Goal: Task Accomplishment & Management: Manage account settings

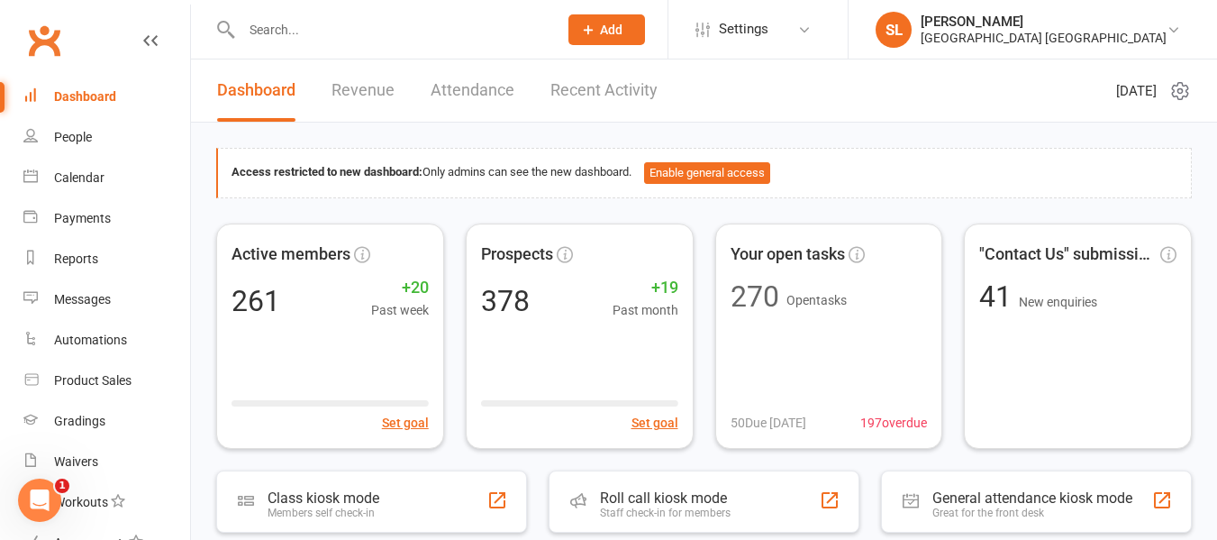
click at [318, 23] on input "text" at bounding box center [390, 29] width 309 height 25
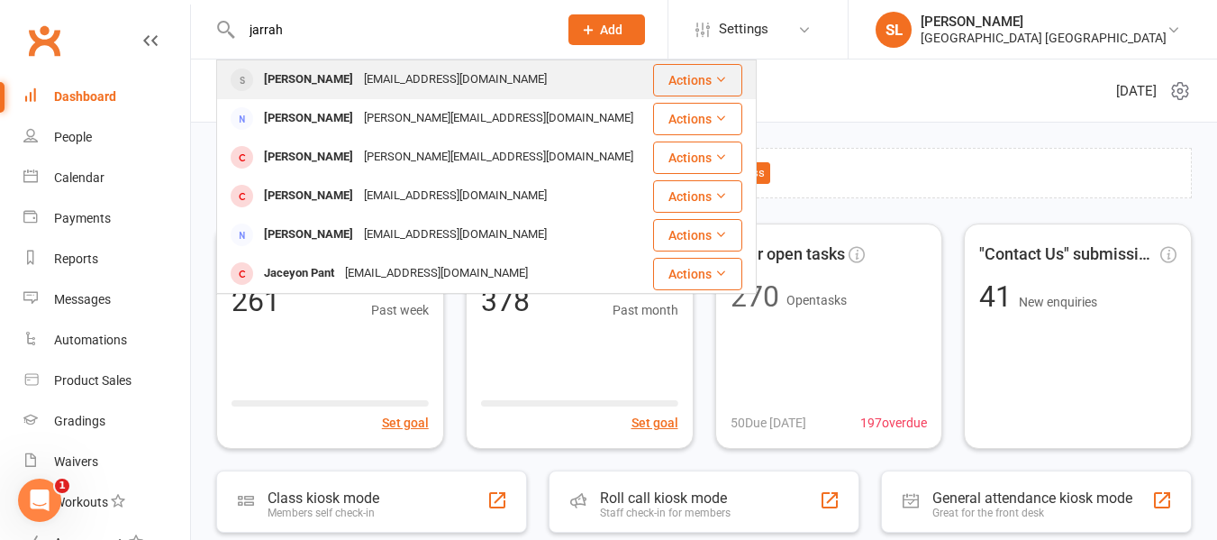
type input "jarrah"
click at [310, 79] on div "Jarrah Smith" at bounding box center [309, 80] width 100 height 26
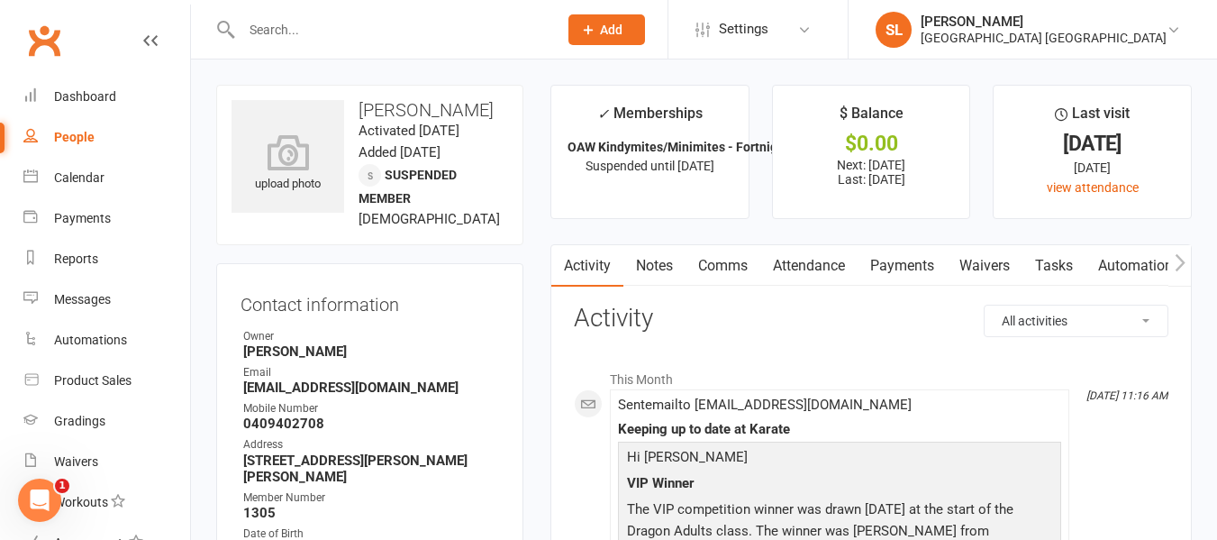
click at [911, 267] on link "Payments" at bounding box center [902, 265] width 89 height 41
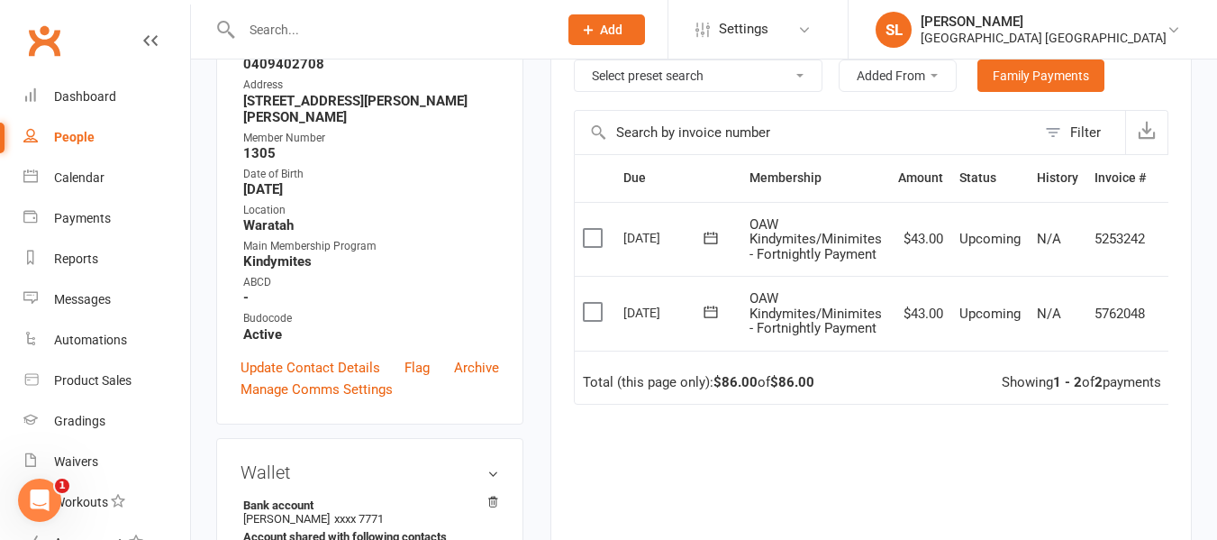
scroll to position [360, 0]
drag, startPoint x: 103, startPoint y: 94, endPoint x: 104, endPoint y: 105, distance: 11.7
click at [102, 94] on div "Dashboard" at bounding box center [85, 96] width 62 height 14
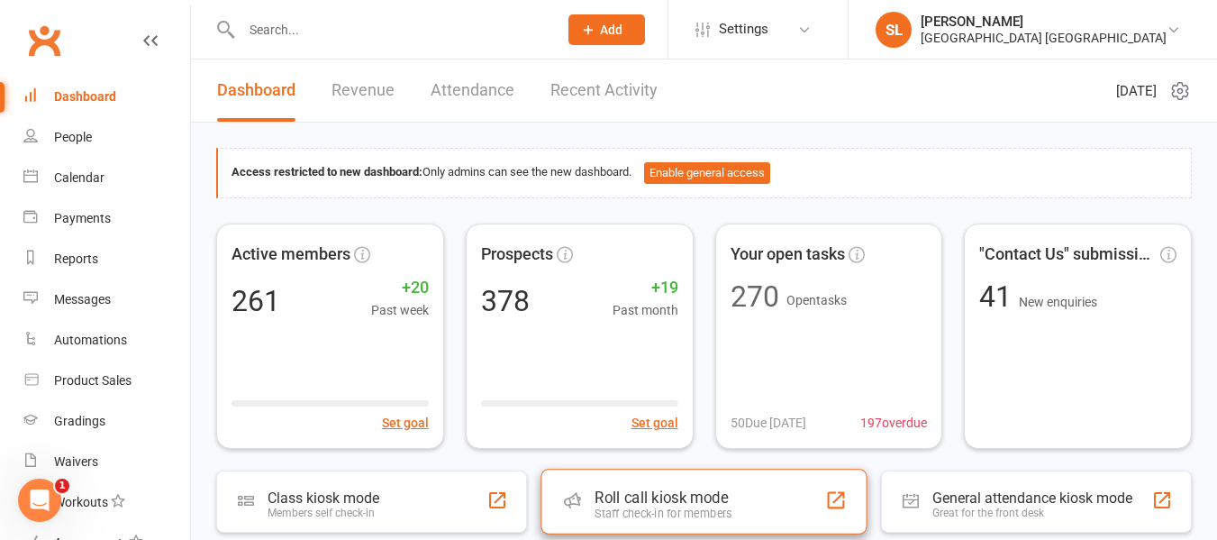
click at [650, 502] on div "Roll call kiosk mode" at bounding box center [663, 497] width 137 height 18
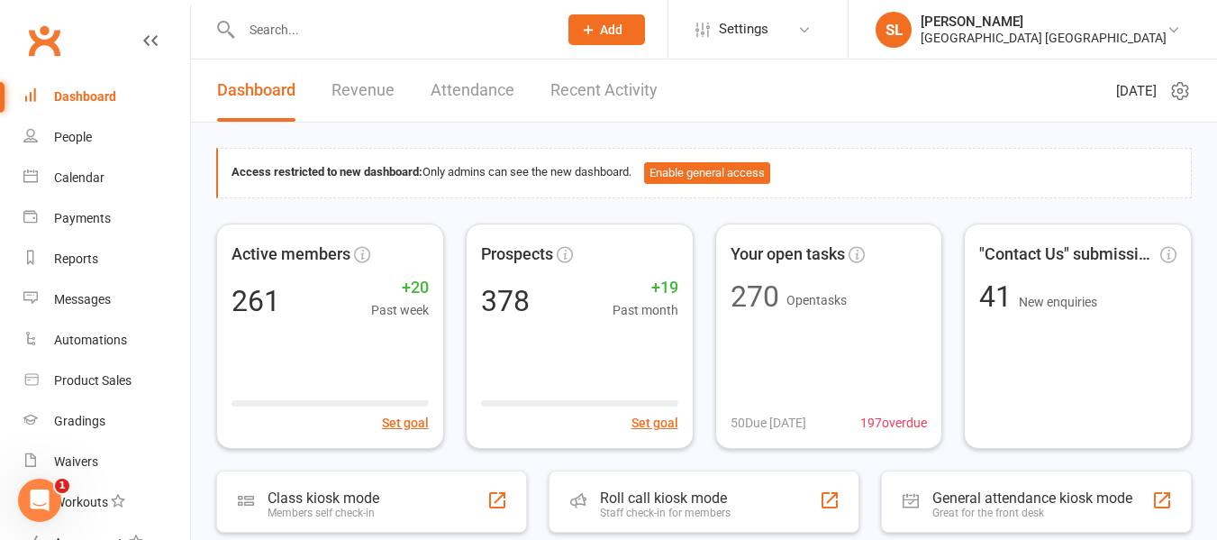
click at [317, 35] on input "text" at bounding box center [390, 29] width 309 height 25
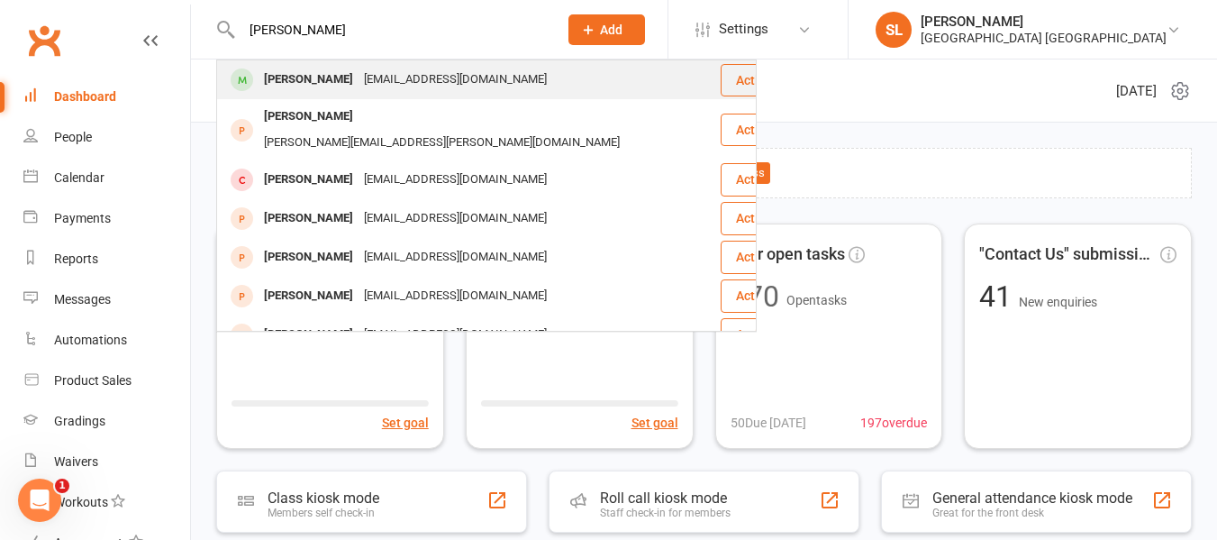
type input "[PERSON_NAME]"
click at [330, 78] on div "[PERSON_NAME]" at bounding box center [309, 80] width 100 height 26
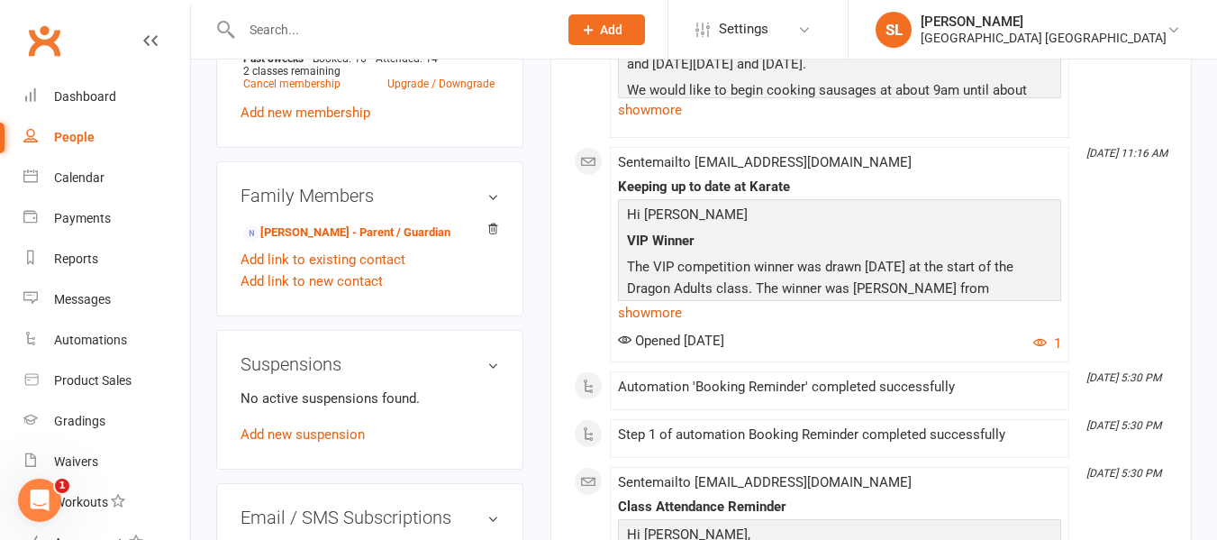
scroll to position [901, 0]
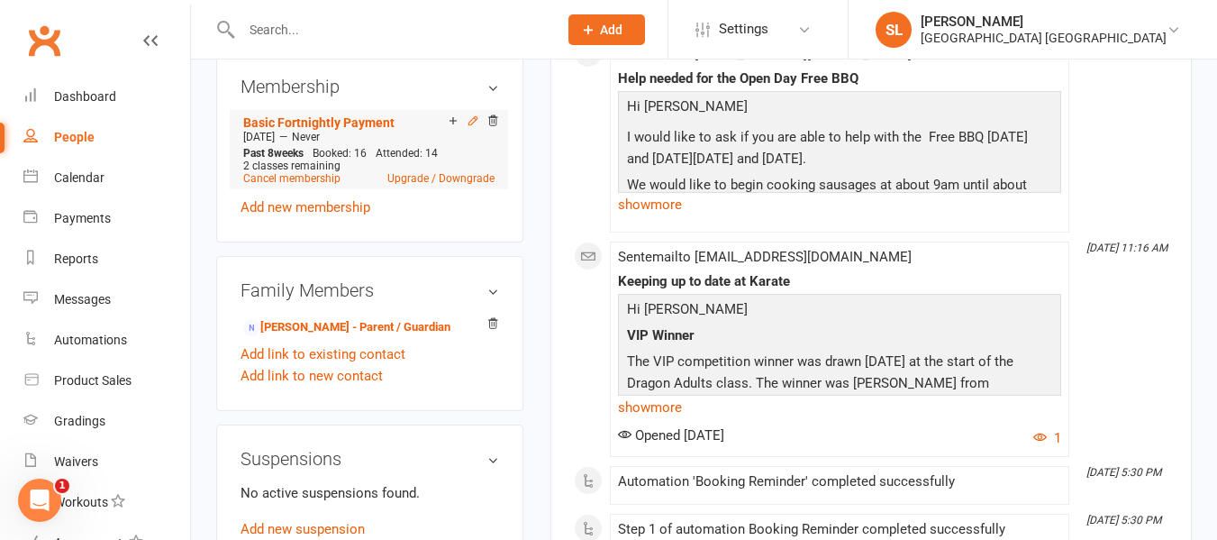
click at [472, 127] on icon at bounding box center [473, 120] width 13 height 13
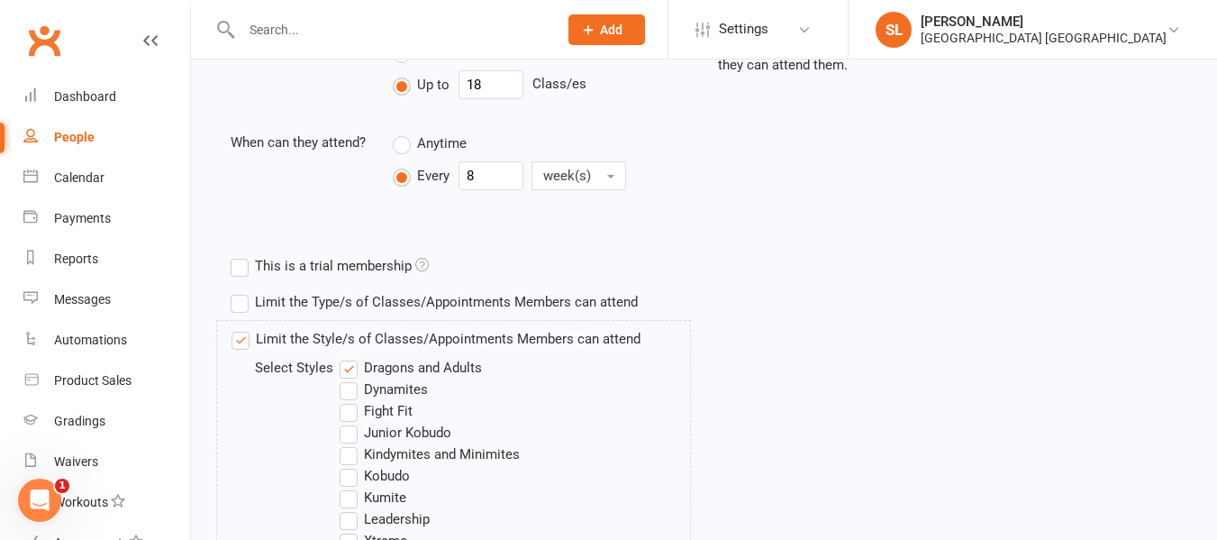
scroll to position [541, 0]
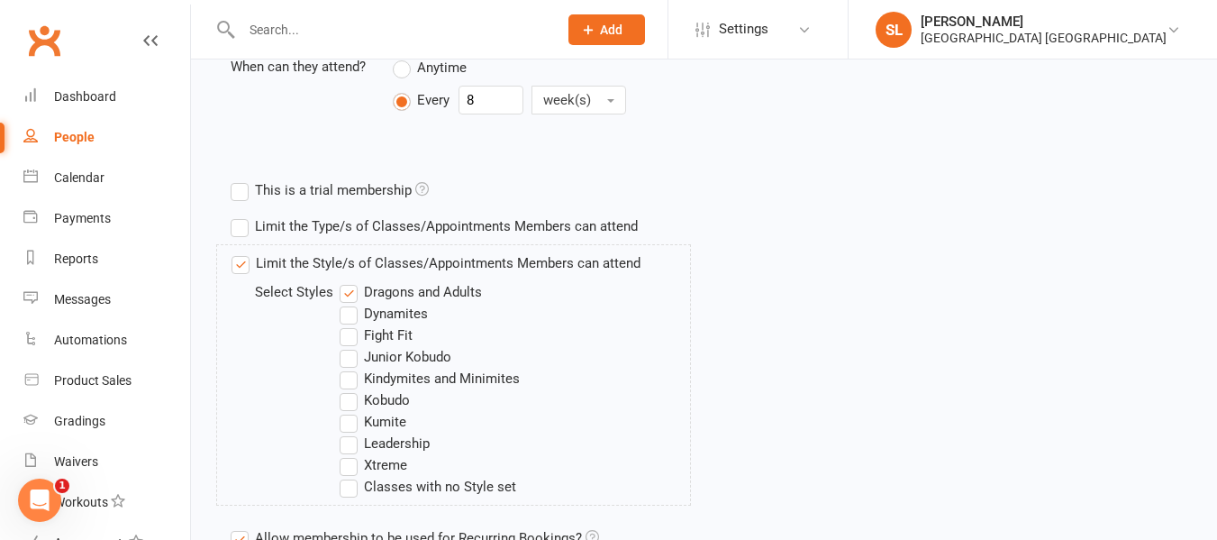
drag, startPoint x: 348, startPoint y: 332, endPoint x: 329, endPoint y: 342, distance: 21.4
click at [347, 332] on label "Fight Fit" at bounding box center [376, 335] width 73 height 22
click at [347, 324] on input "Fight Fit" at bounding box center [346, 324] width 12 height 0
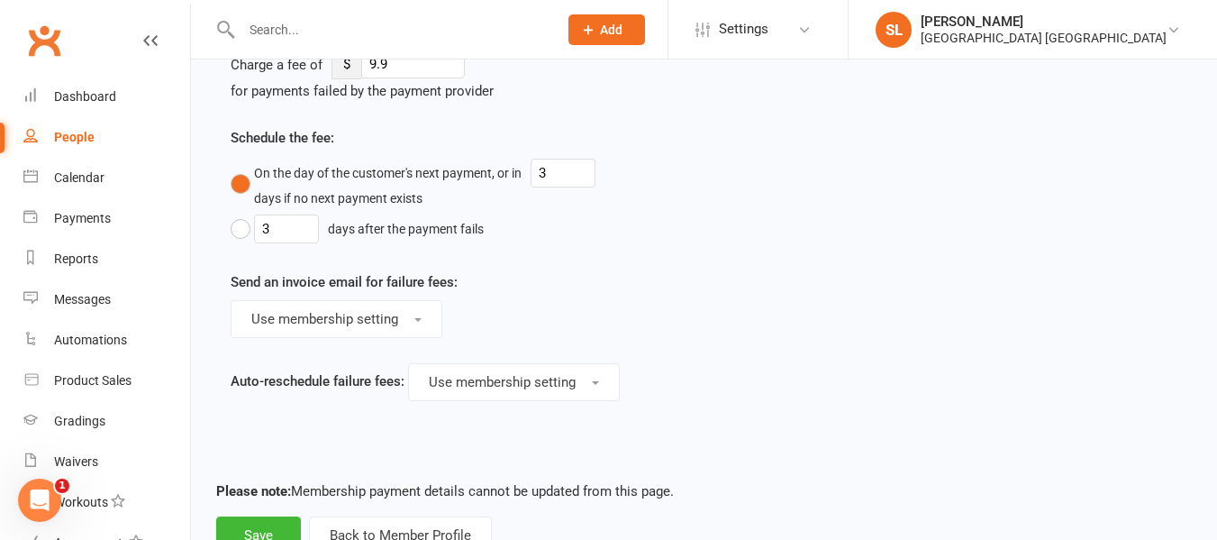
scroll to position [1481, 0]
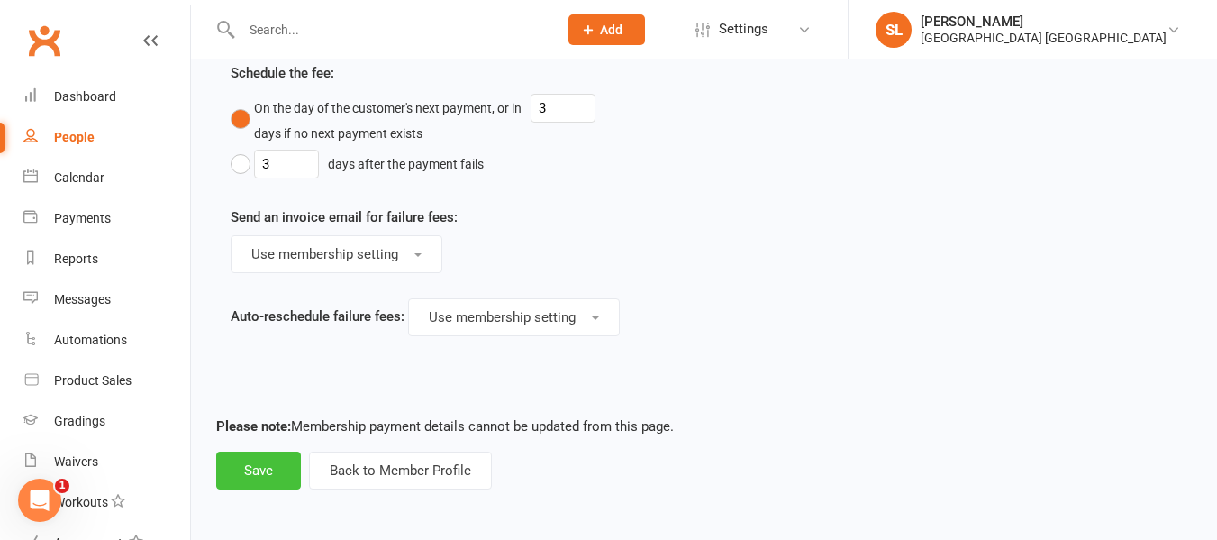
click at [250, 468] on button "Save" at bounding box center [258, 470] width 85 height 38
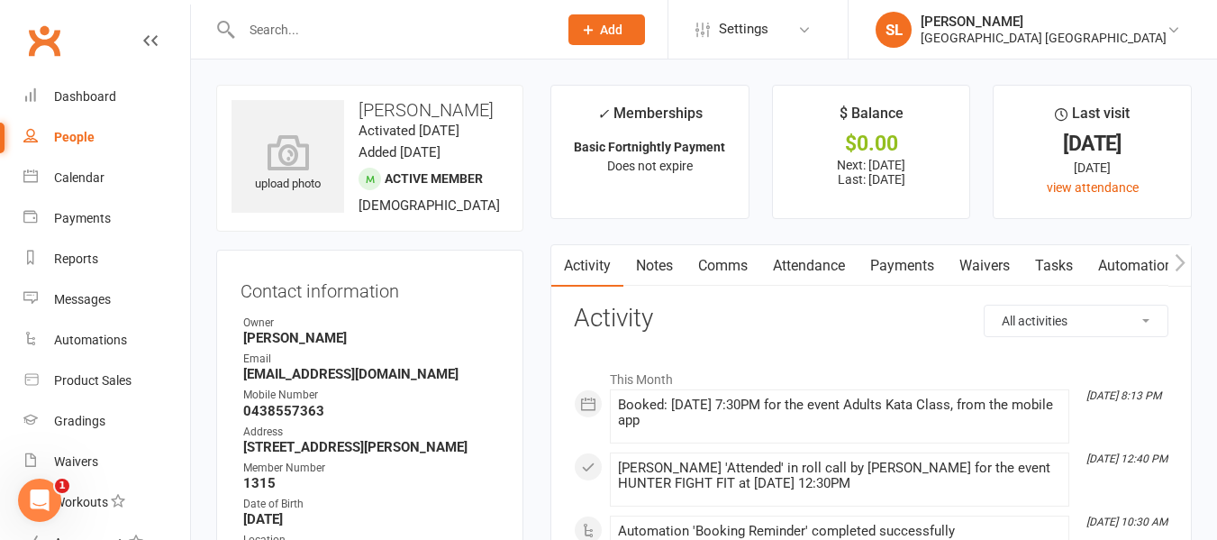
click at [280, 23] on input "text" at bounding box center [390, 29] width 309 height 25
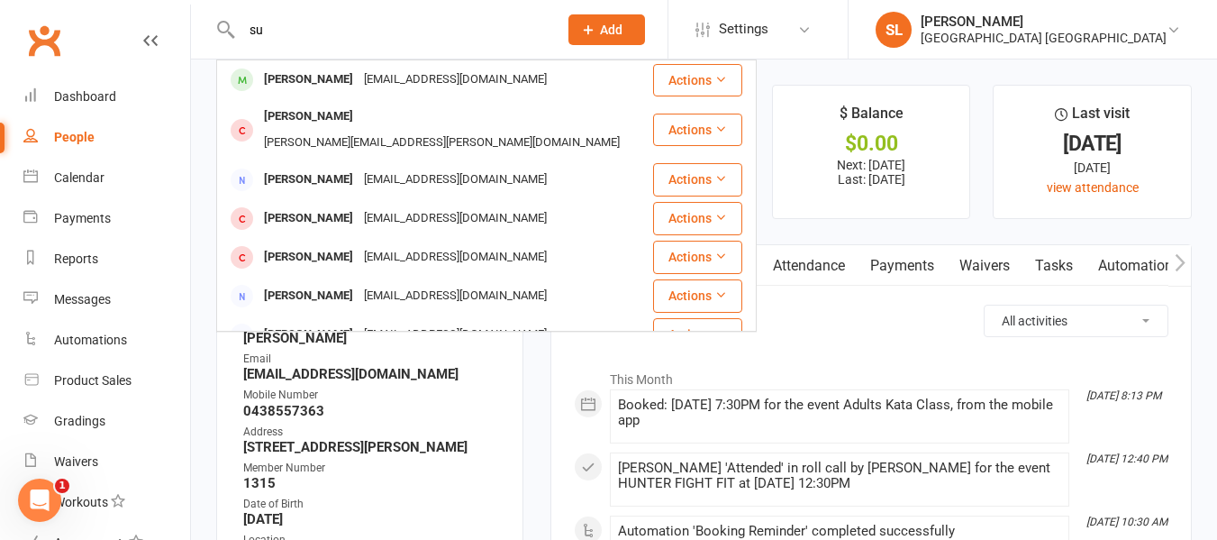
type input "s"
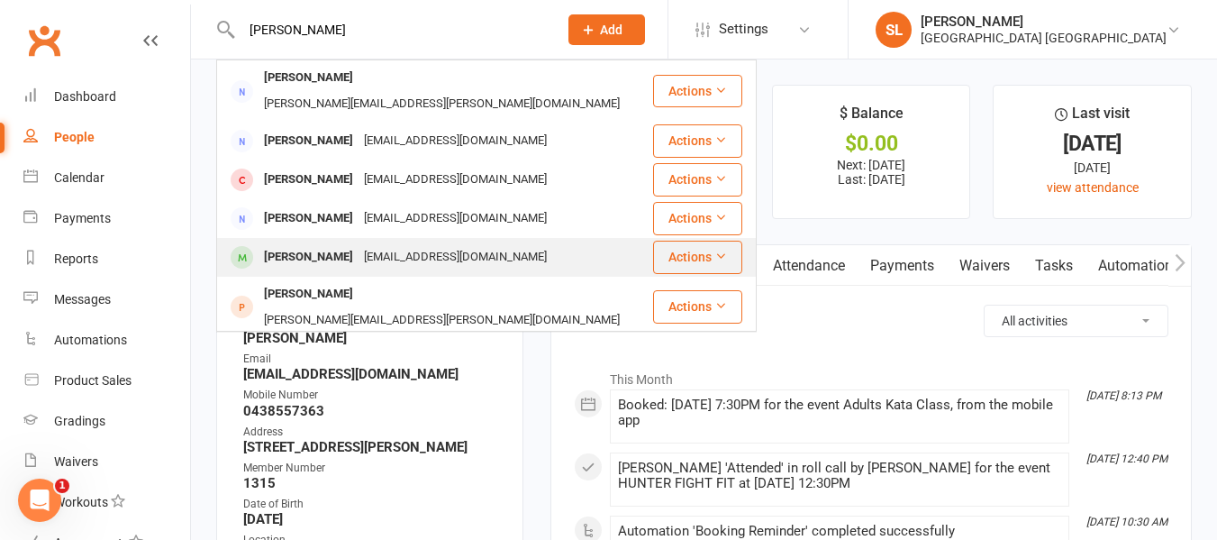
type input "louise"
click at [314, 244] on div "Louise Henderson" at bounding box center [309, 257] width 100 height 26
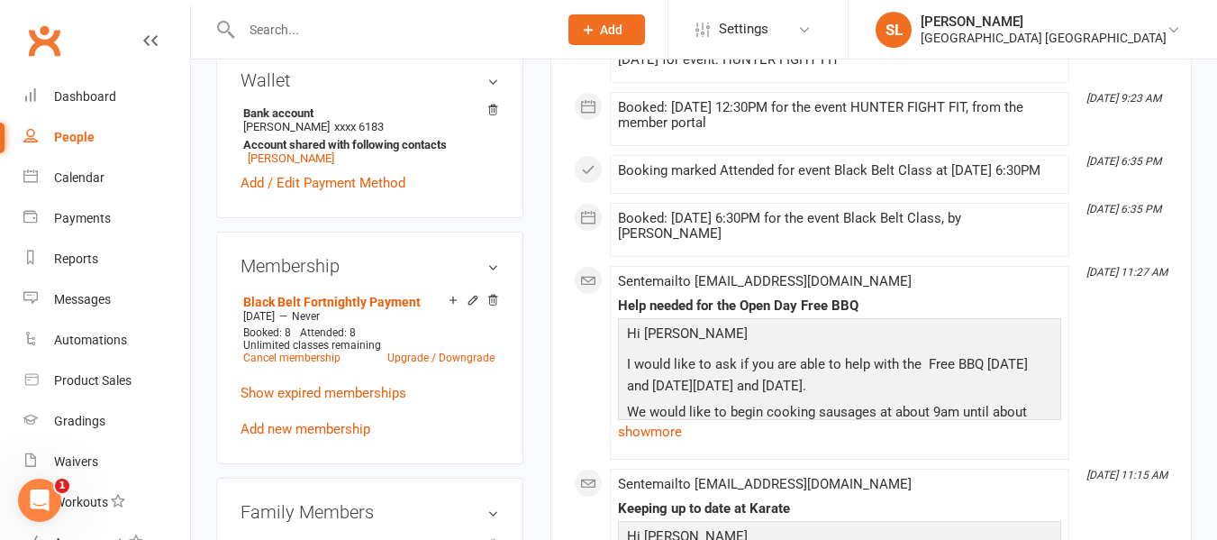
scroll to position [721, 0]
click at [471, 301] on icon at bounding box center [473, 301] width 13 height 13
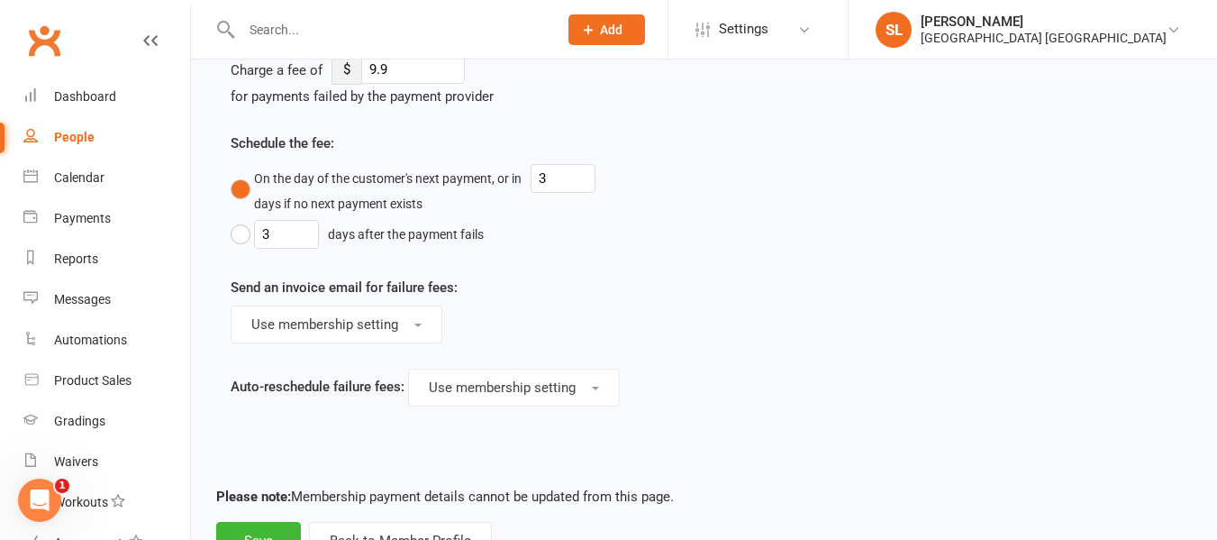
scroll to position [1525, 0]
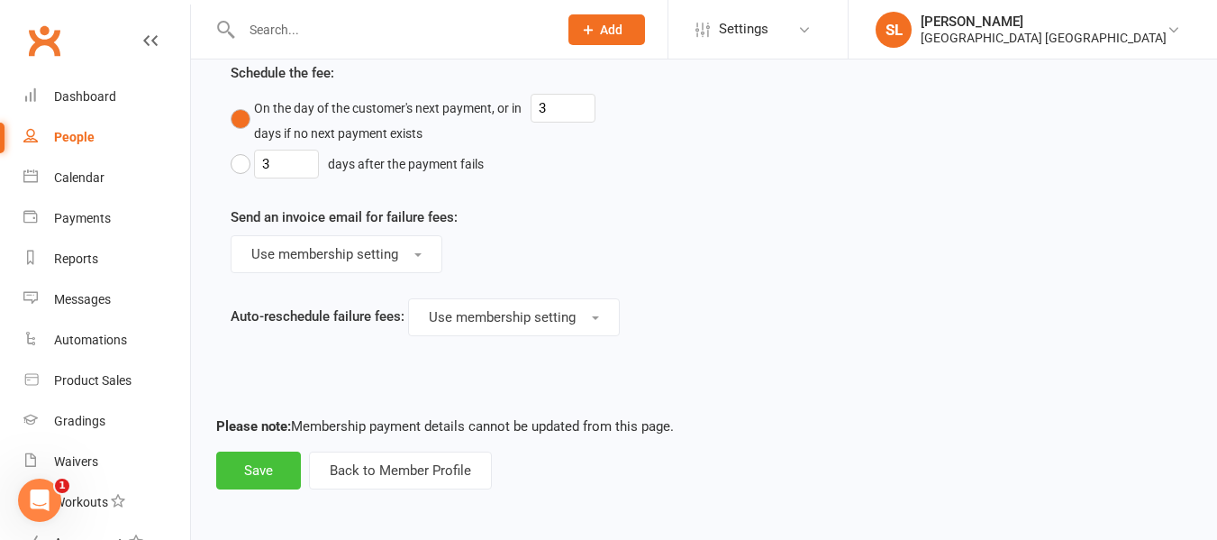
click at [257, 459] on button "Save" at bounding box center [258, 470] width 85 height 38
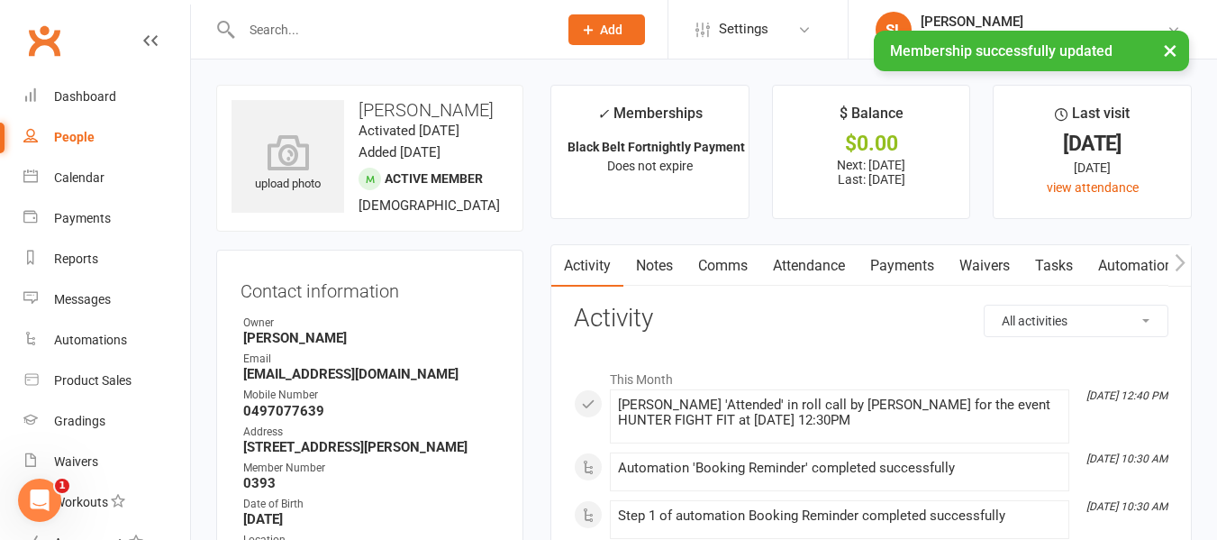
click at [394, 14] on div at bounding box center [380, 29] width 329 height 59
click at [374, 26] on input "text" at bounding box center [390, 29] width 309 height 25
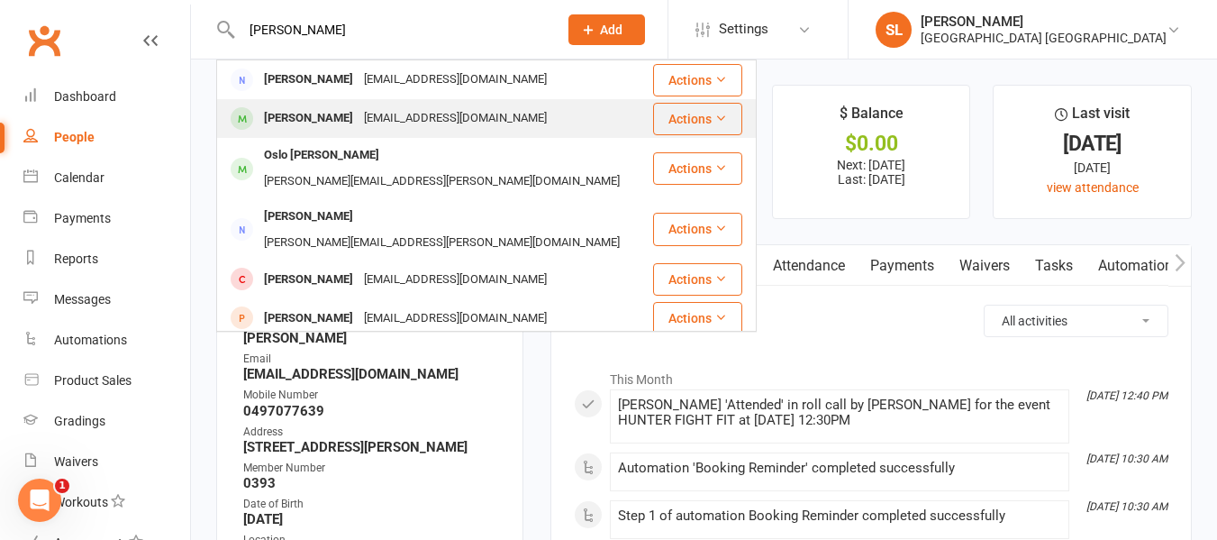
type input "[PERSON_NAME]"
click at [296, 114] on div "[PERSON_NAME]" at bounding box center [309, 118] width 100 height 26
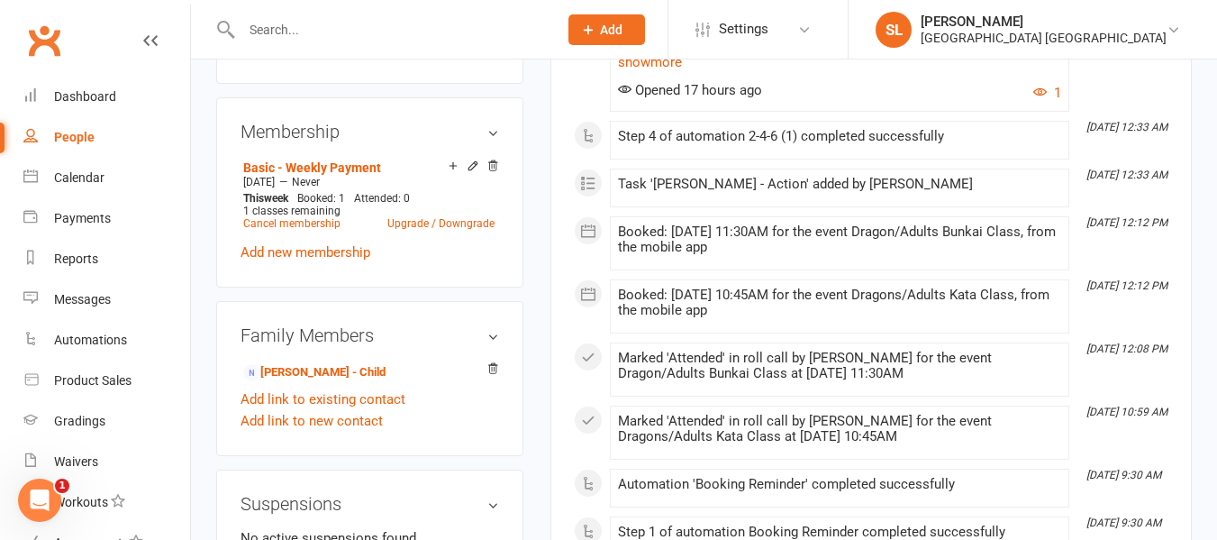
scroll to position [811, 0]
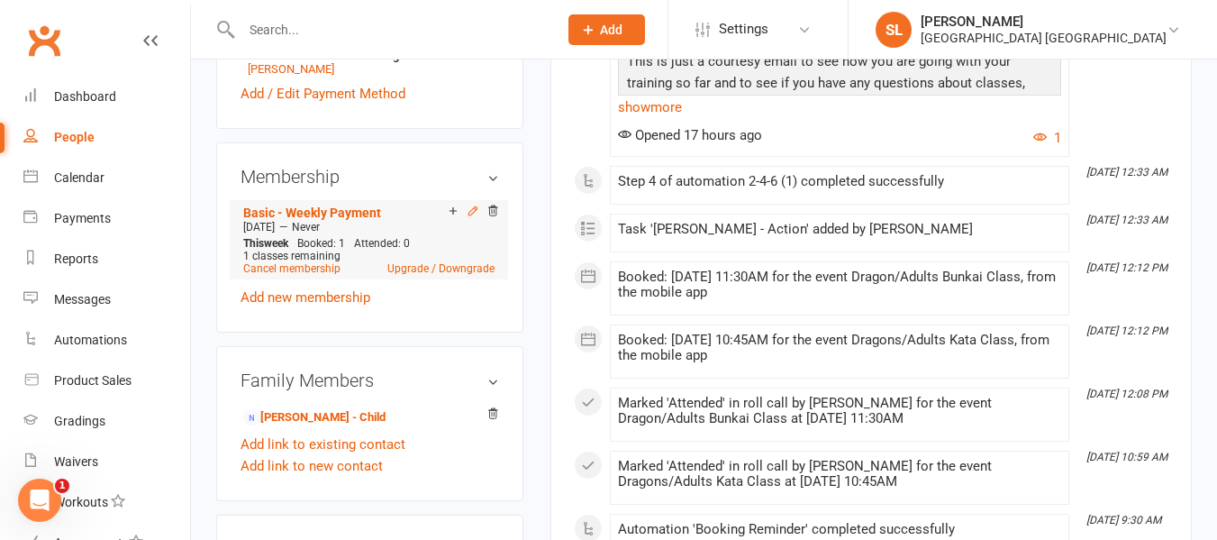
click at [469, 217] on icon at bounding box center [473, 211] width 13 height 13
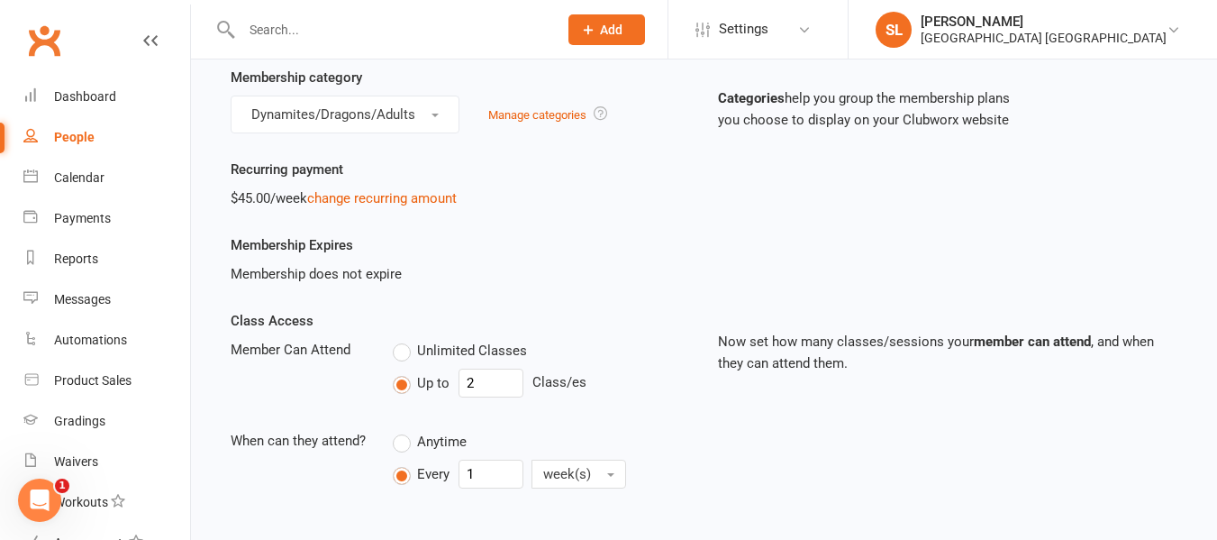
scroll to position [270, 0]
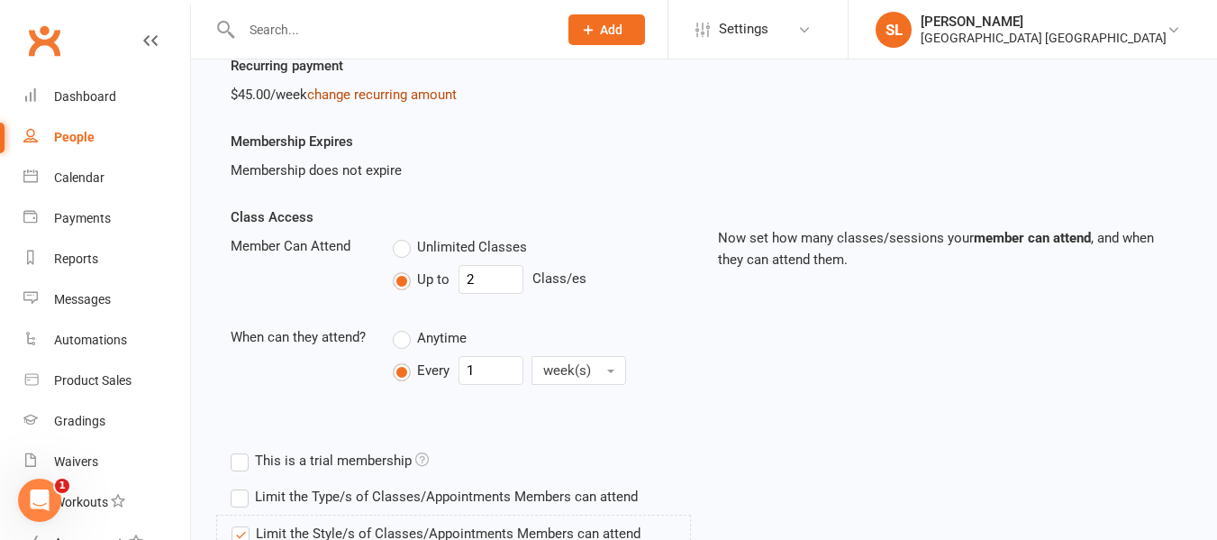
click at [377, 91] on link "change recurring amount" at bounding box center [382, 94] width 150 height 16
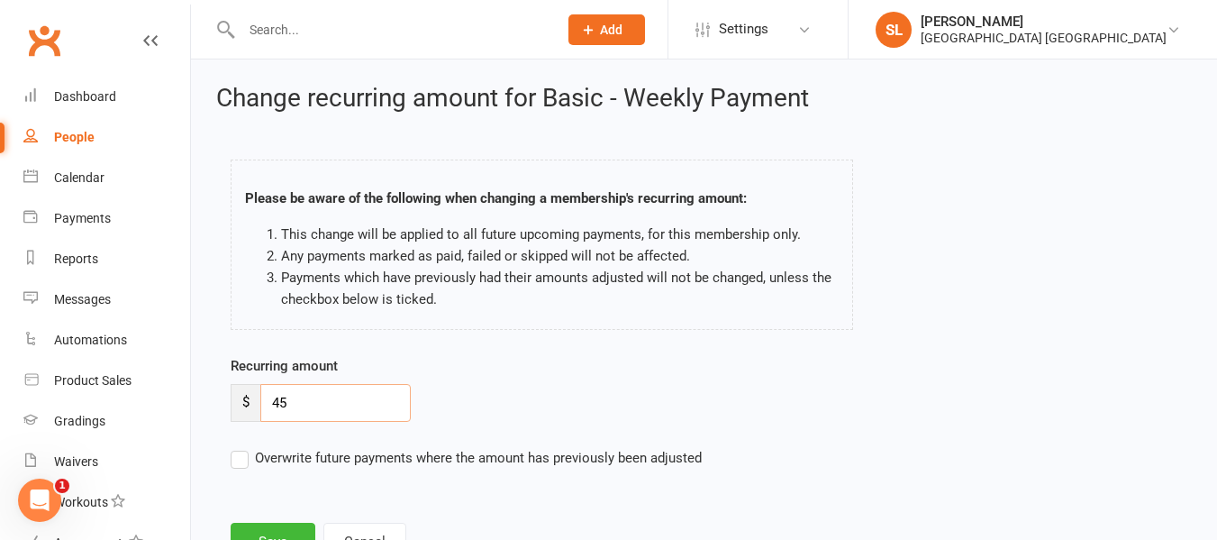
click at [296, 393] on input "45" at bounding box center [335, 403] width 150 height 38
type input "4"
type input "50"
click at [234, 458] on label "Overwrite future payments where the amount has previously been adjusted" at bounding box center [466, 458] width 471 height 22
click at [234, 447] on input "Overwrite future payments where the amount has previously been adjusted" at bounding box center [466, 447] width 471 height 0
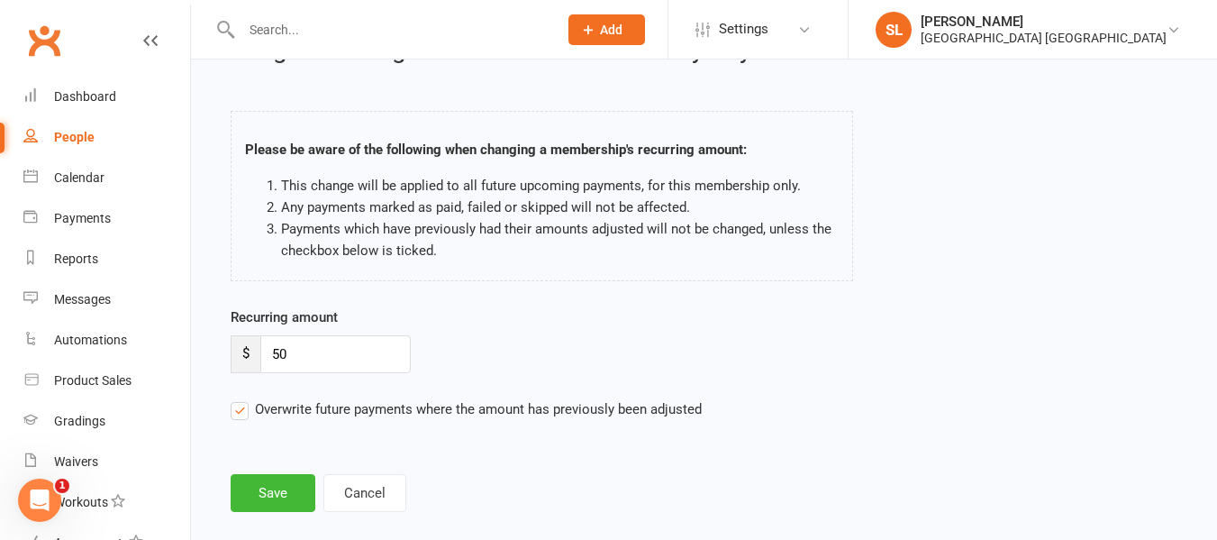
scroll to position [76, 0]
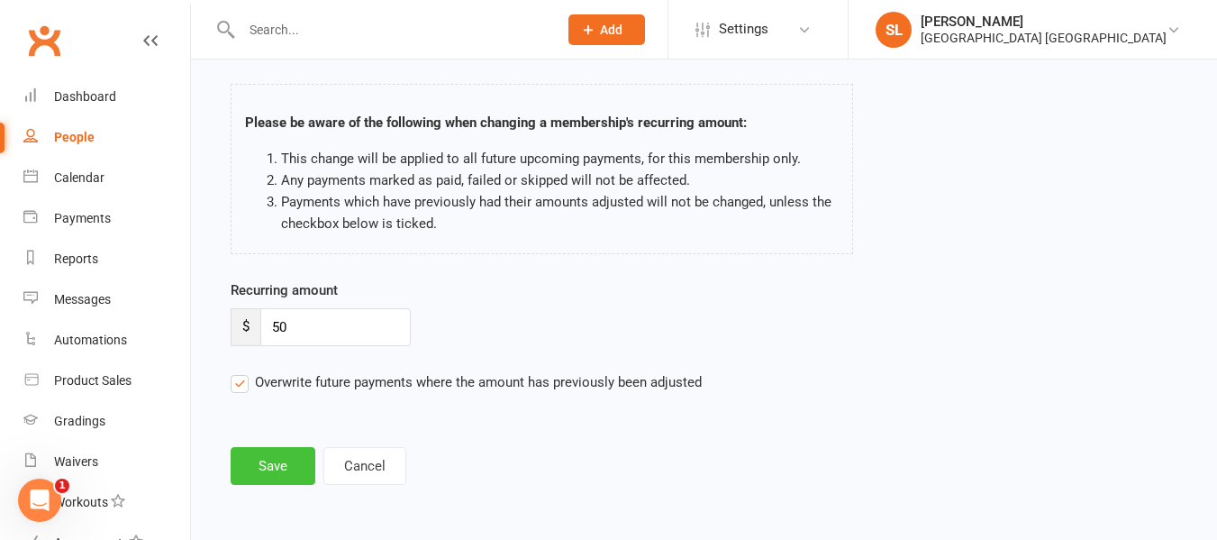
click at [265, 463] on button "Save" at bounding box center [273, 466] width 85 height 38
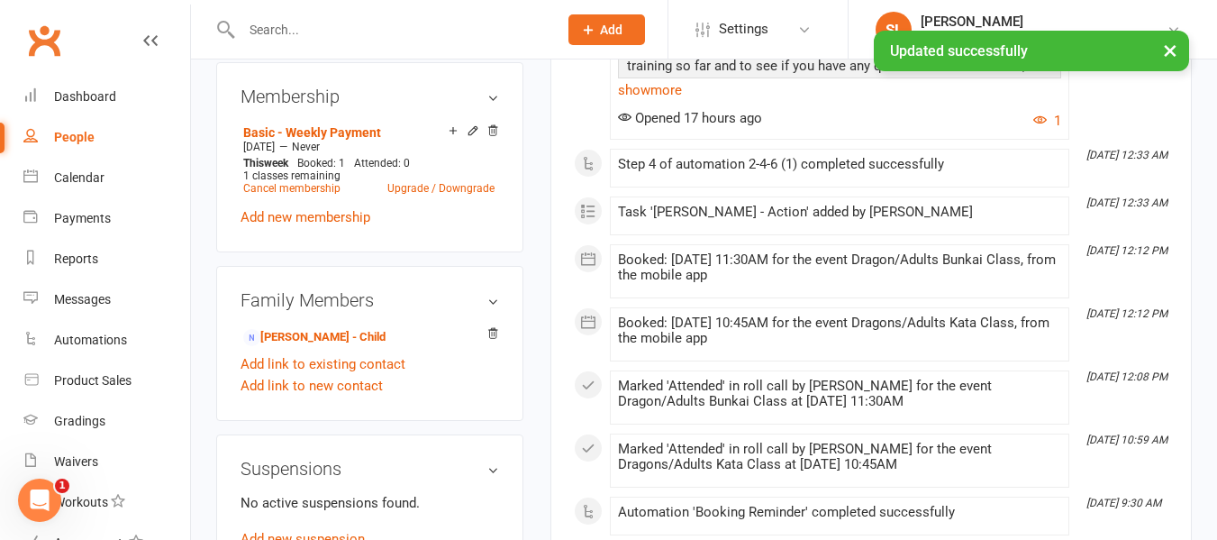
scroll to position [901, 0]
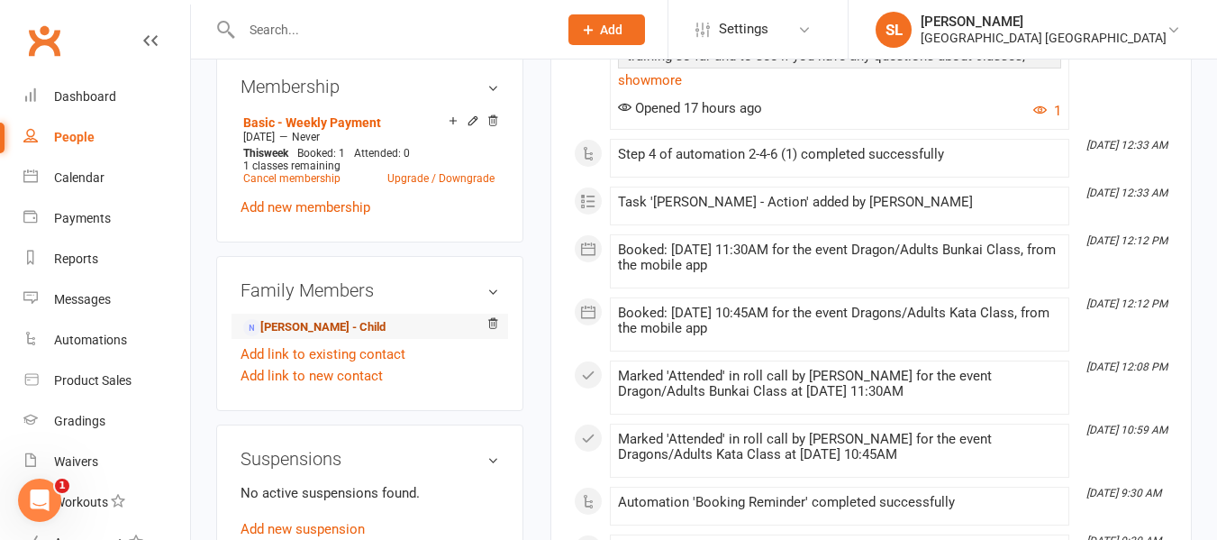
click at [323, 337] on link "[PERSON_NAME] - Child" at bounding box center [314, 327] width 142 height 19
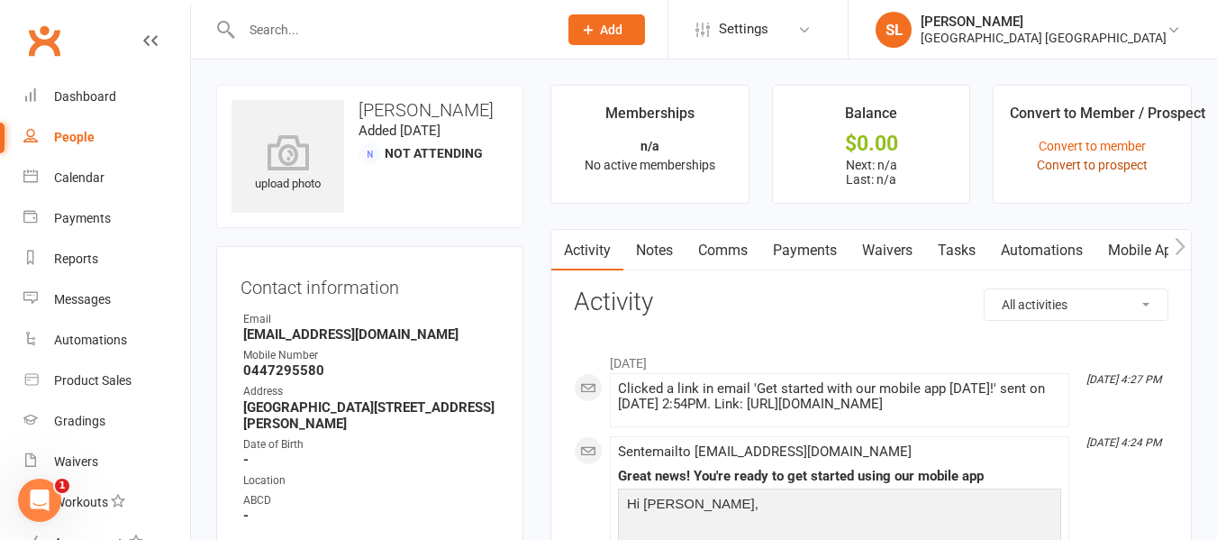
click at [1089, 163] on link "Convert to prospect" at bounding box center [1092, 165] width 111 height 14
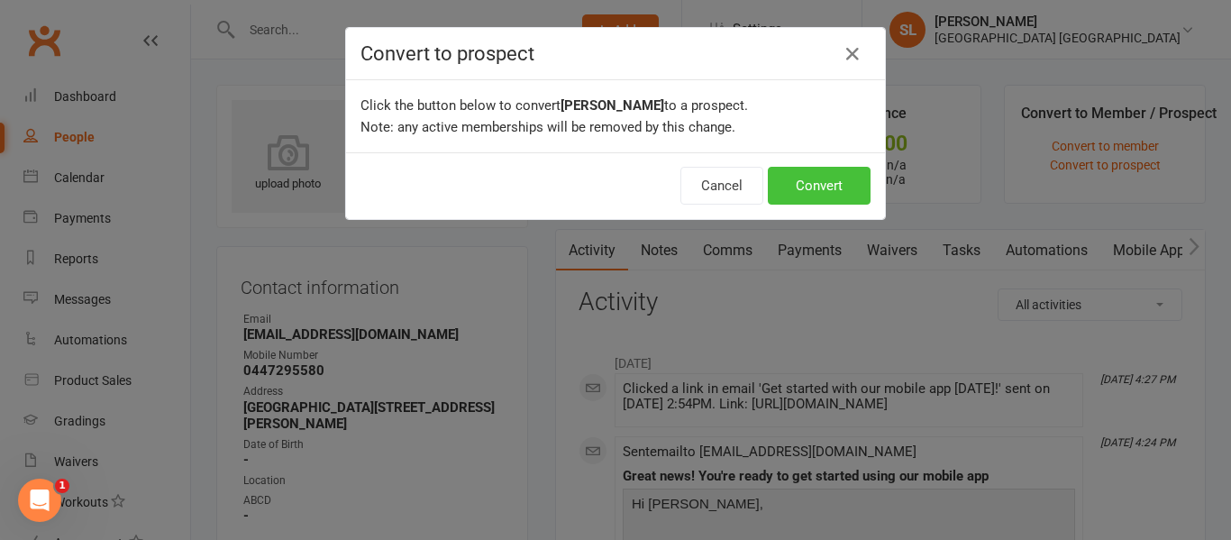
click at [805, 187] on button "Convert" at bounding box center [819, 186] width 103 height 38
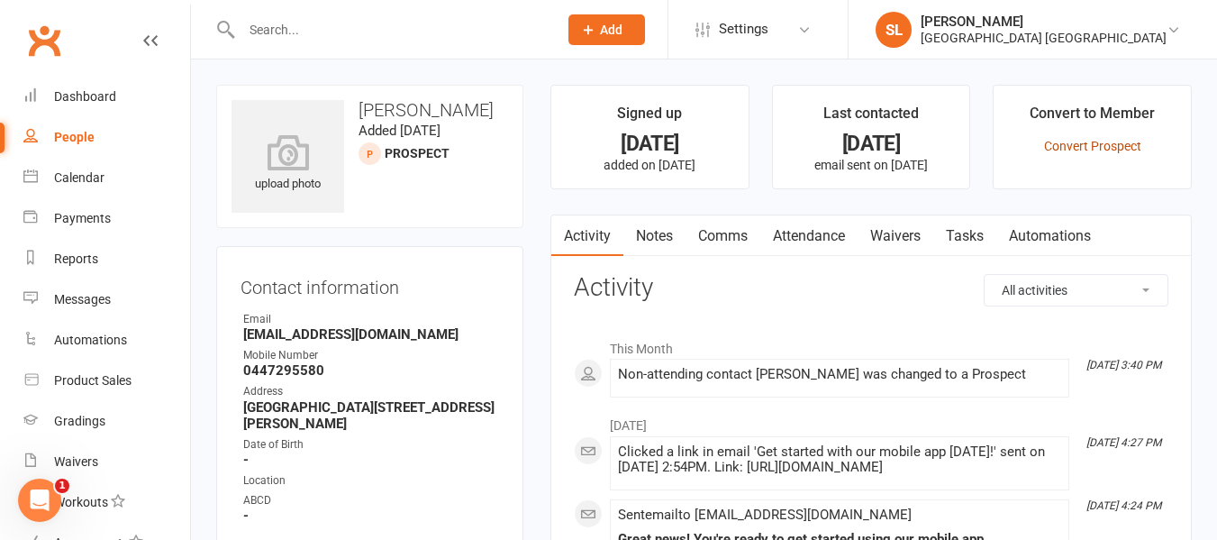
click at [1069, 146] on link "Convert Prospect" at bounding box center [1092, 146] width 97 height 14
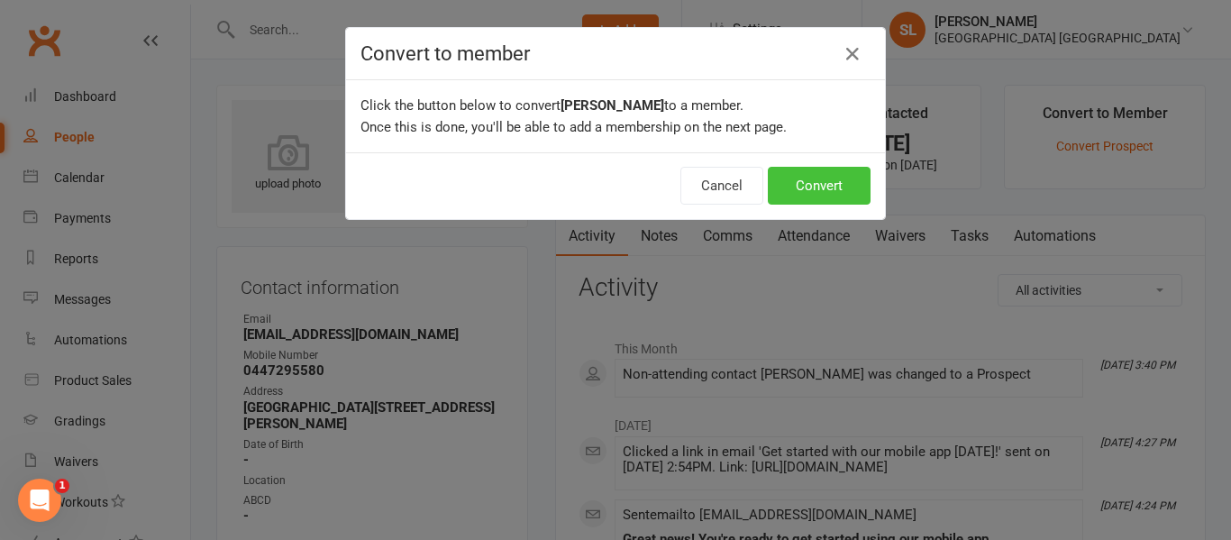
click at [814, 183] on button "Convert" at bounding box center [819, 186] width 103 height 38
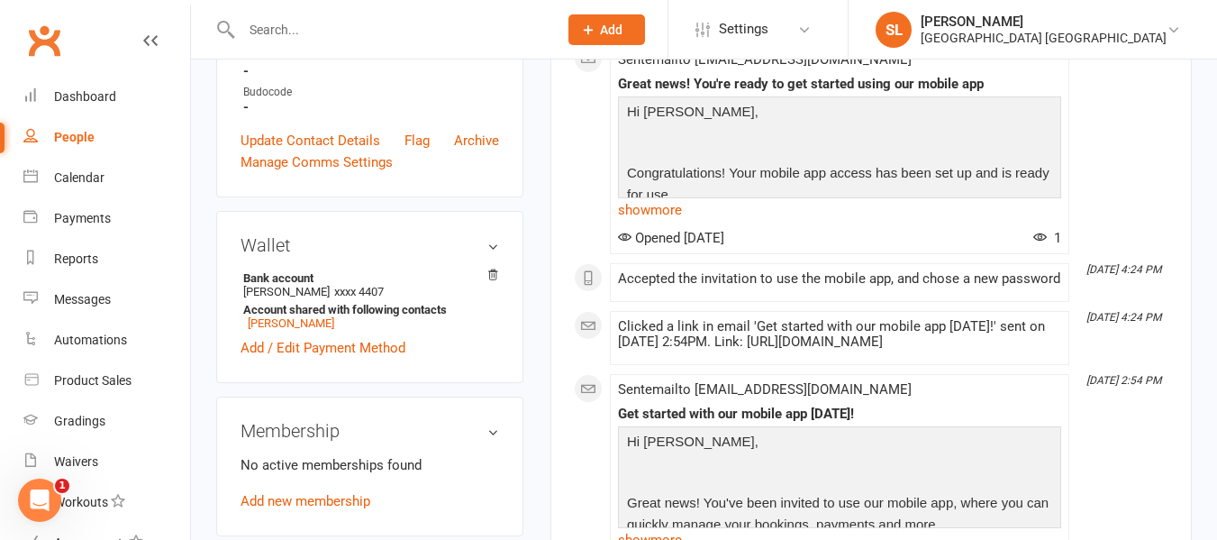
scroll to position [631, 0]
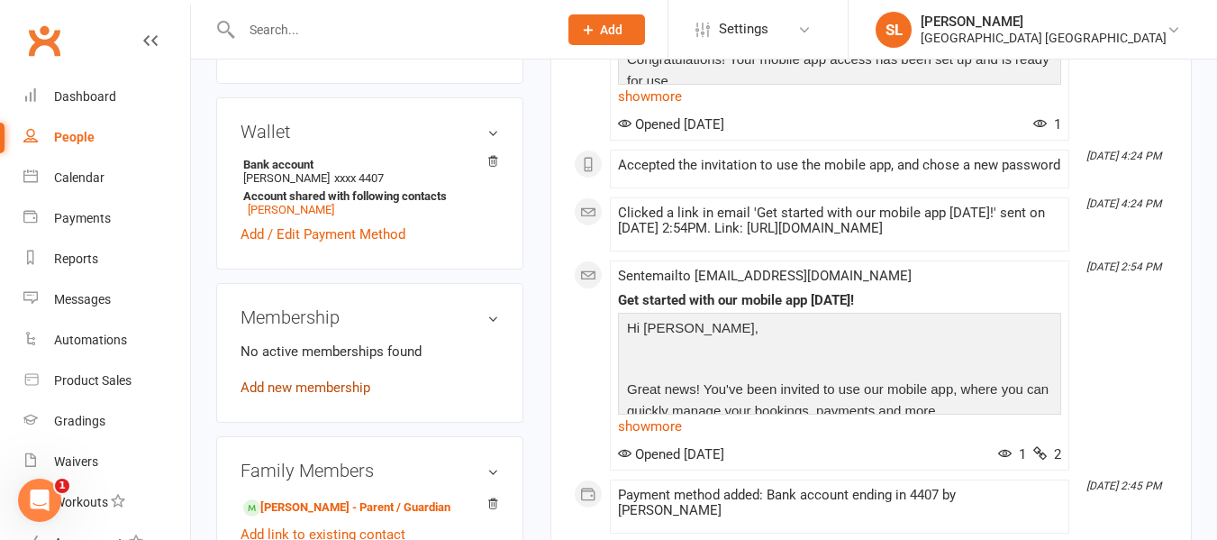
click at [334, 387] on link "Add new membership" at bounding box center [306, 387] width 130 height 16
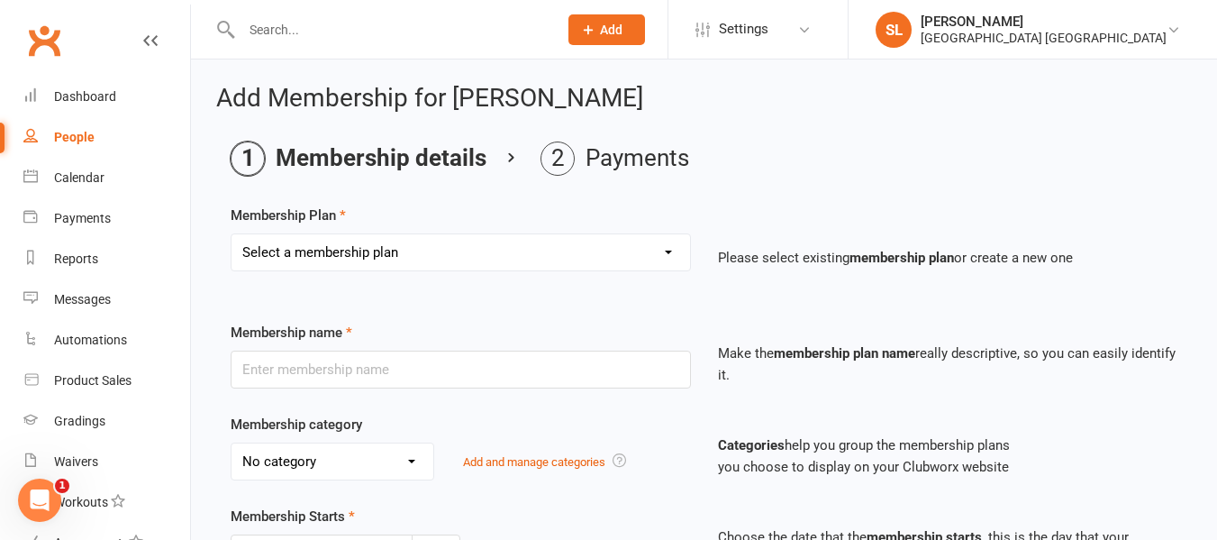
click at [291, 249] on select "Select a membership plan Create new Membership Plan OAW Kindymites/Minimites - …" at bounding box center [461, 252] width 459 height 36
select select "1"
click at [232, 234] on select "Select a membership plan Create new Membership Plan OAW Kindymites/Minimites - …" at bounding box center [461, 252] width 459 height 36
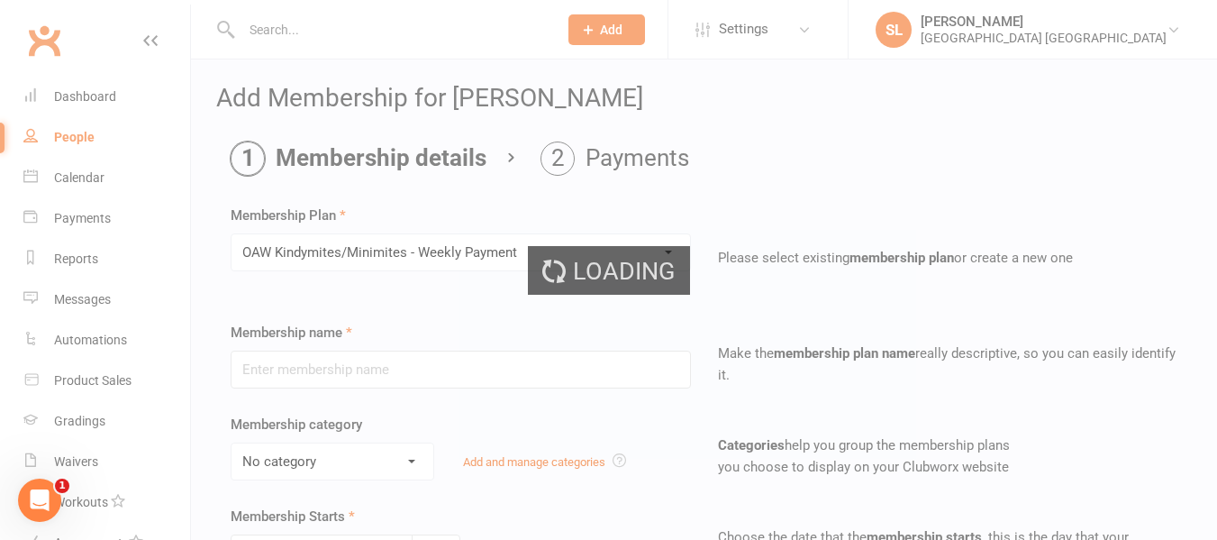
type input "OAW Kindymites/Minimites - Weekly Payment"
select select "5"
type input "0"
select select "2"
type input "1"
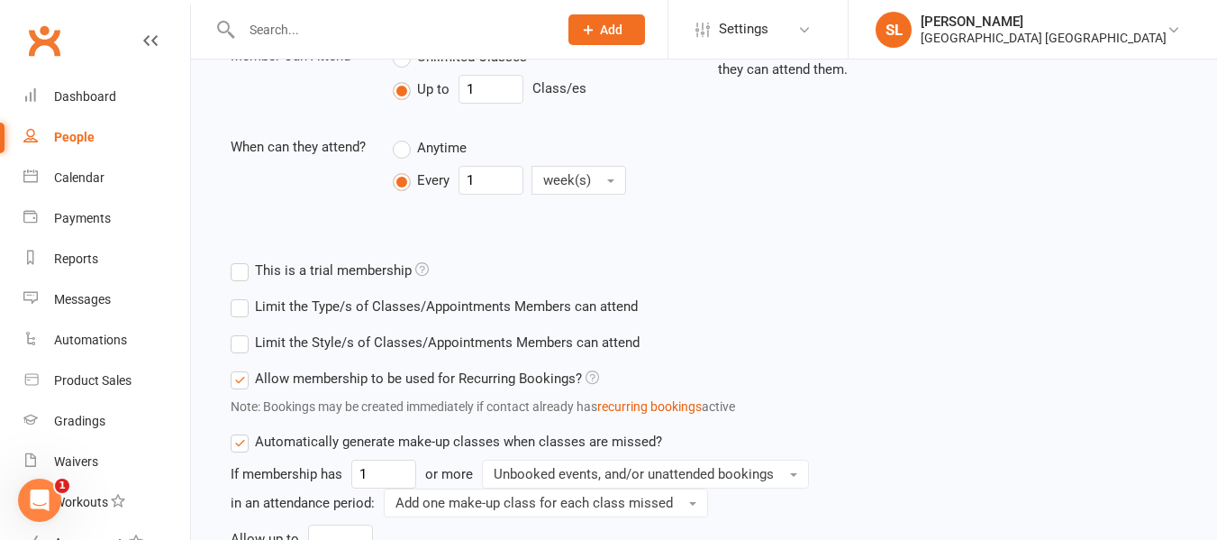
scroll to position [721, 0]
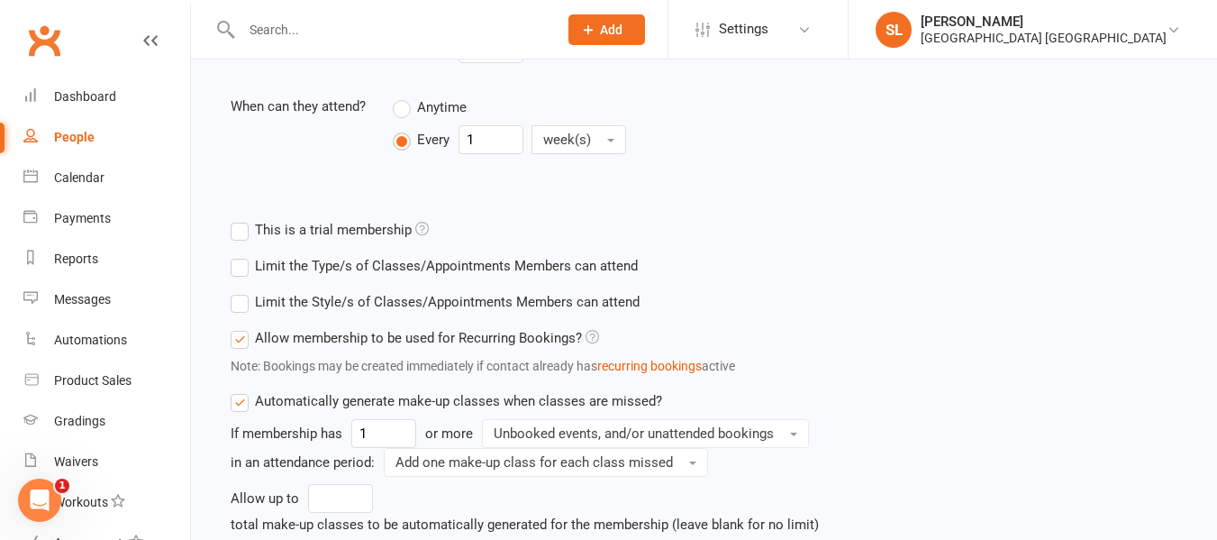
click at [243, 301] on label "Limit the Style/s of Classes/Appointments Members can attend" at bounding box center [435, 302] width 409 height 22
click at [242, 291] on input "Limit the Style/s of Classes/Appointments Members can attend" at bounding box center [237, 291] width 12 height 0
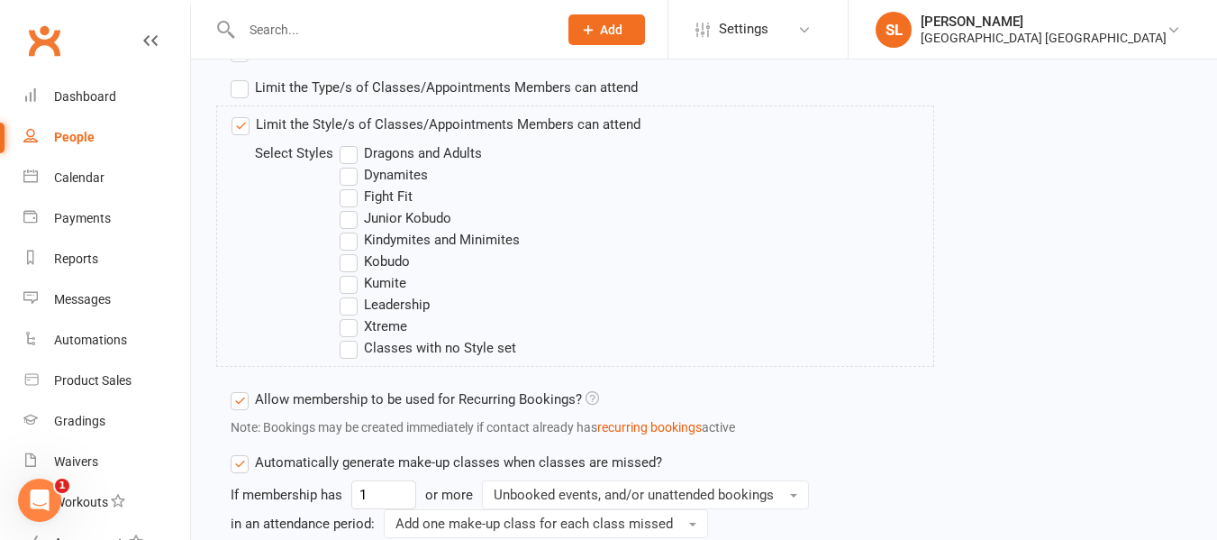
scroll to position [901, 0]
click at [349, 191] on label "Fight Fit" at bounding box center [376, 195] width 73 height 22
click at [349, 184] on input "Fight Fit" at bounding box center [346, 184] width 12 height 0
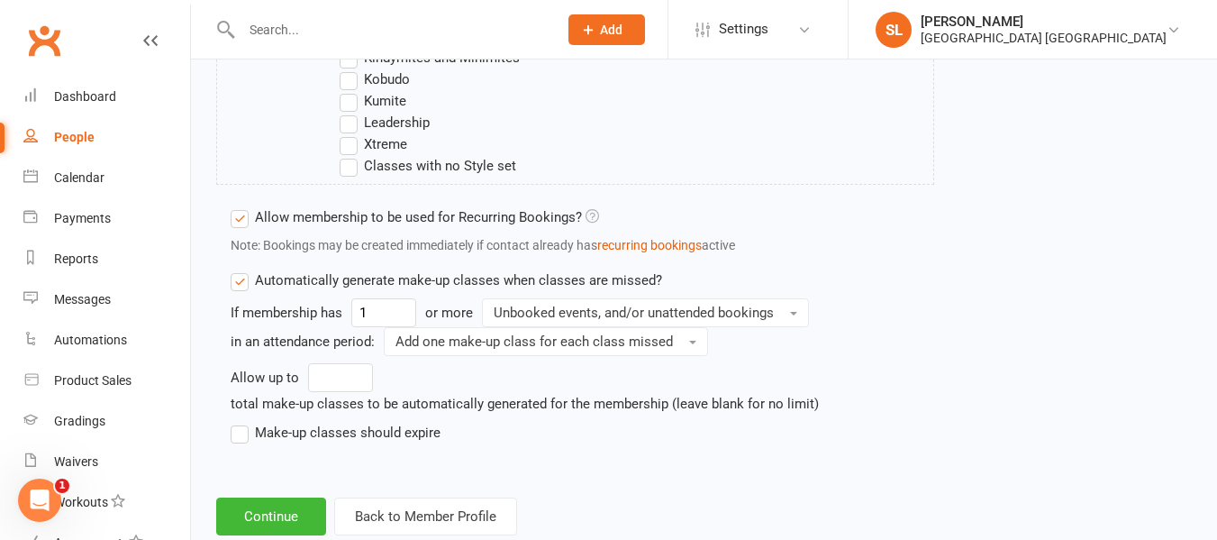
scroll to position [1129, 0]
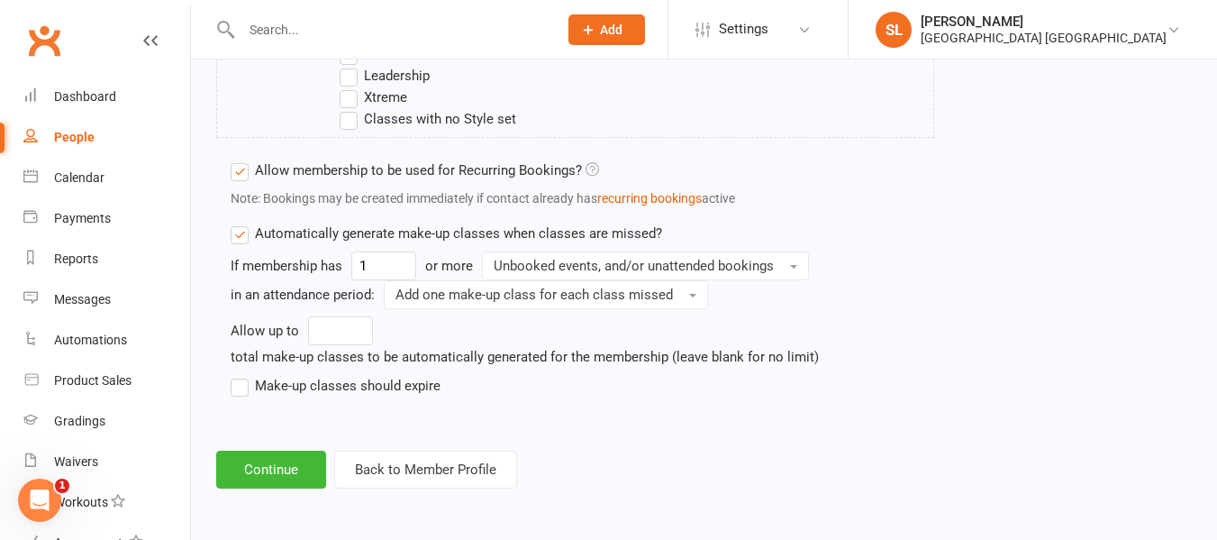
click at [241, 389] on label "Make-up classes should expire" at bounding box center [336, 386] width 210 height 22
click at [241, 375] on input "Make-up classes should expire" at bounding box center [237, 375] width 12 height 0
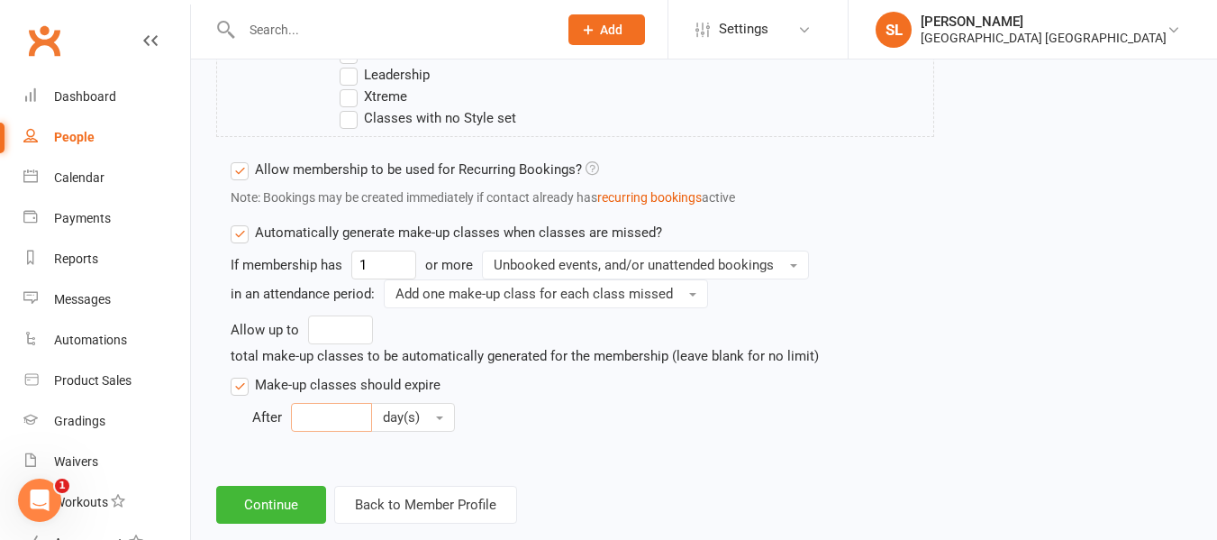
click at [327, 414] on input "number" at bounding box center [331, 417] width 81 height 29
type input "30"
click at [267, 509] on button "Continue" at bounding box center [271, 505] width 110 height 38
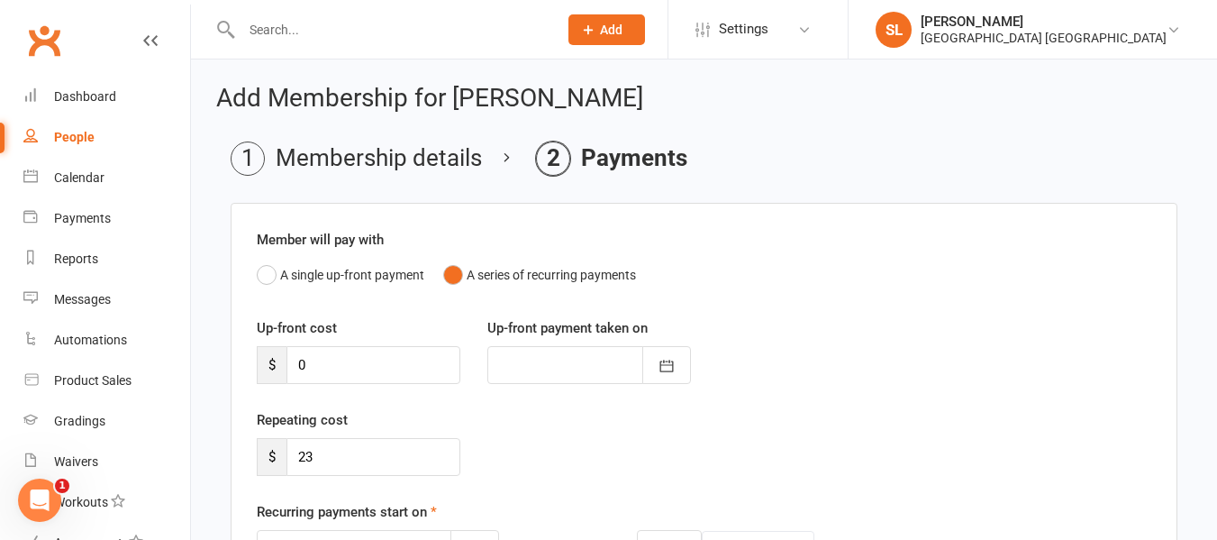
scroll to position [180, 0]
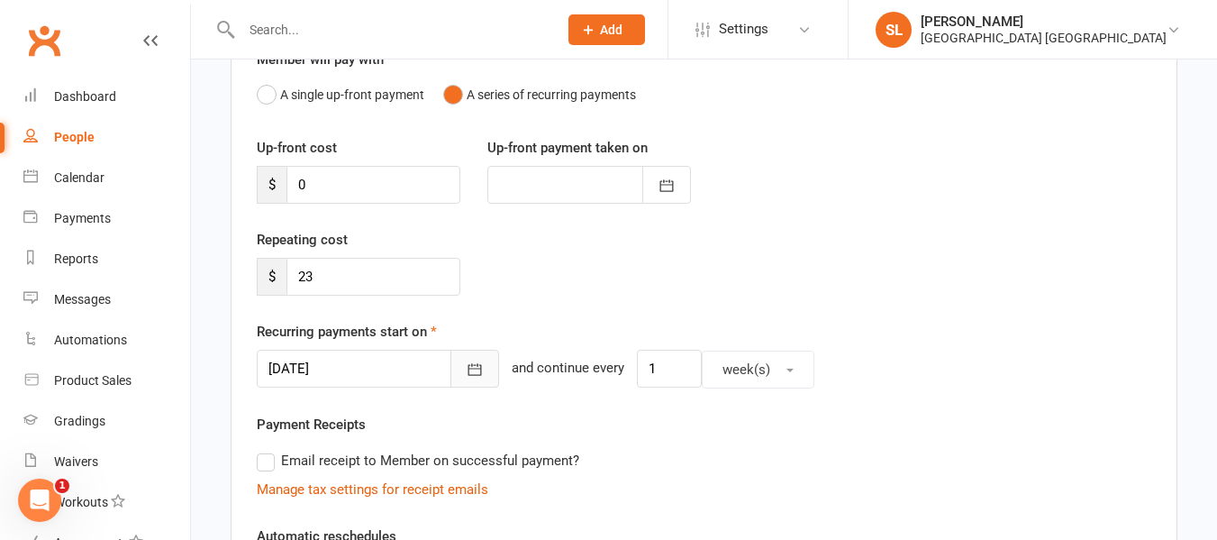
click at [468, 368] on icon "button" at bounding box center [475, 370] width 14 height 12
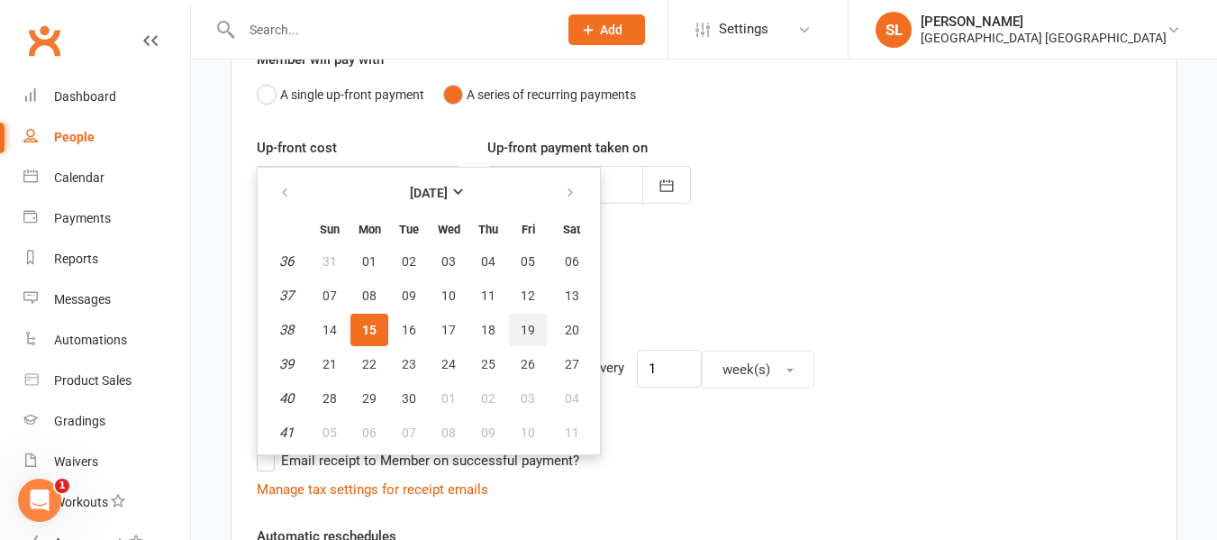
click at [529, 325] on span "19" at bounding box center [528, 330] width 14 height 14
type input "[DATE]"
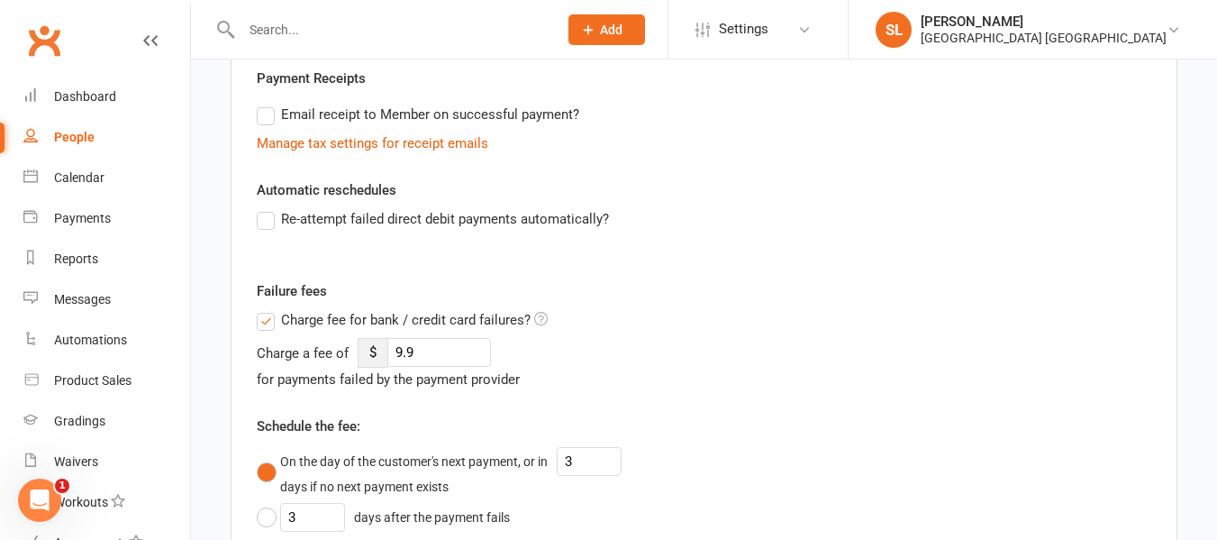
scroll to position [541, 0]
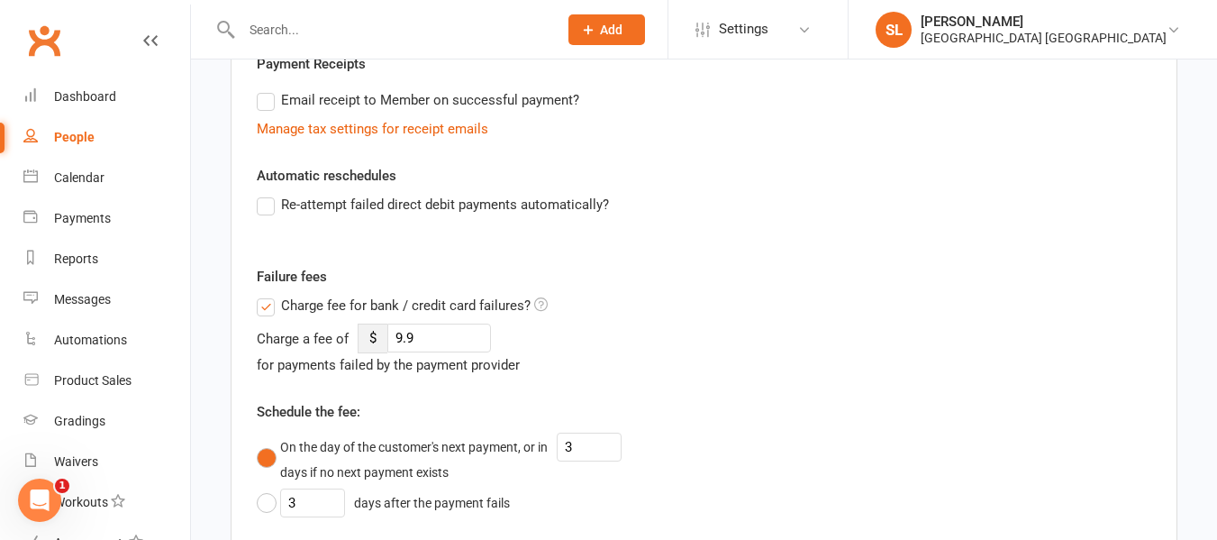
click at [265, 205] on label "Re-attempt failed direct debit payments automatically?" at bounding box center [433, 205] width 352 height 22
click at [265, 194] on input "Re-attempt failed direct debit payments automatically?" at bounding box center [263, 194] width 12 height 0
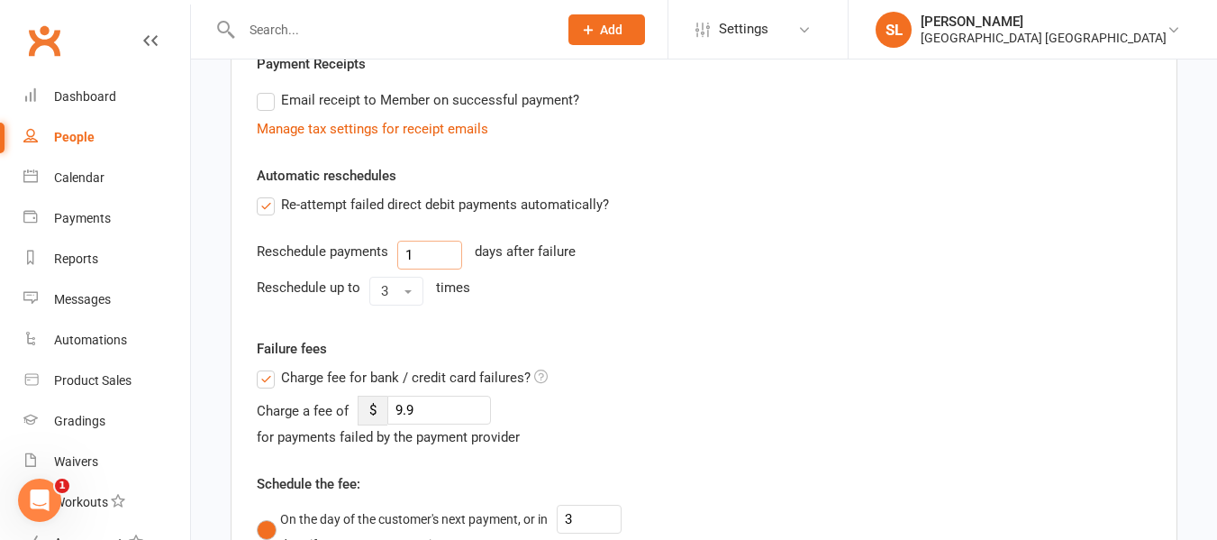
click at [445, 252] on input "1" at bounding box center [429, 255] width 65 height 29
type input "3"
click at [406, 289] on button "3" at bounding box center [396, 291] width 54 height 29
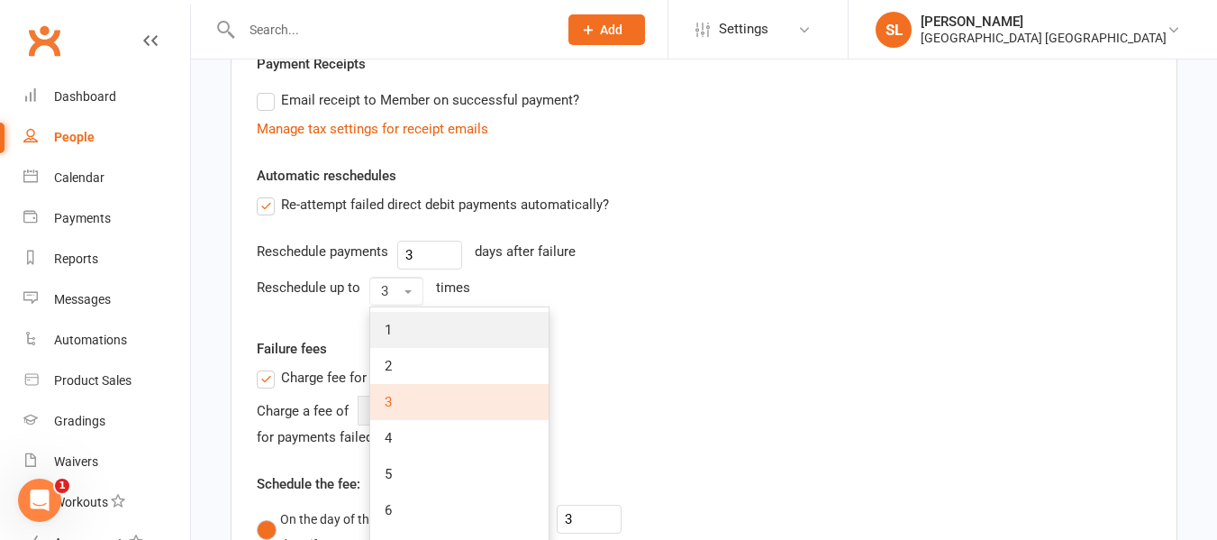
click at [393, 330] on link "1" at bounding box center [459, 330] width 178 height 36
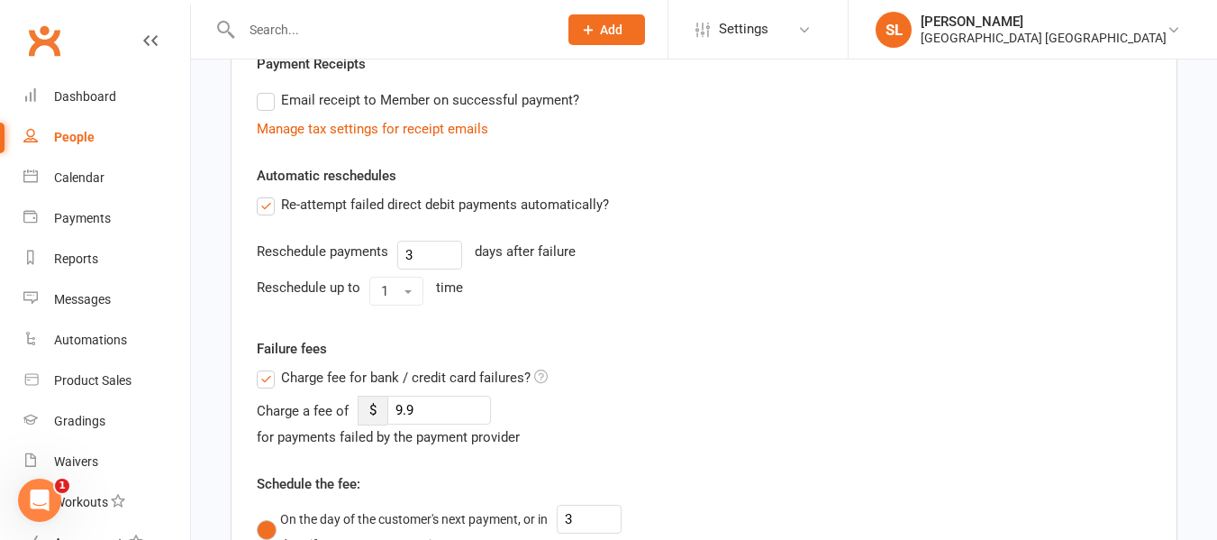
click at [266, 377] on label "Charge fee for bank / credit card failures?" at bounding box center [402, 378] width 291 height 22
click at [266, 367] on input "Charge fee for bank / credit card failures?" at bounding box center [402, 367] width 291 height 0
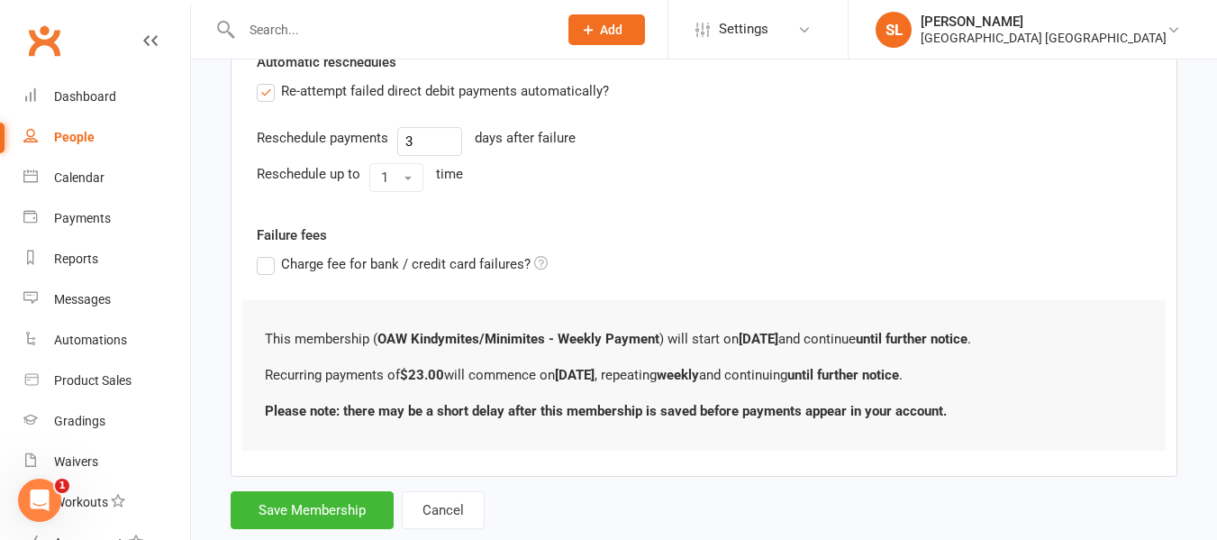
scroll to position [698, 0]
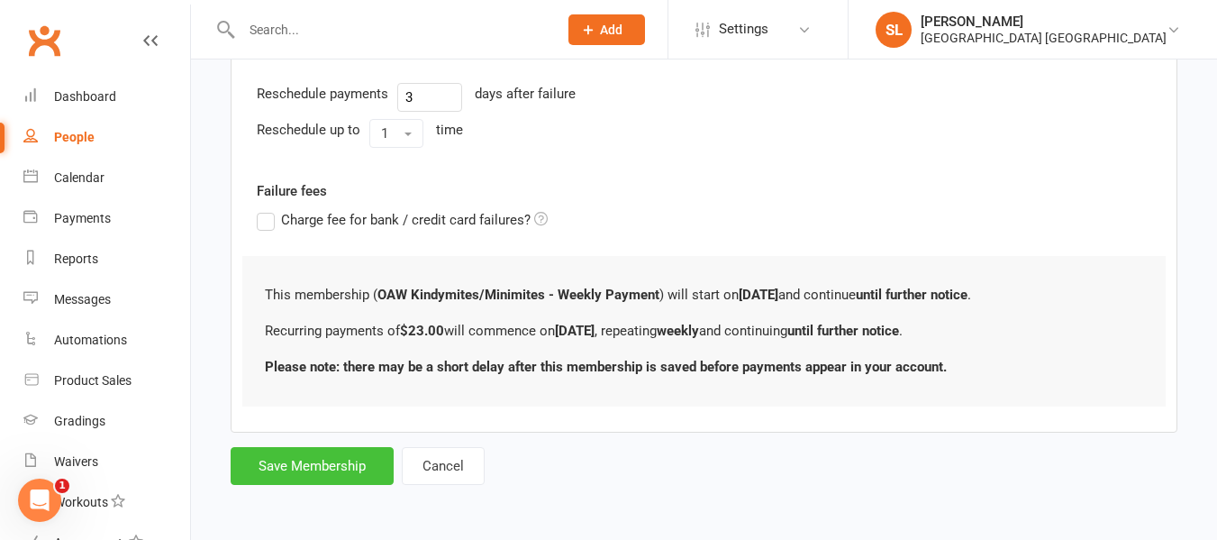
click at [313, 461] on button "Save Membership" at bounding box center [312, 466] width 163 height 38
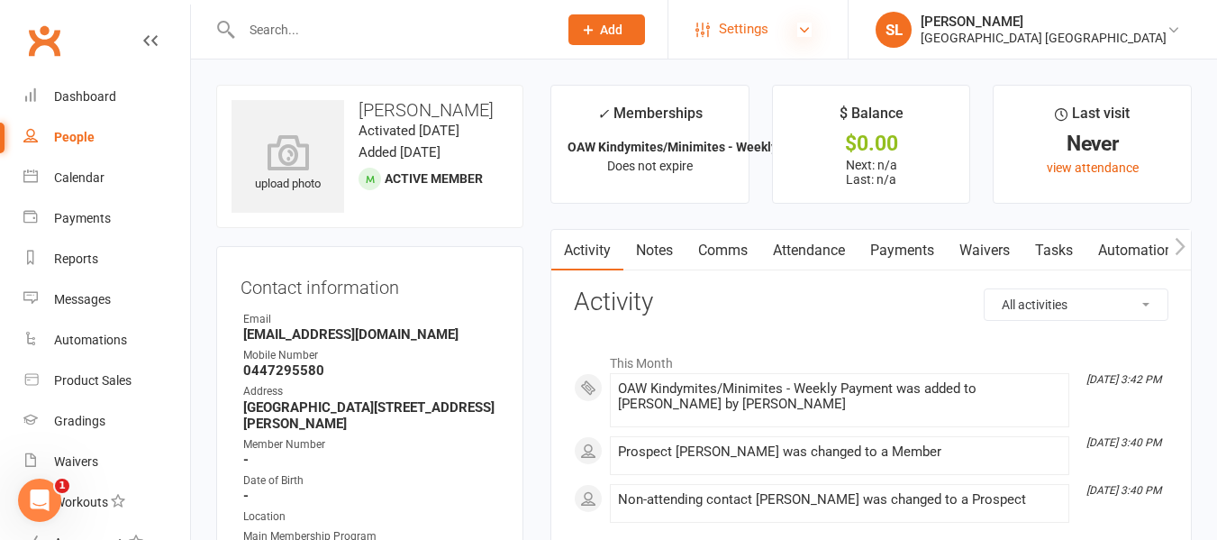
click at [812, 30] on icon at bounding box center [804, 30] width 14 height 14
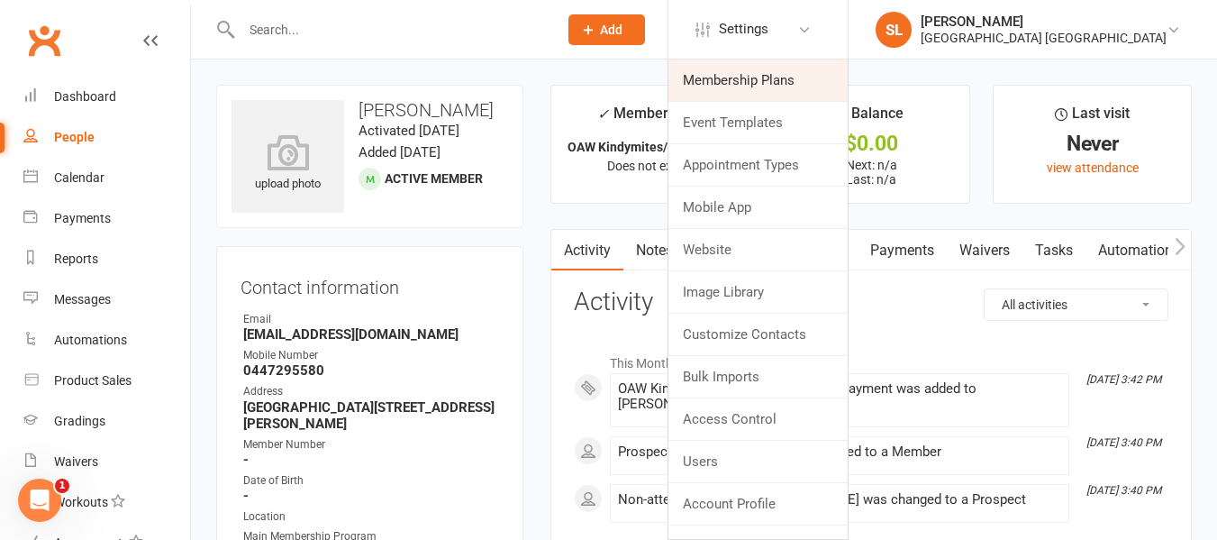
click at [785, 86] on link "Membership Plans" at bounding box center [757, 79] width 179 height 41
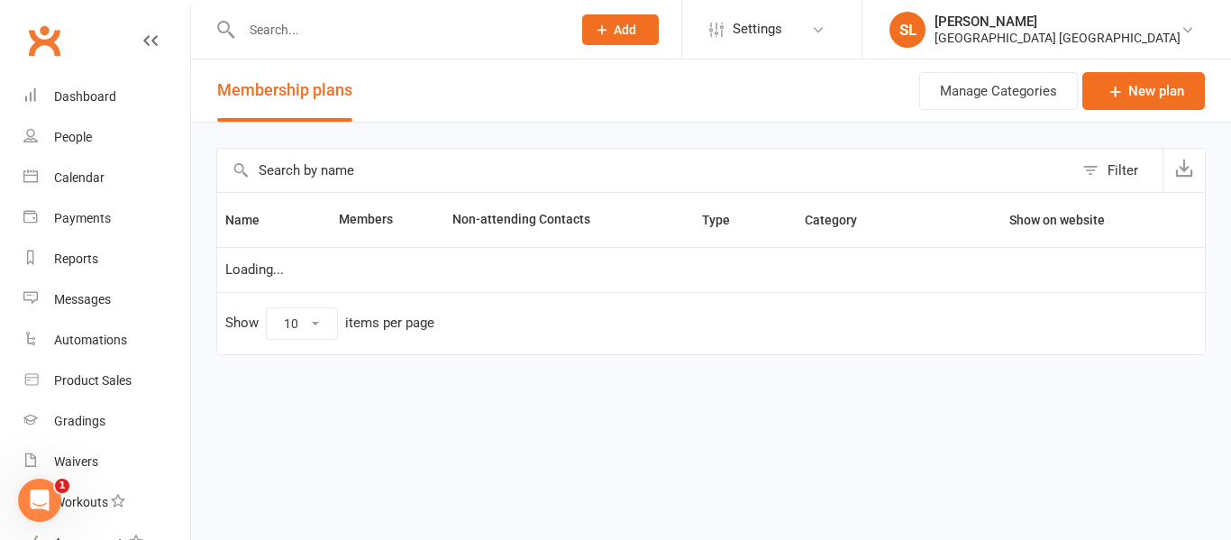
select select "25"
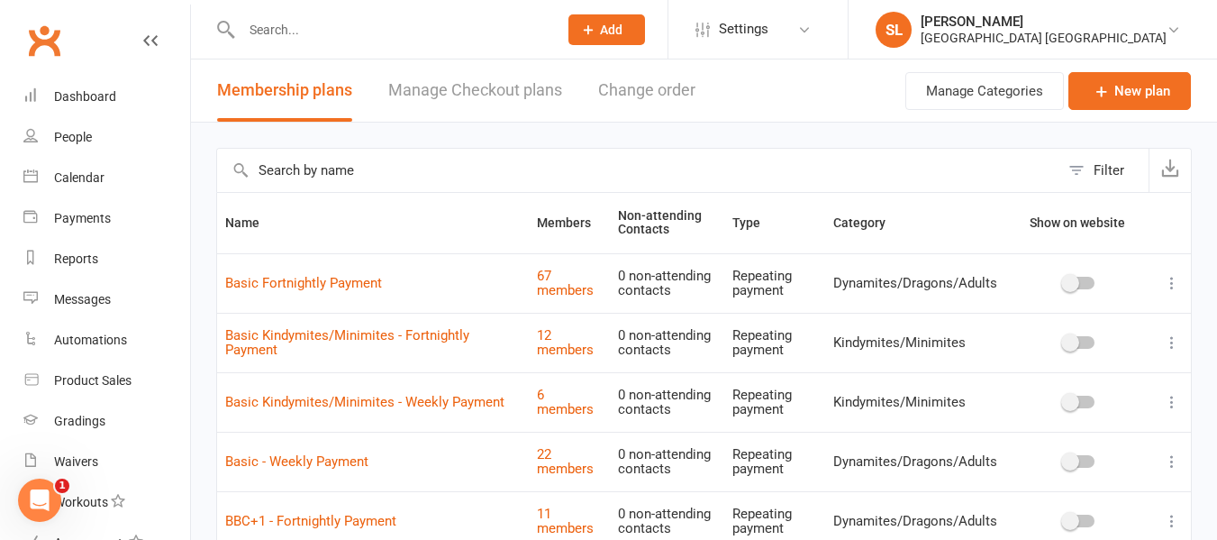
click at [1169, 340] on icon at bounding box center [1172, 342] width 18 height 18
click at [1014, 377] on link "Edit" at bounding box center [1079, 377] width 178 height 36
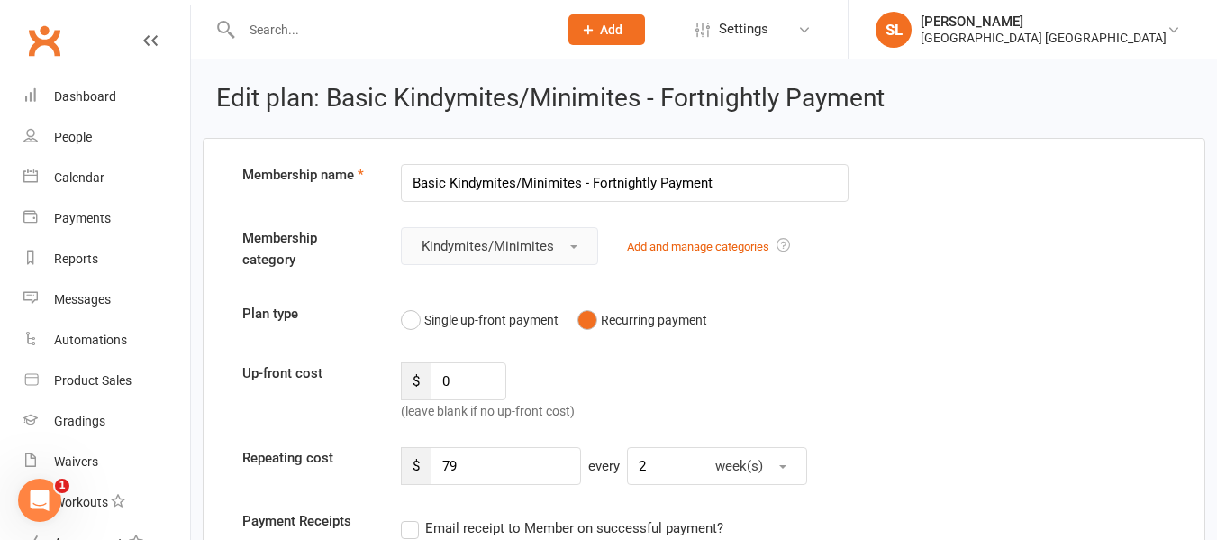
click at [568, 247] on button "Kindymites/Minimites" at bounding box center [499, 246] width 197 height 38
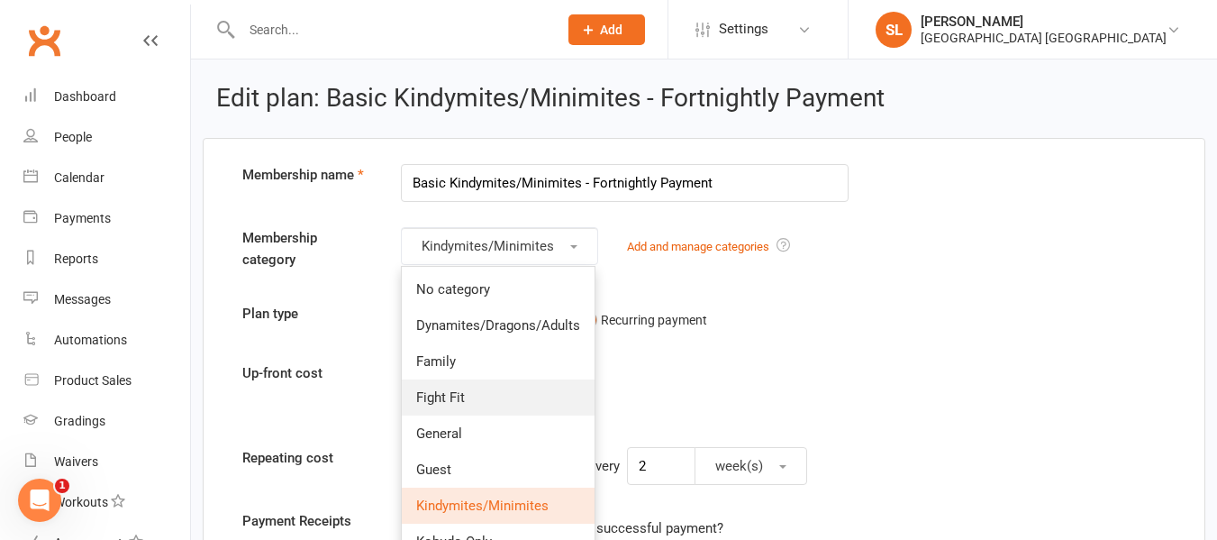
click at [463, 396] on span "Fight Fit" at bounding box center [440, 397] width 49 height 16
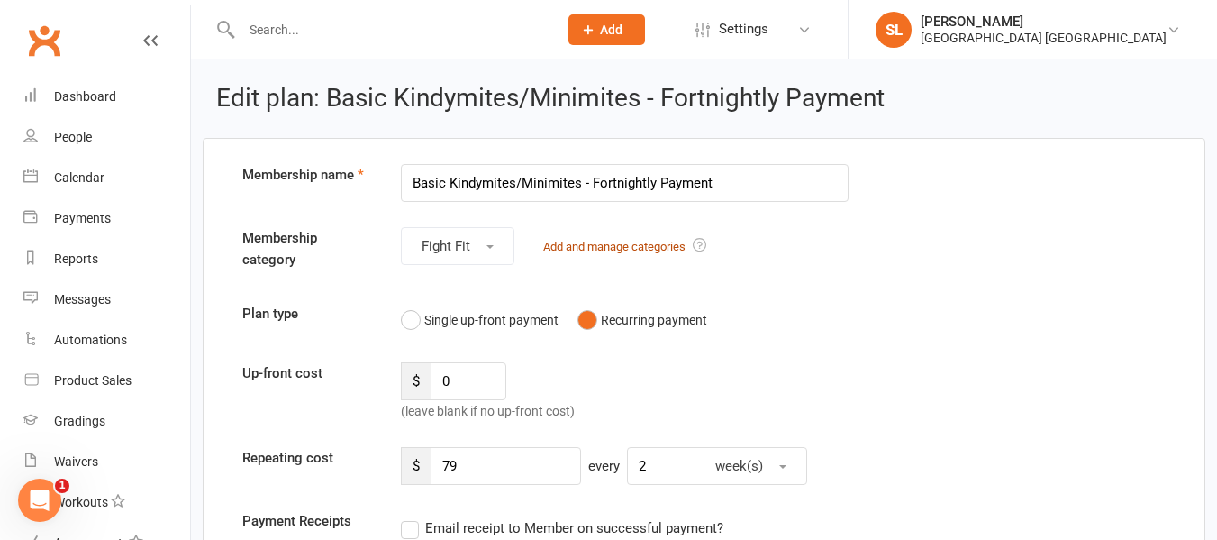
click at [558, 246] on link "Add and manage categories" at bounding box center [614, 247] width 142 height 14
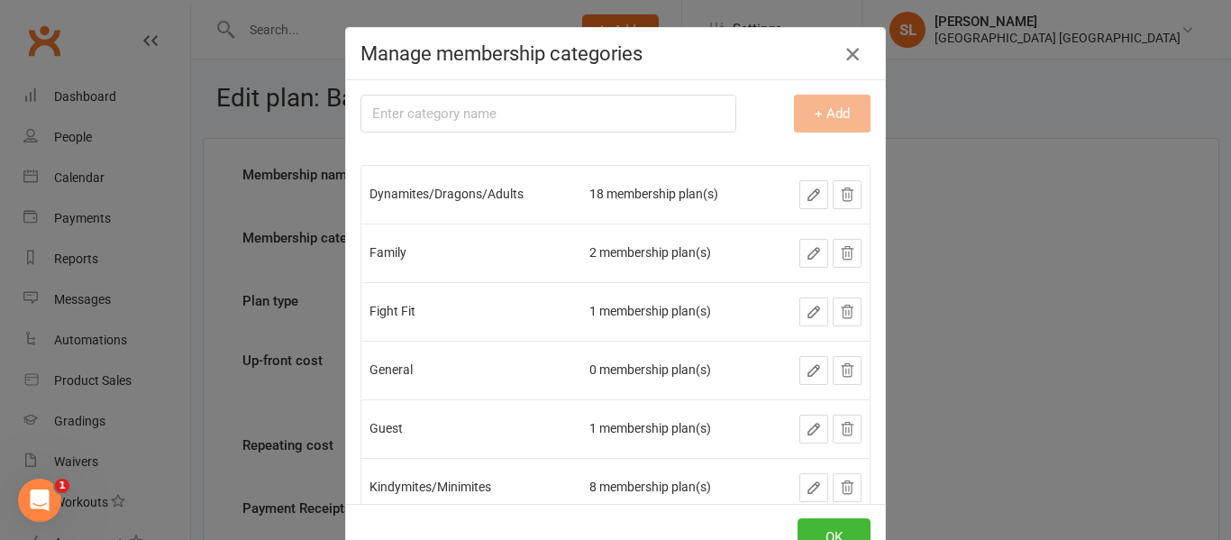
click at [841, 51] on icon "button" at bounding box center [852, 54] width 22 height 22
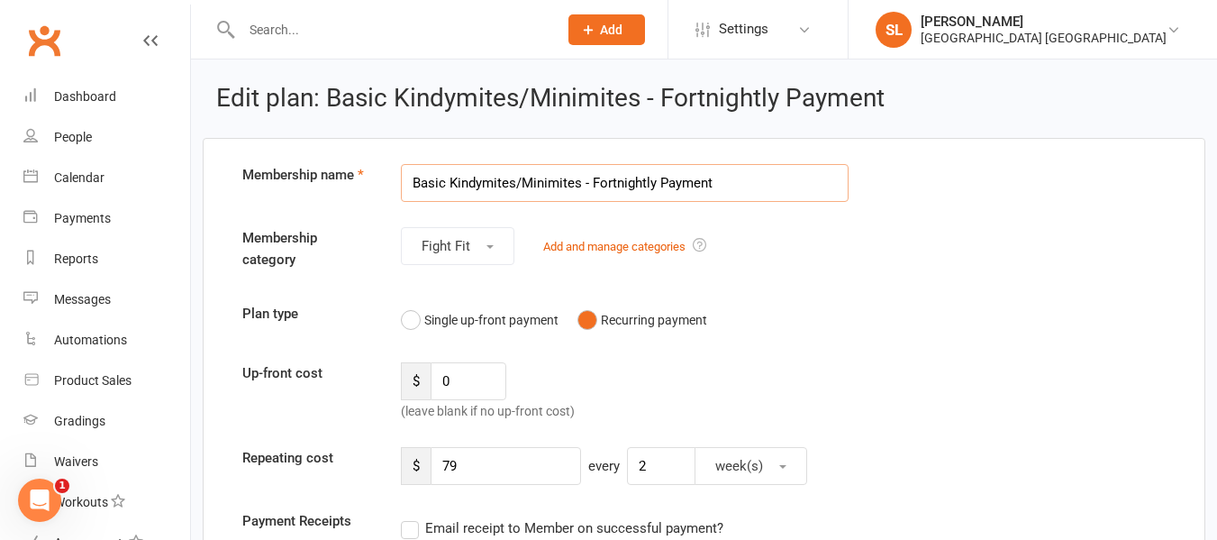
click at [579, 180] on input "Basic Kindymites/Minimites - Fortnightly Payment" at bounding box center [625, 183] width 449 height 38
click at [579, 177] on input "Basic Kindymites/MinimitesFight Fit - Fortnightly Payment" at bounding box center [625, 183] width 449 height 38
type input "Basic Kindymites/Minimites/Fight Fit - Fortnightly Payment"
click at [484, 247] on button "Fight Fit" at bounding box center [458, 246] width 114 height 38
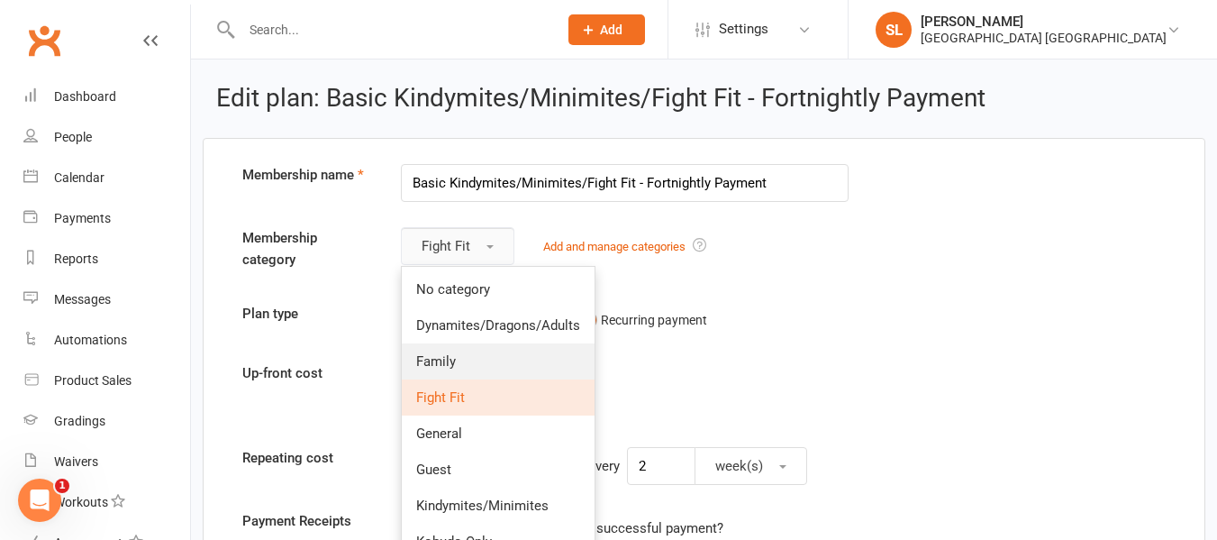
scroll to position [90, 0]
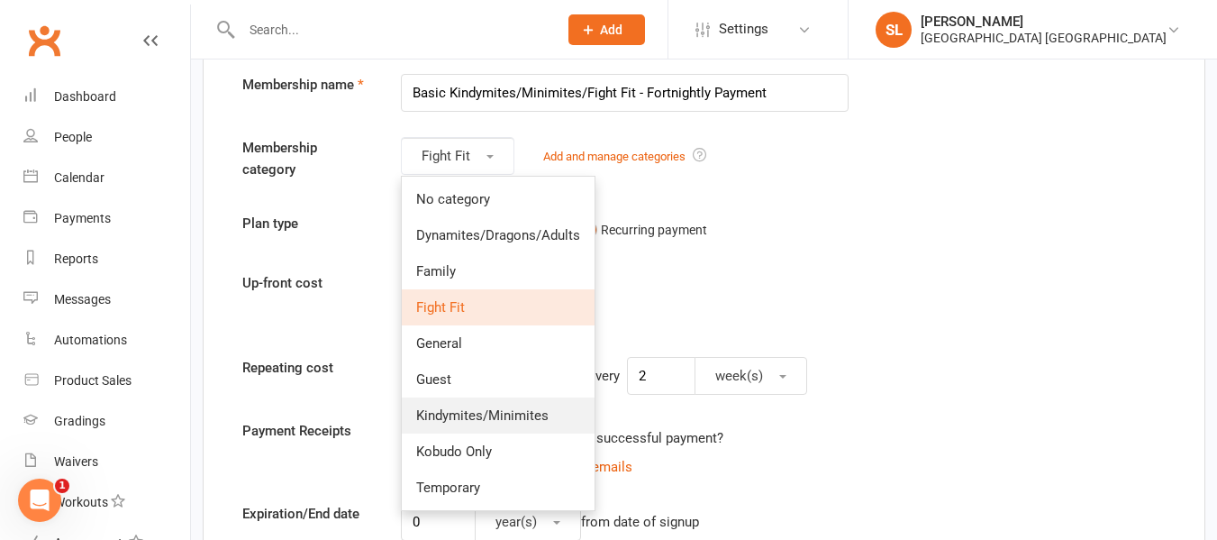
click at [520, 412] on span "Kindymites/Minimites" at bounding box center [482, 415] width 132 height 16
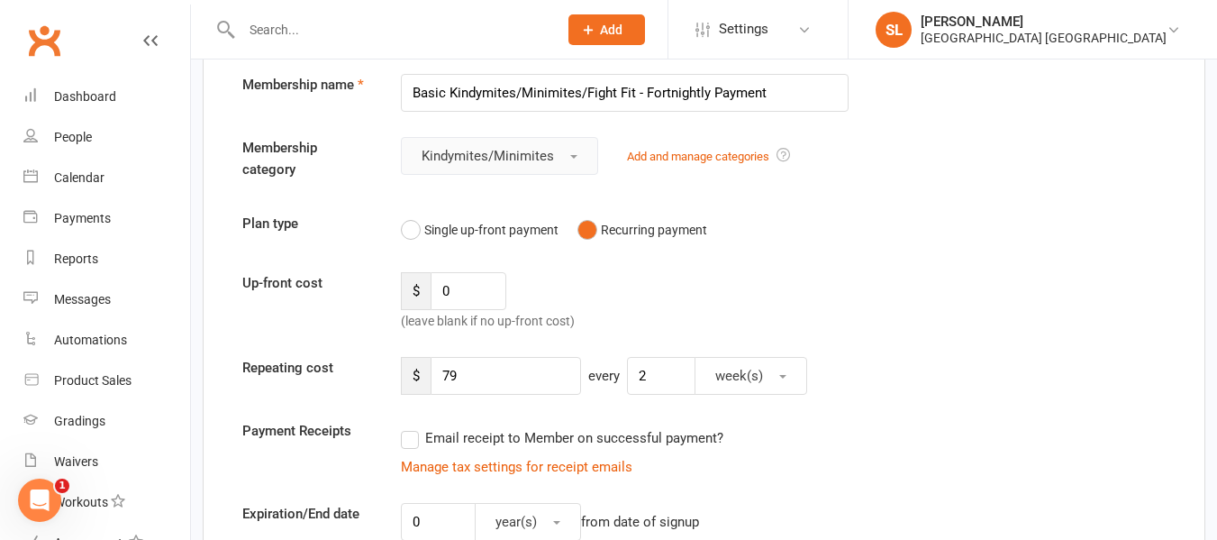
click at [574, 153] on button "Kindymites/Minimites" at bounding box center [499, 156] width 197 height 38
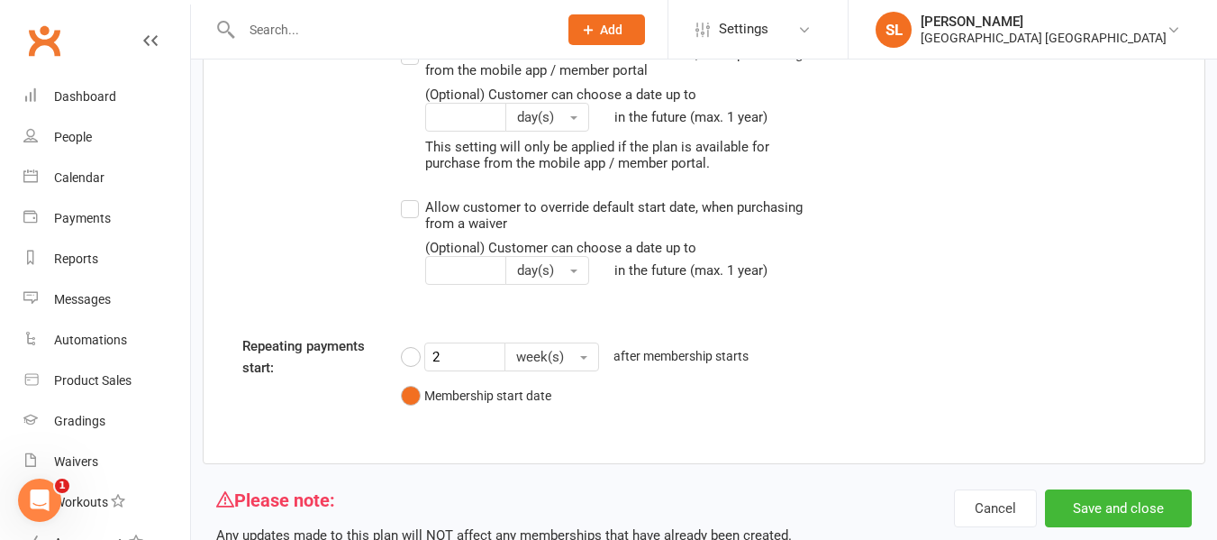
scroll to position [2496, 0]
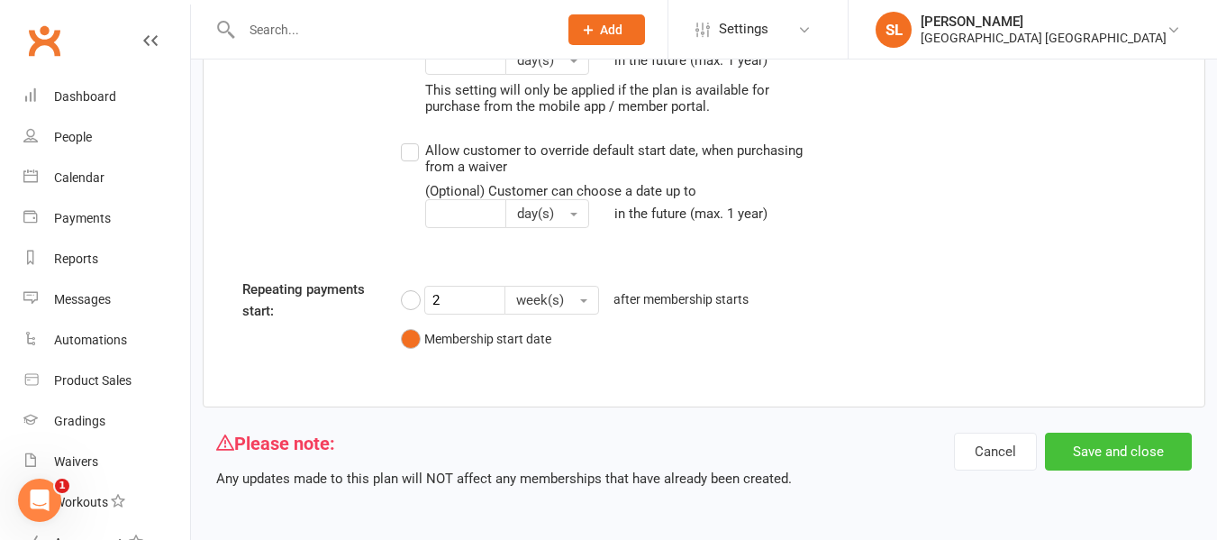
click at [1122, 449] on button "Save and close" at bounding box center [1118, 451] width 147 height 38
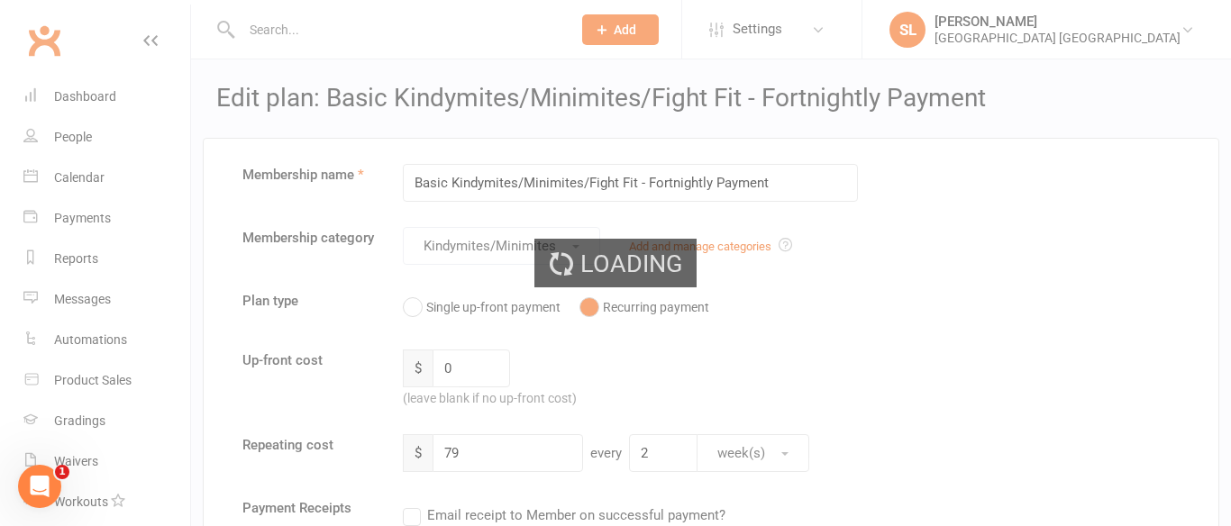
select select "25"
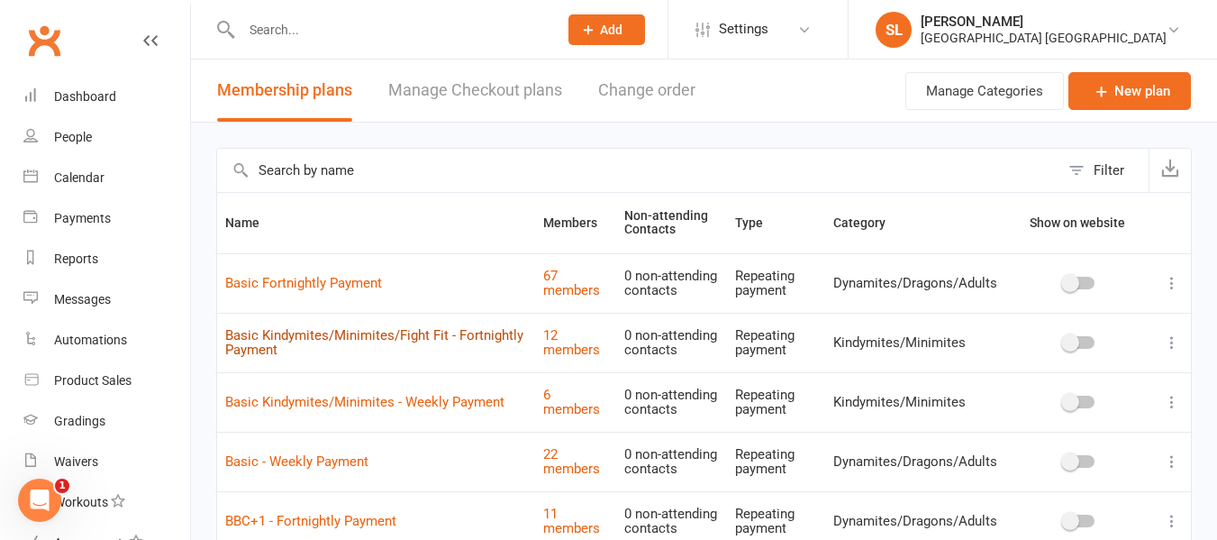
click at [427, 332] on link "Basic Kindymites/Minimites/Fight Fit - Fortnightly Payment" at bounding box center [374, 343] width 298 height 32
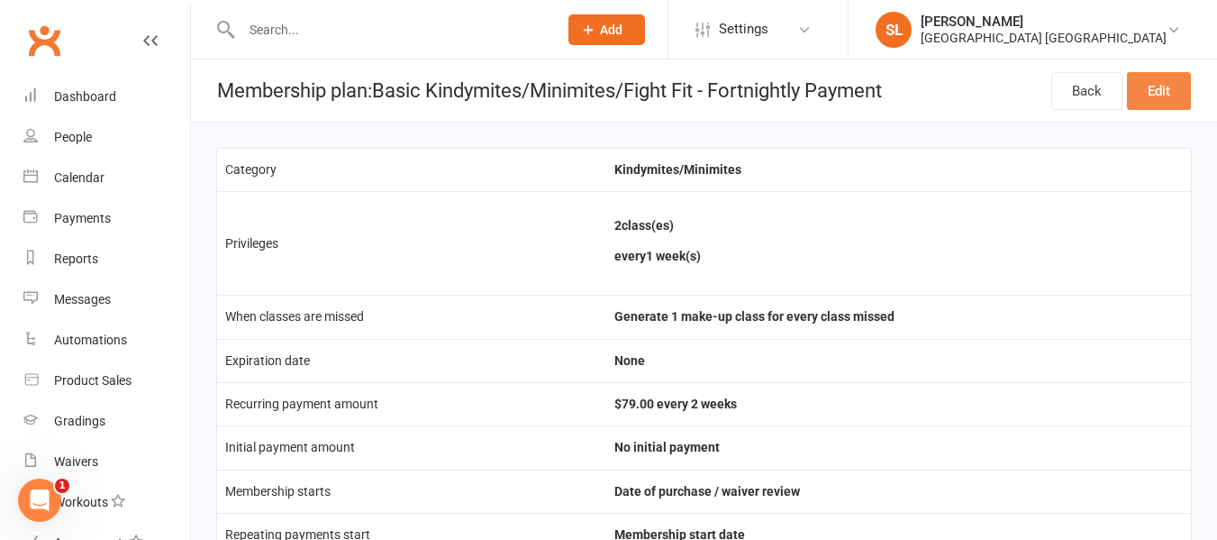
click at [1153, 93] on link "Edit" at bounding box center [1159, 91] width 64 height 38
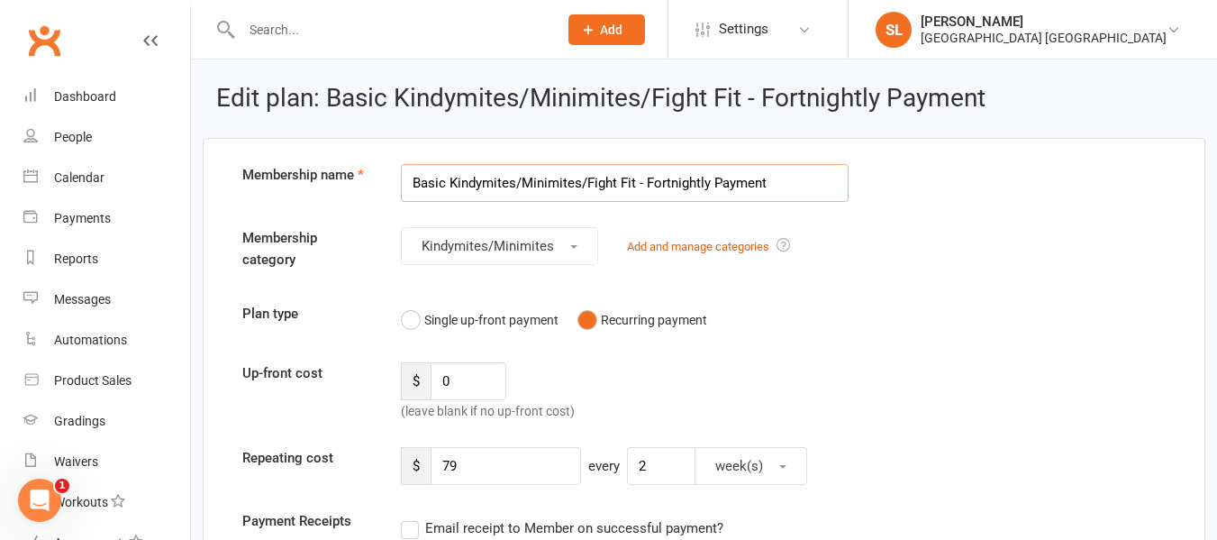
click at [636, 183] on input "Basic Kindymites/Minimites/Fight Fit - Fortnightly Payment" at bounding box center [625, 183] width 449 height 38
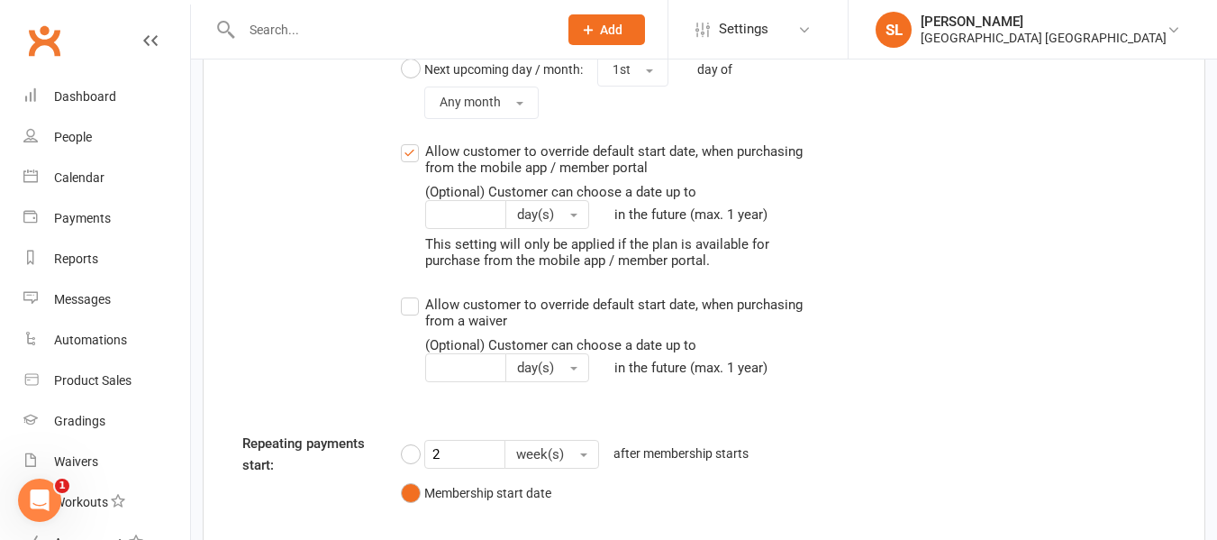
scroll to position [2496, 0]
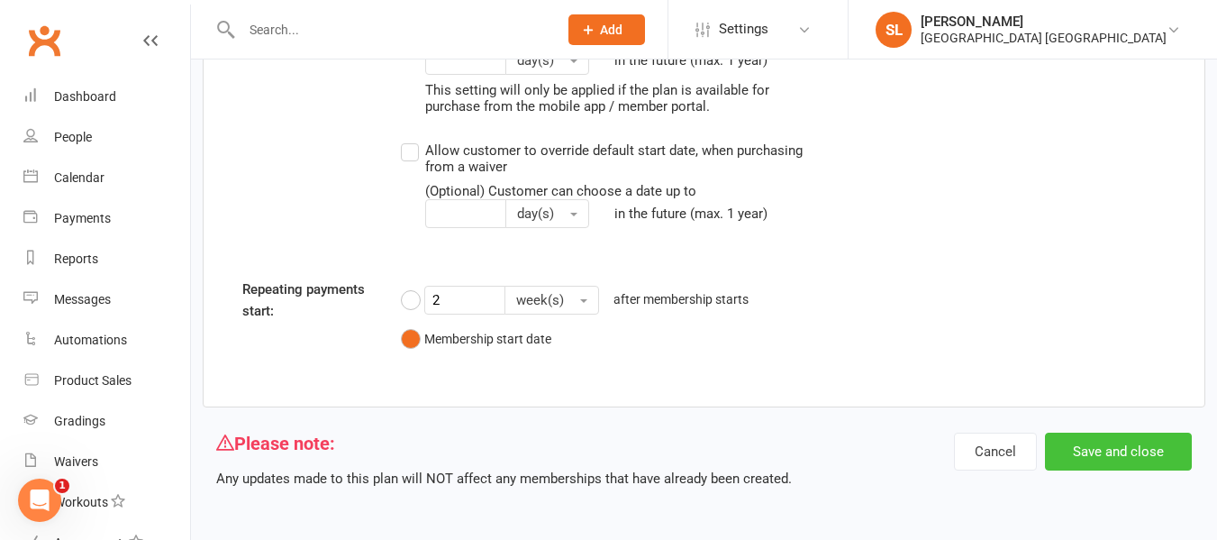
type input "Basic Kindymites/Minimites - Fortnightly Payment"
click at [1125, 445] on button "Save and close" at bounding box center [1118, 451] width 147 height 38
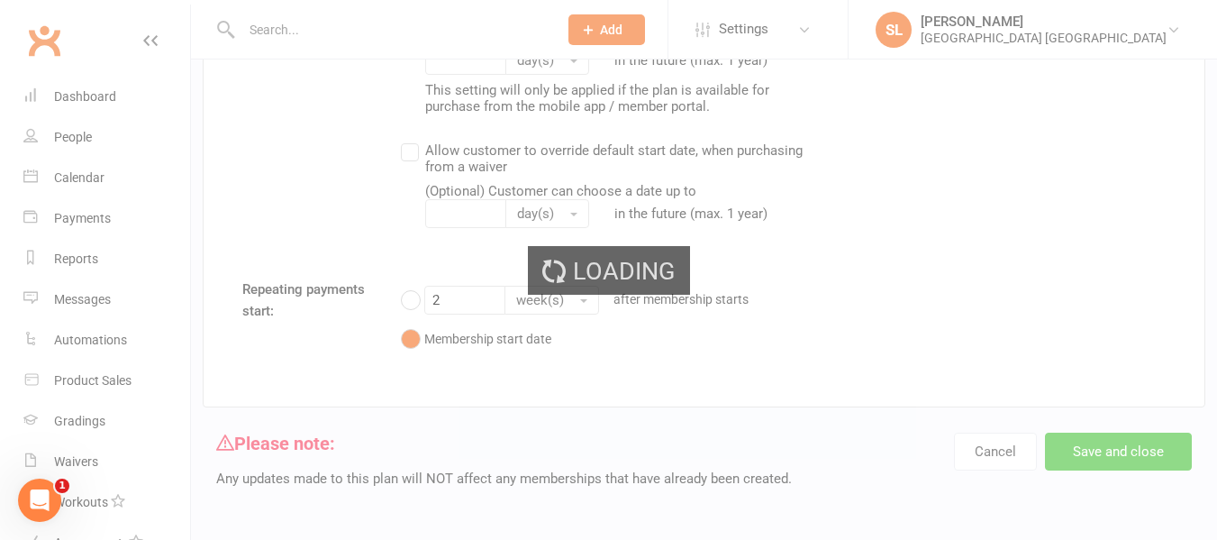
select select "25"
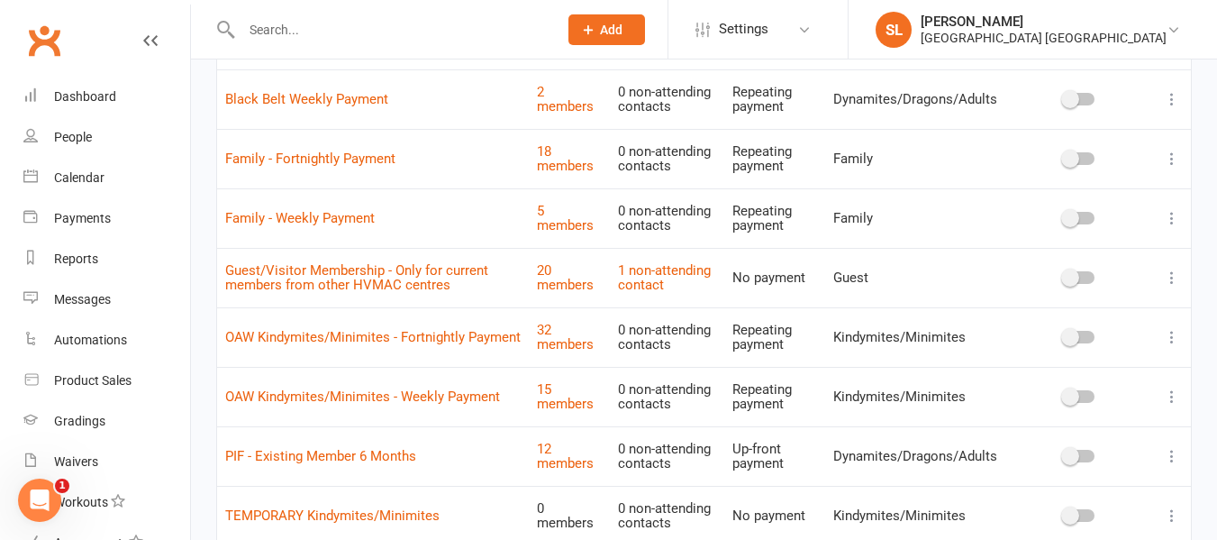
scroll to position [1081, 0]
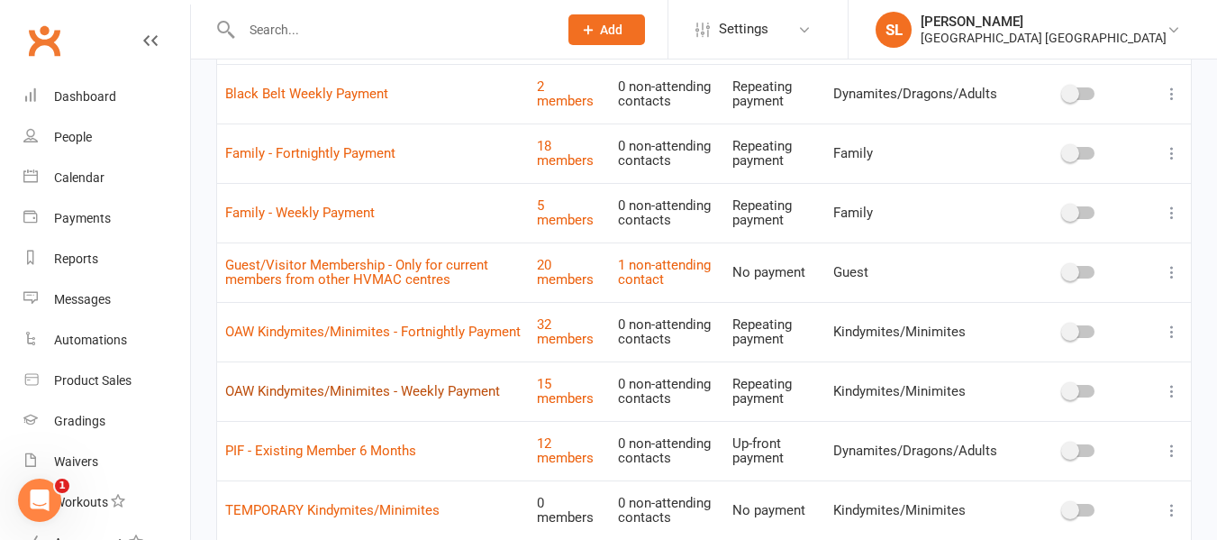
click at [360, 388] on link "OAW Kindymites/Minimites - Weekly Payment" at bounding box center [362, 391] width 275 height 16
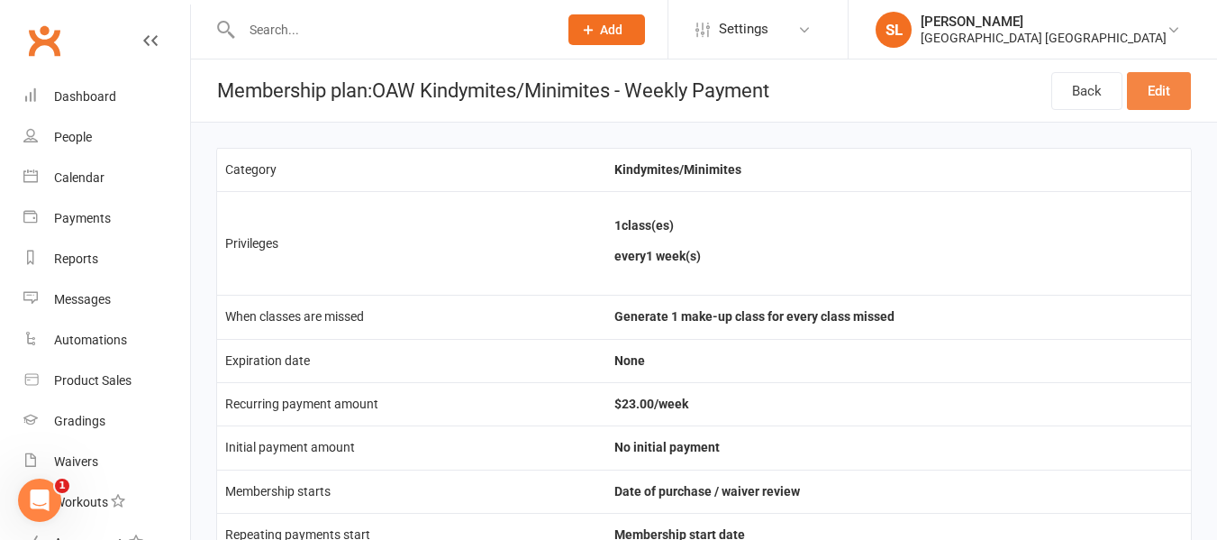
click at [1163, 90] on link "Edit" at bounding box center [1159, 91] width 64 height 38
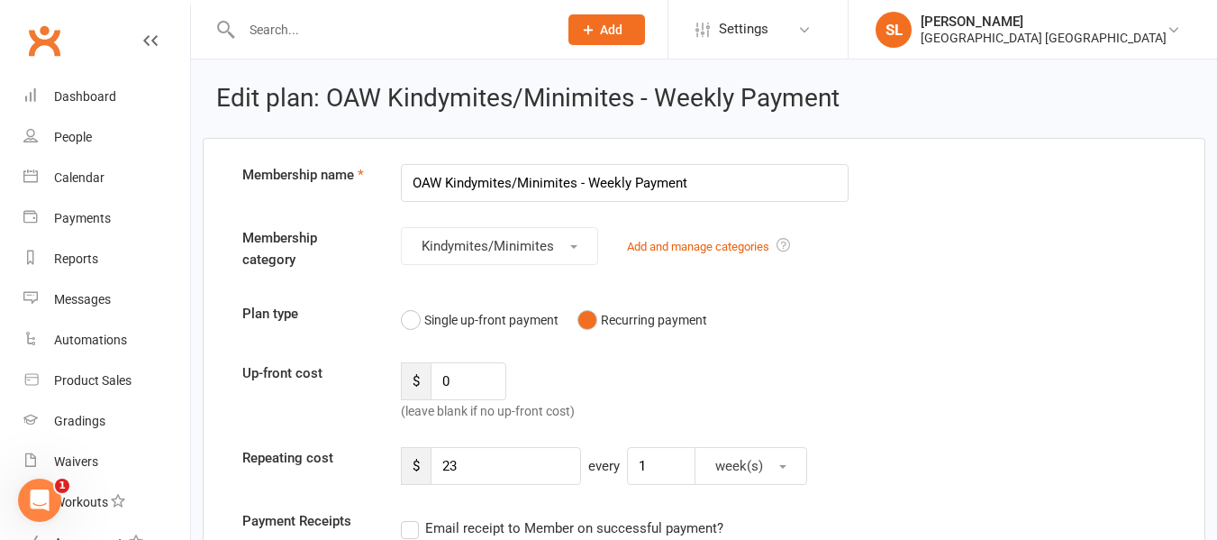
click at [577, 181] on input "OAW Kindymites/Minimites - Weekly Payment" at bounding box center [625, 183] width 449 height 38
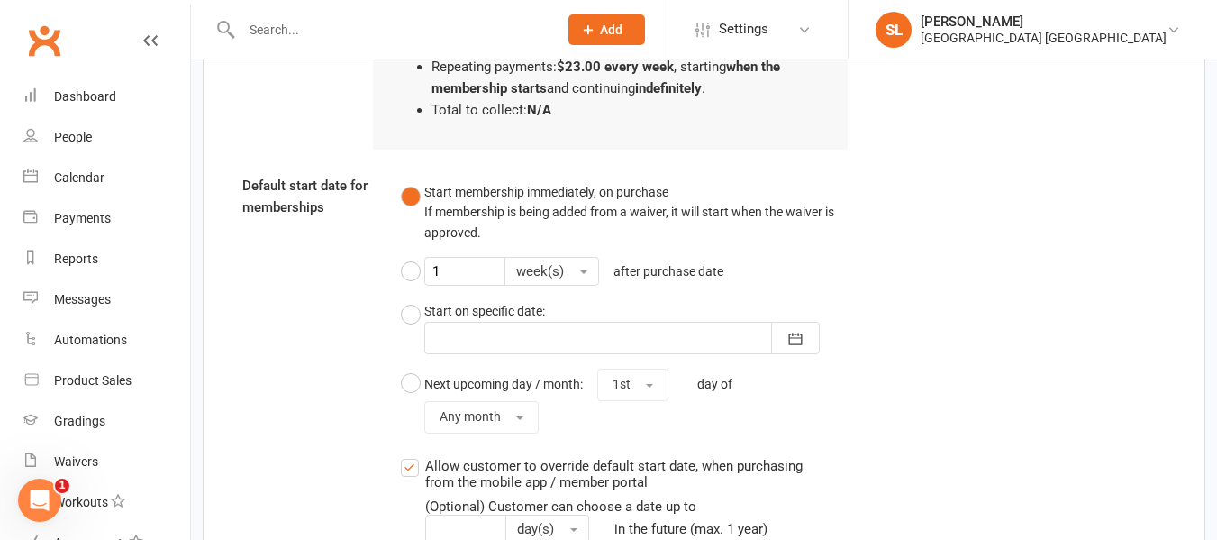
scroll to position [2428, 0]
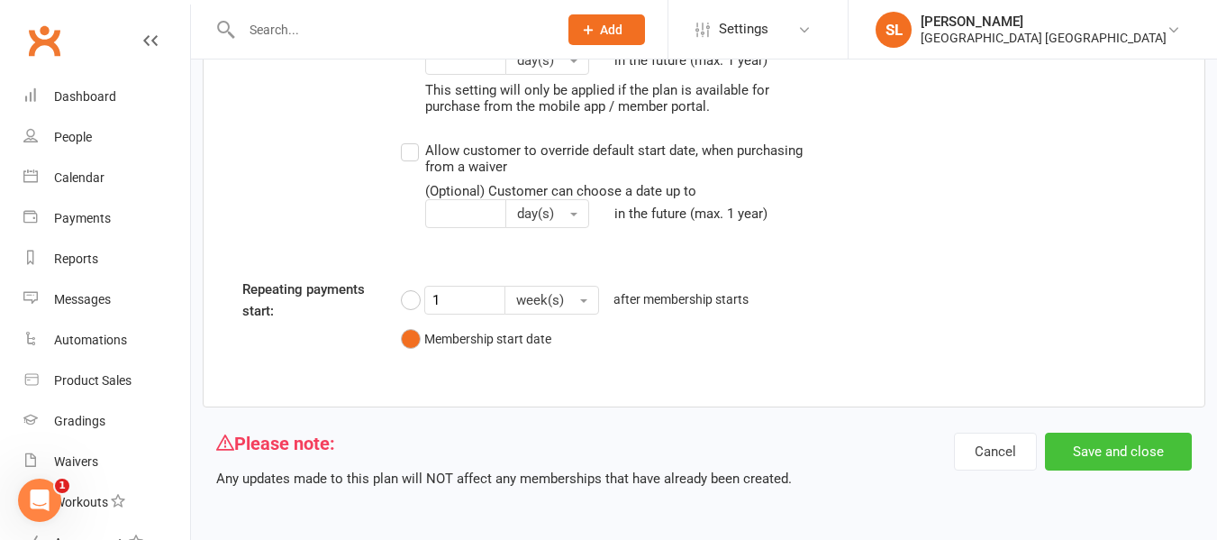
type input "OAW Kindymites/Minimites/Fight Fit - Weekly Payment"
click at [1113, 448] on button "Save and close" at bounding box center [1118, 451] width 147 height 38
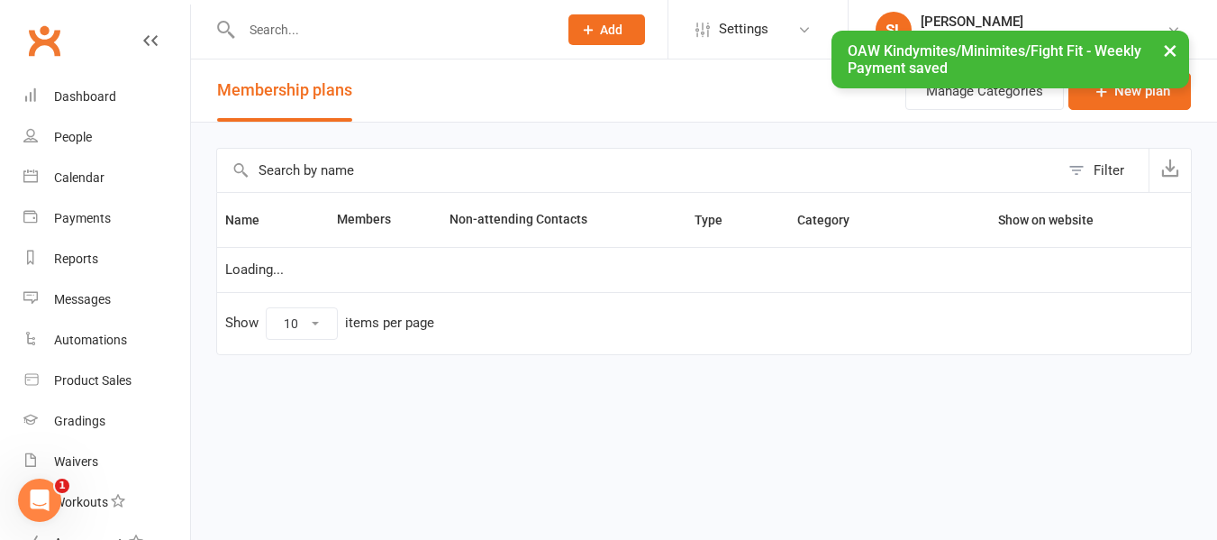
select select "25"
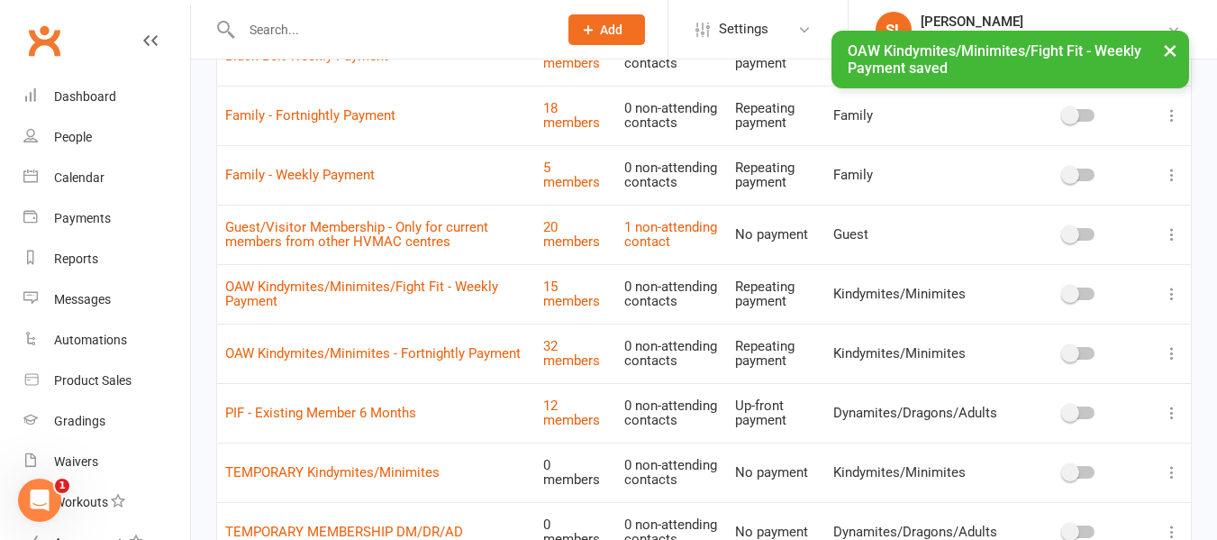
scroll to position [1171, 0]
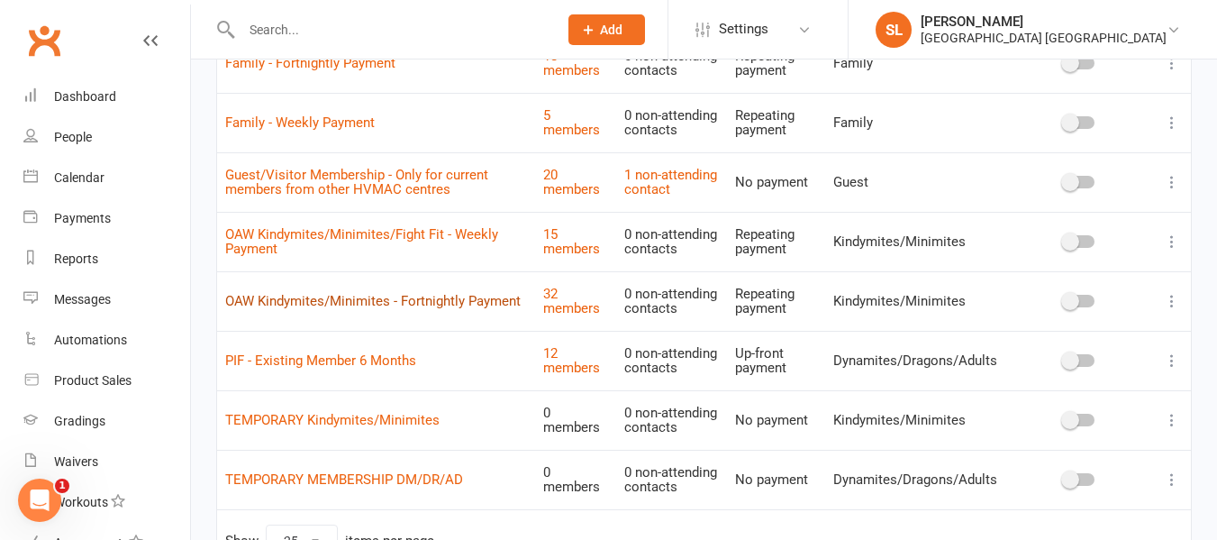
click at [426, 299] on link "OAW Kindymites/Minimites - Fortnightly Payment" at bounding box center [373, 301] width 296 height 16
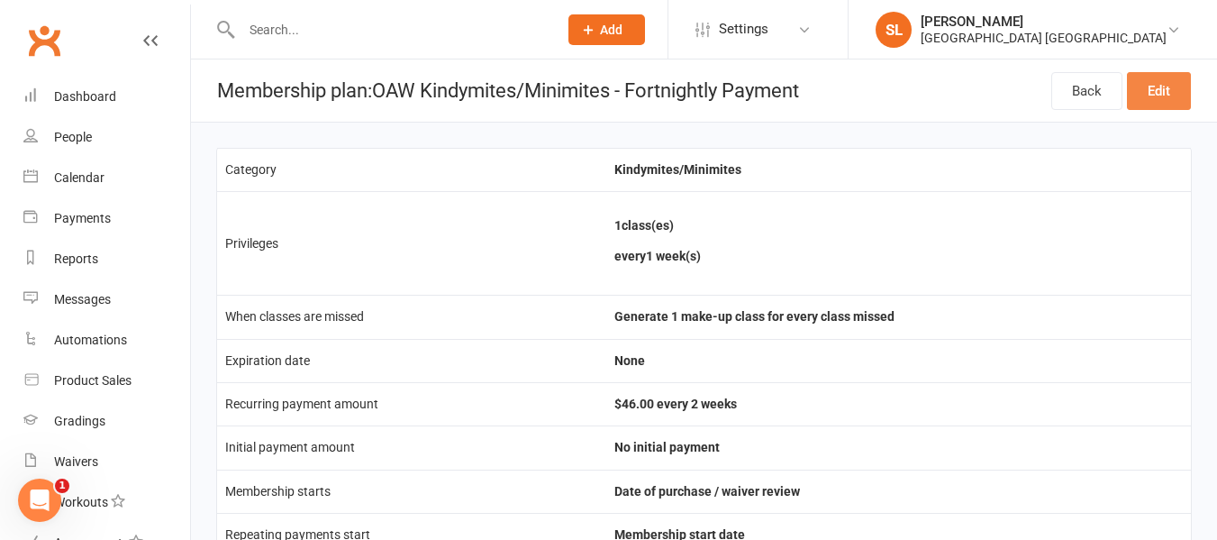
click at [1156, 84] on link "Edit" at bounding box center [1159, 91] width 64 height 38
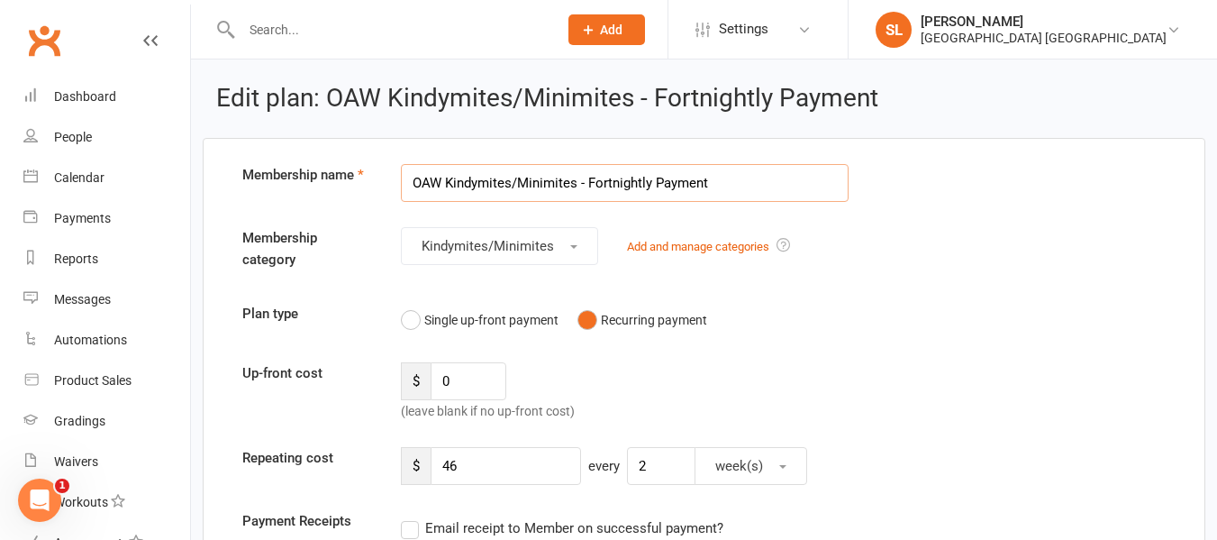
click at [577, 178] on input "OAW Kindymites/Minimites - Fortnightly Payment" at bounding box center [625, 183] width 449 height 38
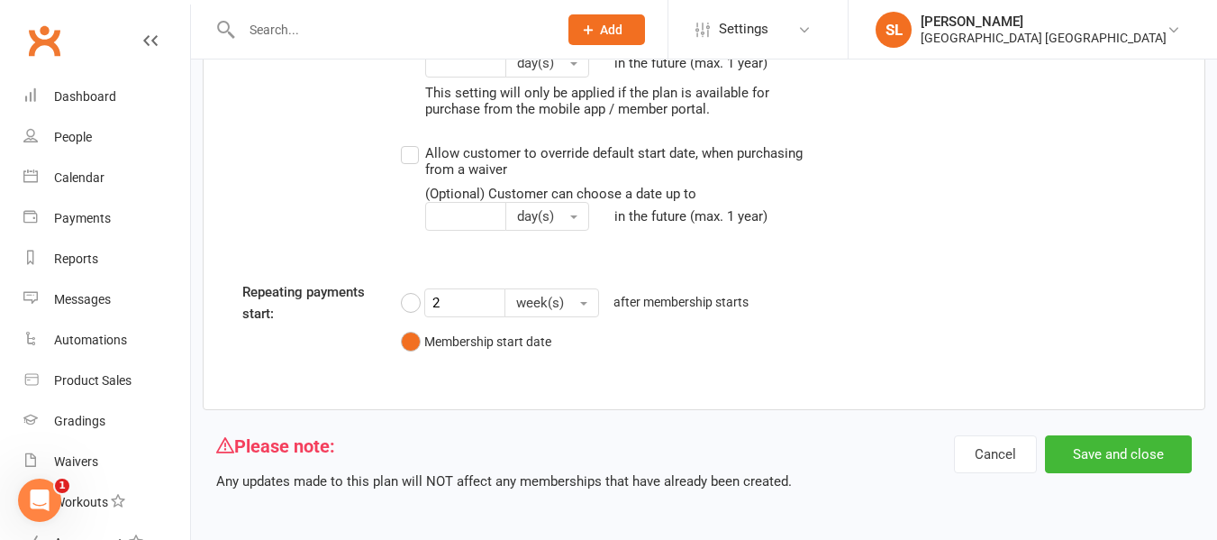
scroll to position [2496, 0]
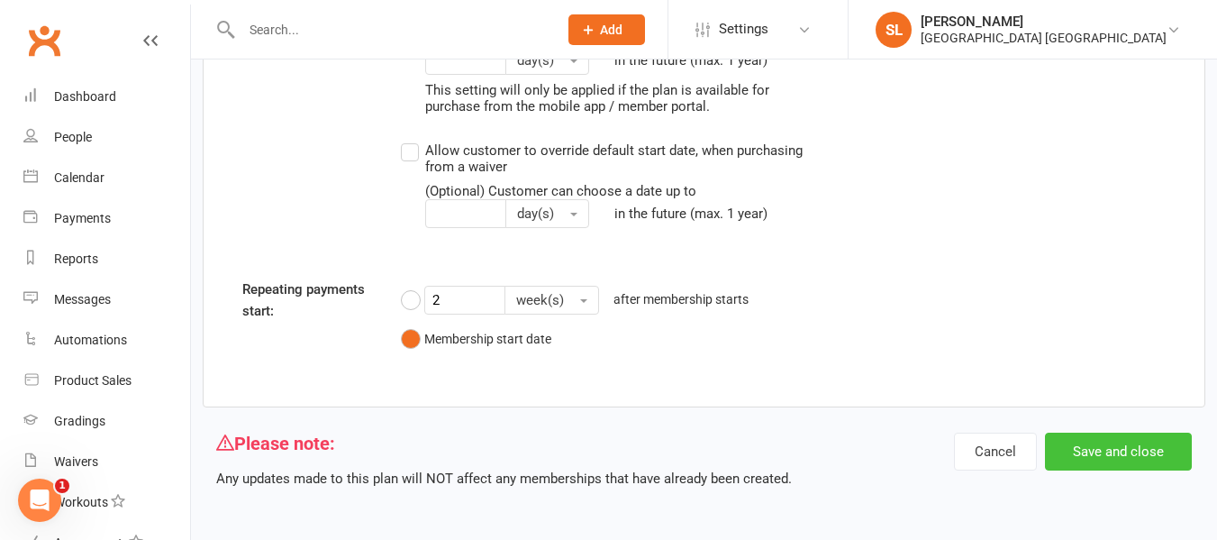
type input "OAW Kindymites/Minimites/Fight Fit - Fortnightly Payment"
click at [1117, 450] on button "Save and close" at bounding box center [1118, 451] width 147 height 38
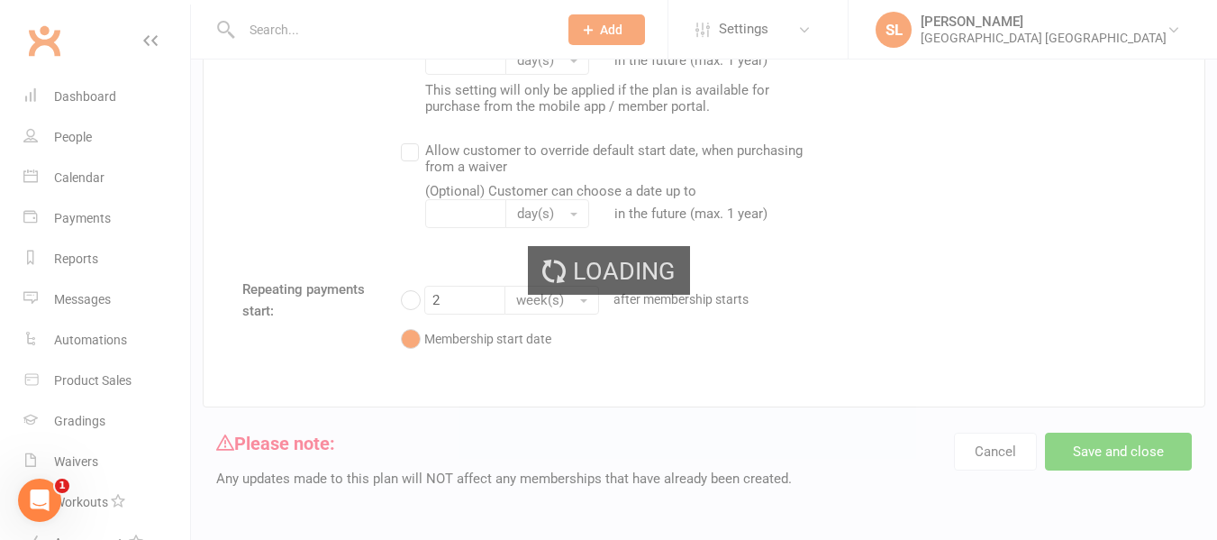
select select "25"
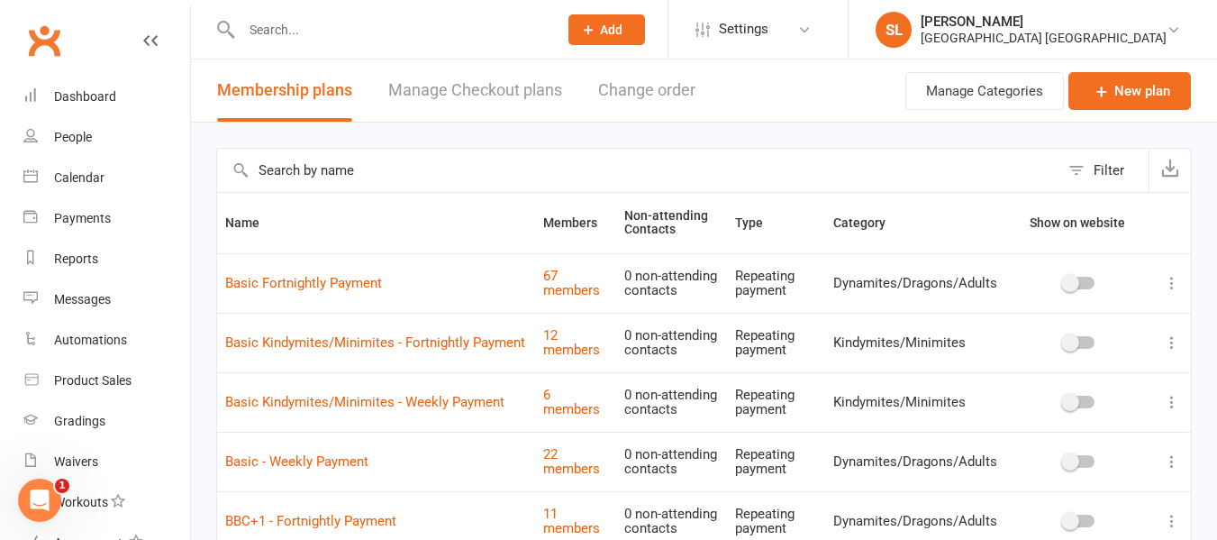
click at [330, 28] on input "text" at bounding box center [390, 29] width 309 height 25
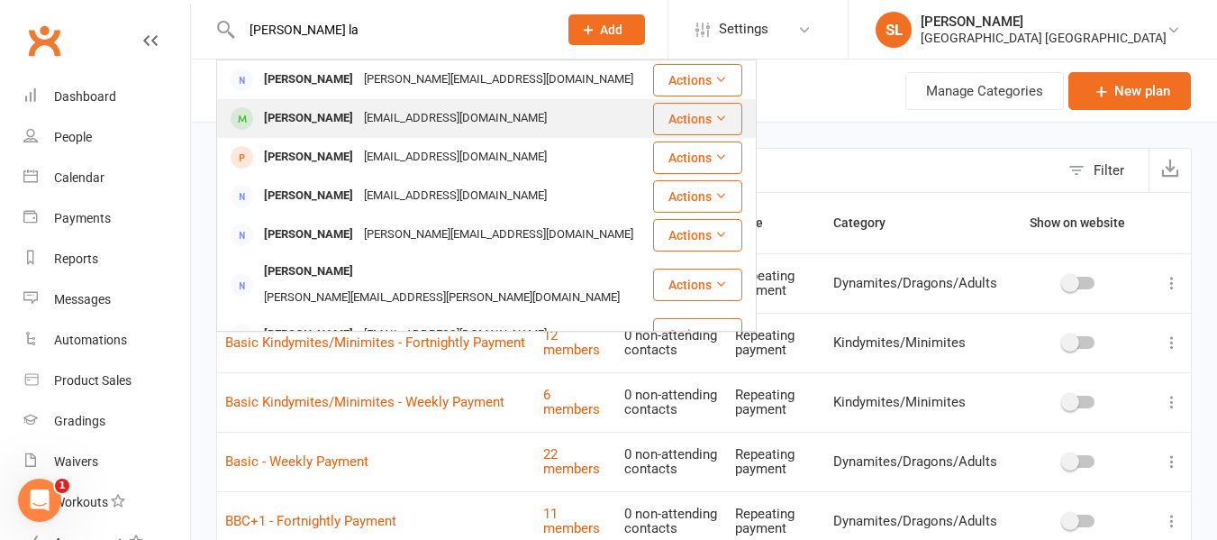
type input "michelle la"
click at [324, 112] on div "[PERSON_NAME]" at bounding box center [309, 118] width 100 height 26
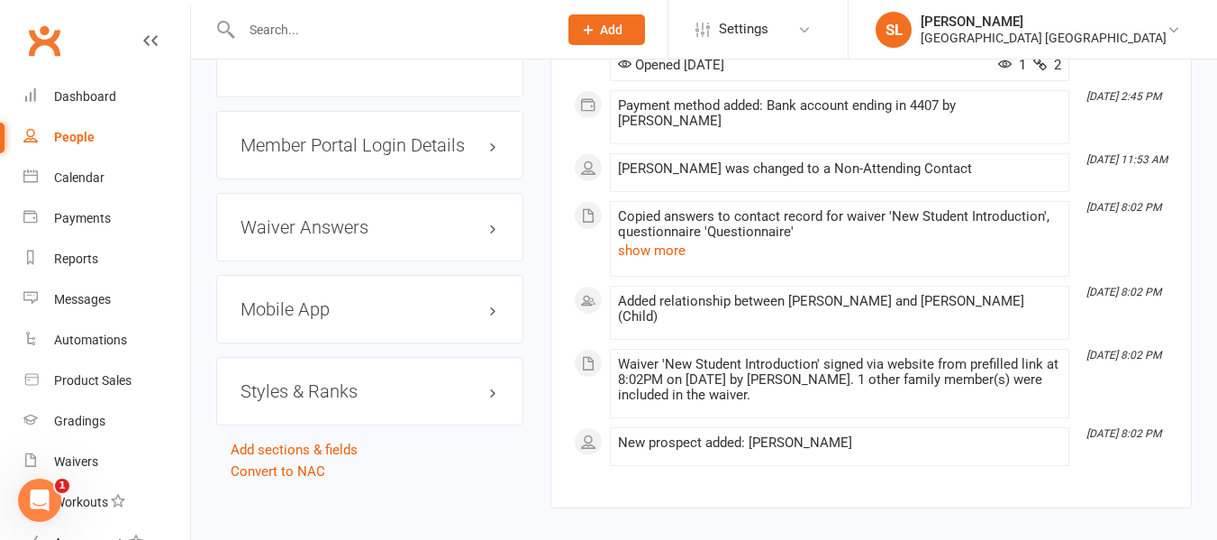
scroll to position [1529, 0]
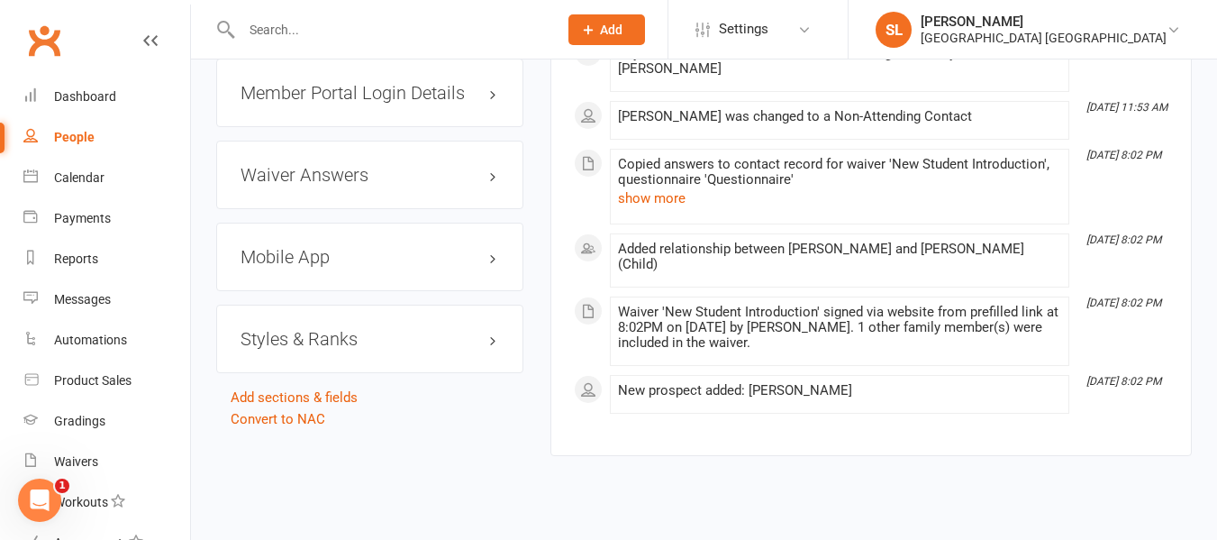
click at [278, 339] on h3 "Styles & Ranks" at bounding box center [370, 339] width 259 height 20
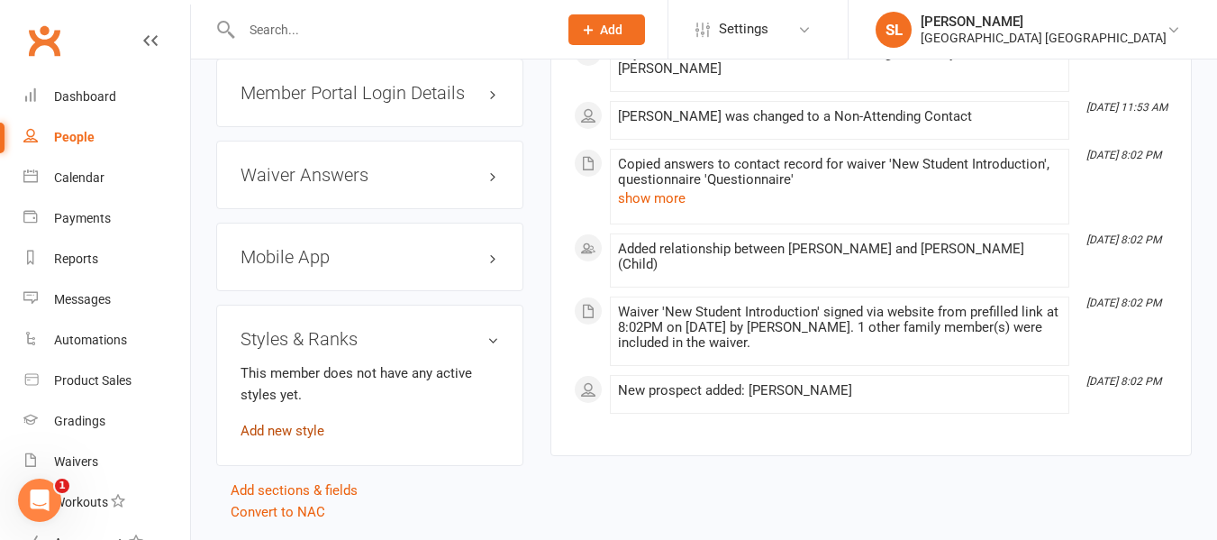
click at [284, 432] on link "Add new style" at bounding box center [283, 431] width 84 height 16
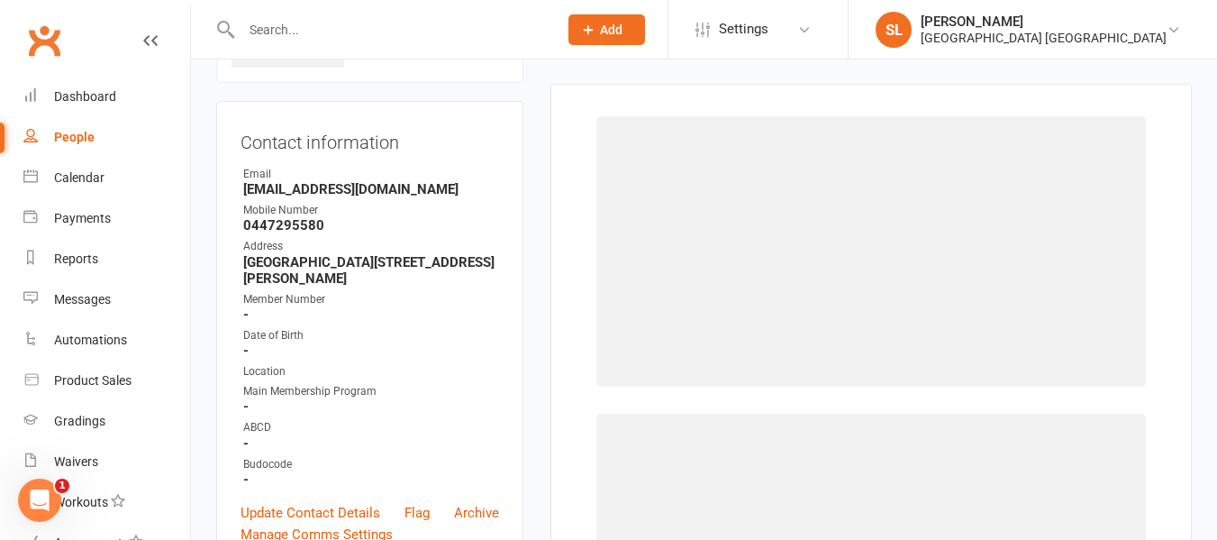
scroll to position [139, 0]
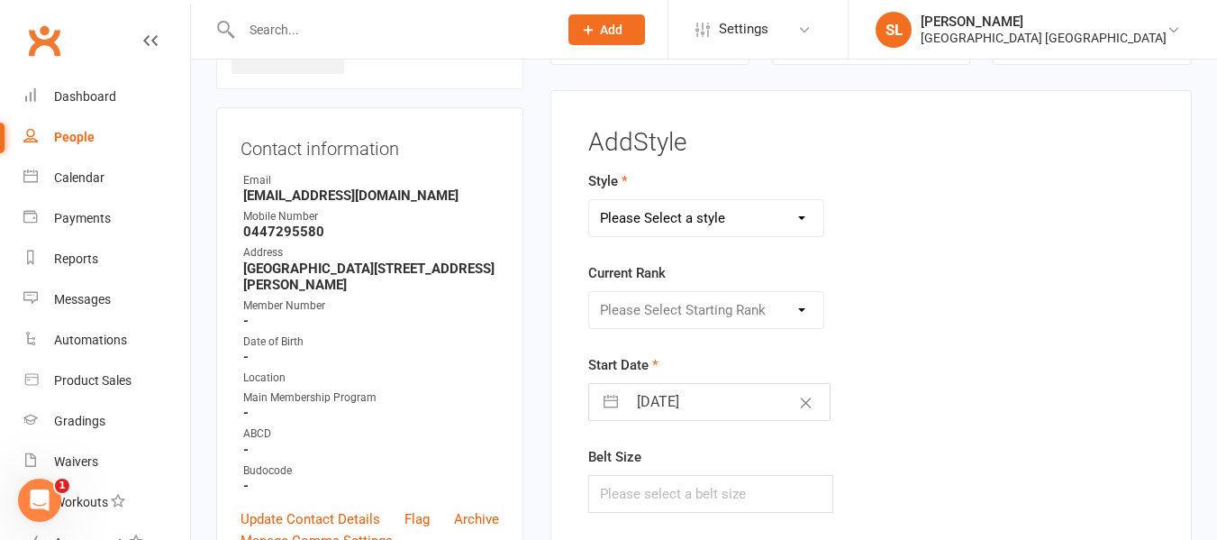
click at [743, 213] on select "Please Select a style Dragons and Adults Dynamites Fight Fit Junior Kobudo Kind…" at bounding box center [706, 218] width 234 height 36
select select "3744"
click at [589, 200] on select "Please Select a style Dragons and Adults Dynamites Fight Fit Junior Kobudo Kind…" at bounding box center [706, 218] width 234 height 36
click at [631, 313] on select "Please Select Starting Rank White Single Yellow Double Yellow 8th Kyu Yellow 7t…" at bounding box center [706, 310] width 234 height 36
select select "44876"
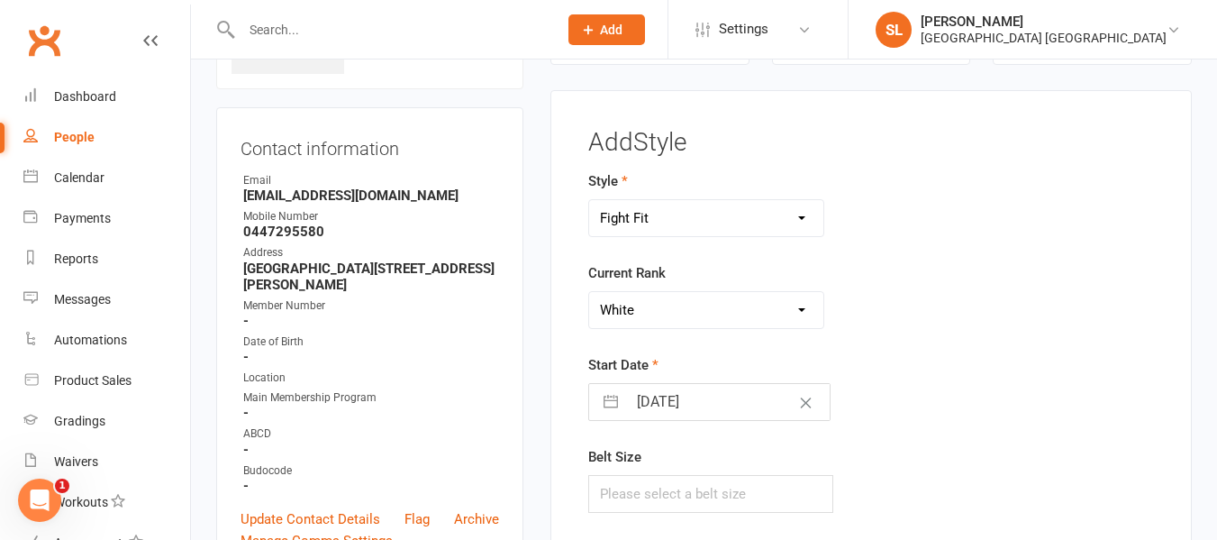
click at [589, 292] on select "Please Select Starting Rank White Single Yellow Double Yellow 8th Kyu Yellow 7t…" at bounding box center [706, 310] width 234 height 36
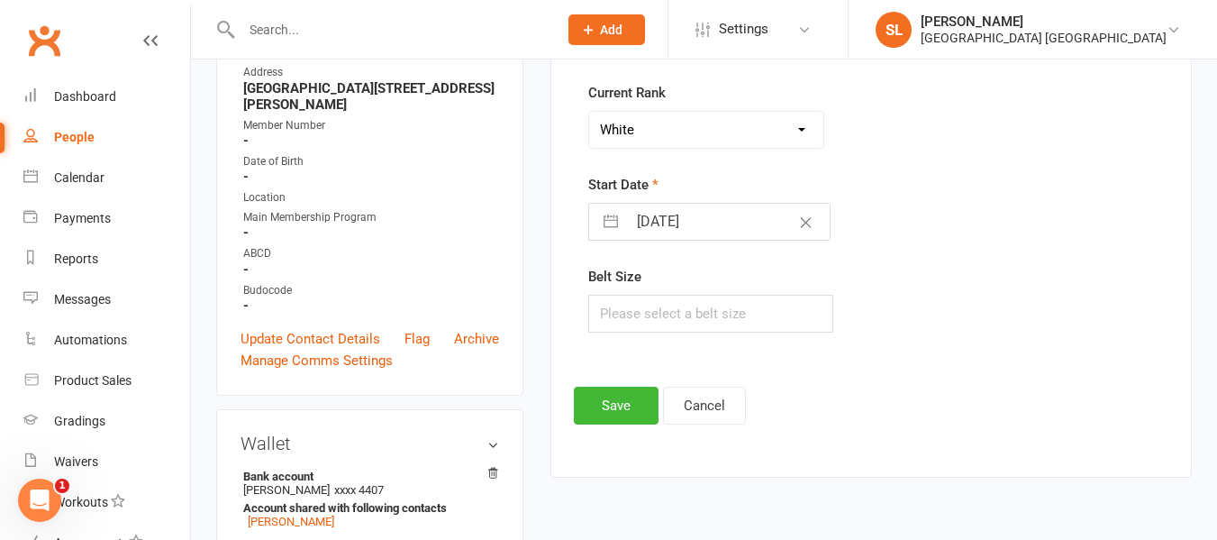
scroll to position [409, 0]
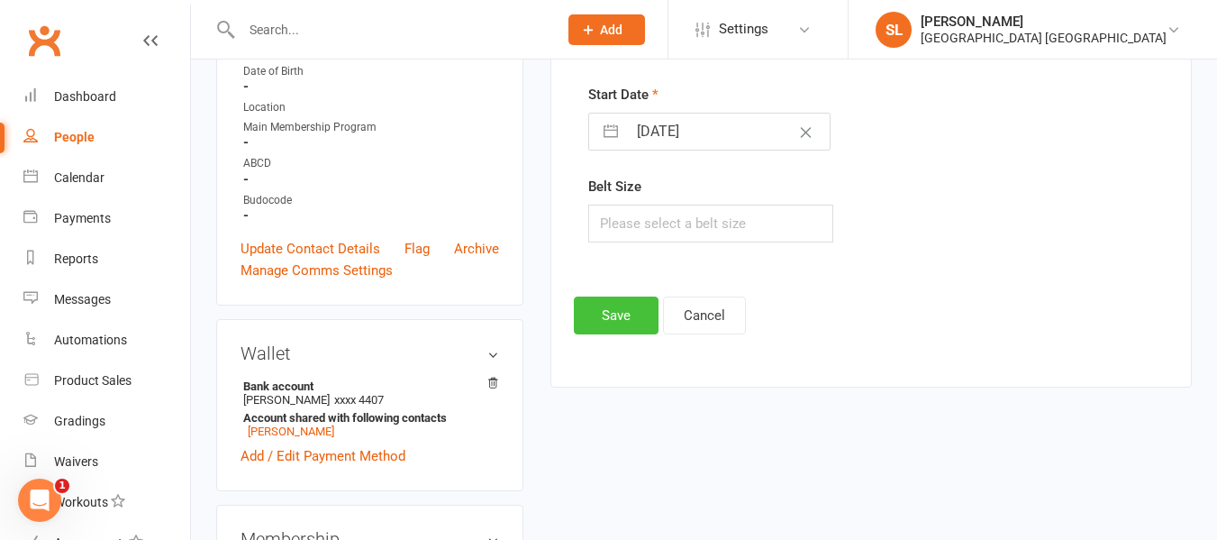
click at [619, 317] on button "Save" at bounding box center [616, 315] width 85 height 38
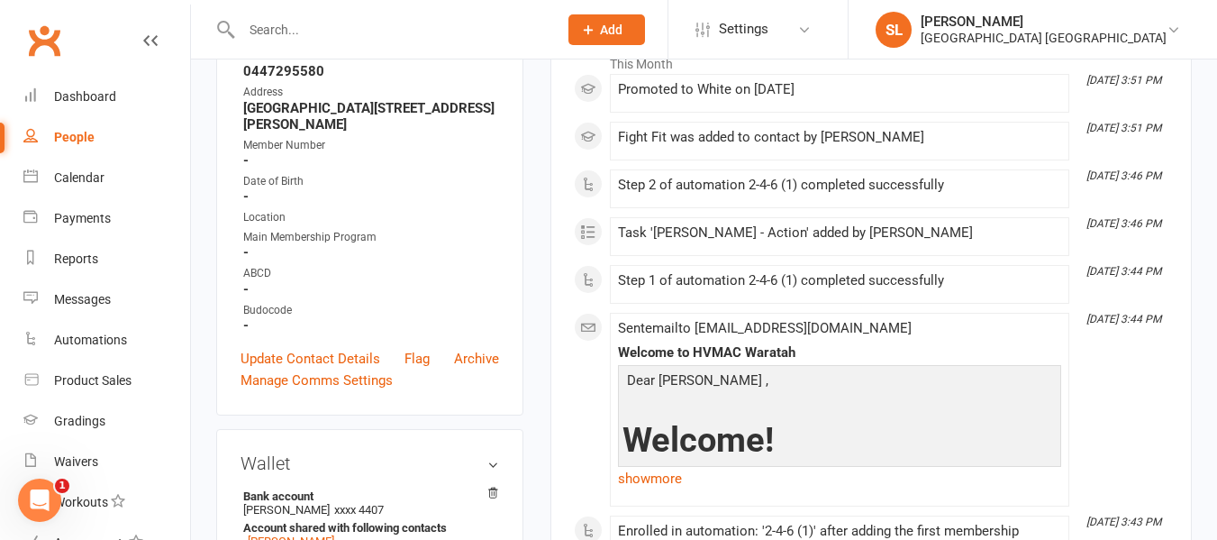
scroll to position [270, 0]
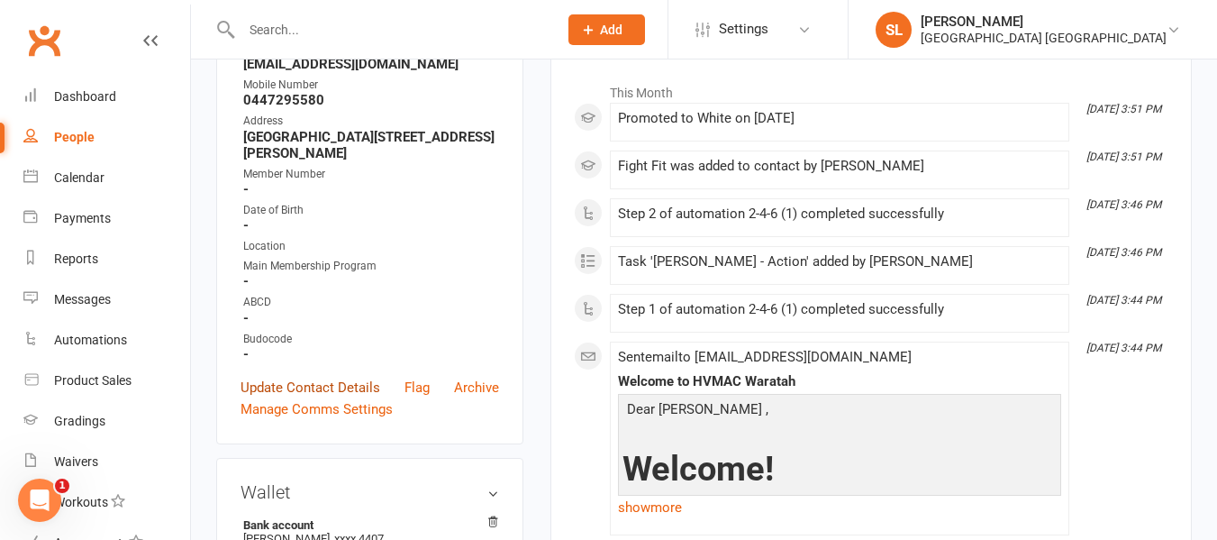
click at [313, 391] on link "Update Contact Details" at bounding box center [311, 388] width 140 height 22
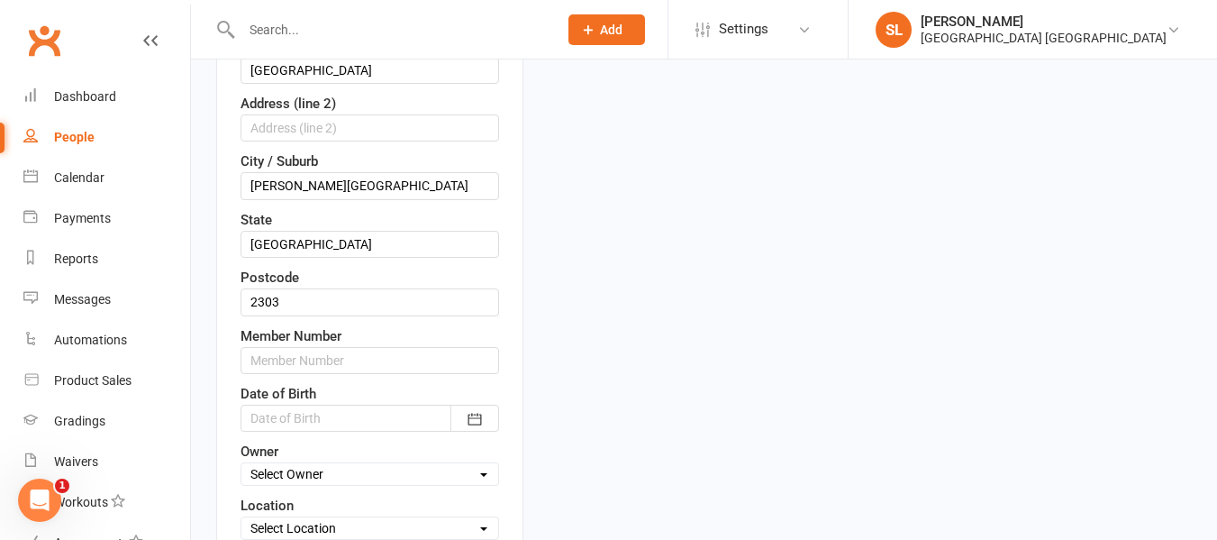
scroll to position [535, 0]
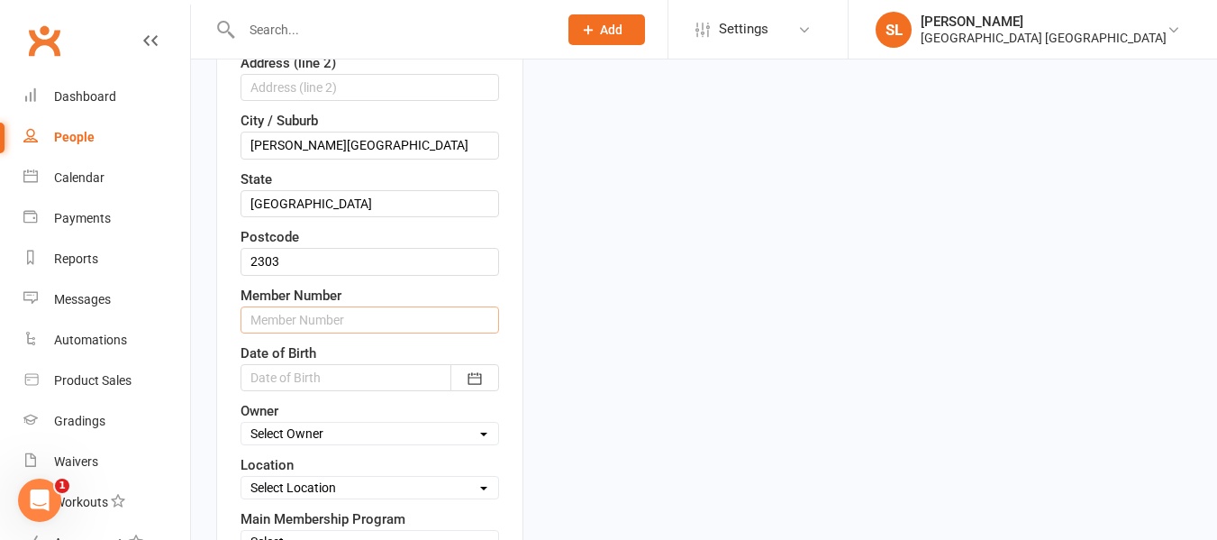
click at [269, 323] on input "text" at bounding box center [370, 319] width 259 height 27
type input "1451"
click at [286, 432] on select "Select Owner Shalene Lowe HVMAC Waratah Lesley Talbut Brian Hayes Anna Hayes Ab…" at bounding box center [369, 433] width 257 height 20
select select "5"
click at [241, 428] on select "Select Owner Shalene Lowe HVMAC Waratah Lesley Talbut Brian Hayes Anna Hayes Ab…" at bounding box center [369, 433] width 257 height 20
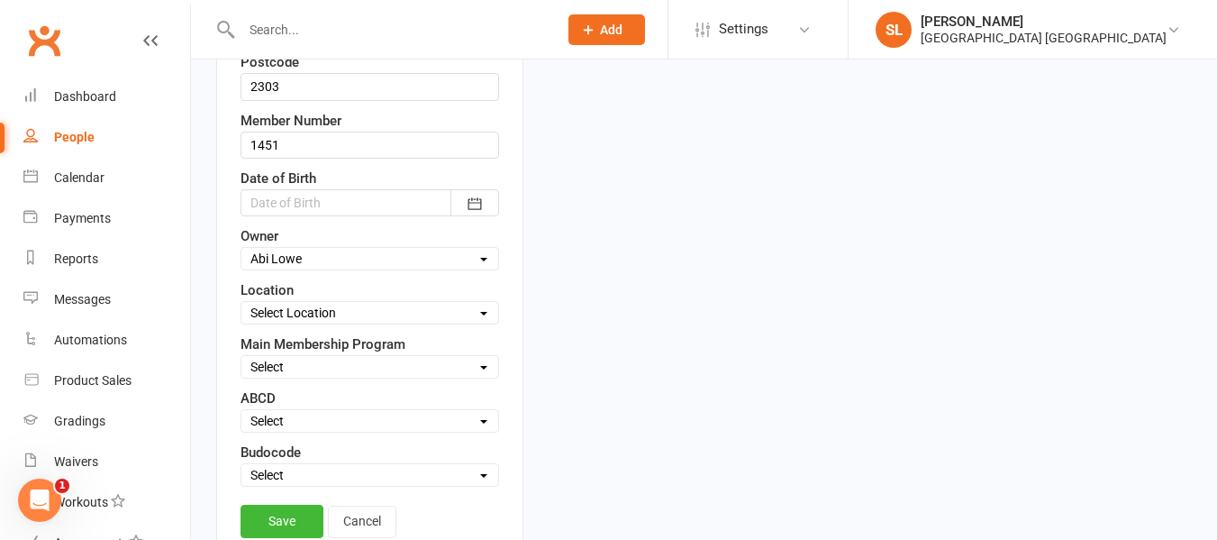
scroll to position [715, 0]
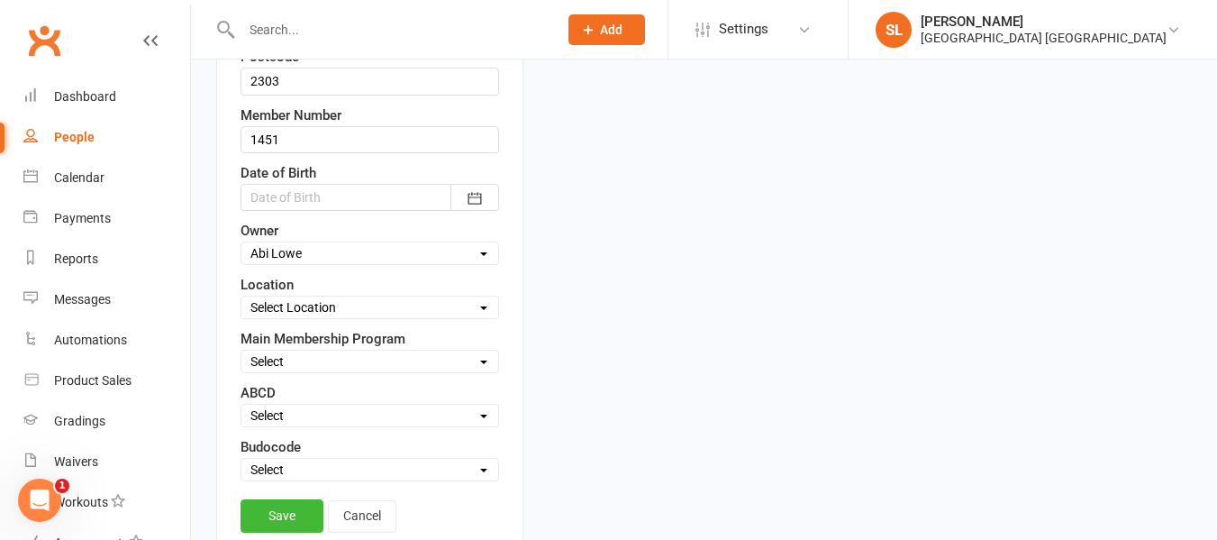
click at [280, 314] on select "Select Location Waratah" at bounding box center [369, 307] width 257 height 20
select select "0"
click at [241, 302] on select "Select Location Waratah" at bounding box center [369, 307] width 257 height 20
click at [269, 368] on select "Select Minimites Kindymites Dynamites Dragons Adults Fight Fit Kobudo Guest Nid…" at bounding box center [369, 361] width 257 height 20
select select "Fight Fit"
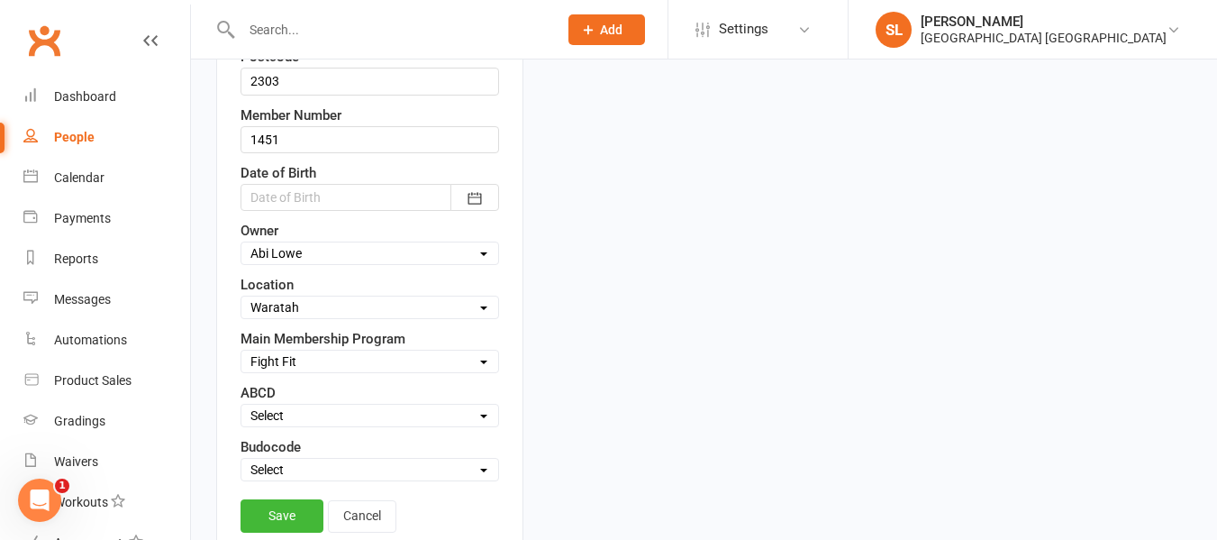
click at [241, 357] on select "Select Minimites Kindymites Dynamites Dragons Adults Fight Fit Kobudo Guest Nid…" at bounding box center [369, 361] width 257 height 20
click at [268, 468] on select "Select Active Suspended Opt OUT Family" at bounding box center [369, 469] width 257 height 20
select select "Active"
click at [241, 465] on select "Select Active Suspended Opt OUT Family" at bounding box center [369, 469] width 257 height 20
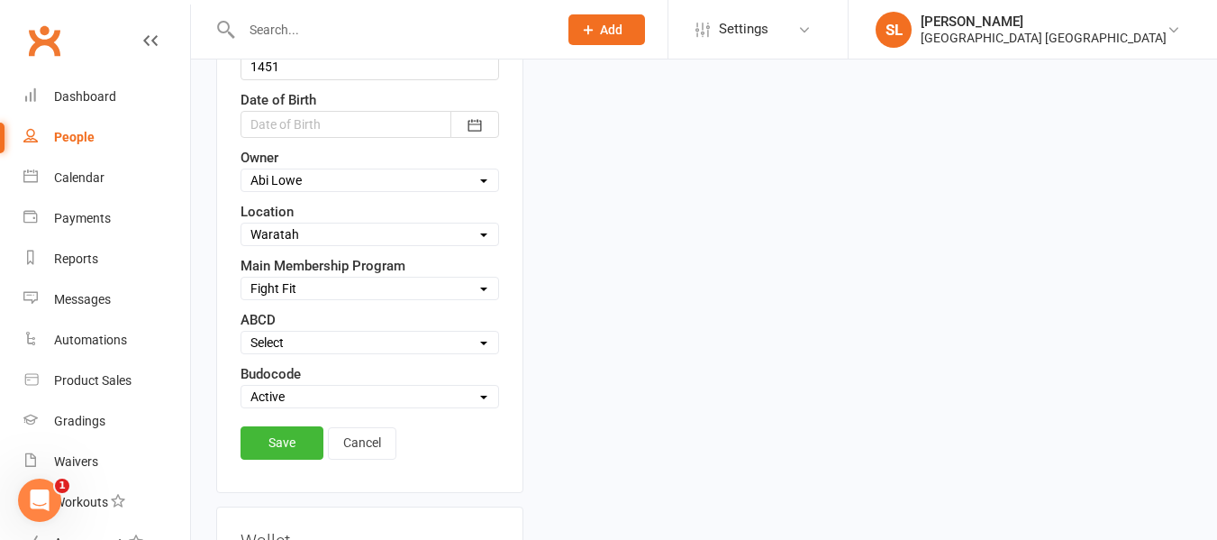
scroll to position [986, 0]
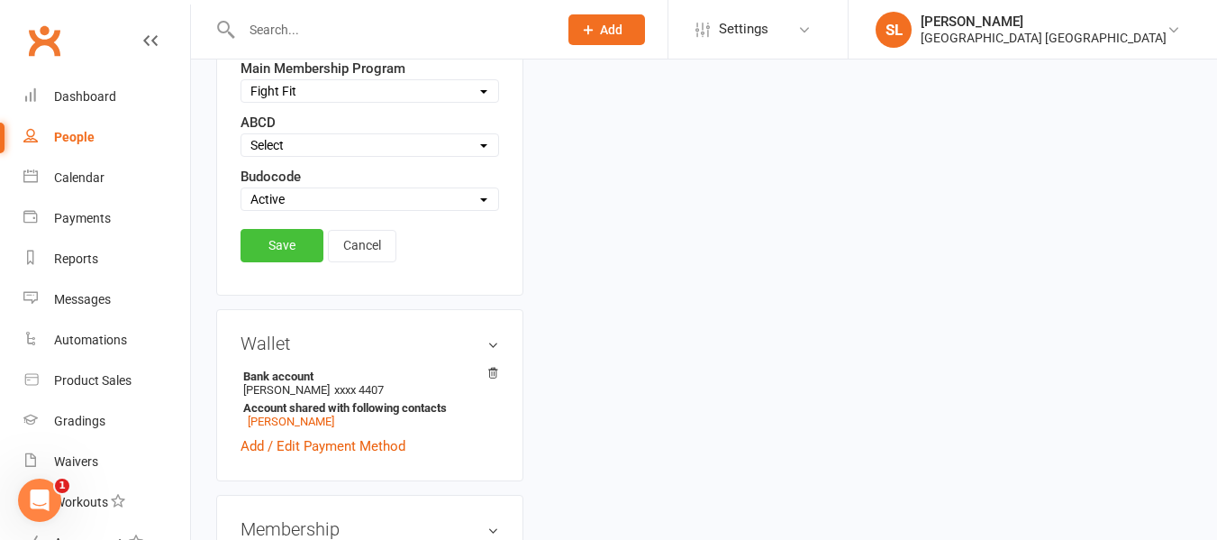
click at [291, 250] on link "Save" at bounding box center [282, 245] width 83 height 32
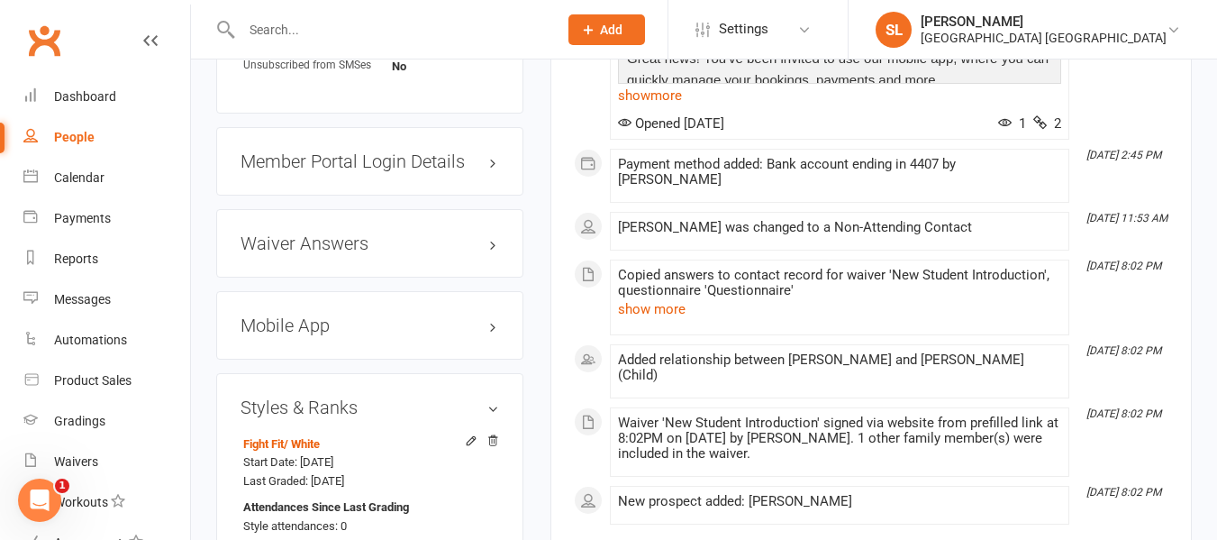
scroll to position [1706, 0]
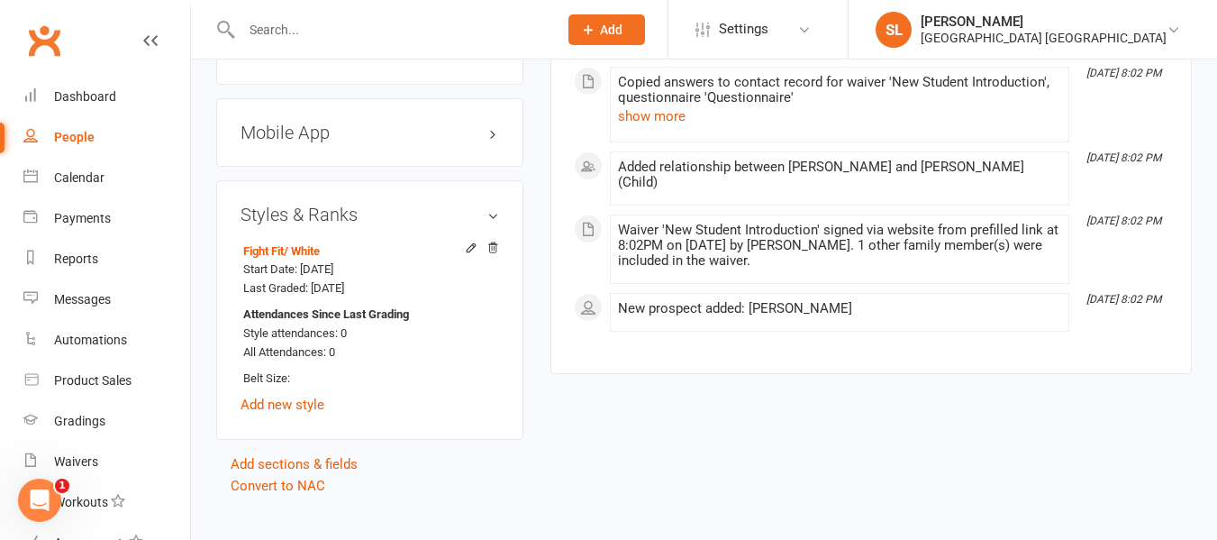
click at [286, 131] on h3 "Mobile App" at bounding box center [370, 133] width 259 height 20
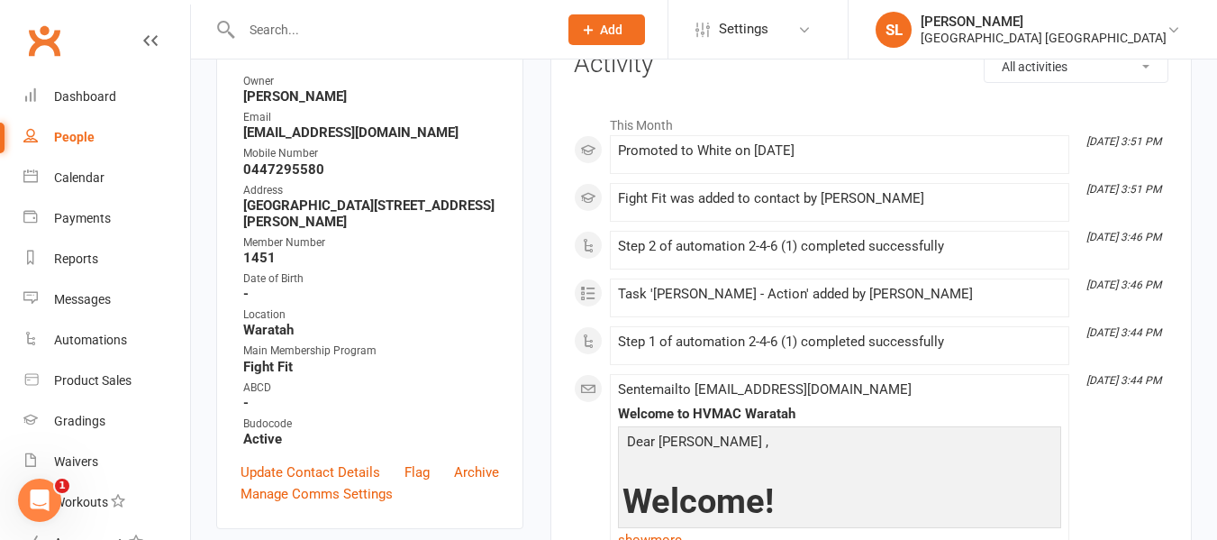
scroll to position [0, 0]
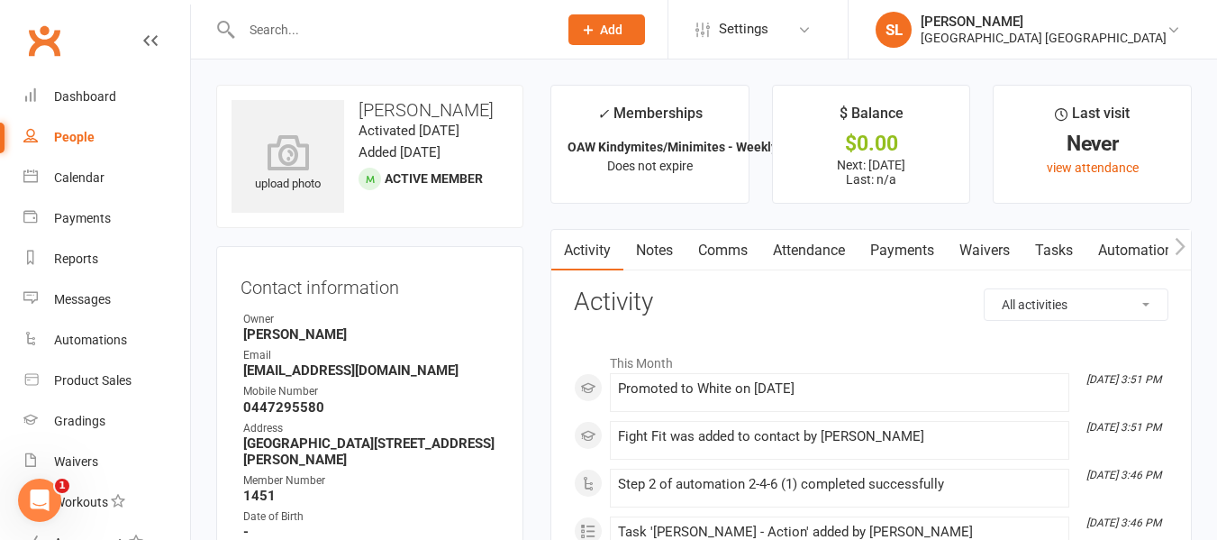
click at [1179, 245] on icon "button" at bounding box center [1180, 246] width 11 height 19
click at [1181, 245] on icon "button" at bounding box center [1180, 246] width 11 height 19
click at [1031, 249] on link "Mobile App" at bounding box center [1026, 250] width 97 height 41
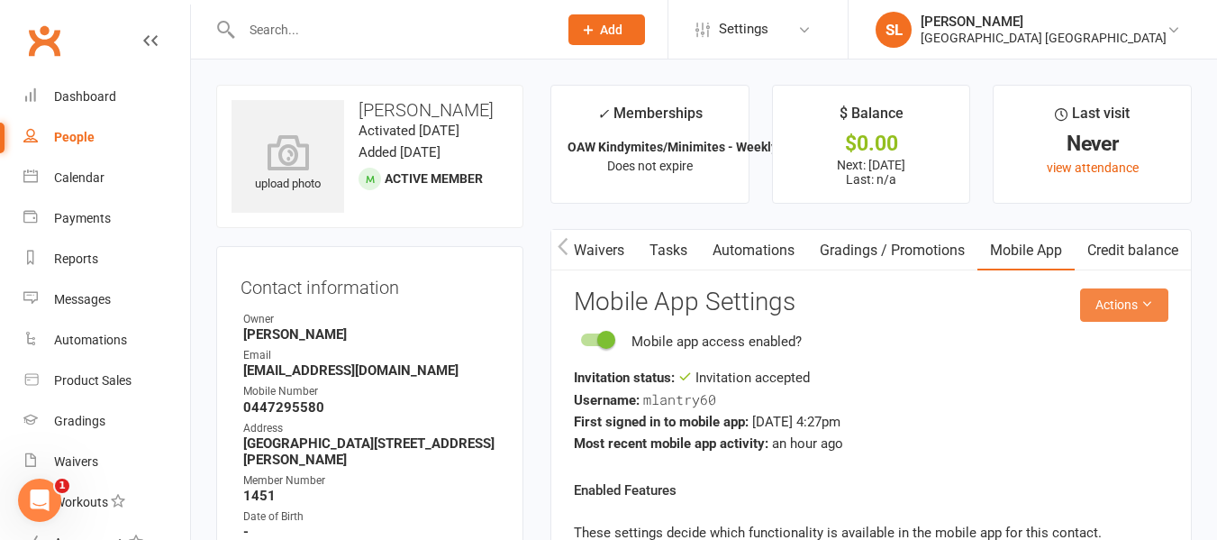
click at [1122, 302] on button "Actions" at bounding box center [1124, 304] width 88 height 32
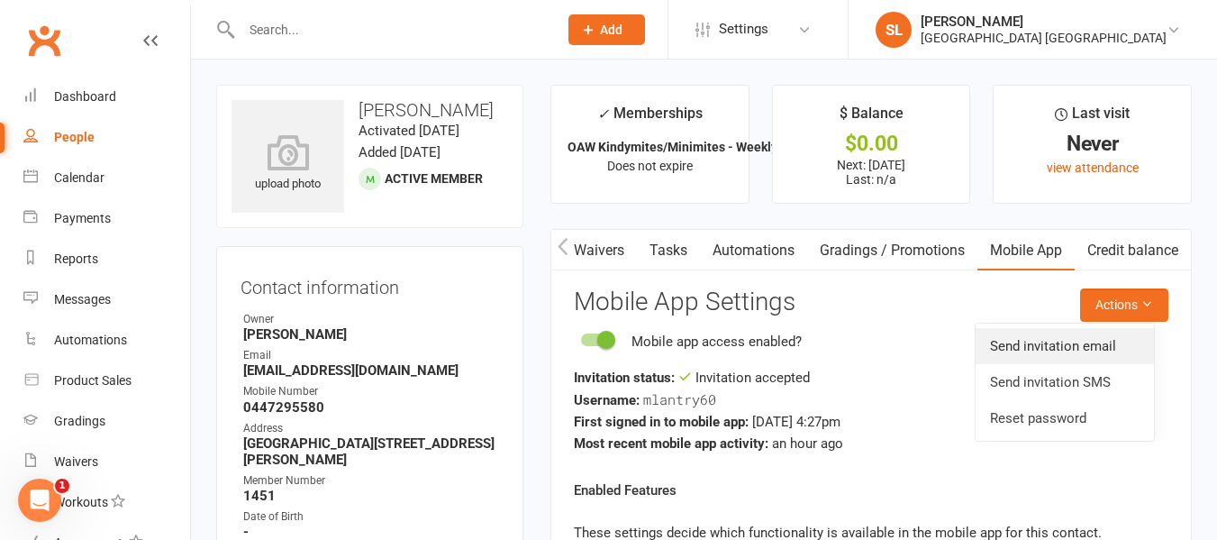
click at [1032, 345] on link "Send invitation email" at bounding box center [1065, 346] width 178 height 36
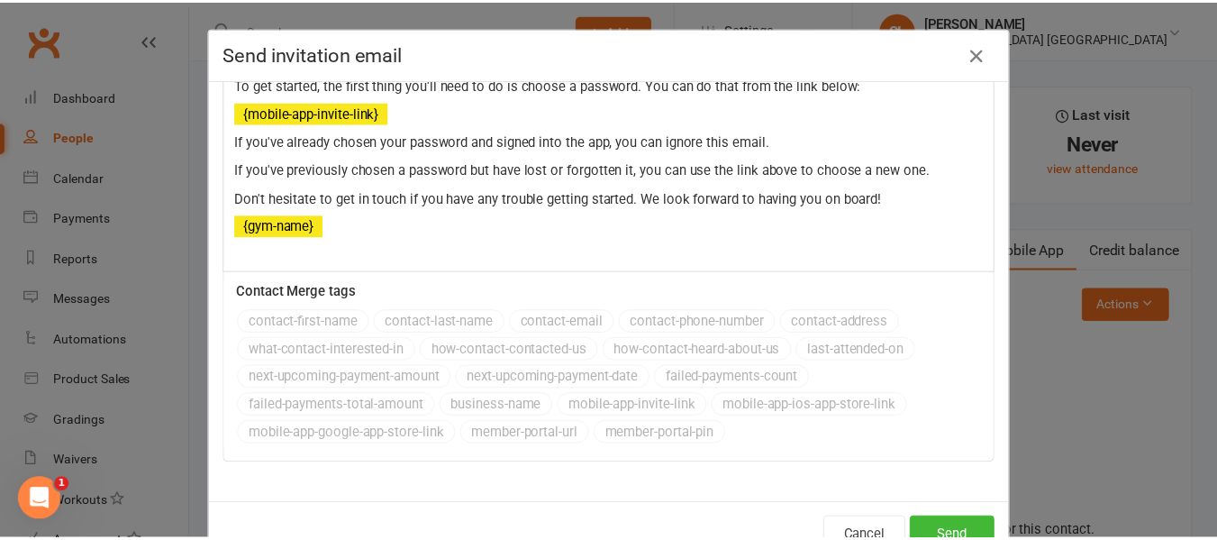
scroll to position [59, 0]
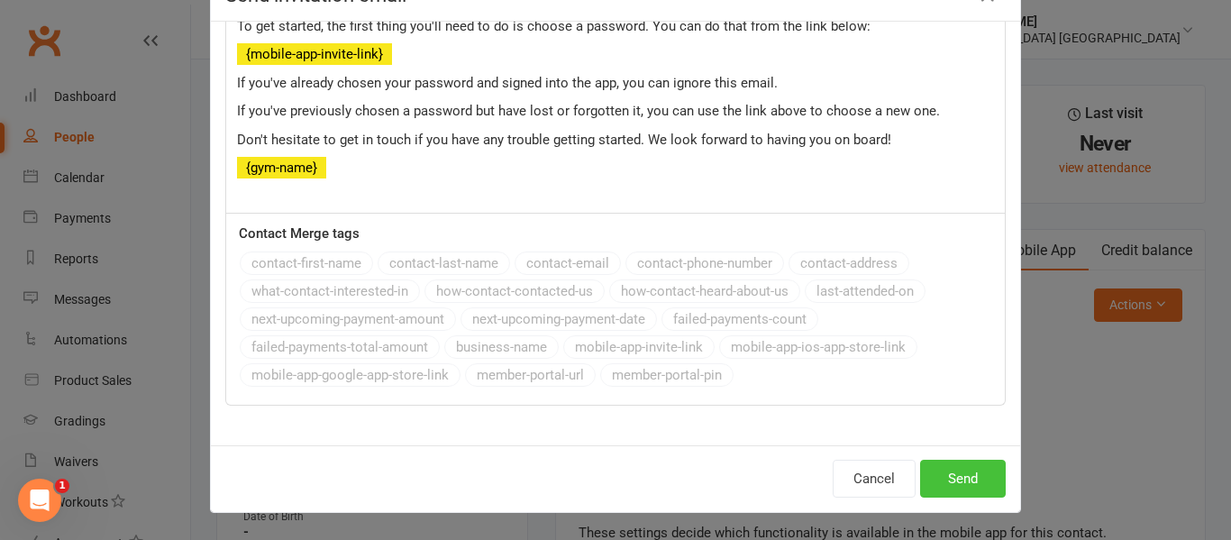
click at [949, 482] on button "Send" at bounding box center [963, 478] width 86 height 38
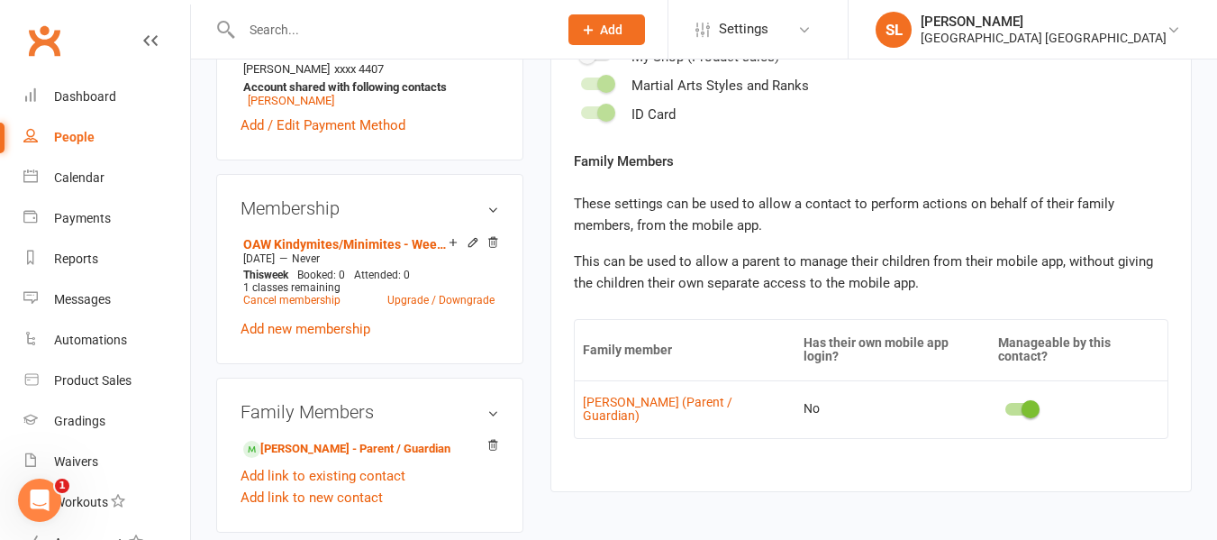
scroll to position [811, 0]
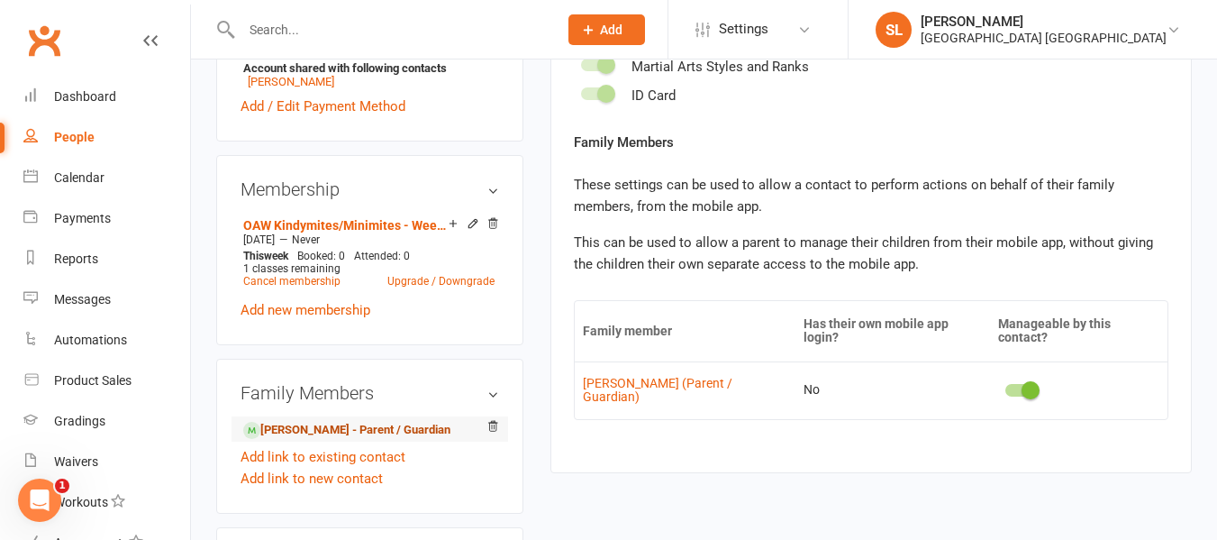
click at [311, 432] on link "[PERSON_NAME] - Parent / Guardian" at bounding box center [346, 430] width 207 height 19
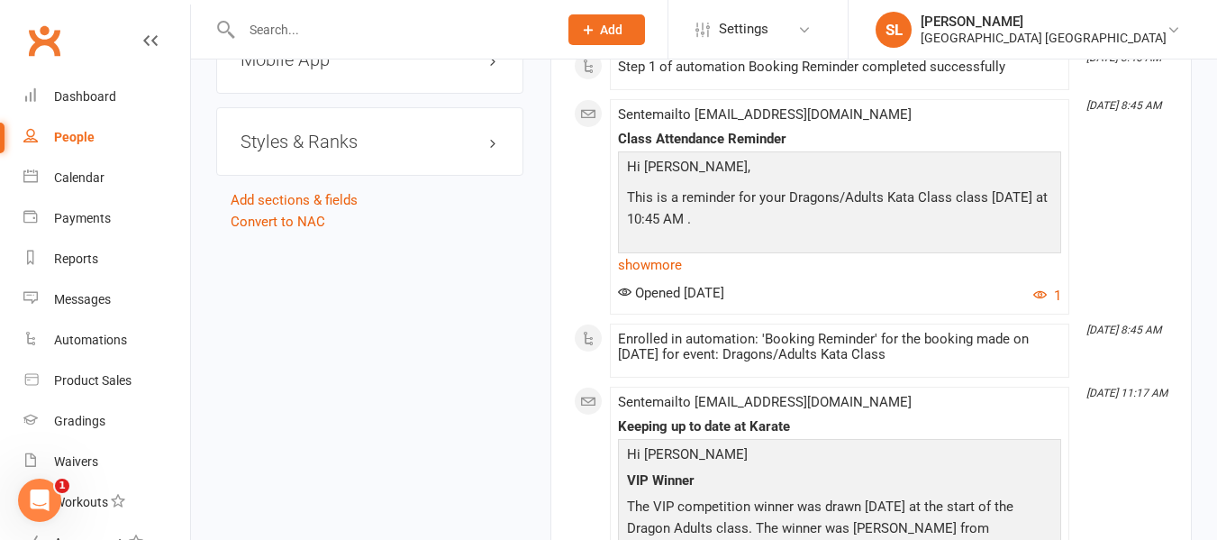
scroll to position [1802, 0]
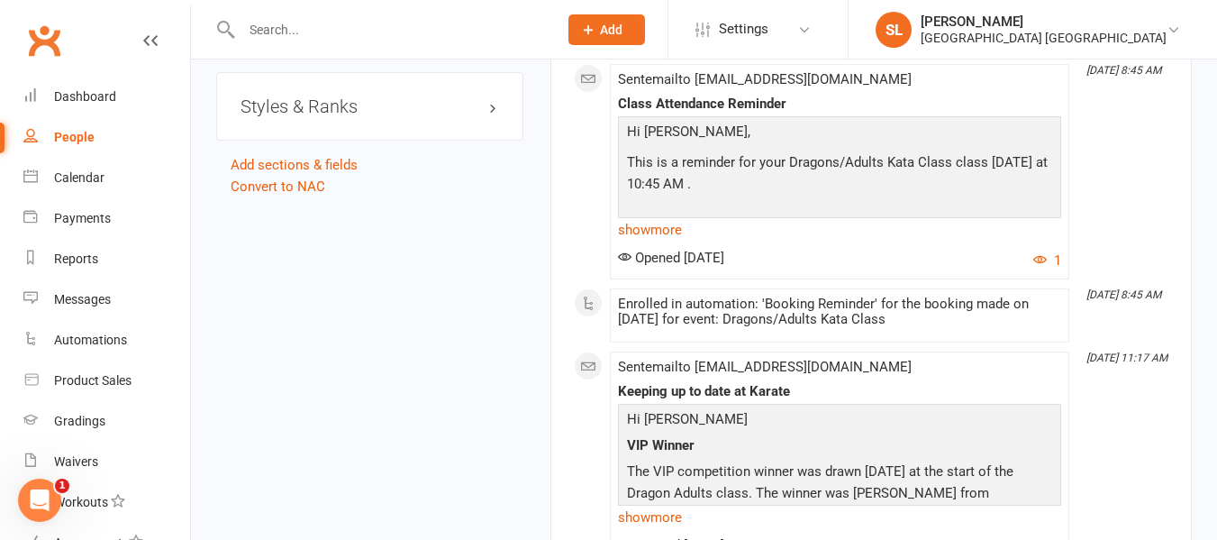
click at [281, 116] on h3 "Styles & Ranks" at bounding box center [370, 106] width 259 height 20
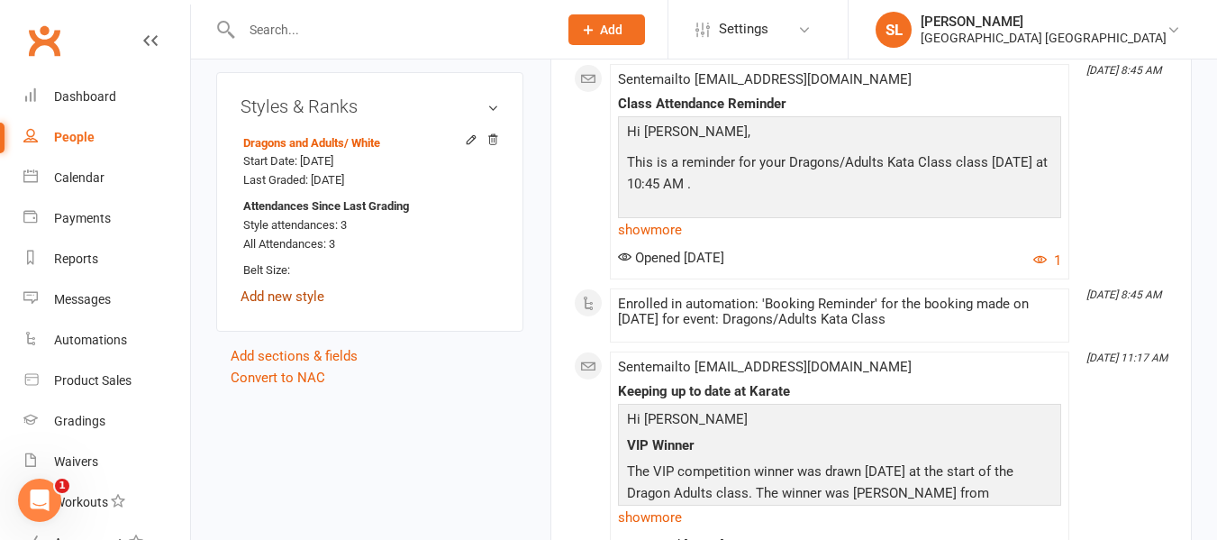
click at [278, 305] on link "Add new style" at bounding box center [283, 296] width 84 height 16
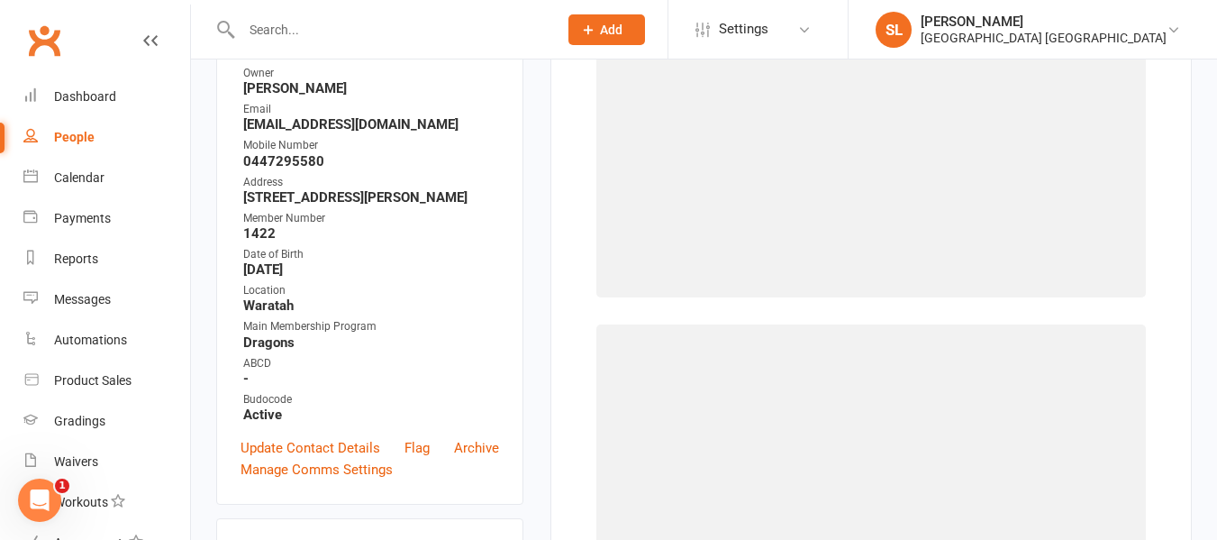
scroll to position [154, 0]
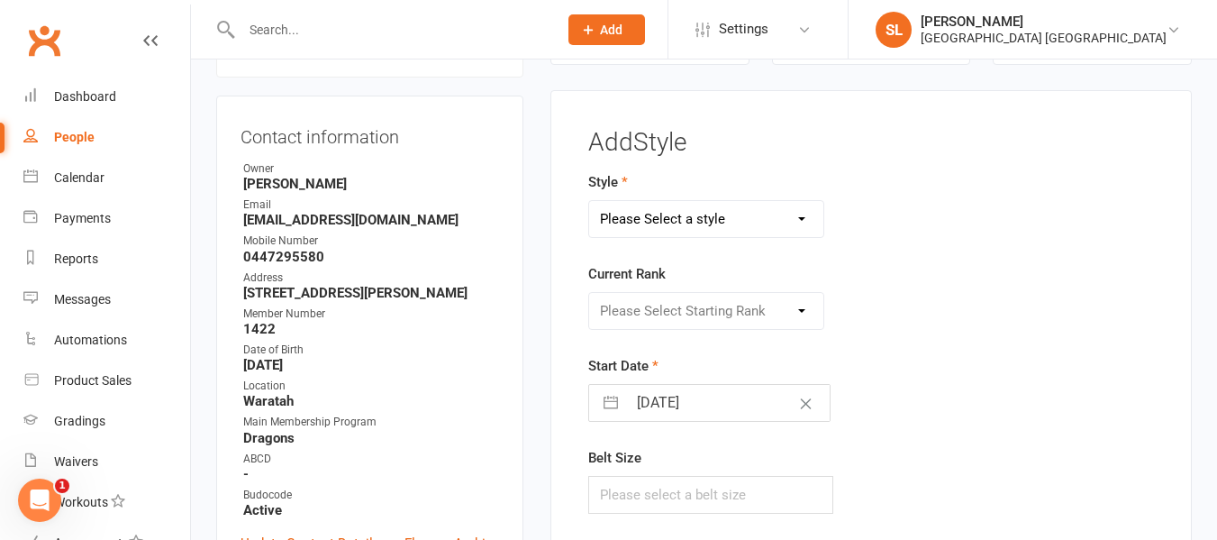
click at [686, 212] on select "Please Select a style Dragons and Adults Dynamites Fight Fit Junior Kobudo Kind…" at bounding box center [706, 219] width 234 height 36
select select "3744"
click at [589, 201] on select "Please Select a style Dragons and Adults Dynamites Fight Fit Junior Kobudo Kind…" at bounding box center [706, 219] width 234 height 36
click at [645, 315] on select "Please Select Starting Rank White Single Yellow Double Yellow 8th Kyu Yellow 7t…" at bounding box center [706, 311] width 234 height 36
select select "44876"
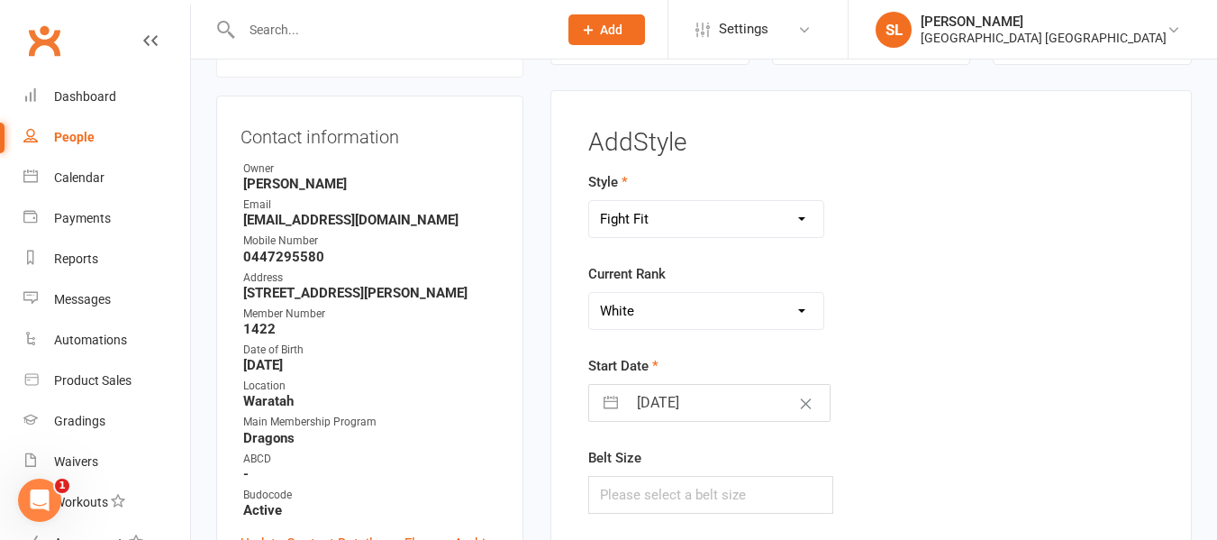
click at [589, 293] on select "Please Select Starting Rank White Single Yellow Double Yellow 8th Kyu Yellow 7t…" at bounding box center [706, 311] width 234 height 36
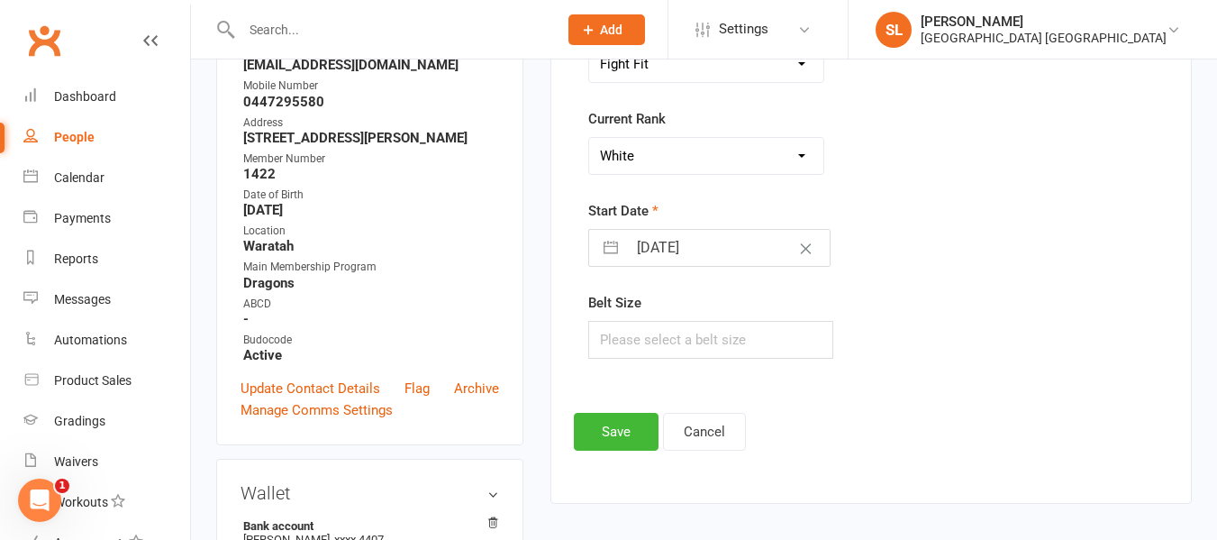
scroll to position [334, 0]
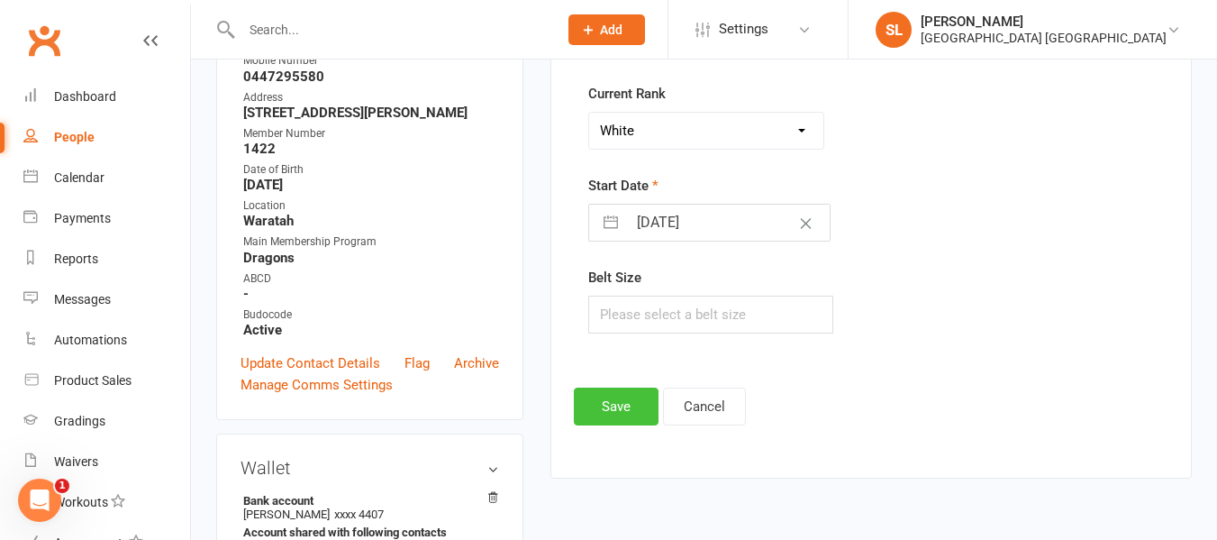
click at [607, 398] on button "Save" at bounding box center [616, 406] width 85 height 38
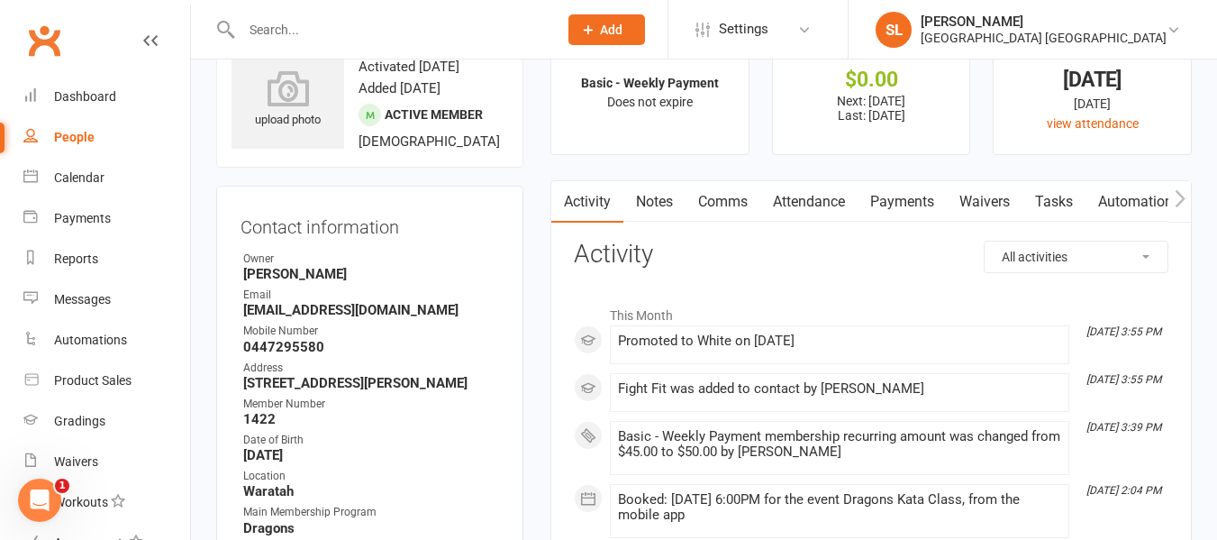
scroll to position [0, 0]
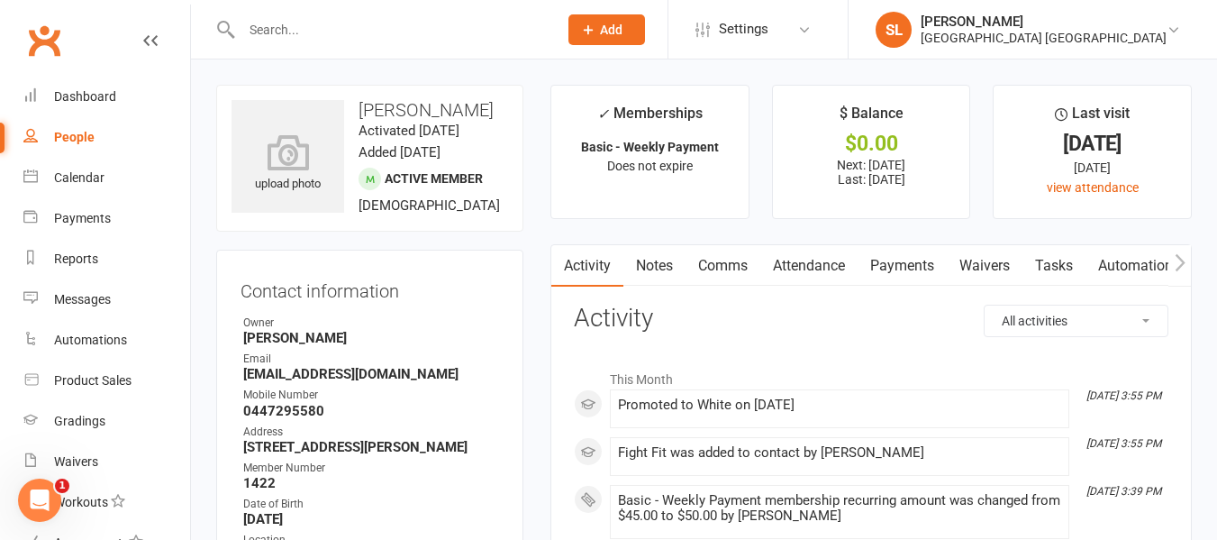
click at [421, 33] on input "text" at bounding box center [390, 29] width 309 height 25
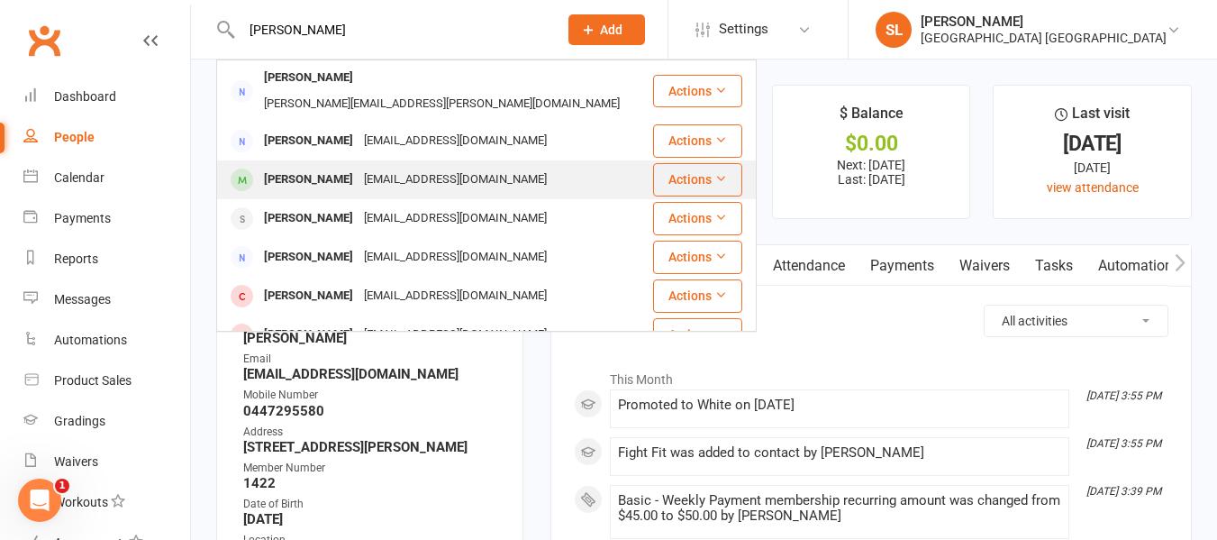
type input "louise h"
click at [466, 167] on div "luci.hendo10@gmail.com" at bounding box center [456, 180] width 194 height 26
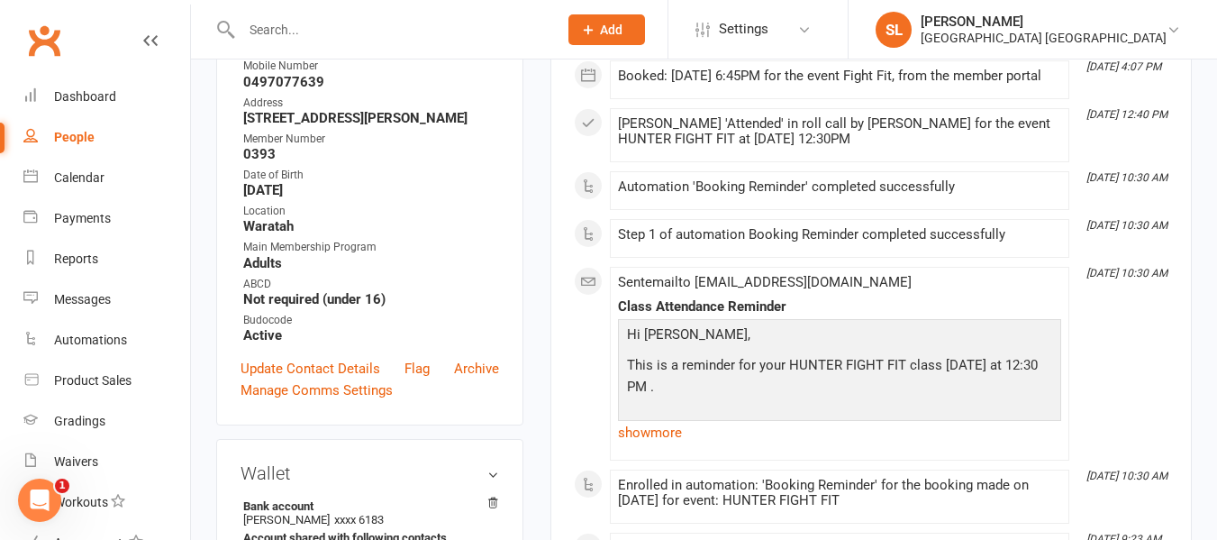
scroll to position [360, 0]
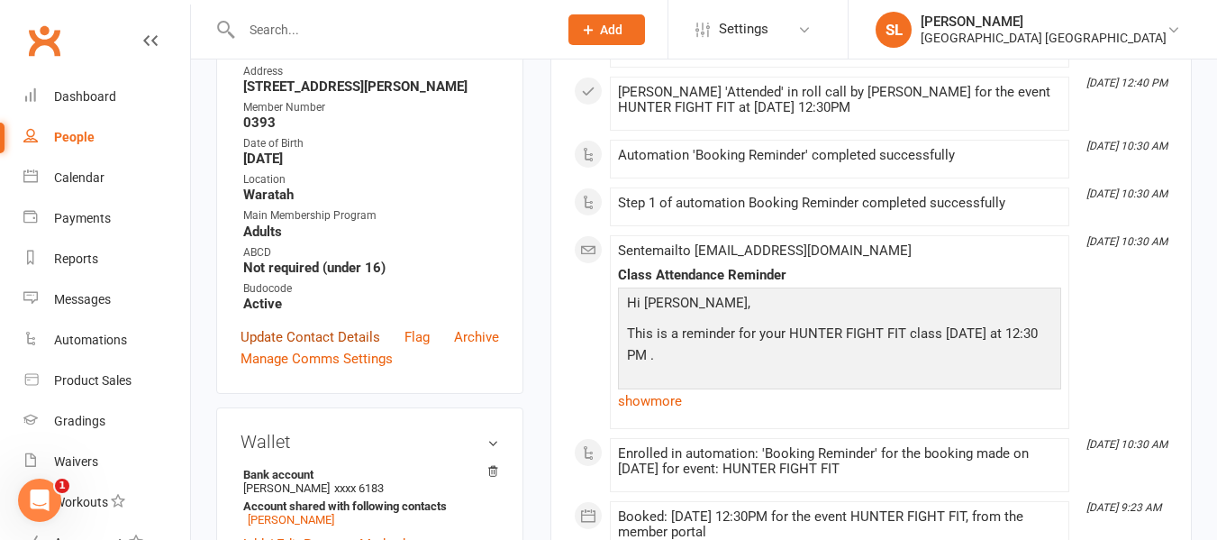
click at [341, 337] on link "Update Contact Details" at bounding box center [311, 337] width 140 height 22
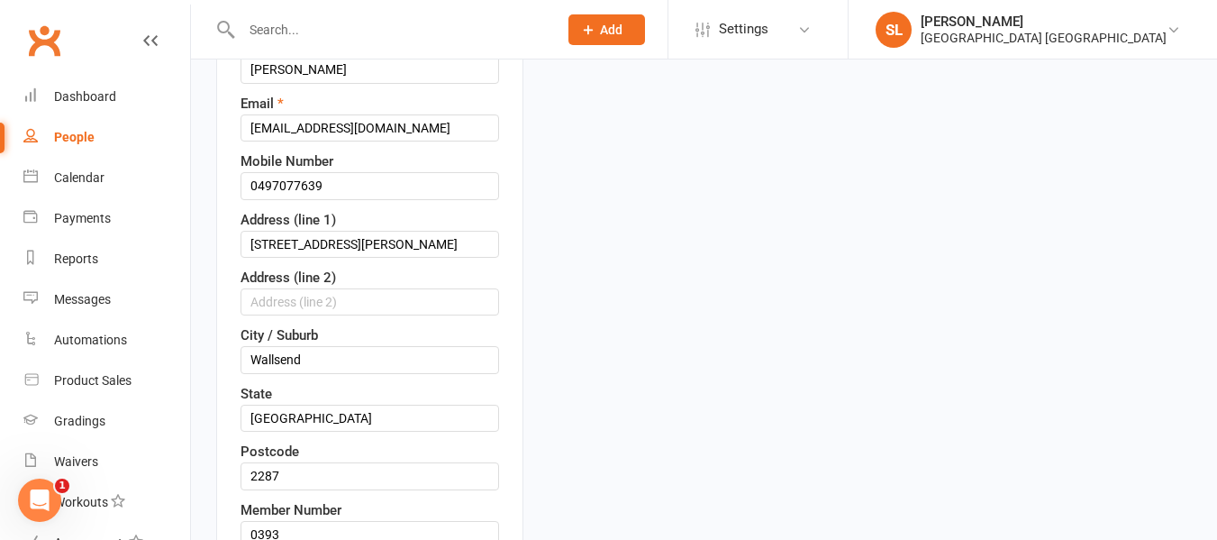
scroll to position [355, 0]
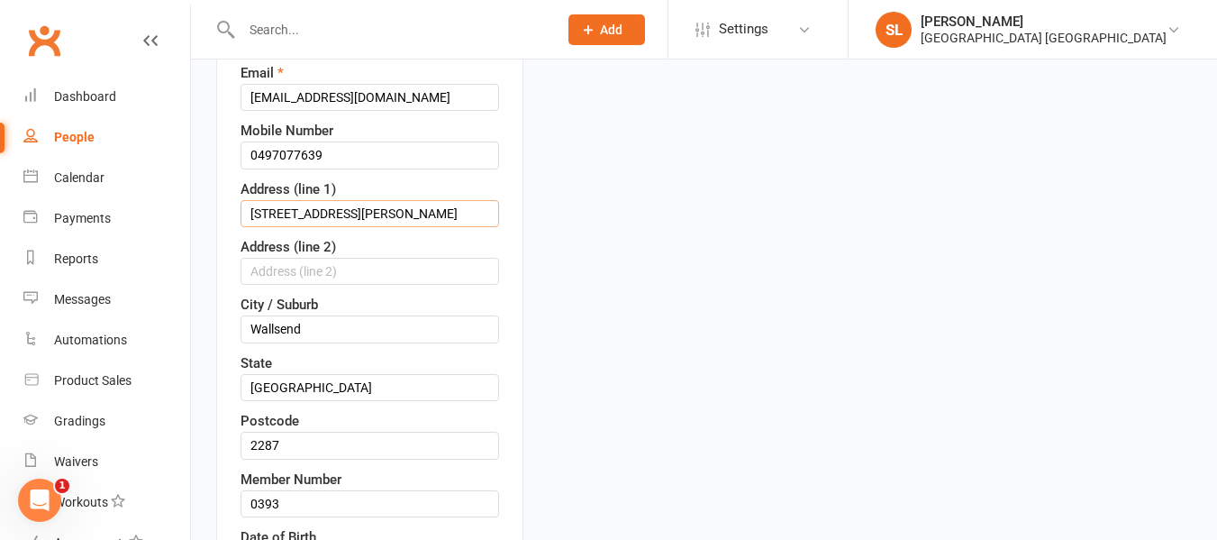
click at [263, 209] on input "23 Whitton Street" at bounding box center [370, 213] width 259 height 27
click at [356, 214] on input "58 Whitton Street" at bounding box center [370, 213] width 259 height 27
click at [284, 211] on input "58 McNaughton" at bounding box center [370, 213] width 259 height 27
click at [337, 219] on input "58 Naughton" at bounding box center [370, 213] width 259 height 27
type input "58 Naughton Ave"
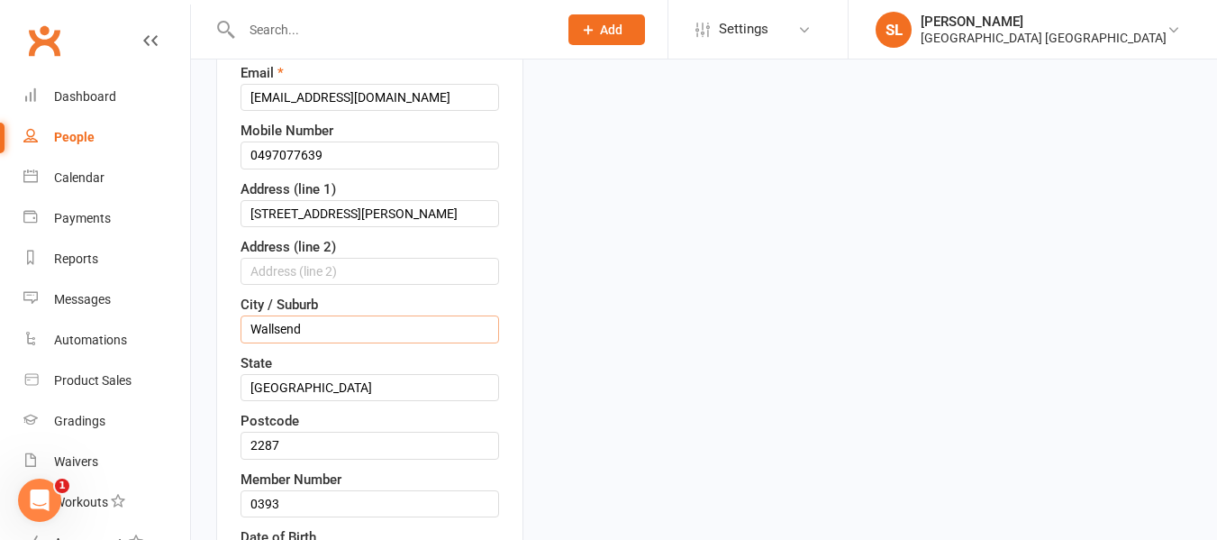
click at [321, 332] on input "Wallsend" at bounding box center [370, 328] width 259 height 27
type input "W"
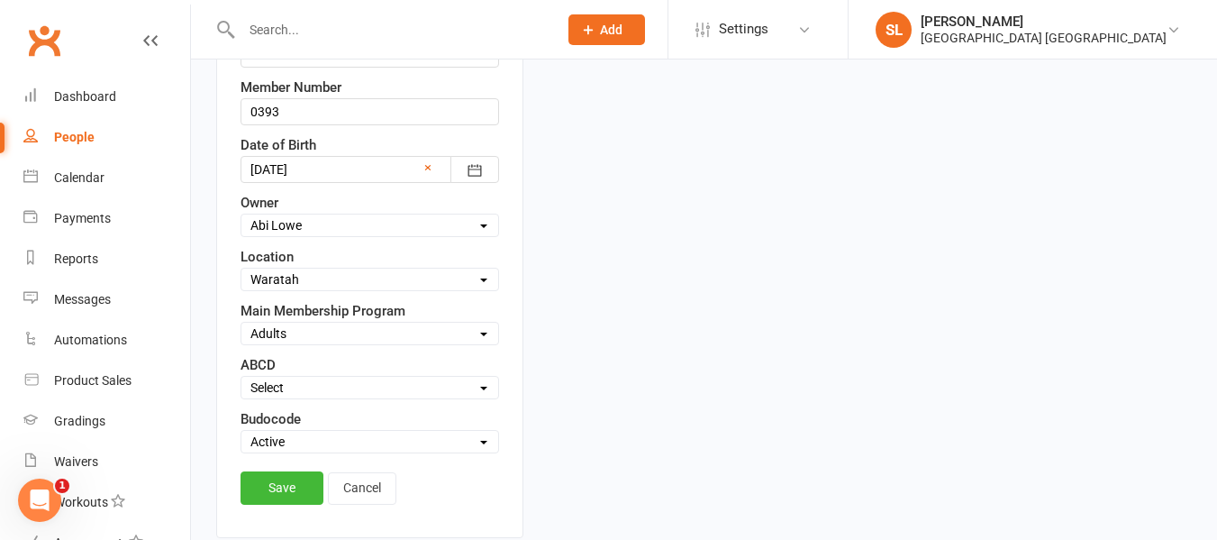
scroll to position [805, 0]
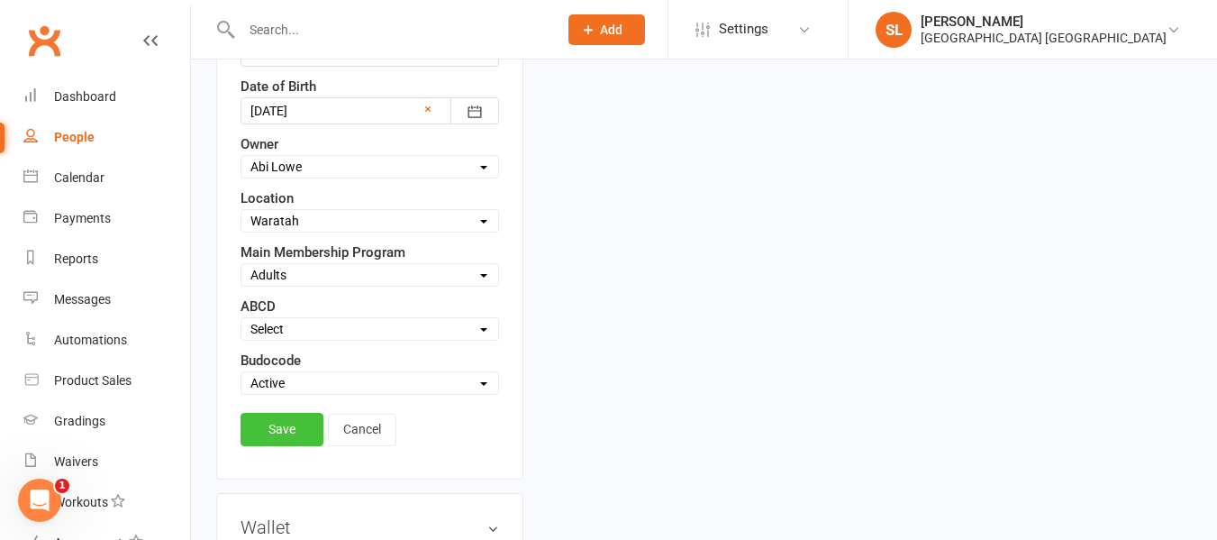
type input "Birmingham Gardens"
click at [284, 432] on link "Save" at bounding box center [282, 429] width 83 height 32
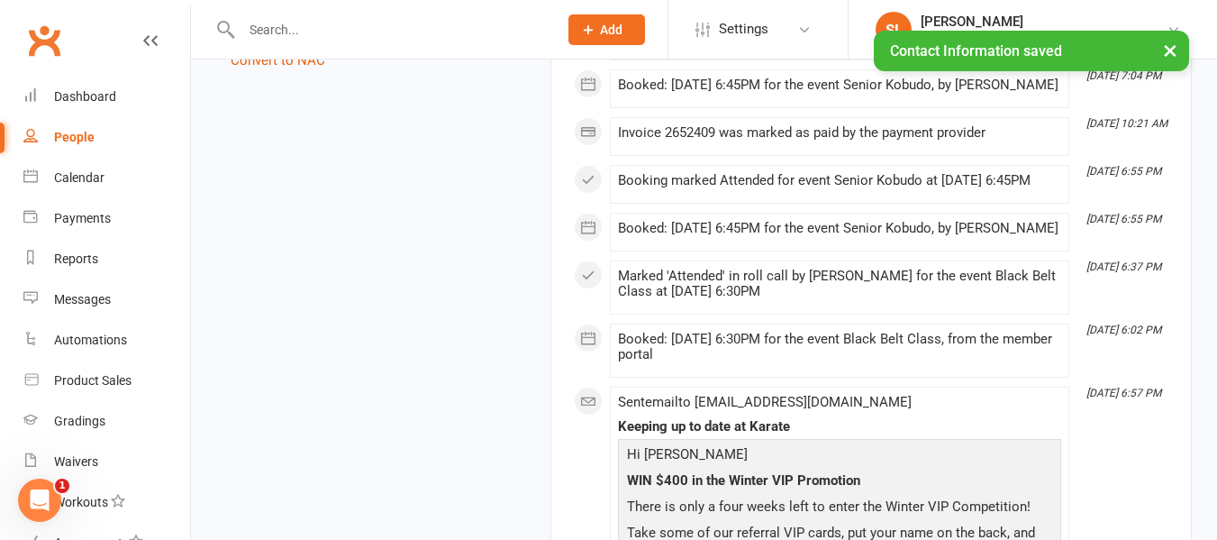
scroll to position [1796, 0]
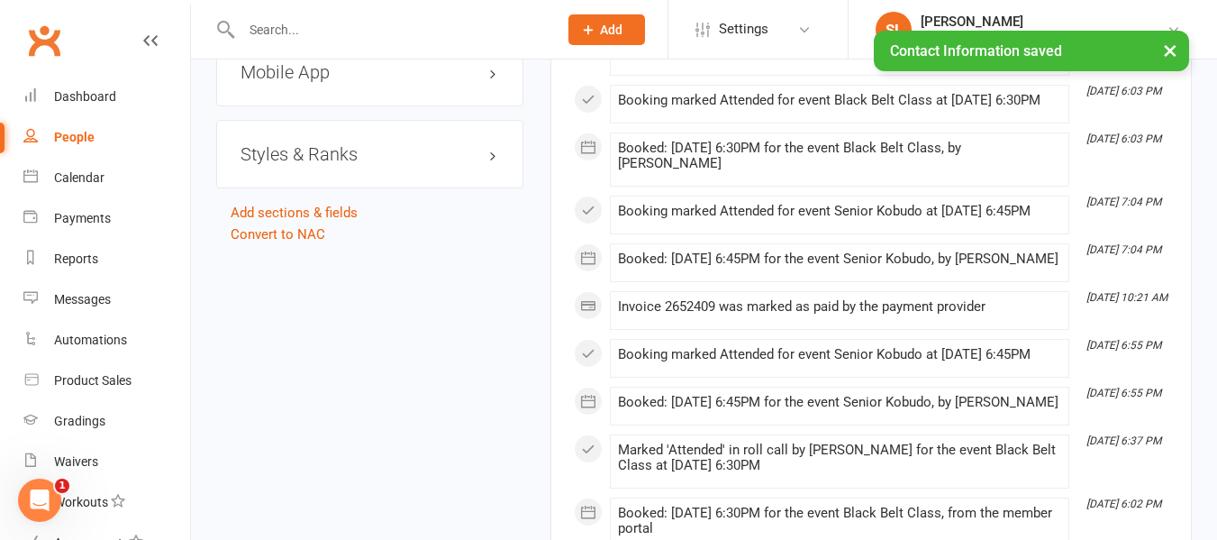
click at [289, 164] on h3 "Styles & Ranks" at bounding box center [370, 154] width 259 height 20
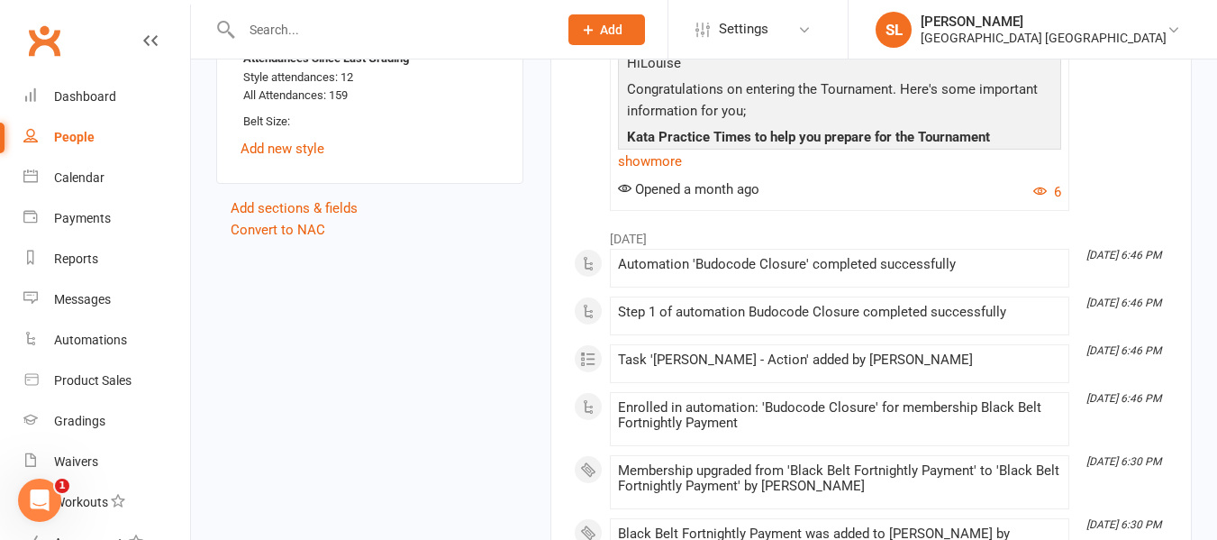
scroll to position [2607, 0]
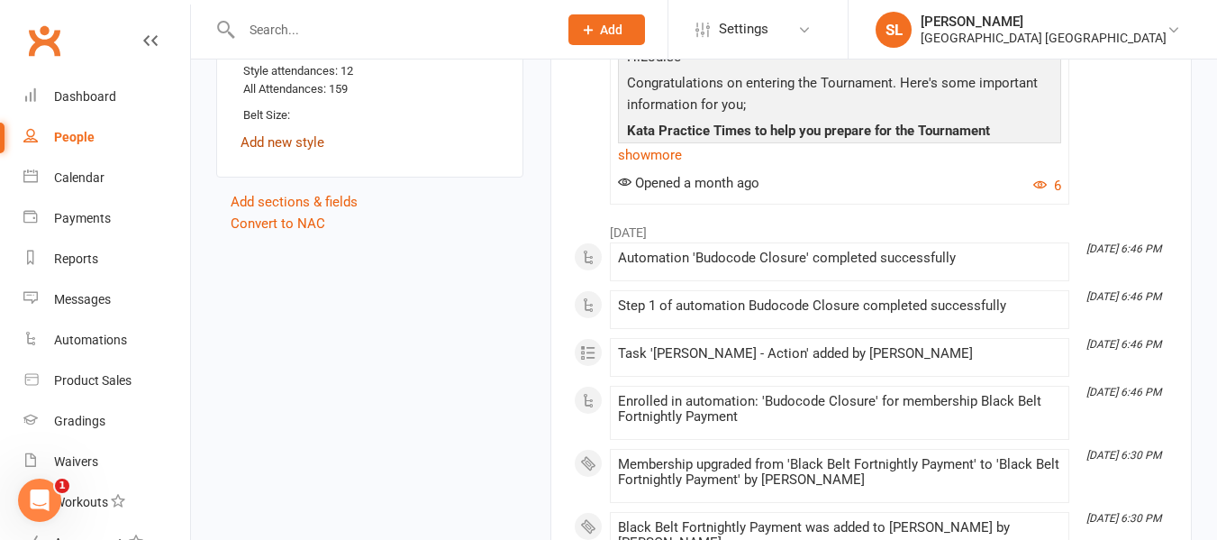
click at [306, 150] on link "Add new style" at bounding box center [283, 142] width 84 height 16
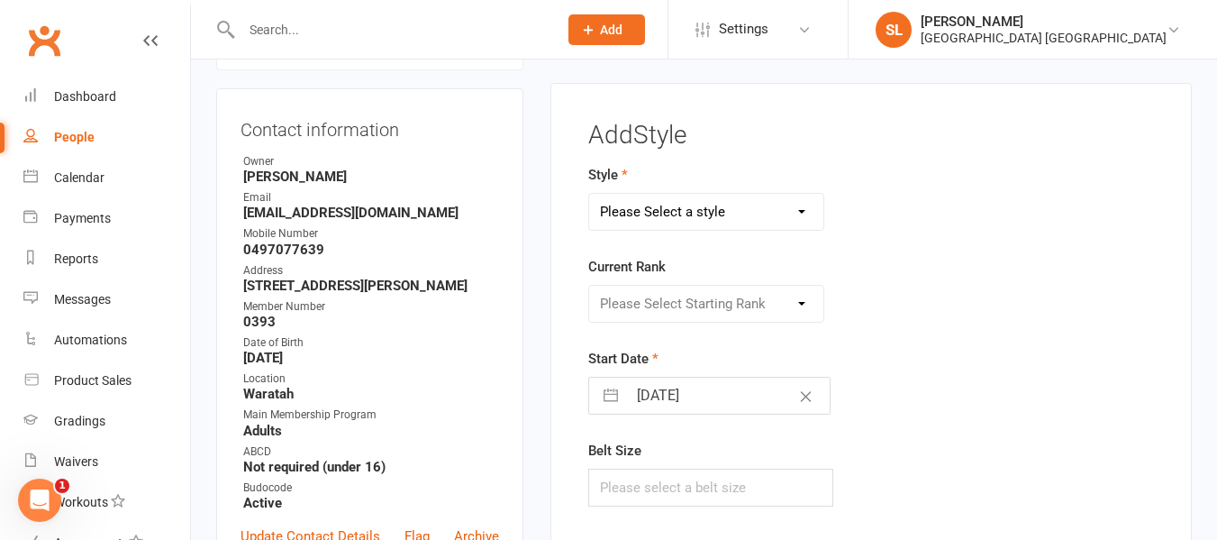
scroll to position [154, 0]
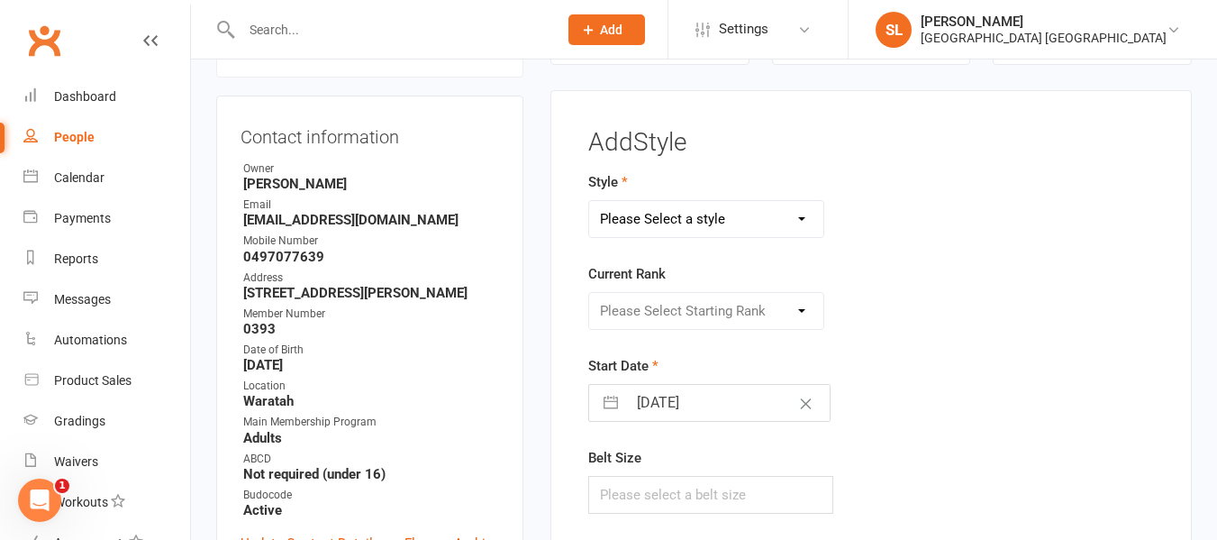
click at [645, 230] on select "Please Select a style Dragons and Adults Dynamites Fight Fit Junior Kobudo Kind…" at bounding box center [706, 219] width 234 height 36
select select "3744"
click at [589, 201] on select "Please Select a style Dragons and Adults Dynamites Fight Fit Junior Kobudo Kind…" at bounding box center [706, 219] width 234 height 36
click at [639, 306] on select "Please Select Starting Rank White Single Yellow Double Yellow 8th Kyu Yellow 7t…" at bounding box center [706, 311] width 234 height 36
select select "44876"
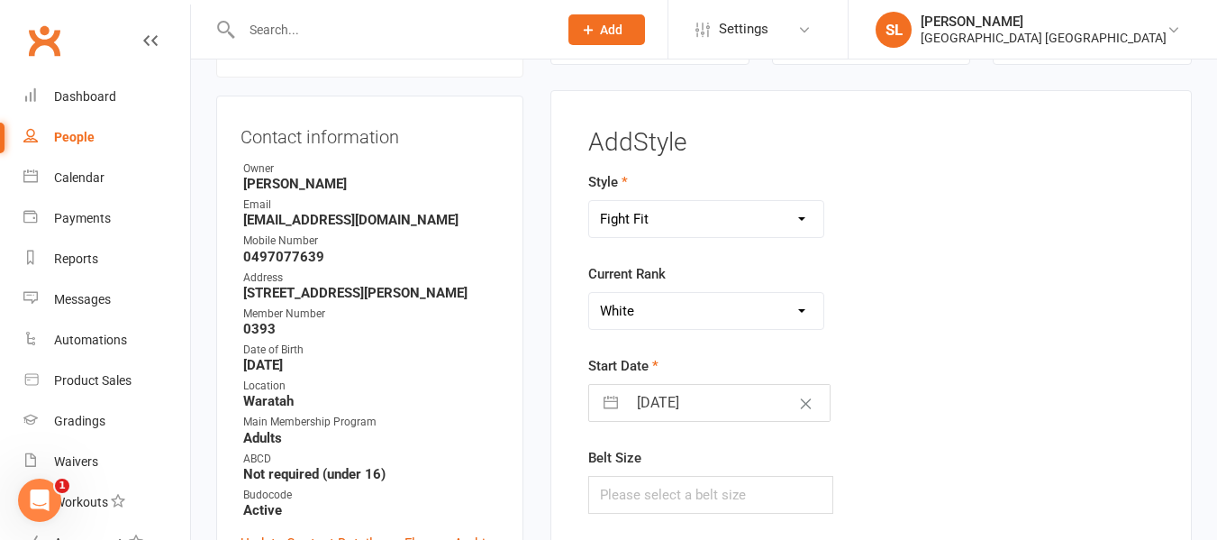
click at [589, 293] on select "Please Select Starting Rank White Single Yellow Double Yellow 8th Kyu Yellow 7t…" at bounding box center [706, 311] width 234 height 36
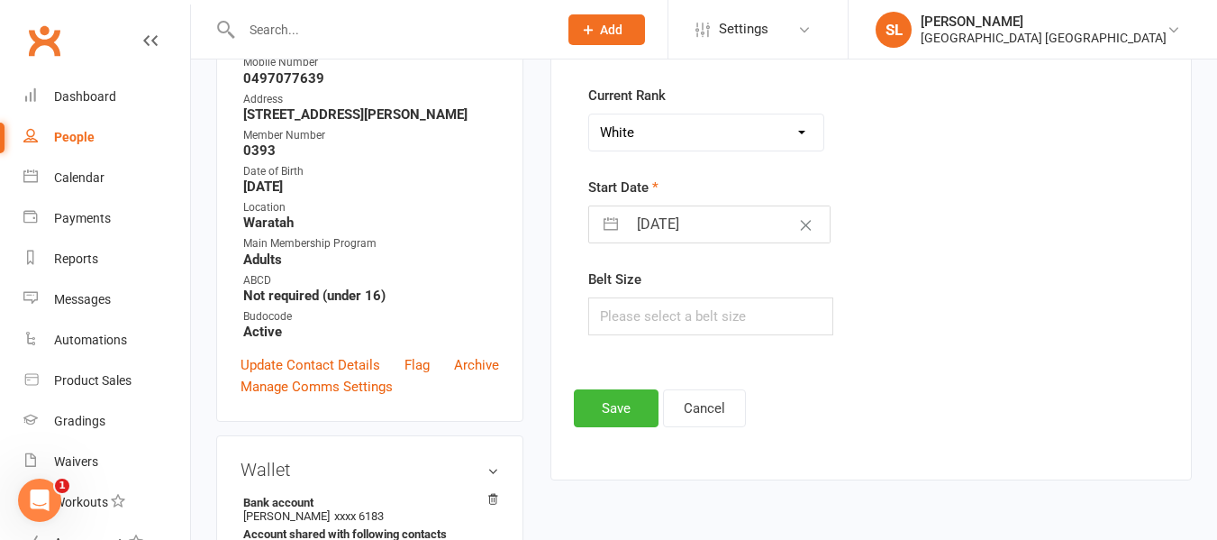
scroll to position [334, 0]
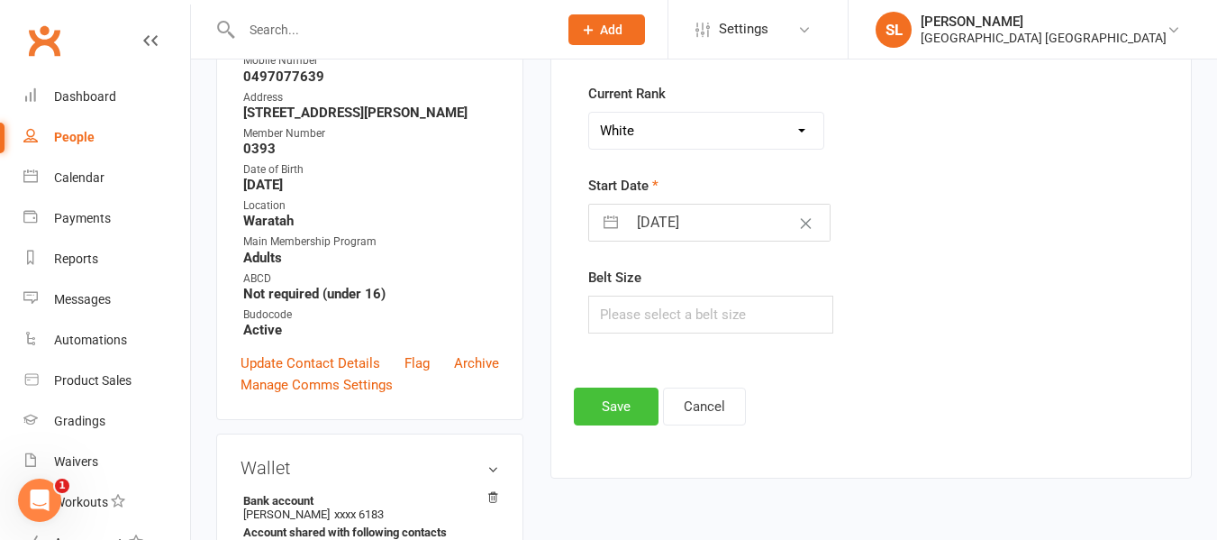
click at [613, 408] on button "Save" at bounding box center [616, 406] width 85 height 38
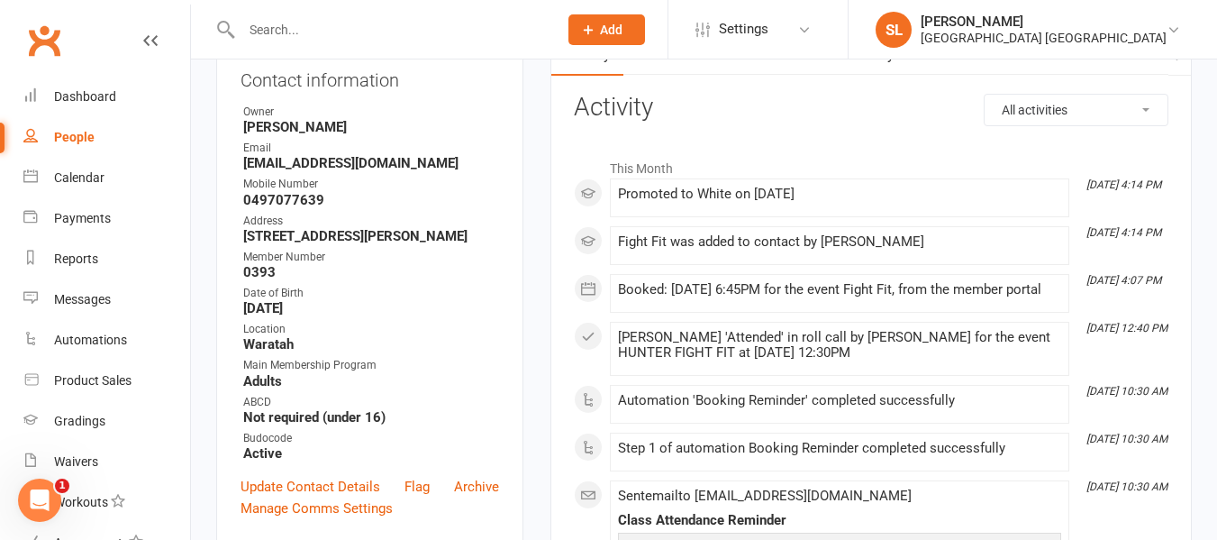
scroll to position [0, 0]
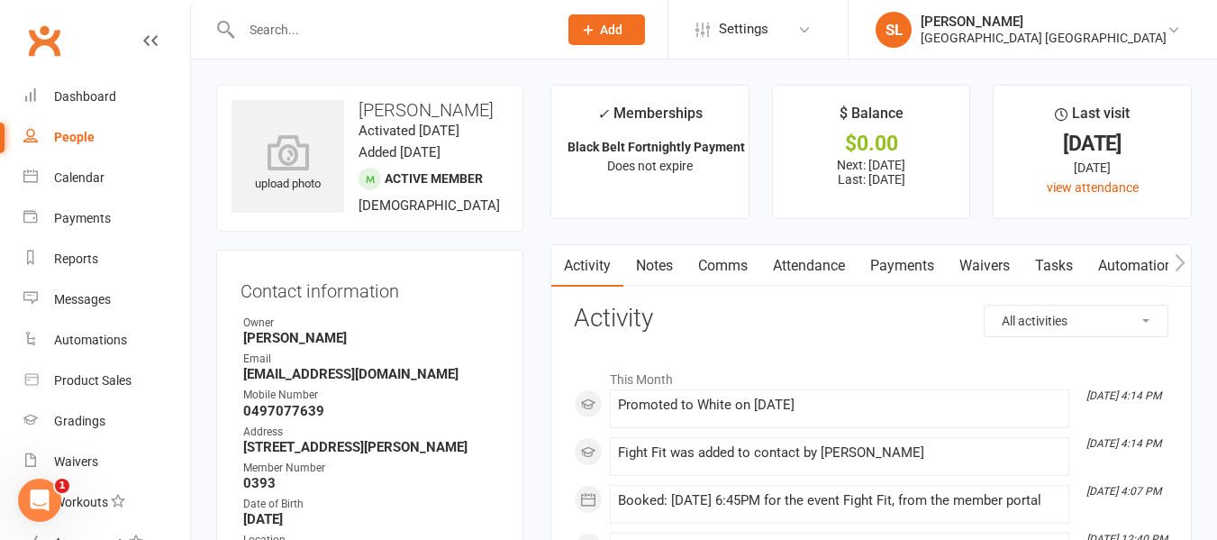
click at [901, 262] on link "Payments" at bounding box center [902, 265] width 89 height 41
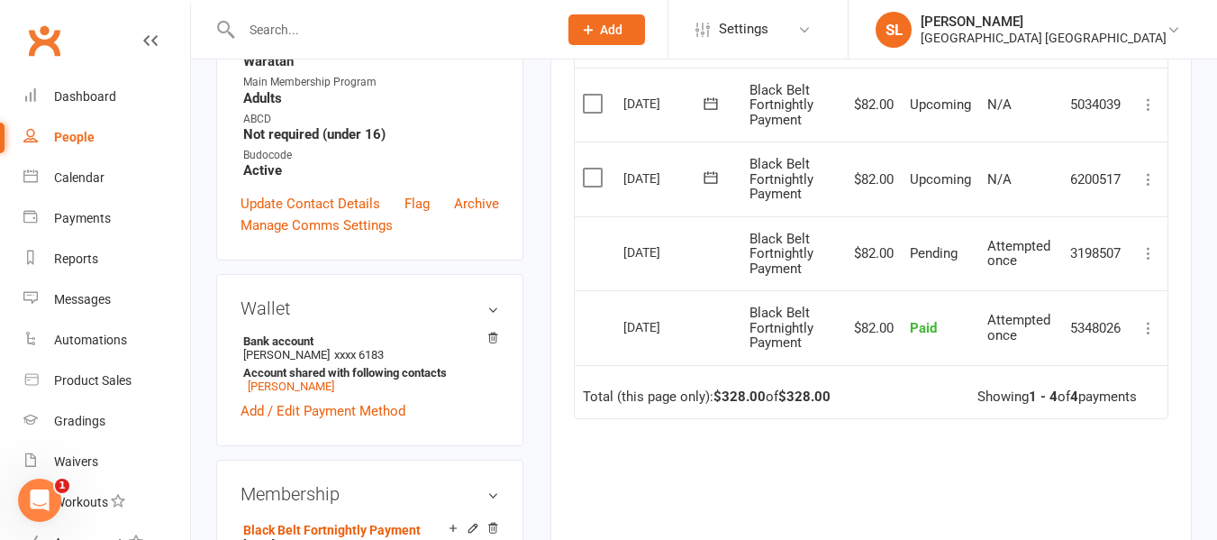
scroll to position [541, 0]
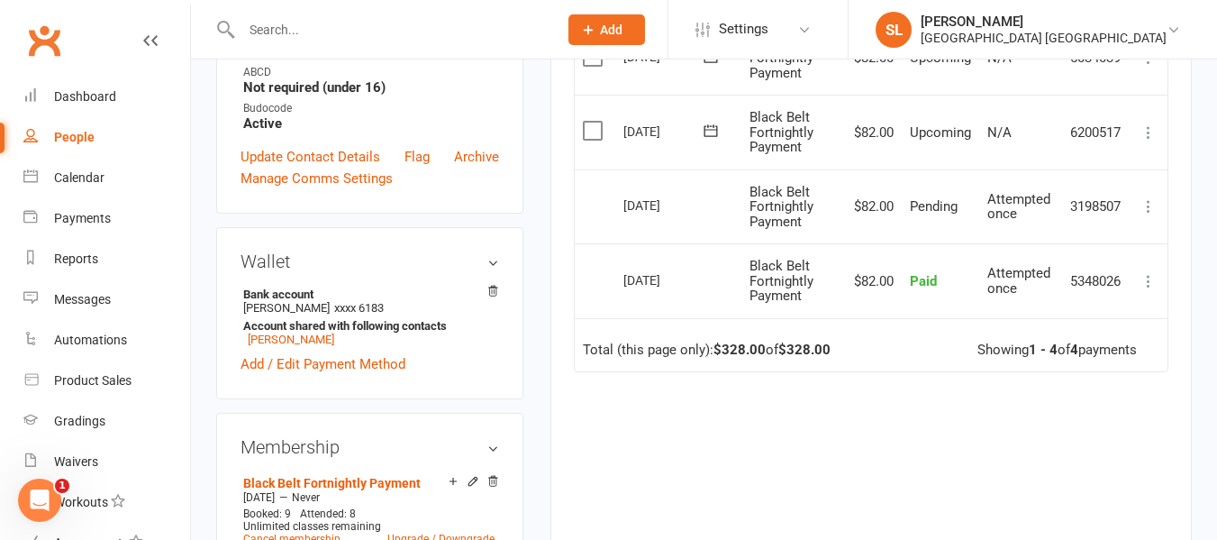
click at [257, 21] on input "text" at bounding box center [390, 29] width 309 height 25
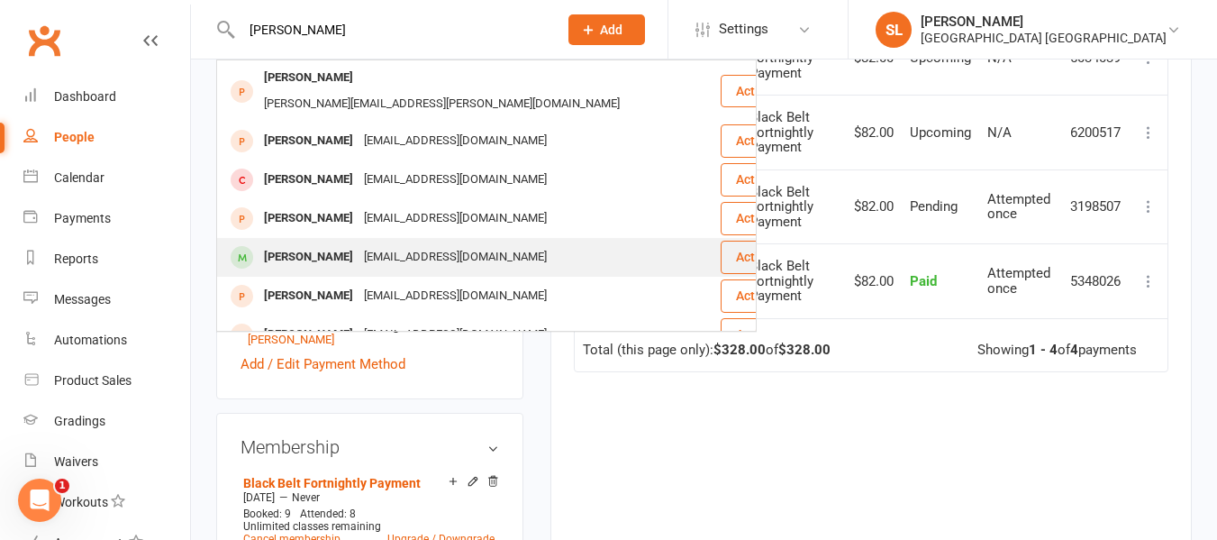
type input "charlie"
click at [326, 244] on div "[PERSON_NAME]" at bounding box center [309, 257] width 100 height 26
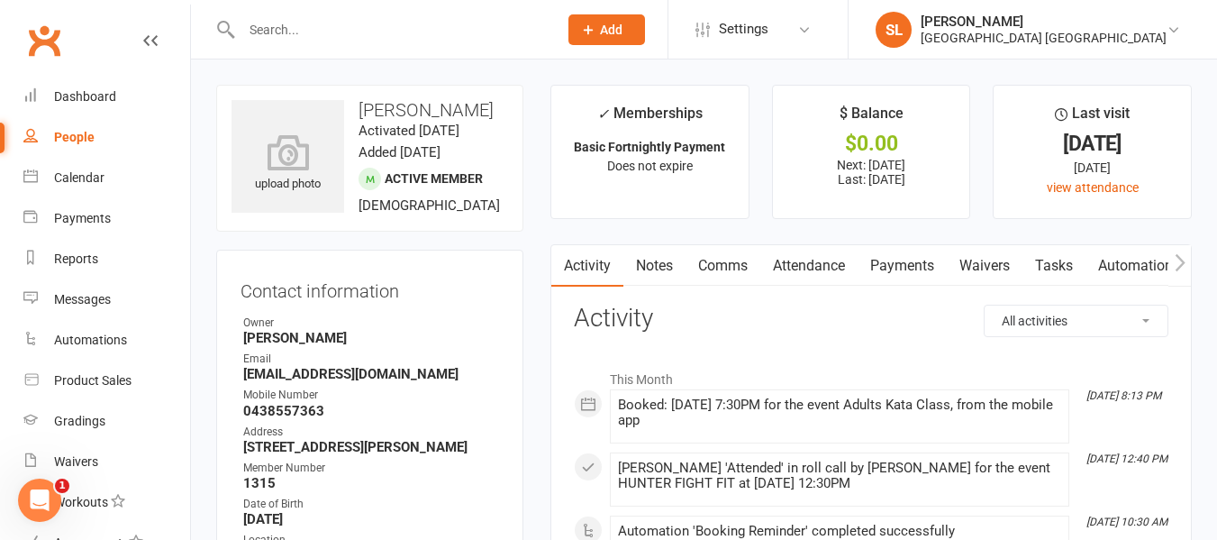
click at [905, 263] on link "Payments" at bounding box center [902, 265] width 89 height 41
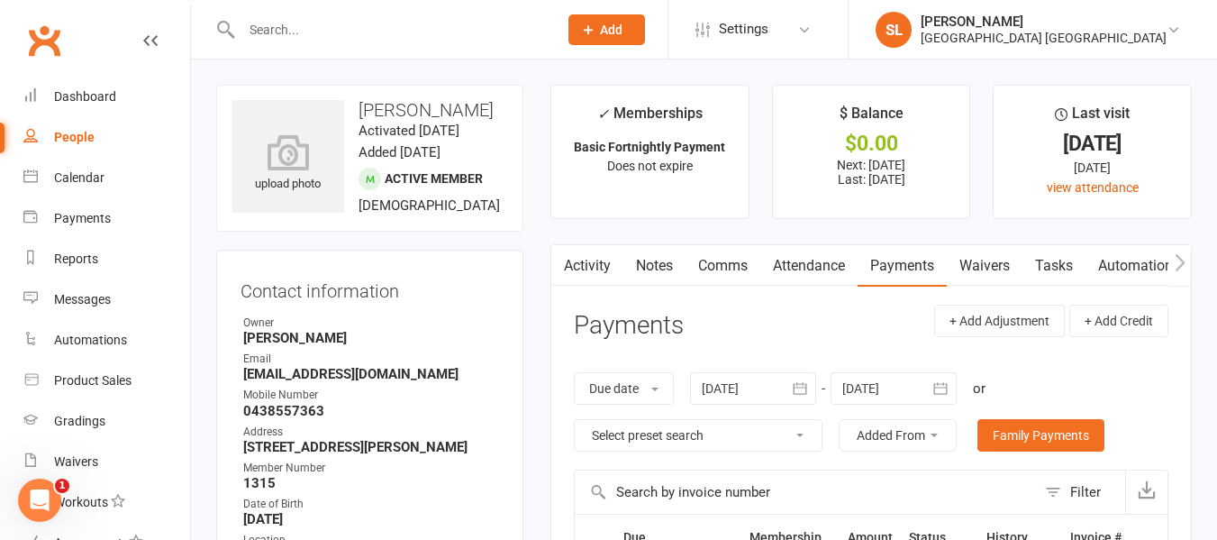
click at [328, 17] on input "text" at bounding box center [390, 29] width 309 height 25
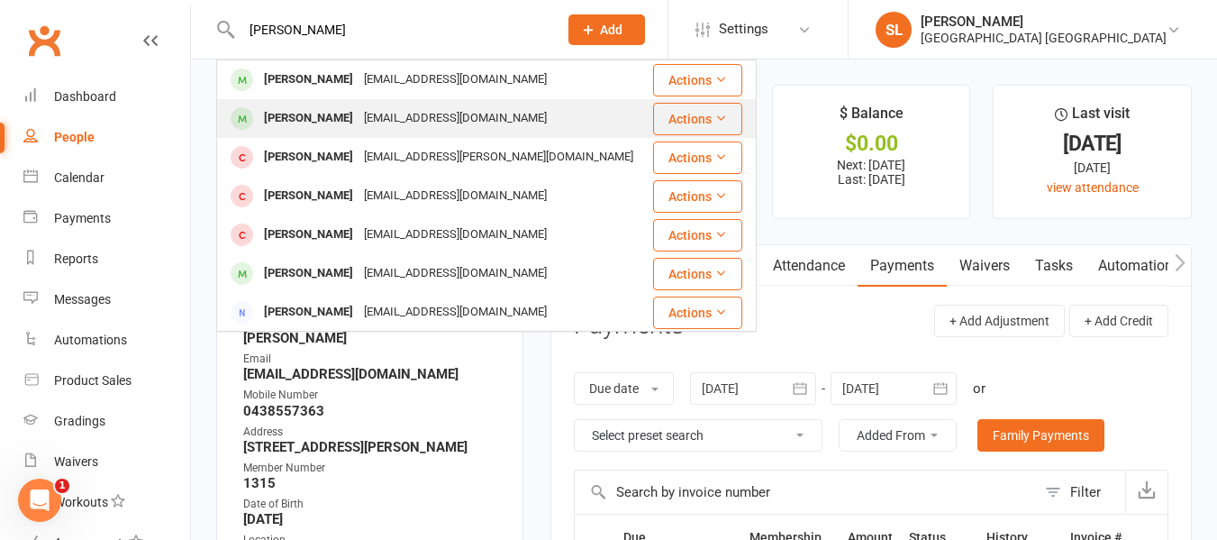
type input "[PERSON_NAME]"
click at [316, 119] on div "[PERSON_NAME]" at bounding box center [309, 118] width 100 height 26
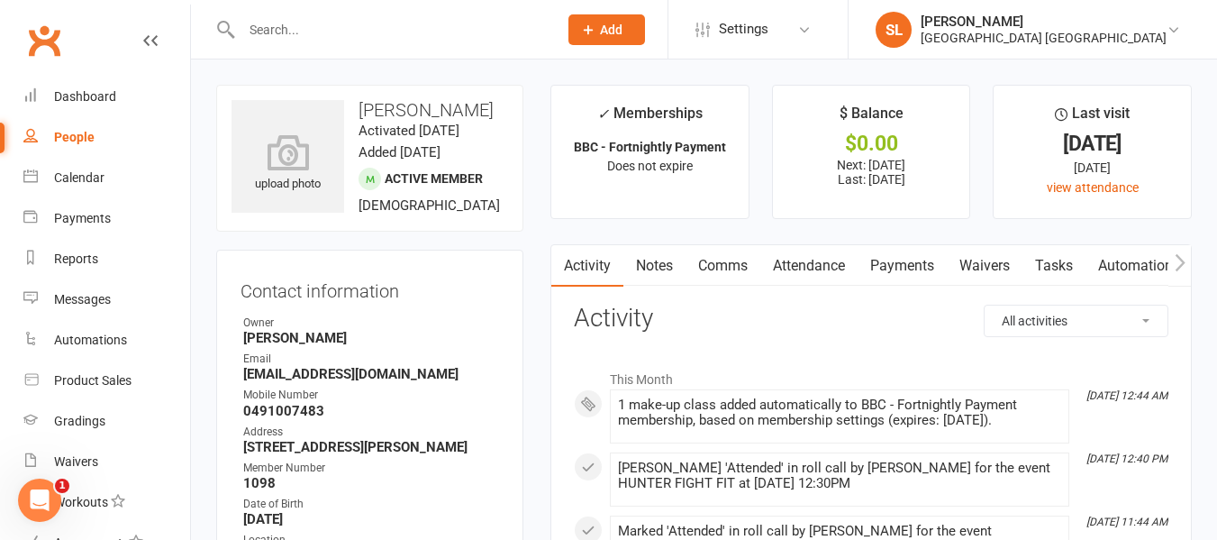
click at [899, 257] on link "Payments" at bounding box center [902, 265] width 89 height 41
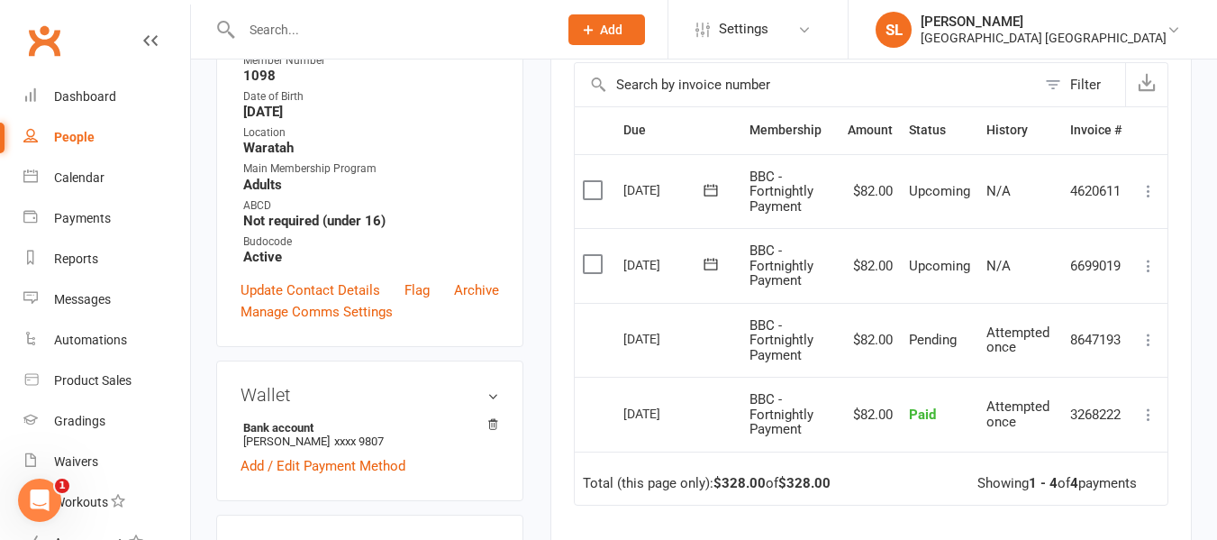
scroll to position [450, 0]
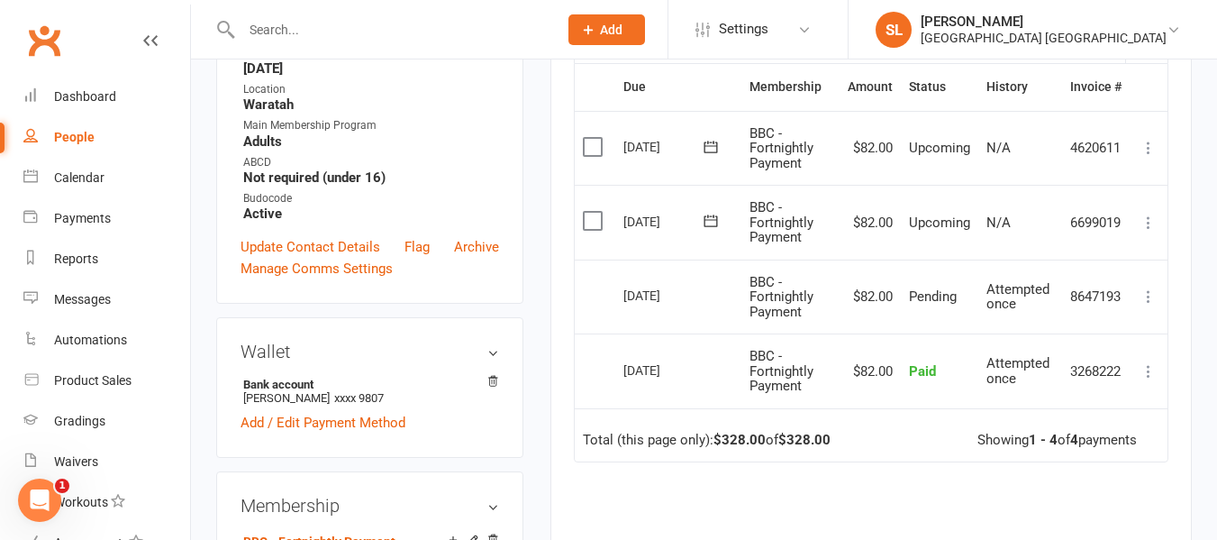
click at [292, 13] on div at bounding box center [380, 29] width 329 height 59
click at [288, 17] on input "text" at bounding box center [390, 29] width 309 height 25
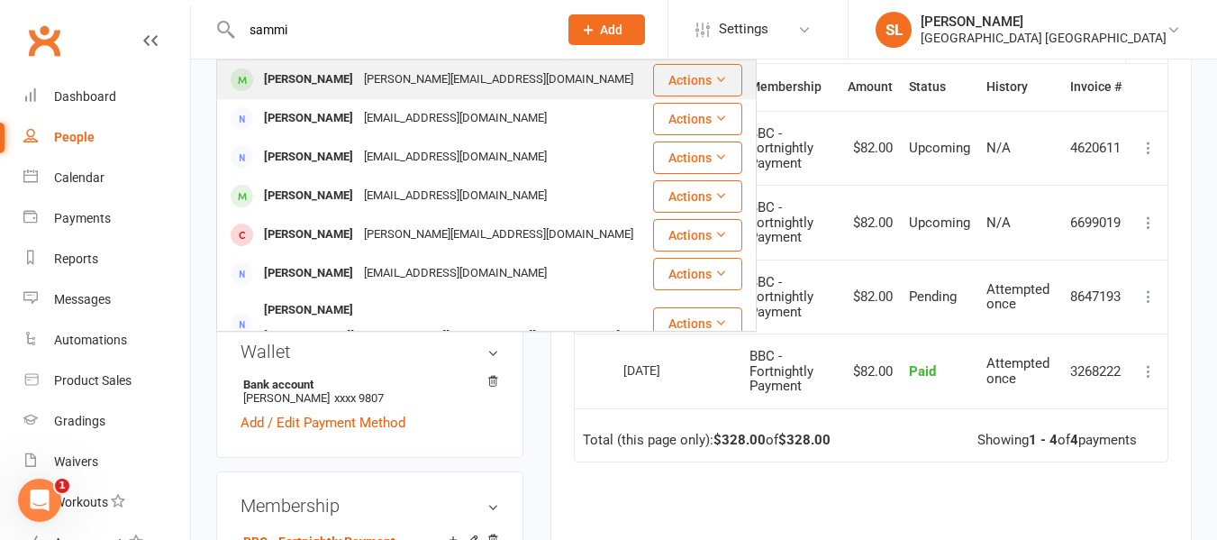
type input "sammi"
click at [321, 73] on div "[PERSON_NAME]" at bounding box center [309, 80] width 100 height 26
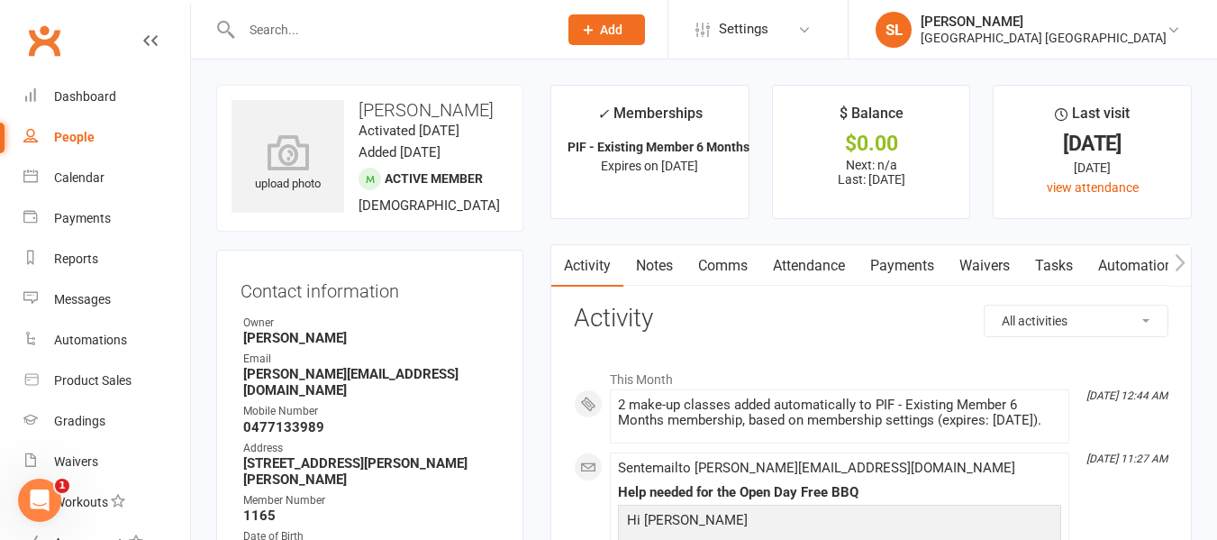
click at [1181, 259] on icon "button" at bounding box center [1180, 261] width 10 height 17
click at [1039, 267] on link "Mobile App" at bounding box center [1026, 265] width 97 height 41
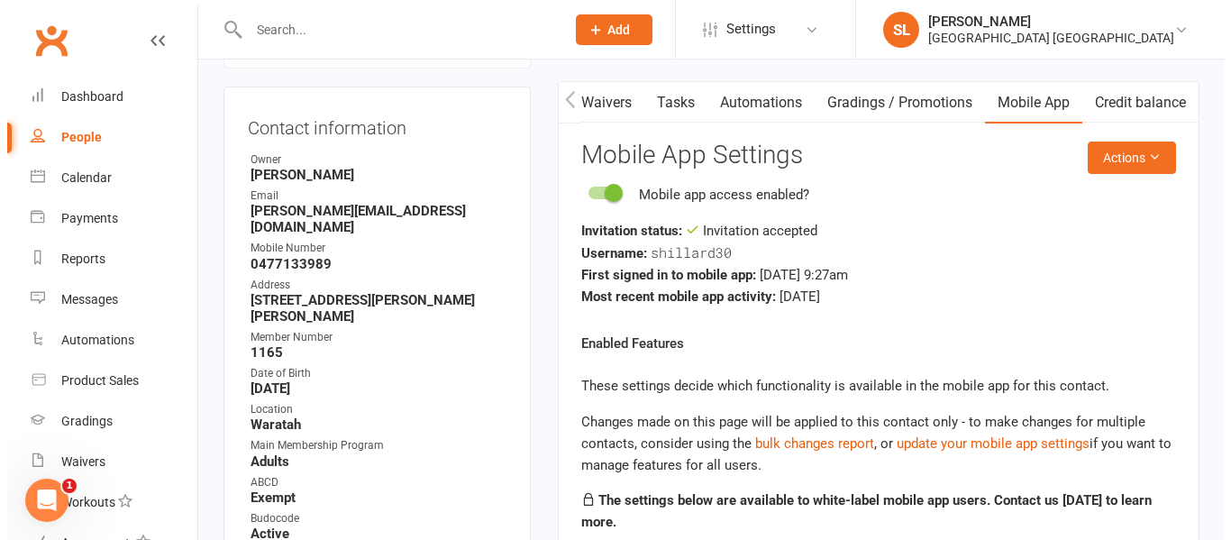
scroll to position [180, 0]
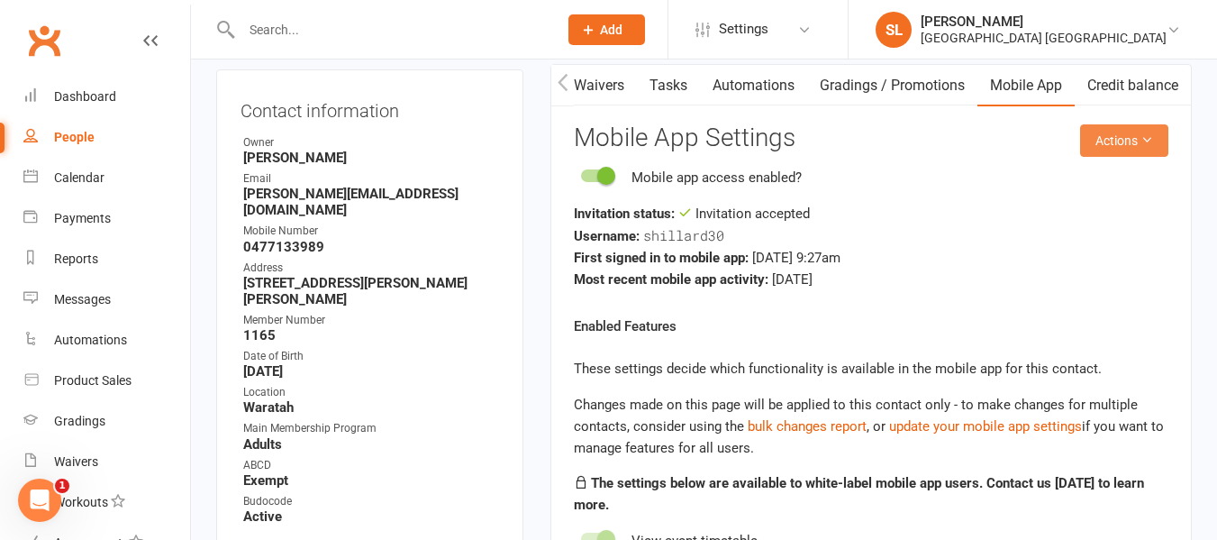
click at [1105, 141] on button "Actions" at bounding box center [1124, 140] width 88 height 32
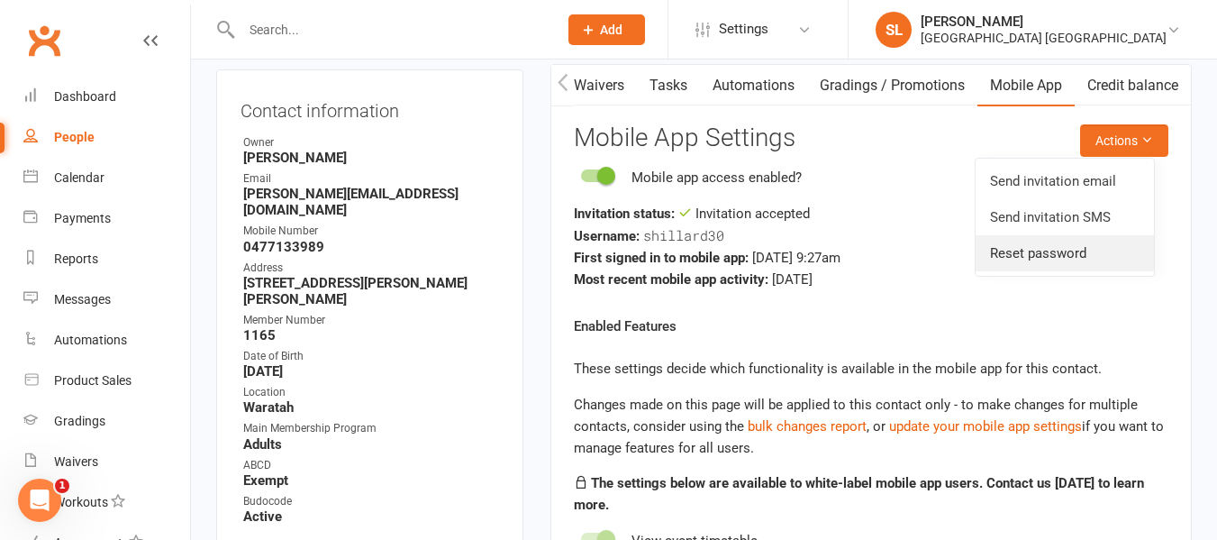
click at [1051, 251] on link "Reset password" at bounding box center [1065, 253] width 178 height 36
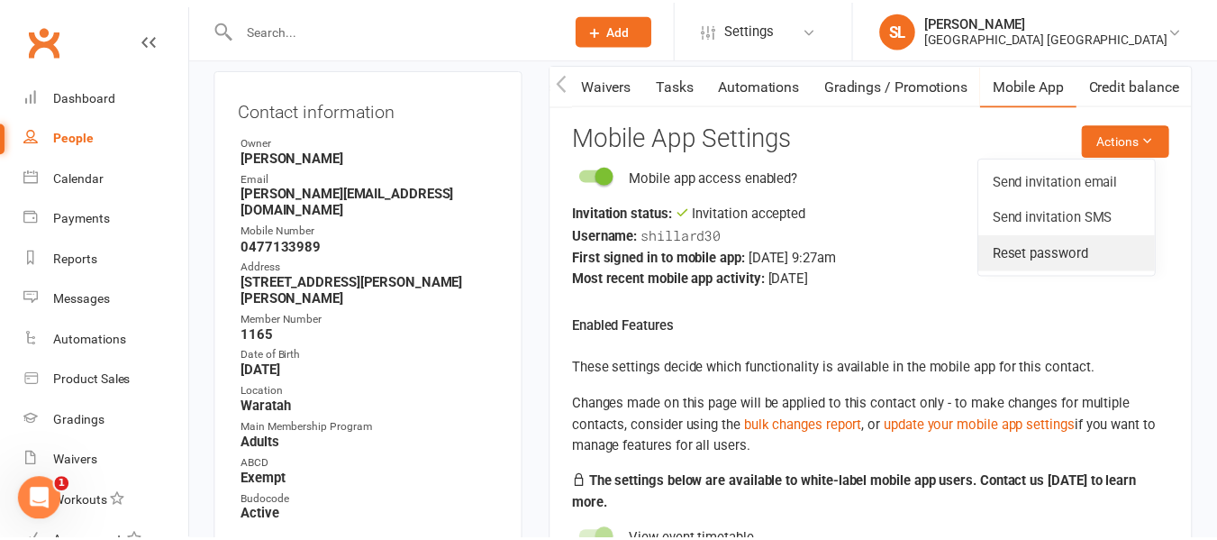
scroll to position [0, 383]
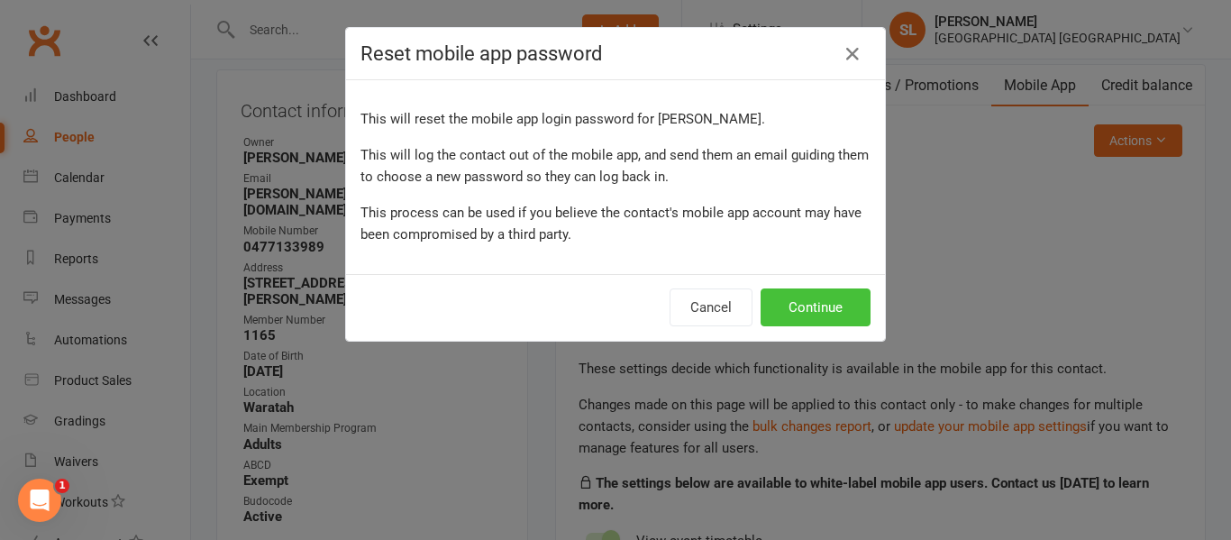
click at [826, 309] on button "Continue" at bounding box center [815, 307] width 110 height 38
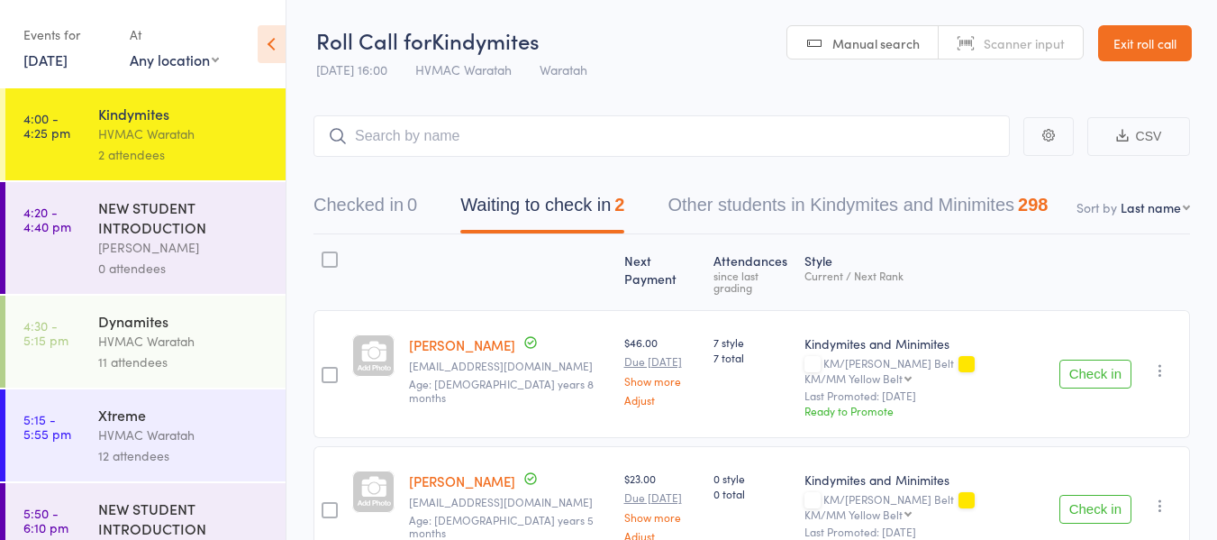
click at [518, 387] on div "[PERSON_NAME] [EMAIL_ADDRESS][DOMAIN_NAME] Age: [DEMOGRAPHIC_DATA] years 8 mont…" at bounding box center [509, 374] width 215 height 128
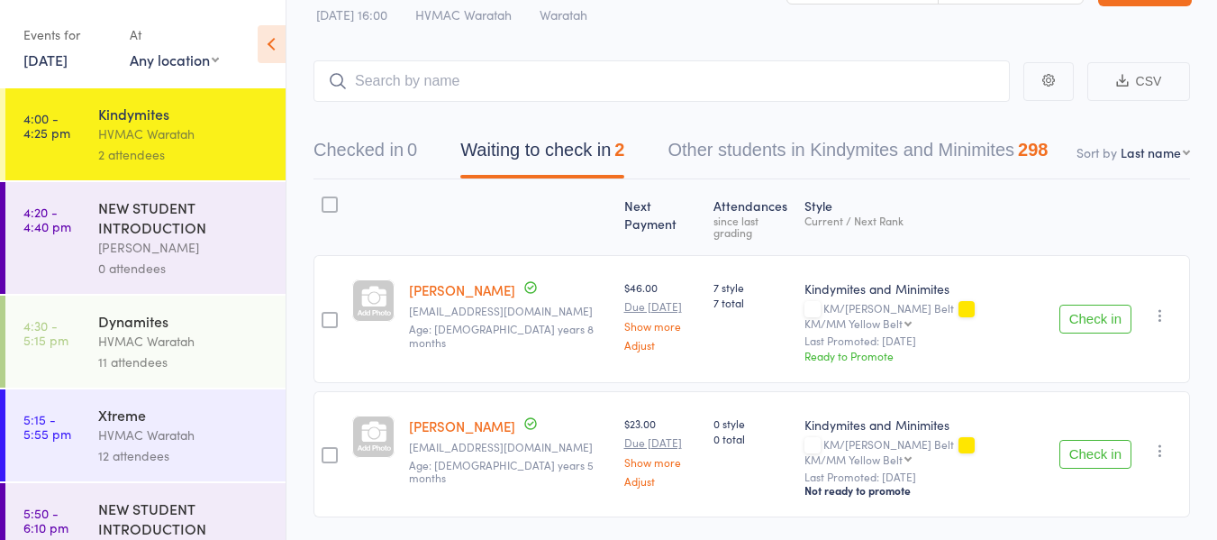
scroll to position [78, 0]
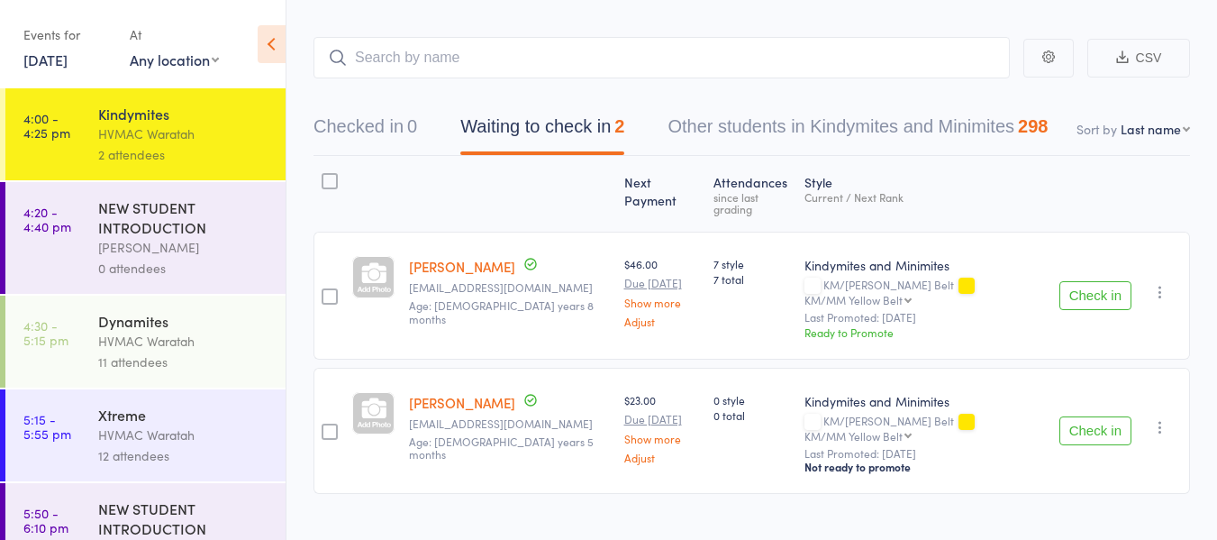
click at [162, 320] on div "Dynamites" at bounding box center [184, 321] width 172 height 20
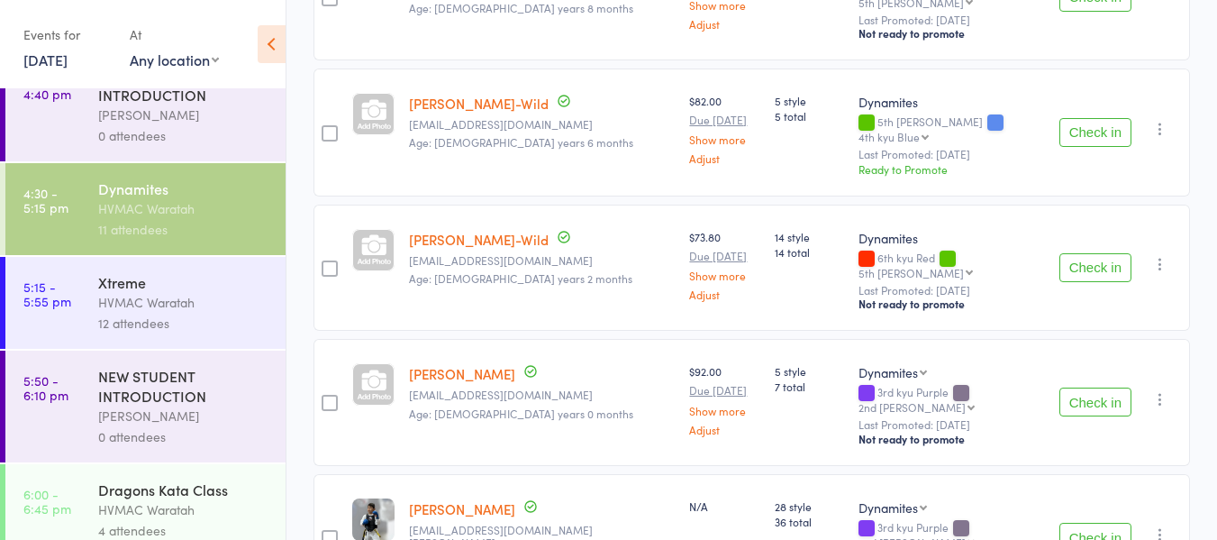
scroll to position [270, 0]
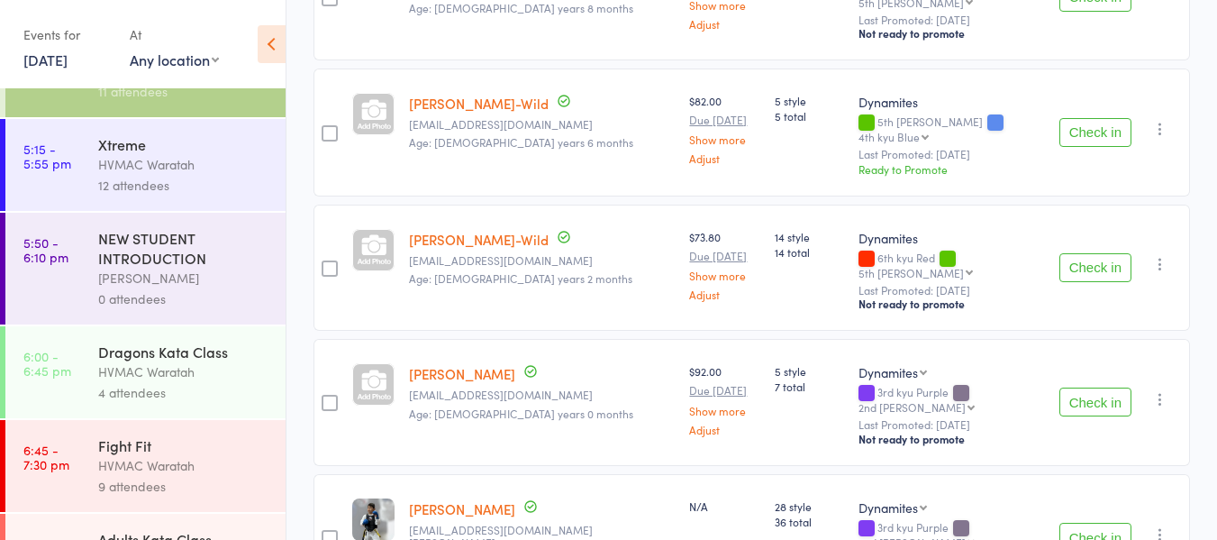
click at [208, 370] on div "HVMAC Waratah" at bounding box center [184, 371] width 172 height 21
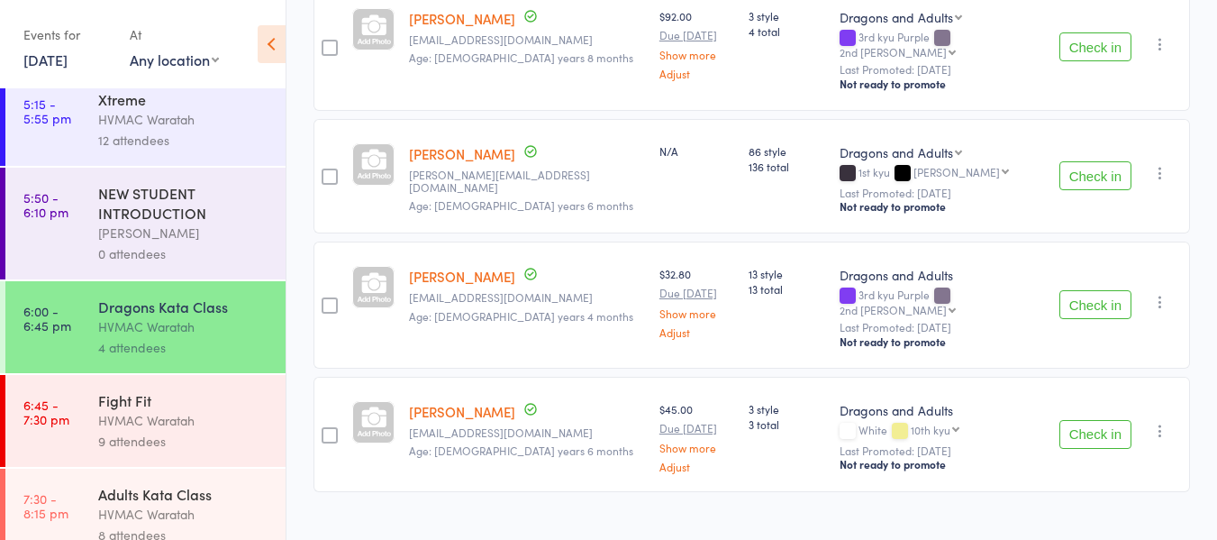
scroll to position [338, 0]
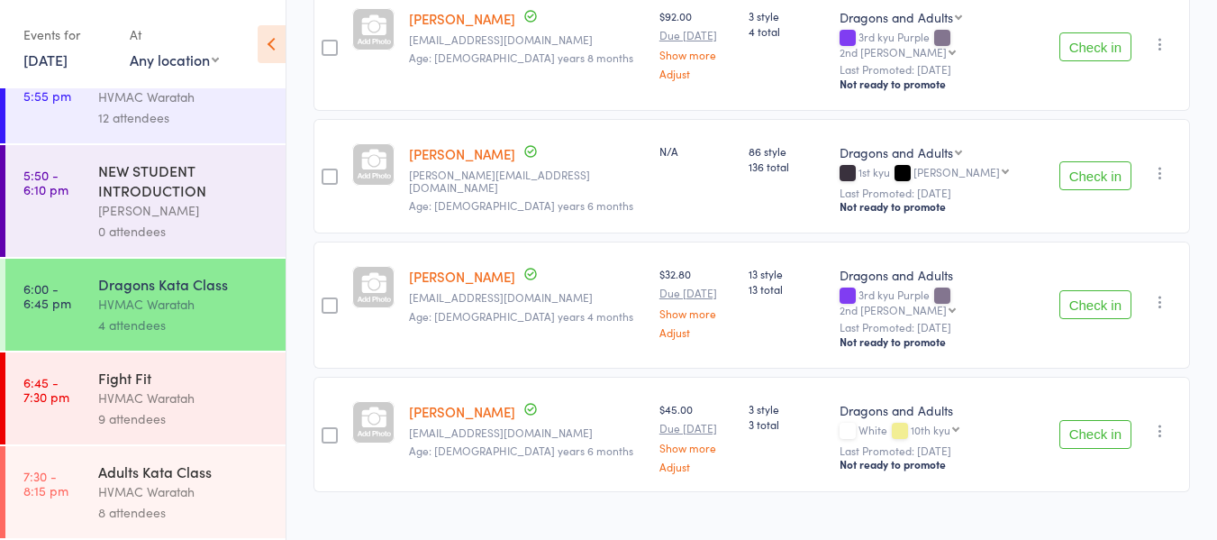
click at [212, 400] on div "HVMAC Waratah" at bounding box center [184, 397] width 172 height 21
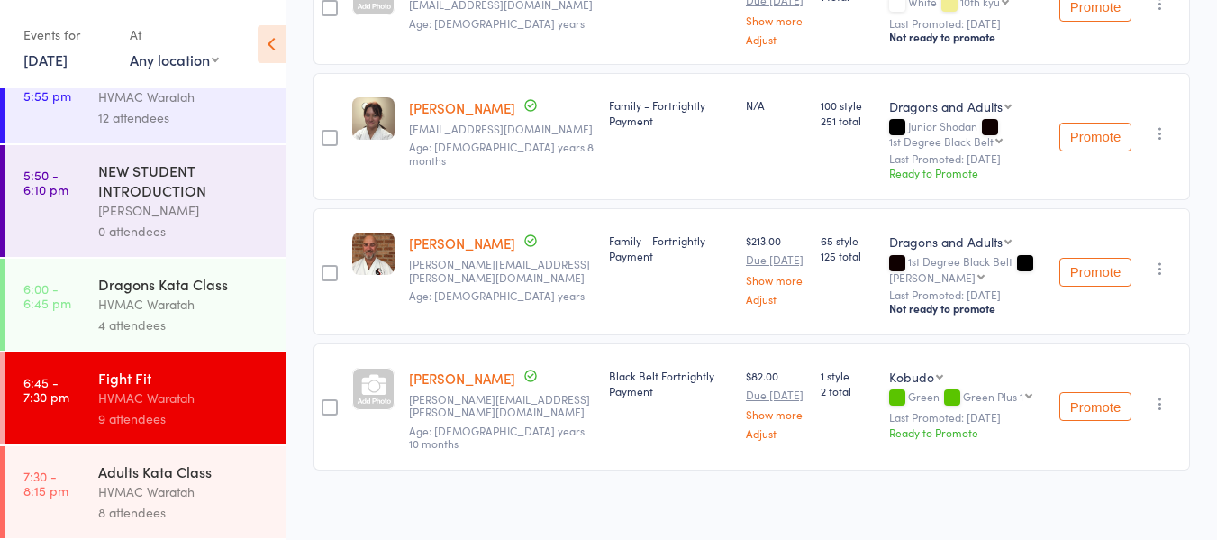
scroll to position [504, 0]
click at [263, 463] on div "Adults Kata Class HVMAC Waratah 8 attendees" at bounding box center [191, 492] width 187 height 92
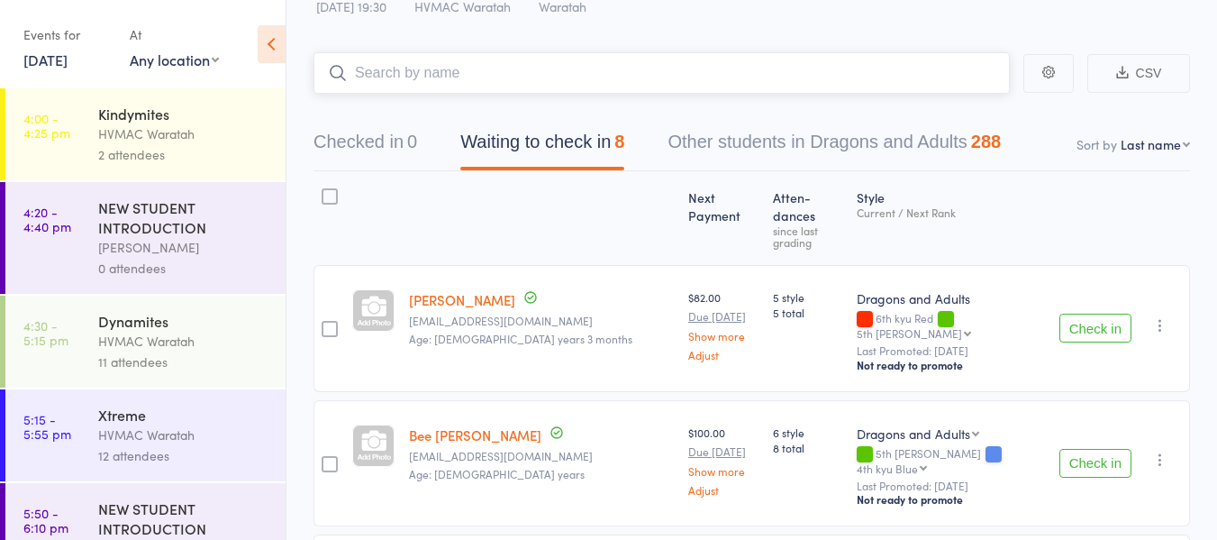
scroll to position [180, 0]
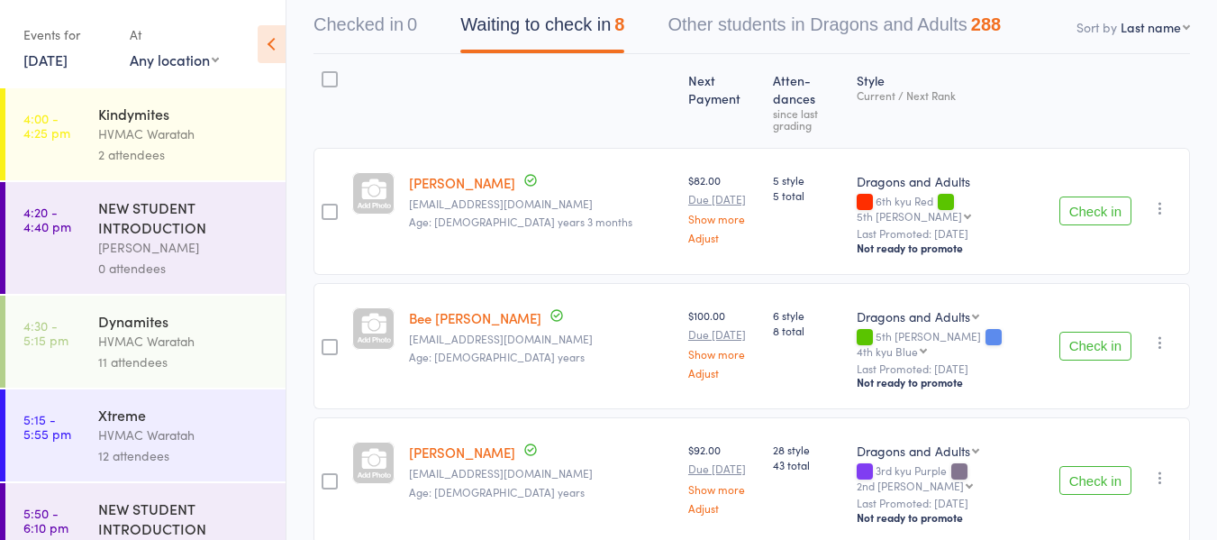
click at [76, 155] on link "4:00 - 4:25 pm Kindymites HVMAC Waratah 2 attendees" at bounding box center [145, 134] width 280 height 92
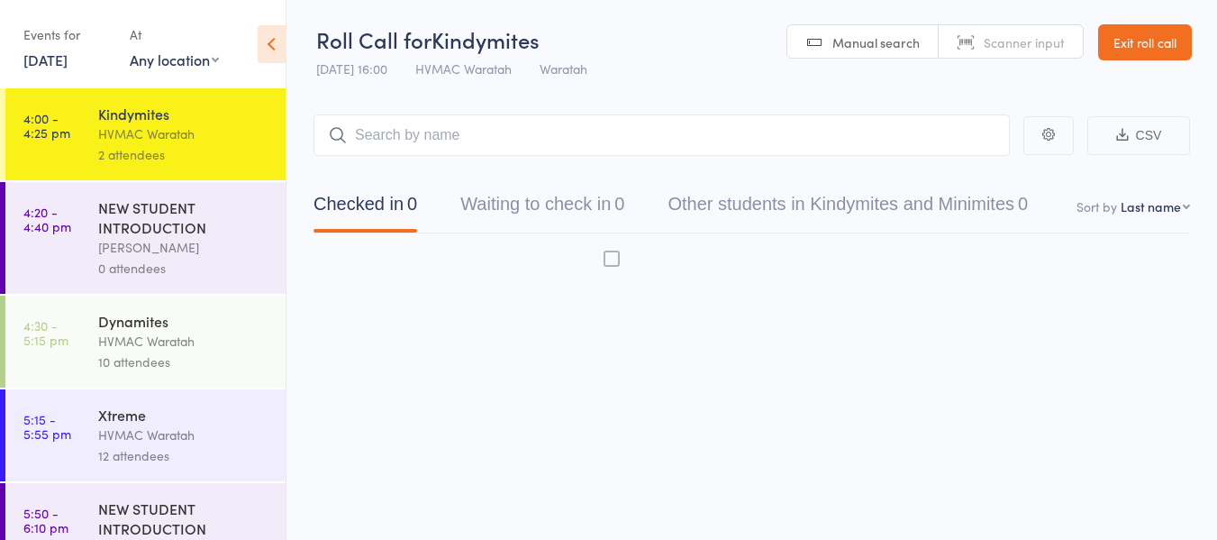
scroll to position [1, 0]
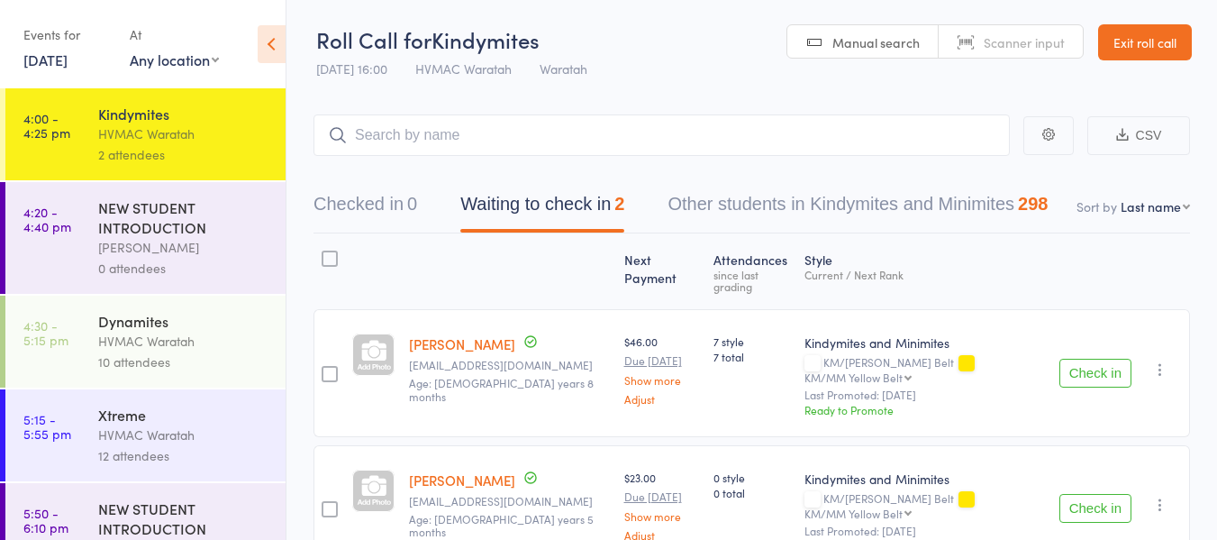
click at [1086, 359] on button "Check in" at bounding box center [1095, 373] width 72 height 29
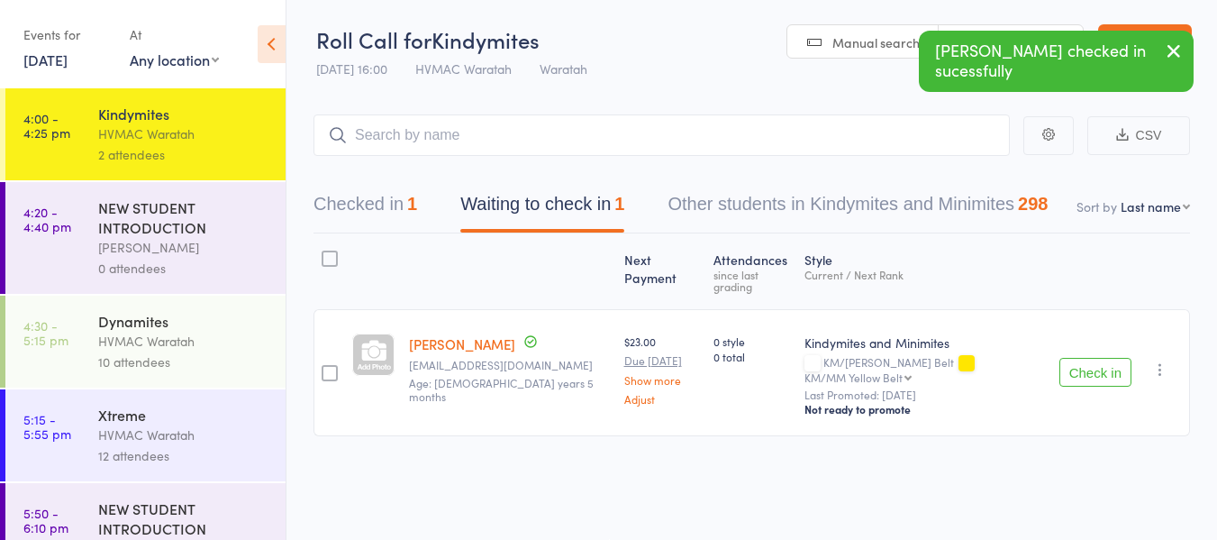
click at [1086, 358] on button "Check in" at bounding box center [1095, 372] width 72 height 29
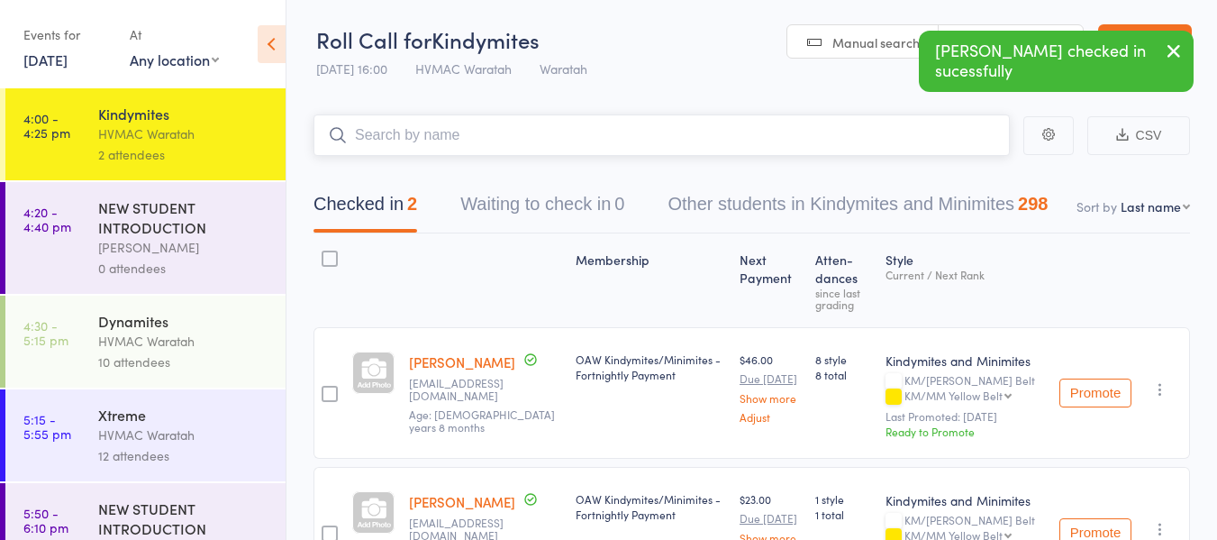
click at [447, 139] on input "search" at bounding box center [662, 134] width 696 height 41
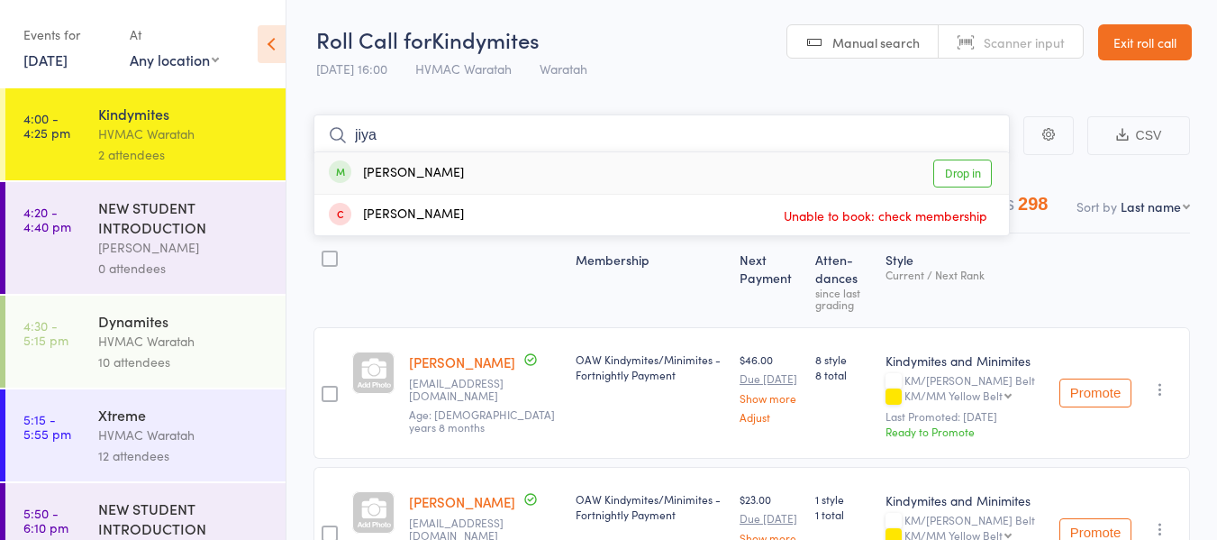
type input "jiya"
click at [969, 170] on link "Drop in" at bounding box center [962, 173] width 59 height 28
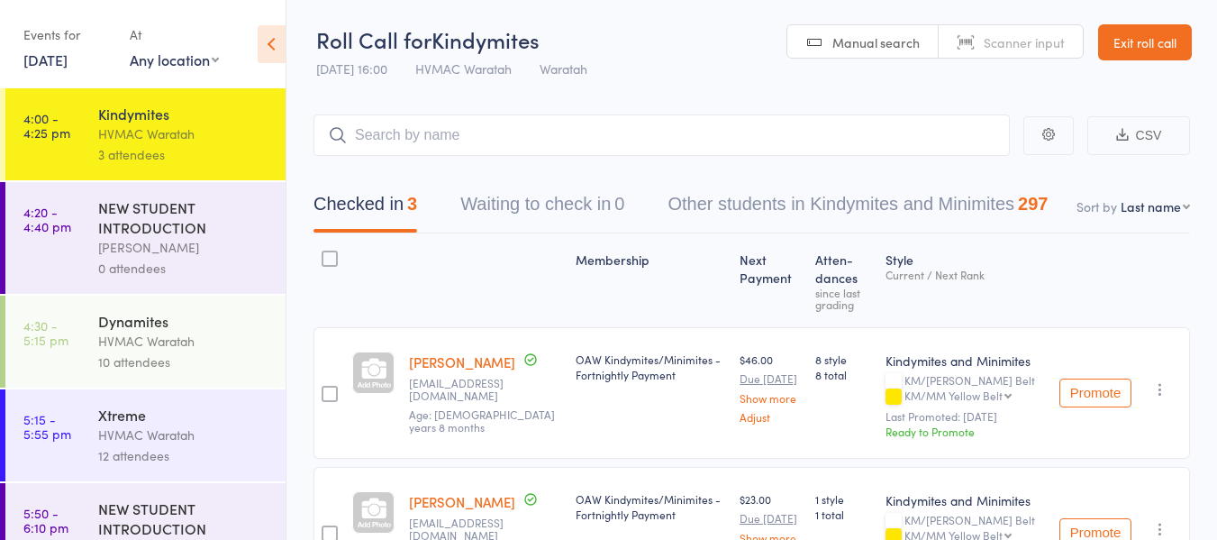
click at [196, 311] on div "Dynamites" at bounding box center [184, 321] width 172 height 20
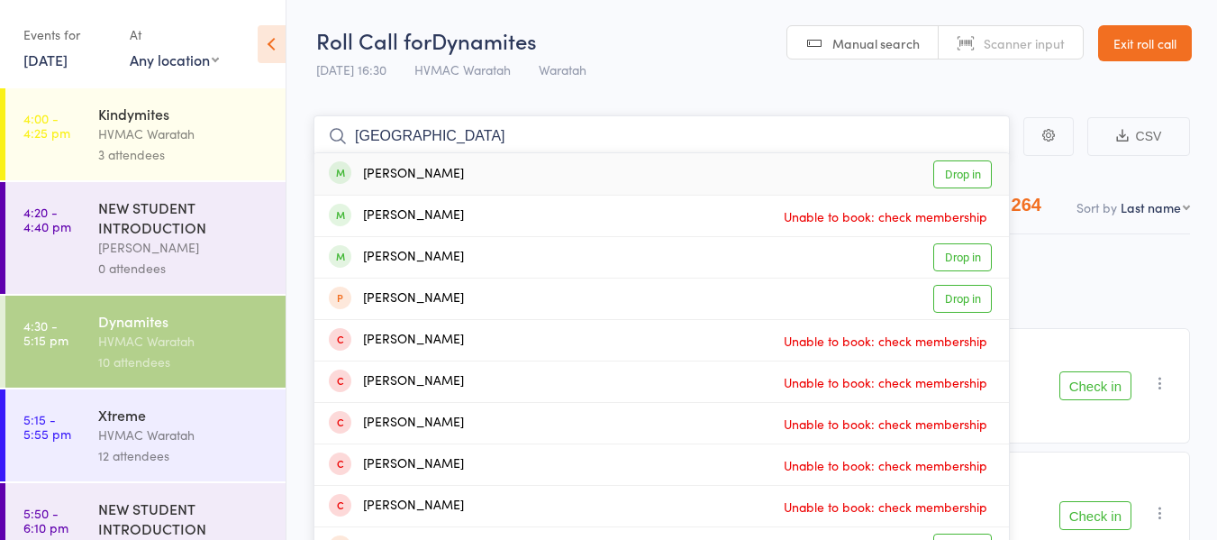
type input "lucca"
click at [966, 175] on link "Drop in" at bounding box center [962, 174] width 59 height 28
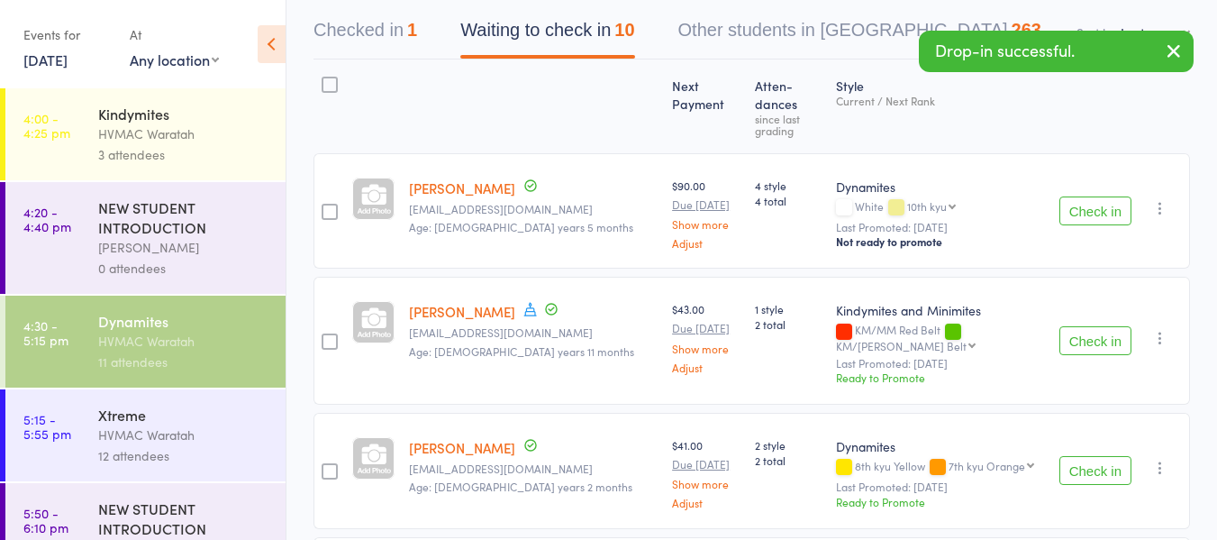
scroll to position [180, 0]
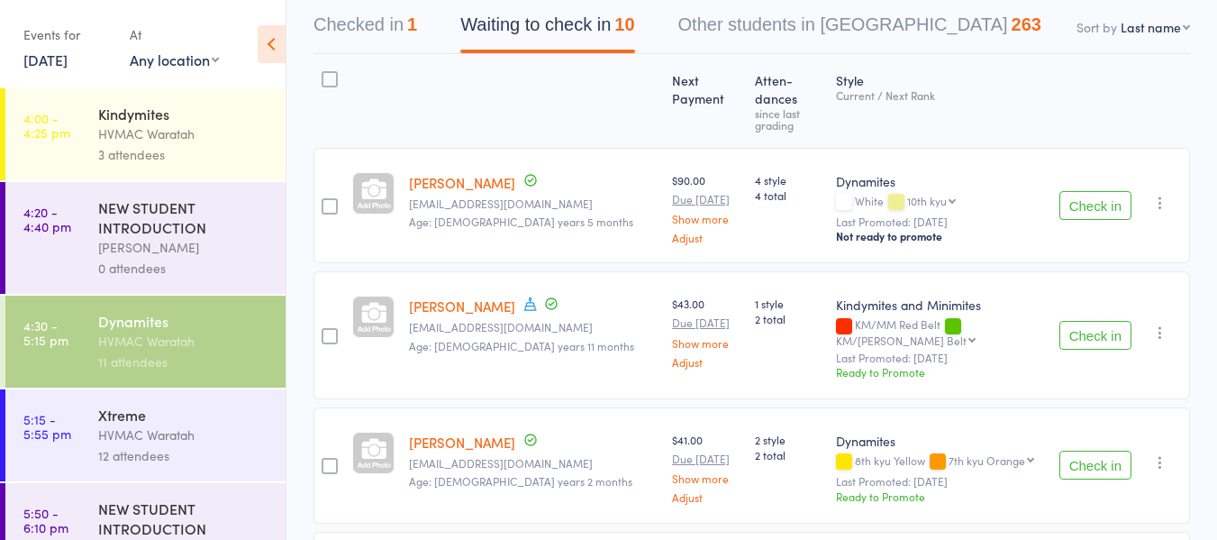
click at [1103, 321] on button "Check in" at bounding box center [1095, 335] width 72 height 29
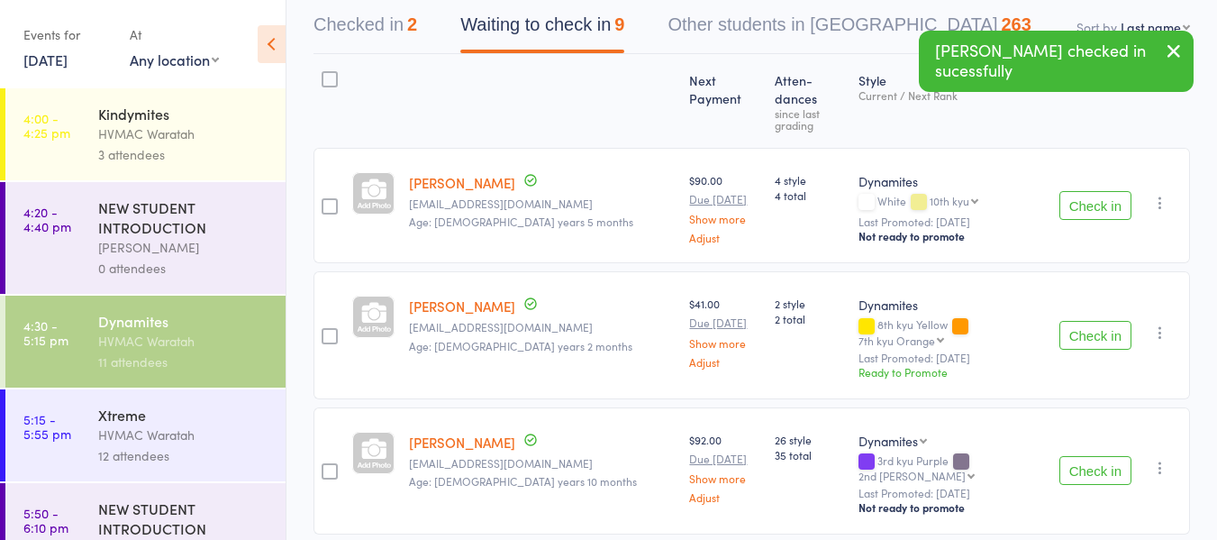
click at [1083, 191] on button "Check in" at bounding box center [1095, 205] width 72 height 29
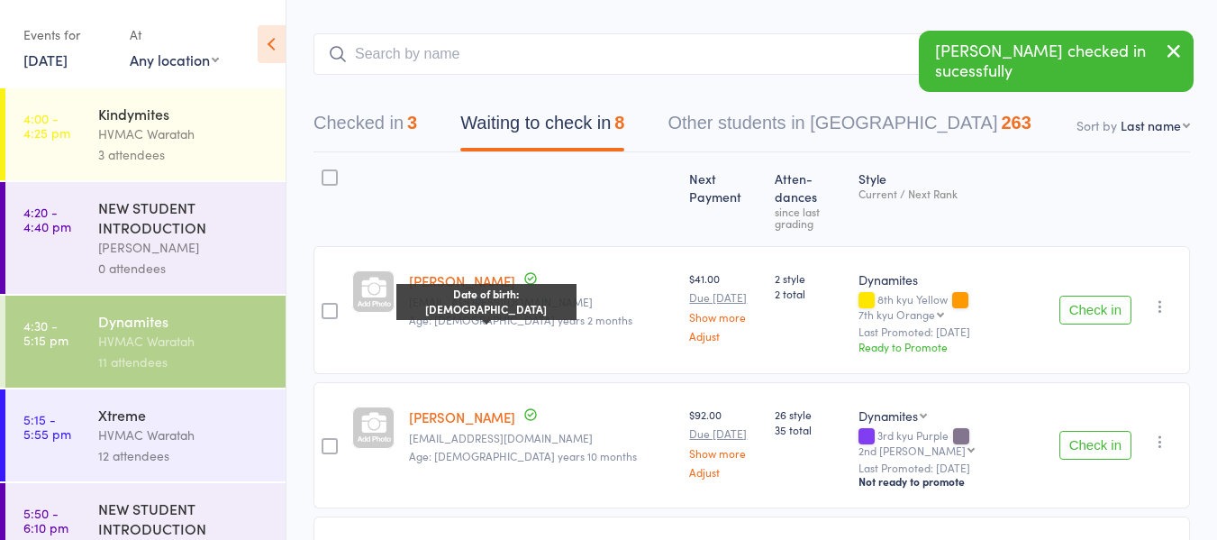
scroll to position [0, 0]
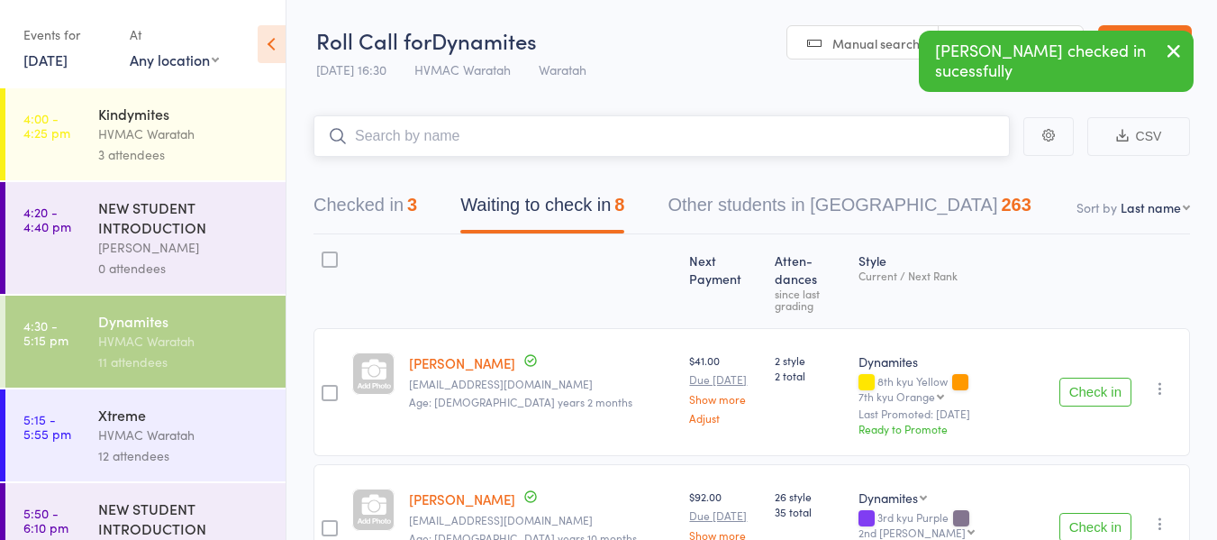
click at [404, 132] on input "search" at bounding box center [662, 135] width 696 height 41
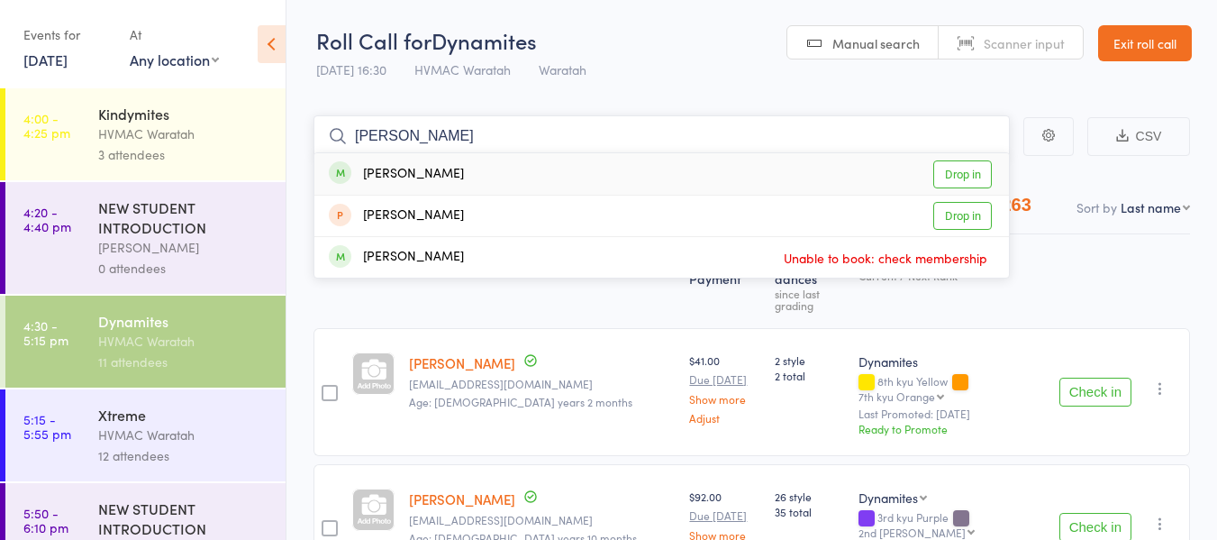
type input "lyla"
click at [956, 169] on link "Drop in" at bounding box center [962, 174] width 59 height 28
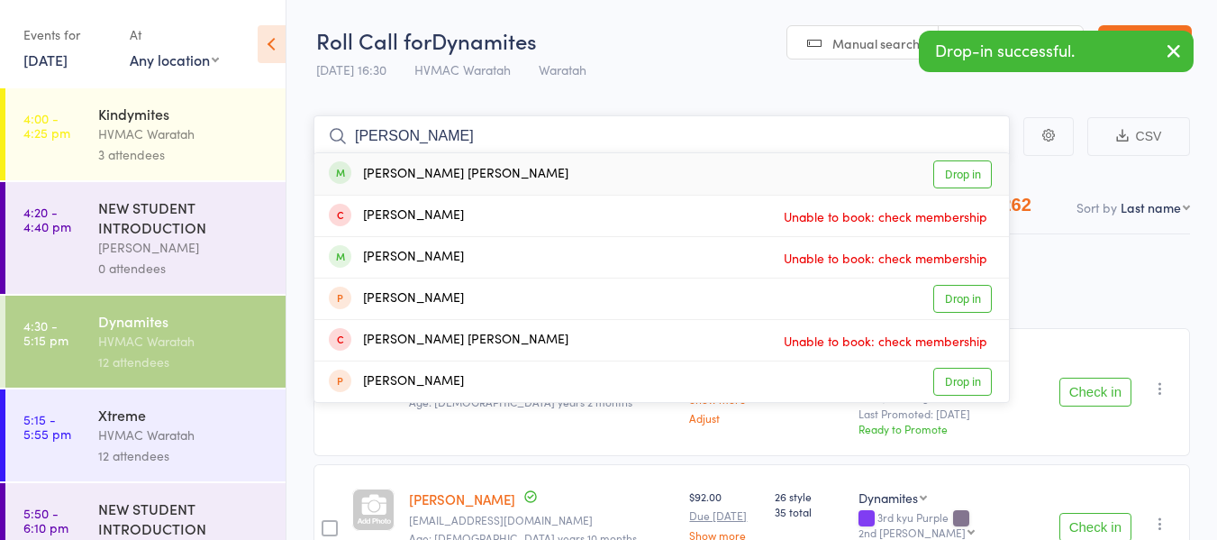
type input "bowie"
click at [961, 173] on link "Drop in" at bounding box center [962, 174] width 59 height 28
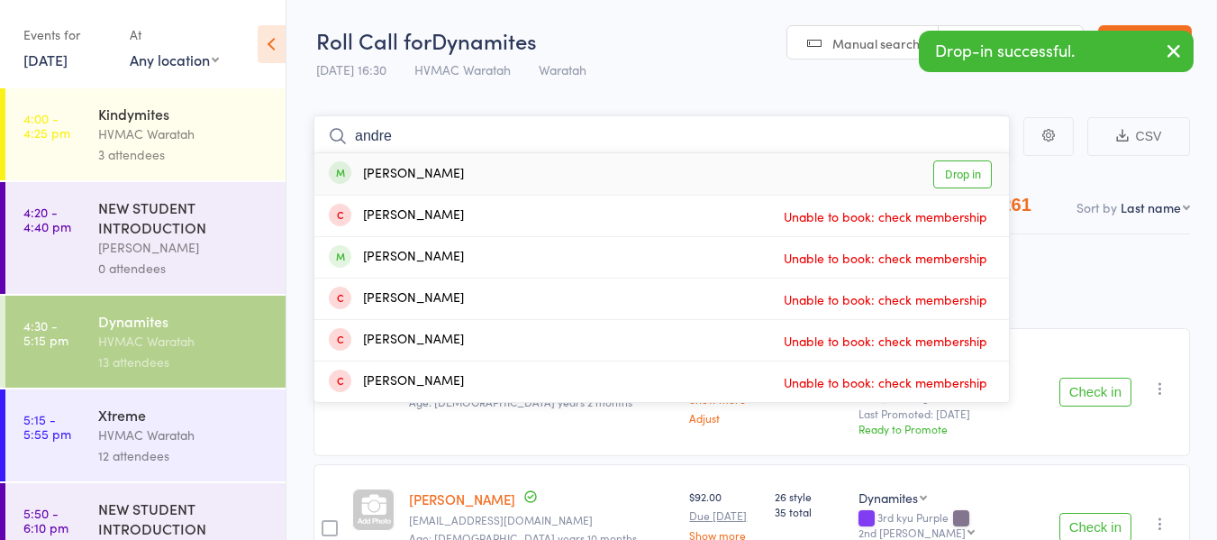
type input "andre"
click at [961, 168] on link "Drop in" at bounding box center [962, 174] width 59 height 28
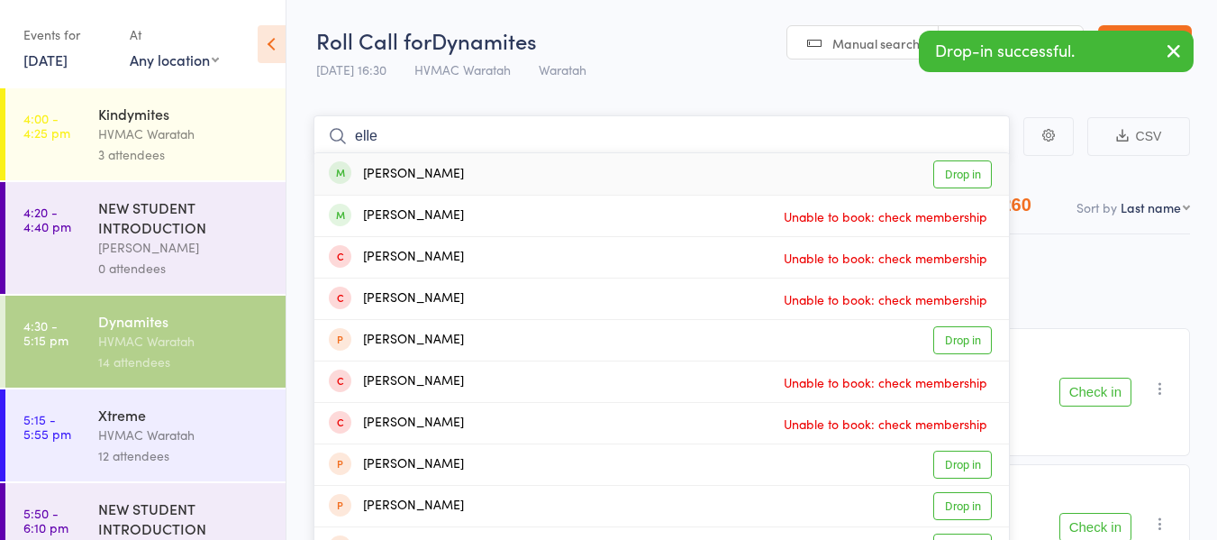
type input "elle"
click at [962, 168] on link "Drop in" at bounding box center [962, 174] width 59 height 28
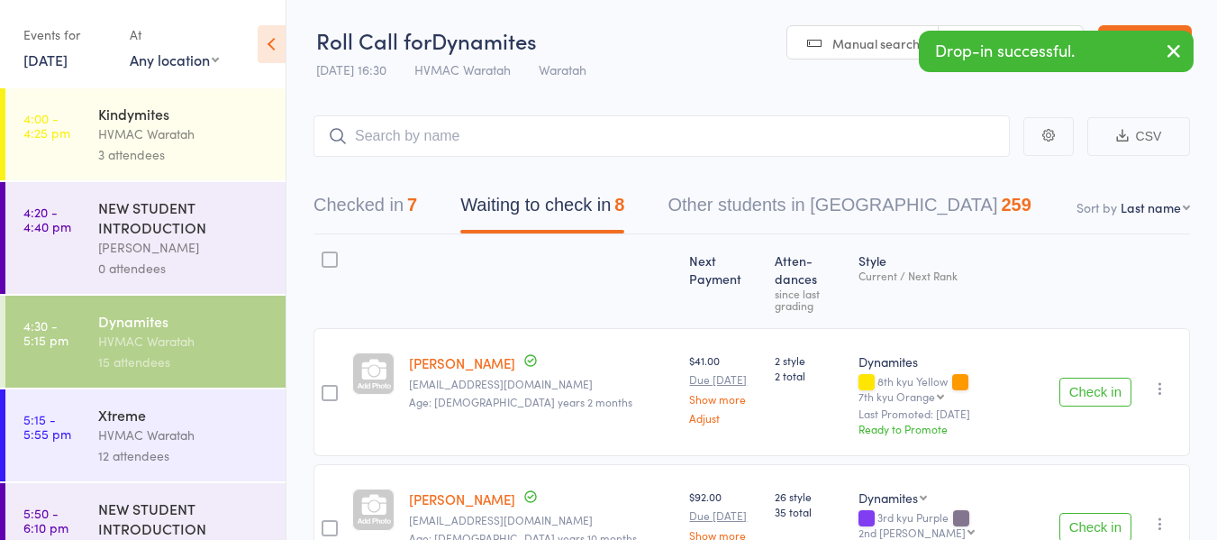
click at [1087, 377] on button "Check in" at bounding box center [1095, 391] width 72 height 29
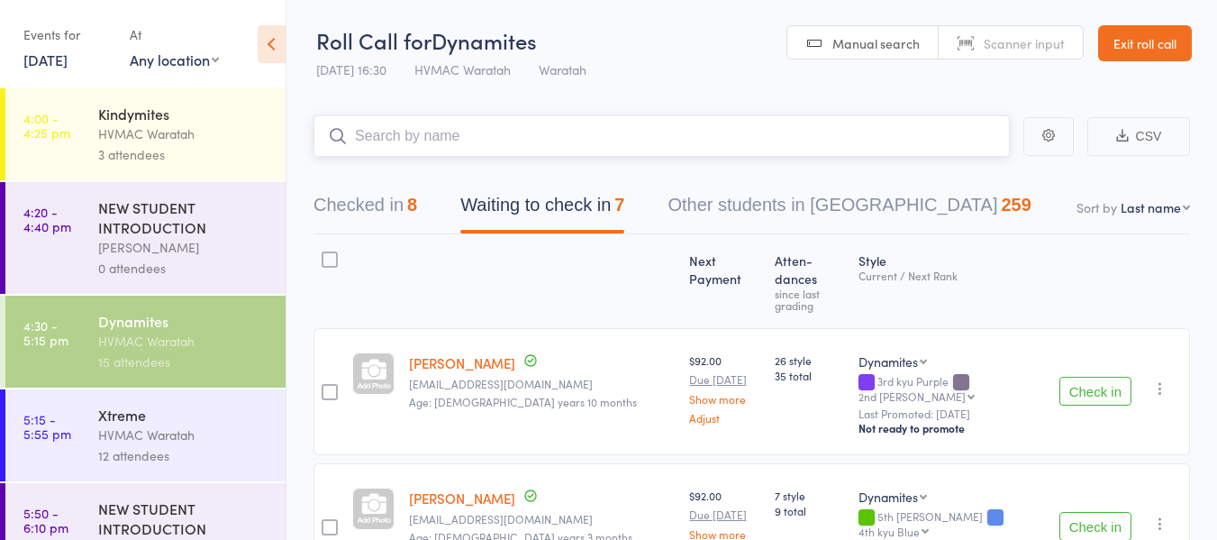
click at [582, 141] on input "search" at bounding box center [662, 135] width 696 height 41
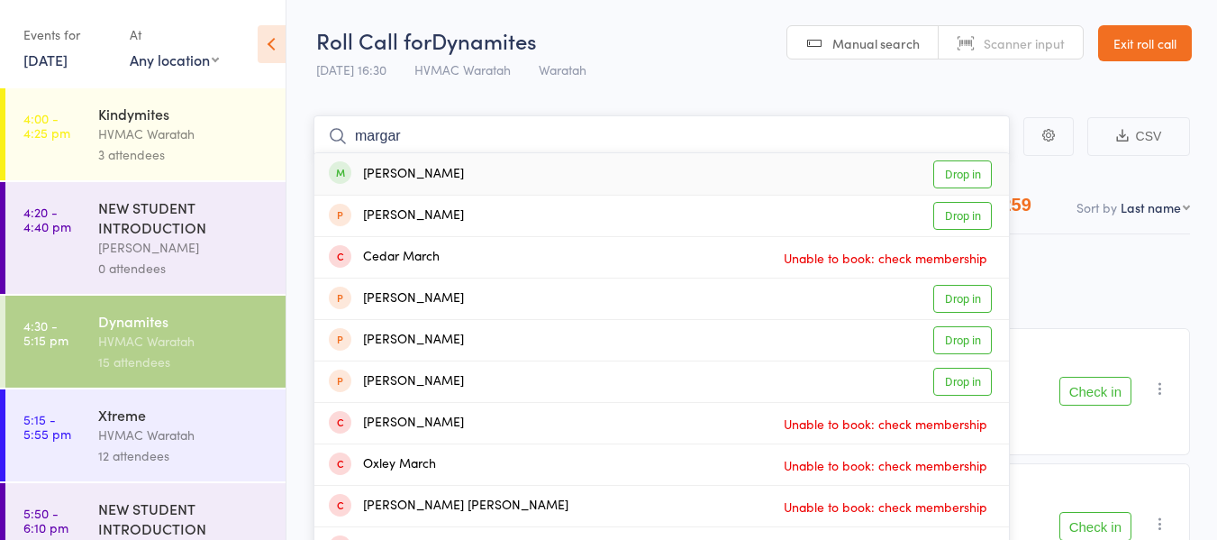
type input "margar"
click at [956, 171] on link "Drop in" at bounding box center [962, 174] width 59 height 28
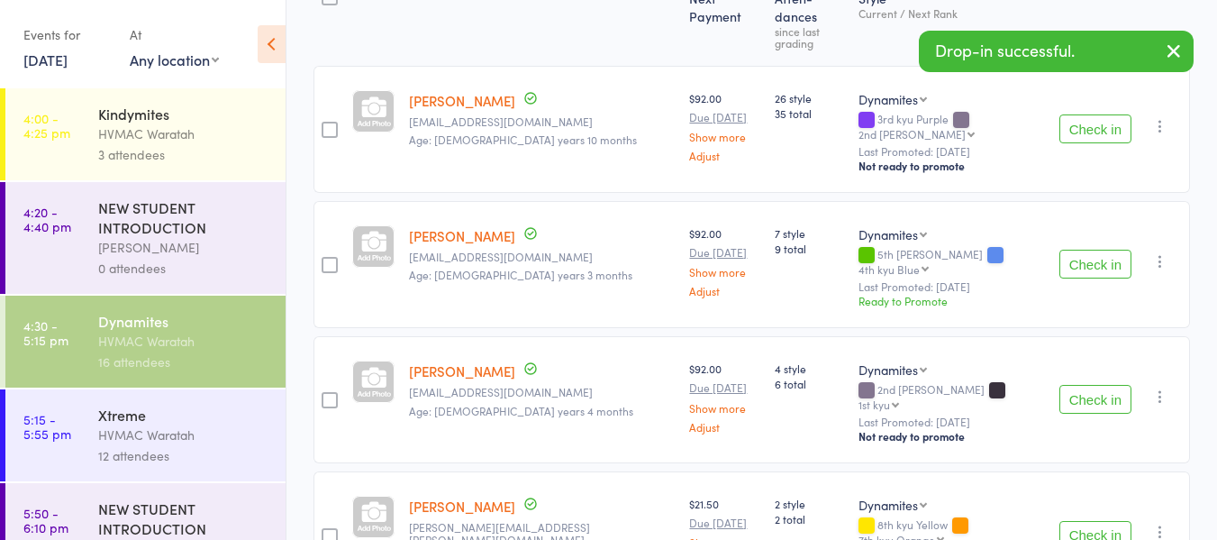
scroll to position [270, 0]
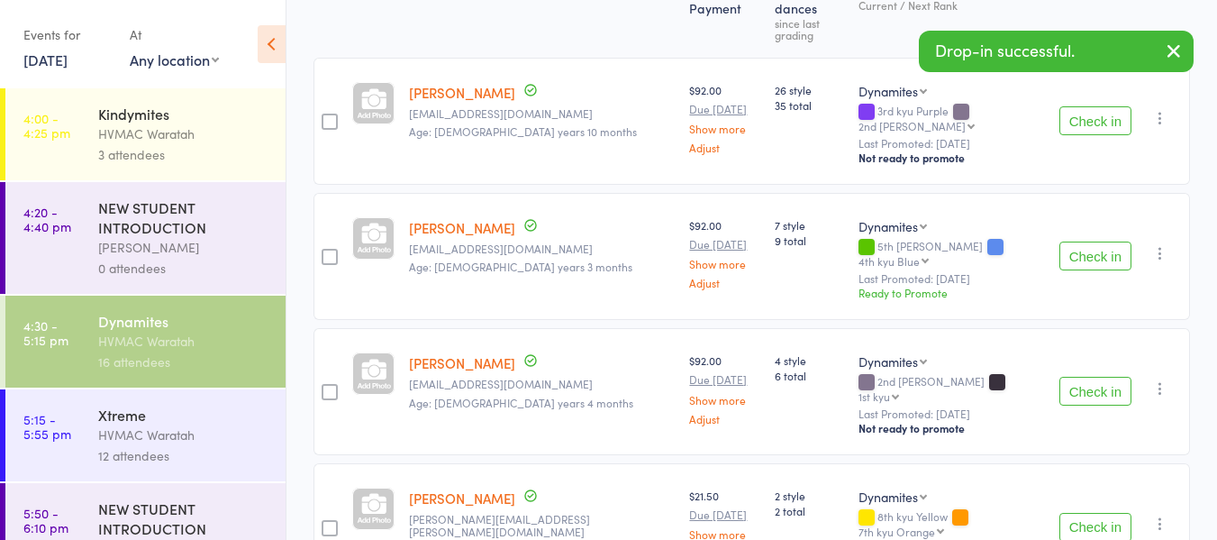
click at [1105, 513] on button "Check in" at bounding box center [1095, 527] width 72 height 29
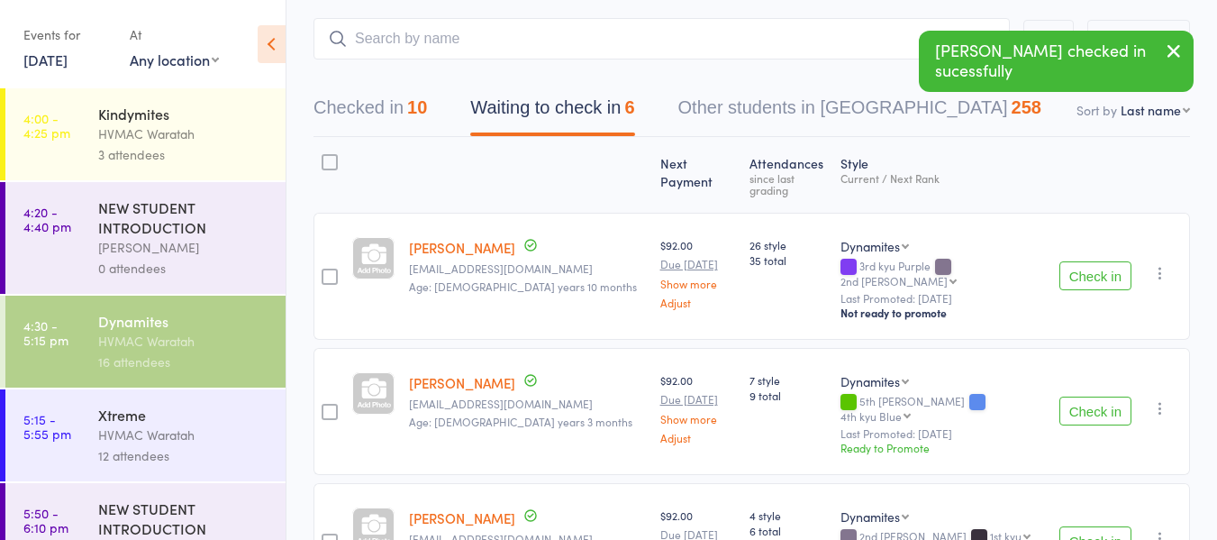
scroll to position [0, 0]
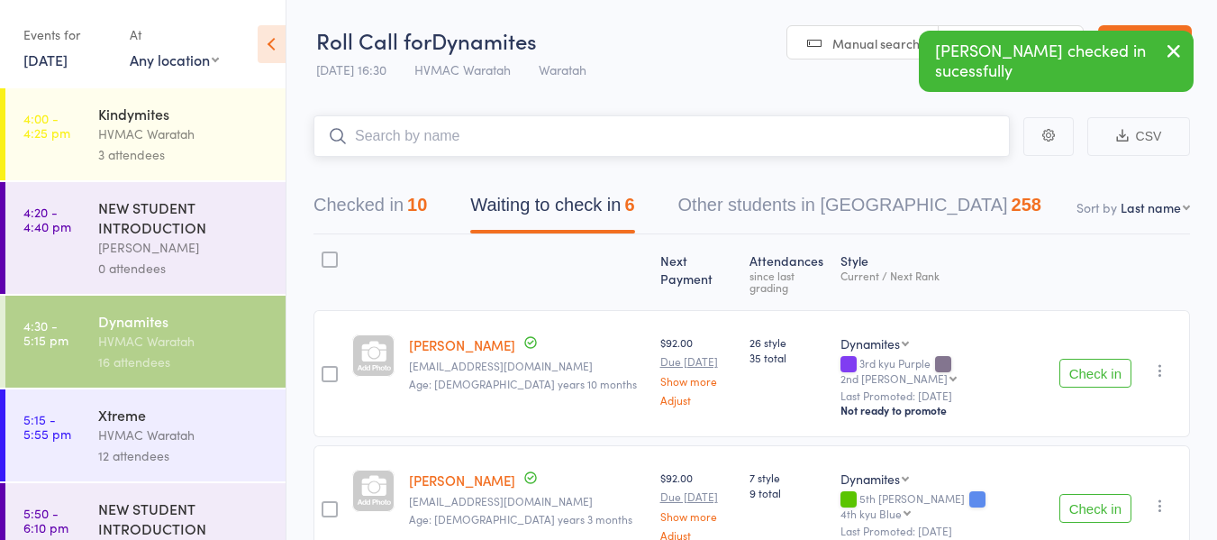
click at [462, 133] on input "search" at bounding box center [662, 135] width 696 height 41
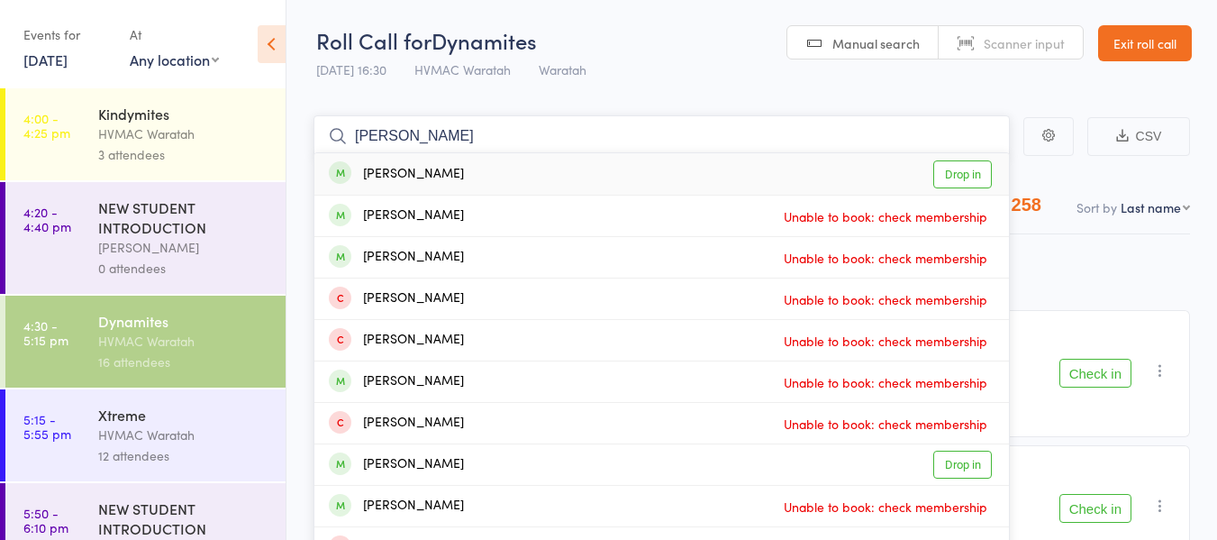
type input "carter"
click at [962, 169] on link "Drop in" at bounding box center [962, 174] width 59 height 28
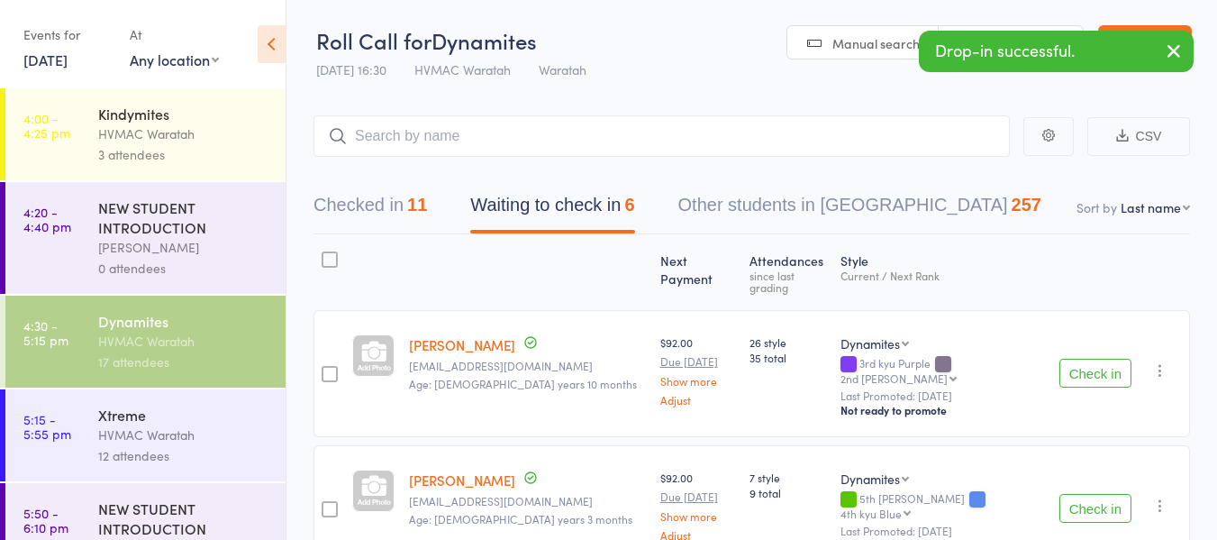
click at [1111, 494] on button "Check in" at bounding box center [1095, 508] width 72 height 29
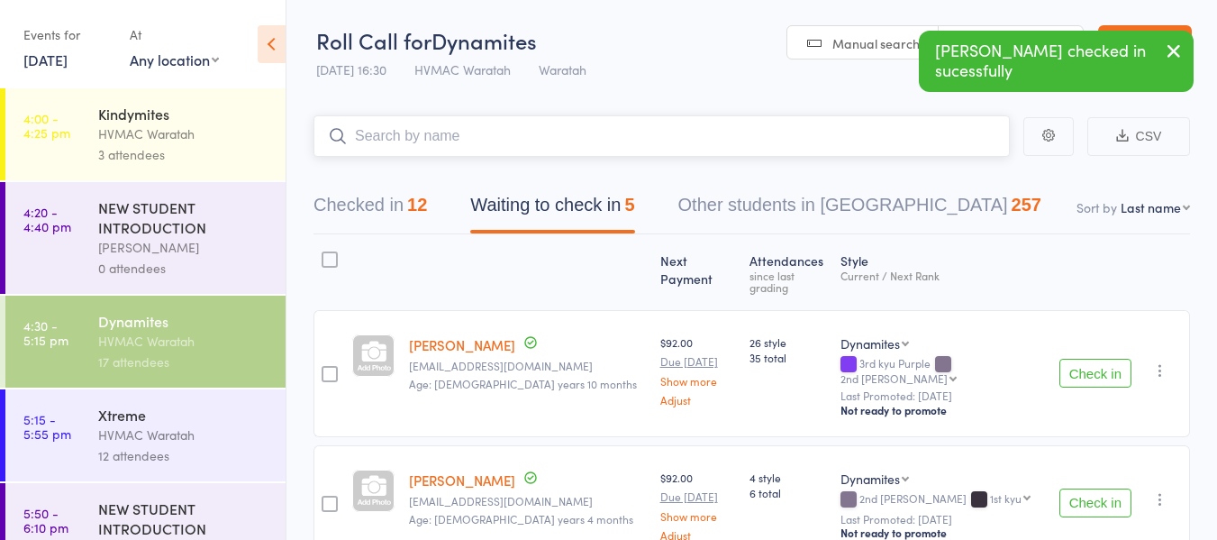
click at [419, 132] on input "search" at bounding box center [662, 135] width 696 height 41
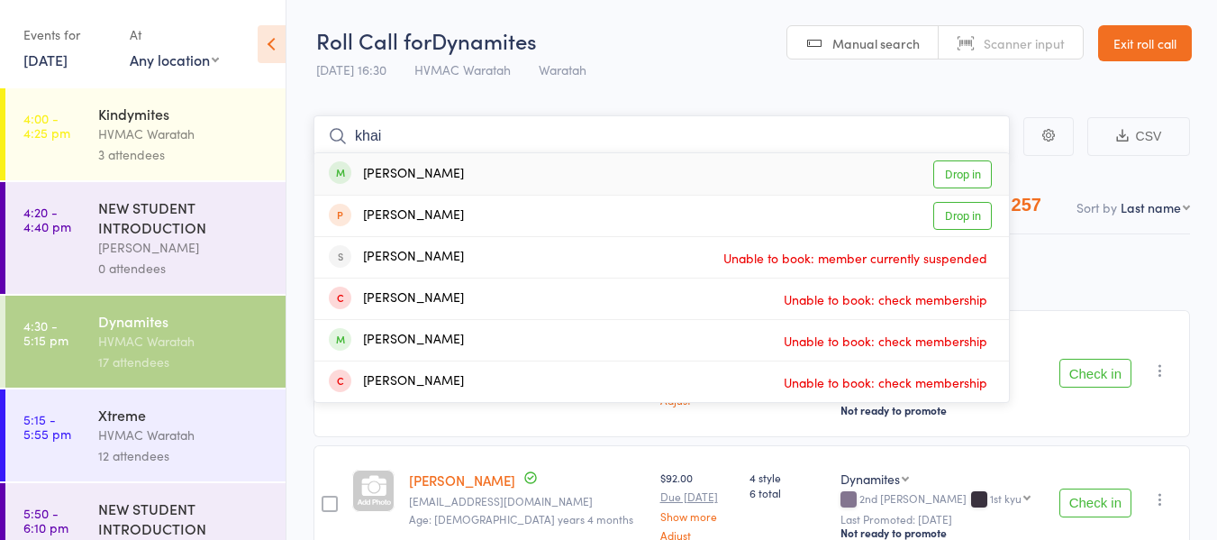
type input "khai"
click at [970, 170] on link "Drop in" at bounding box center [962, 174] width 59 height 28
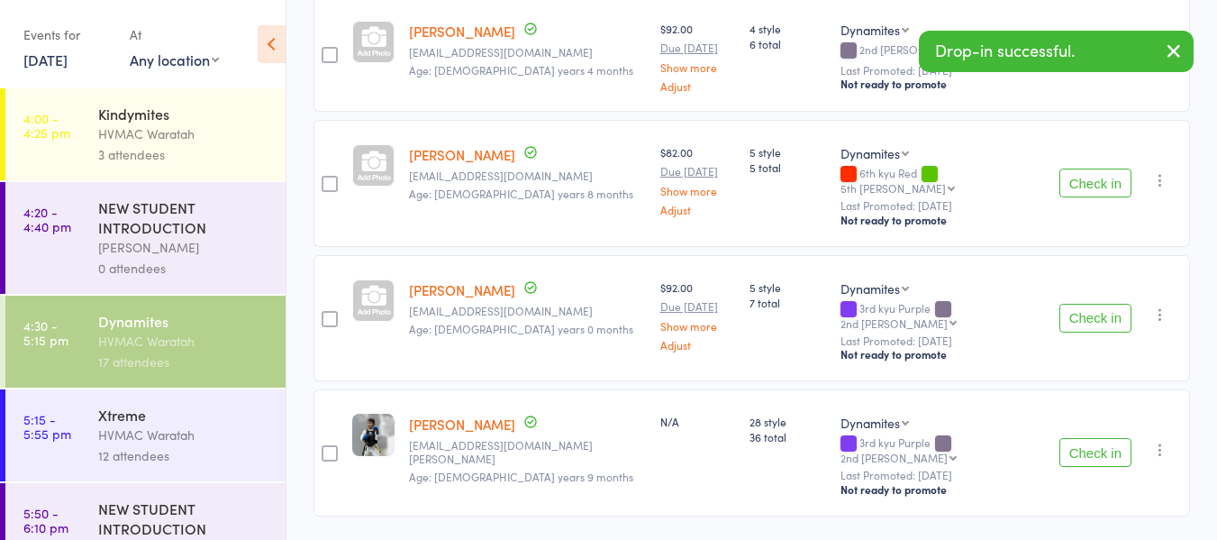
scroll to position [450, 0]
click at [1096, 436] on button "Check in" at bounding box center [1095, 450] width 72 height 29
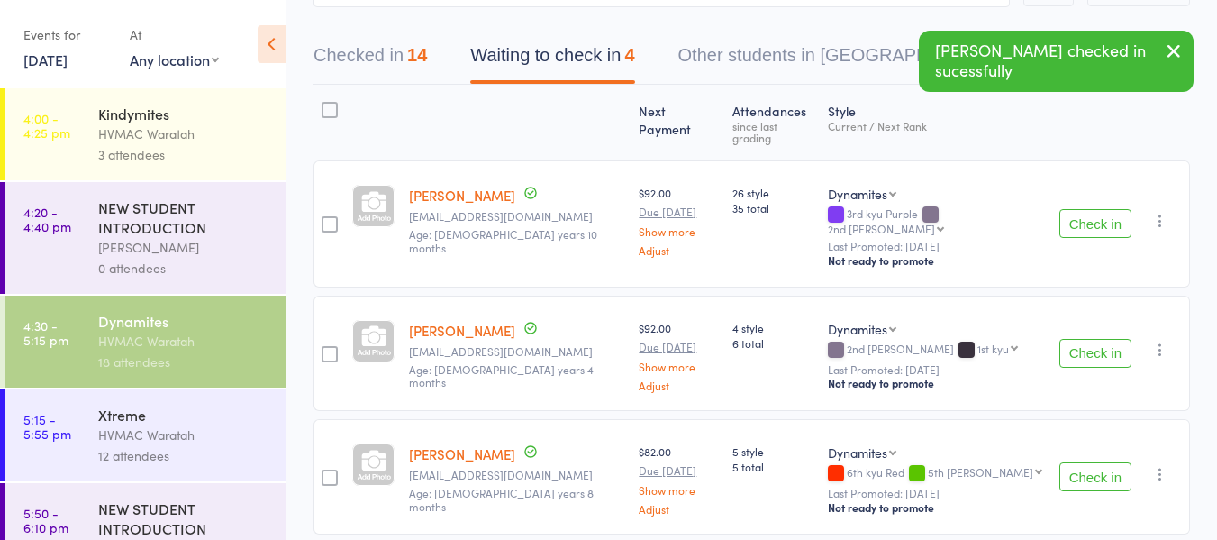
scroll to position [146, 0]
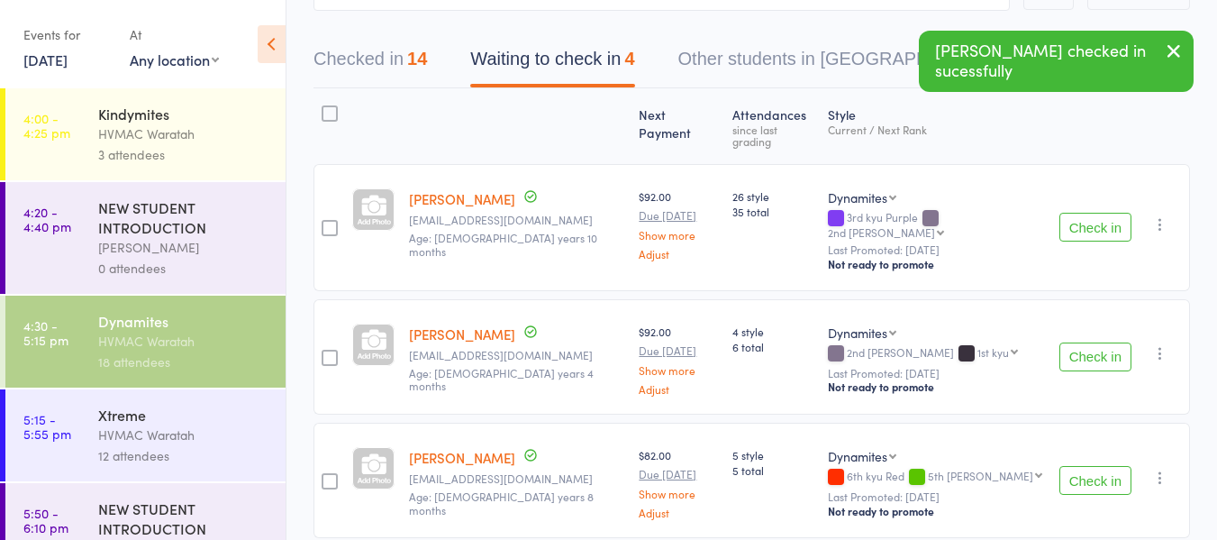
click at [1089, 213] on button "Check in" at bounding box center [1095, 227] width 72 height 29
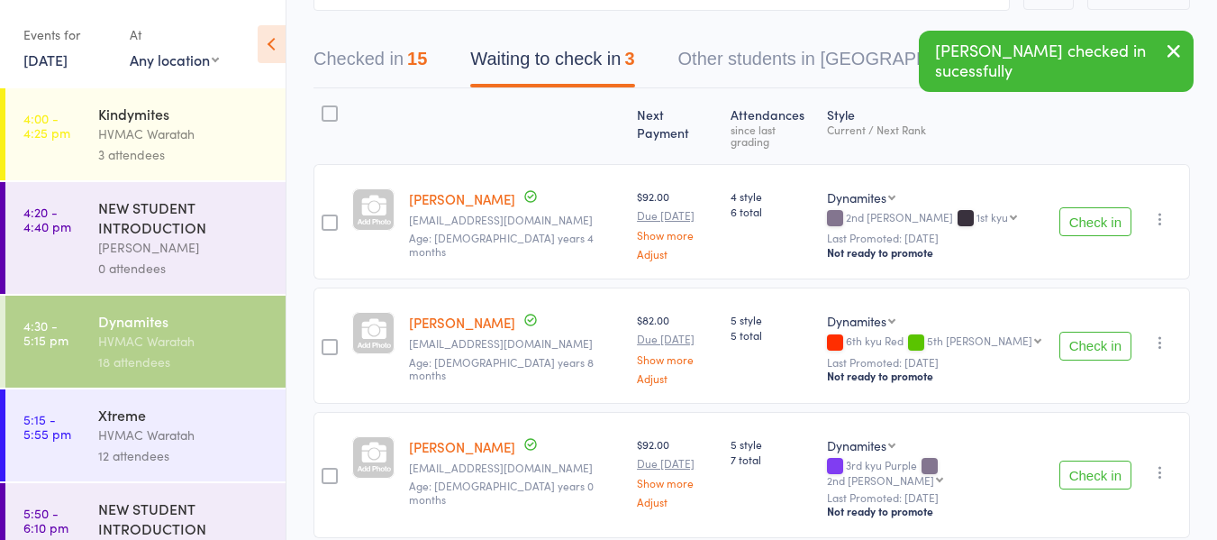
click at [1087, 211] on button "Check in" at bounding box center [1095, 221] width 72 height 29
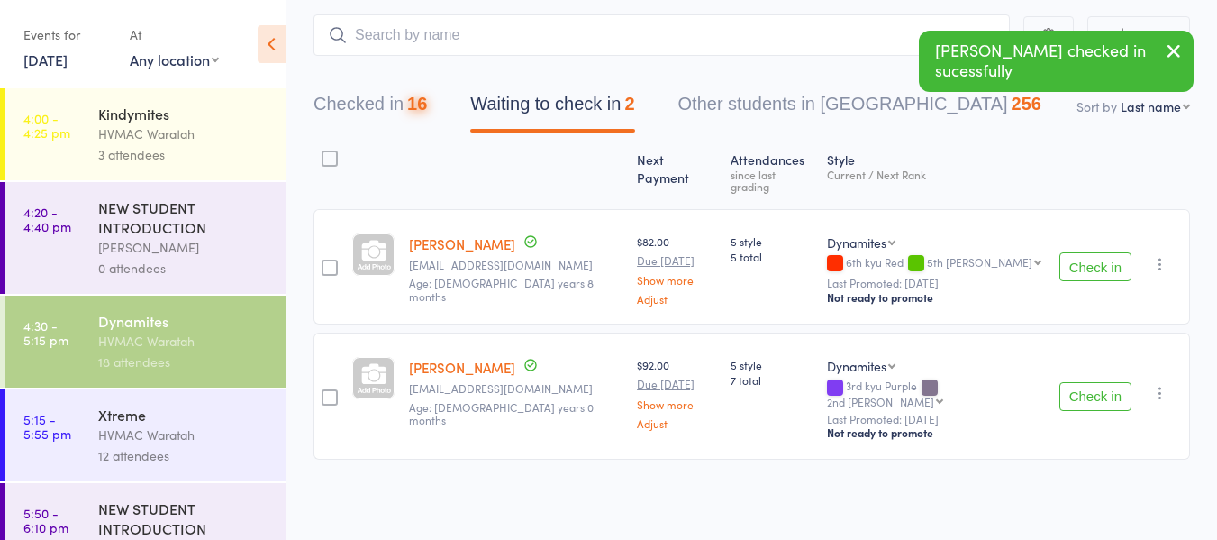
scroll to position [78, 0]
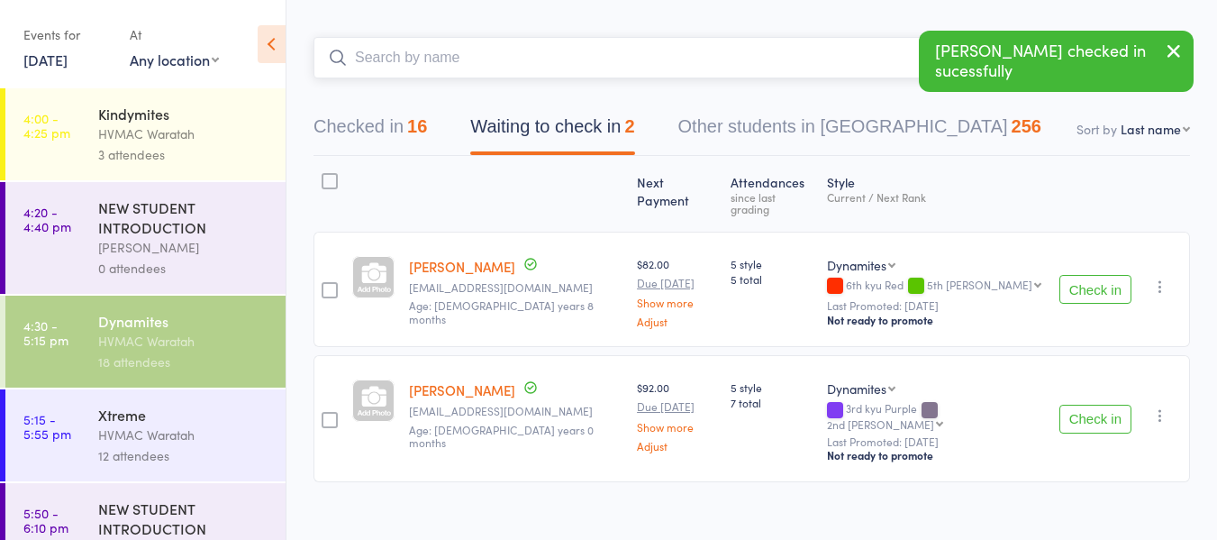
click at [394, 54] on input "search" at bounding box center [662, 57] width 696 height 41
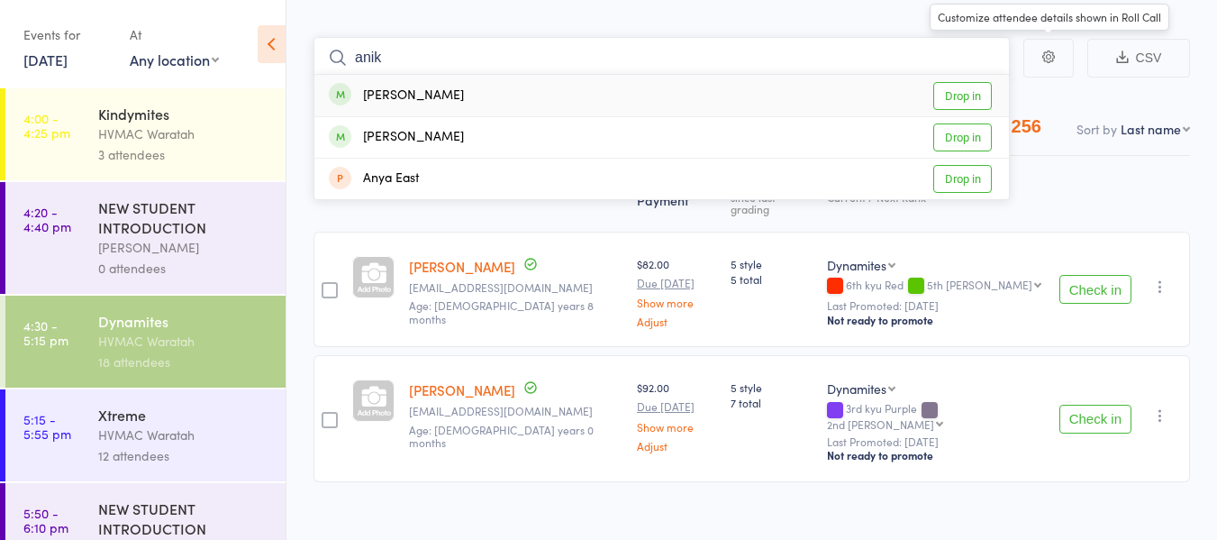
type input "anik"
click at [955, 93] on link "Drop in" at bounding box center [962, 96] width 59 height 28
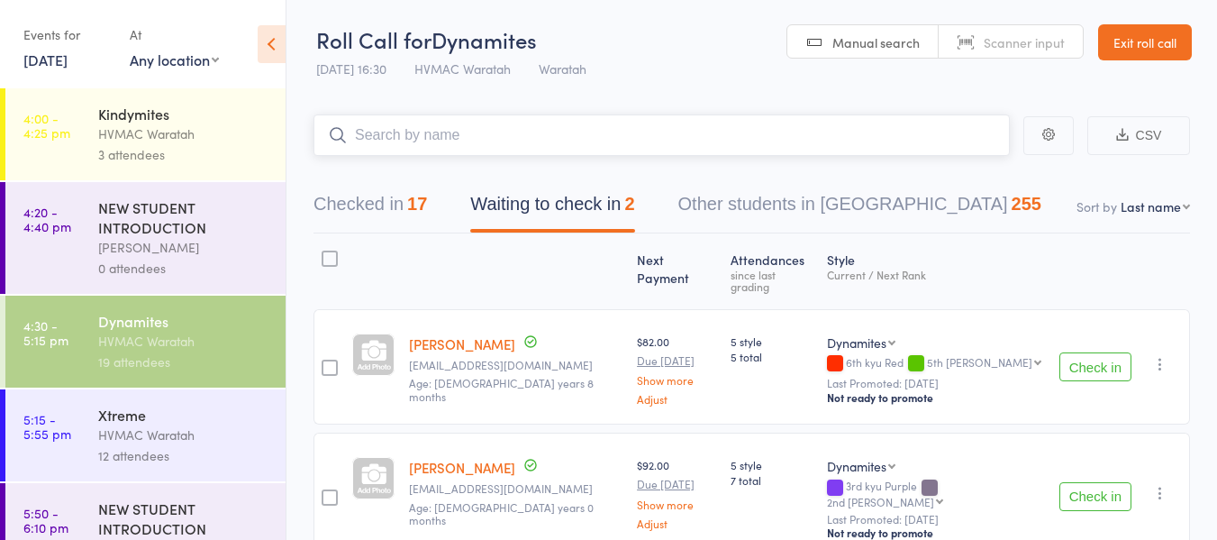
scroll to position [0, 0]
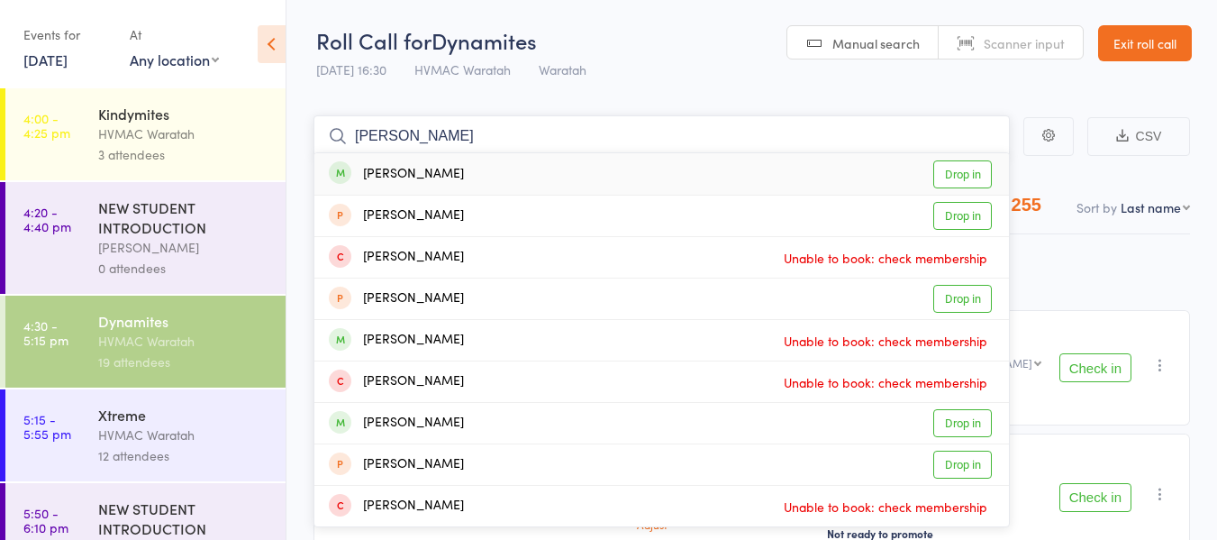
type input "chloe t"
click at [966, 172] on link "Drop in" at bounding box center [962, 174] width 59 height 28
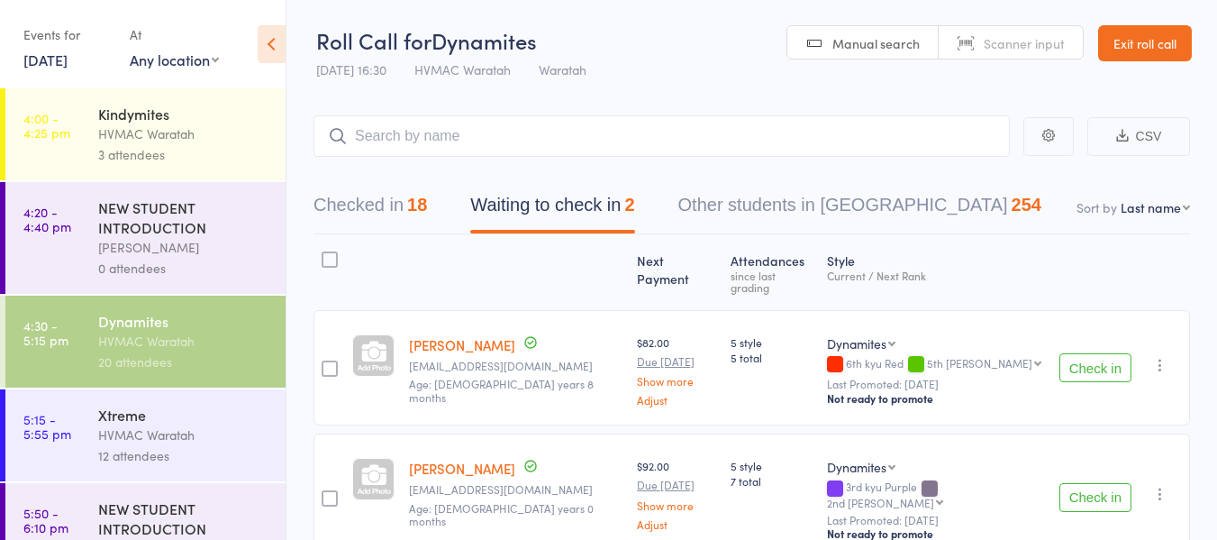
click at [44, 61] on link "15 Sep, 2025" at bounding box center [45, 60] width 44 height 20
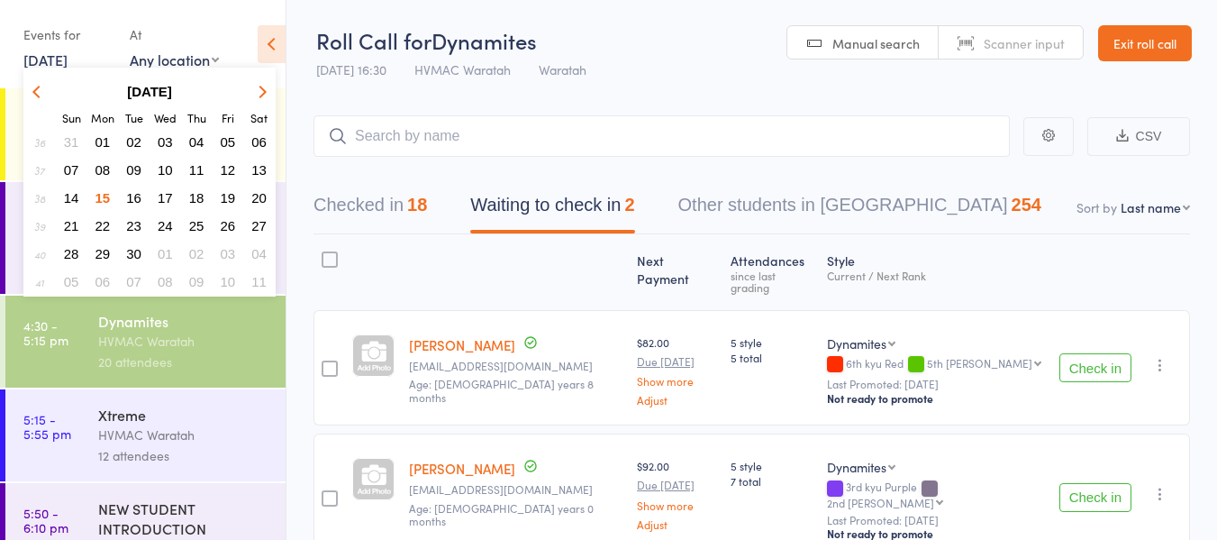
click at [67, 194] on span "14" at bounding box center [71, 197] width 15 height 15
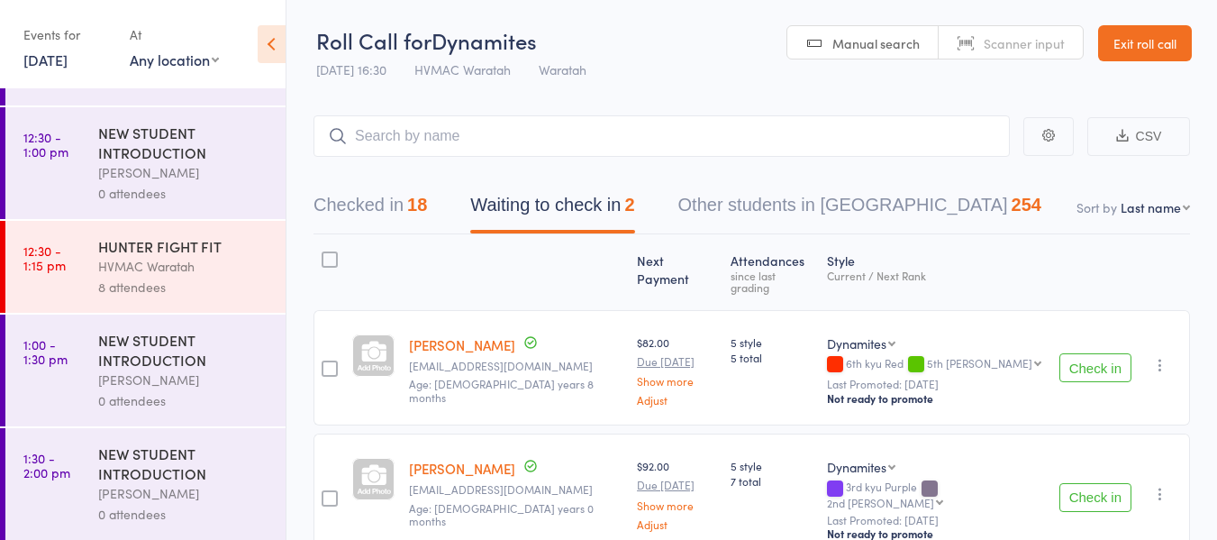
scroll to position [1059, 0]
click at [195, 274] on div "HVMAC Waratah" at bounding box center [184, 264] width 172 height 21
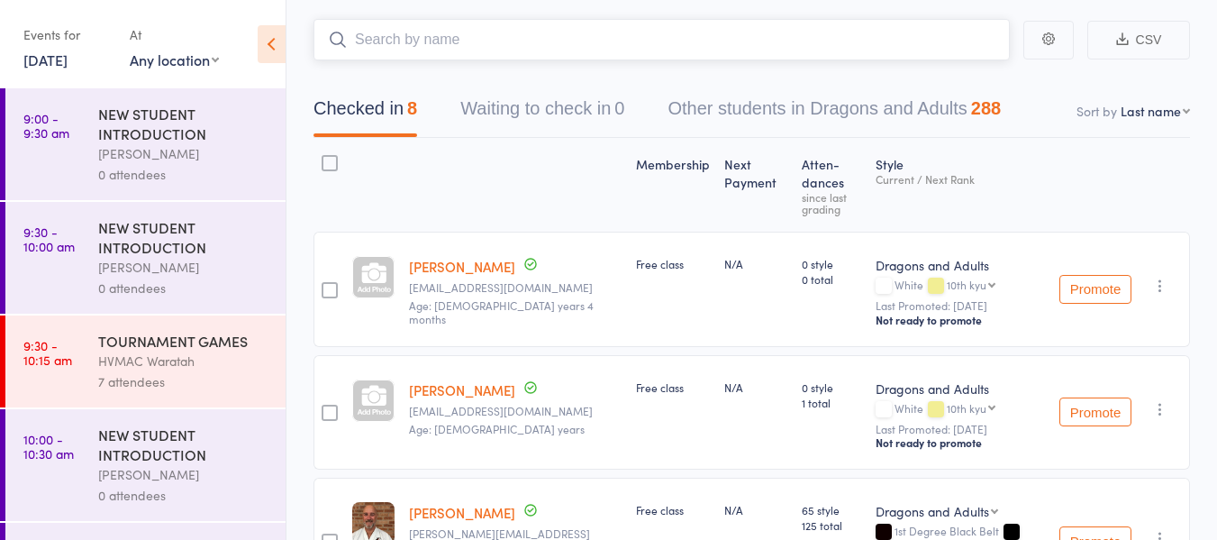
scroll to position [59, 0]
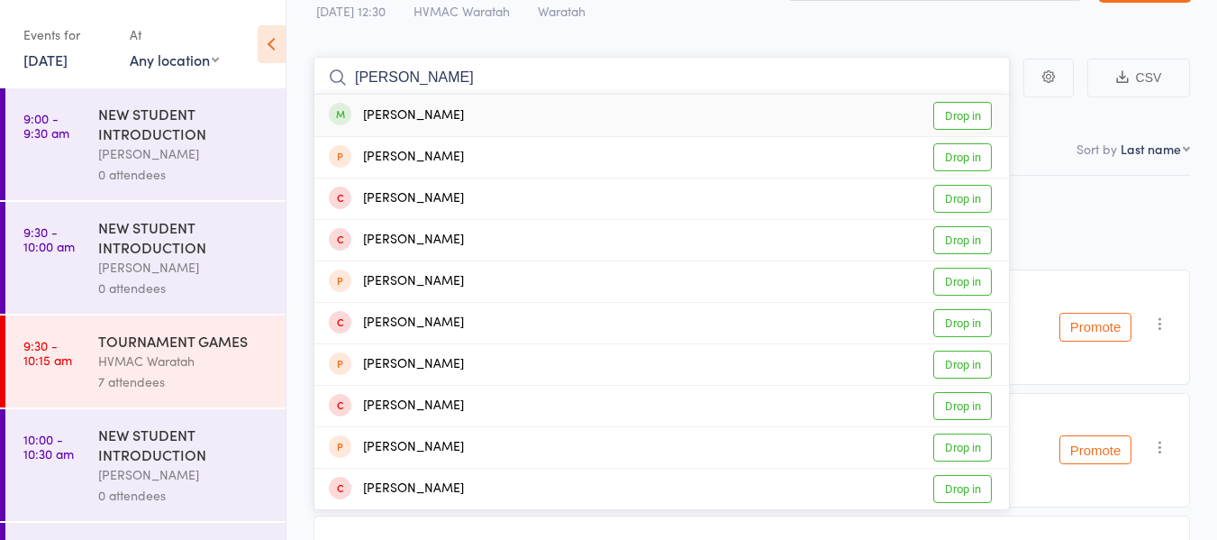
type input "michell"
click at [961, 114] on link "Drop in" at bounding box center [962, 116] width 59 height 28
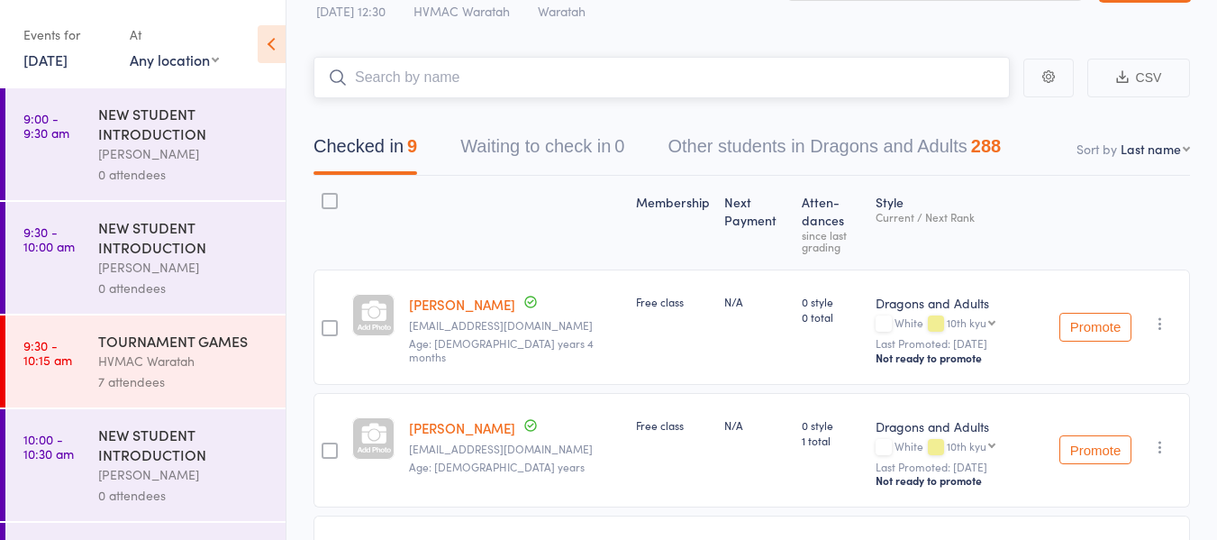
scroll to position [0, 0]
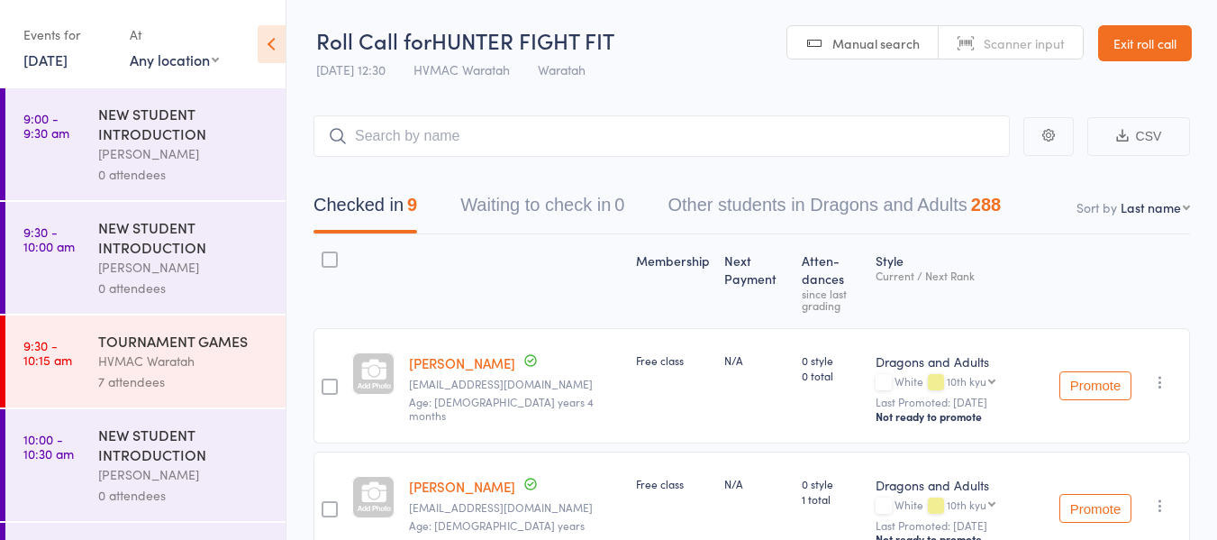
click at [55, 59] on link "14 Sep, 2025" at bounding box center [45, 60] width 44 height 20
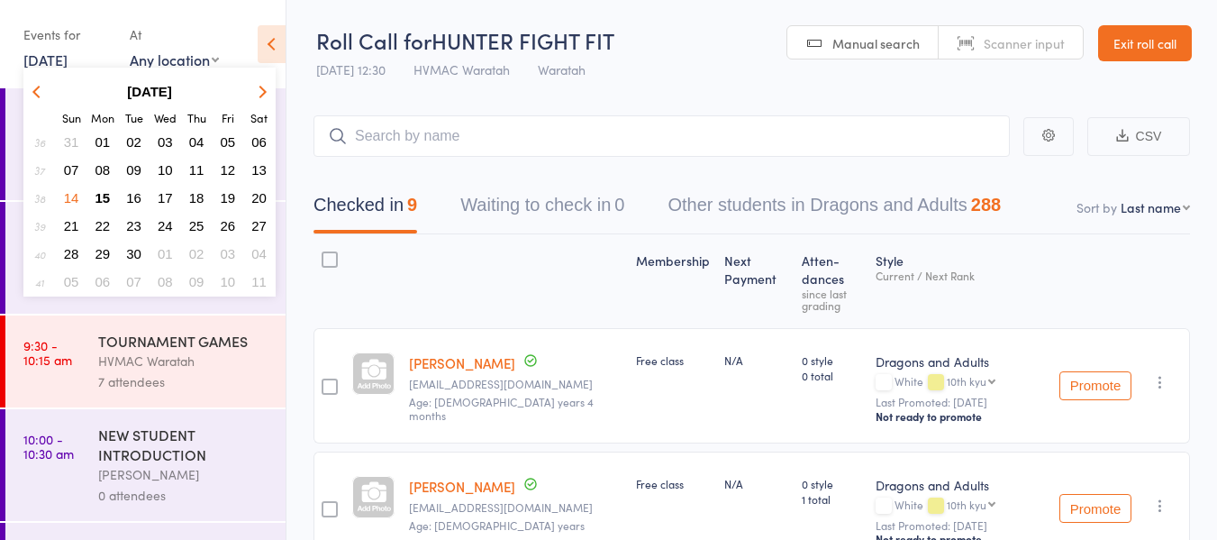
click at [103, 197] on span "15" at bounding box center [102, 197] width 15 height 15
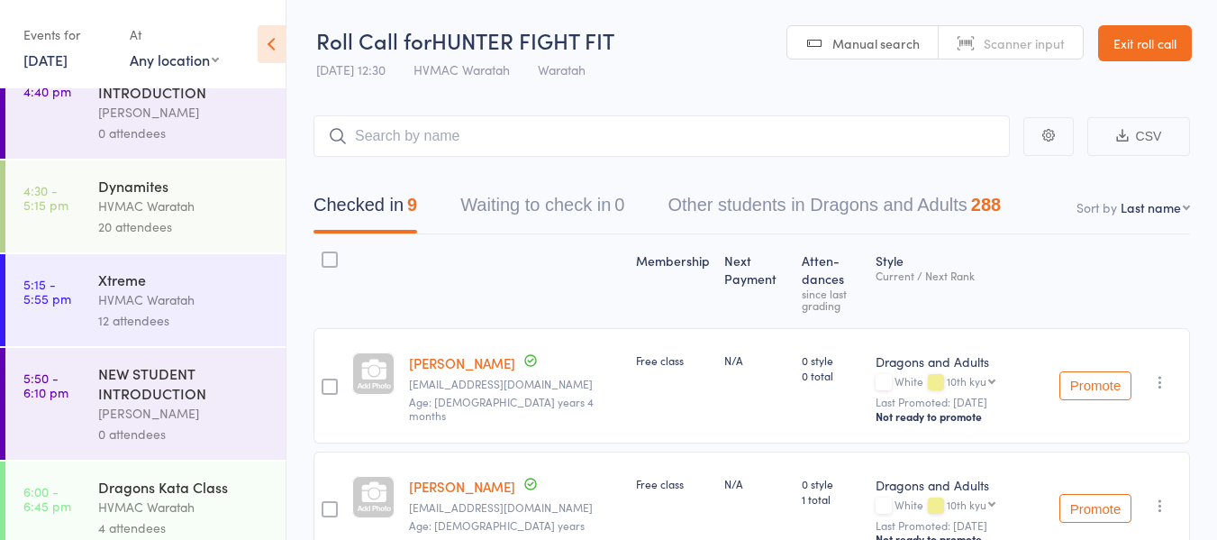
scroll to position [180, 0]
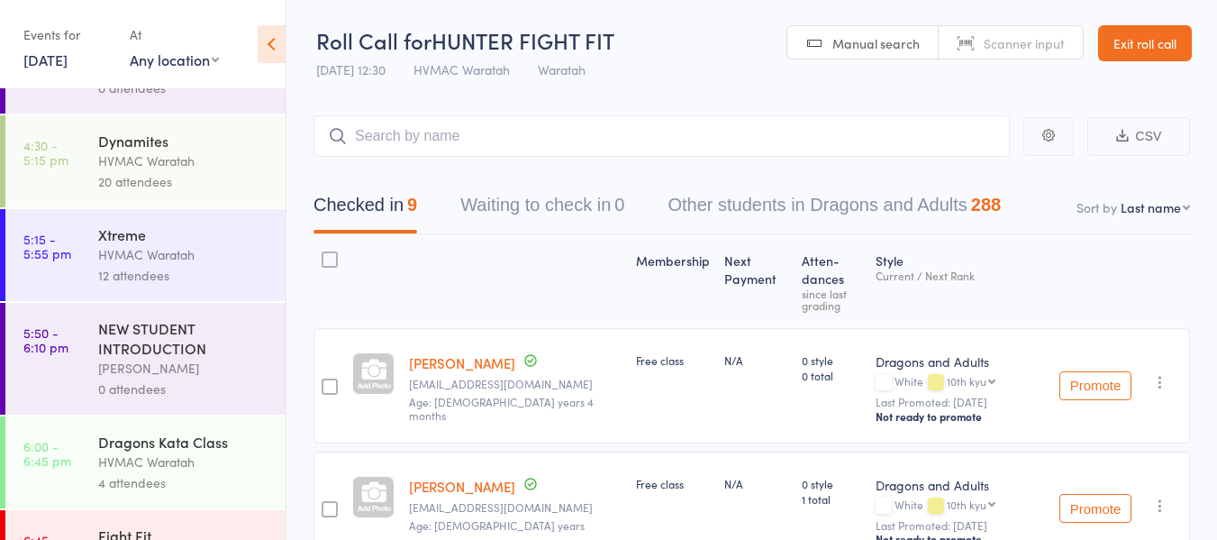
click at [200, 262] on div "HVMAC Waratah" at bounding box center [184, 254] width 172 height 21
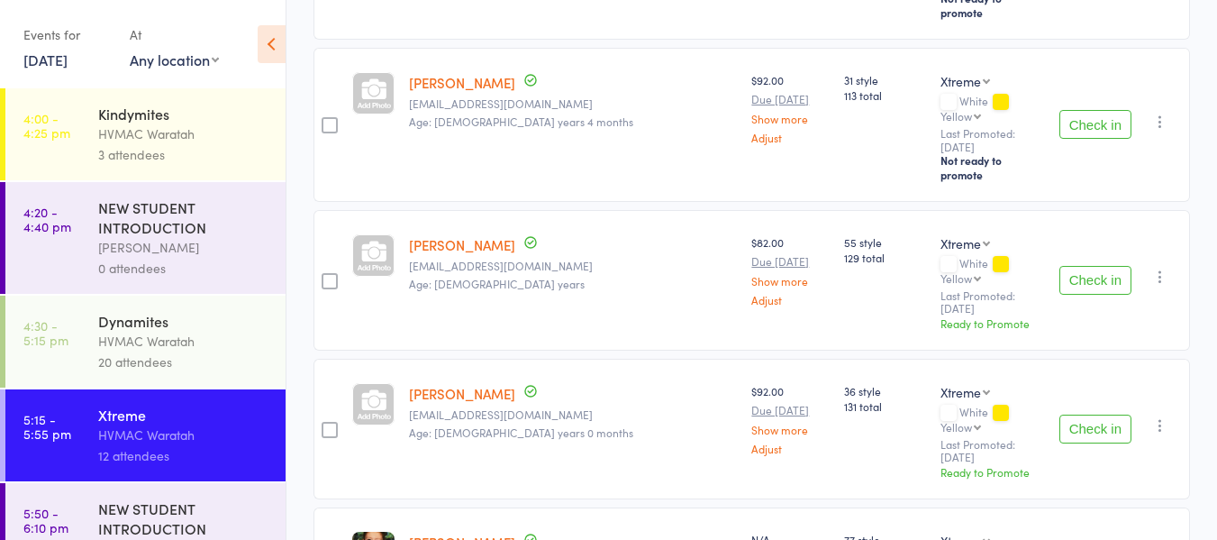
scroll to position [1318, 0]
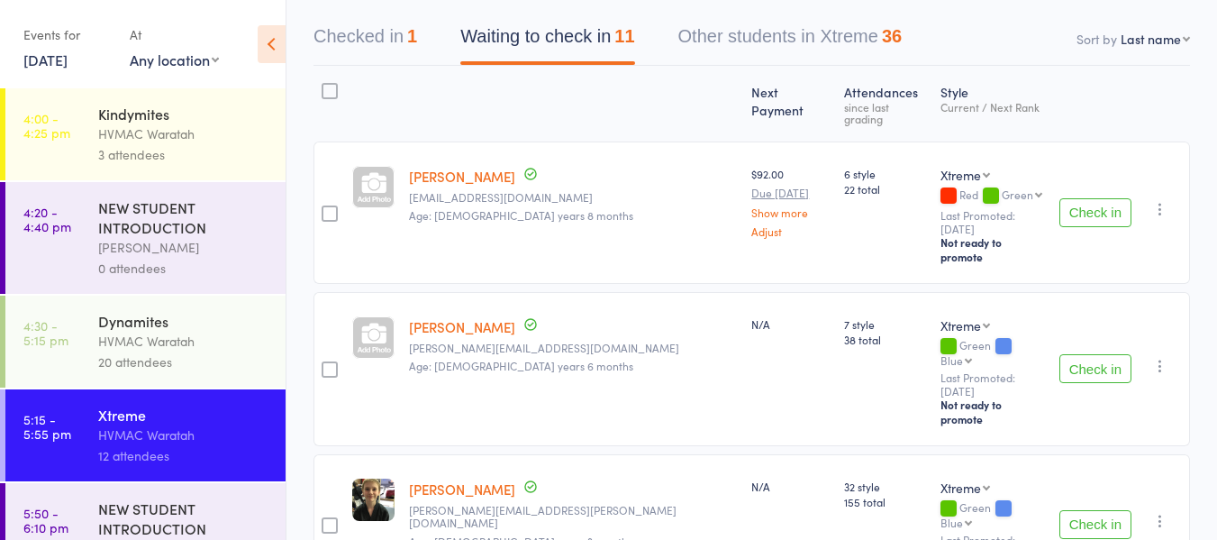
scroll to position [23, 0]
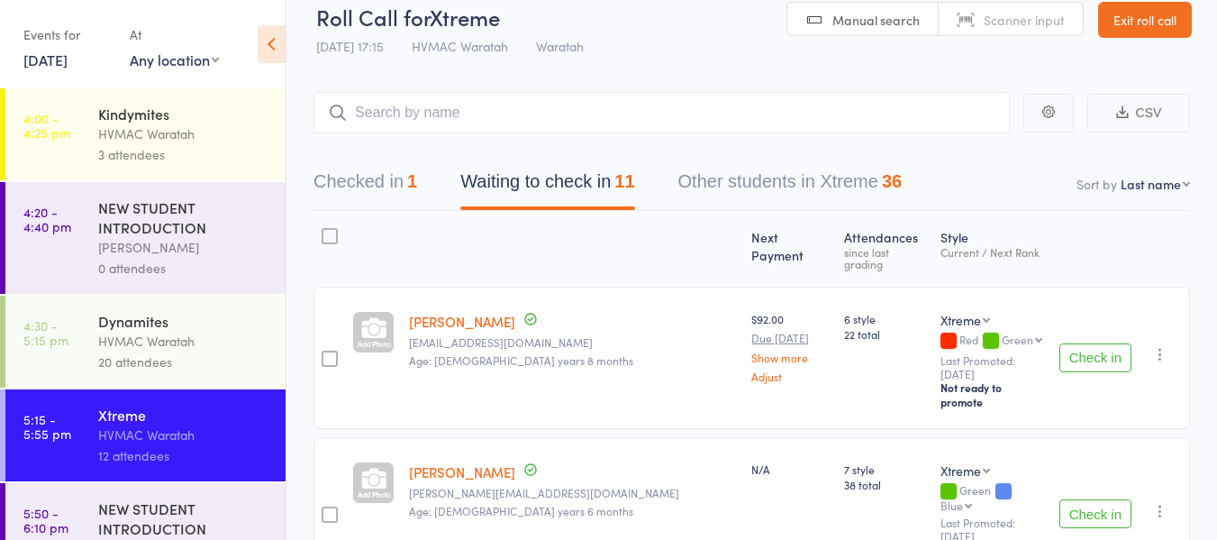
click at [1160, 345] on icon "button" at bounding box center [1160, 354] width 18 height 18
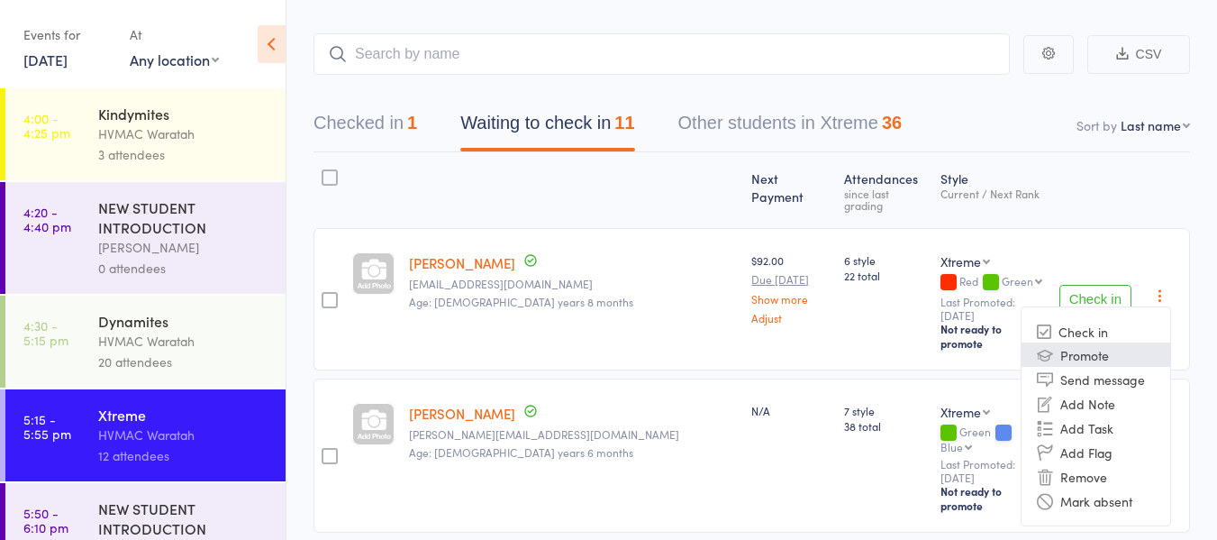
scroll to position [114, 0]
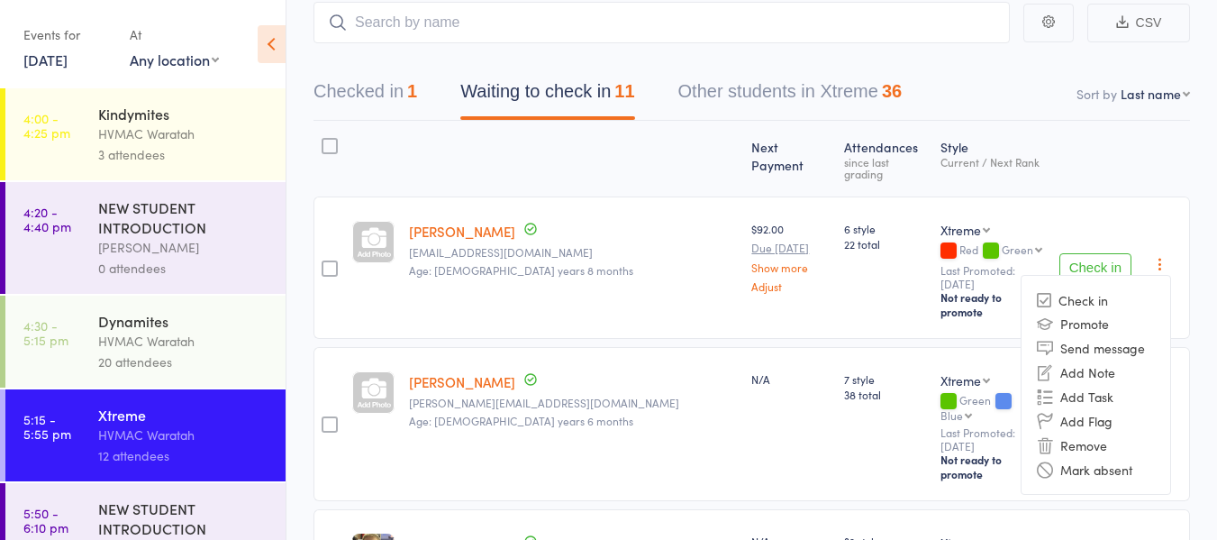
drag, startPoint x: 1080, startPoint y: 421, endPoint x: 684, endPoint y: 53, distance: 540.6
click at [1079, 432] on li "Remove" at bounding box center [1096, 444] width 149 height 24
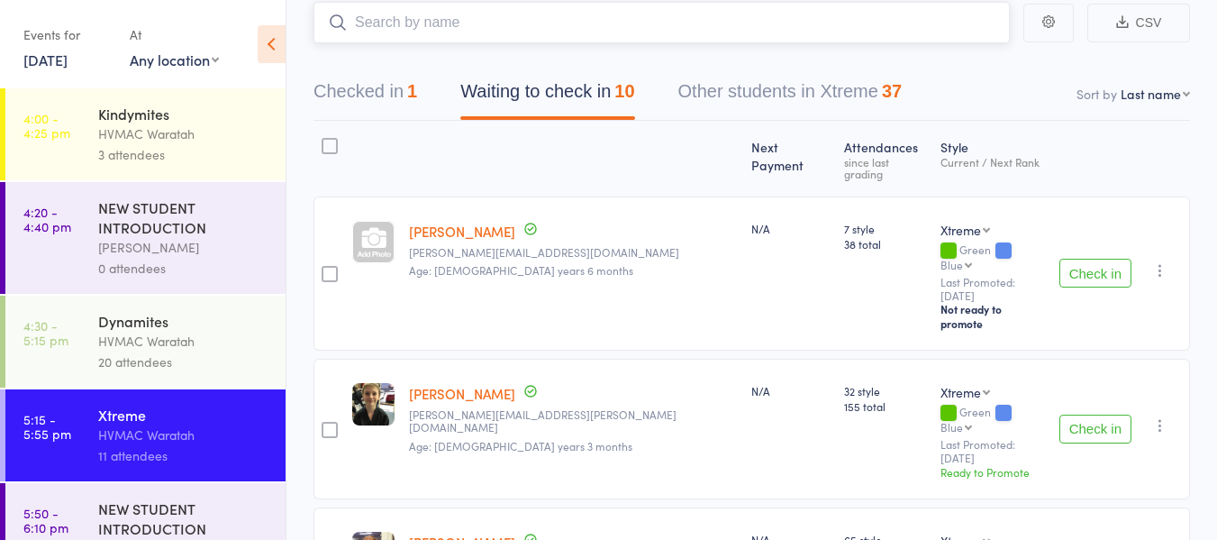
click at [496, 20] on input "search" at bounding box center [662, 22] width 696 height 41
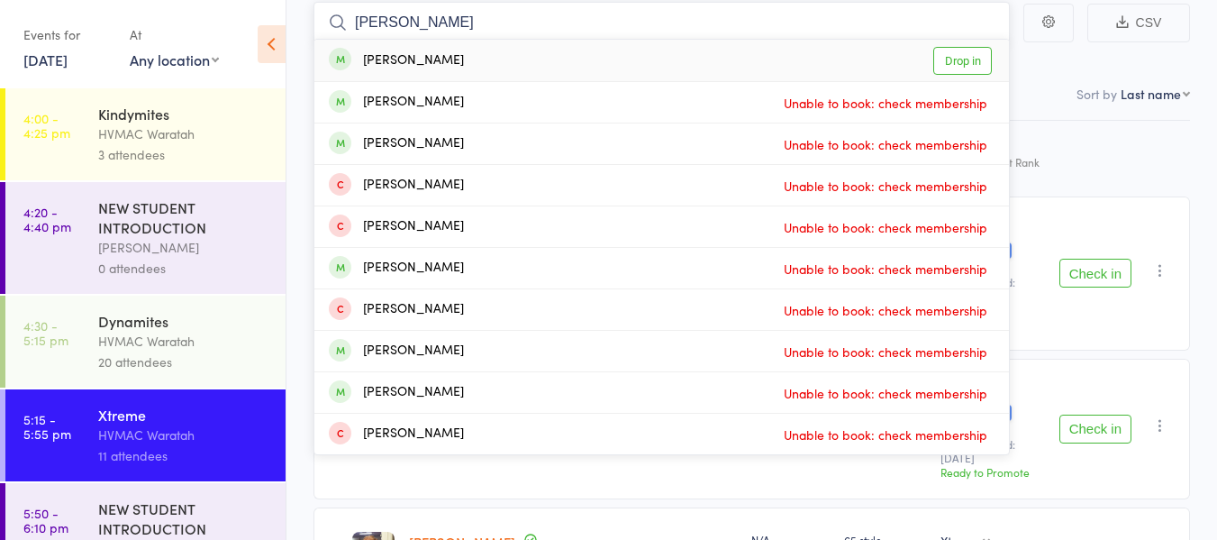
type input "carter"
click at [958, 55] on link "Drop in" at bounding box center [962, 61] width 59 height 28
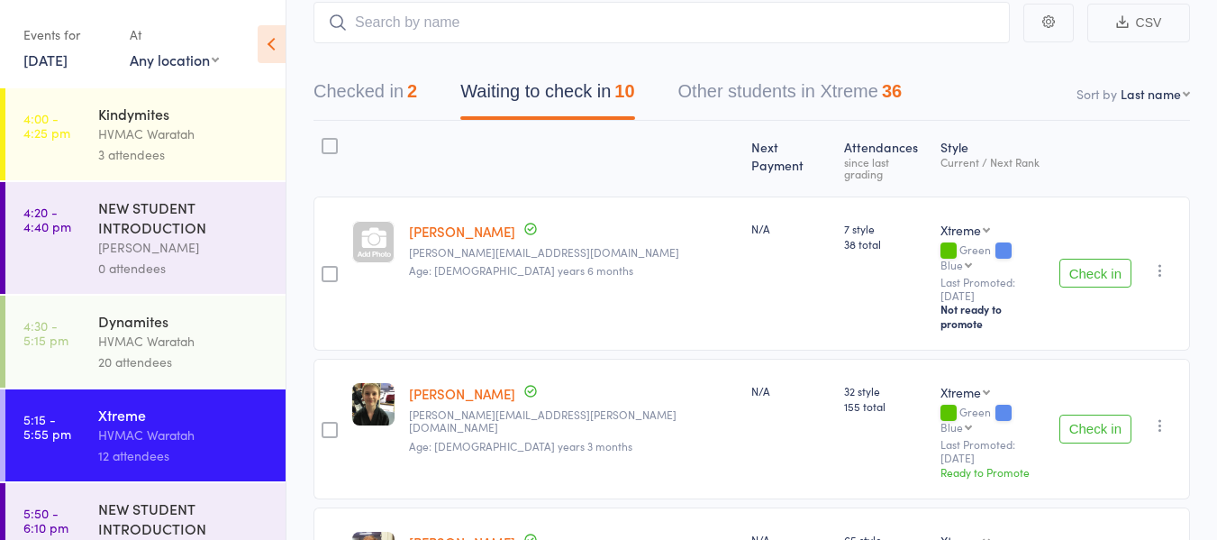
click at [1102, 259] on button "Check in" at bounding box center [1095, 273] width 72 height 29
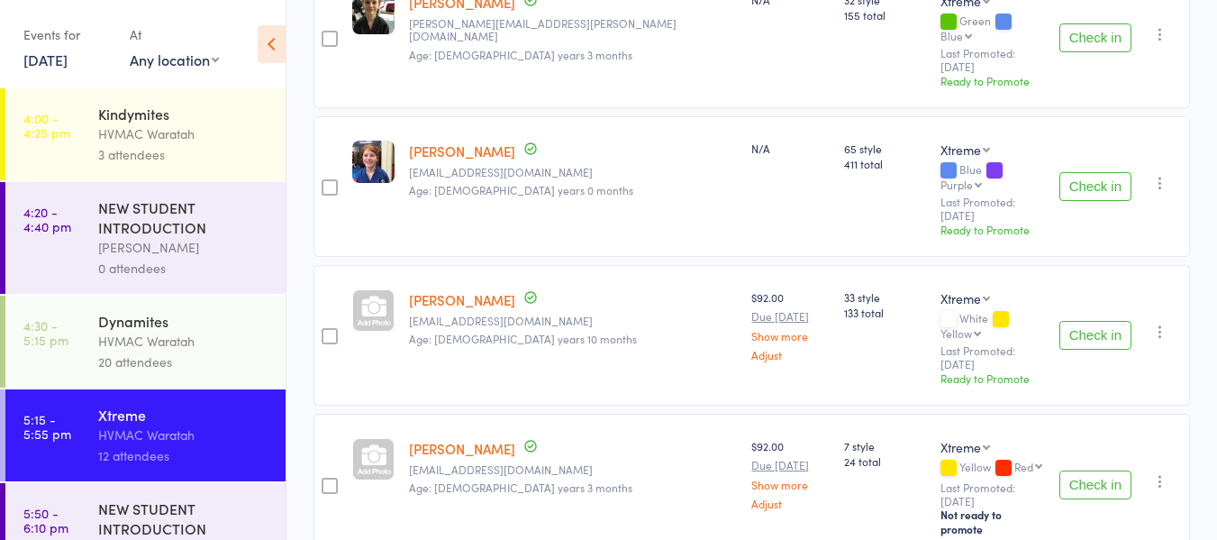
scroll to position [384, 0]
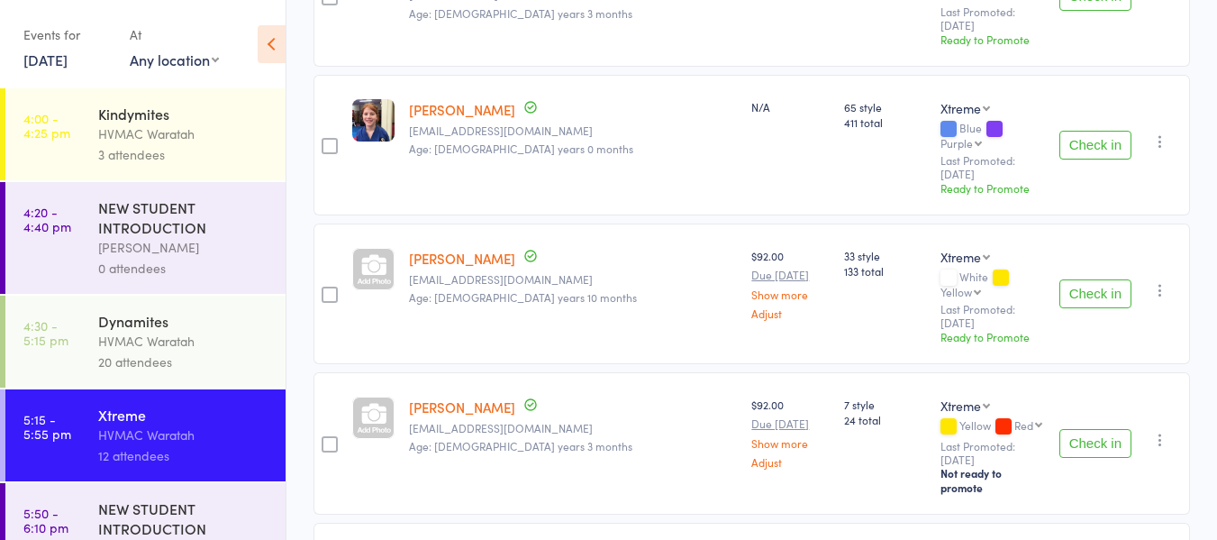
click at [1098, 279] on button "Check in" at bounding box center [1095, 293] width 72 height 29
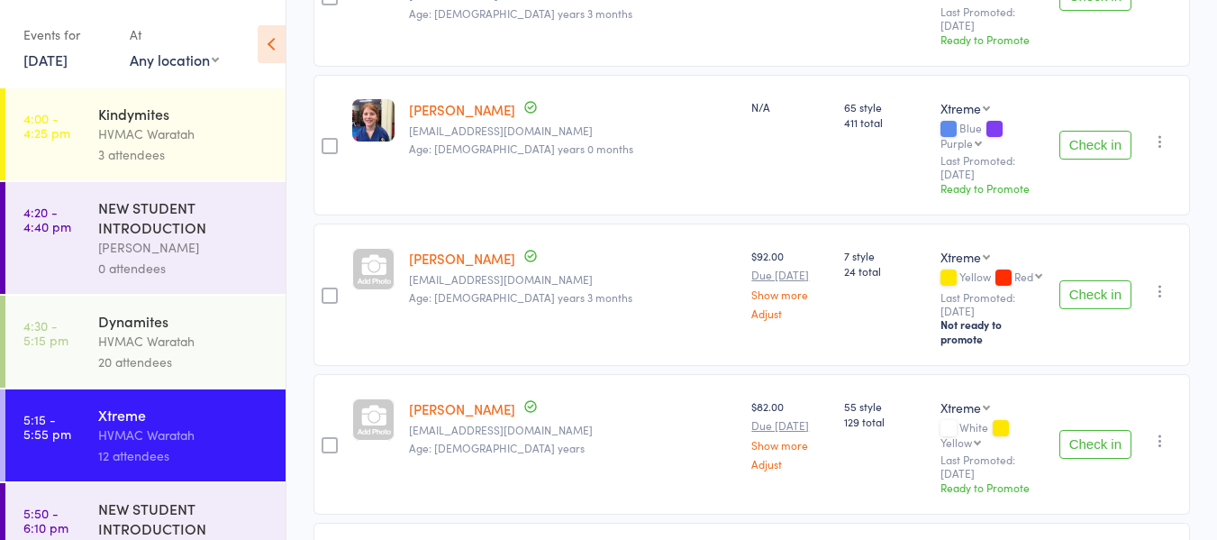
click at [1098, 280] on button "Check in" at bounding box center [1095, 294] width 72 height 29
click at [1156, 132] on icon "button" at bounding box center [1160, 141] width 18 height 18
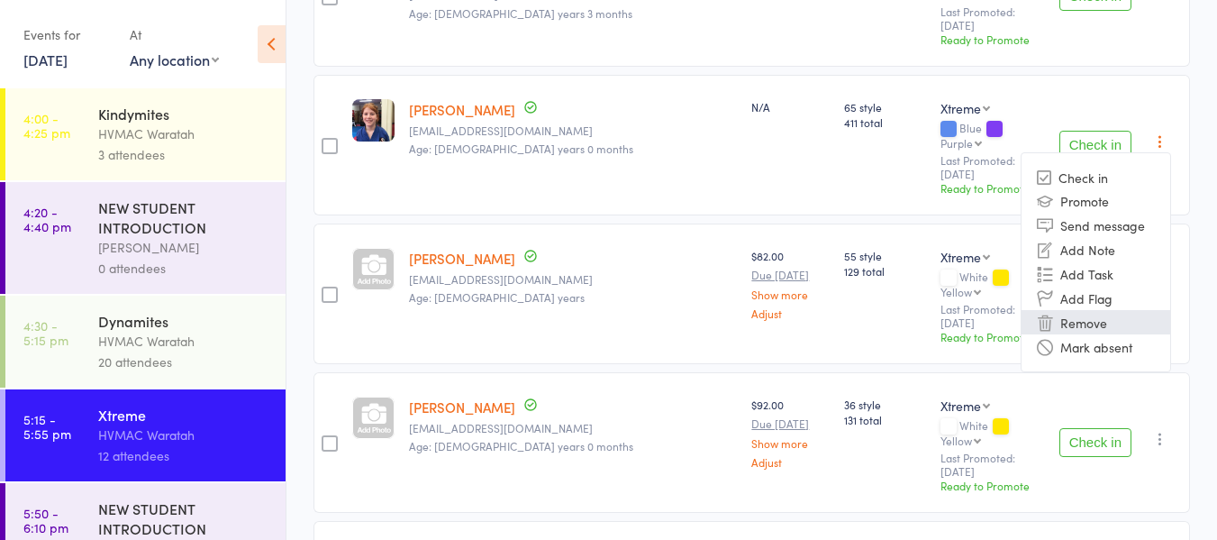
click at [1069, 310] on li "Remove" at bounding box center [1096, 322] width 149 height 24
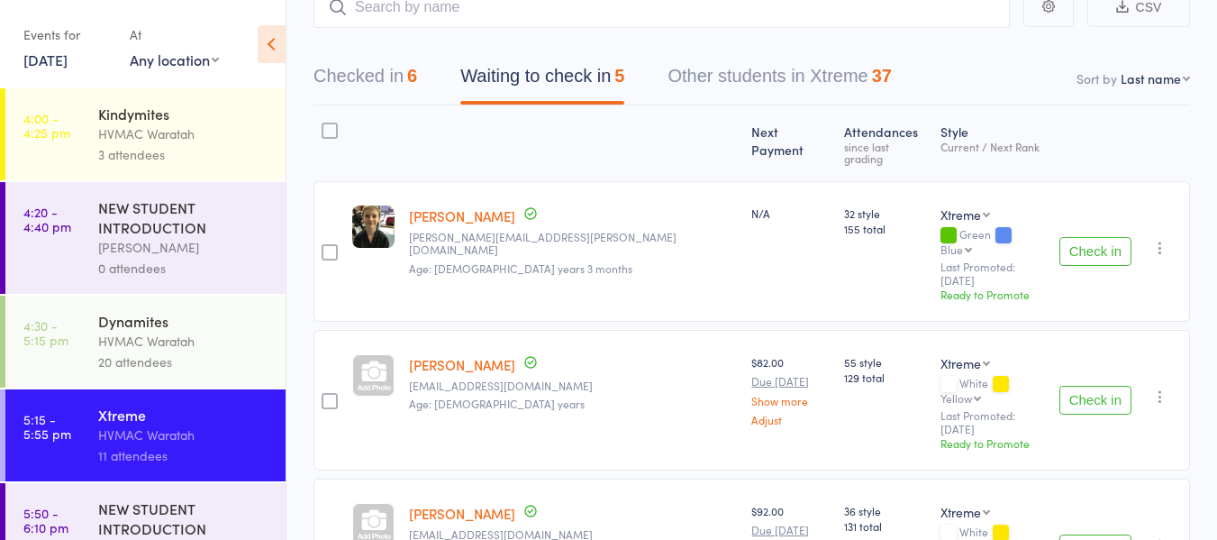
scroll to position [114, 0]
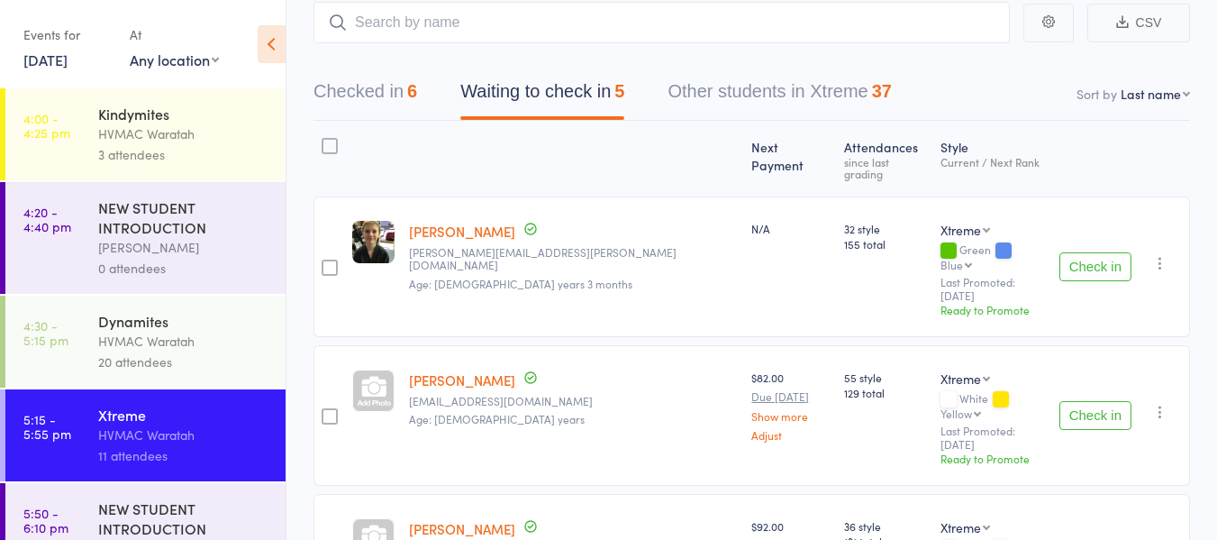
click at [1109, 252] on button "Check in" at bounding box center [1095, 266] width 72 height 29
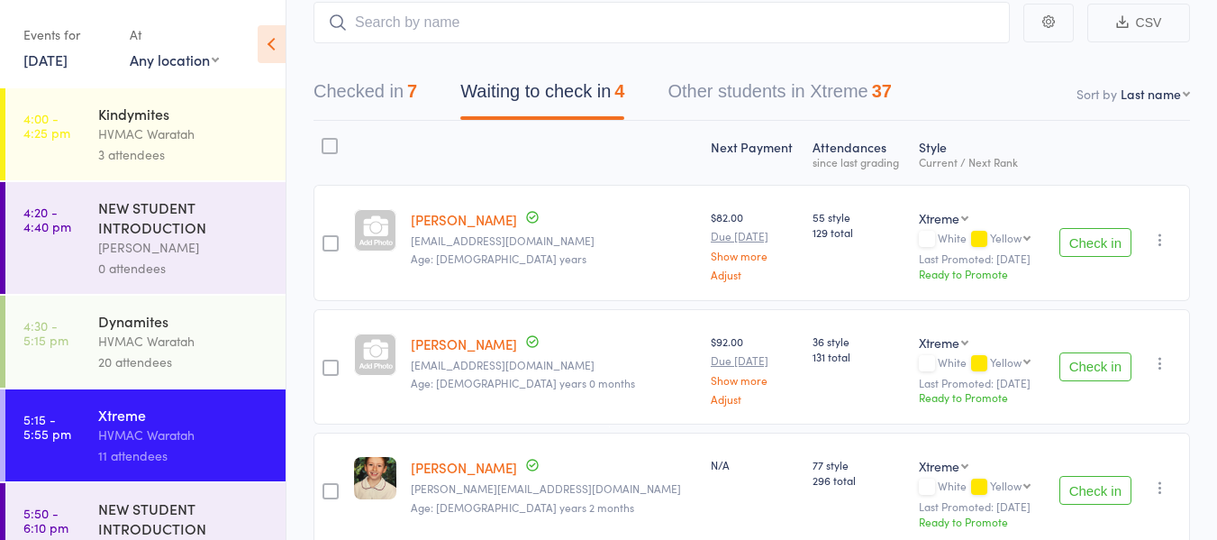
click at [1102, 240] on button "Check in" at bounding box center [1095, 242] width 72 height 29
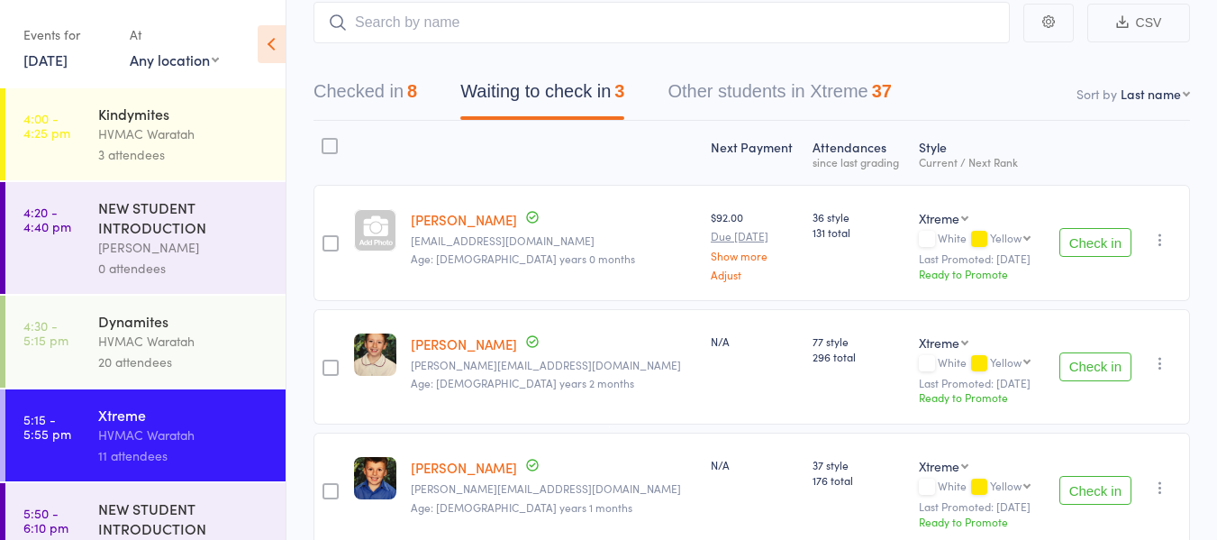
click at [1092, 497] on button "Check in" at bounding box center [1095, 490] width 72 height 29
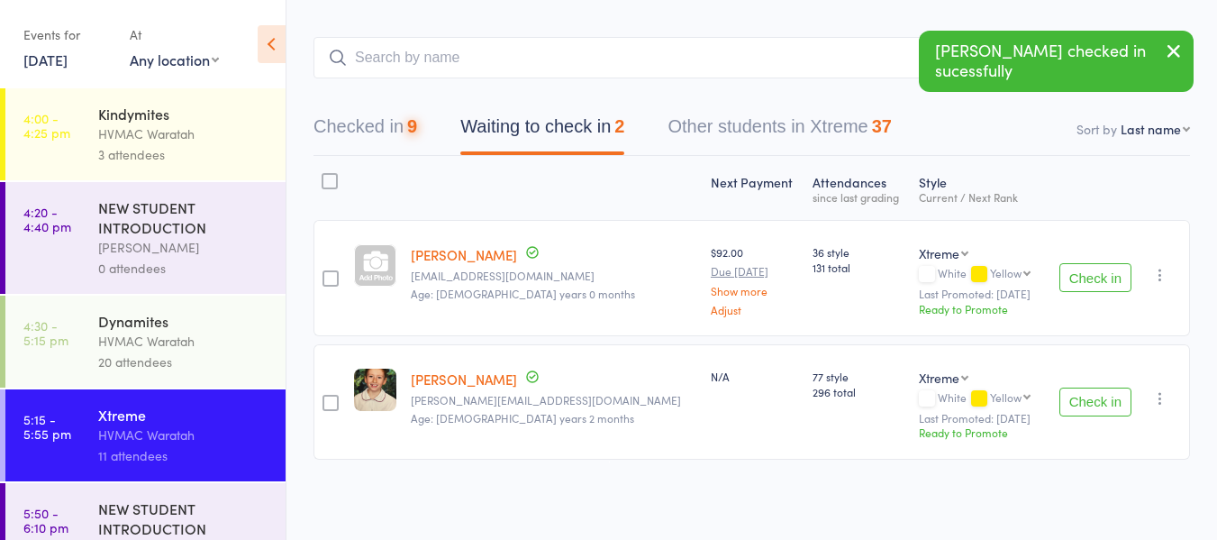
scroll to position [78, 0]
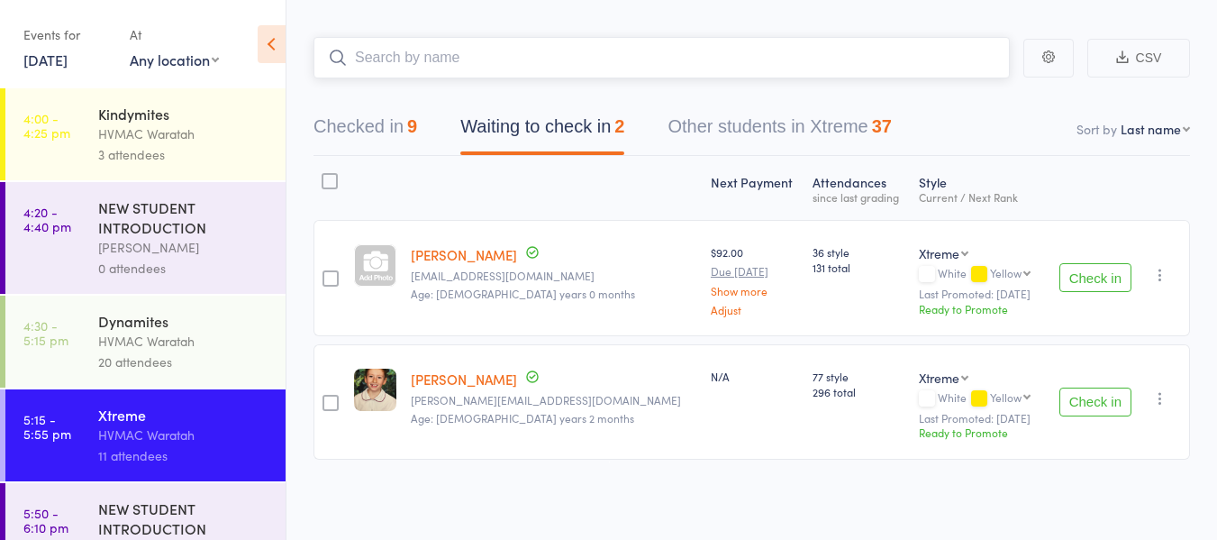
click at [418, 58] on input "search" at bounding box center [662, 57] width 696 height 41
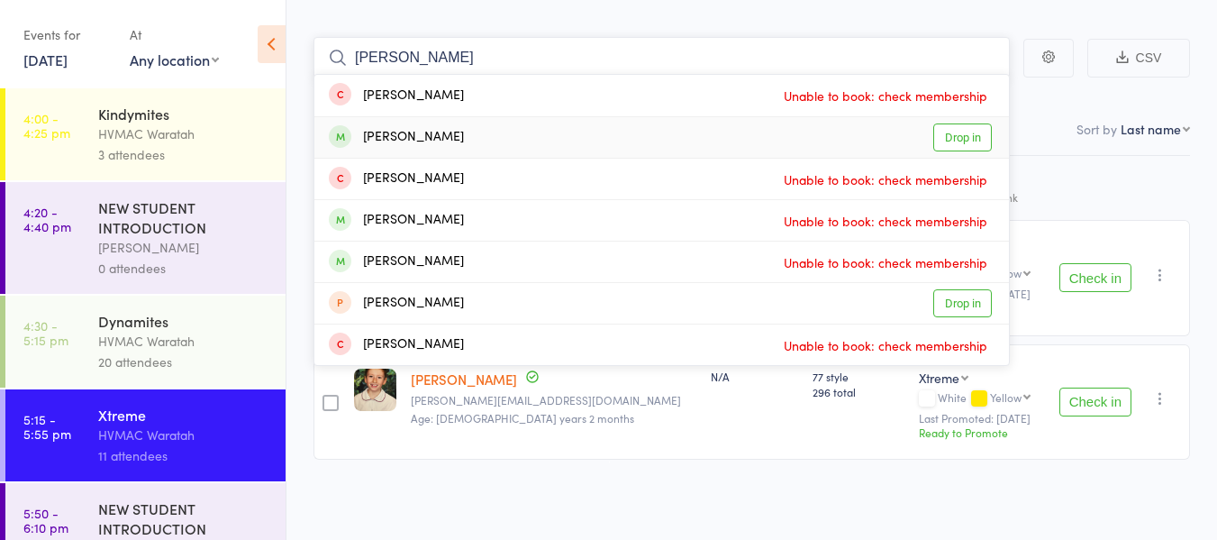
type input "samantha"
click at [957, 138] on link "Drop in" at bounding box center [962, 137] width 59 height 28
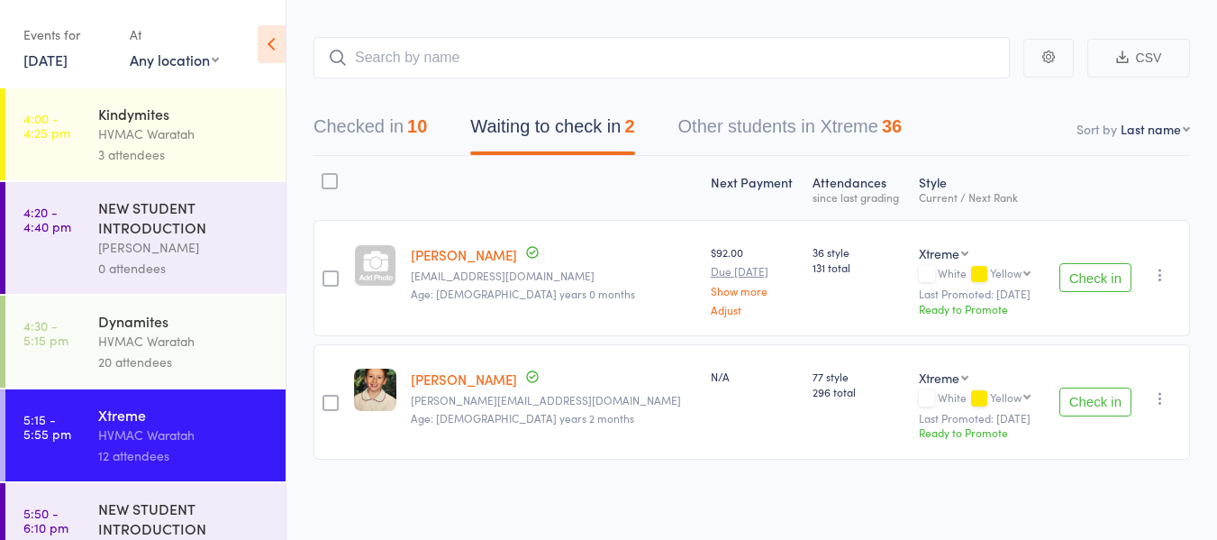
click at [1157, 271] on icon "button" at bounding box center [1160, 275] width 18 height 18
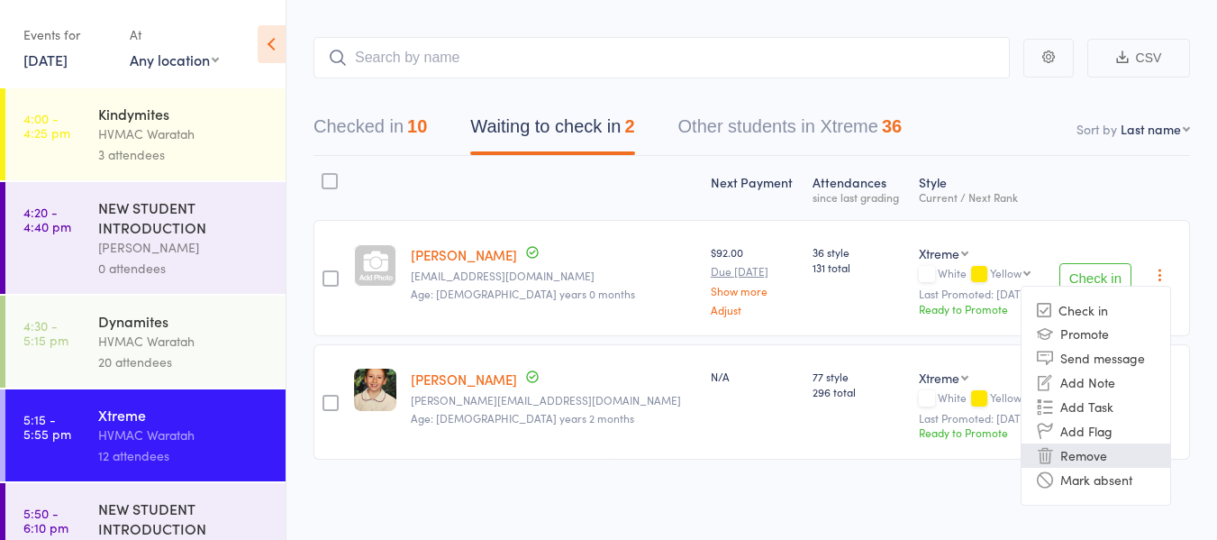
click at [1087, 454] on li "Remove" at bounding box center [1096, 455] width 149 height 24
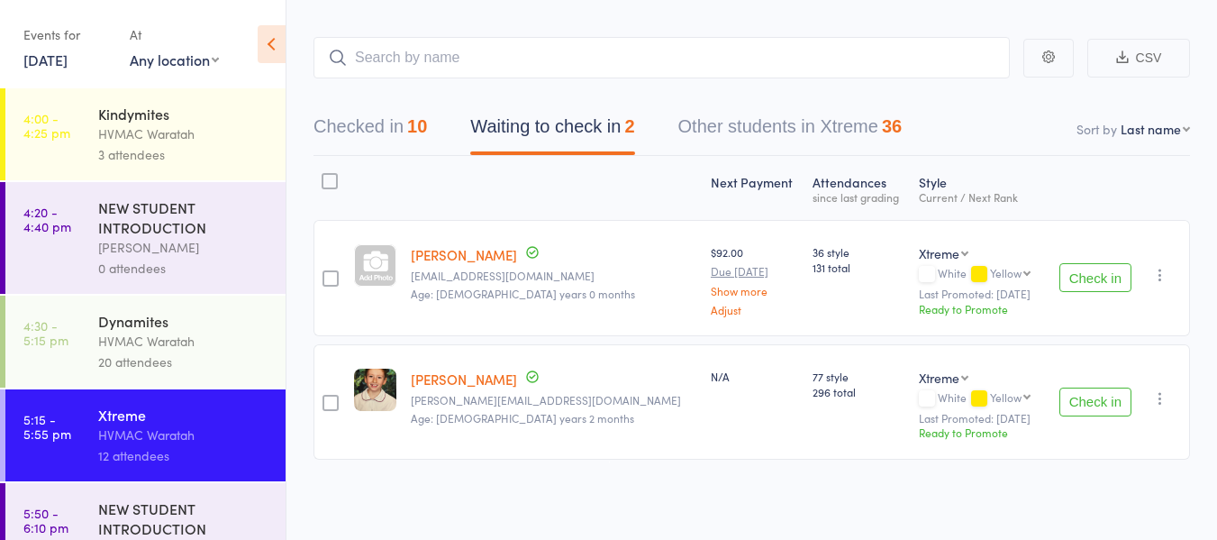
scroll to position [1, 0]
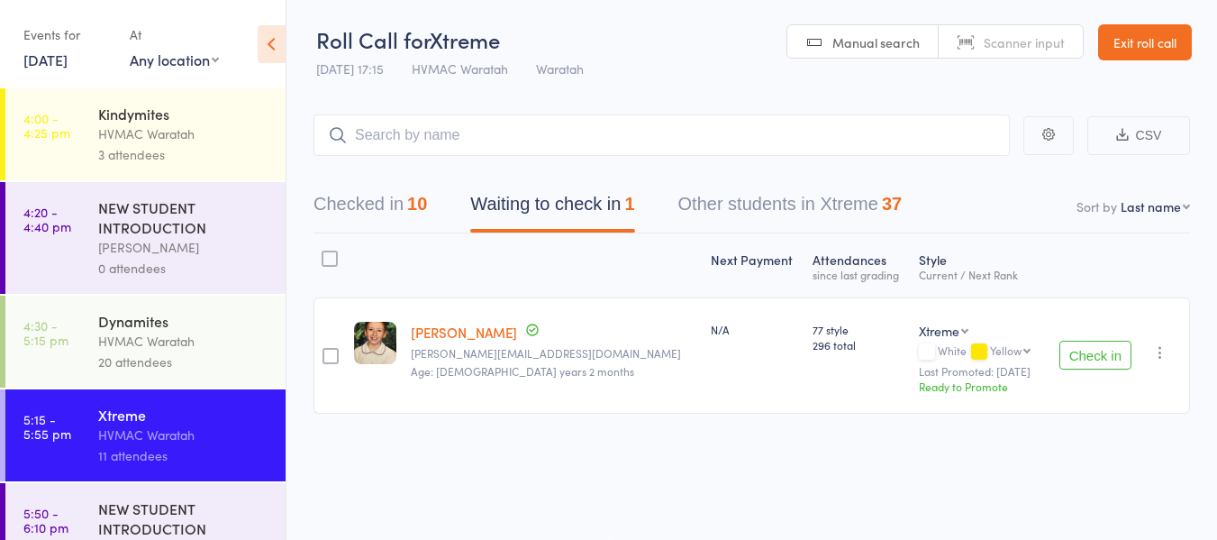
click at [1095, 350] on button "Check in" at bounding box center [1095, 355] width 72 height 29
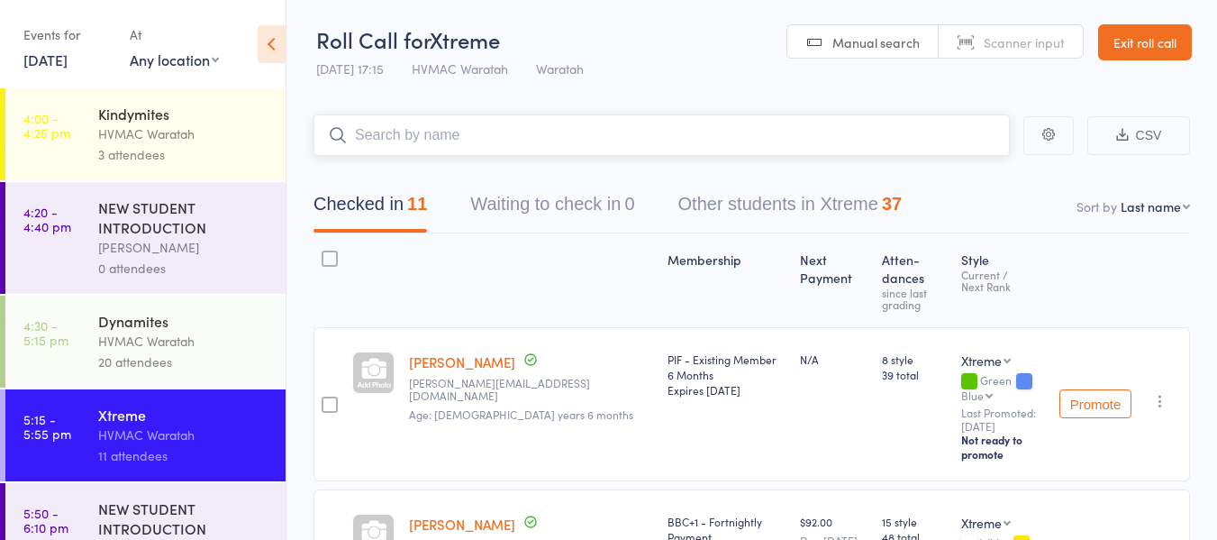
click at [391, 126] on input "search" at bounding box center [662, 134] width 696 height 41
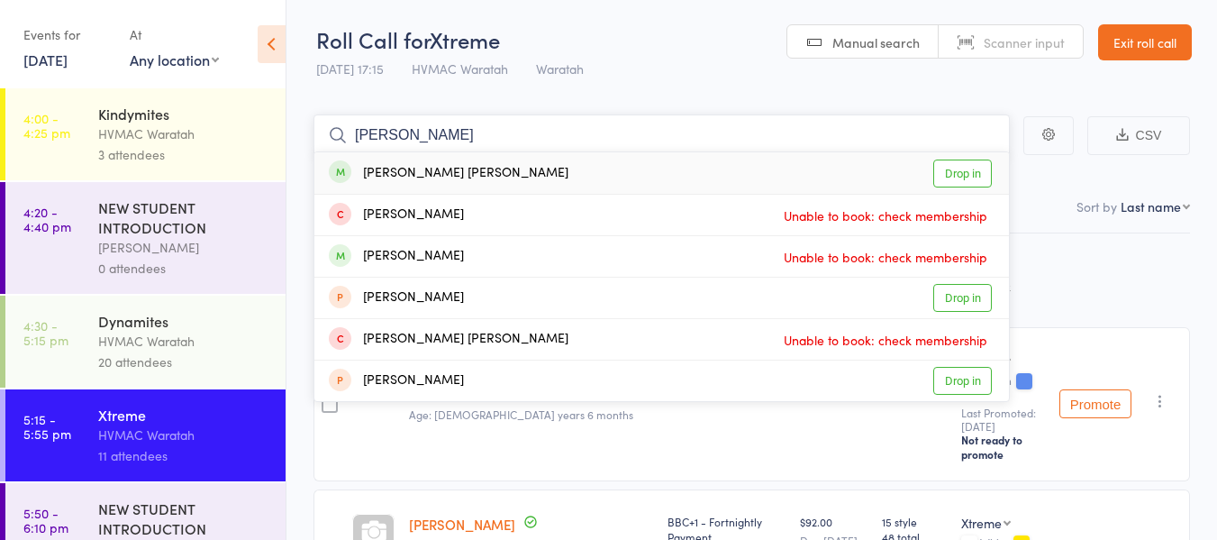
type input "bowie"
click at [969, 177] on link "Drop in" at bounding box center [962, 173] width 59 height 28
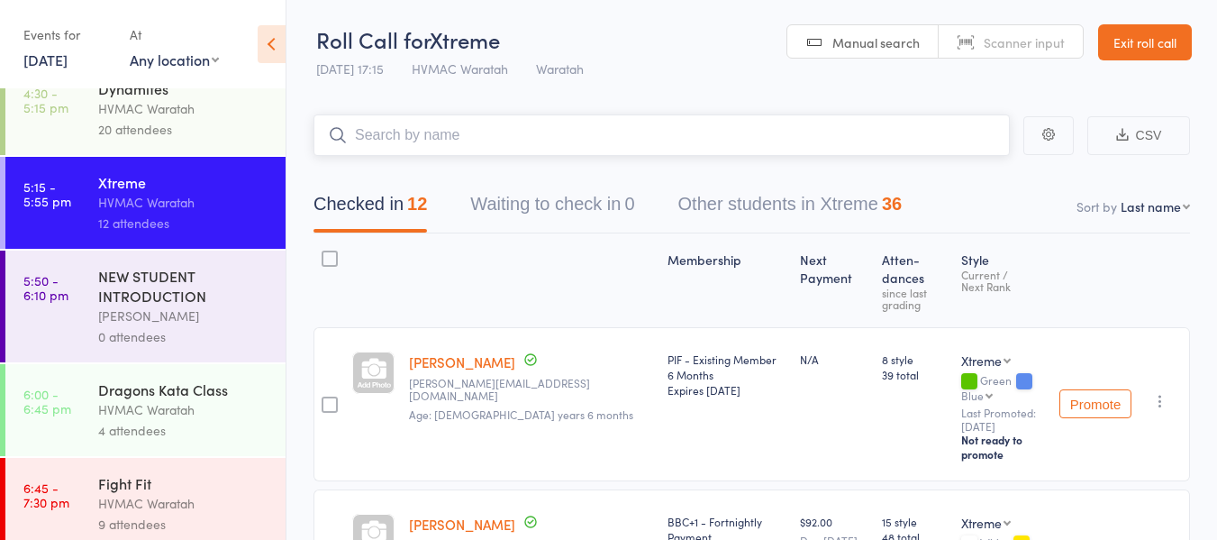
scroll to position [270, 0]
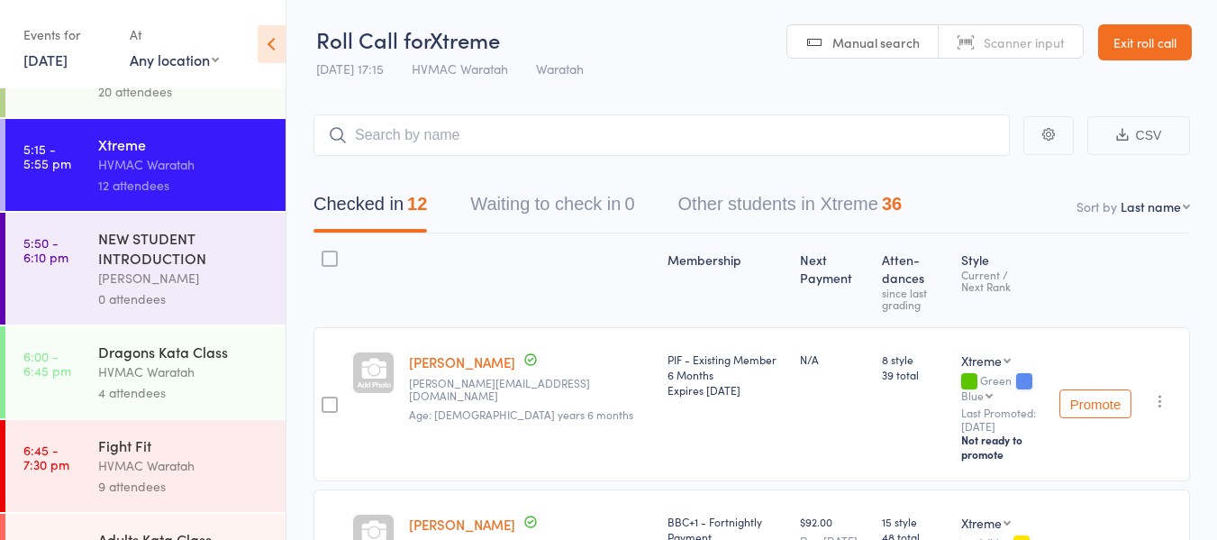
click at [214, 384] on div "4 attendees" at bounding box center [184, 392] width 172 height 21
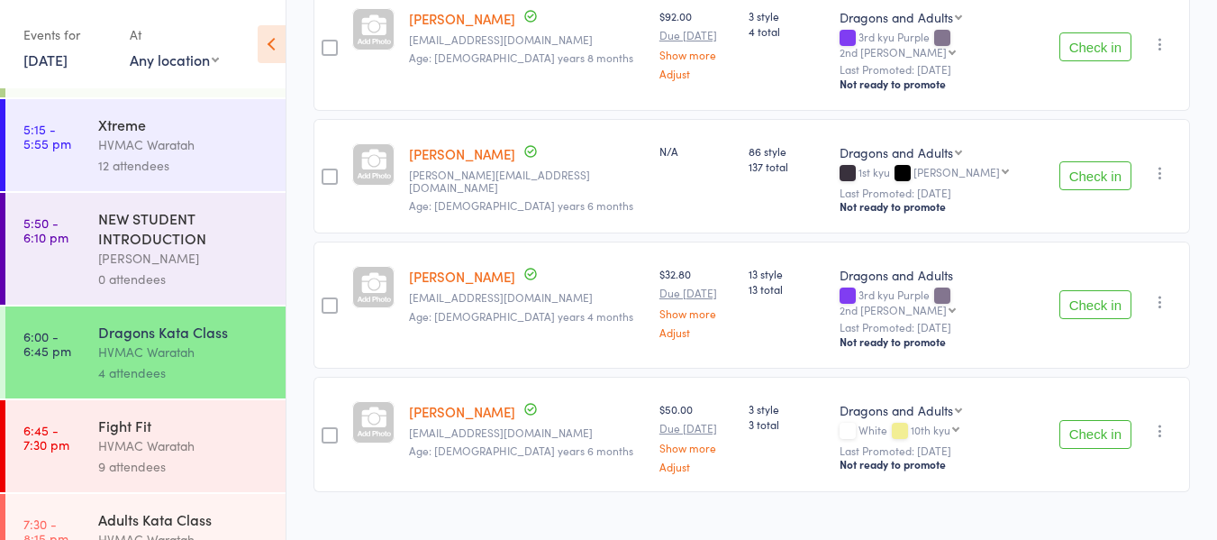
scroll to position [338, 0]
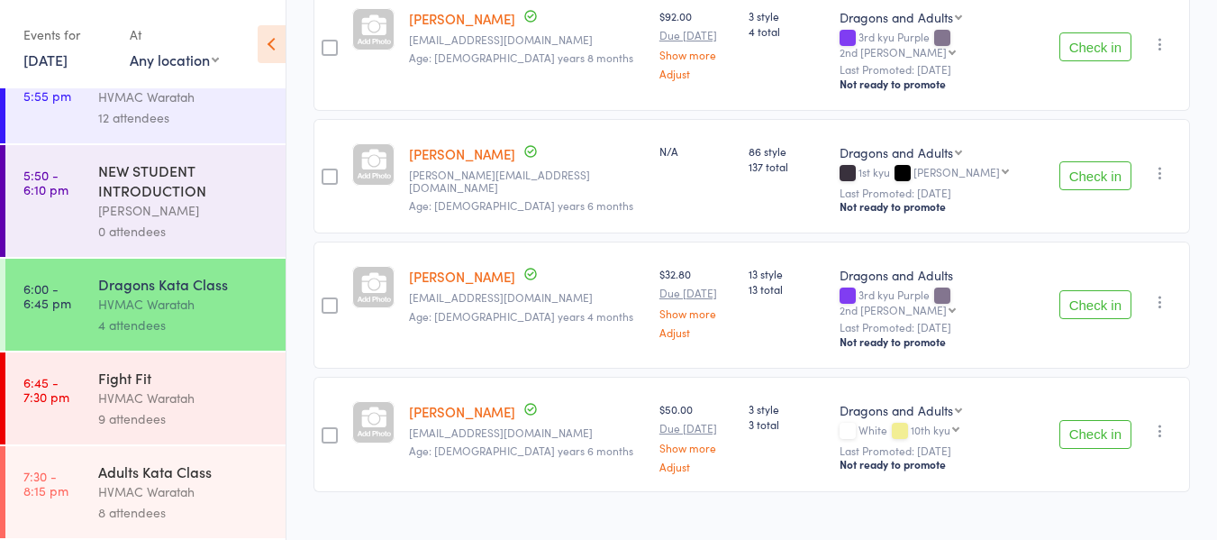
click at [1114, 420] on button "Check in" at bounding box center [1095, 434] width 72 height 29
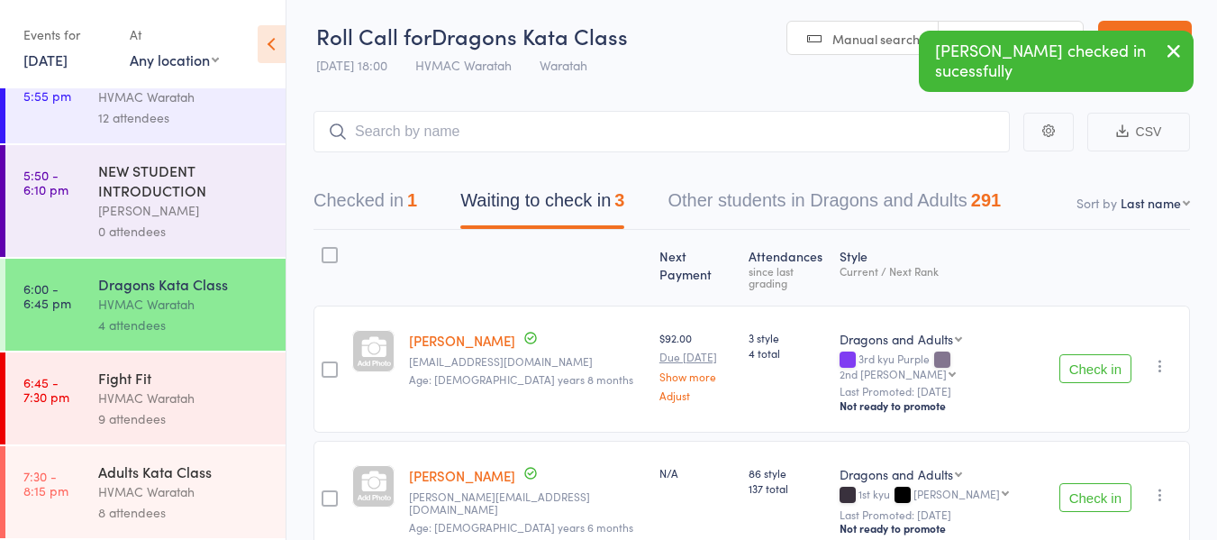
scroll to position [0, 0]
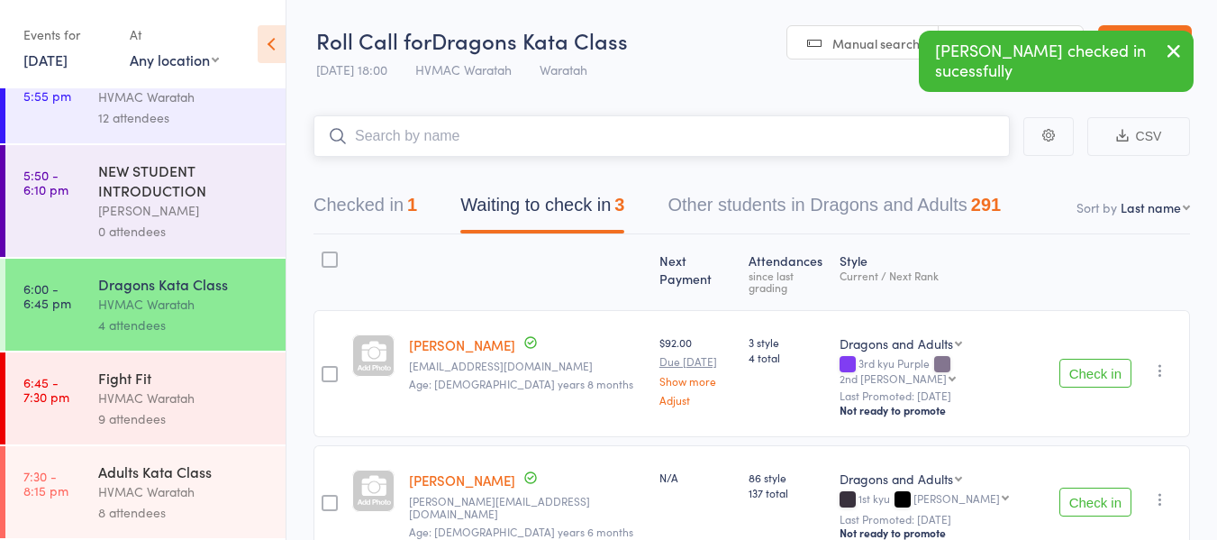
click at [561, 144] on input "search" at bounding box center [662, 135] width 696 height 41
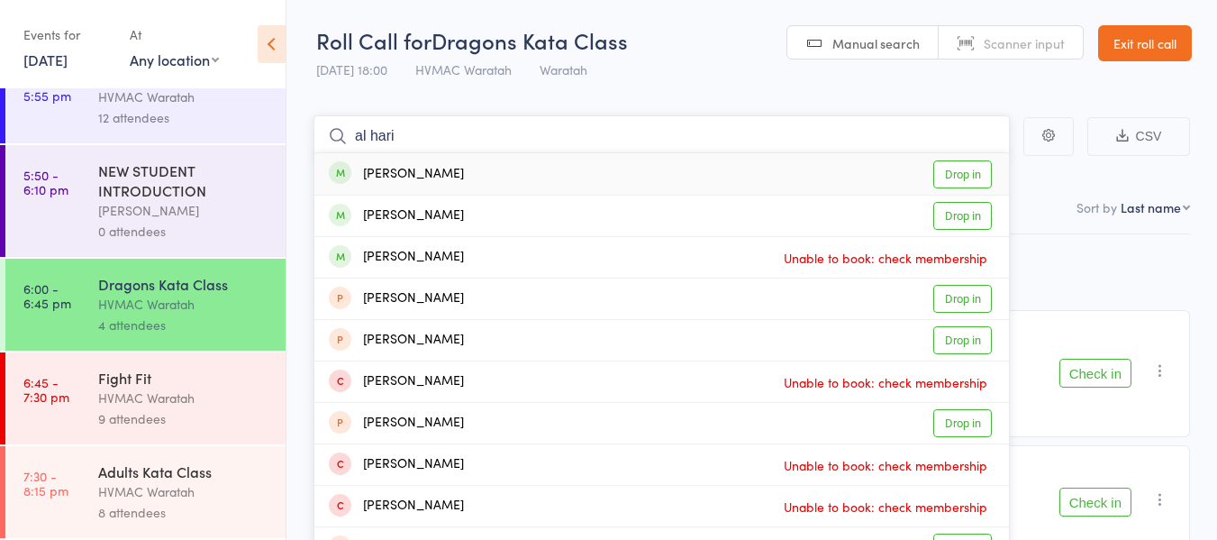
type input "al hari"
click at [956, 178] on link "Drop in" at bounding box center [962, 174] width 59 height 28
type input "al hari"
click at [959, 210] on link "Drop in" at bounding box center [962, 216] width 59 height 28
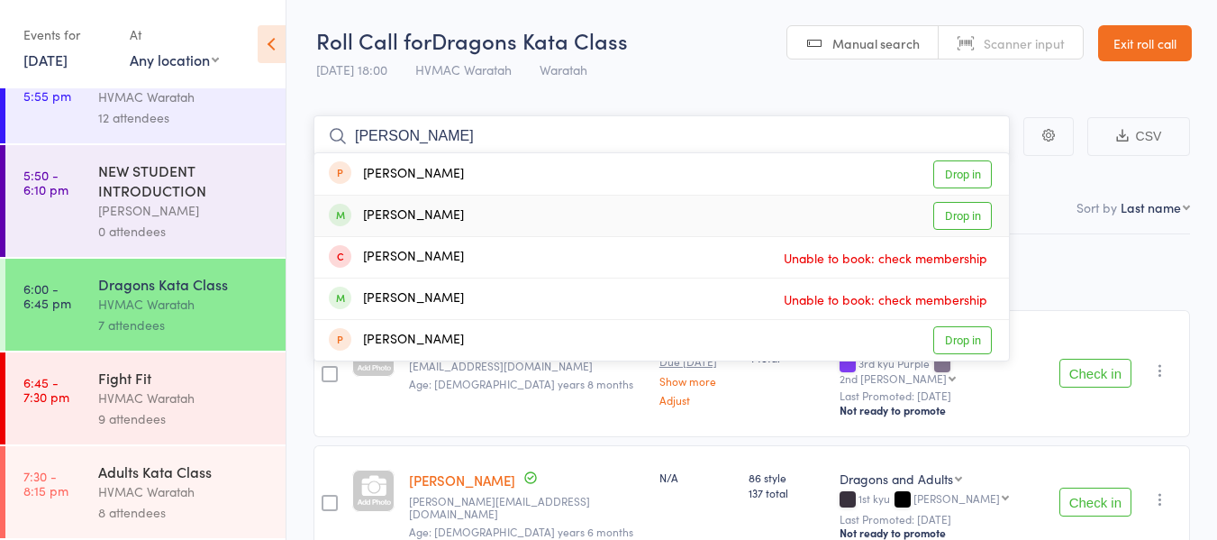
type input "justin"
click at [956, 214] on link "Drop in" at bounding box center [962, 216] width 59 height 28
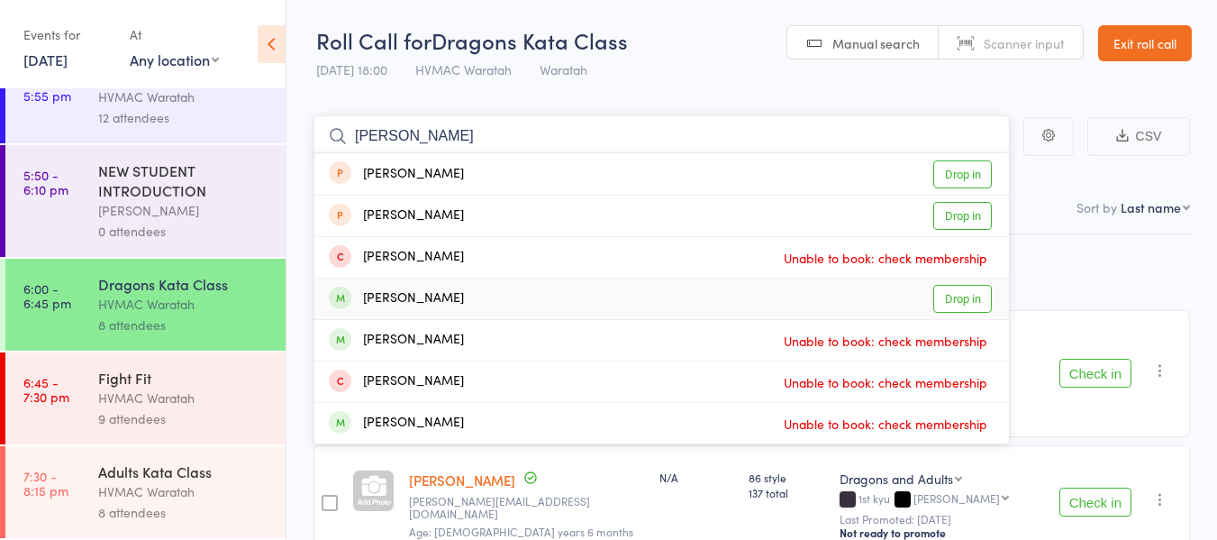
type input "chloe"
click at [957, 298] on link "Drop in" at bounding box center [962, 299] width 59 height 28
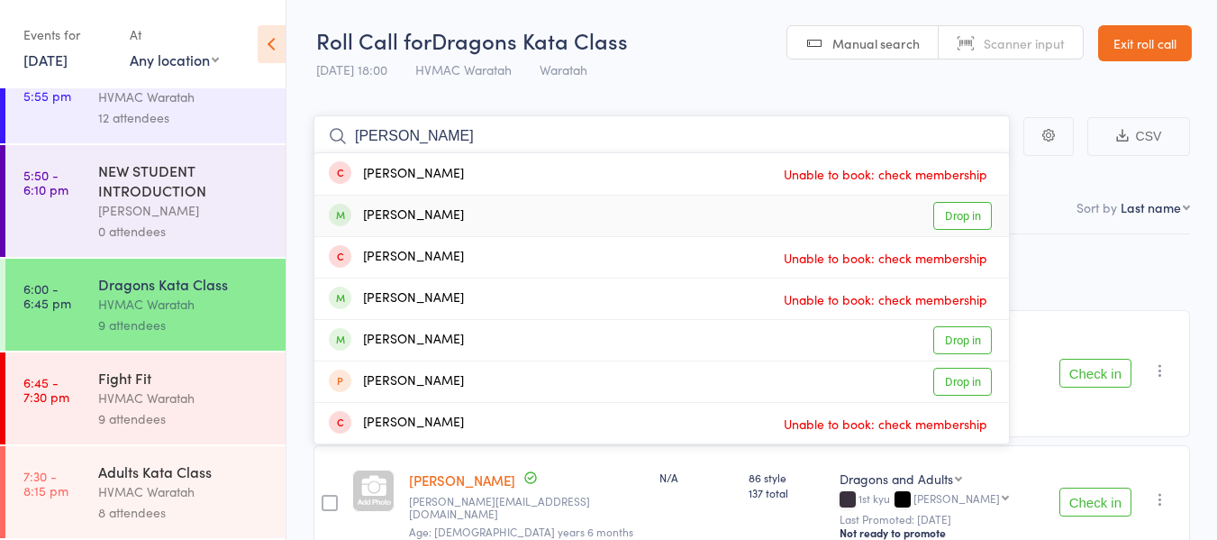
type input "samantha"
click at [949, 211] on link "Drop in" at bounding box center [962, 216] width 59 height 28
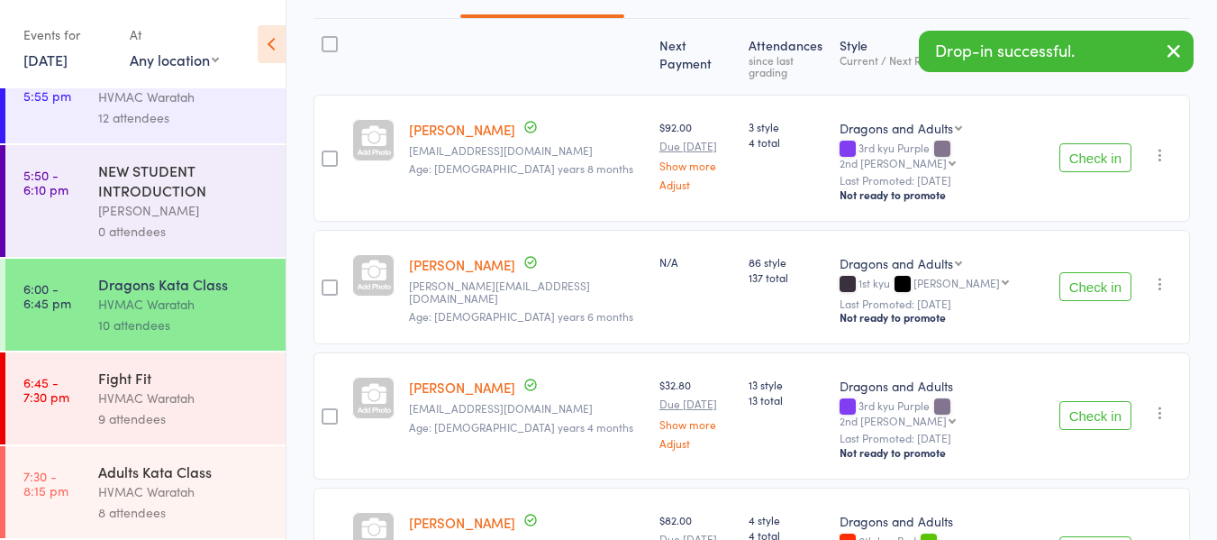
scroll to position [270, 0]
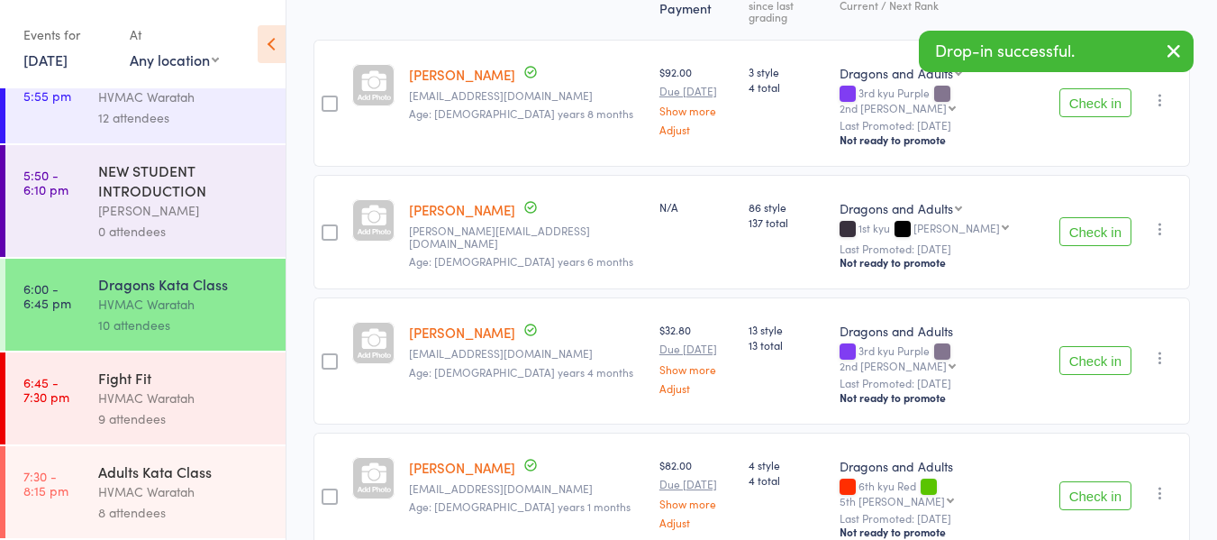
click at [1097, 481] on button "Check in" at bounding box center [1095, 495] width 72 height 29
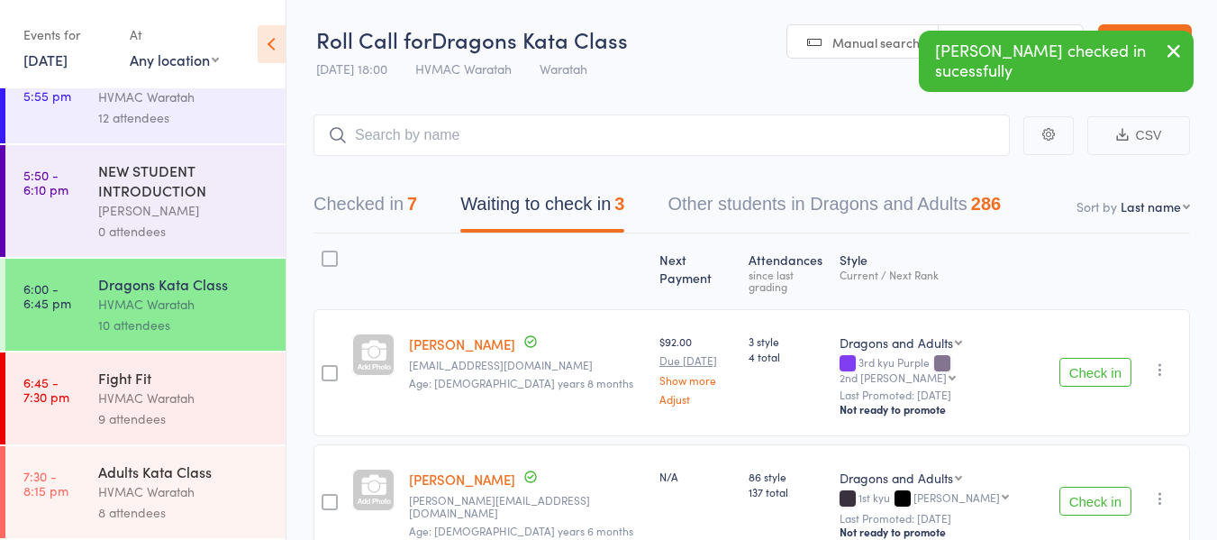
scroll to position [0, 0]
click at [441, 124] on input "search" at bounding box center [662, 135] width 696 height 41
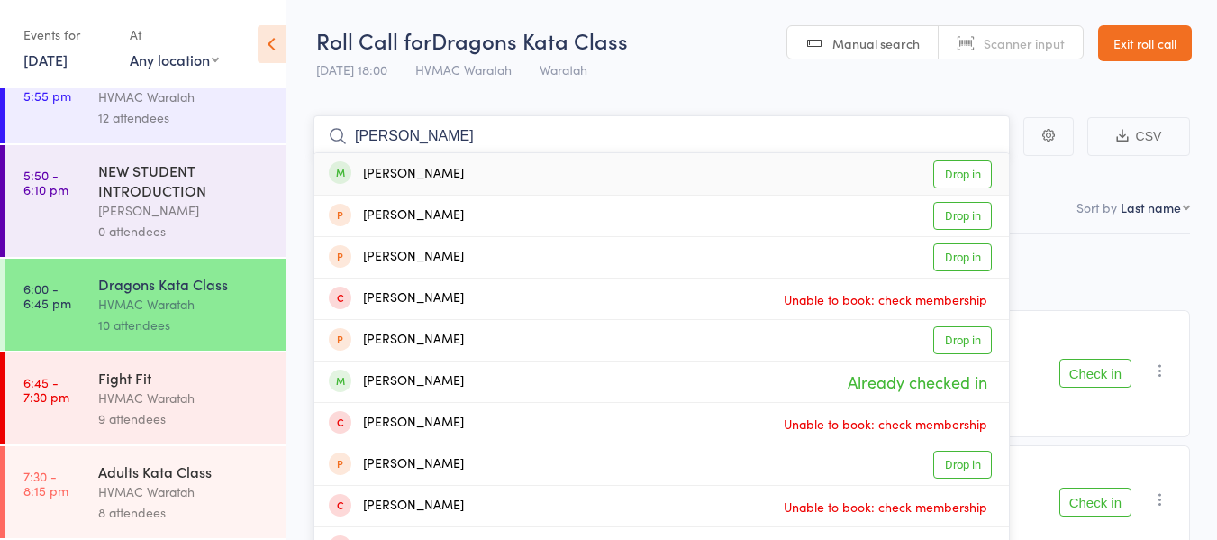
type input "oscar ire"
click at [978, 170] on link "Drop in" at bounding box center [962, 174] width 59 height 28
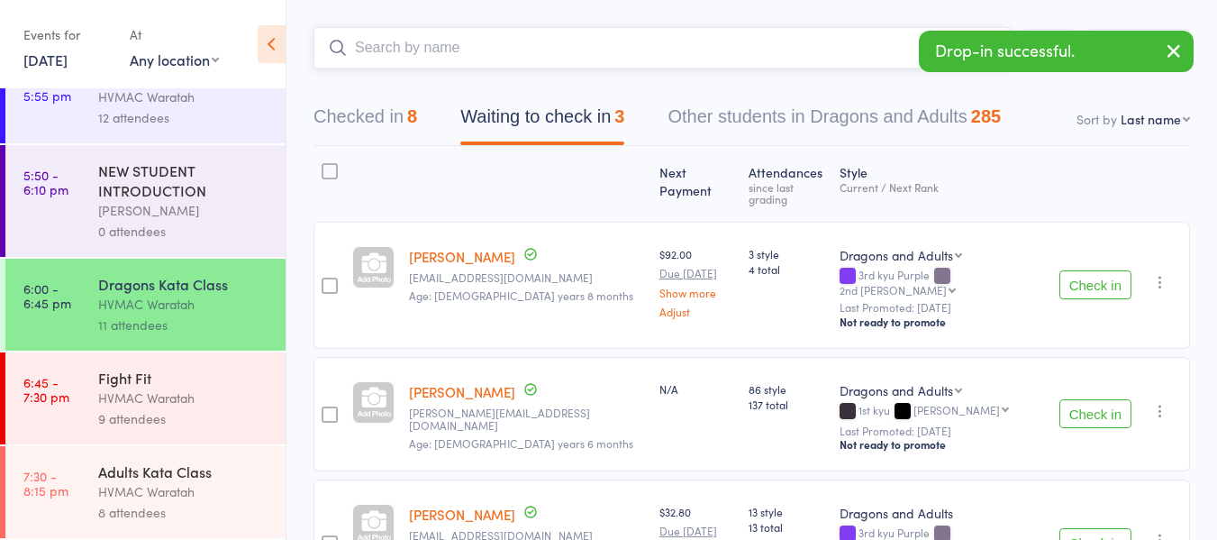
scroll to position [180, 0]
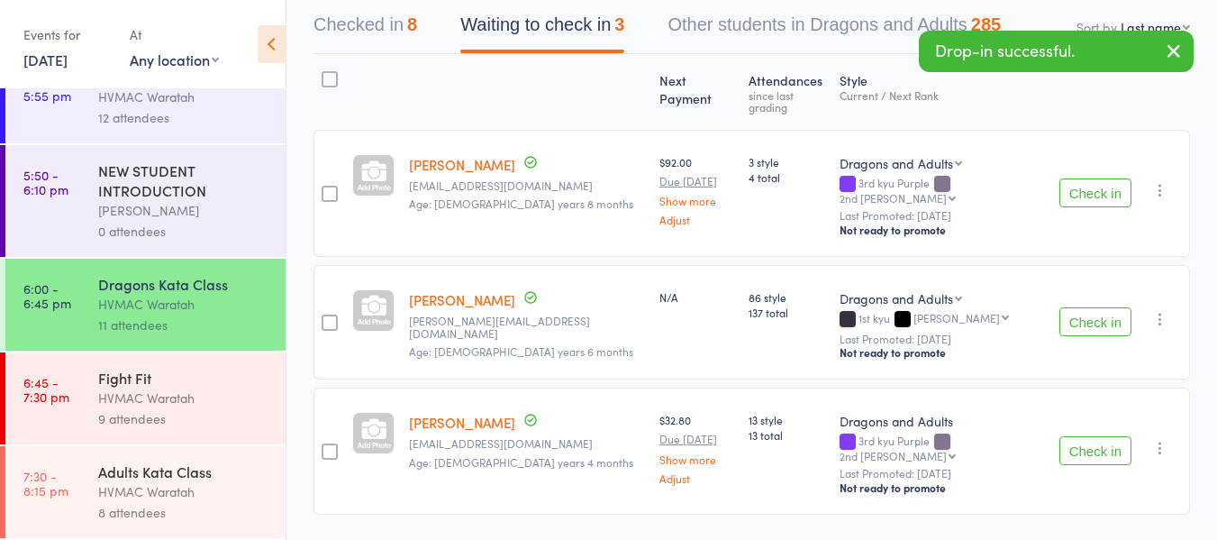
click at [1096, 436] on button "Check in" at bounding box center [1095, 450] width 72 height 29
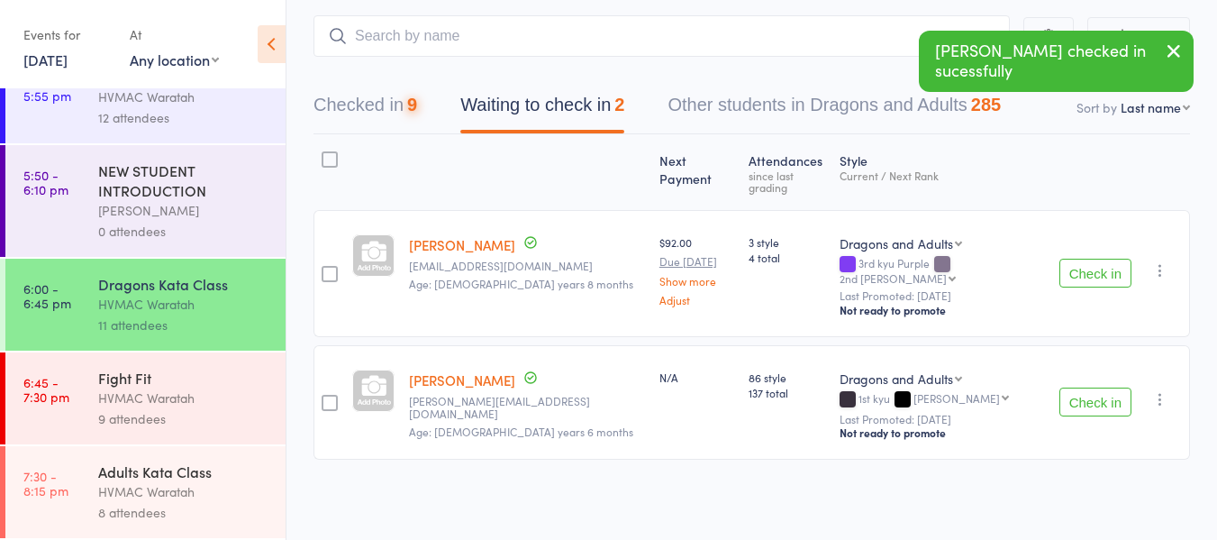
scroll to position [78, 0]
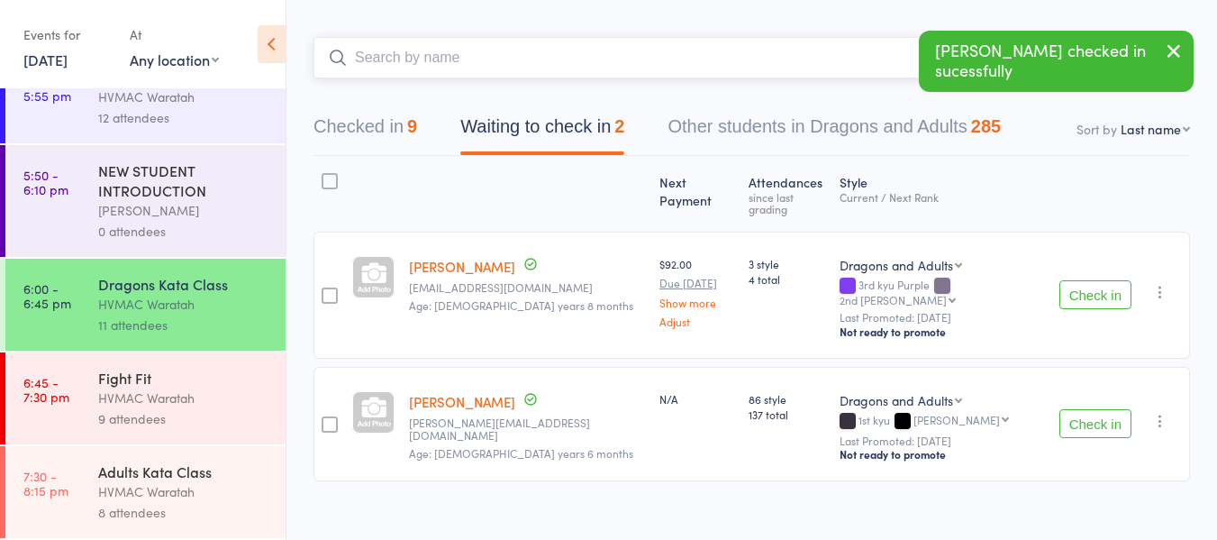
click at [400, 56] on input "search" at bounding box center [662, 57] width 696 height 41
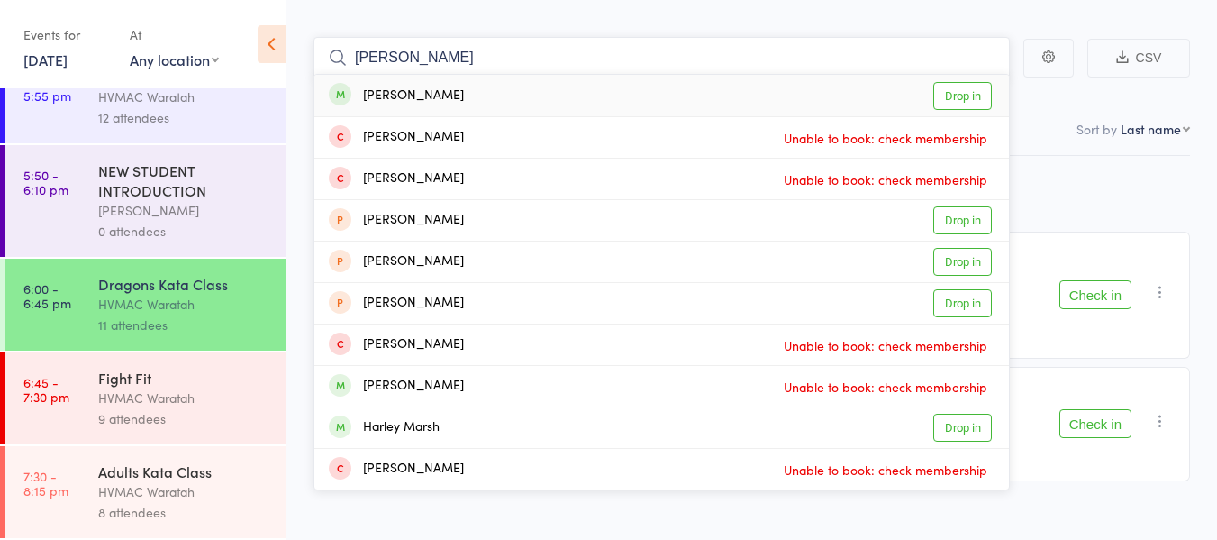
type input "harvey"
click at [961, 93] on link "Drop in" at bounding box center [962, 96] width 59 height 28
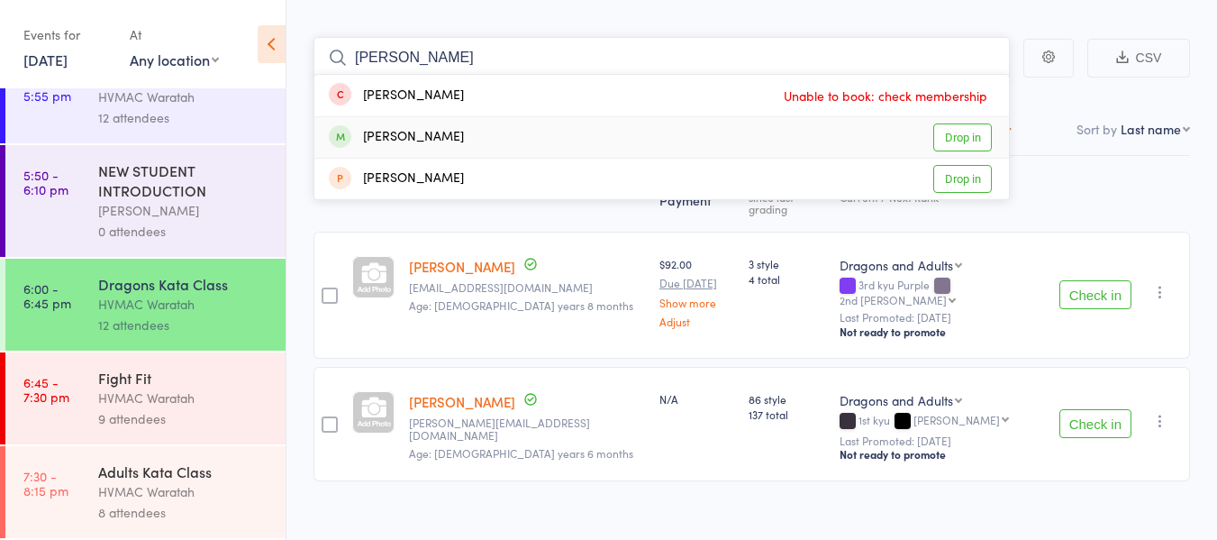
type input "[PERSON_NAME]"
click at [950, 138] on link "Drop in" at bounding box center [962, 137] width 59 height 28
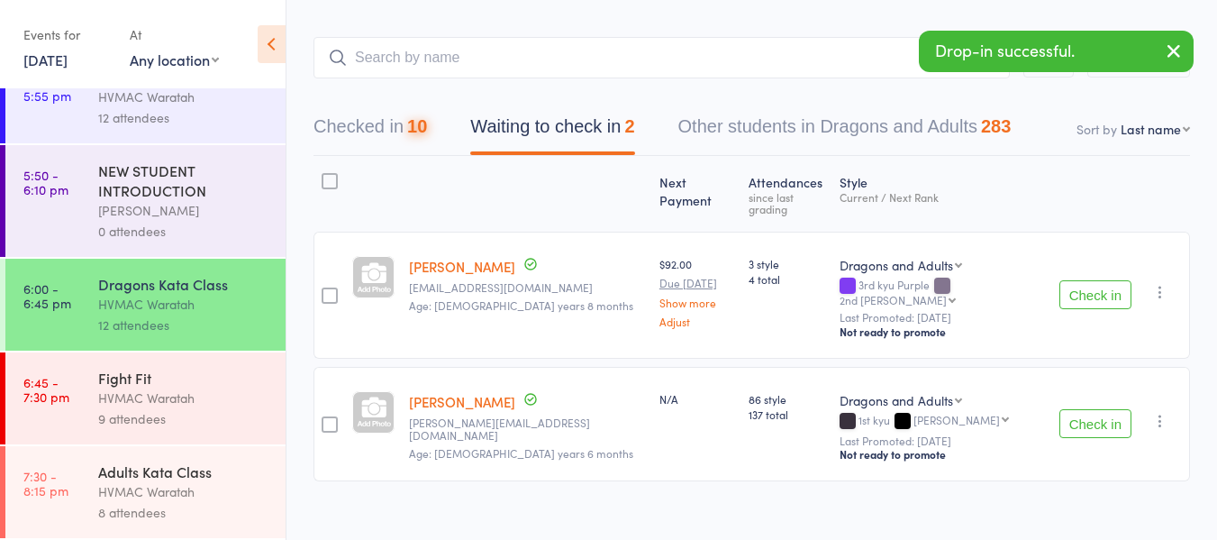
click at [1096, 409] on button "Check in" at bounding box center [1095, 423] width 72 height 29
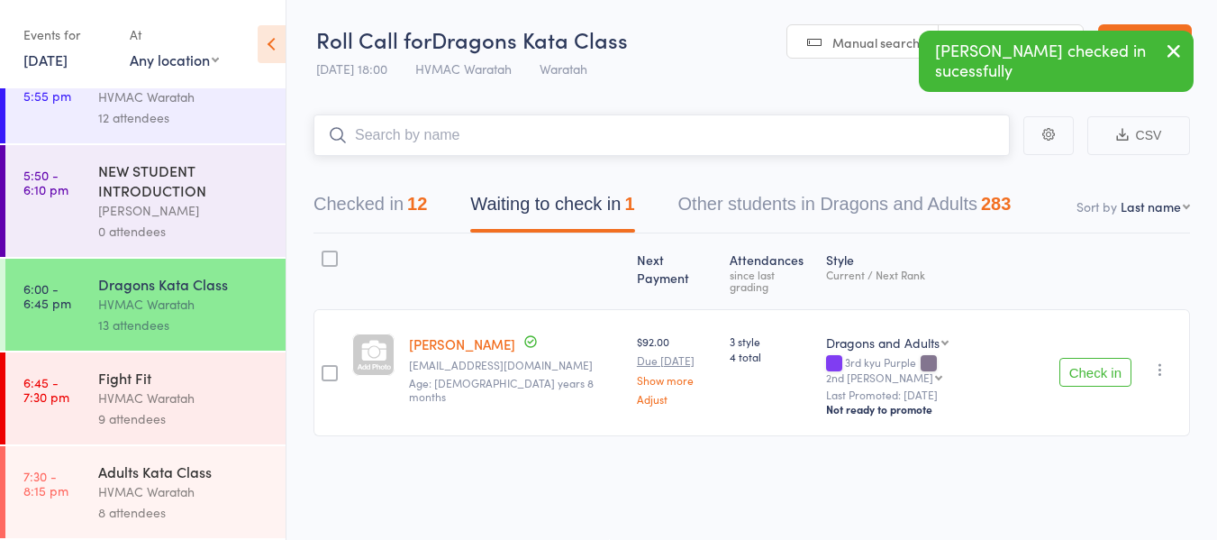
click at [351, 142] on input "search" at bounding box center [662, 134] width 696 height 41
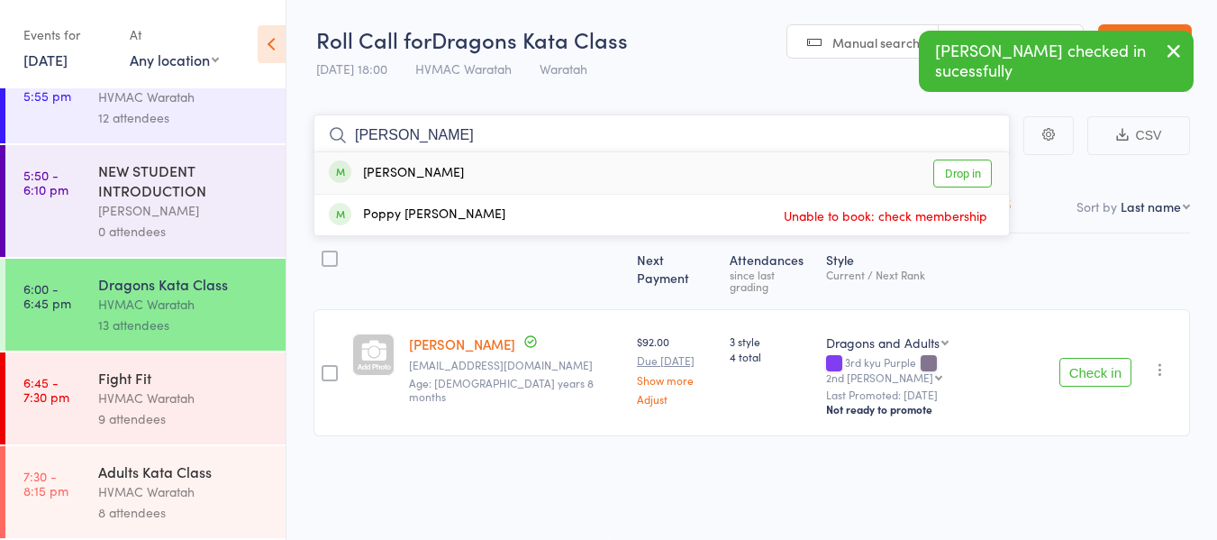
type input "popp"
click at [950, 168] on link "Drop in" at bounding box center [962, 173] width 59 height 28
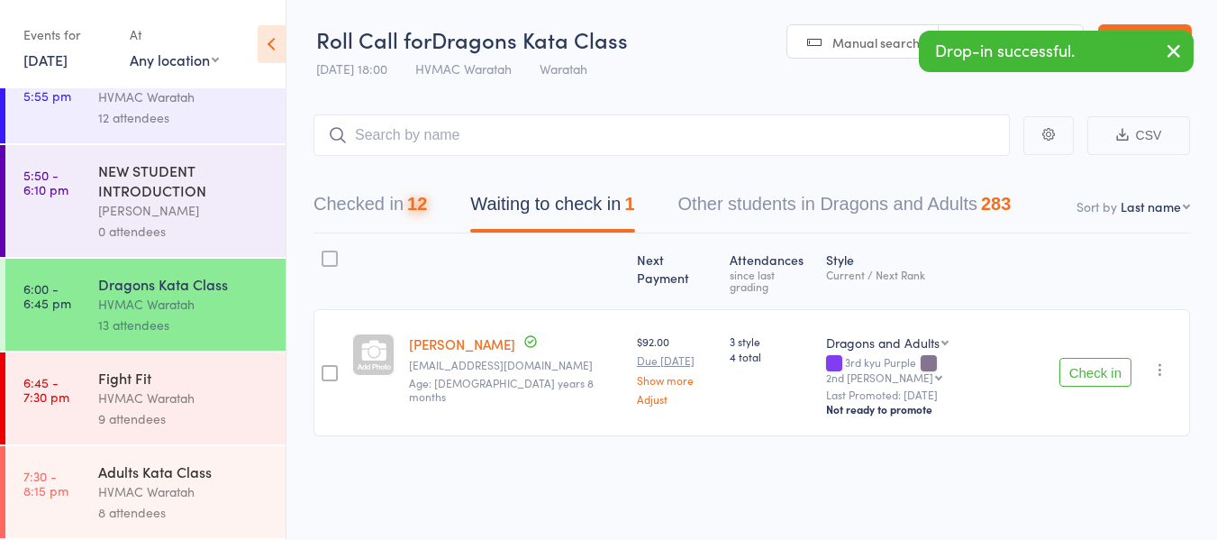
click at [1160, 360] on icon "button" at bounding box center [1160, 369] width 18 height 18
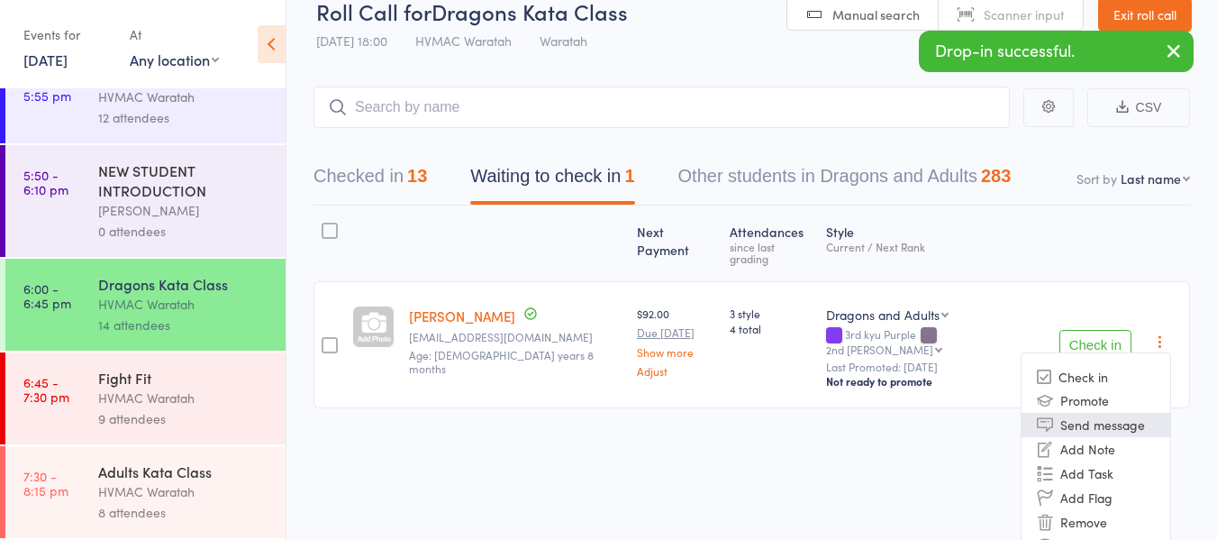
scroll to position [44, 0]
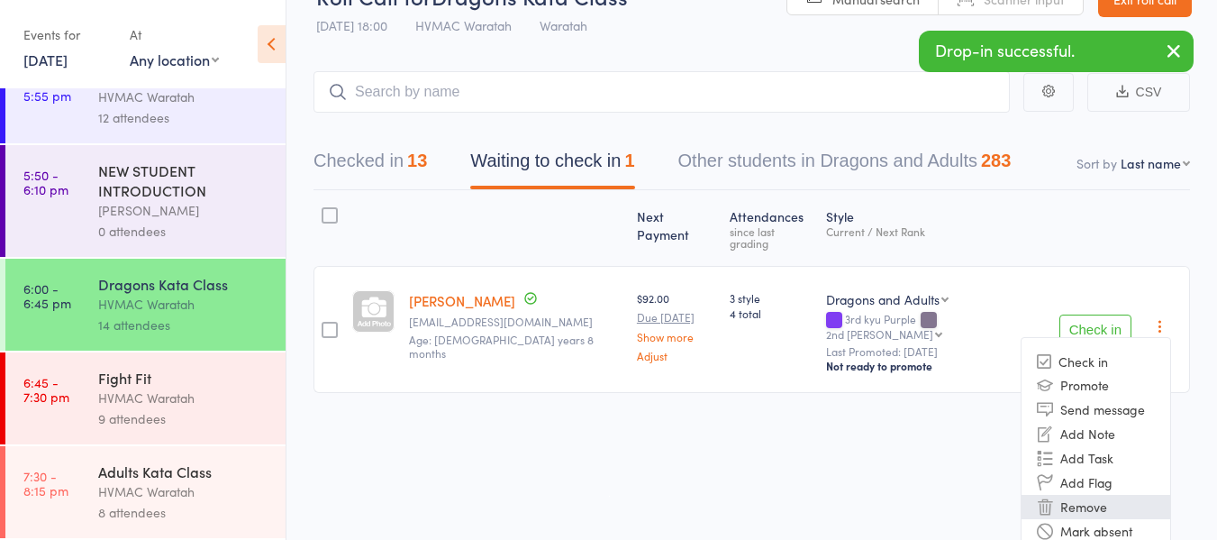
click at [1096, 495] on li "Remove" at bounding box center [1096, 507] width 149 height 24
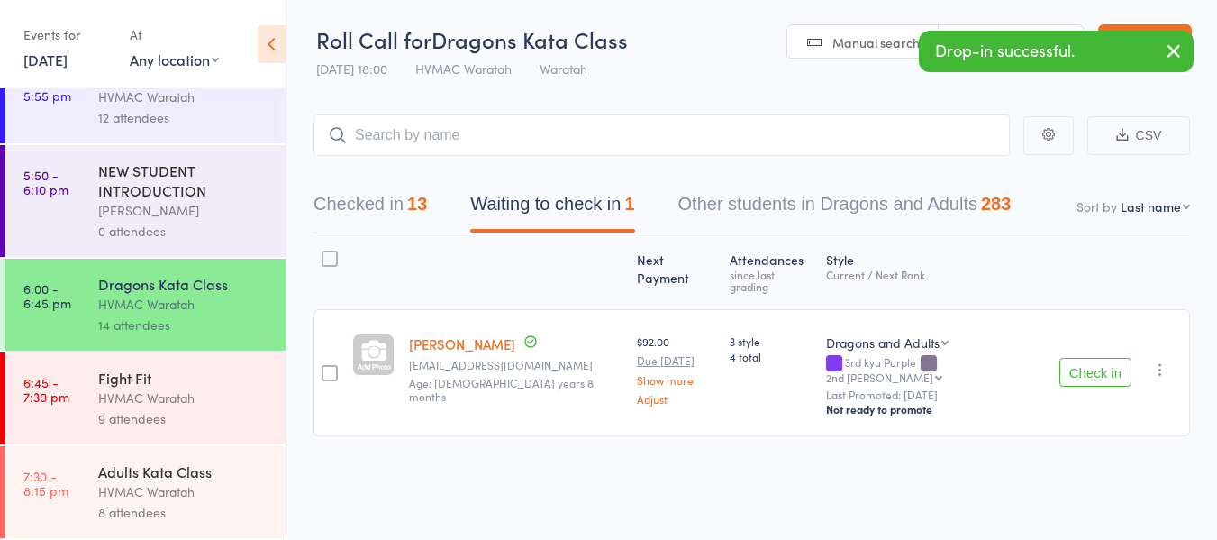
scroll to position [1, 0]
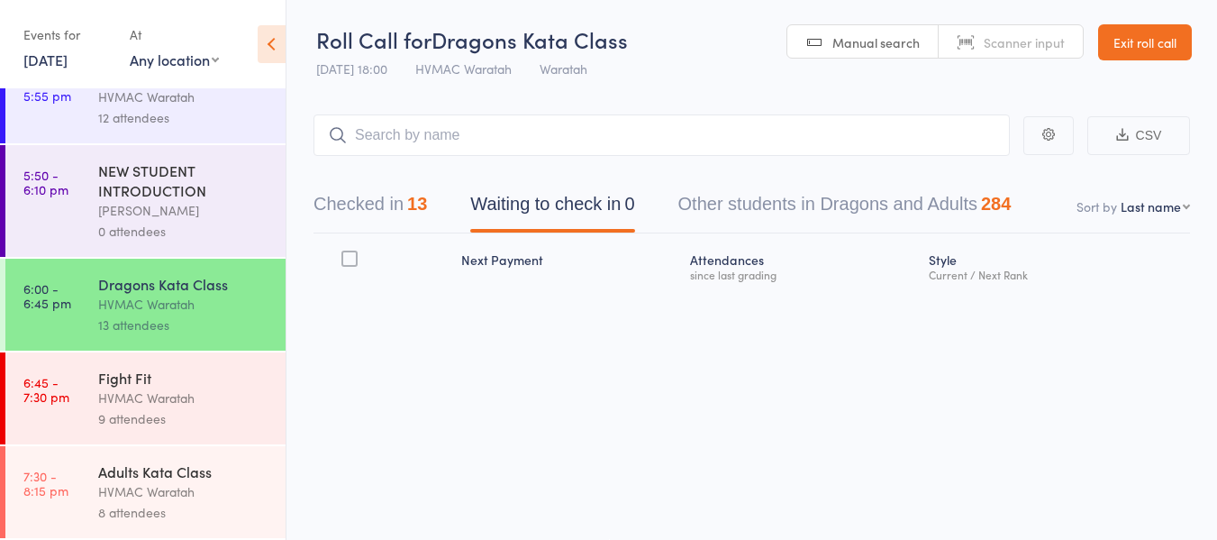
click at [231, 480] on div "Adults Kata Class HVMAC Waratah 8 attendees" at bounding box center [191, 492] width 187 height 92
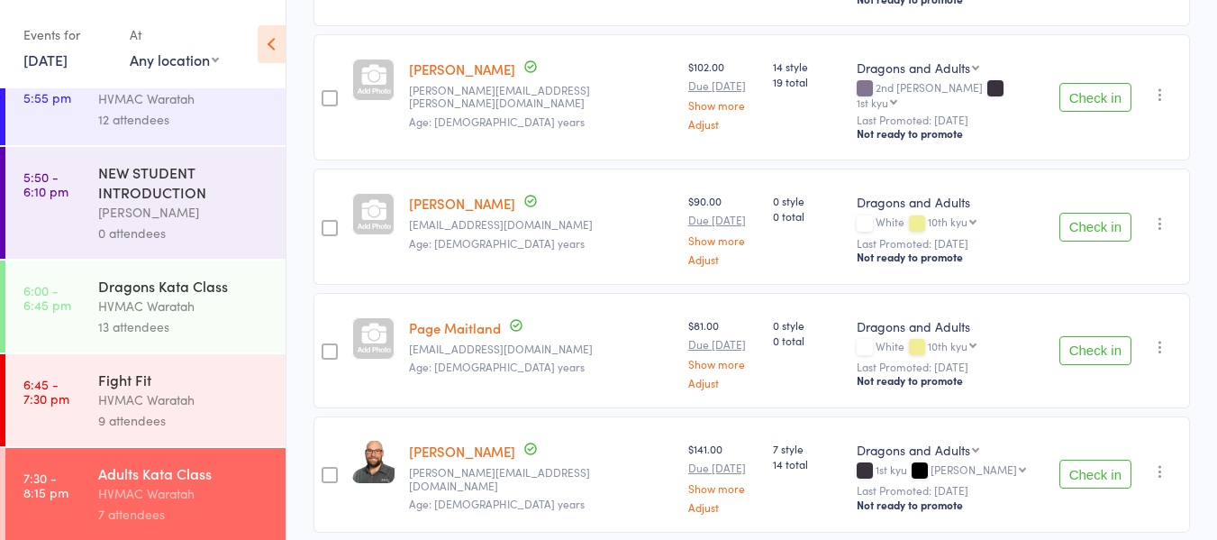
scroll to position [338, 0]
click at [183, 393] on div "HVMAC Waratah" at bounding box center [184, 397] width 172 height 21
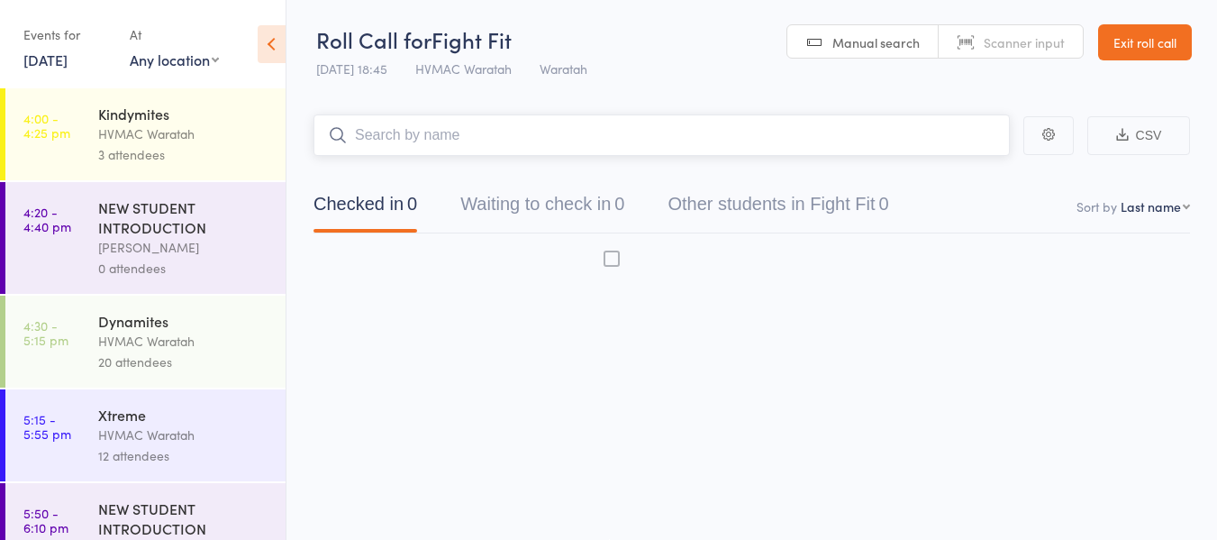
scroll to position [1, 0]
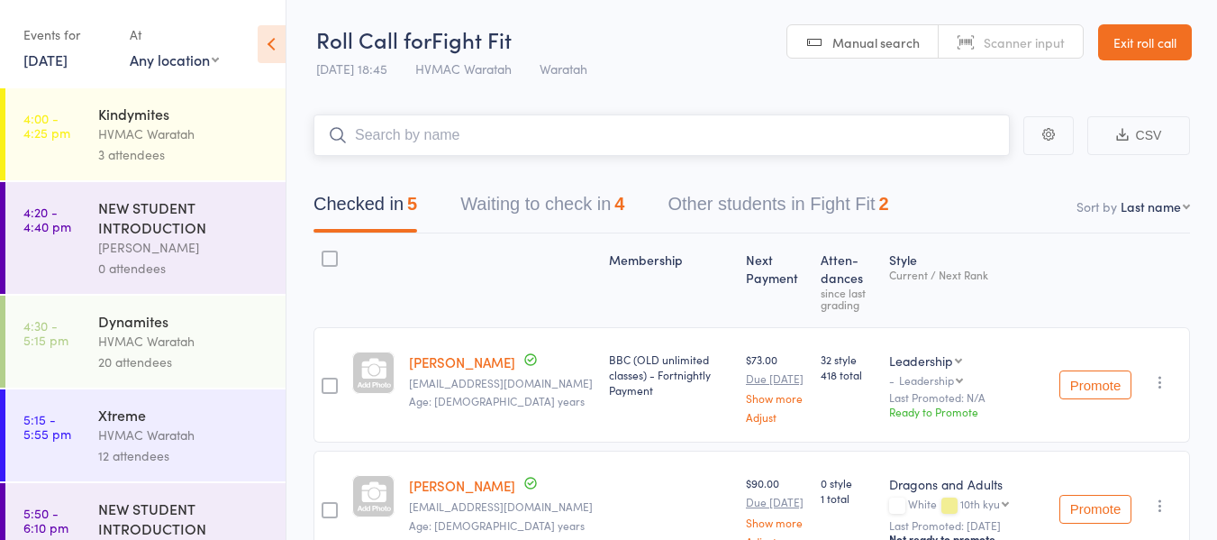
click at [487, 138] on input "search" at bounding box center [662, 134] width 696 height 41
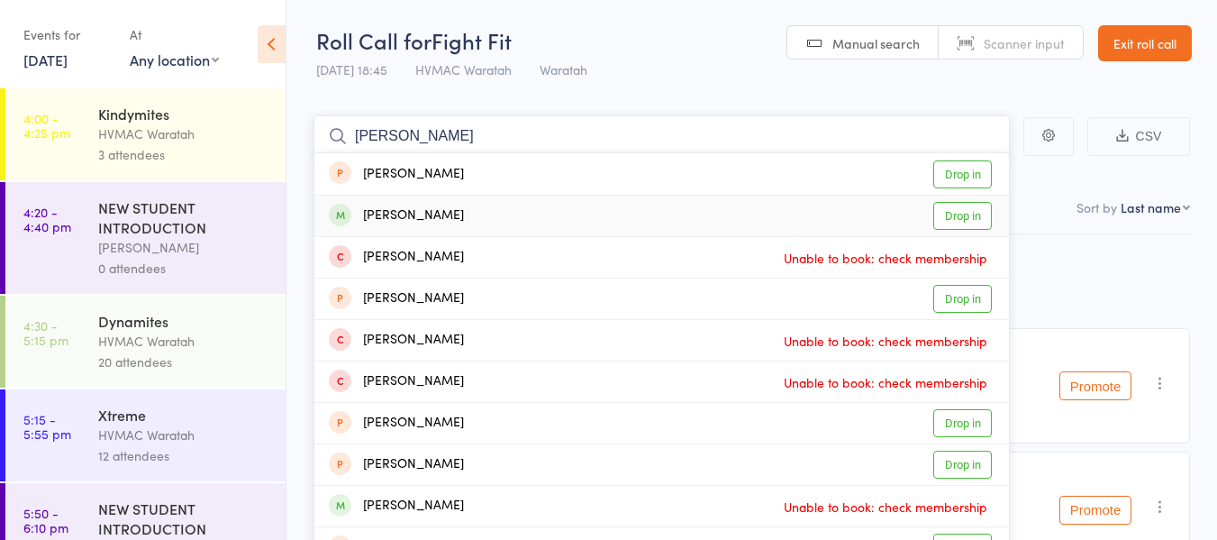
type input "michelle"
click at [959, 221] on link "Drop in" at bounding box center [962, 216] width 59 height 28
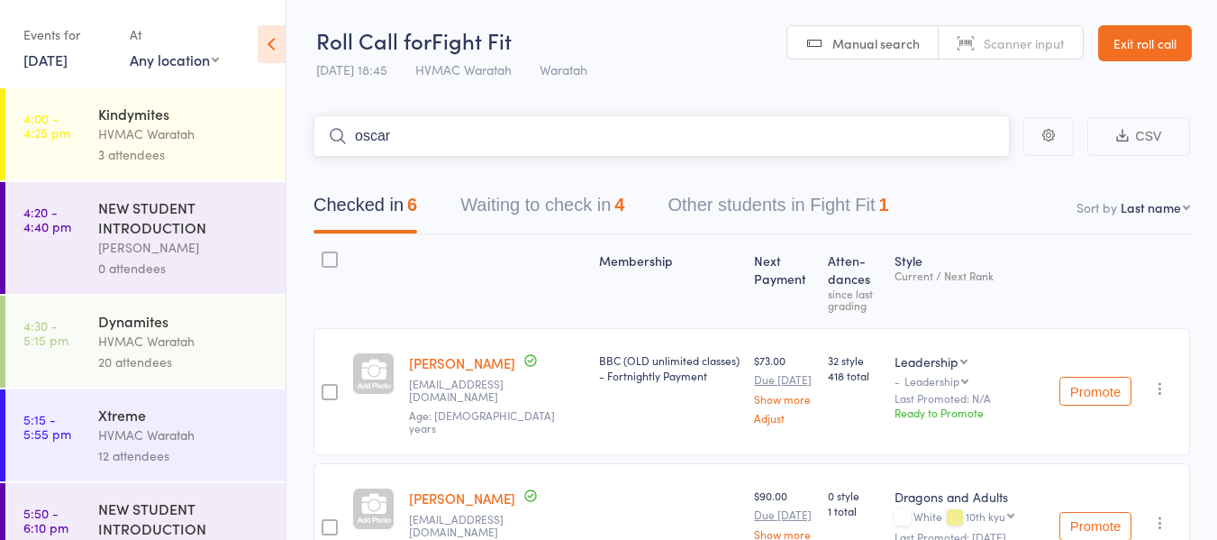
click at [411, 131] on input "oscar" at bounding box center [662, 135] width 696 height 41
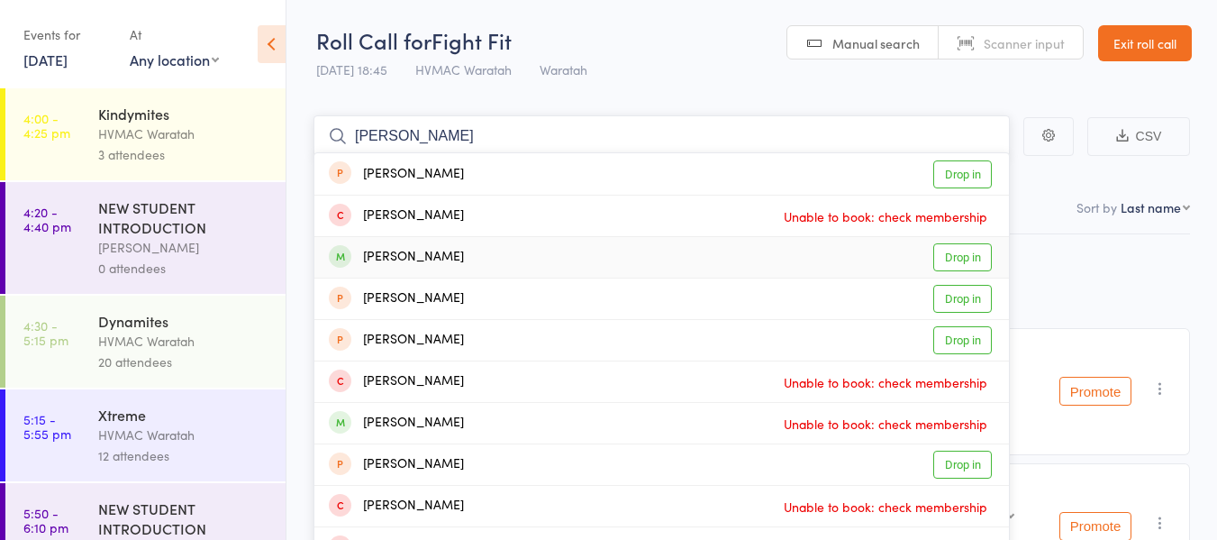
type input "[PERSON_NAME]"
click at [963, 257] on link "Drop in" at bounding box center [962, 257] width 59 height 28
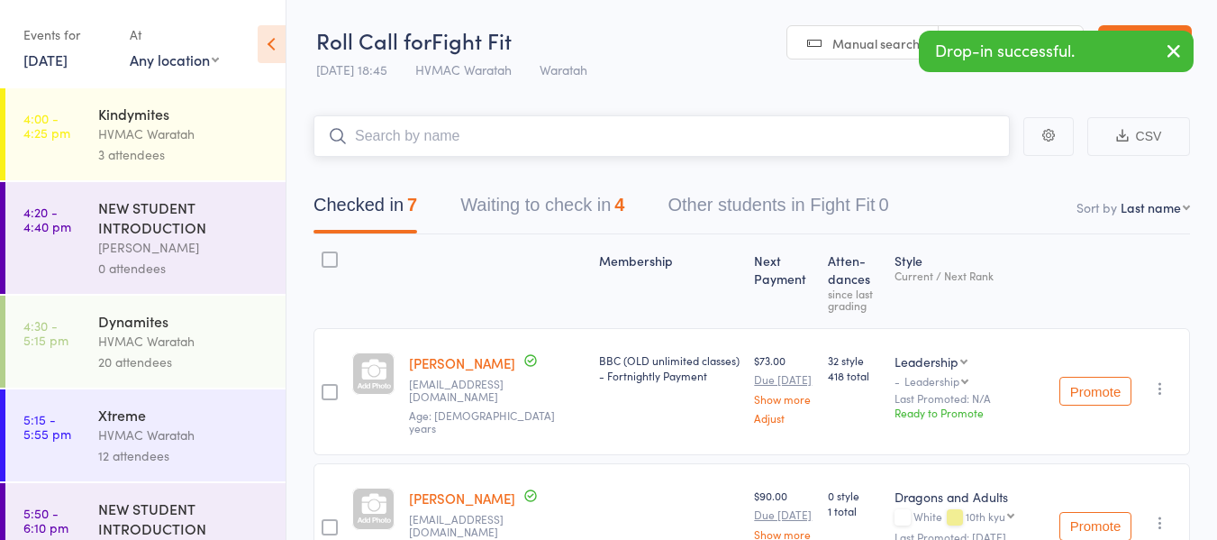
click at [535, 134] on input "search" at bounding box center [662, 135] width 696 height 41
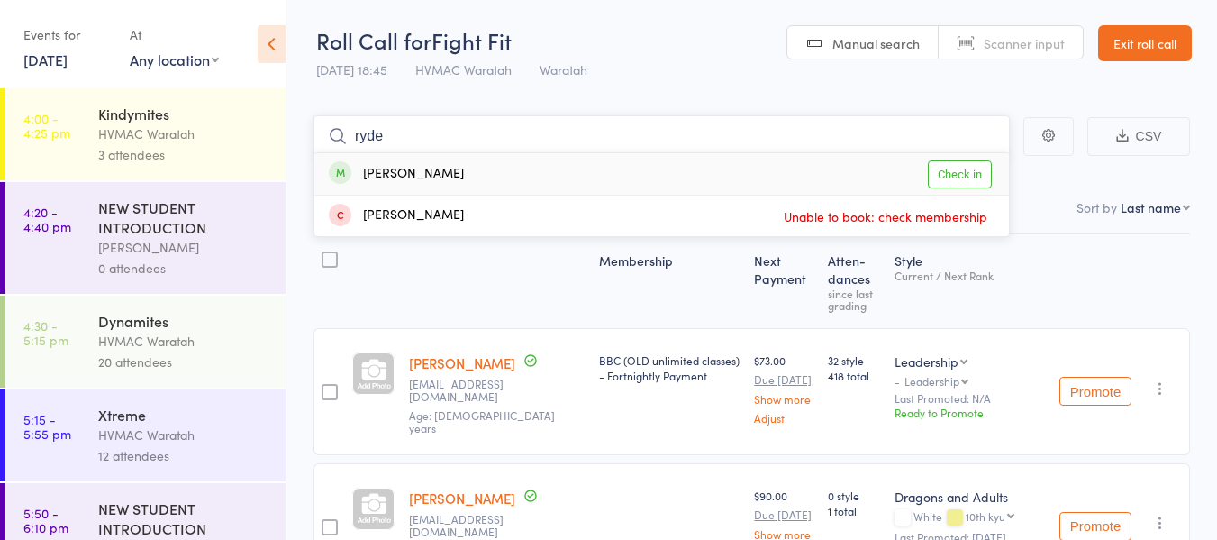
type input "ryde"
click at [962, 179] on link "Check in" at bounding box center [960, 174] width 64 height 28
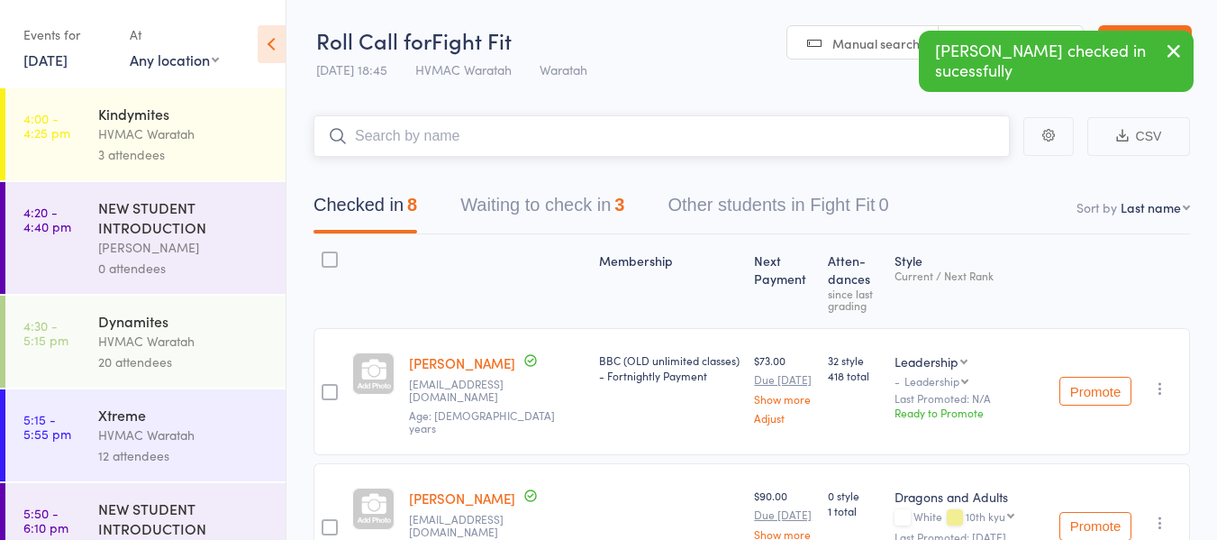
click at [615, 135] on input "search" at bounding box center [662, 135] width 696 height 41
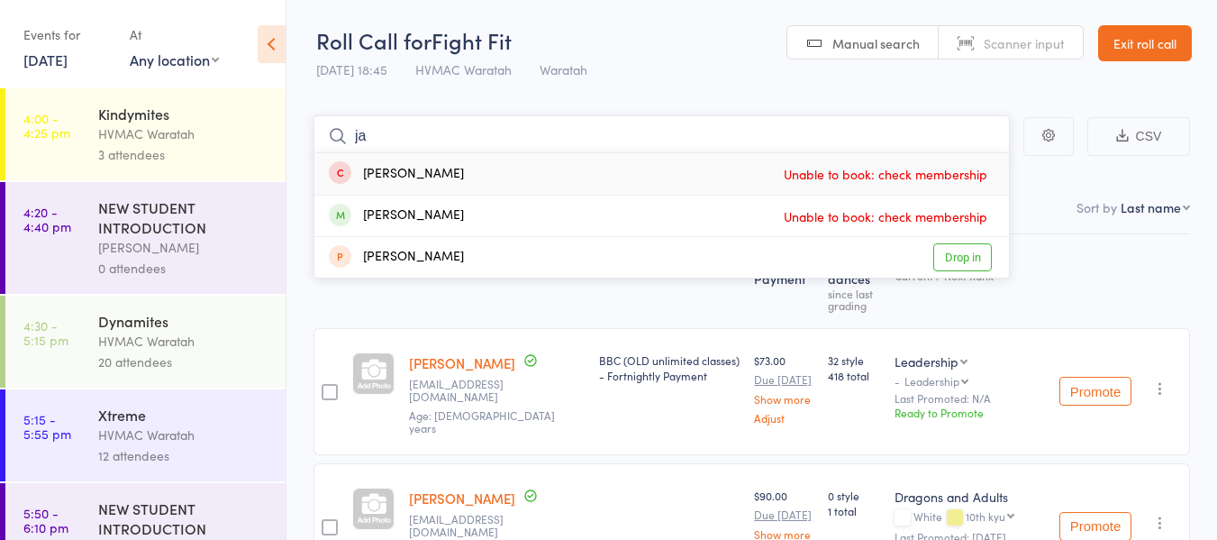
type input "j"
type input "[PERSON_NAME]"
click at [945, 212] on link "Drop in" at bounding box center [962, 216] width 59 height 28
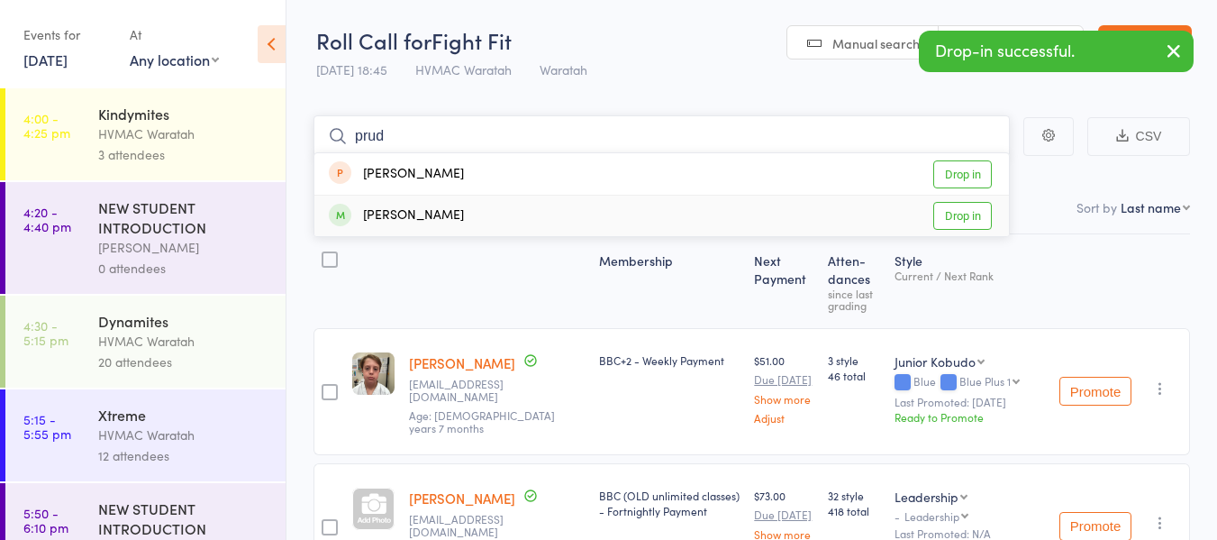
type input "prud"
click at [974, 217] on link "Drop in" at bounding box center [962, 216] width 59 height 28
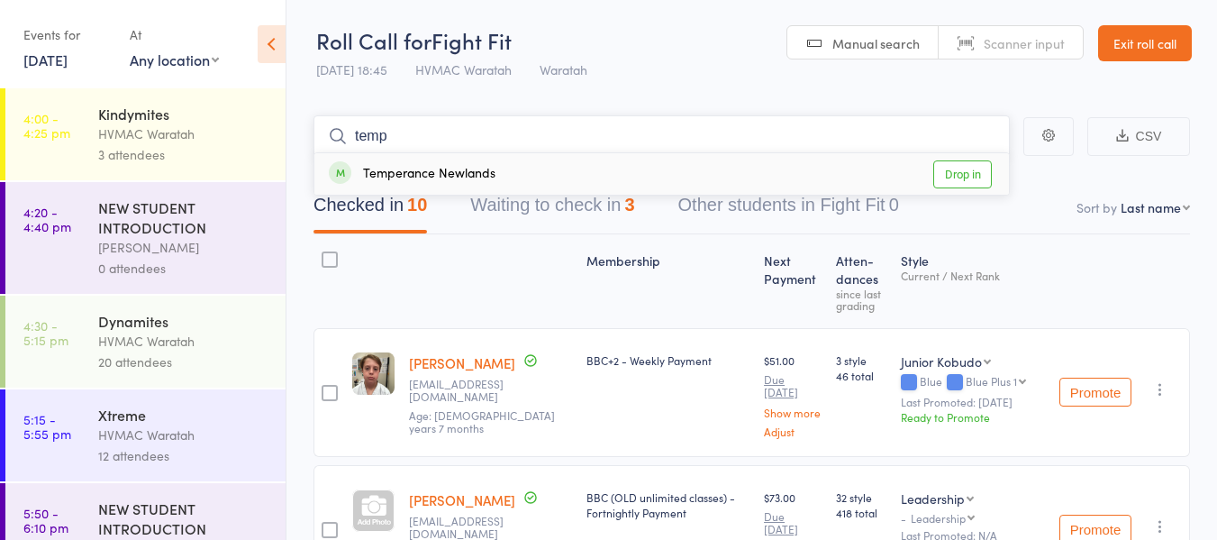
type input "temp"
click at [969, 174] on link "Drop in" at bounding box center [962, 174] width 59 height 28
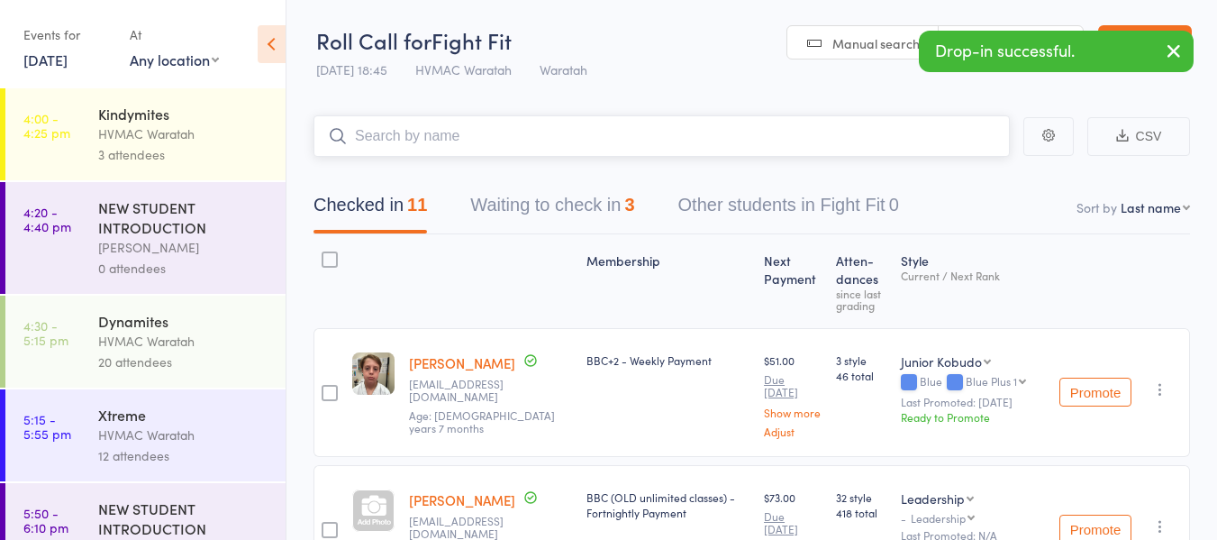
click at [550, 129] on input "search" at bounding box center [662, 135] width 696 height 41
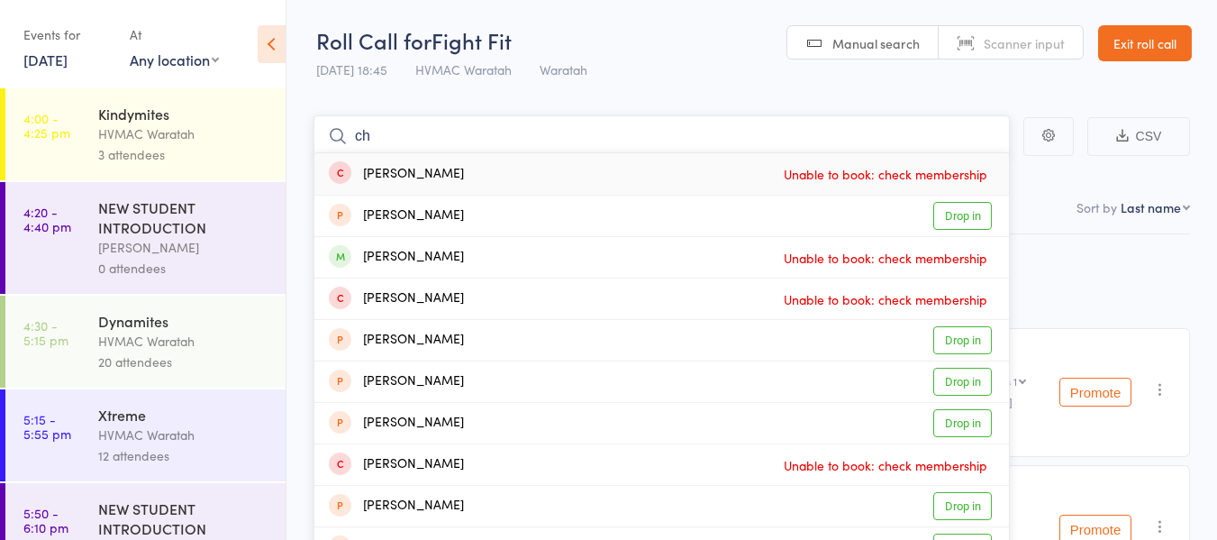
type input "c"
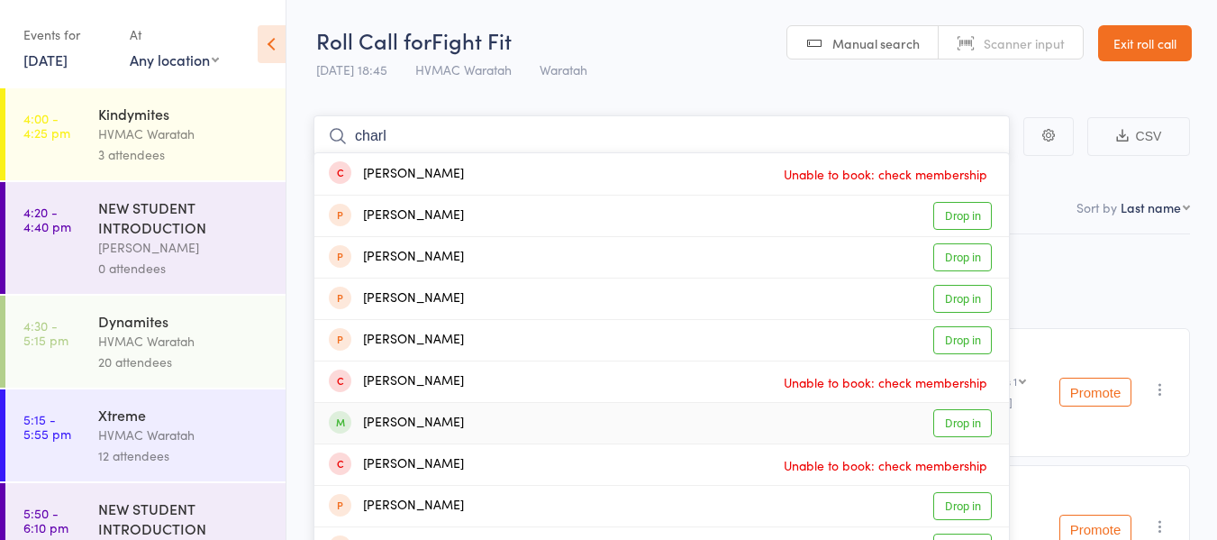
type input "charl"
click at [968, 421] on link "Drop in" at bounding box center [962, 423] width 59 height 28
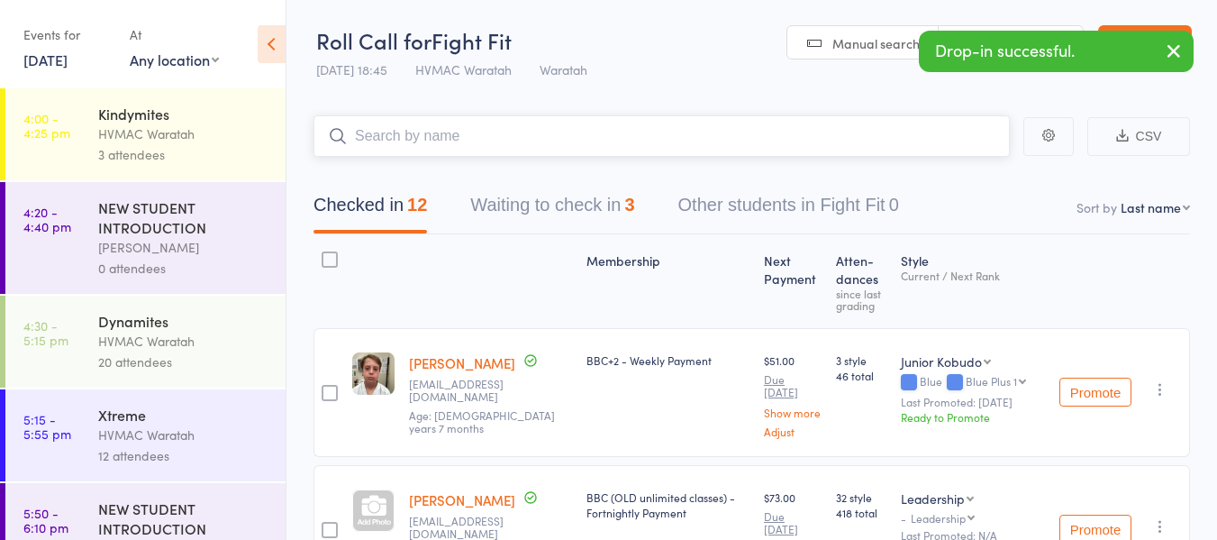
click at [572, 196] on button "Waiting to check in 3" at bounding box center [552, 210] width 164 height 48
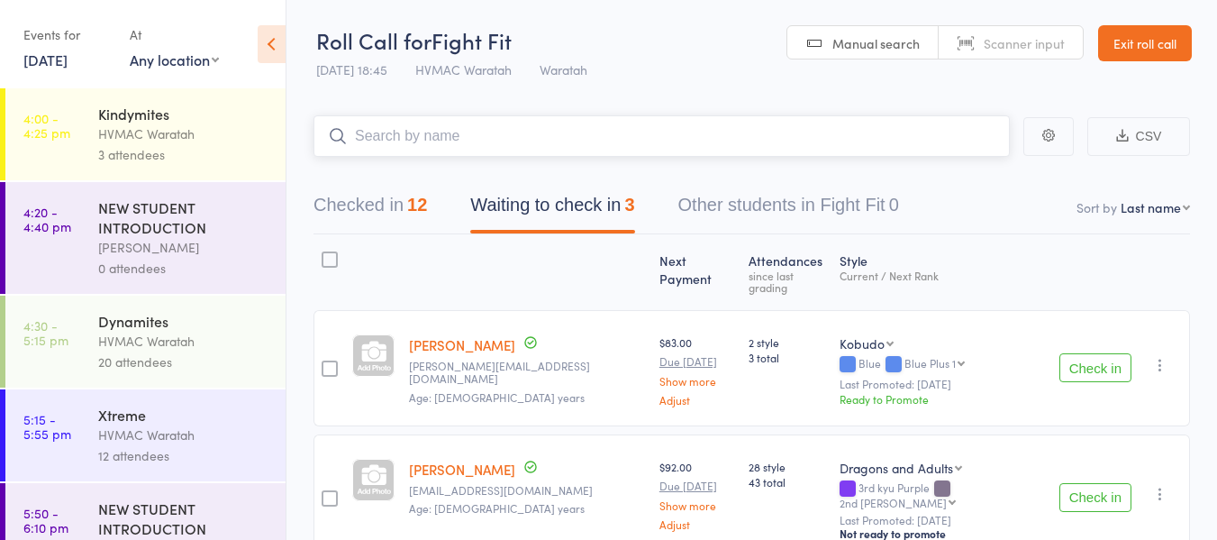
click at [553, 131] on input "search" at bounding box center [662, 135] width 696 height 41
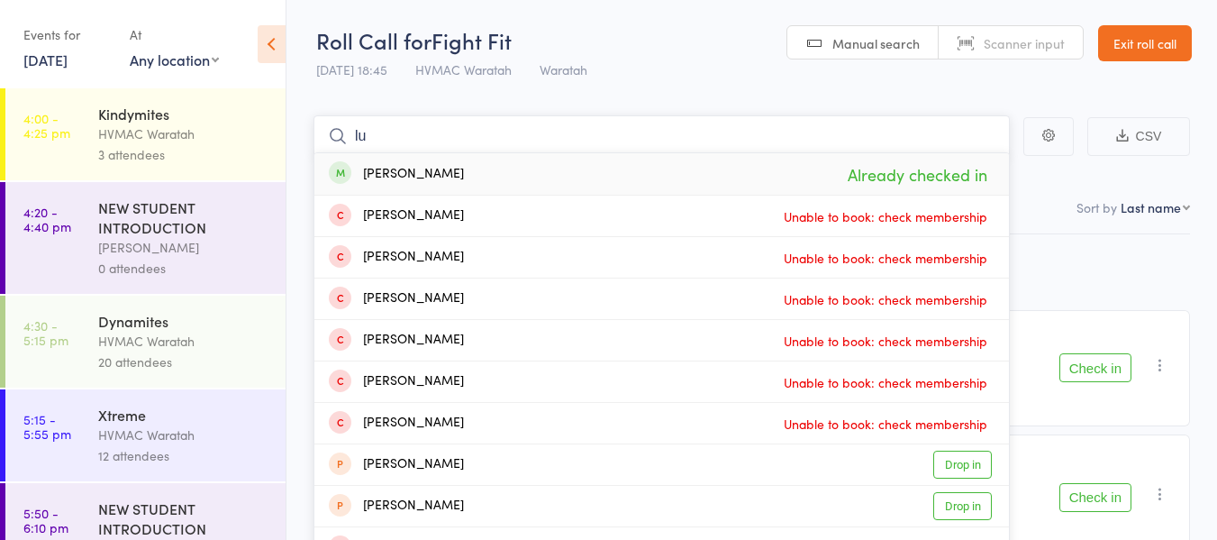
type input "l"
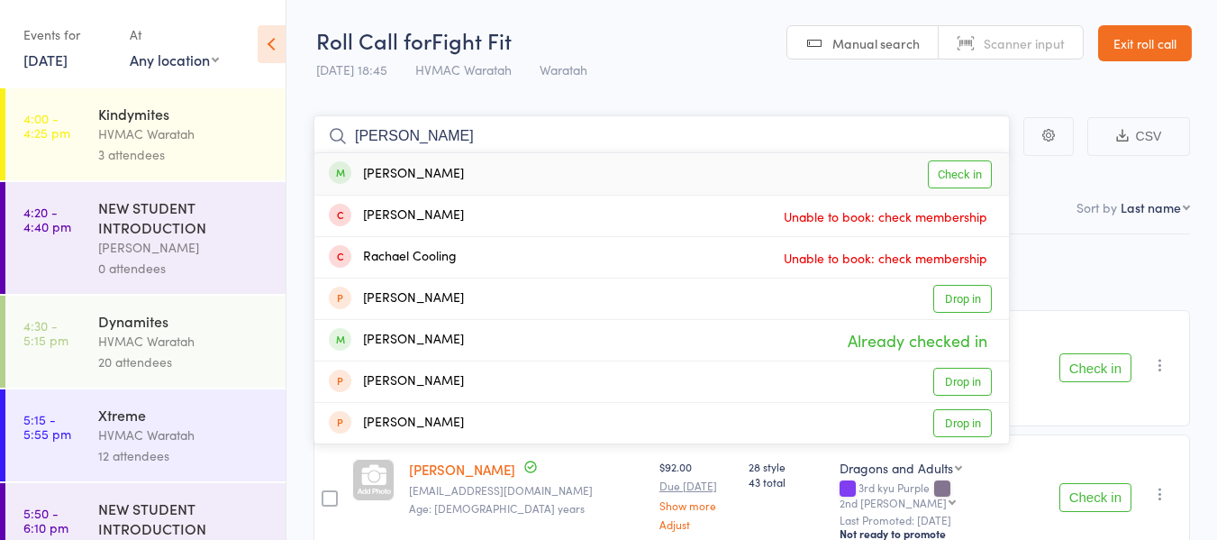
type input "michael"
click at [959, 173] on link "Check in" at bounding box center [960, 174] width 64 height 28
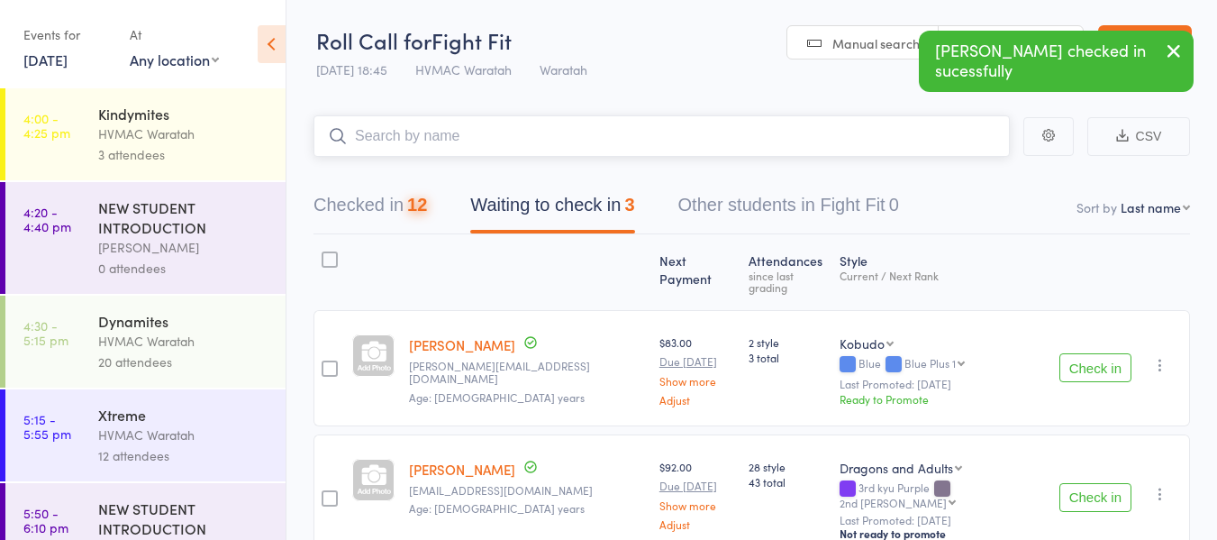
click at [627, 143] on input "search" at bounding box center [662, 135] width 696 height 41
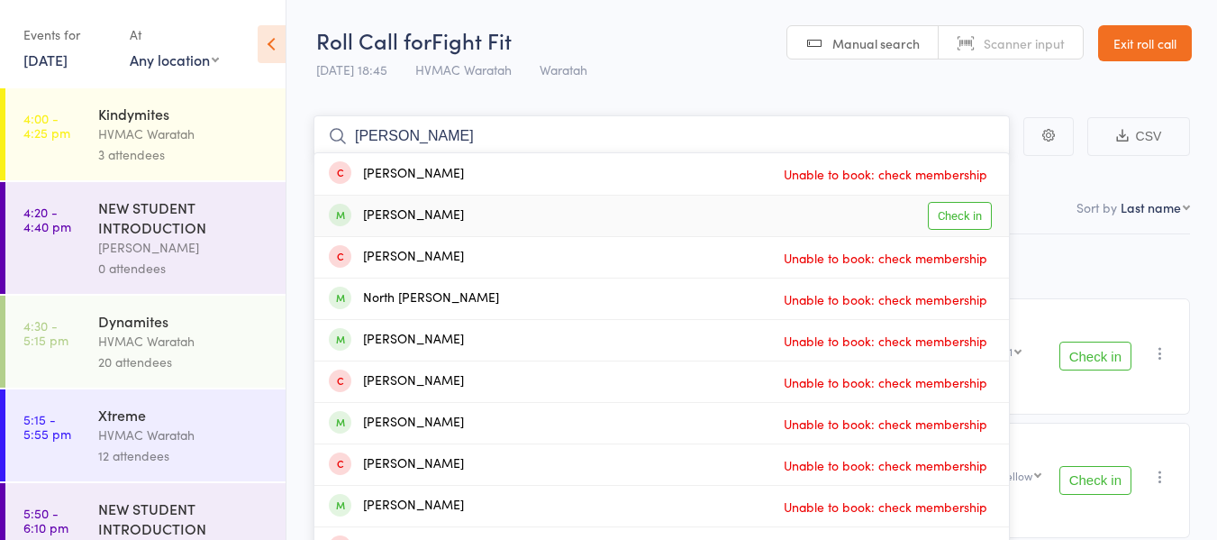
type input "john"
click at [970, 214] on link "Check in" at bounding box center [960, 216] width 64 height 28
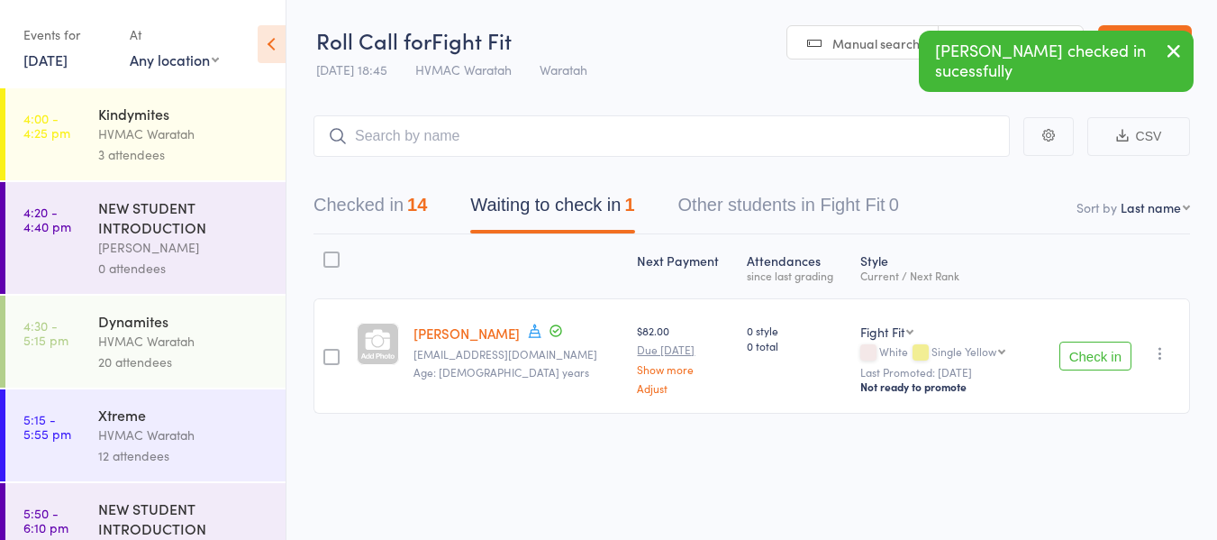
click at [1093, 358] on button "Check in" at bounding box center [1095, 355] width 72 height 29
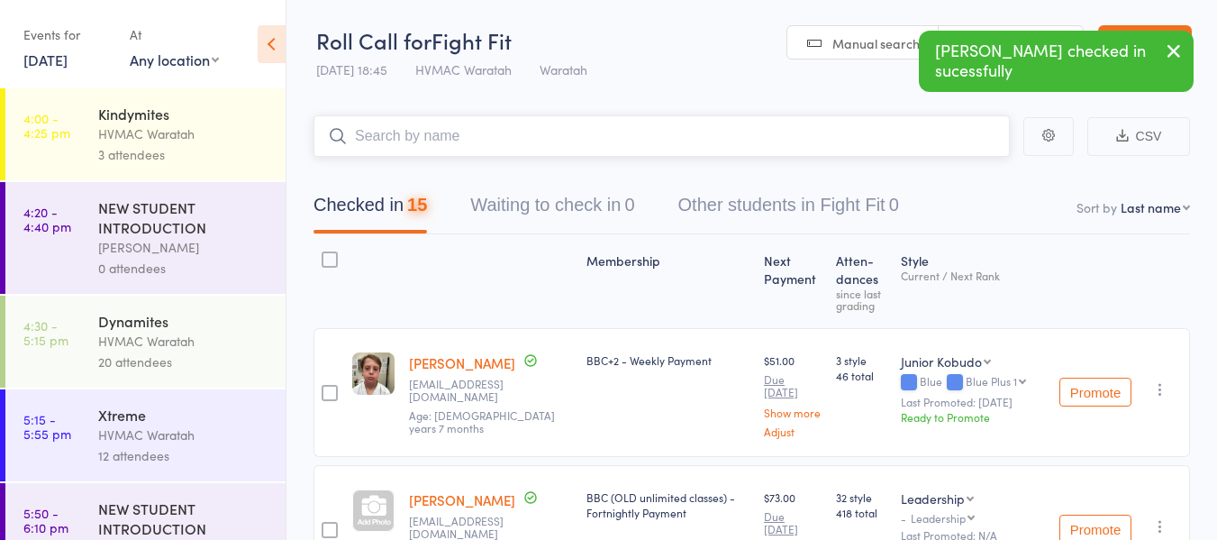
click at [457, 135] on input "search" at bounding box center [662, 135] width 696 height 41
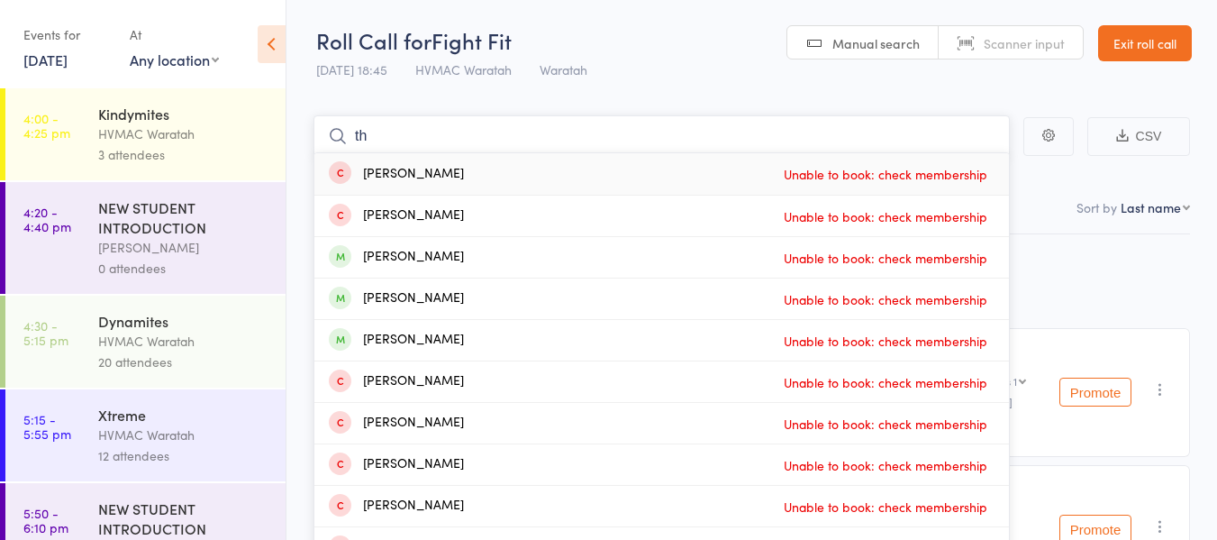
type input "t"
type input "[PERSON_NAME]"
click at [952, 260] on link "Drop in" at bounding box center [962, 257] width 59 height 28
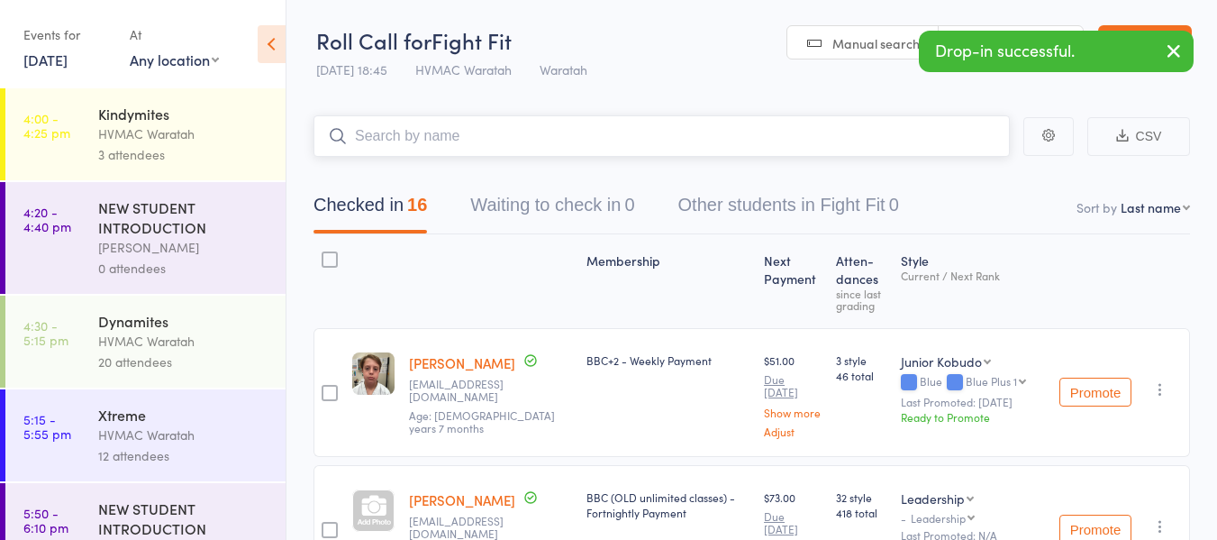
click at [373, 141] on input "search" at bounding box center [662, 135] width 696 height 41
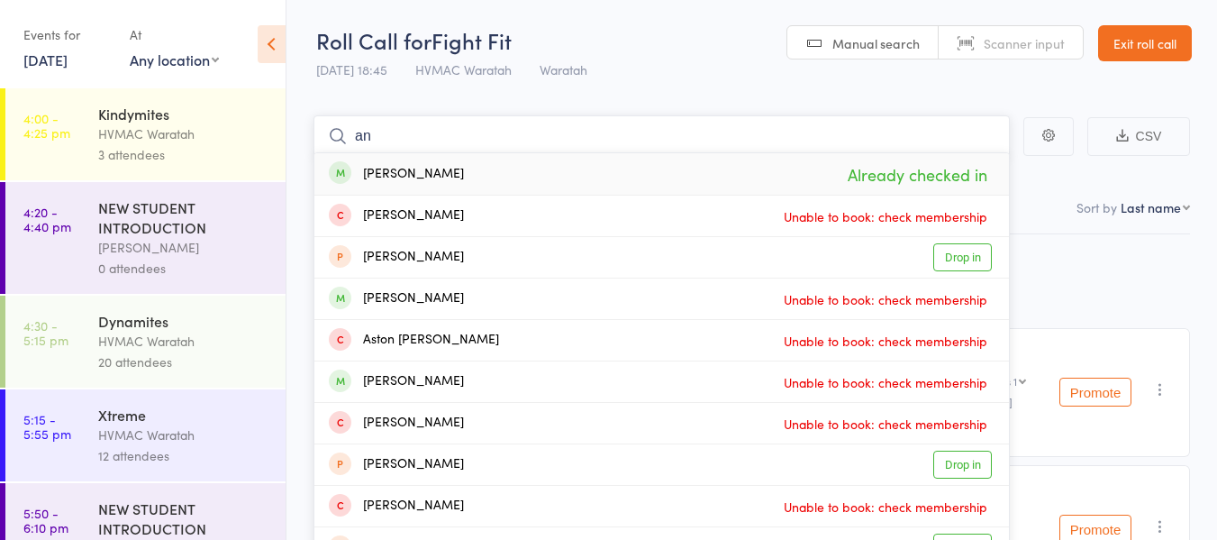
type input "a"
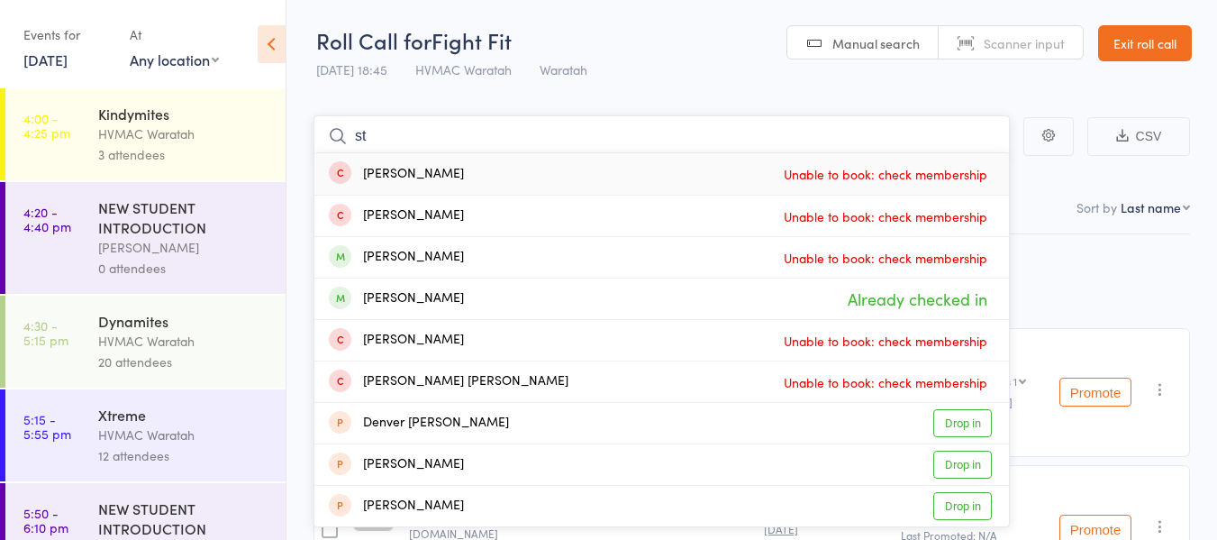
type input "s"
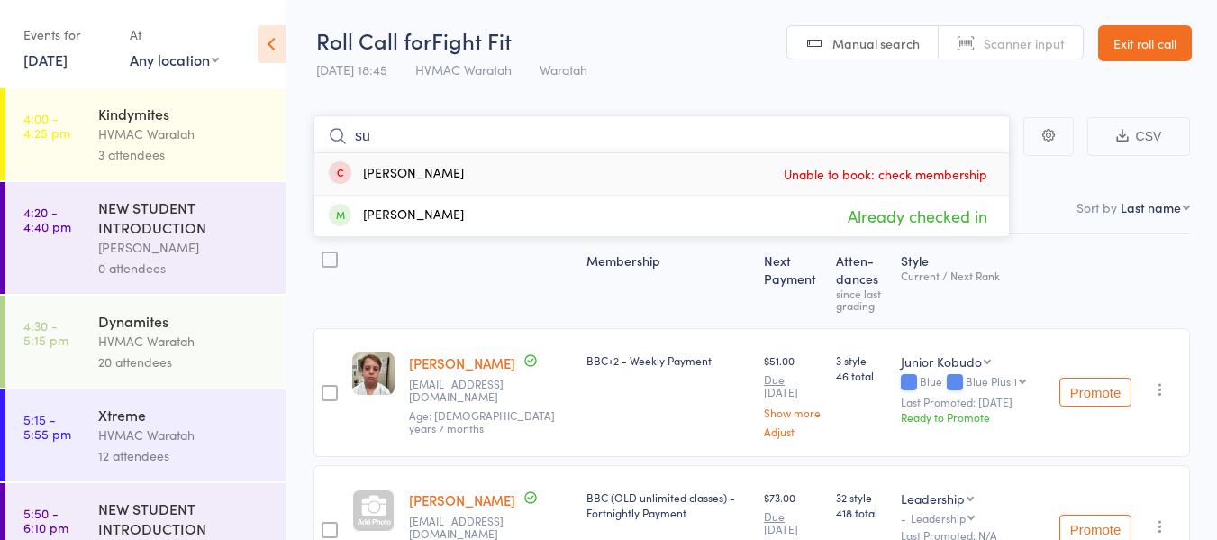
type input "s"
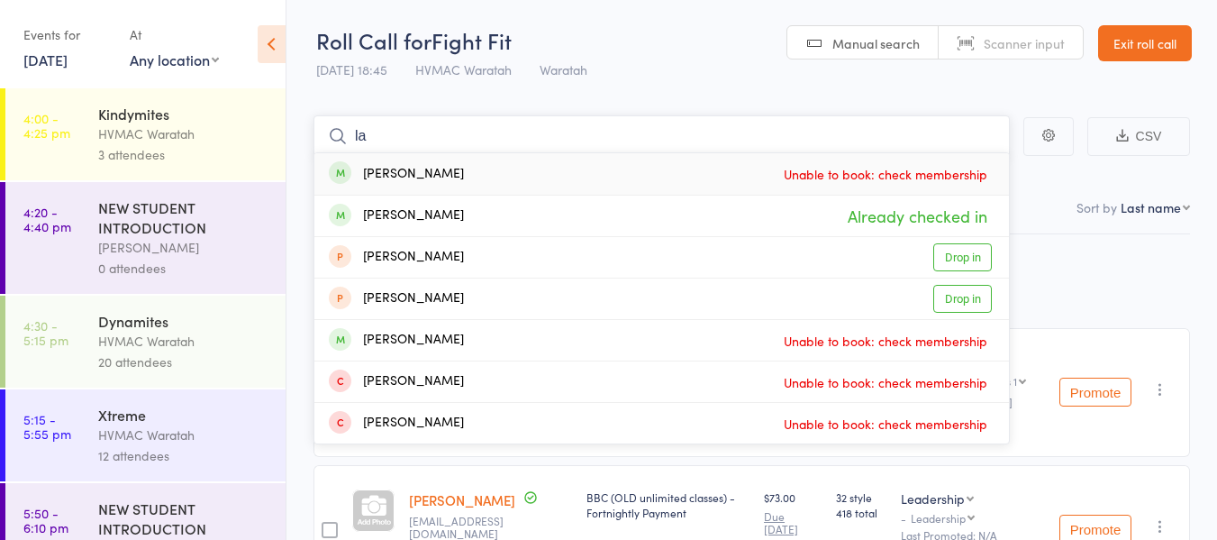
type input "l"
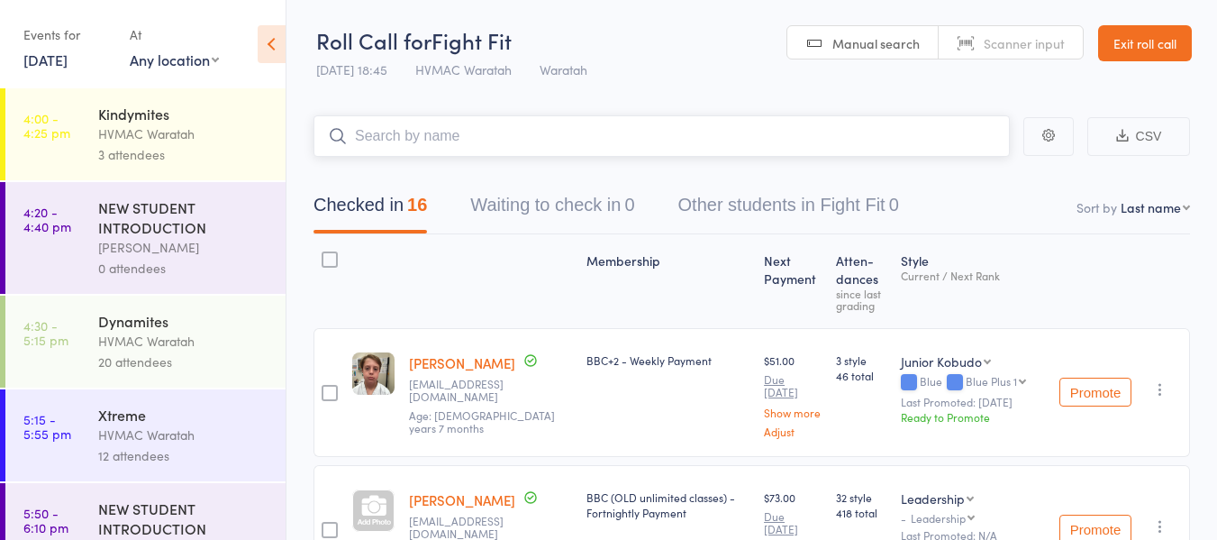
click at [477, 133] on input "search" at bounding box center [662, 135] width 696 height 41
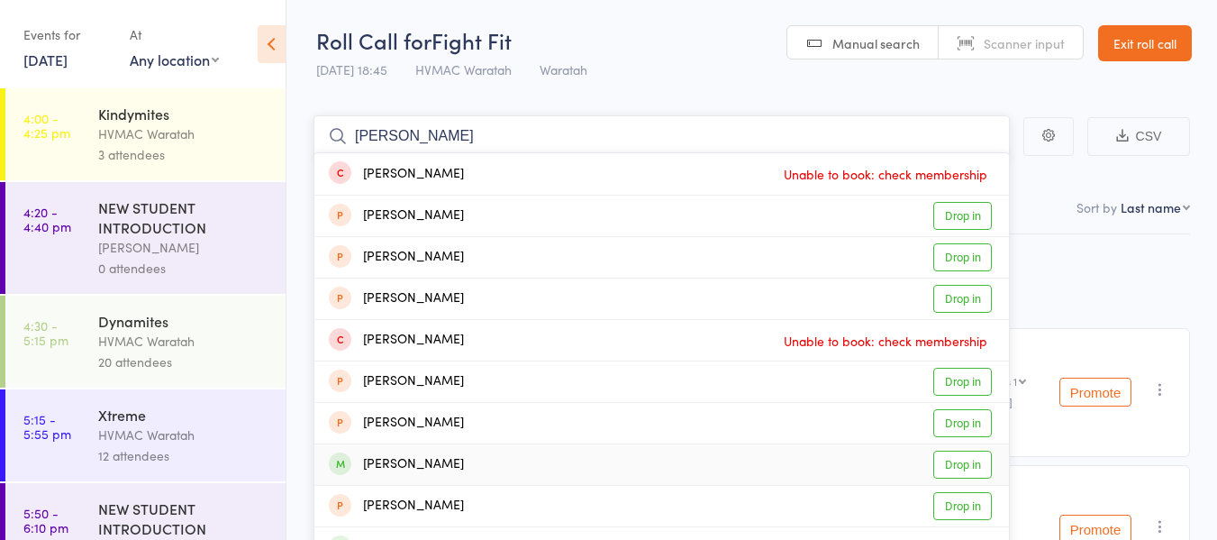
type input "charlie"
click at [975, 458] on link "Drop in" at bounding box center [962, 464] width 59 height 28
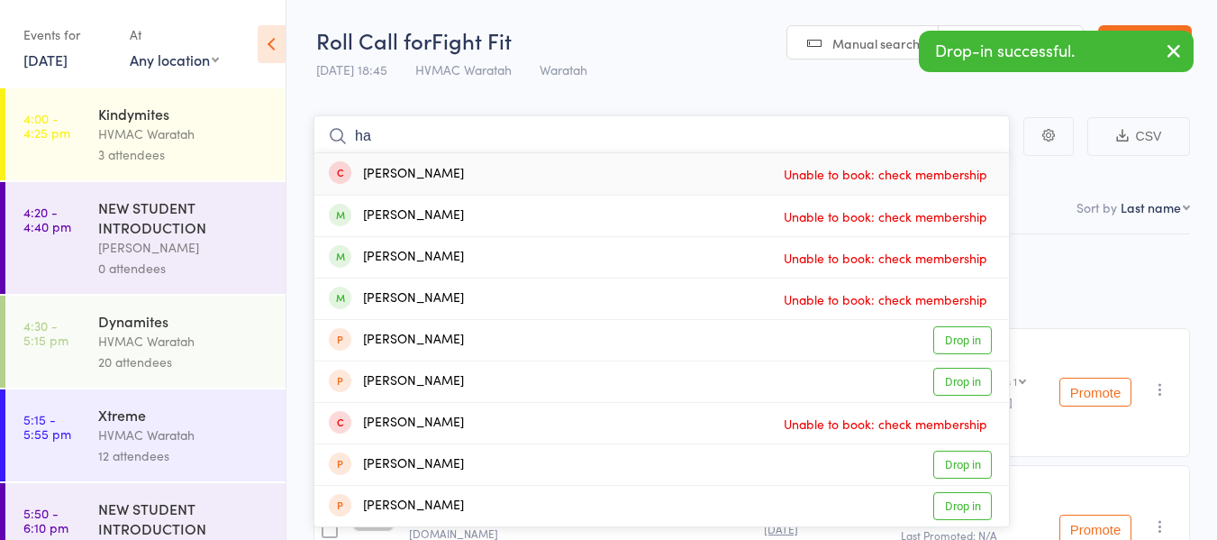
type input "h"
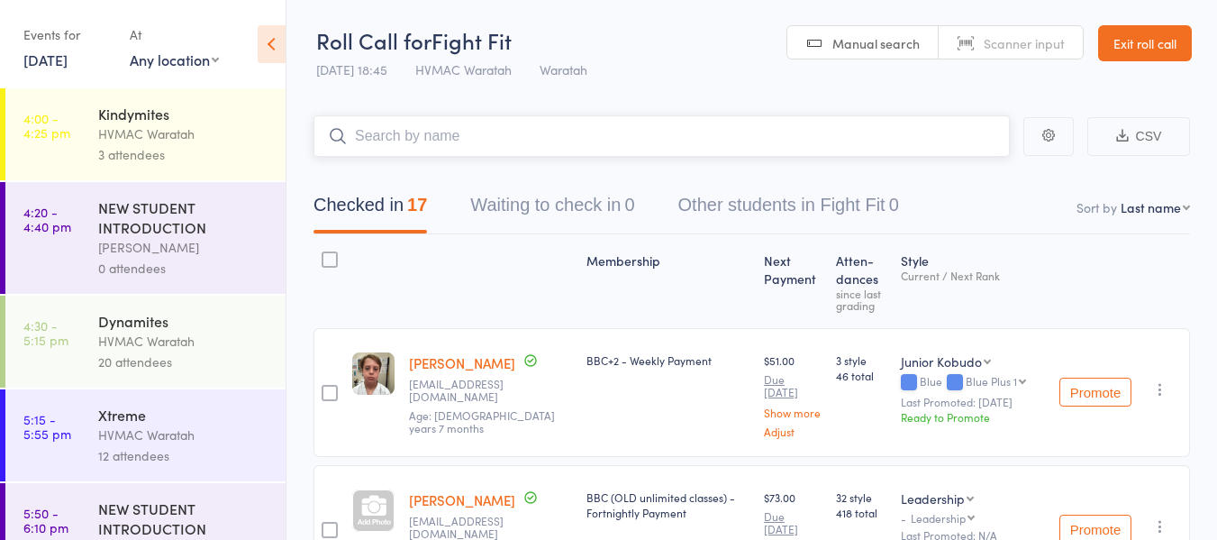
click at [406, 143] on input "search" at bounding box center [662, 135] width 696 height 41
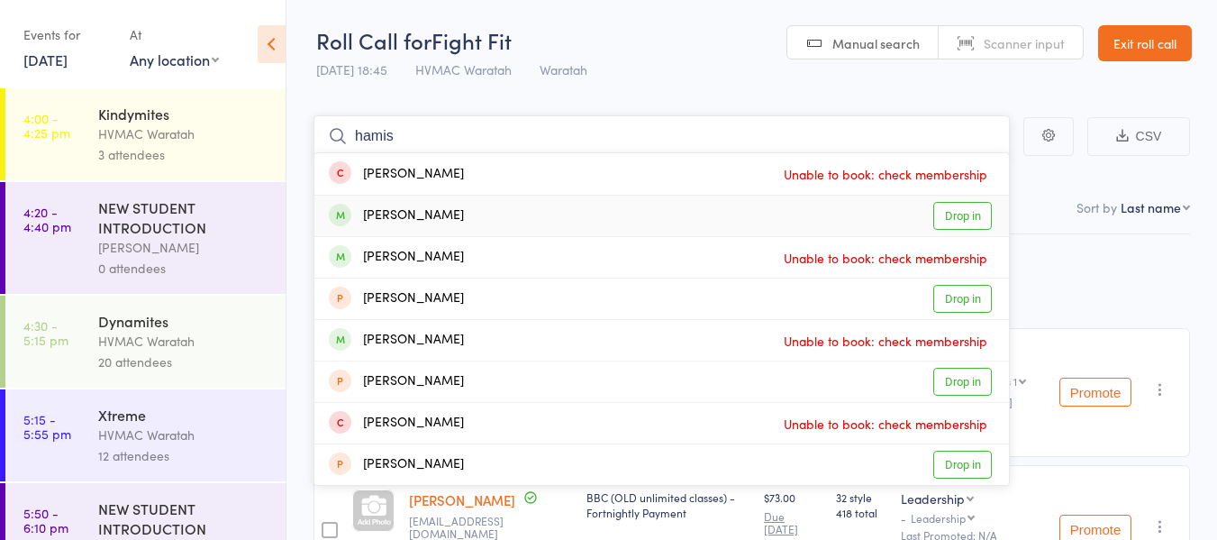
type input "hamis"
click at [973, 209] on link "Drop in" at bounding box center [962, 216] width 59 height 28
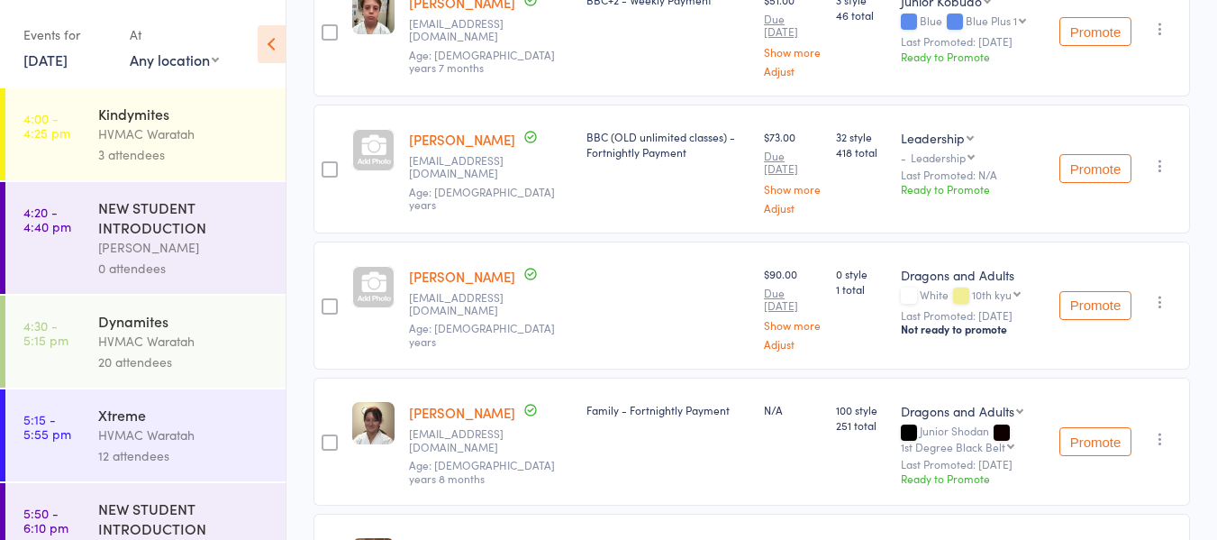
scroll to position [338, 0]
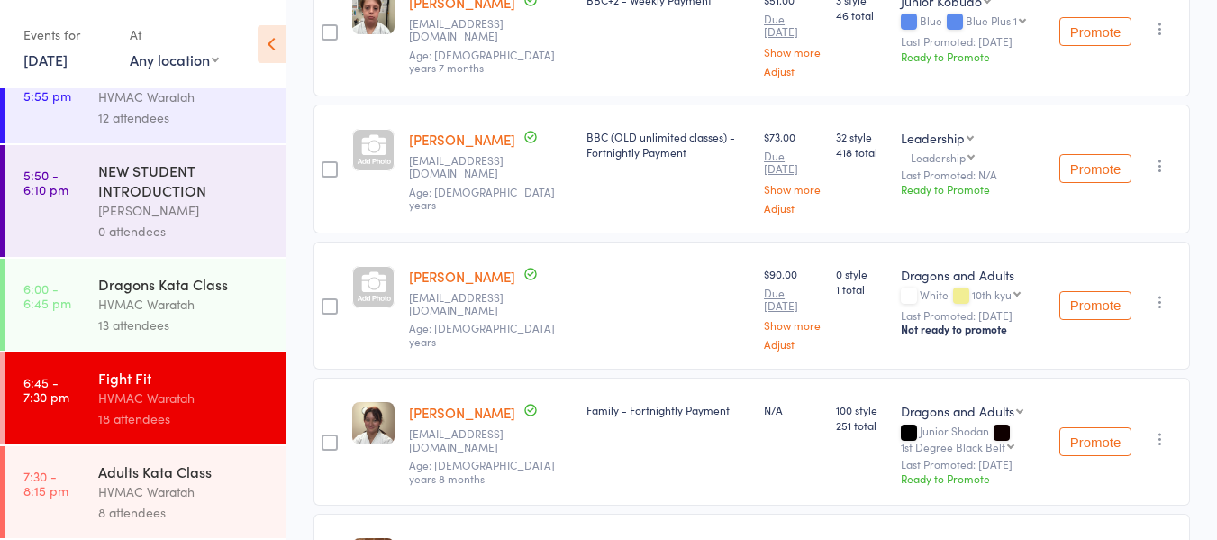
click at [228, 479] on div "Adults Kata Class" at bounding box center [184, 471] width 172 height 20
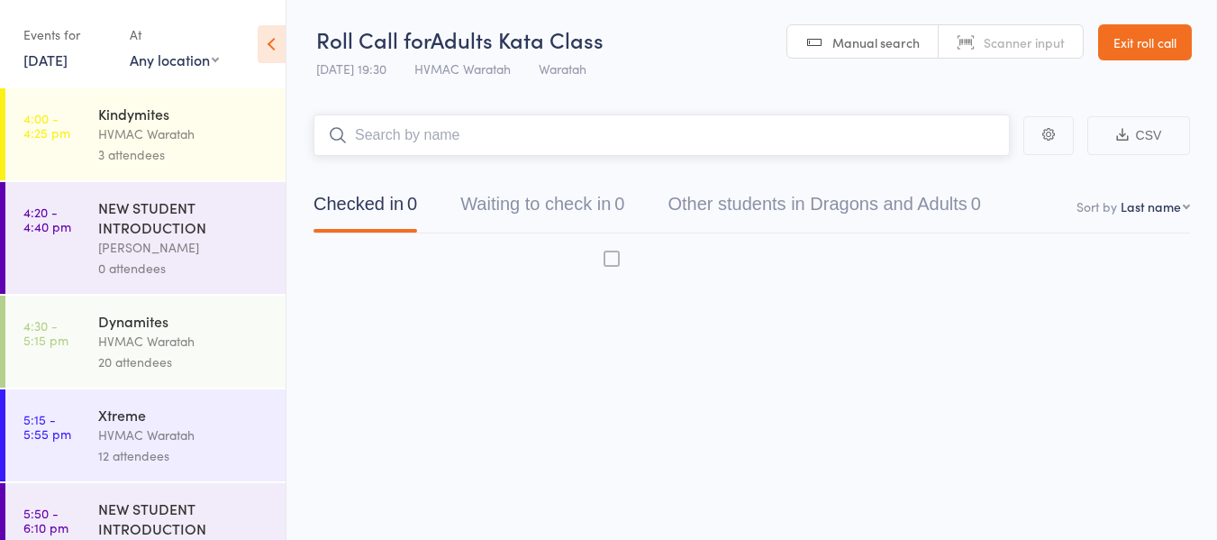
scroll to position [1, 0]
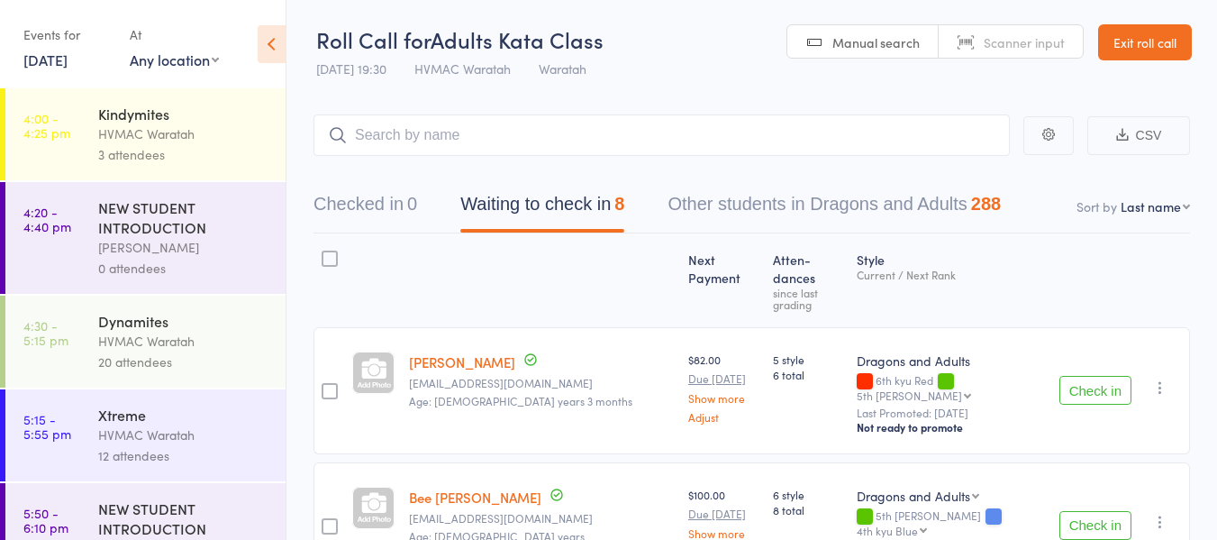
click at [1093, 376] on button "Check in" at bounding box center [1095, 390] width 72 height 29
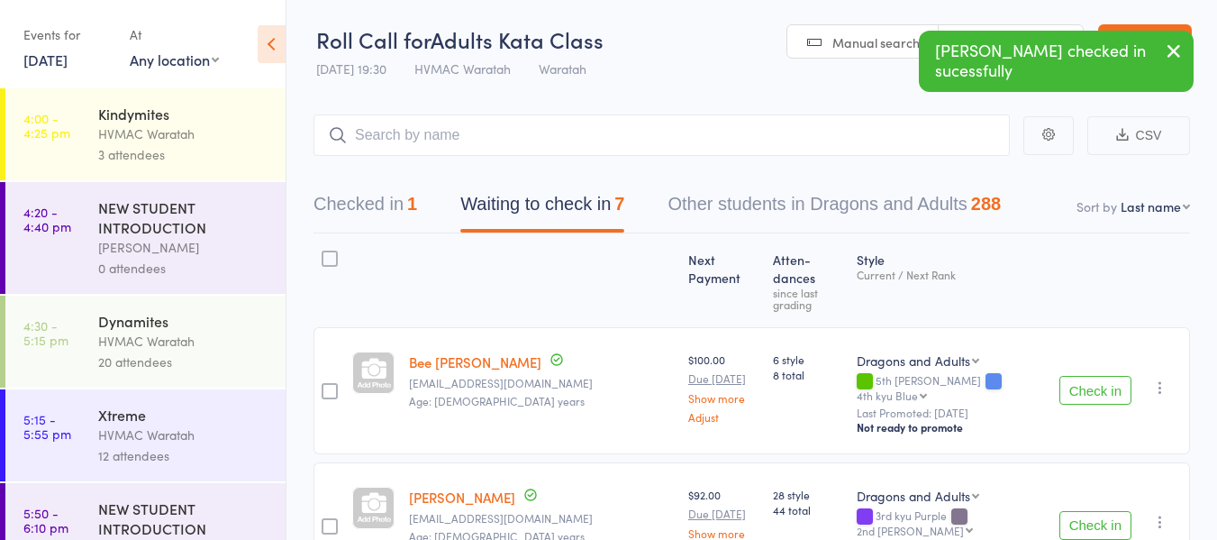
click at [1159, 378] on icon "button" at bounding box center [1160, 387] width 18 height 18
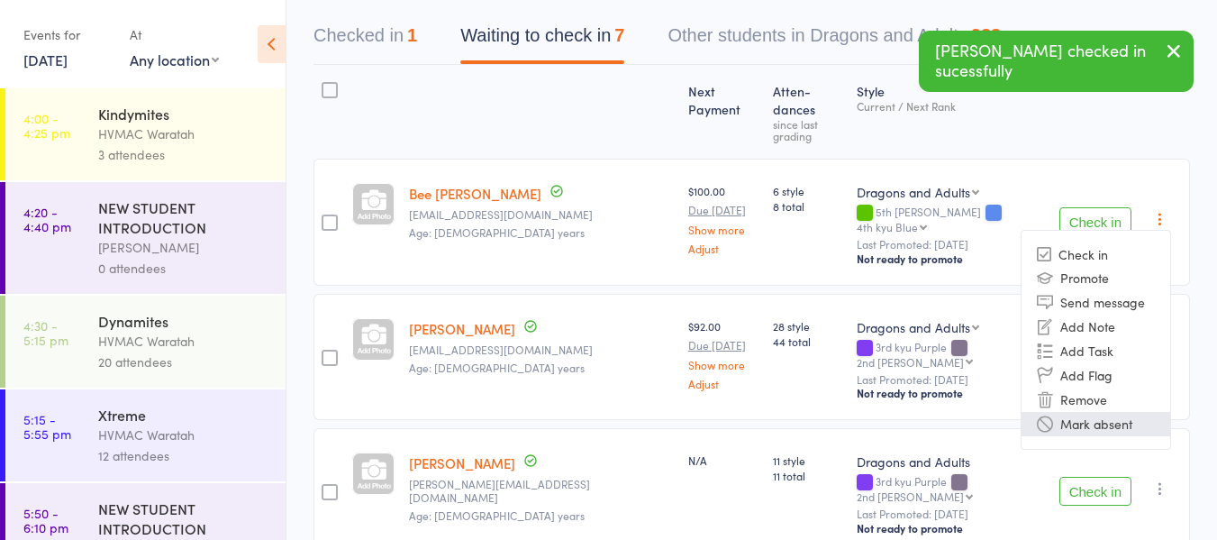
scroll to position [181, 0]
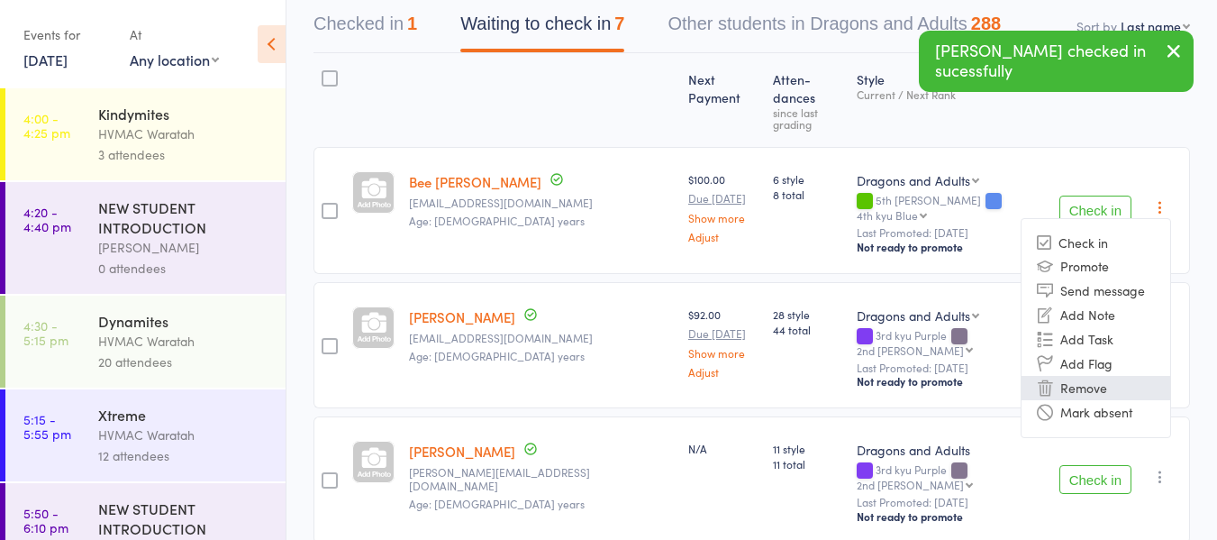
click at [1085, 376] on li "Remove" at bounding box center [1096, 388] width 149 height 24
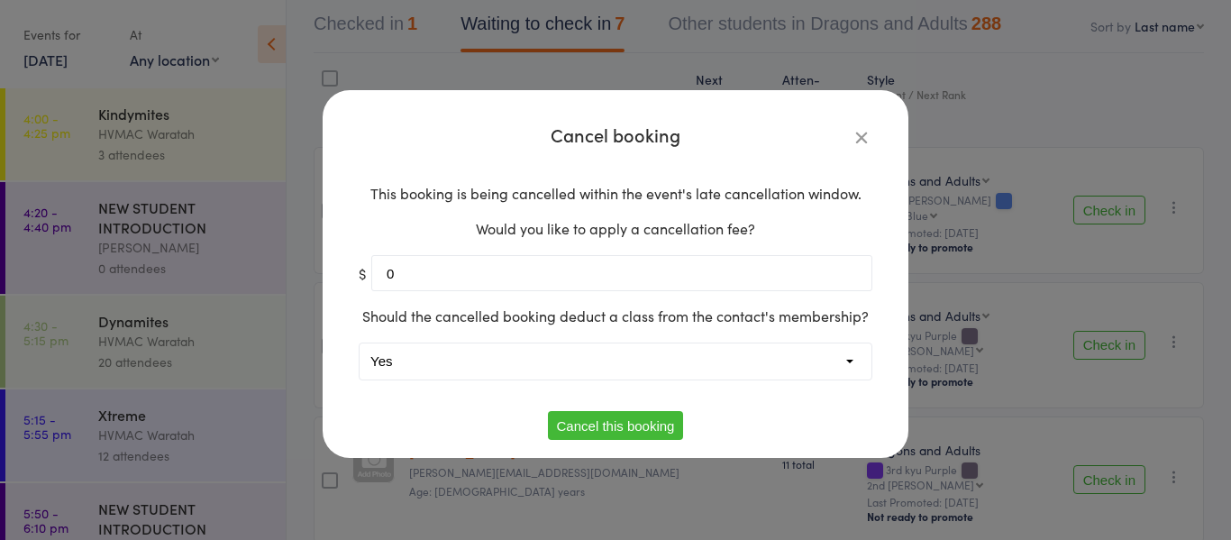
click at [383, 356] on select "Yes No" at bounding box center [615, 361] width 512 height 36
select select "1"
click at [359, 343] on select "Yes No" at bounding box center [615, 361] width 512 height 36
click at [583, 423] on button "Cancel this booking" at bounding box center [616, 425] width 136 height 29
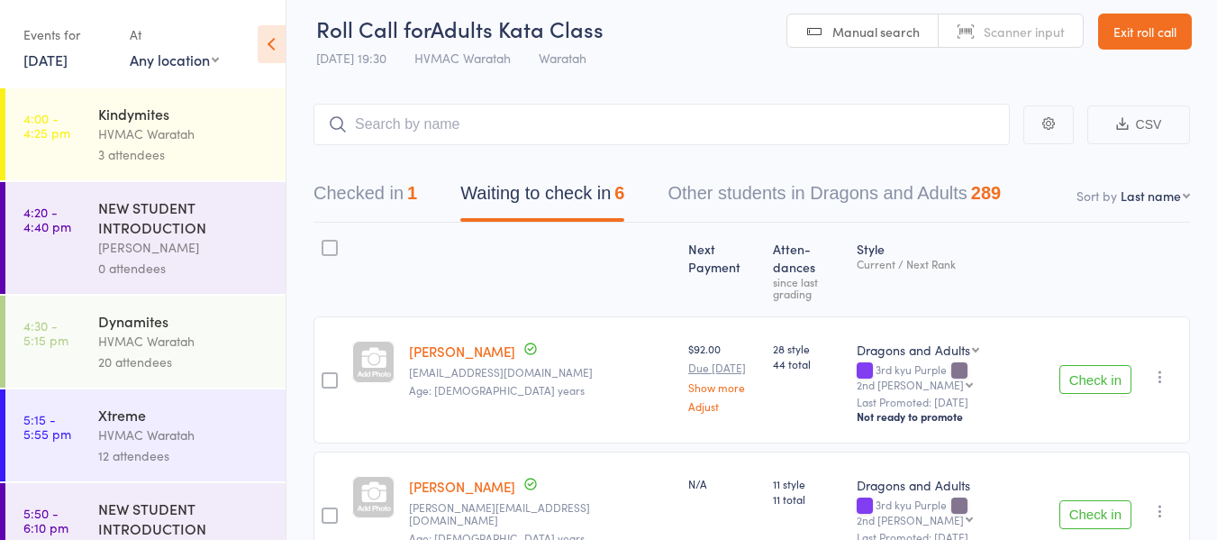
scroll to position [0, 0]
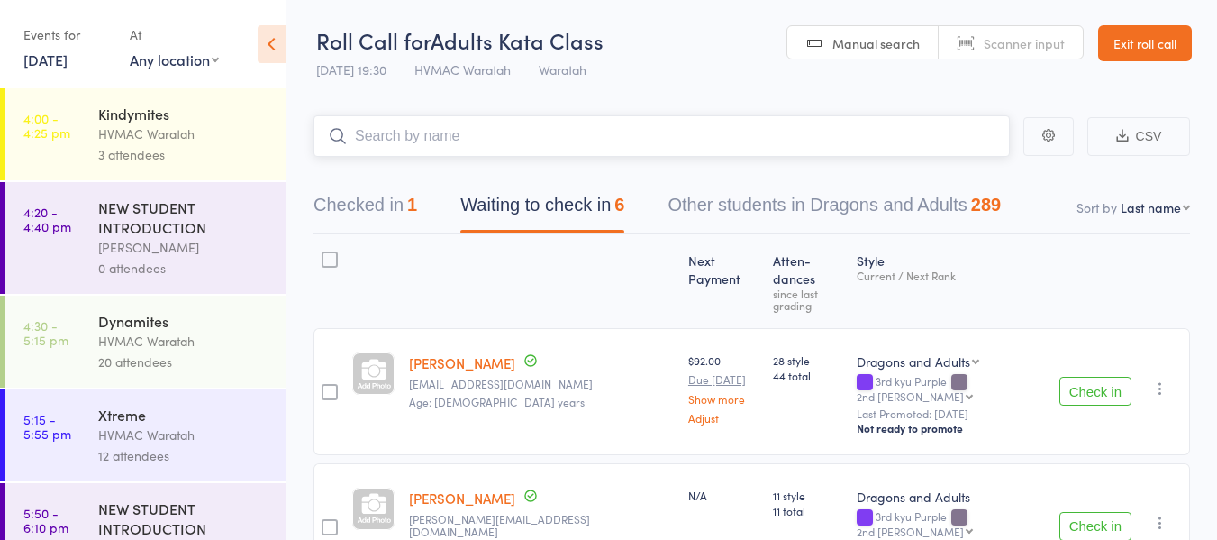
click at [438, 128] on input "search" at bounding box center [662, 135] width 696 height 41
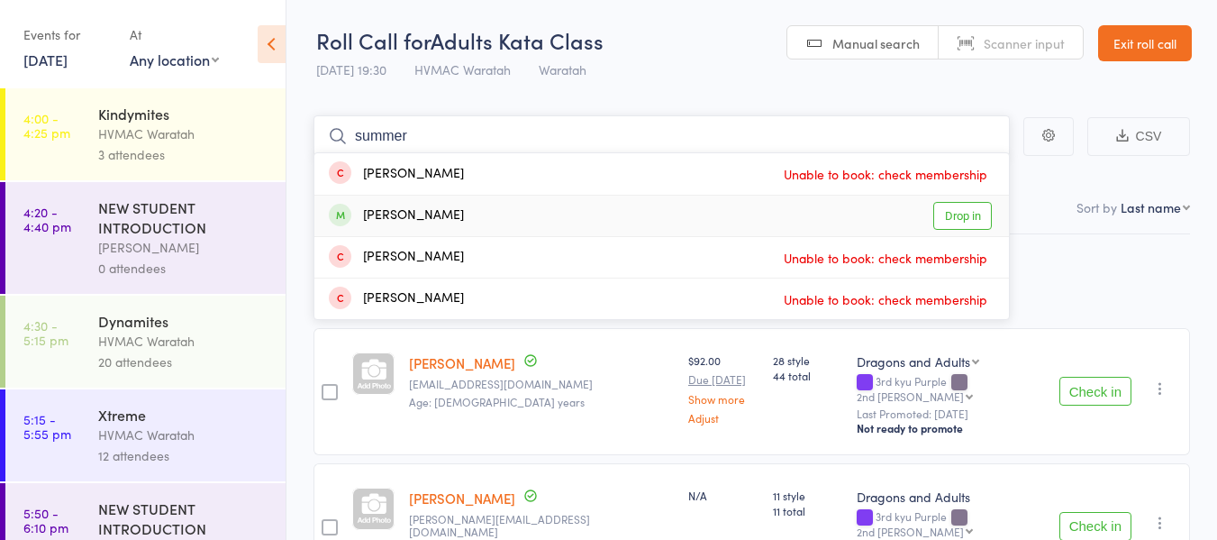
type input "summer"
click at [971, 214] on link "Drop in" at bounding box center [962, 216] width 59 height 28
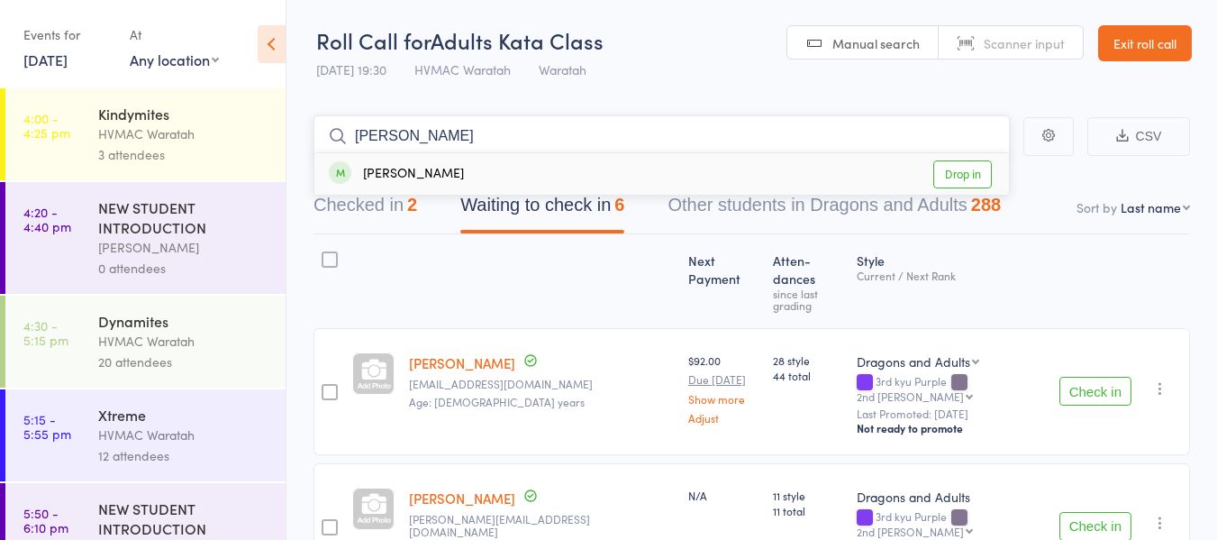
type input "tiffany"
click at [963, 172] on link "Drop in" at bounding box center [962, 174] width 59 height 28
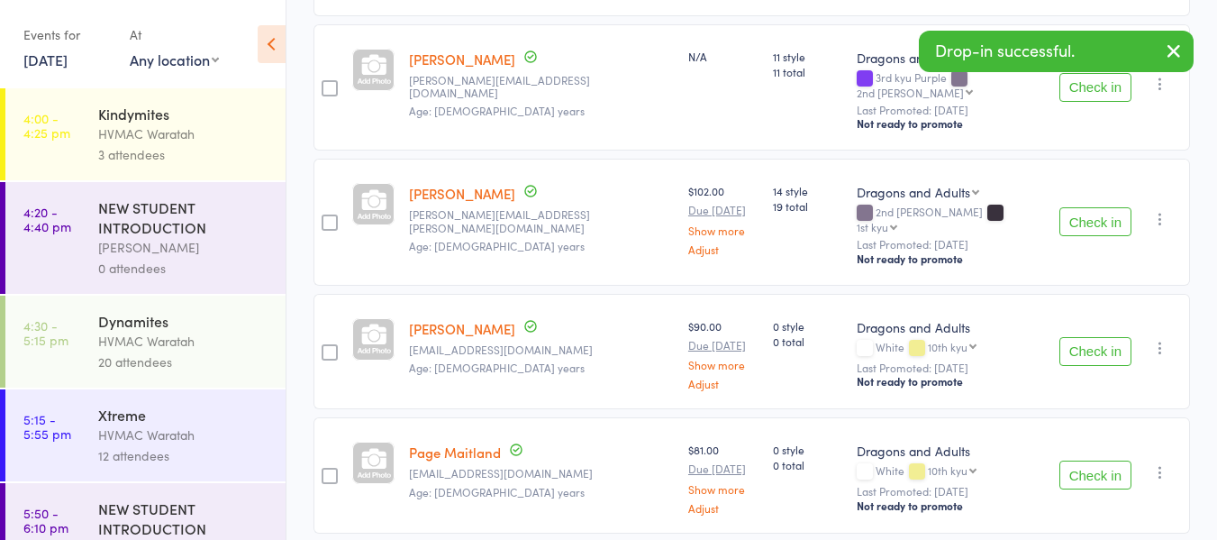
scroll to position [450, 0]
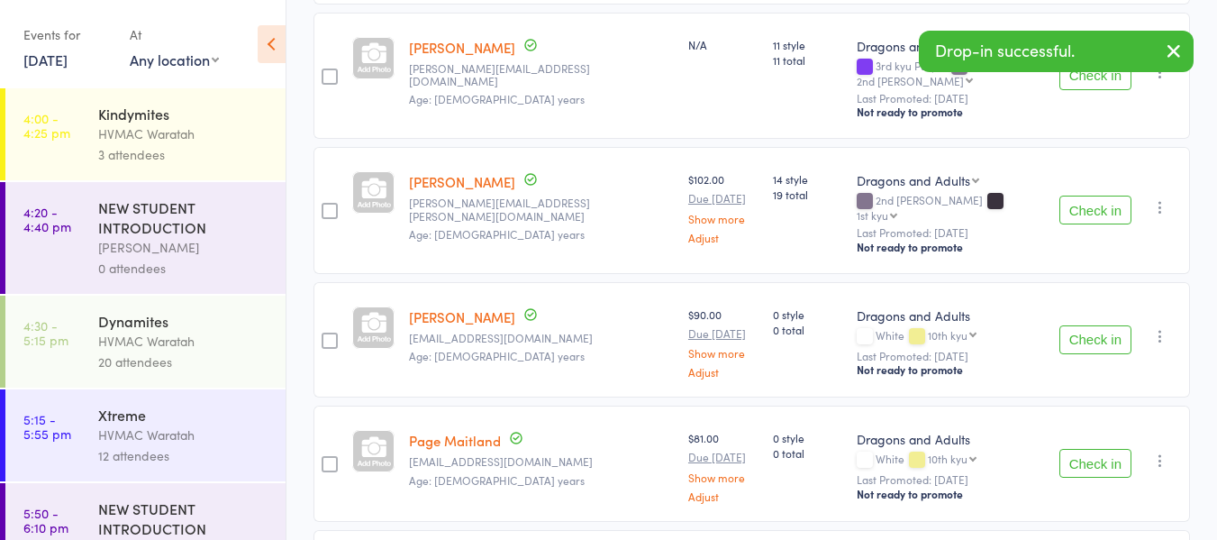
click at [1094, 325] on button "Check in" at bounding box center [1095, 339] width 72 height 29
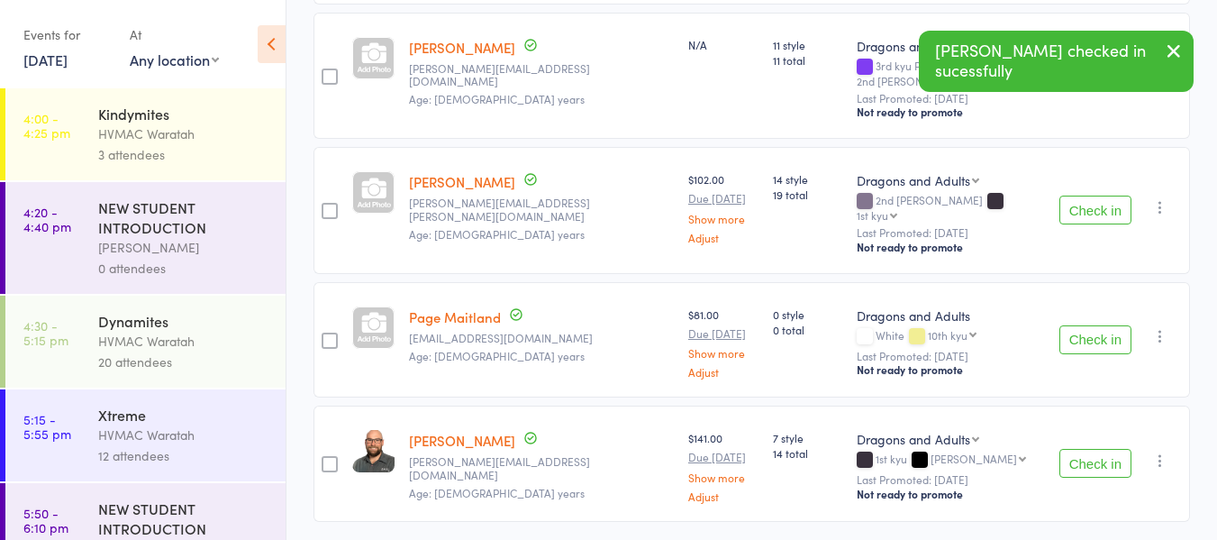
click at [1084, 325] on button "Check in" at bounding box center [1095, 339] width 72 height 29
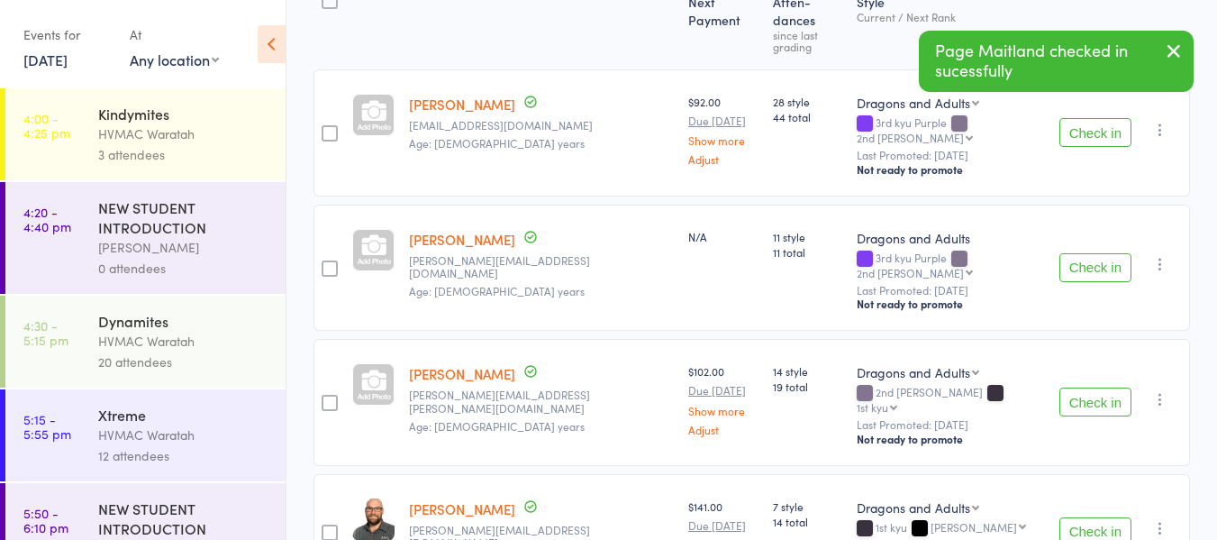
scroll to position [146, 0]
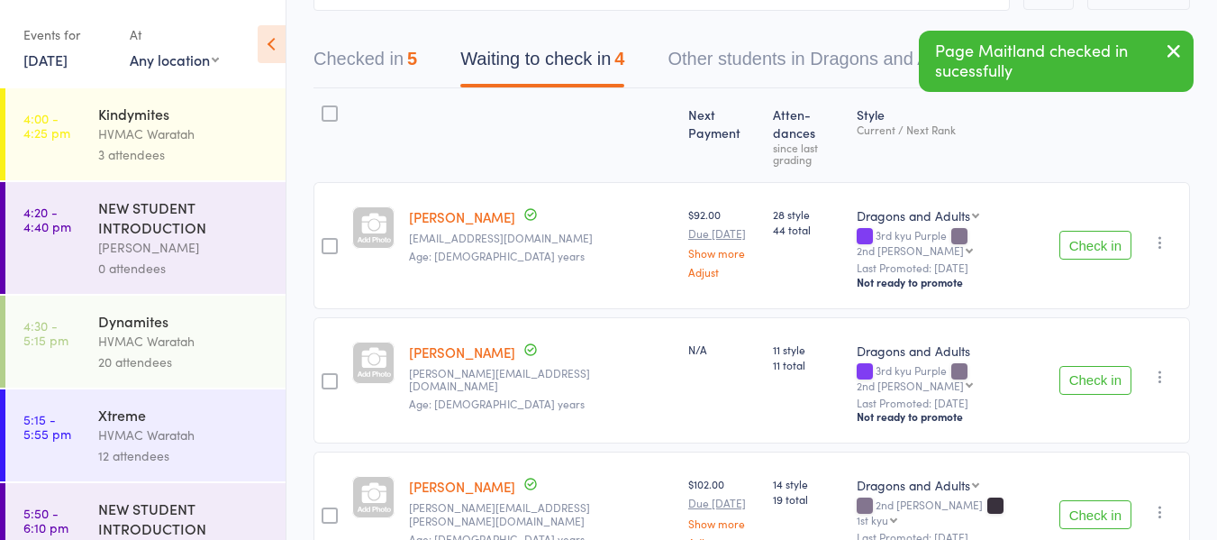
click at [1090, 231] on button "Check in" at bounding box center [1095, 245] width 72 height 29
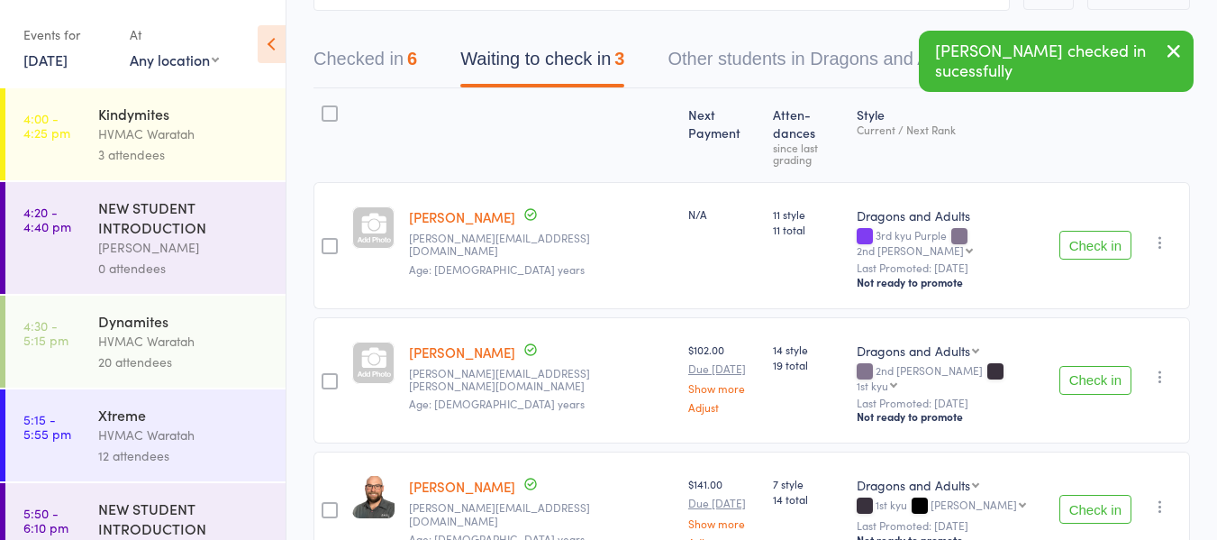
click at [1098, 231] on button "Check in" at bounding box center [1095, 245] width 72 height 29
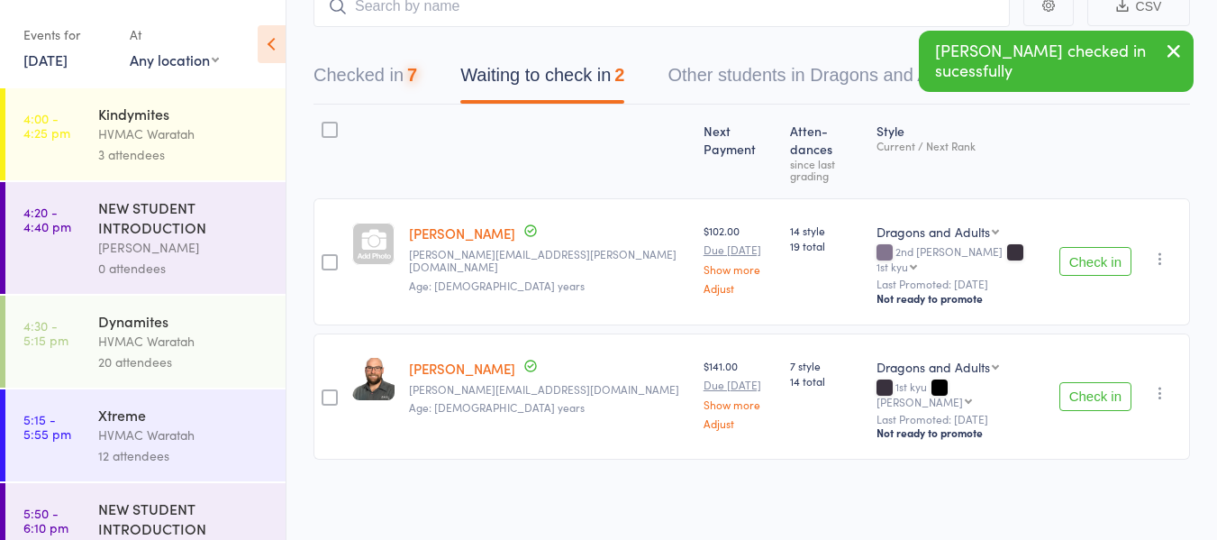
scroll to position [78, 0]
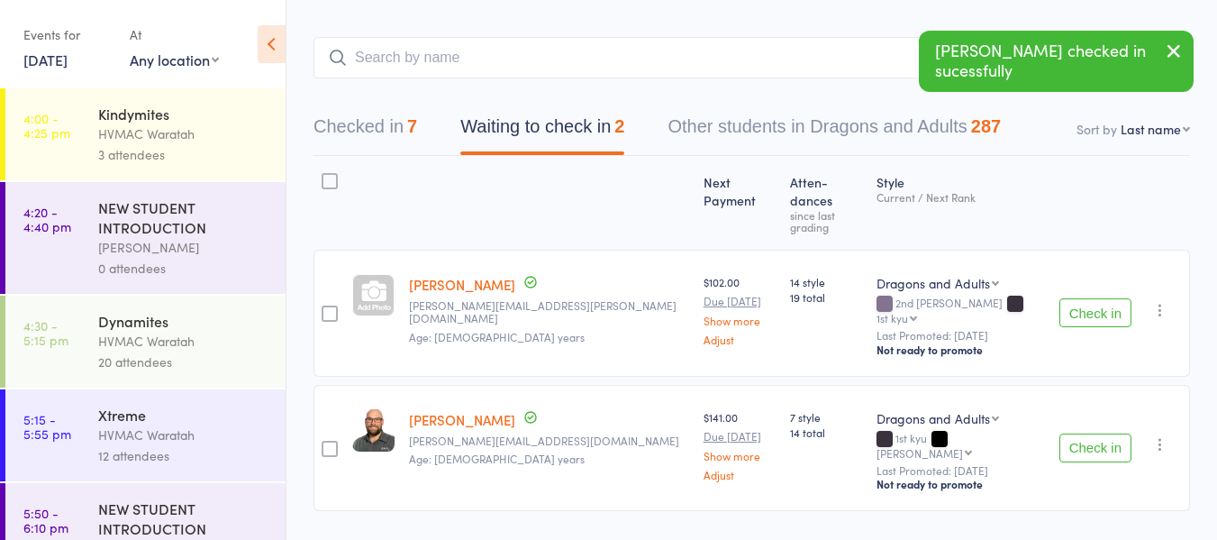
click at [1088, 298] on button "Check in" at bounding box center [1095, 312] width 72 height 29
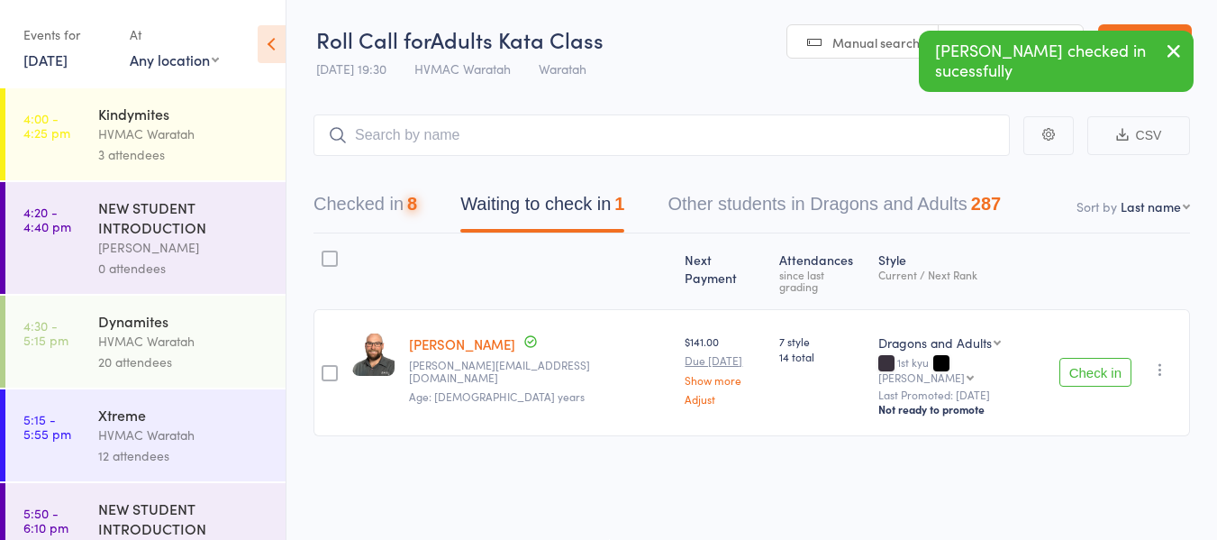
scroll to position [1, 0]
click at [1100, 358] on button "Check in" at bounding box center [1095, 372] width 72 height 29
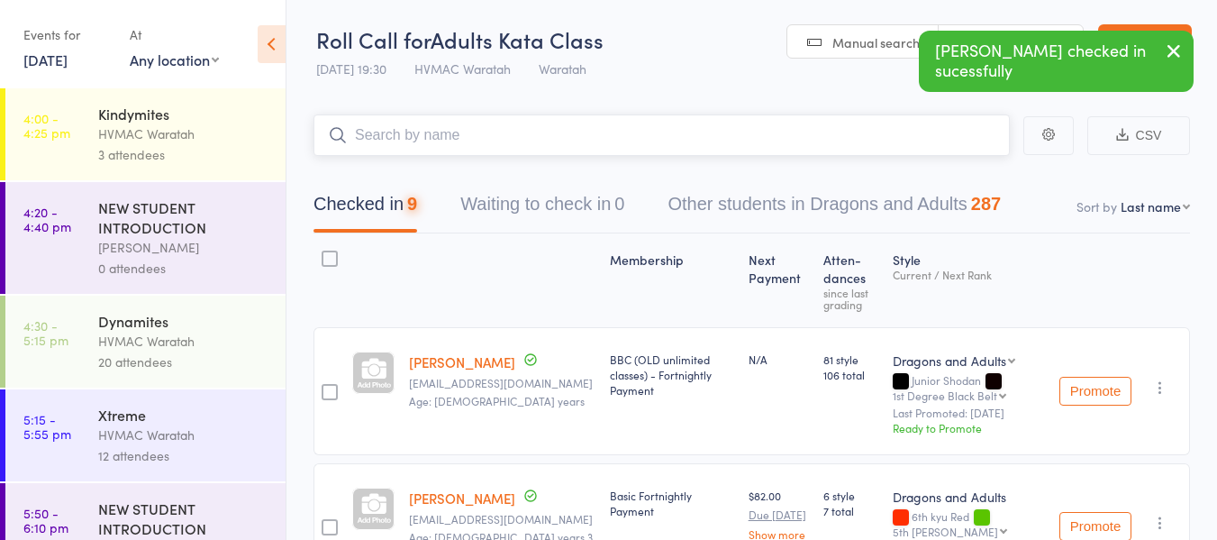
click at [580, 129] on input "search" at bounding box center [662, 134] width 696 height 41
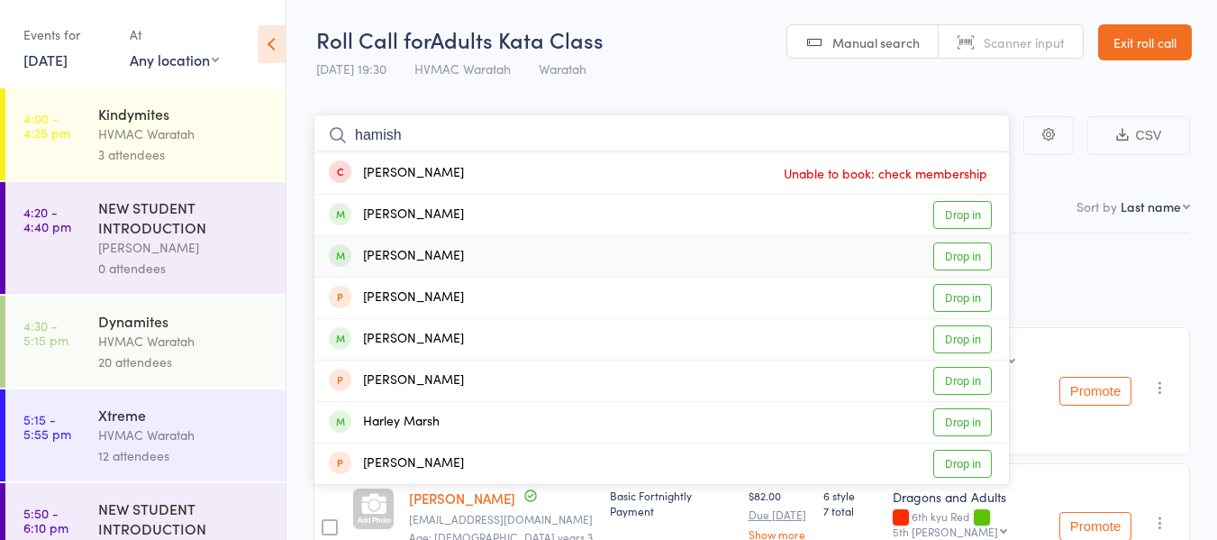
type input "hamish"
click at [969, 250] on link "Drop in" at bounding box center [962, 256] width 59 height 28
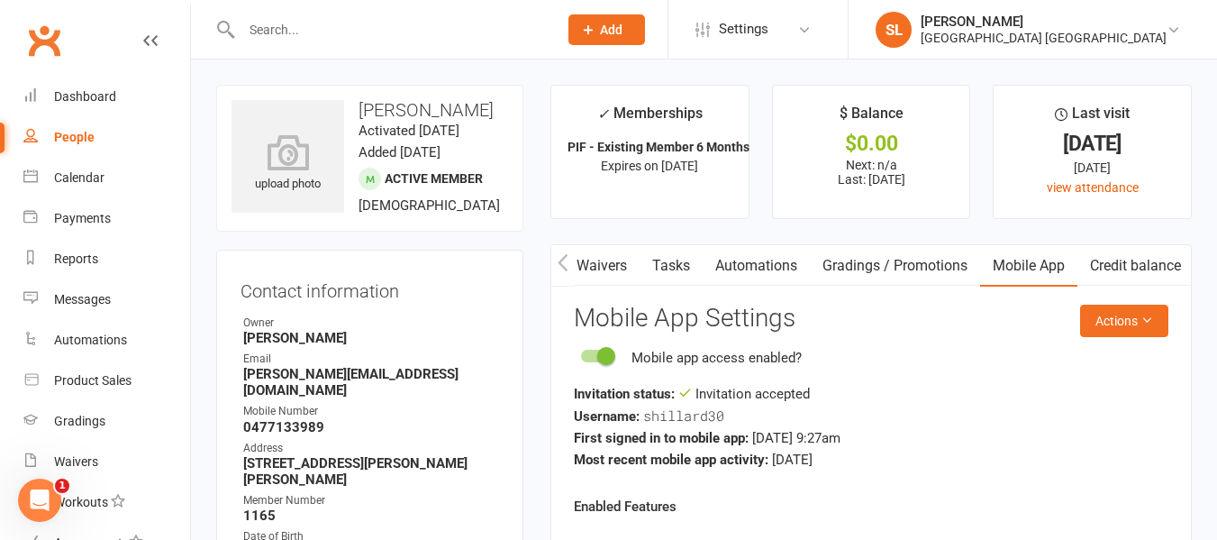
click at [267, 28] on input "text" at bounding box center [390, 29] width 309 height 25
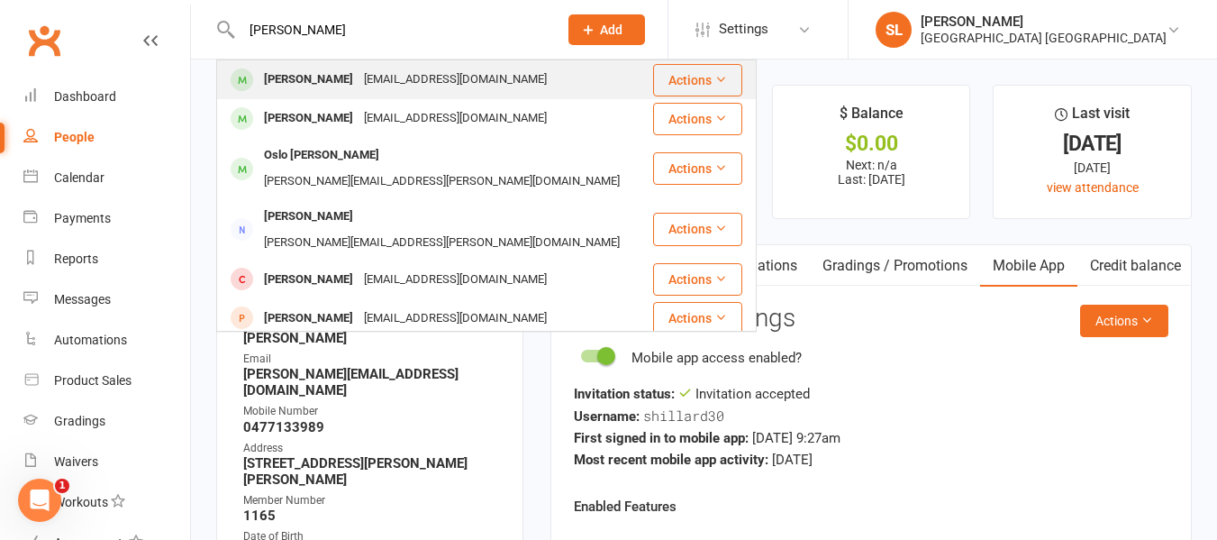
type input "[PERSON_NAME]"
click at [286, 78] on div "[PERSON_NAME]" at bounding box center [309, 80] width 100 height 26
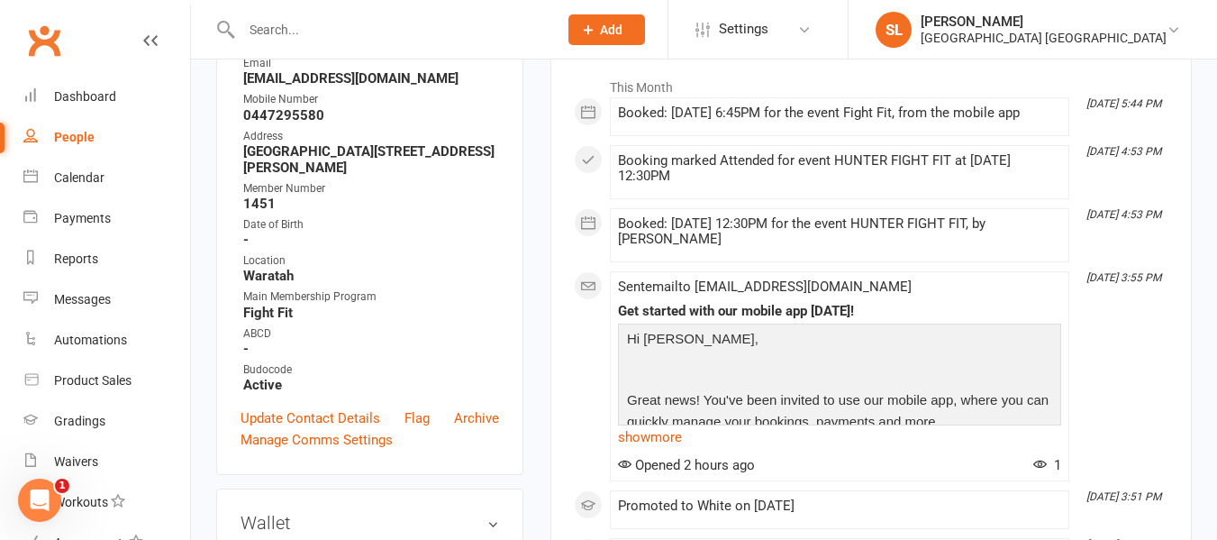
scroll to position [360, 0]
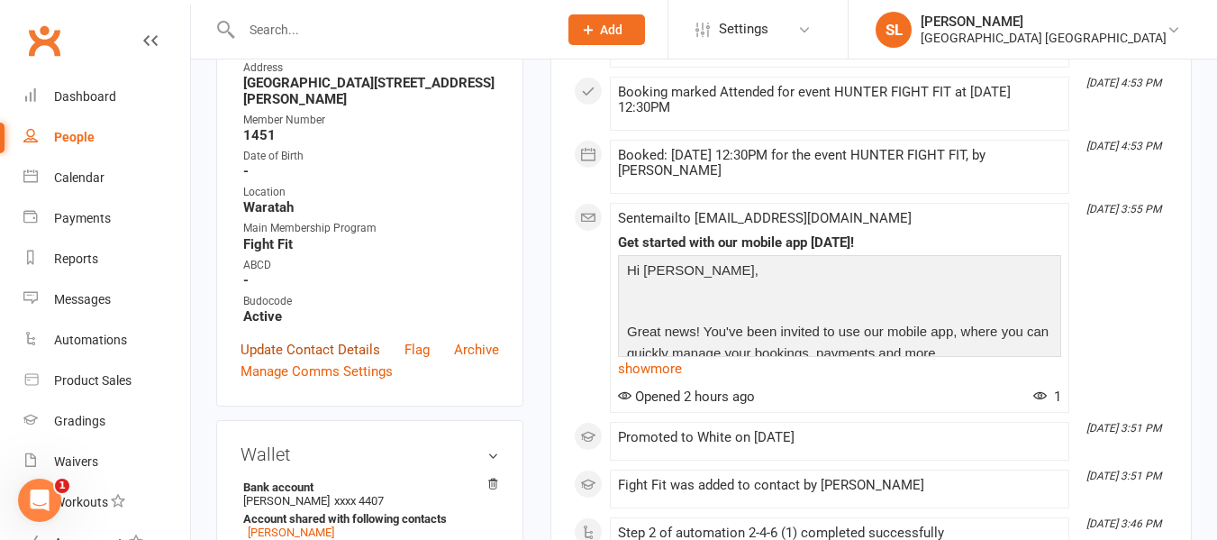
click at [311, 351] on link "Update Contact Details" at bounding box center [311, 350] width 140 height 22
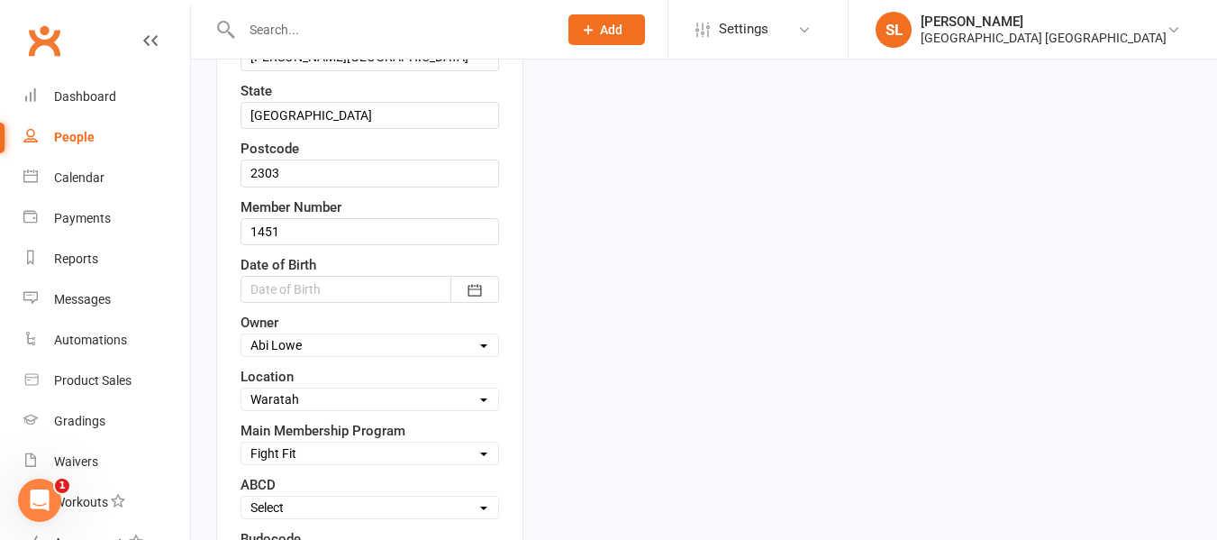
scroll to position [625, 0]
click at [474, 295] on icon "button" at bounding box center [475, 288] width 18 height 18
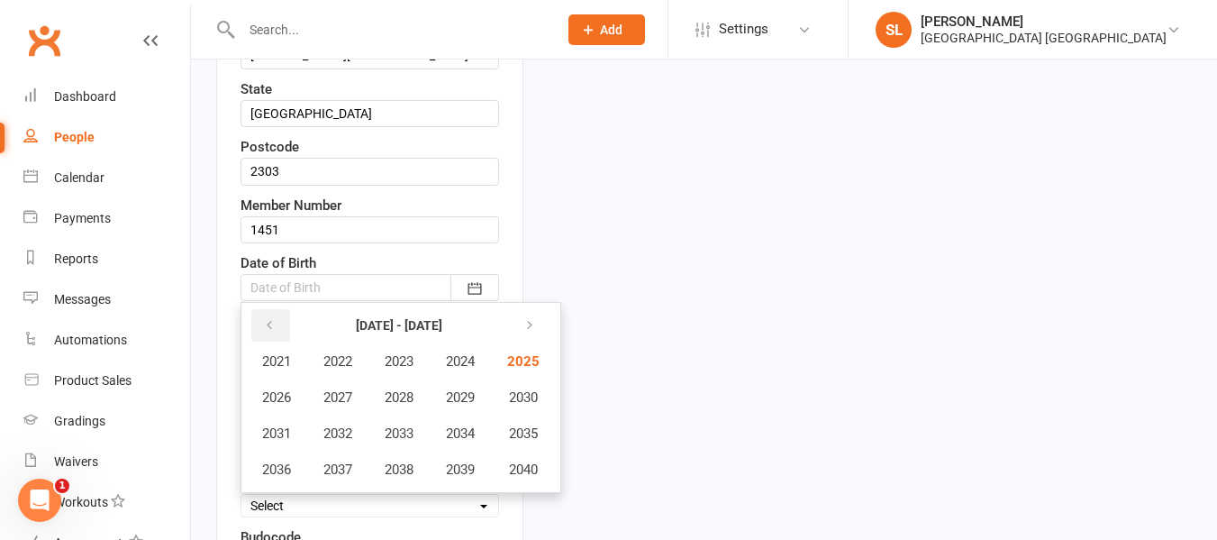
click at [272, 324] on icon "button" at bounding box center [269, 325] width 13 height 14
click at [532, 432] on span "1975" at bounding box center [521, 433] width 29 height 16
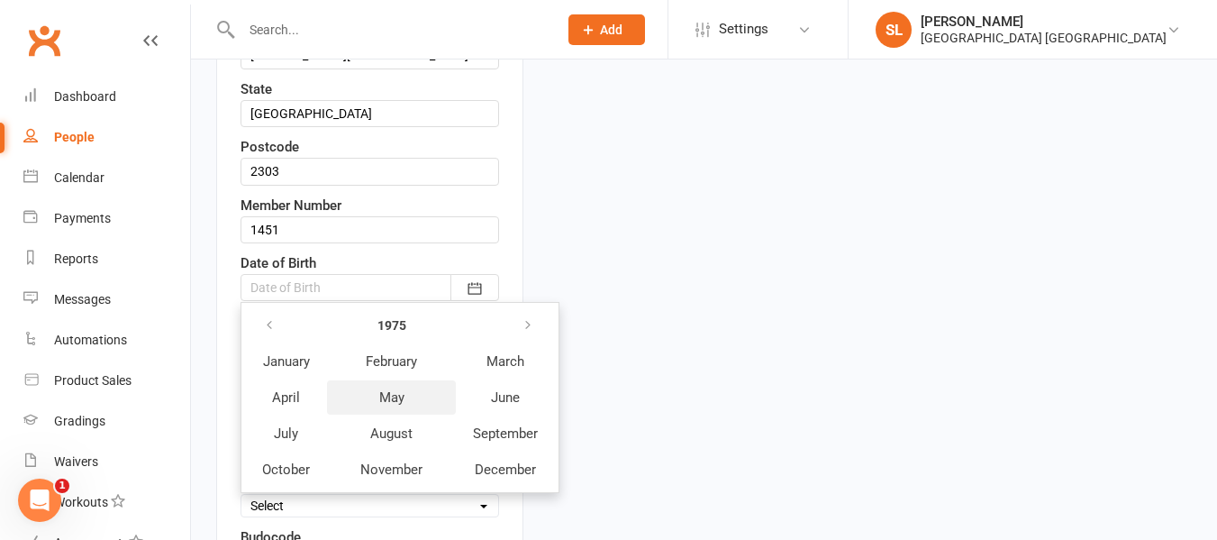
click at [394, 402] on span "May" at bounding box center [391, 397] width 25 height 16
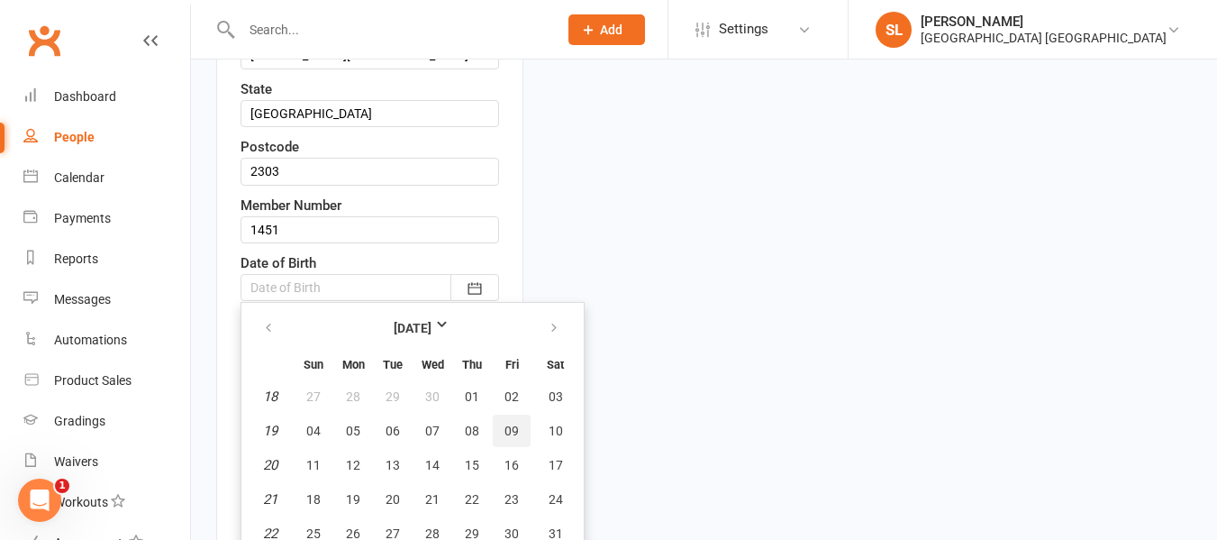
click at [508, 429] on span "09" at bounding box center [512, 430] width 14 height 14
type input "[DATE]"
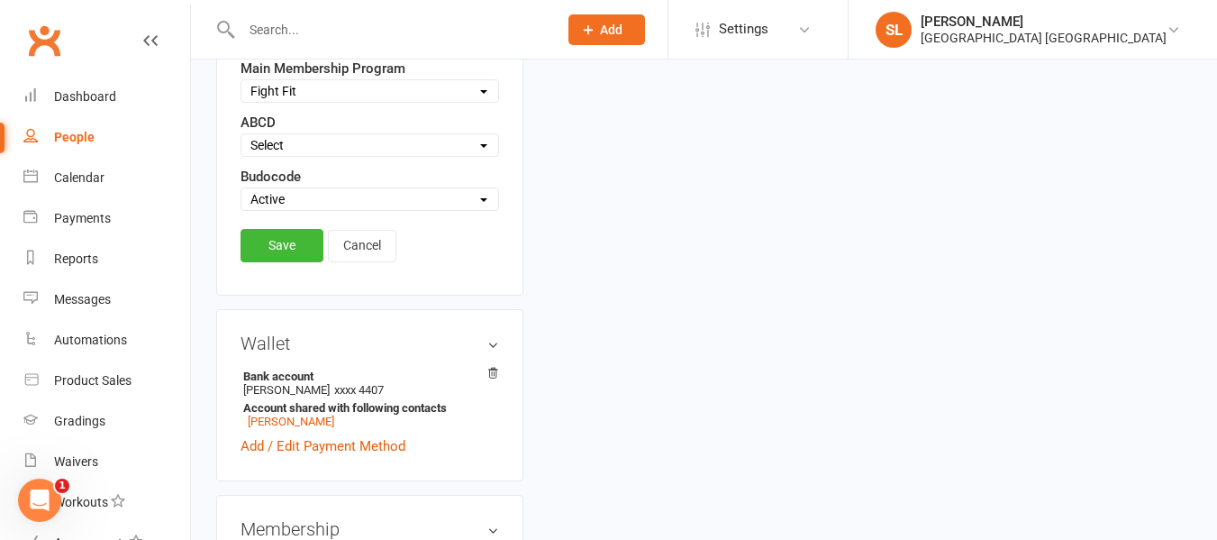
click at [283, 248] on link "Save" at bounding box center [282, 245] width 83 height 32
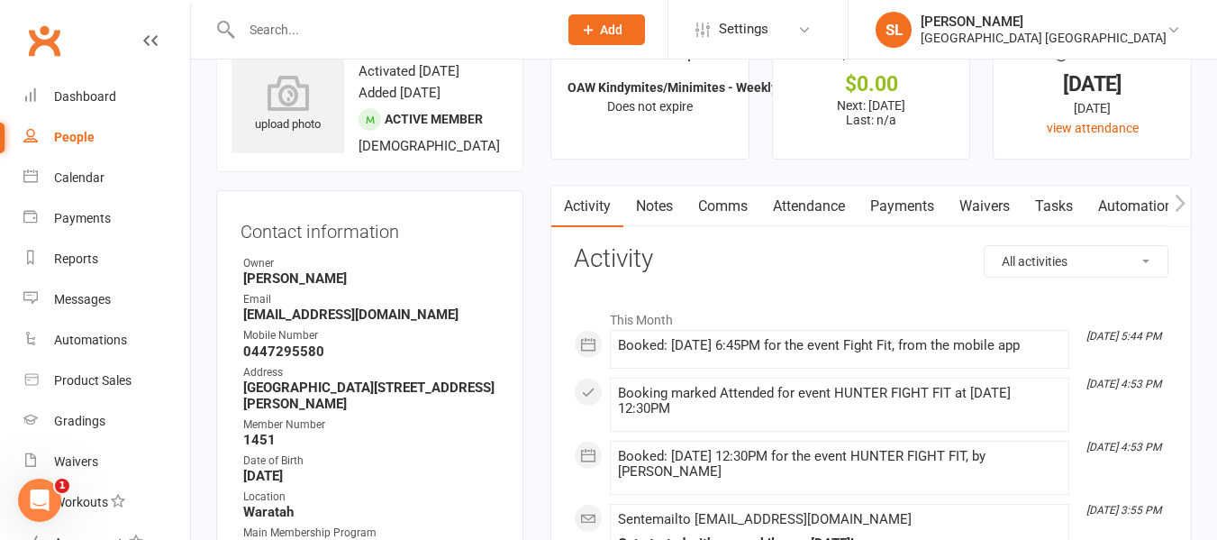
scroll to position [0, 0]
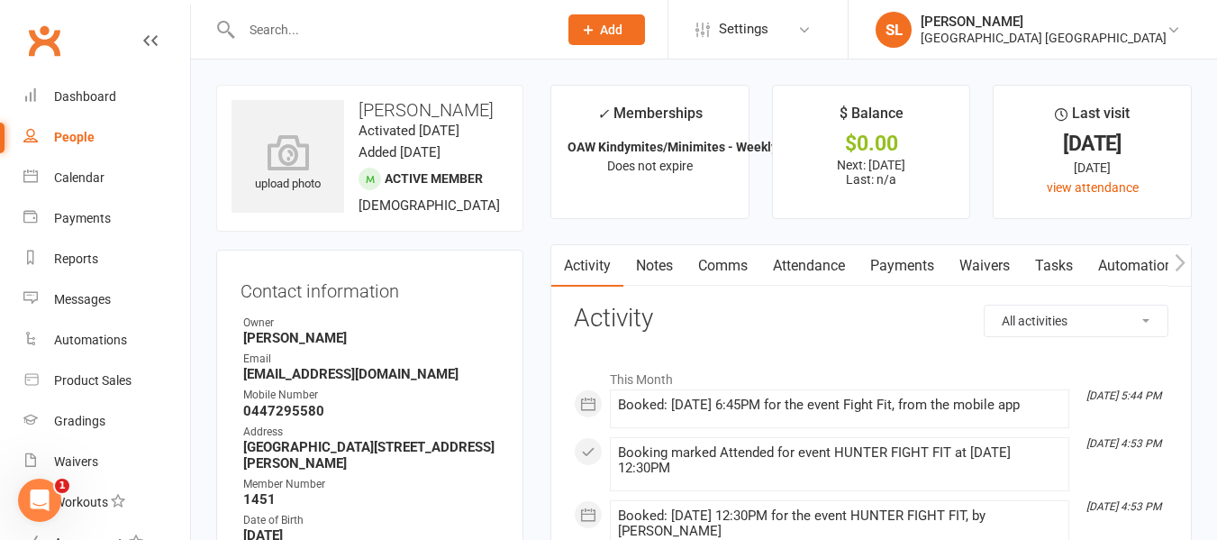
click at [904, 268] on link "Payments" at bounding box center [902, 265] width 89 height 41
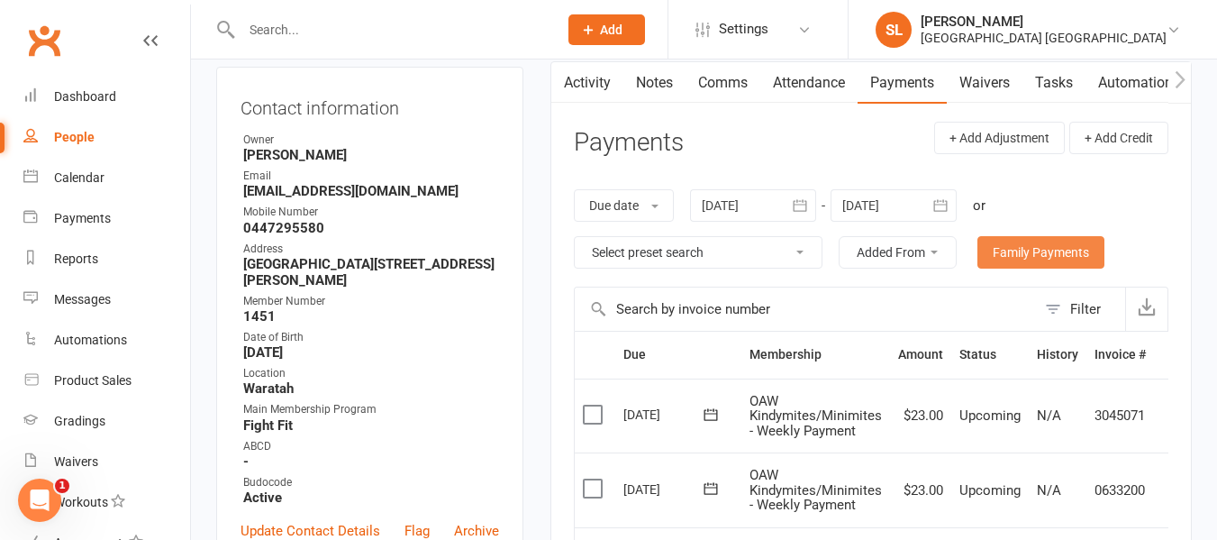
scroll to position [180, 0]
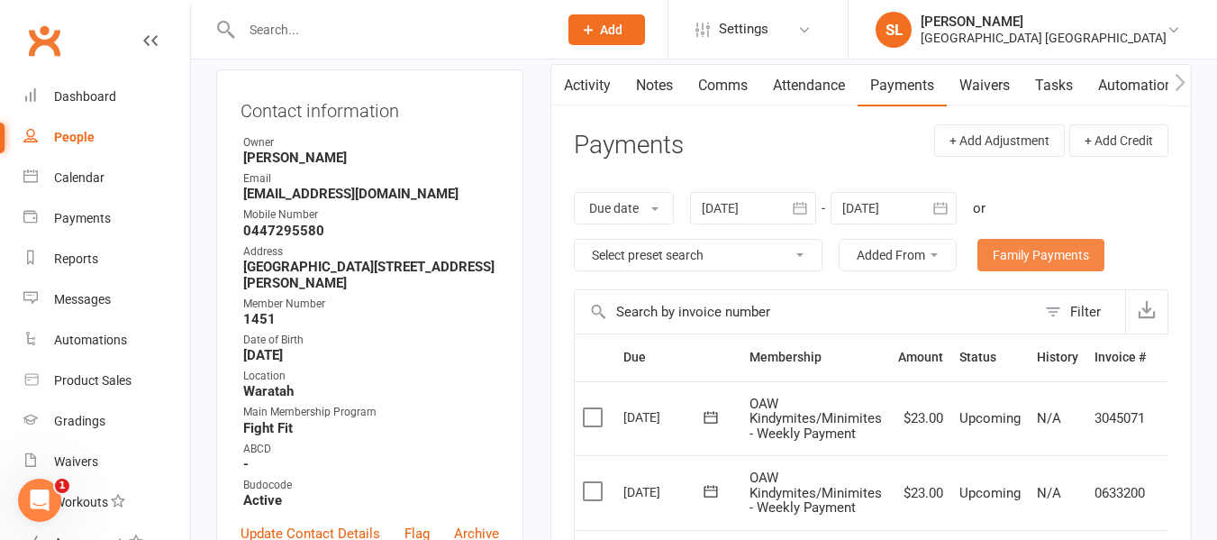
click at [1061, 250] on link "Family Payments" at bounding box center [1041, 255] width 127 height 32
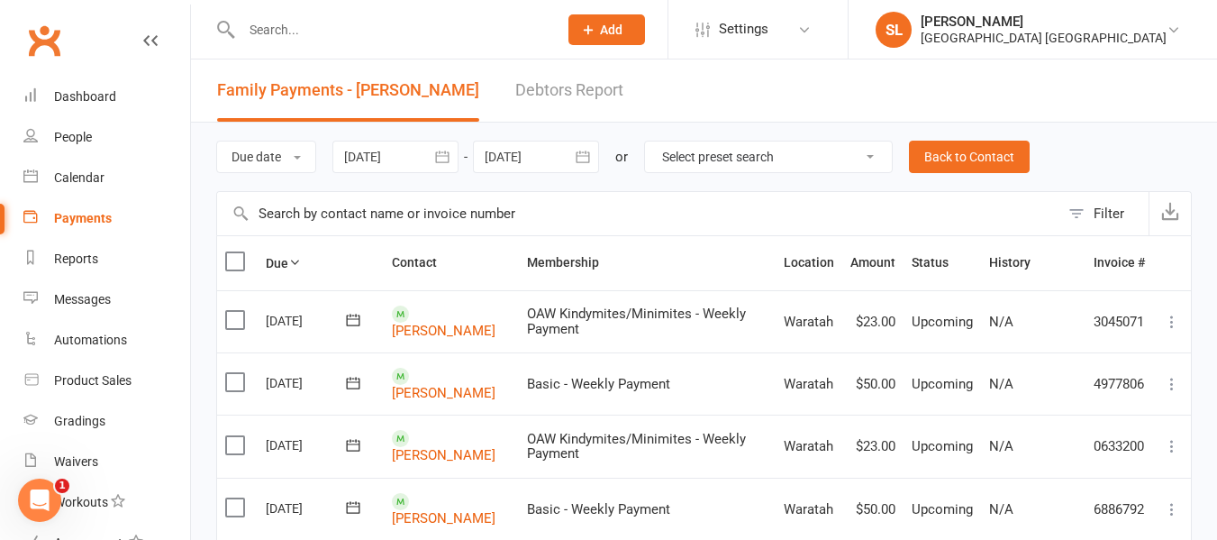
click at [269, 33] on input "text" at bounding box center [390, 29] width 309 height 25
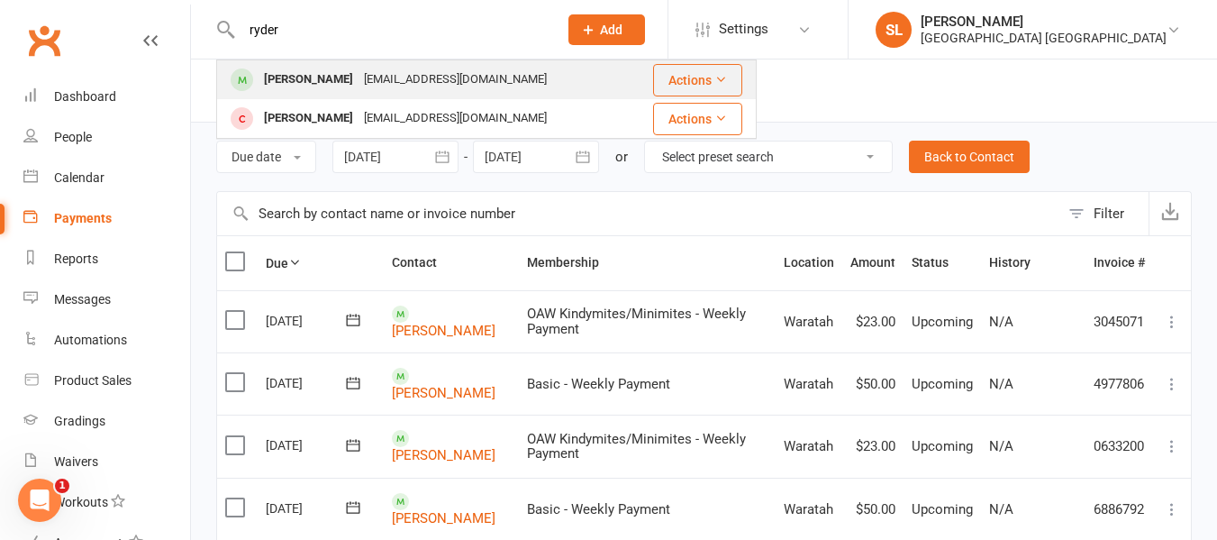
type input "ryder"
click at [305, 81] on div "[PERSON_NAME]" at bounding box center [309, 80] width 100 height 26
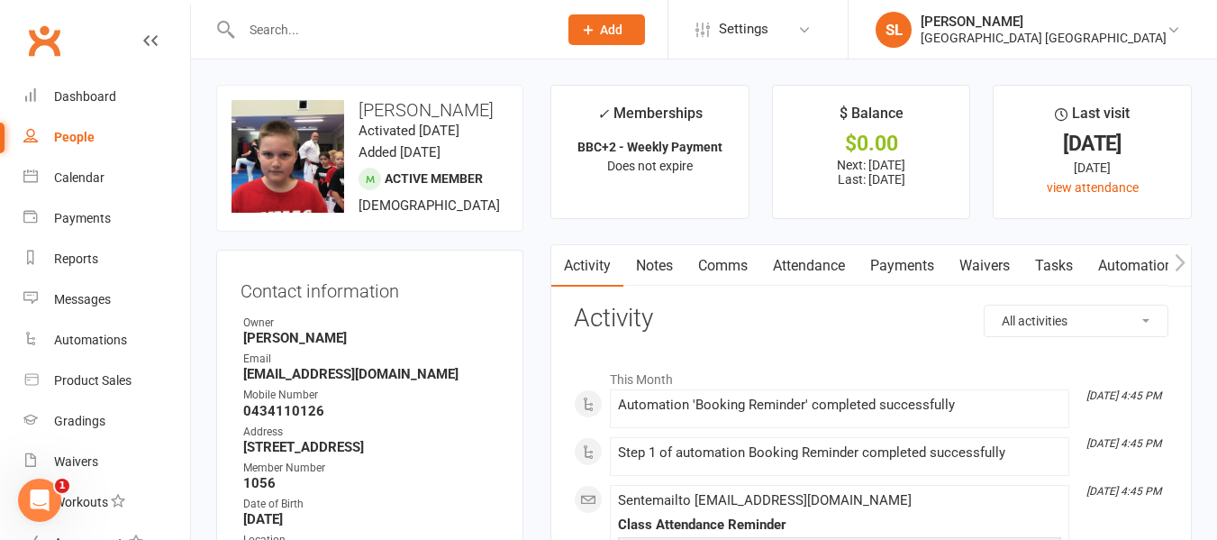
click at [890, 267] on link "Payments" at bounding box center [902, 265] width 89 height 41
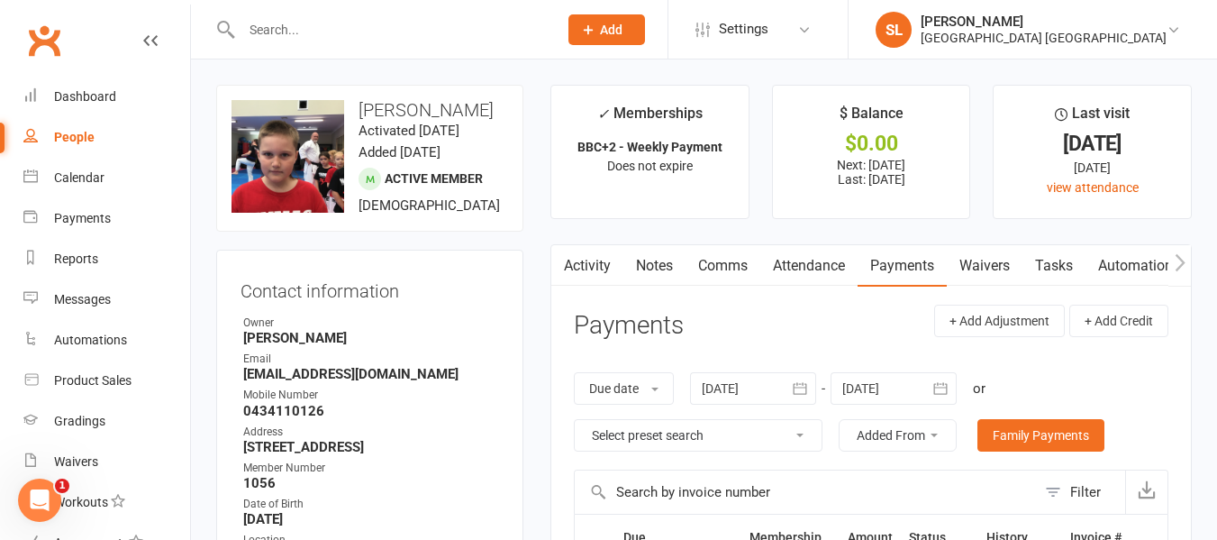
click at [752, 389] on div at bounding box center [753, 388] width 126 height 32
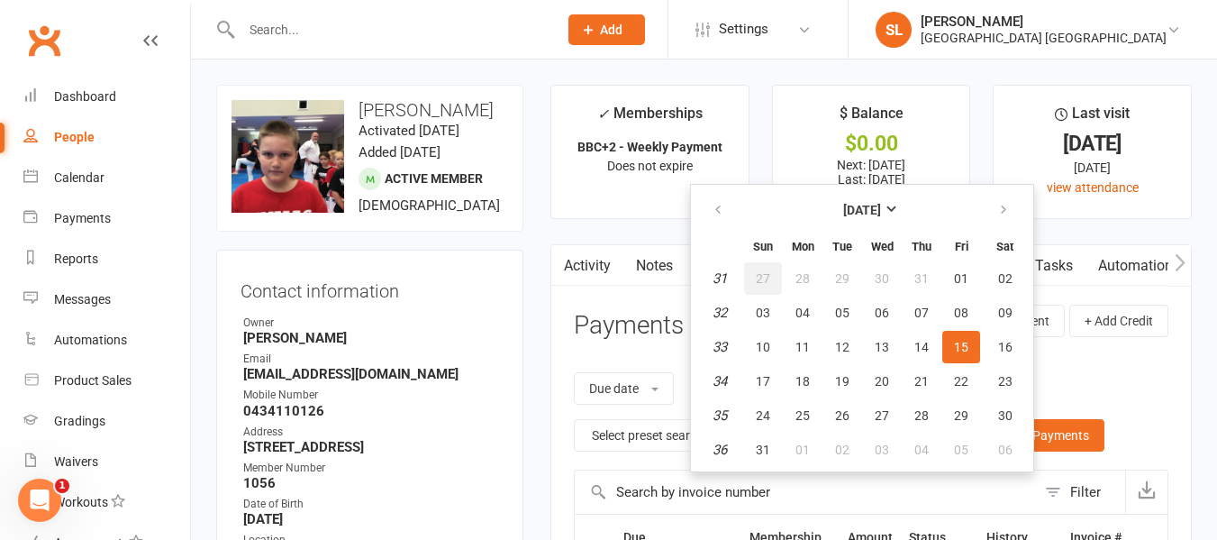
click at [764, 273] on span "27" at bounding box center [763, 278] width 14 height 14
type input "[DATE]"
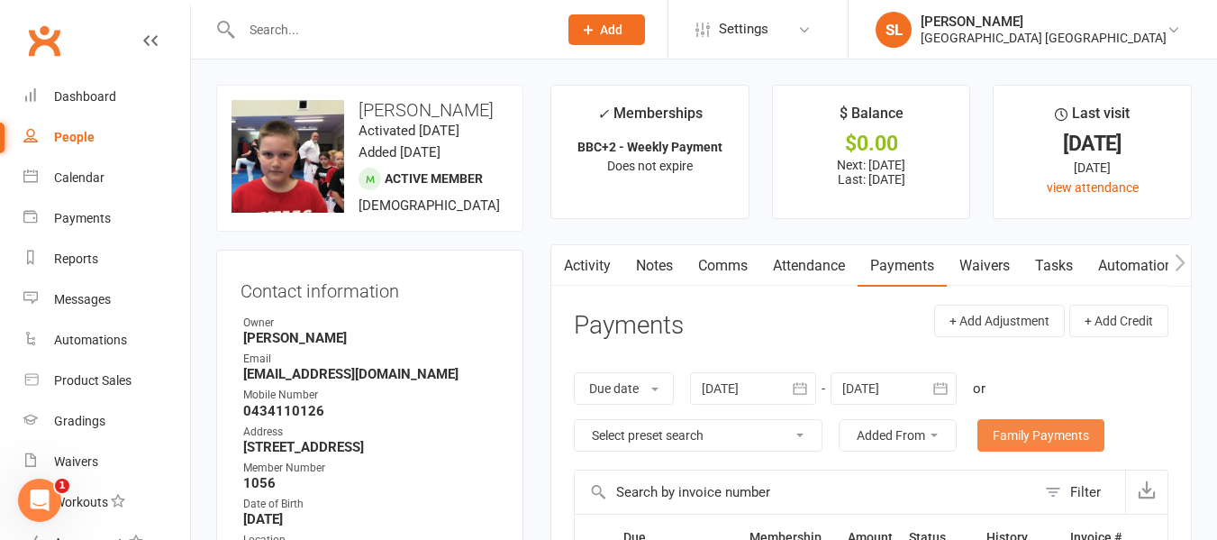
click at [1031, 435] on link "Family Payments" at bounding box center [1041, 435] width 127 height 32
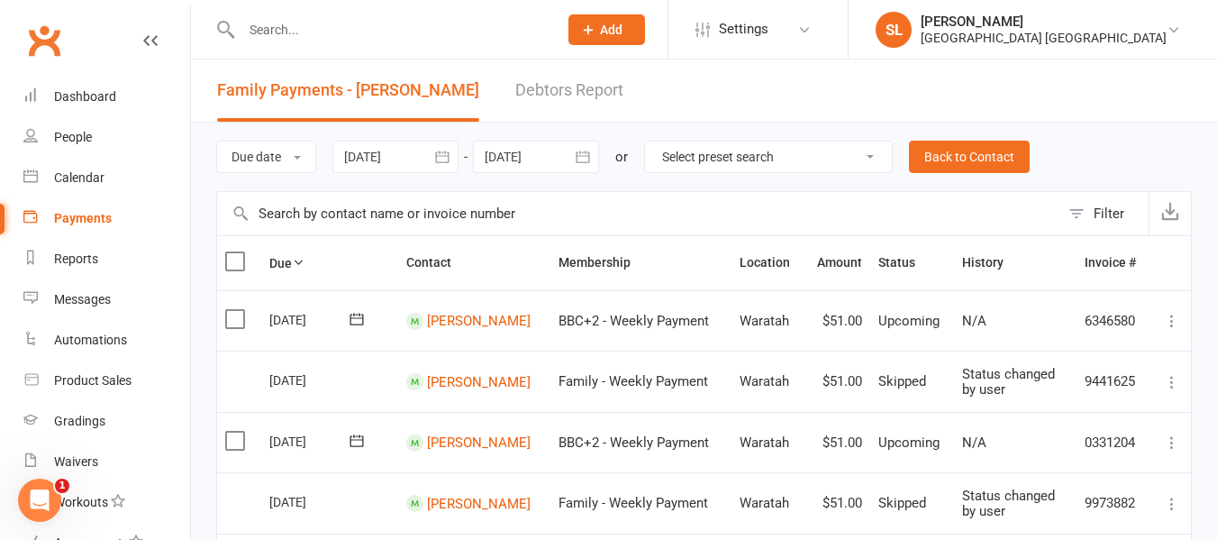
click at [272, 27] on input "text" at bounding box center [390, 29] width 309 height 25
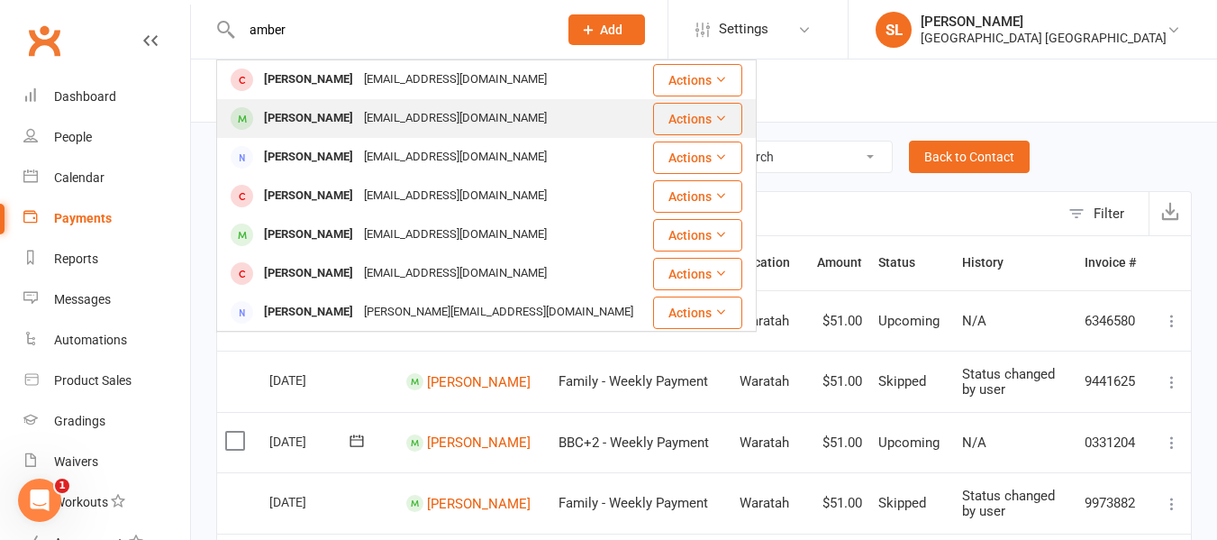
type input "amber"
click at [317, 114] on div "[PERSON_NAME]" at bounding box center [309, 118] width 100 height 26
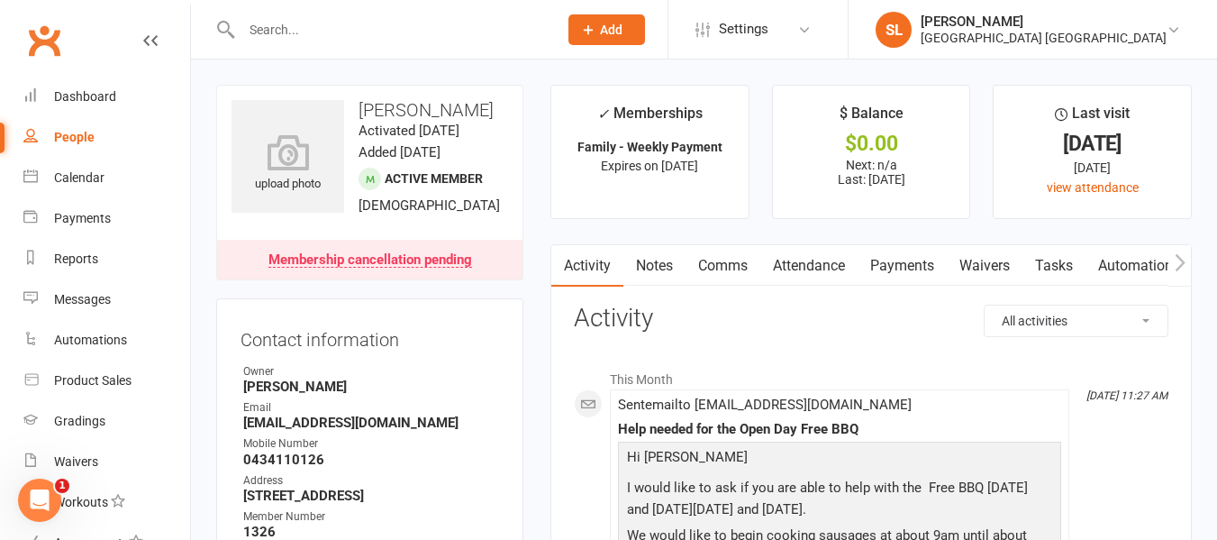
click at [304, 29] on input "text" at bounding box center [390, 29] width 309 height 25
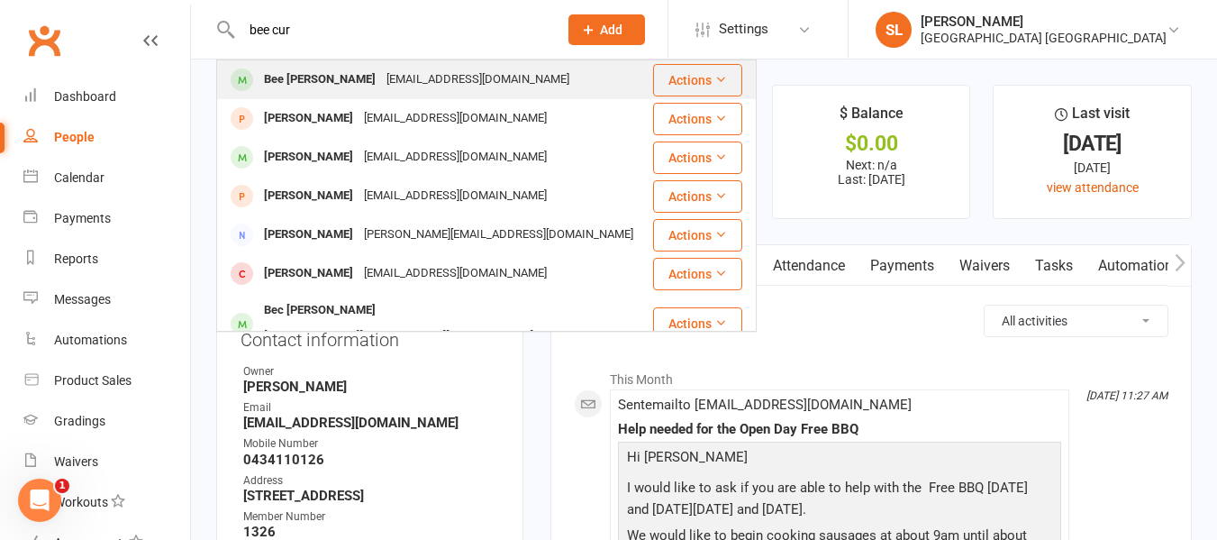
type input "bee cur"
click at [381, 77] on div "[EMAIL_ADDRESS][DOMAIN_NAME]" at bounding box center [478, 80] width 194 height 26
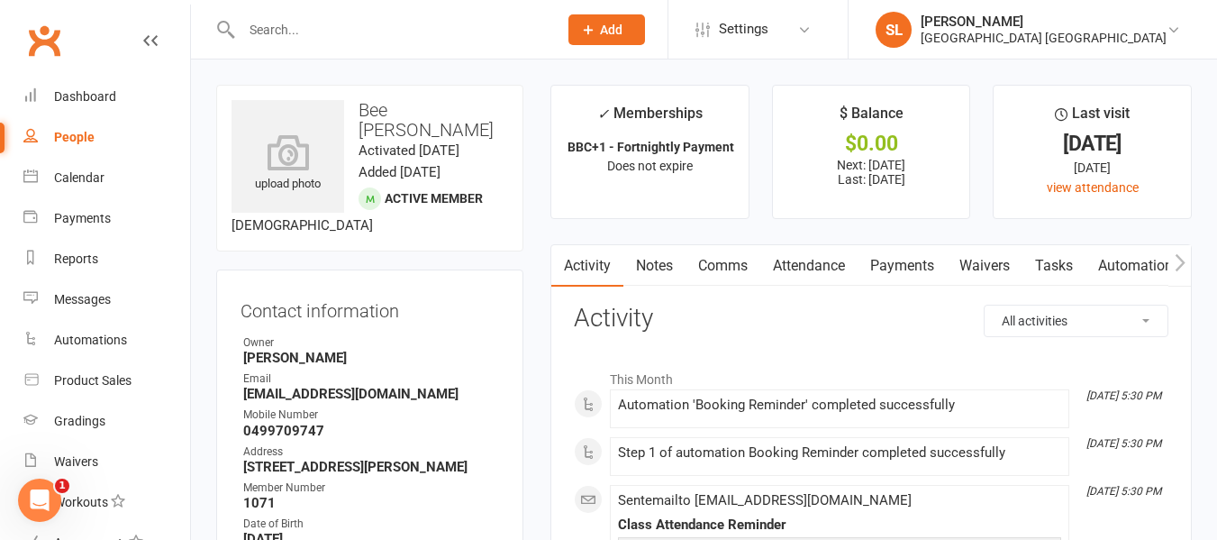
click at [914, 262] on link "Payments" at bounding box center [902, 265] width 89 height 41
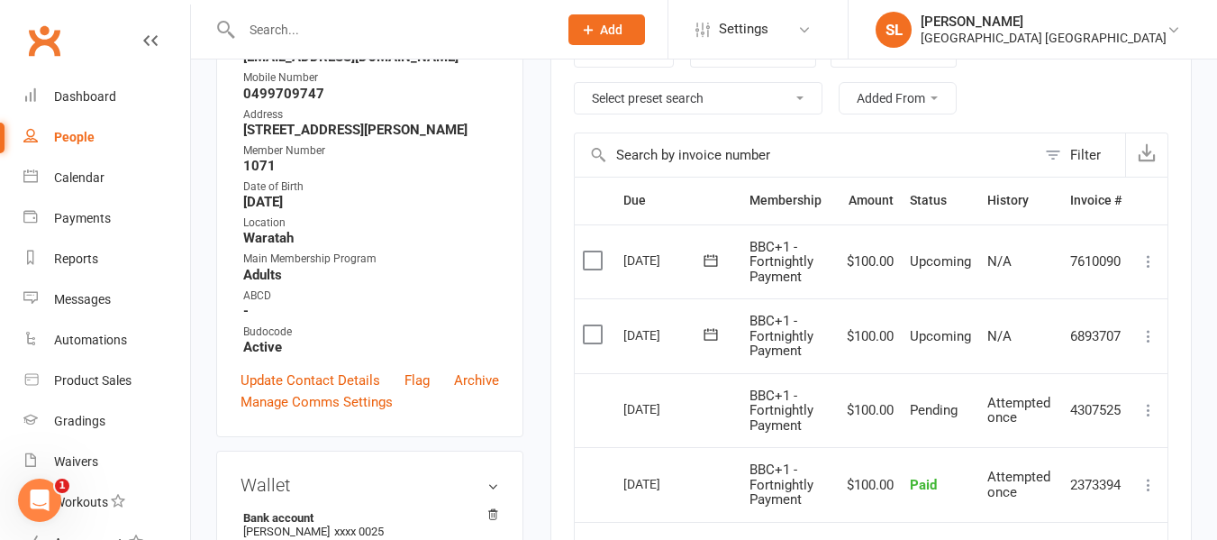
scroll to position [360, 0]
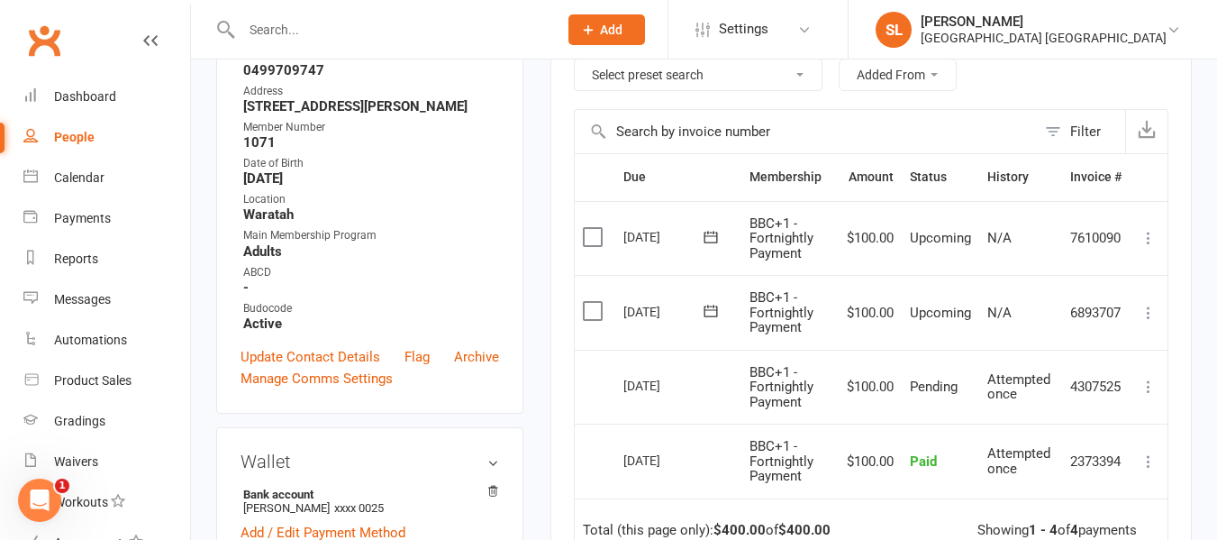
click at [544, 205] on main "✓ Memberships BBC+1 - Fortnightly Payment Does not expire $ Balance $0.00 Next:…" at bounding box center [871, 277] width 668 height 1106
click at [540, 227] on main "✓ Memberships BBC+1 - Fortnightly Payment Does not expire $ Balance $0.00 Next:…" at bounding box center [871, 277] width 668 height 1106
click at [1147, 236] on icon at bounding box center [1149, 238] width 18 height 18
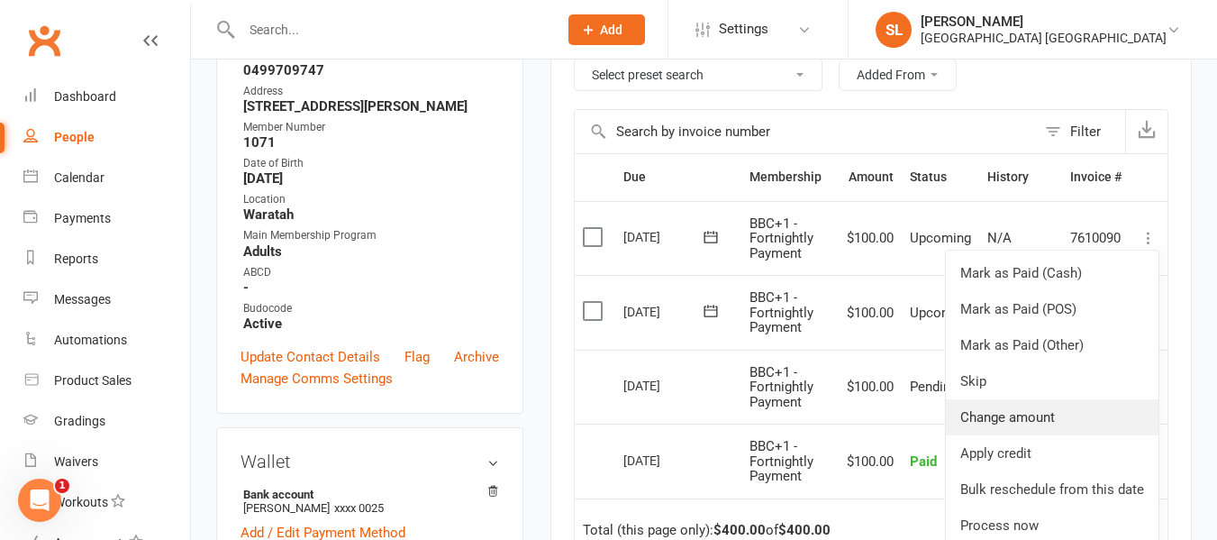
click at [1039, 414] on link "Change amount" at bounding box center [1052, 417] width 213 height 36
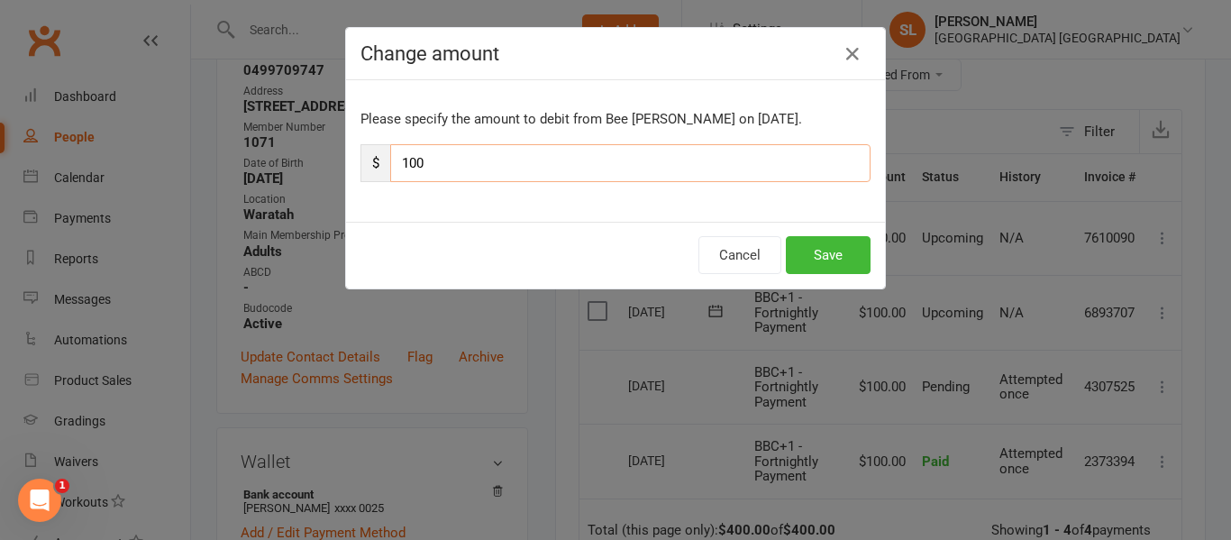
click at [487, 157] on input "100" at bounding box center [630, 163] width 480 height 38
type input "1"
type input "50"
click at [830, 253] on button "Save" at bounding box center [828, 255] width 85 height 38
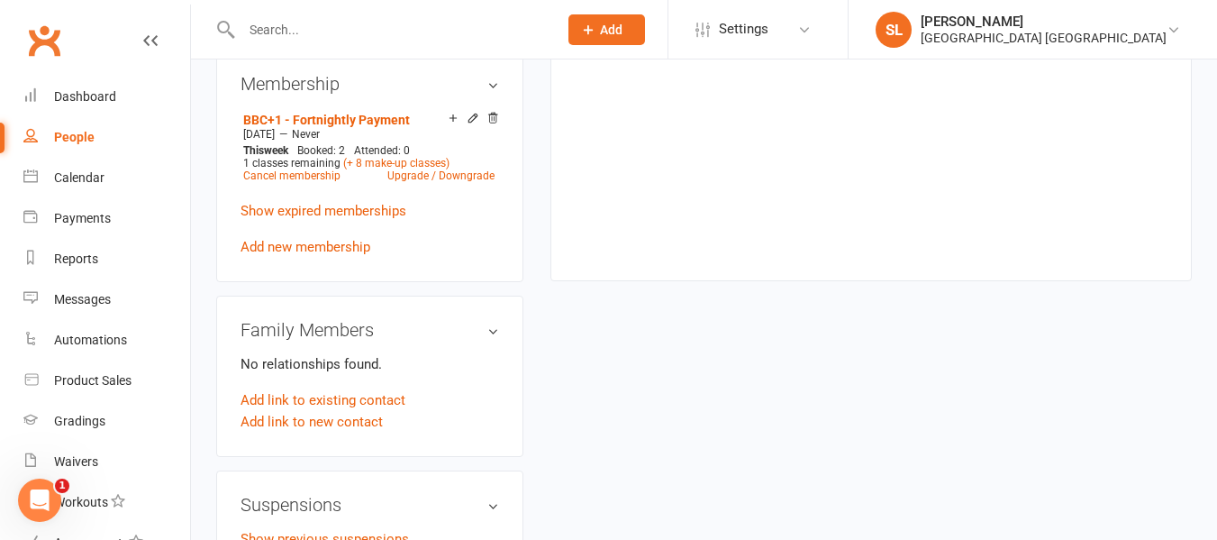
scroll to position [901, 0]
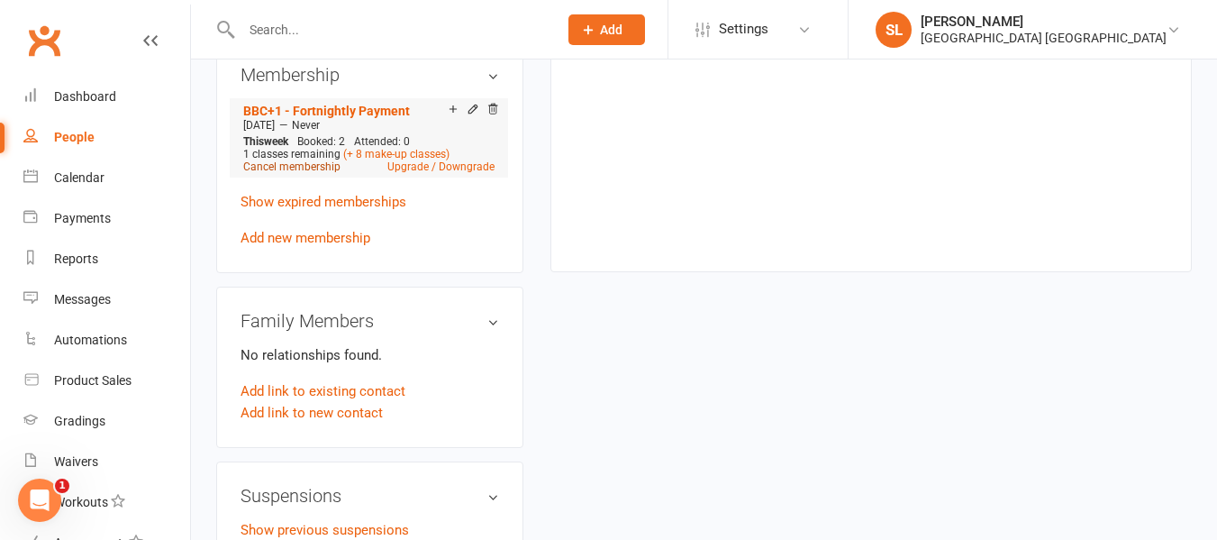
click at [304, 168] on link "Cancel membership" at bounding box center [291, 166] width 97 height 13
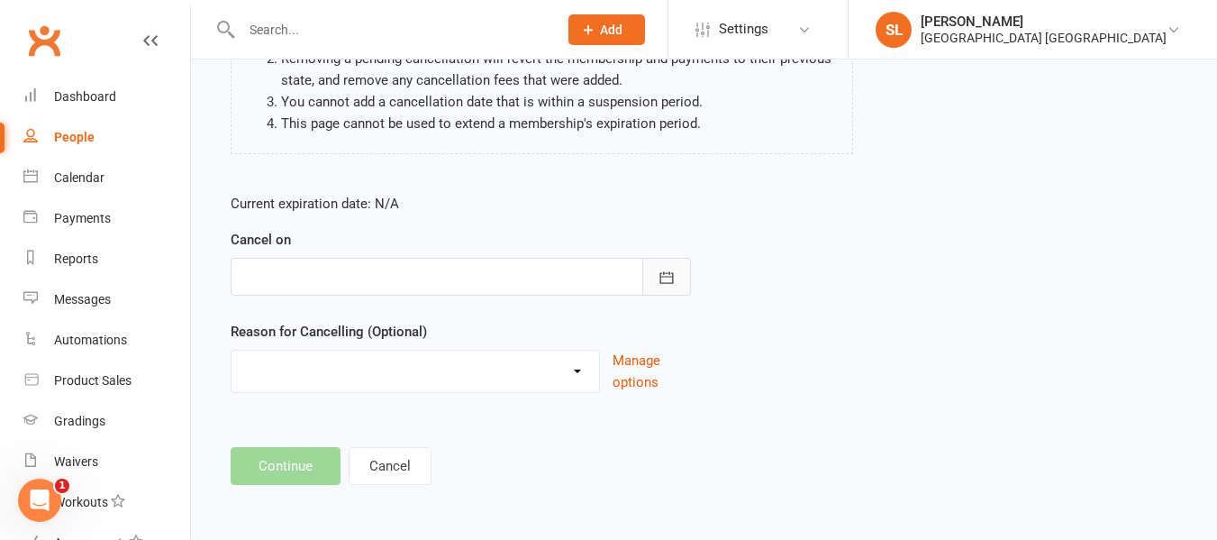
click at [675, 275] on icon "button" at bounding box center [667, 277] width 18 height 18
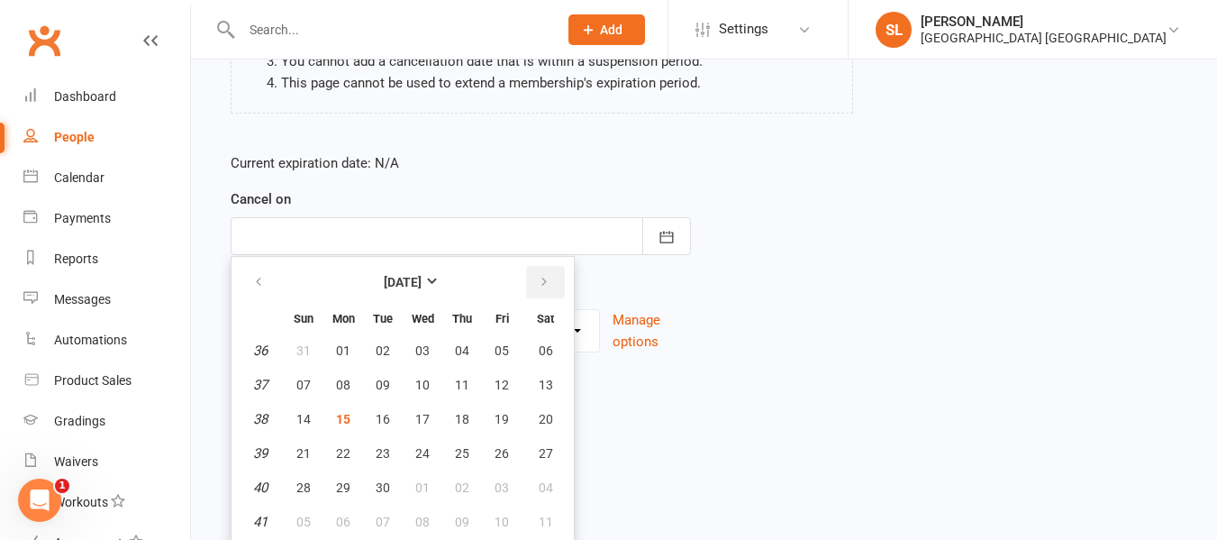
click at [544, 282] on icon "button" at bounding box center [544, 282] width 13 height 14
click at [306, 419] on span "12" at bounding box center [303, 419] width 14 height 14
type input "[DATE]"
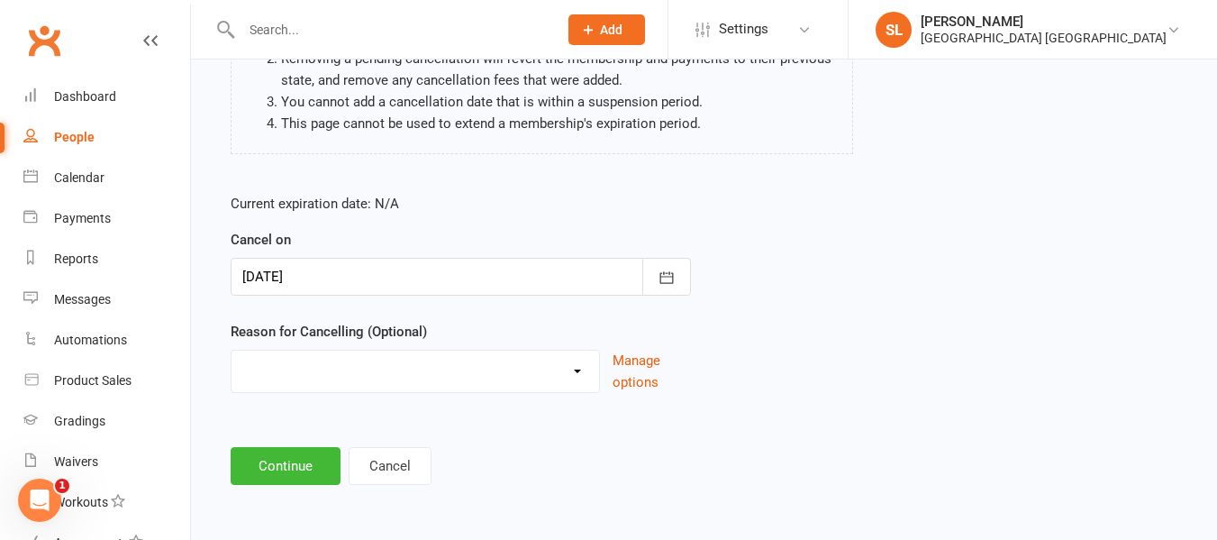
scroll to position [239, 0]
click at [316, 368] on select "Changed Sport Changing Dojo Downgrade Family committments Holiday Injury Lost I…" at bounding box center [416, 368] width 368 height 36
select select "8"
click at [232, 350] on select "Changed Sport Changing Dojo Downgrade Family committments Holiday Injury Lost I…" at bounding box center [416, 368] width 368 height 36
click at [277, 470] on button "Continue" at bounding box center [286, 466] width 110 height 38
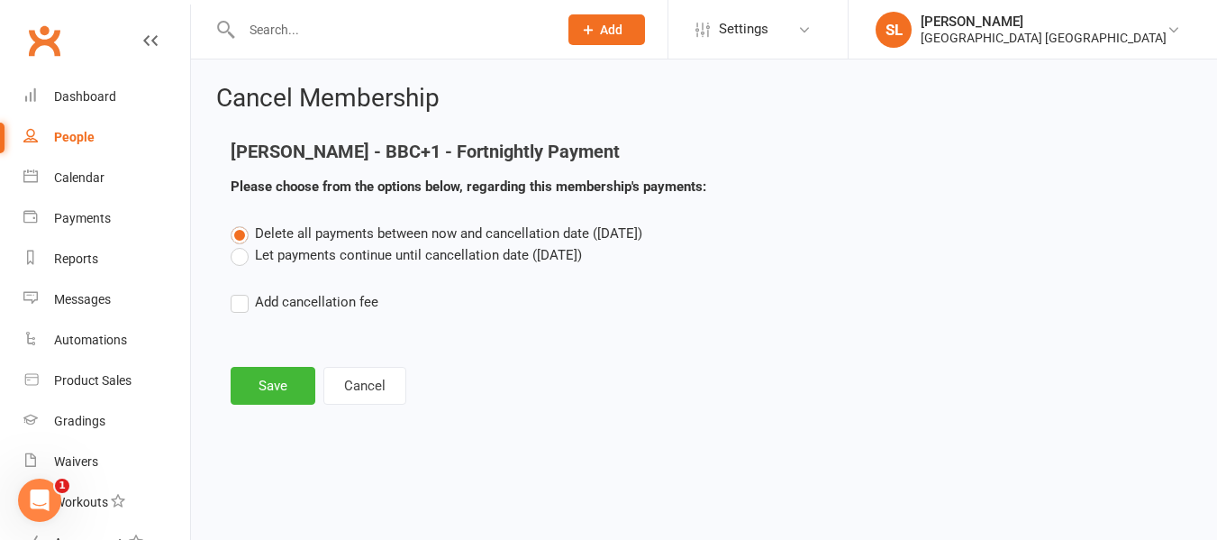
scroll to position [0, 0]
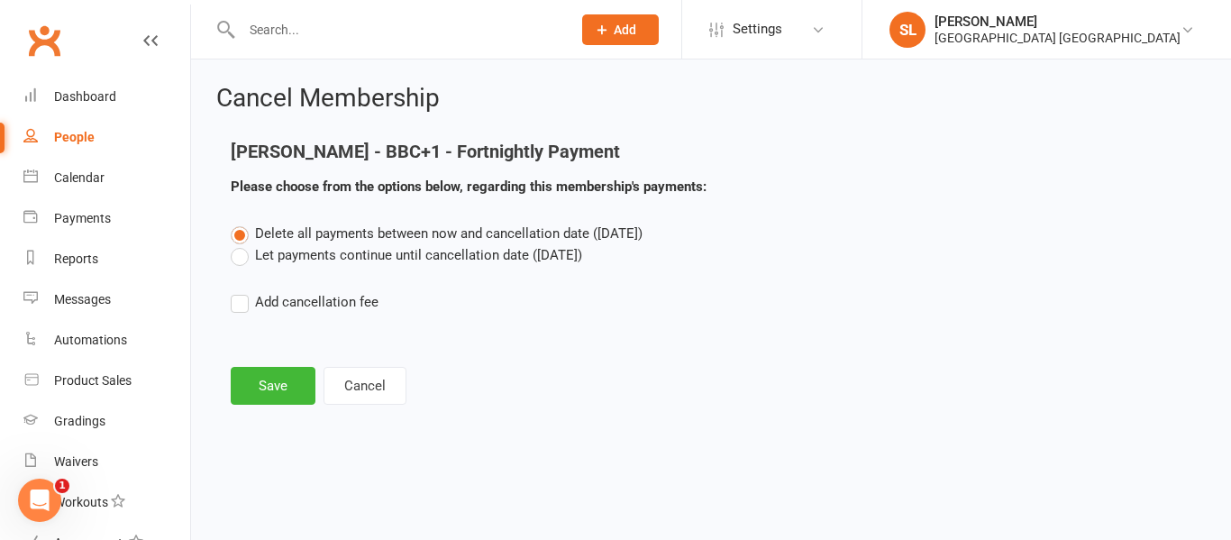
click at [241, 253] on label "Let payments continue until cancellation date ([DATE])" at bounding box center [406, 255] width 351 height 22
click at [241, 244] on input "Let payments continue until cancellation date ([DATE])" at bounding box center [237, 244] width 12 height 0
click at [271, 380] on button "Save" at bounding box center [273, 386] width 85 height 38
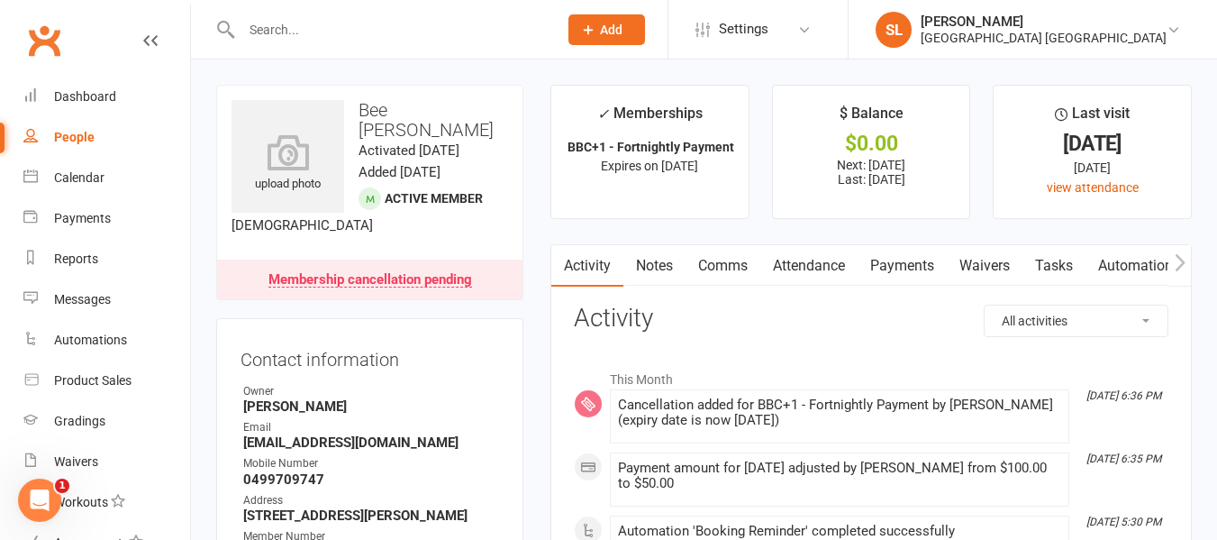
click at [262, 10] on div at bounding box center [380, 29] width 329 height 59
click at [267, 23] on input "text" at bounding box center [390, 29] width 309 height 25
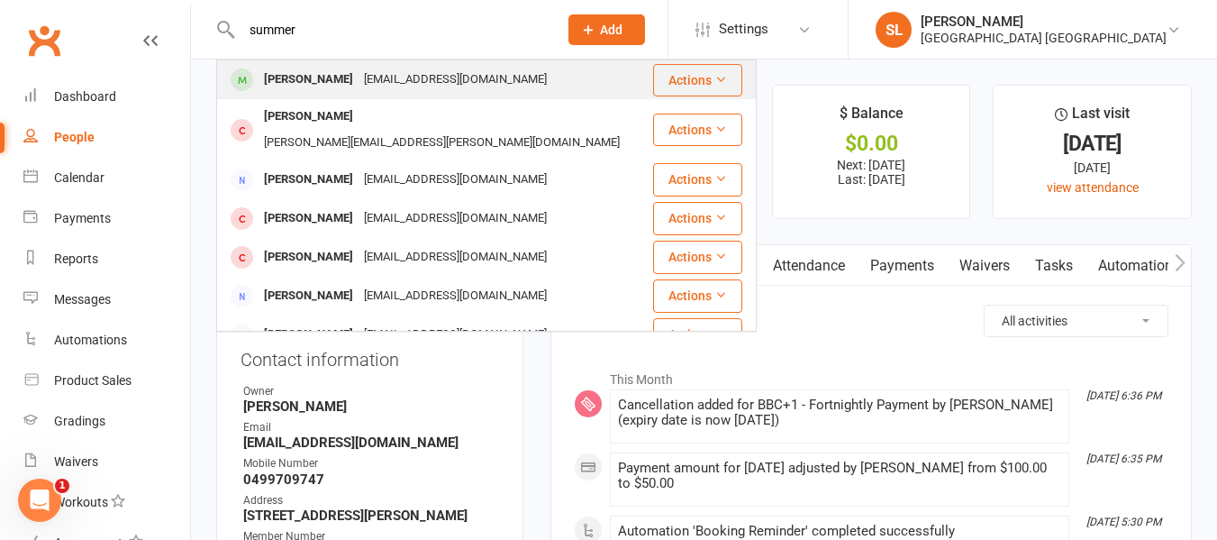
type input "summer"
click at [284, 78] on div "[PERSON_NAME]" at bounding box center [309, 80] width 100 height 26
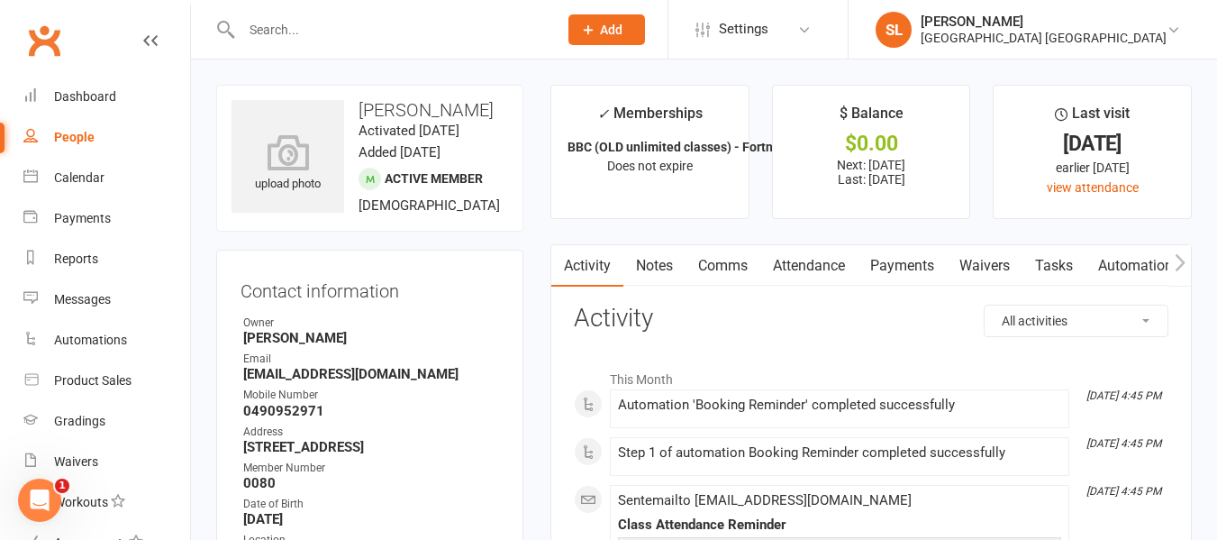
click at [913, 263] on link "Payments" at bounding box center [902, 265] width 89 height 41
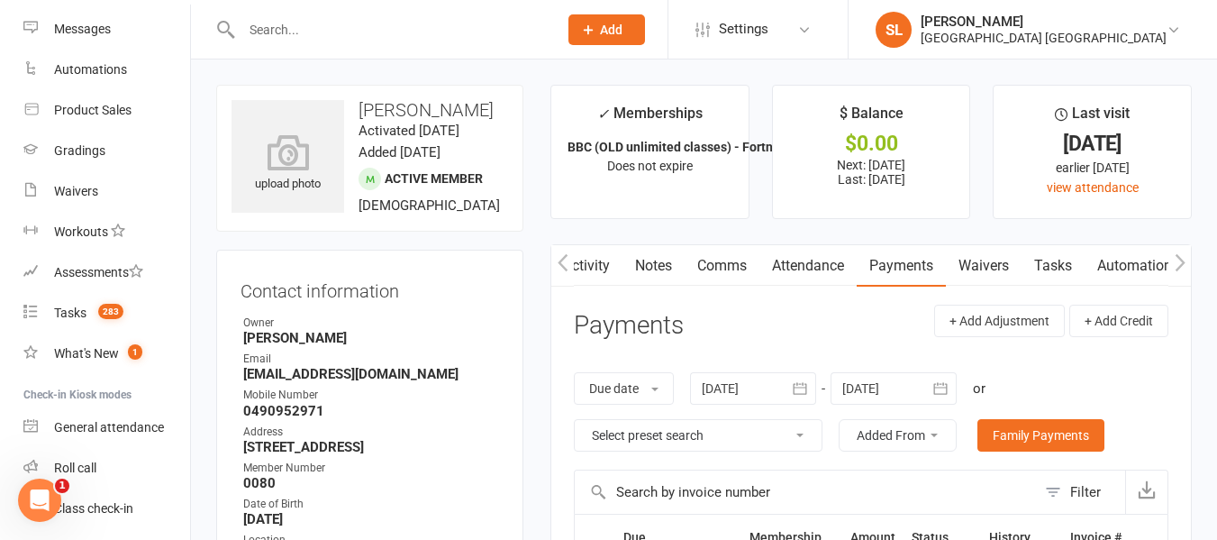
click at [409, 21] on input "text" at bounding box center [390, 29] width 309 height 25
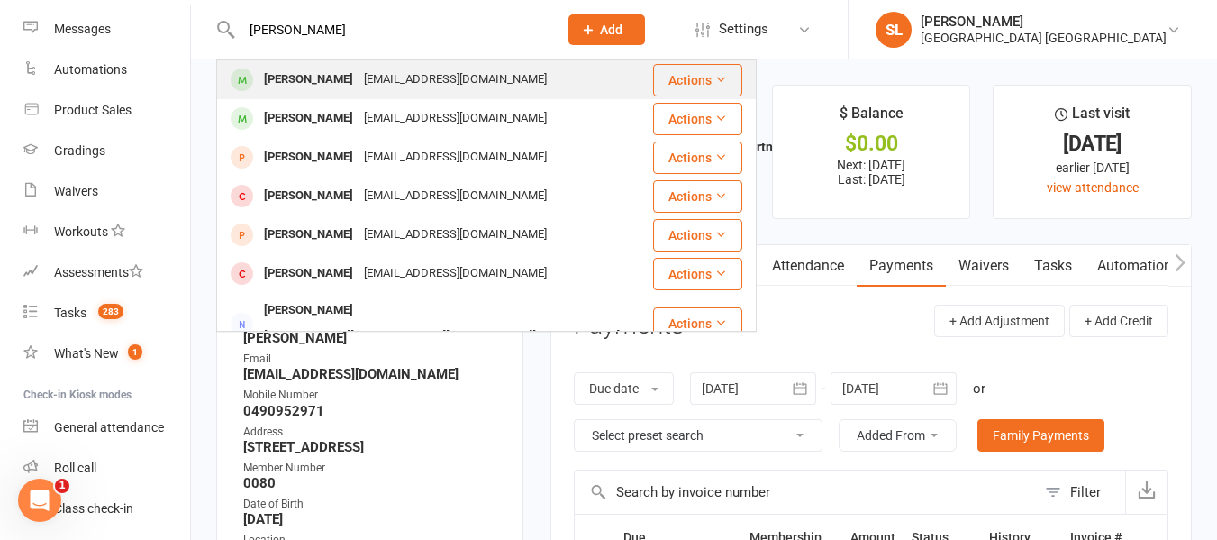
type input "[PERSON_NAME]"
click at [376, 80] on div "[EMAIL_ADDRESS][DOMAIN_NAME]" at bounding box center [456, 80] width 194 height 26
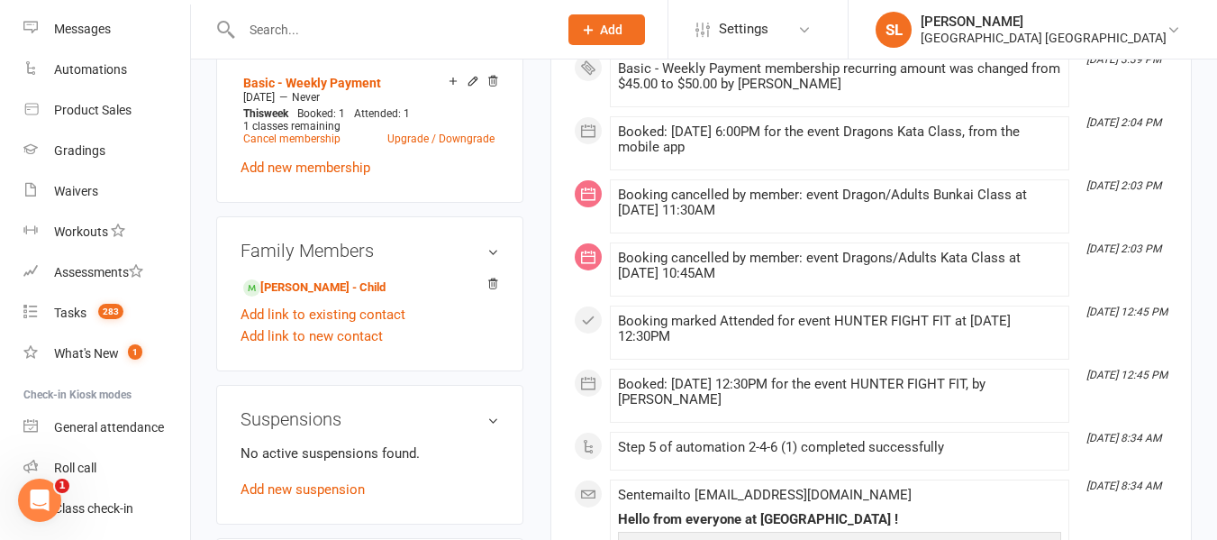
scroll to position [901, 0]
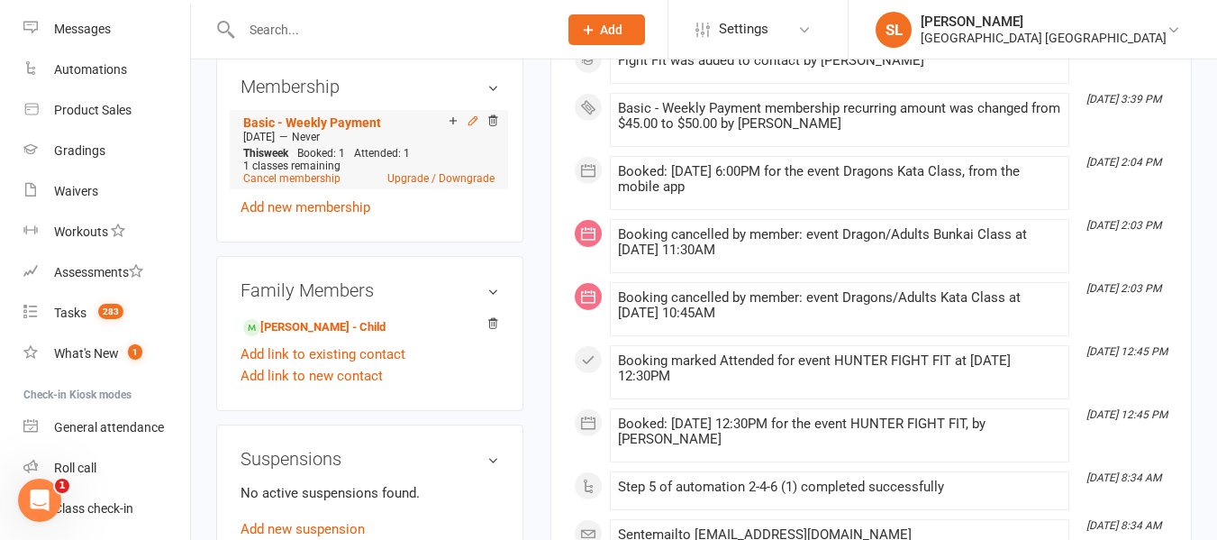
click at [471, 127] on icon at bounding box center [473, 120] width 13 height 13
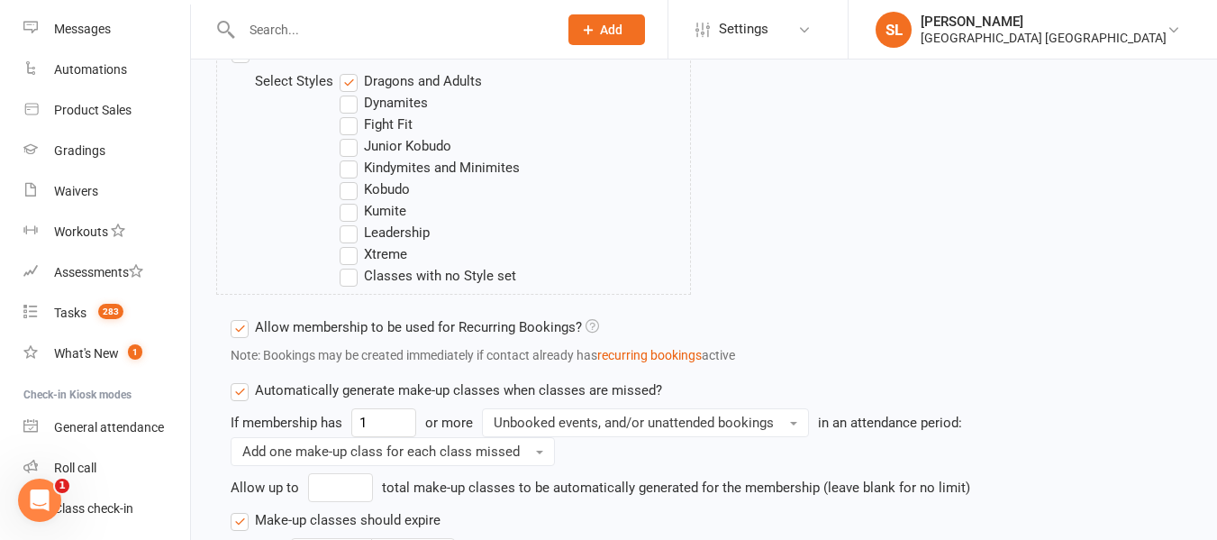
scroll to position [721, 0]
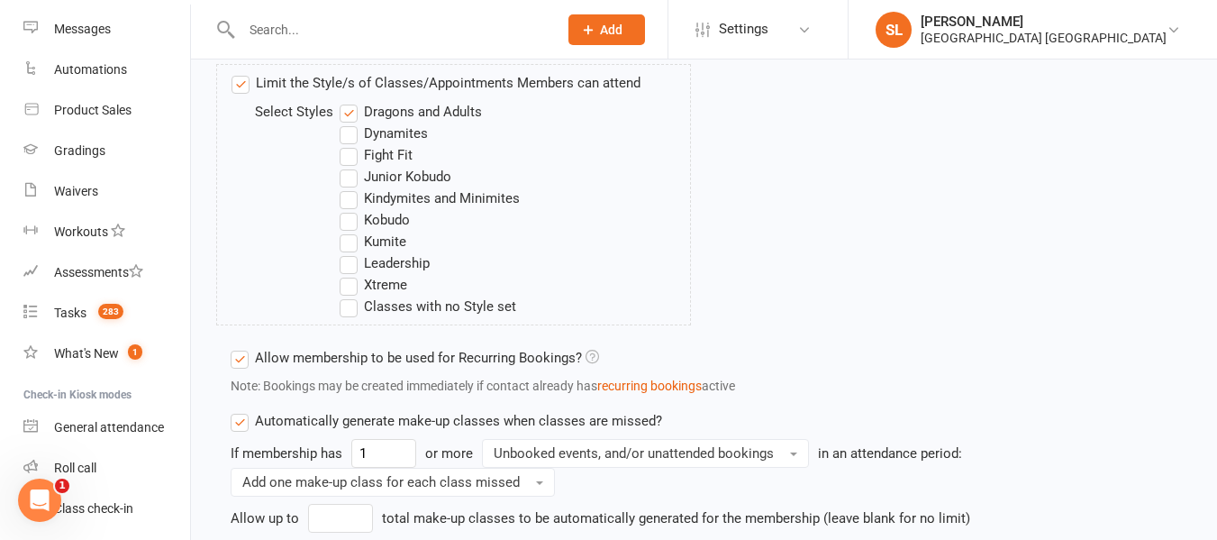
click at [350, 159] on label "Fight Fit" at bounding box center [376, 155] width 73 height 22
click at [350, 144] on input "Fight Fit" at bounding box center [346, 144] width 12 height 0
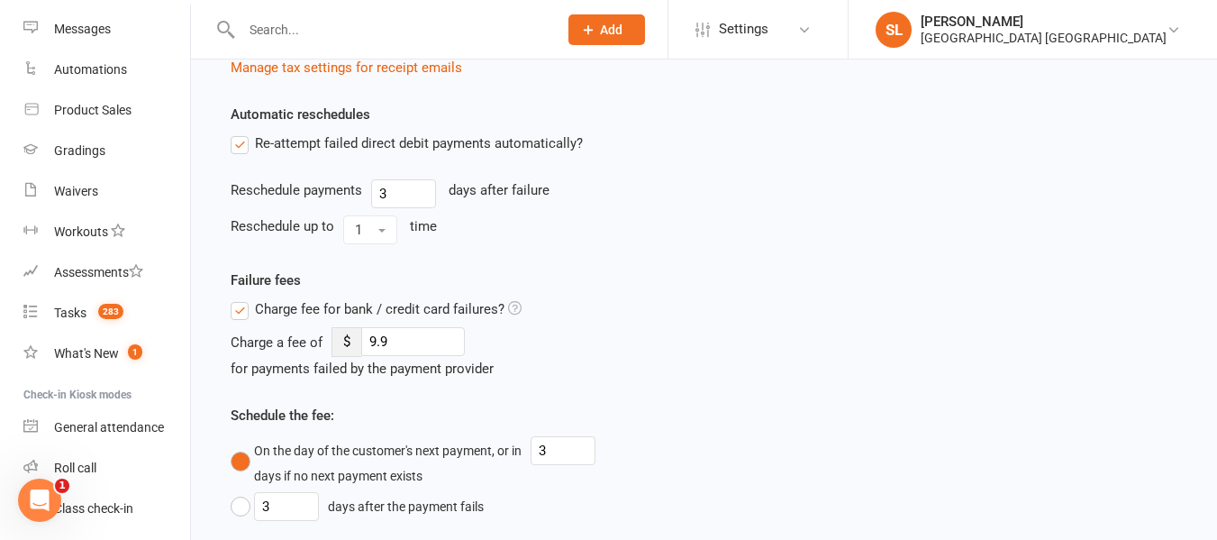
scroll to position [1694, 0]
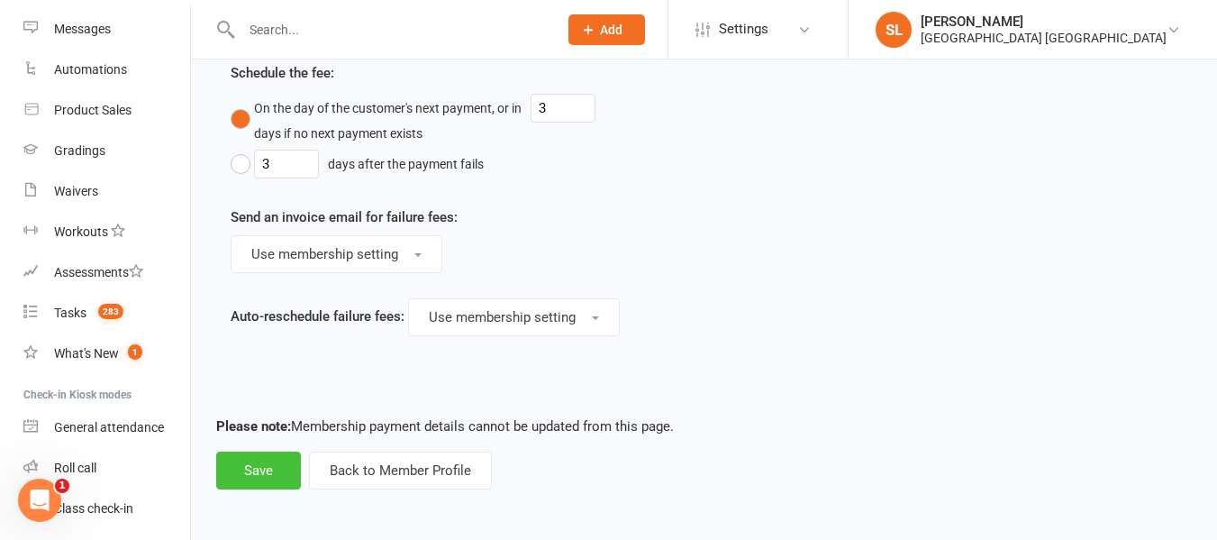
click at [259, 476] on button "Save" at bounding box center [258, 470] width 85 height 38
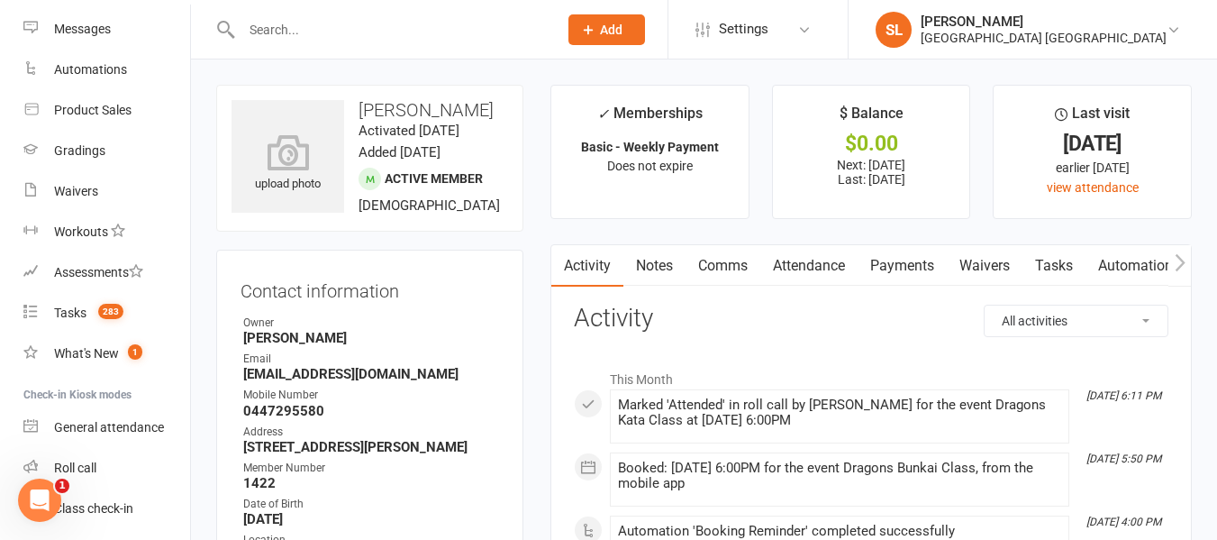
click at [337, 26] on input "text" at bounding box center [390, 29] width 309 height 25
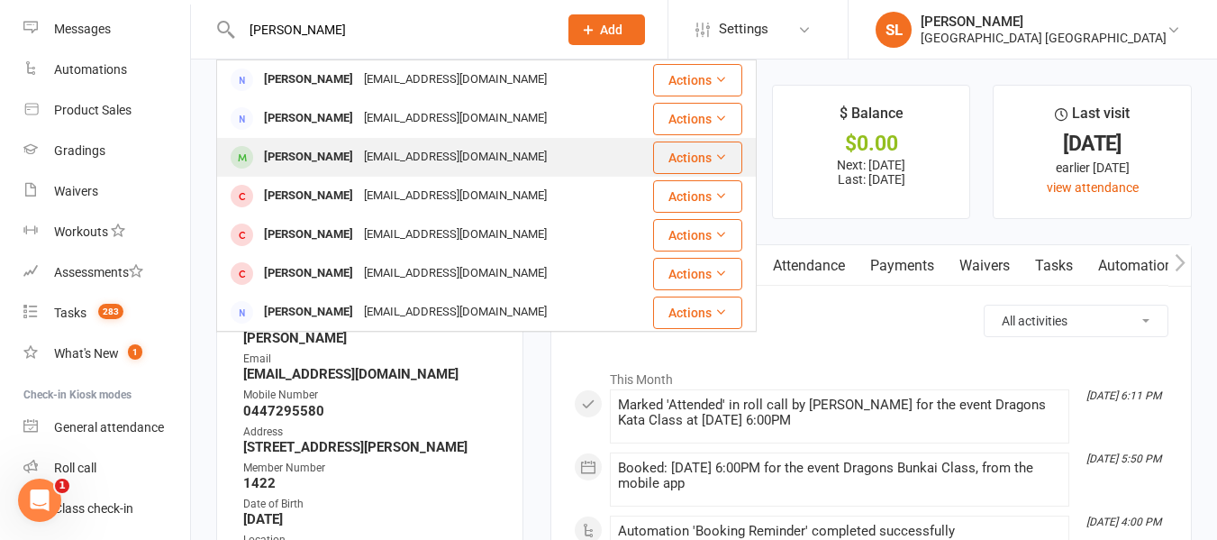
type input "[PERSON_NAME]"
click at [714, 157] on icon at bounding box center [720, 156] width 13 height 13
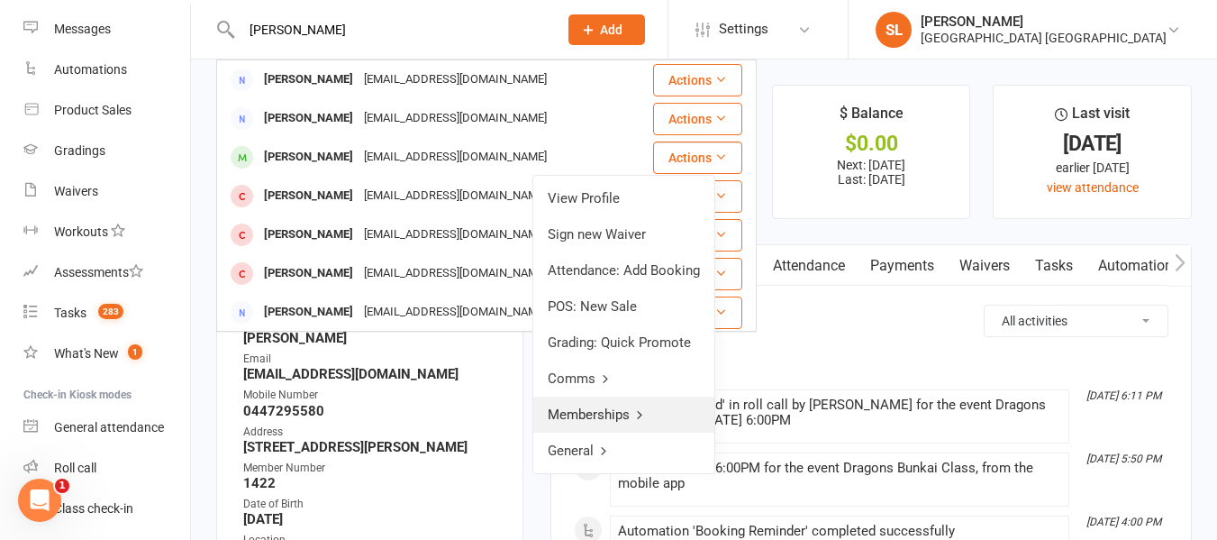
click at [627, 419] on link "Memberships" at bounding box center [623, 414] width 181 height 36
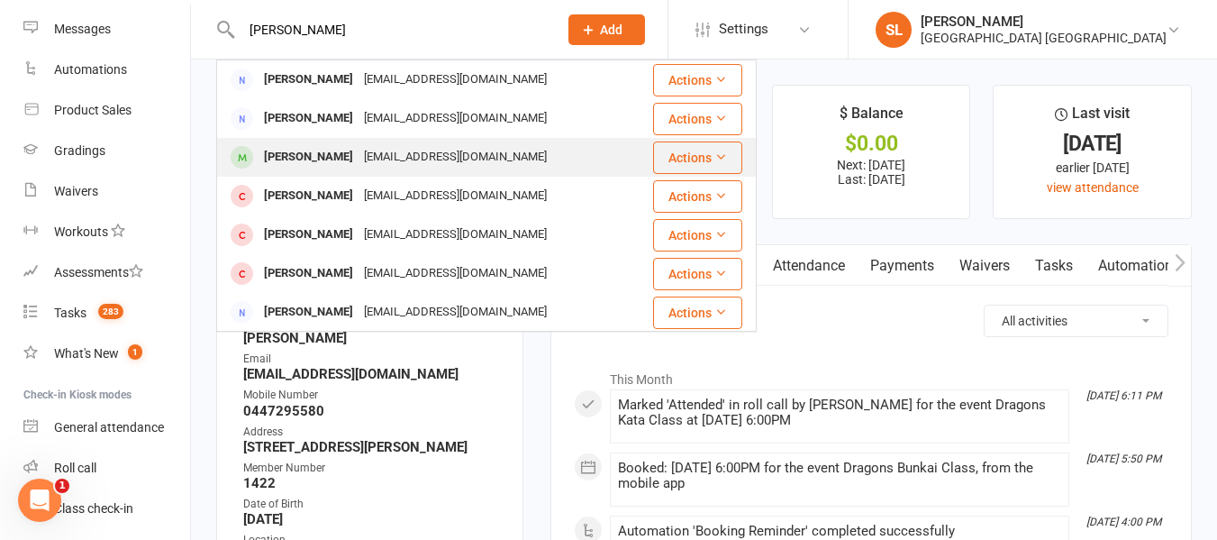
click at [359, 156] on div "[EMAIL_ADDRESS][DOMAIN_NAME]" at bounding box center [456, 157] width 194 height 26
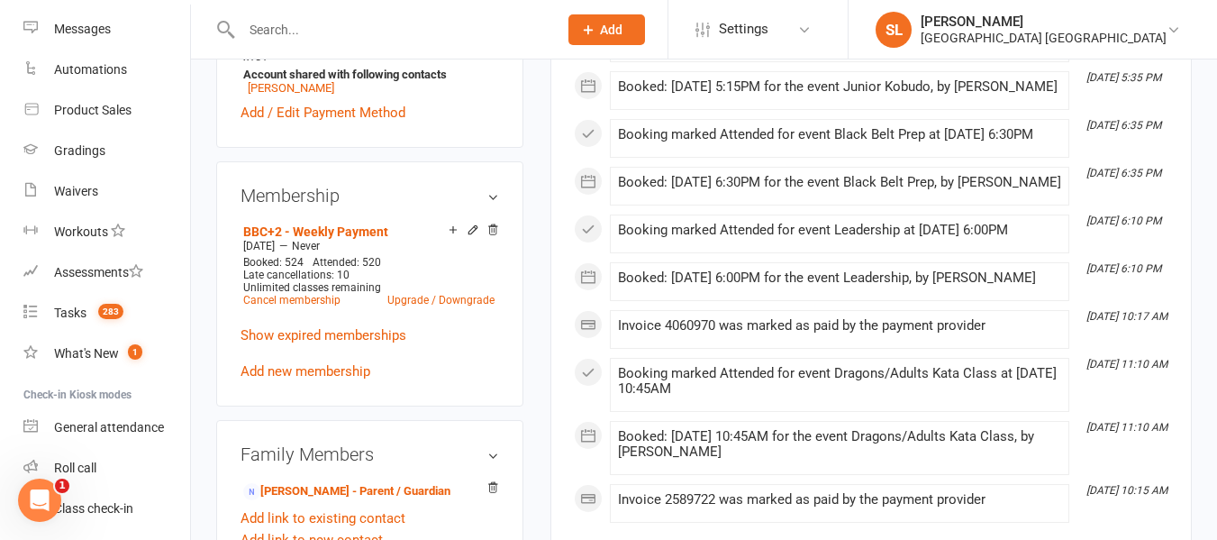
scroll to position [811, 0]
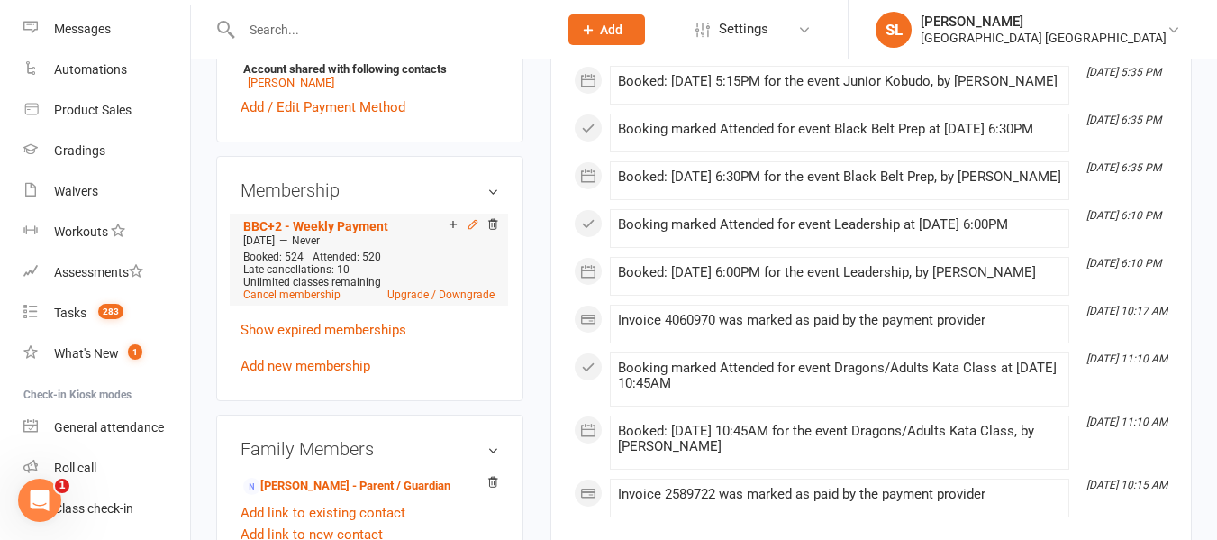
click at [476, 220] on icon at bounding box center [472, 224] width 8 height 8
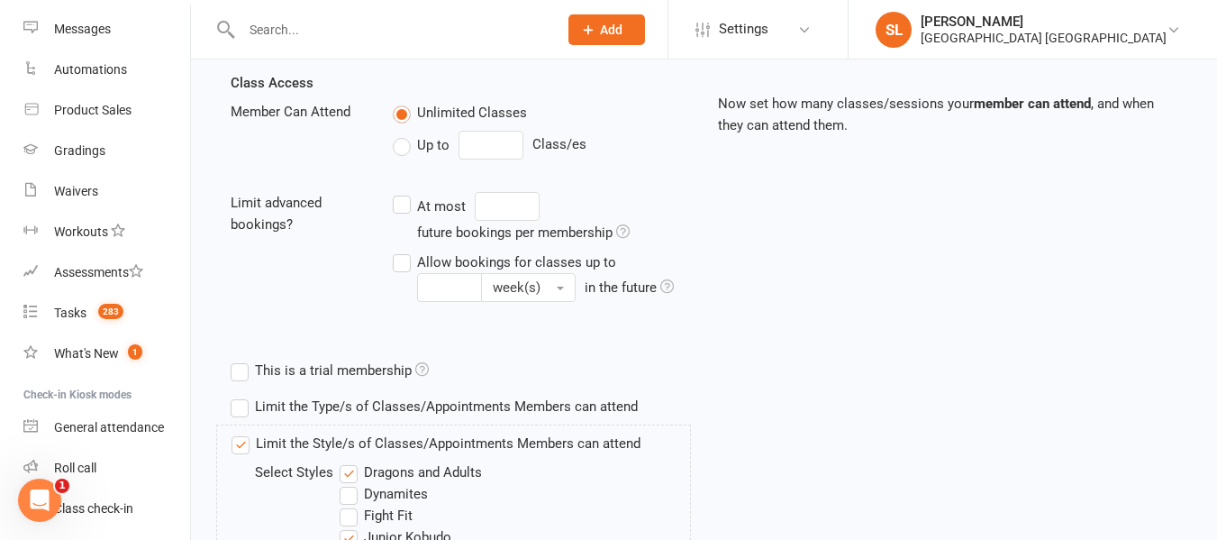
scroll to position [541, 0]
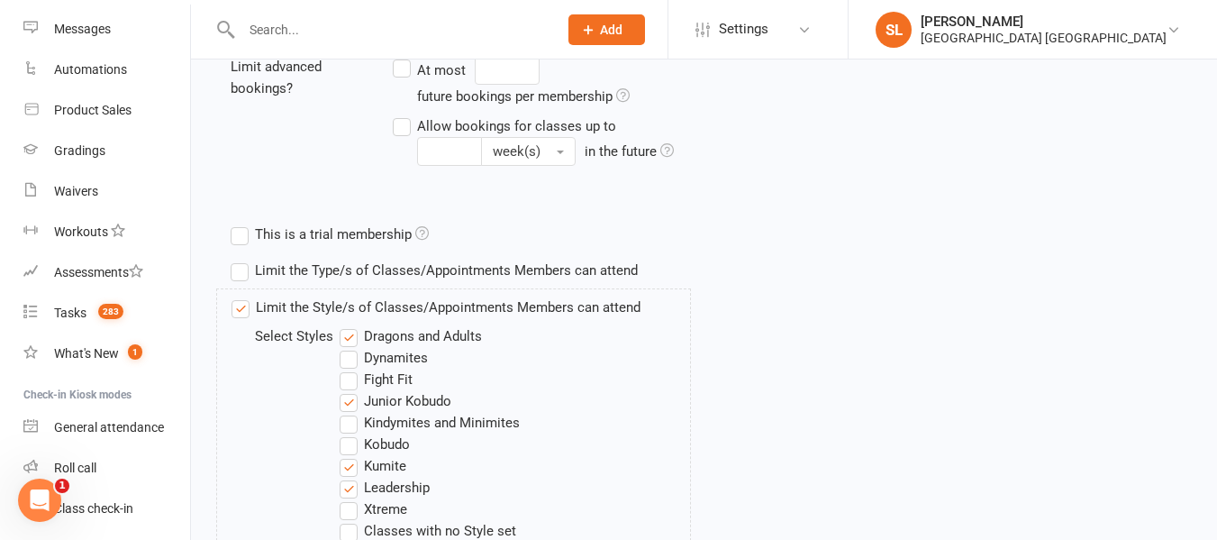
click at [348, 379] on label "Fight Fit" at bounding box center [376, 379] width 73 height 22
click at [348, 368] on input "Fight Fit" at bounding box center [346, 368] width 12 height 0
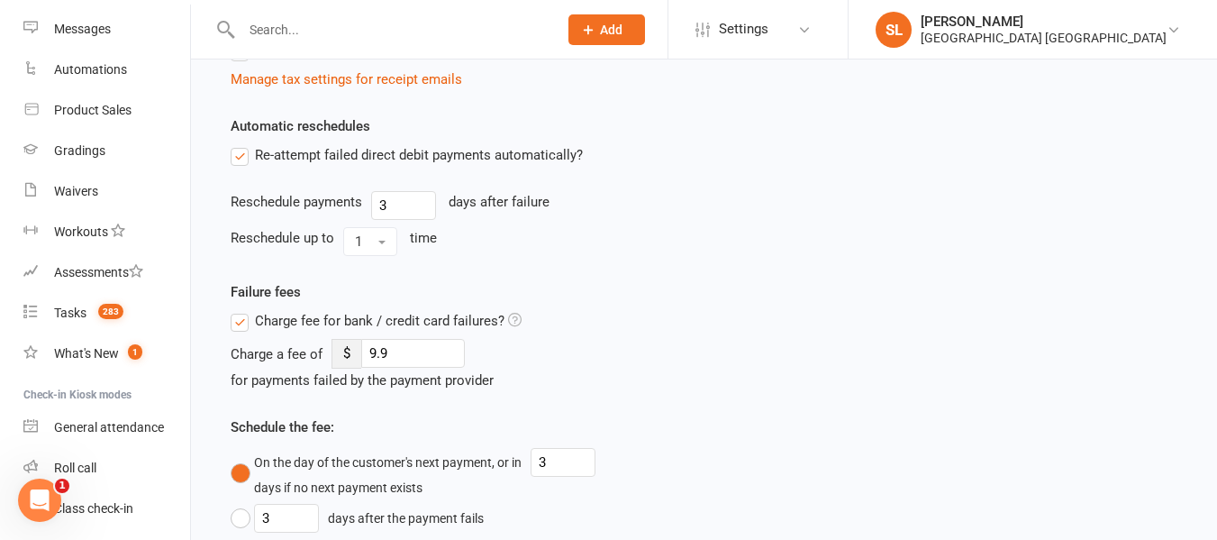
scroll to position [1525, 0]
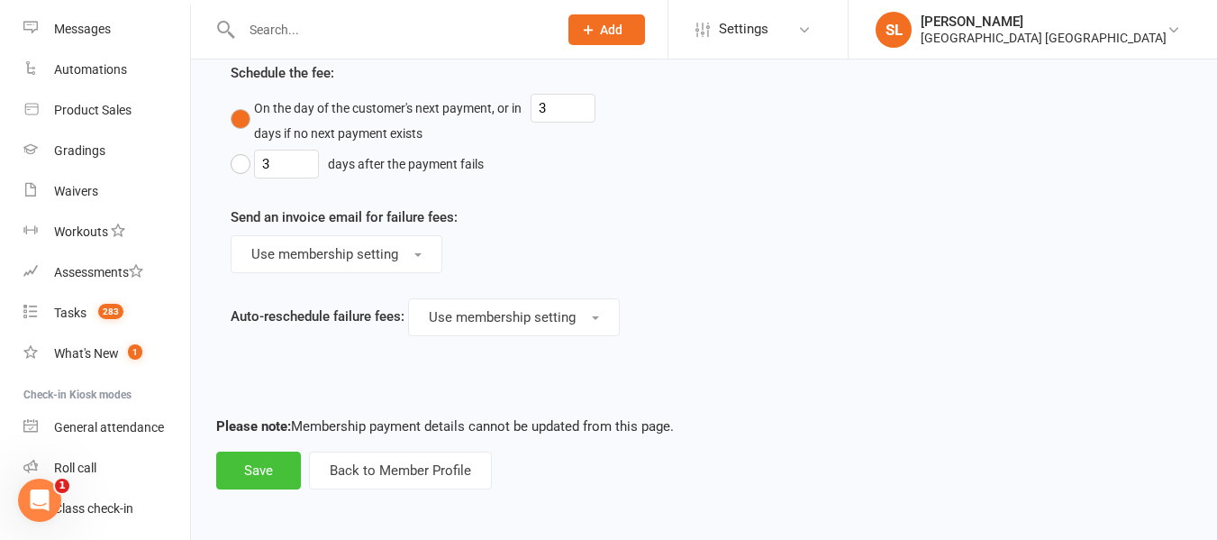
click at [271, 469] on button "Save" at bounding box center [258, 470] width 85 height 38
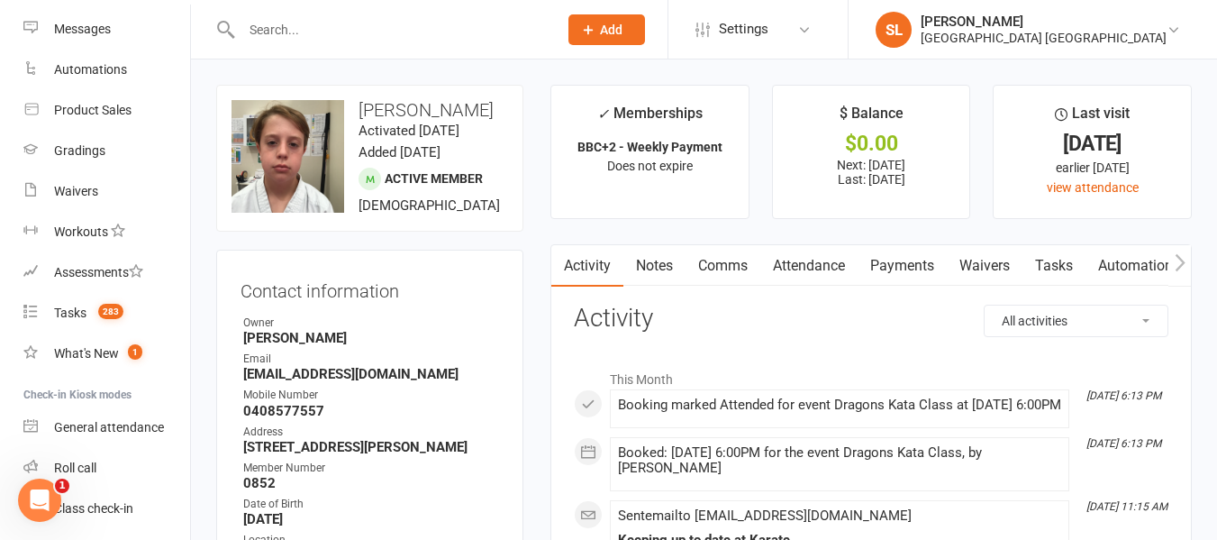
click at [320, 28] on input "text" at bounding box center [390, 29] width 309 height 25
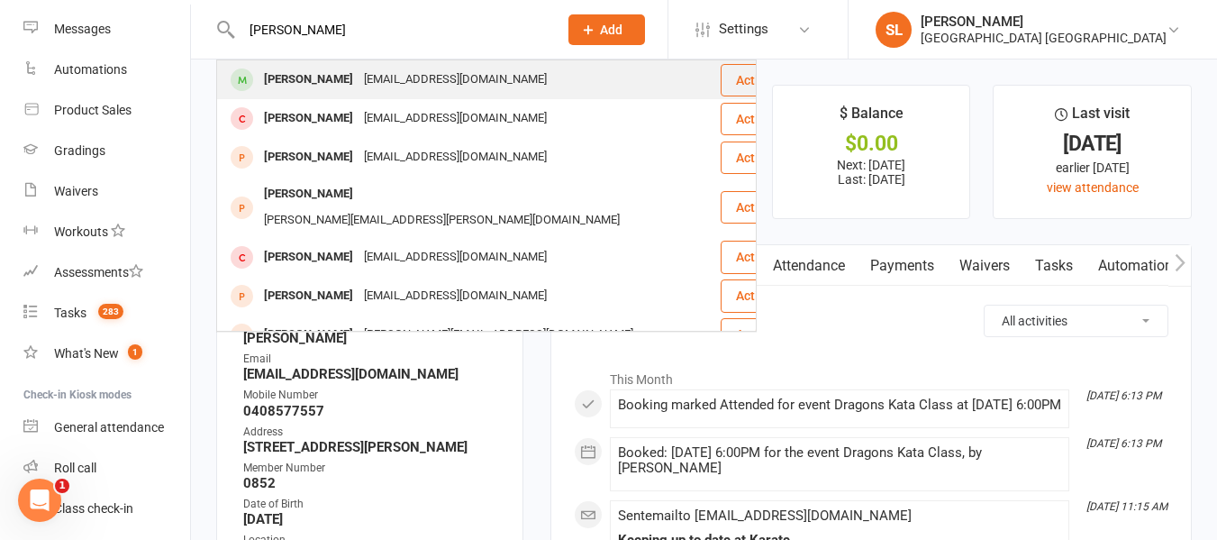
type input "[PERSON_NAME]"
click at [341, 70] on div "[PERSON_NAME]" at bounding box center [309, 80] width 100 height 26
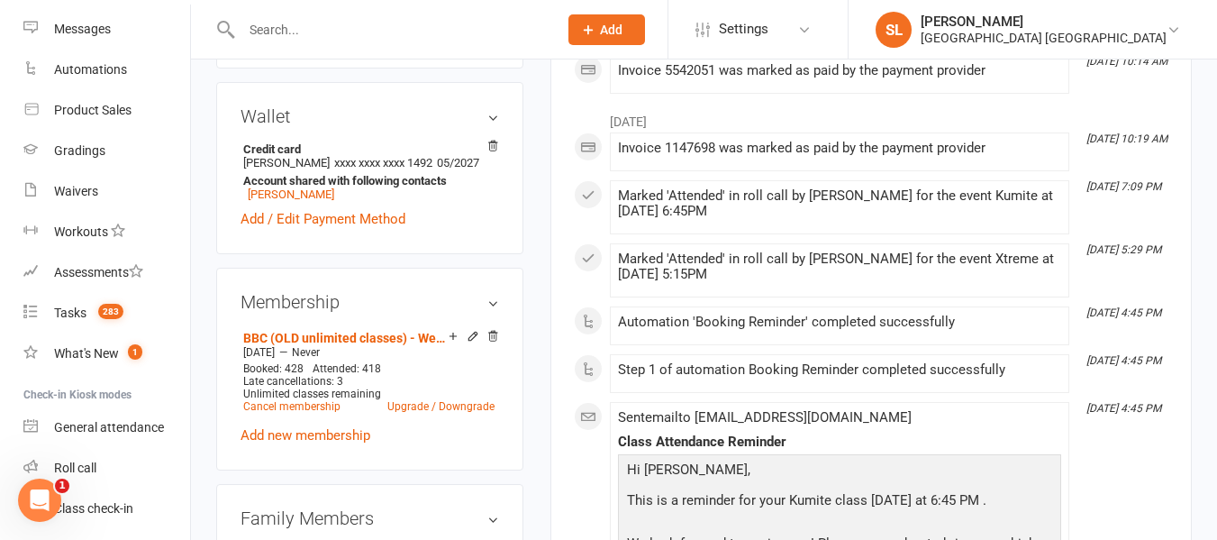
scroll to position [721, 0]
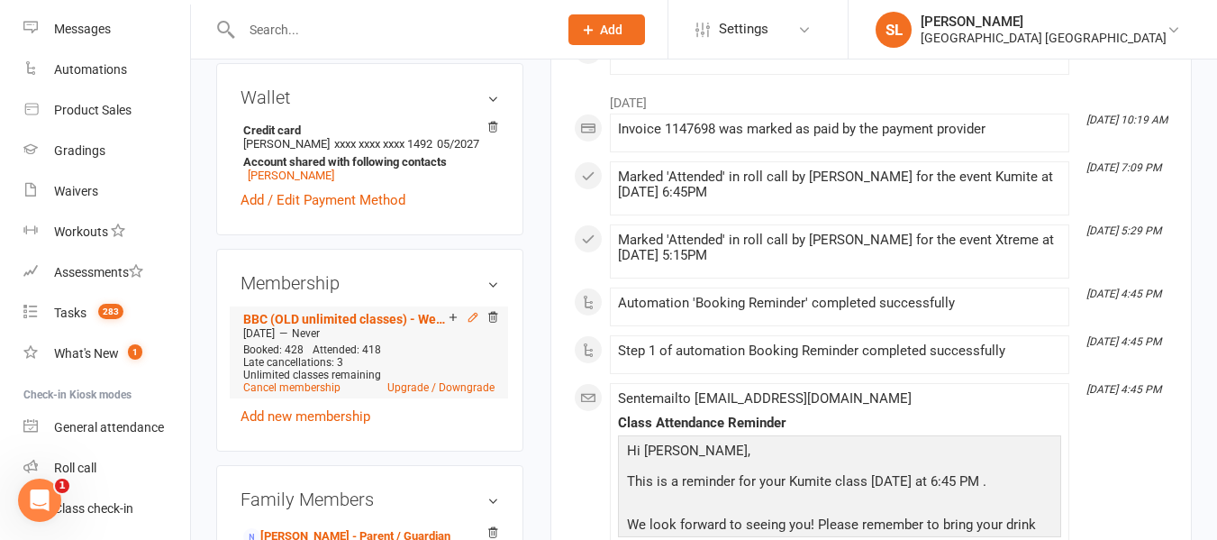
click at [468, 323] on icon at bounding box center [473, 317] width 13 height 13
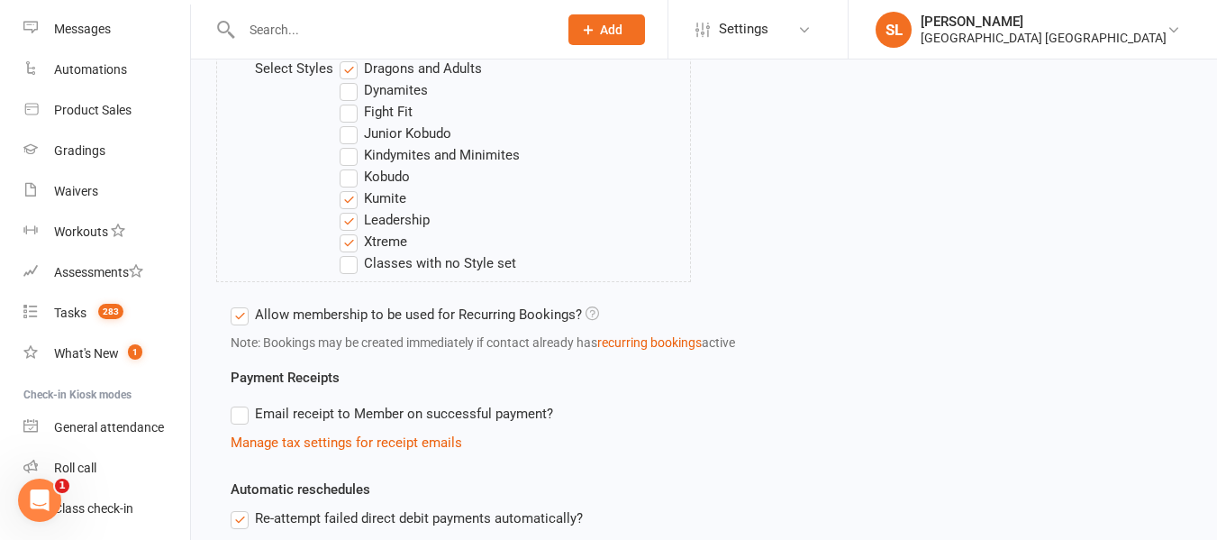
scroll to position [811, 0]
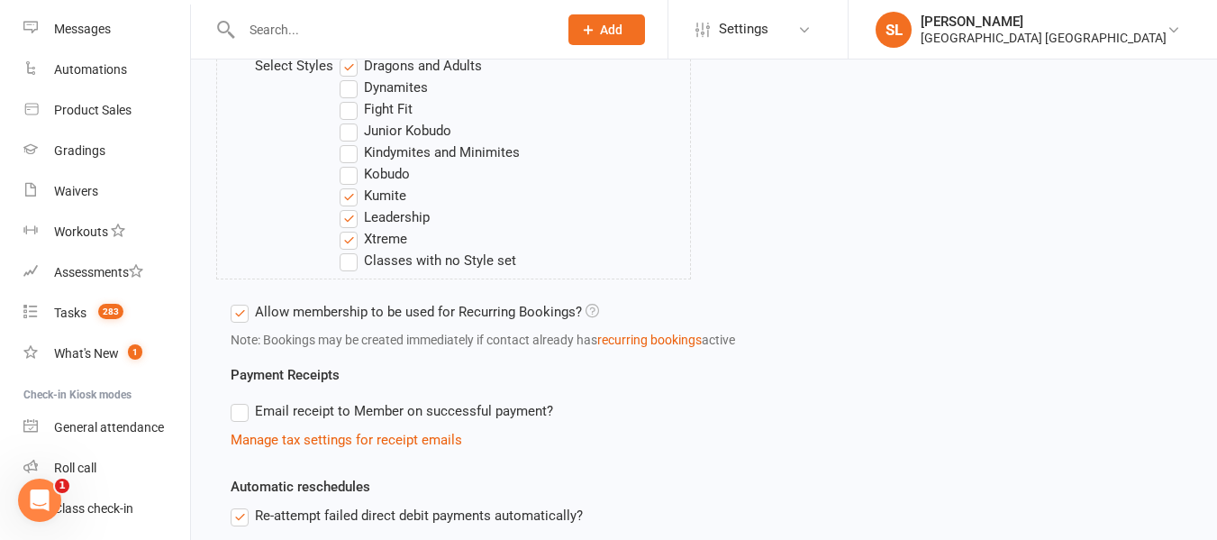
click at [351, 108] on label "Fight Fit" at bounding box center [376, 109] width 73 height 22
click at [351, 98] on input "Fight Fit" at bounding box center [346, 98] width 12 height 0
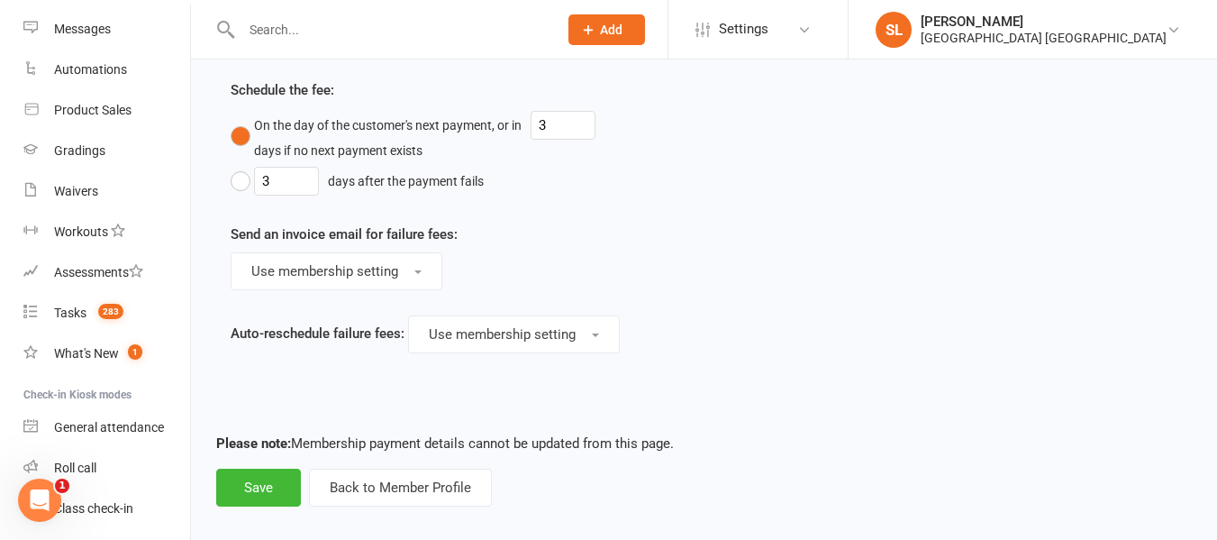
scroll to position [1525, 0]
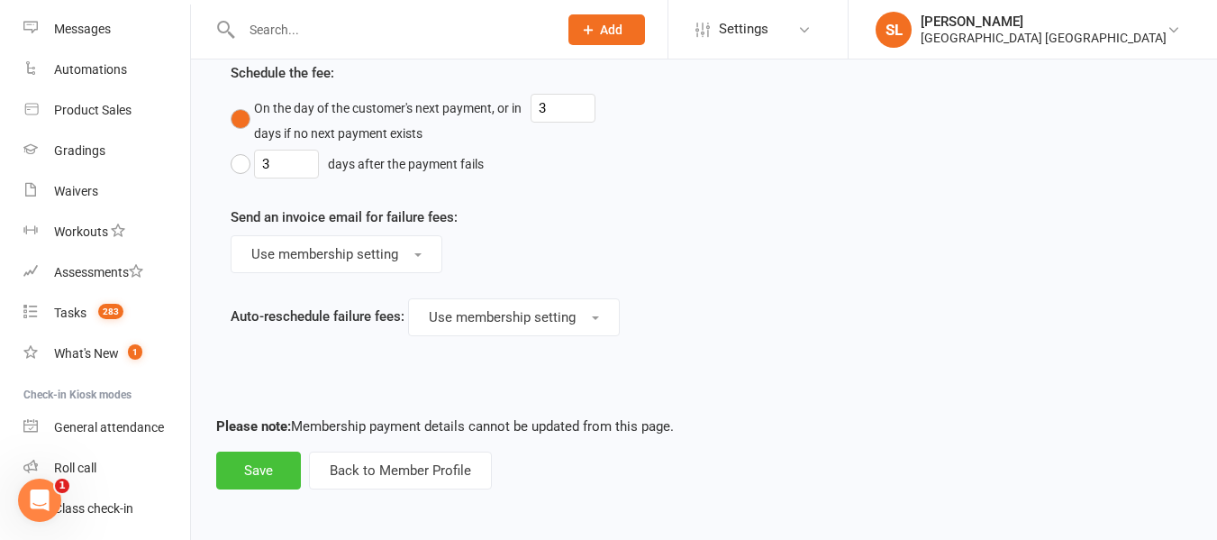
click at [263, 472] on button "Save" at bounding box center [258, 470] width 85 height 38
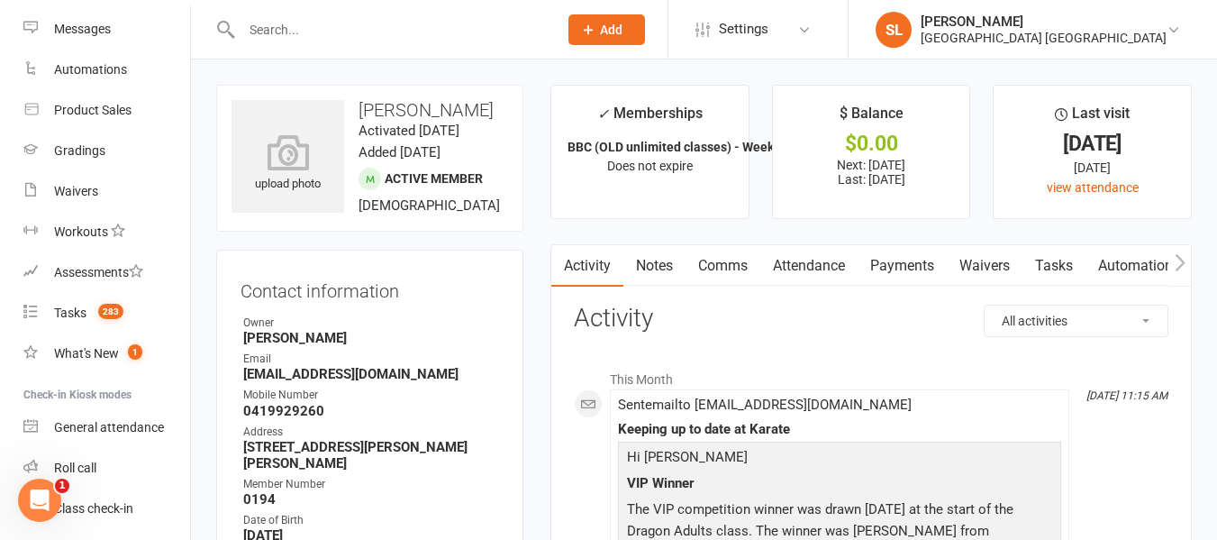
click at [271, 32] on input "text" at bounding box center [390, 29] width 309 height 25
click at [396, 34] on input "text" at bounding box center [390, 29] width 309 height 25
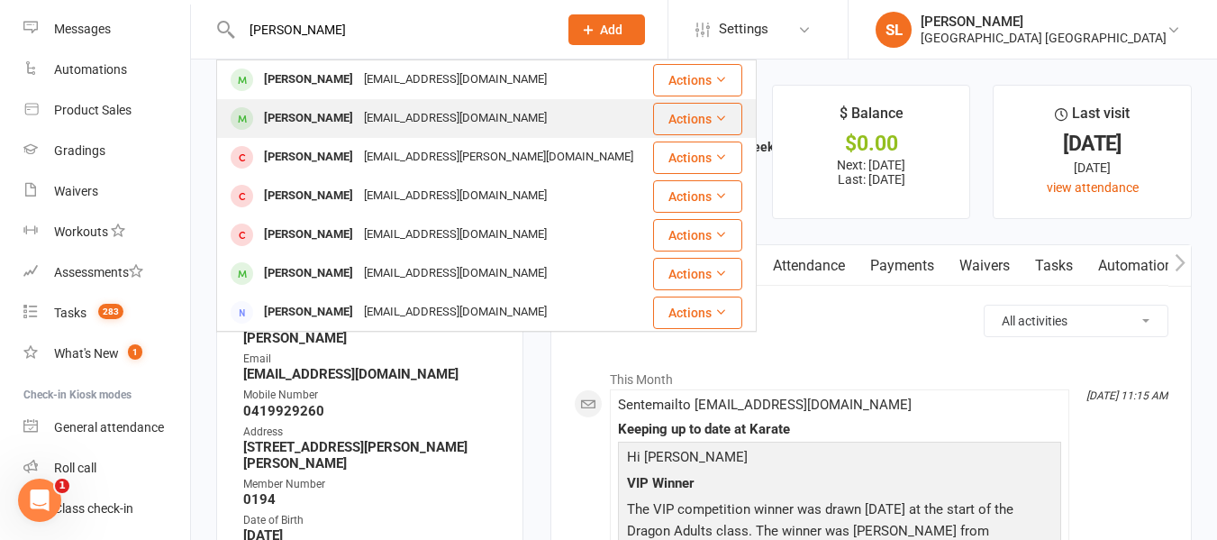
type input "[PERSON_NAME]"
click at [368, 112] on div "[EMAIL_ADDRESS][DOMAIN_NAME]" at bounding box center [456, 118] width 194 height 26
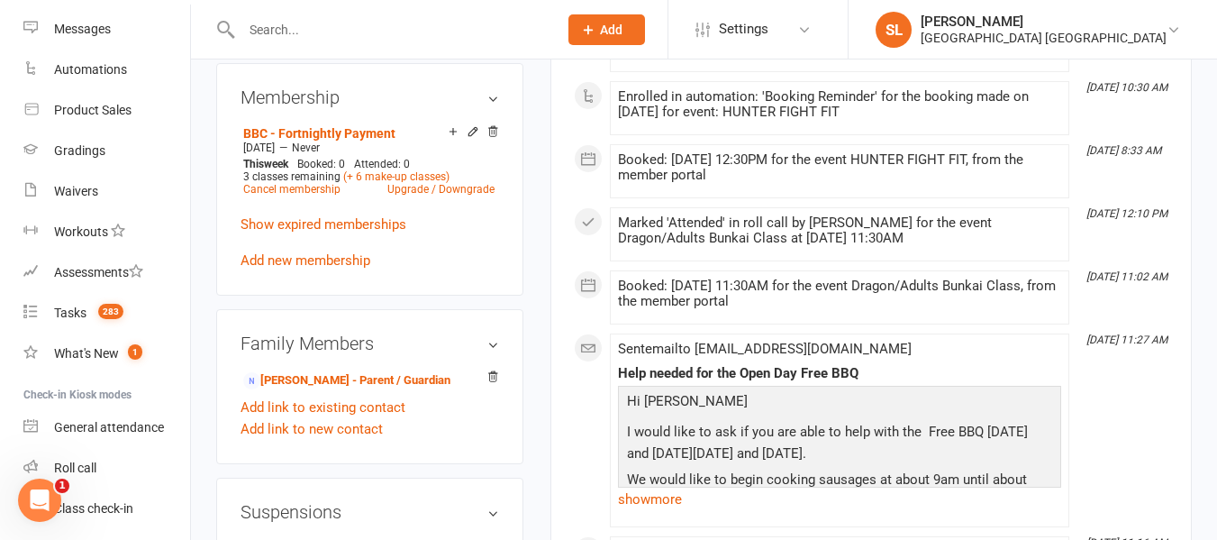
scroll to position [901, 0]
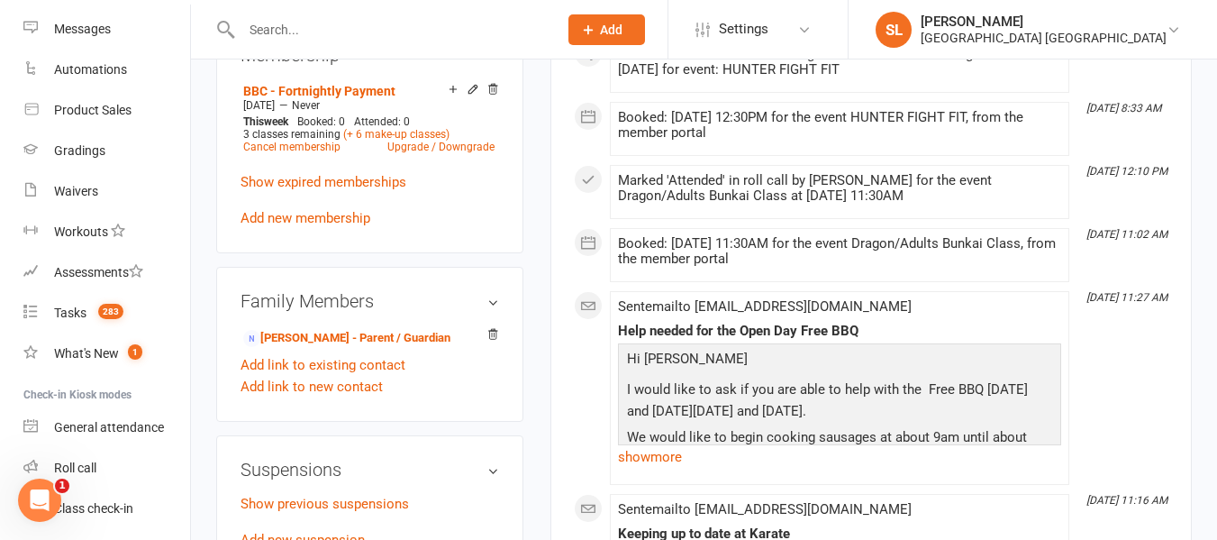
click at [470, 95] on icon at bounding box center [473, 89] width 13 height 13
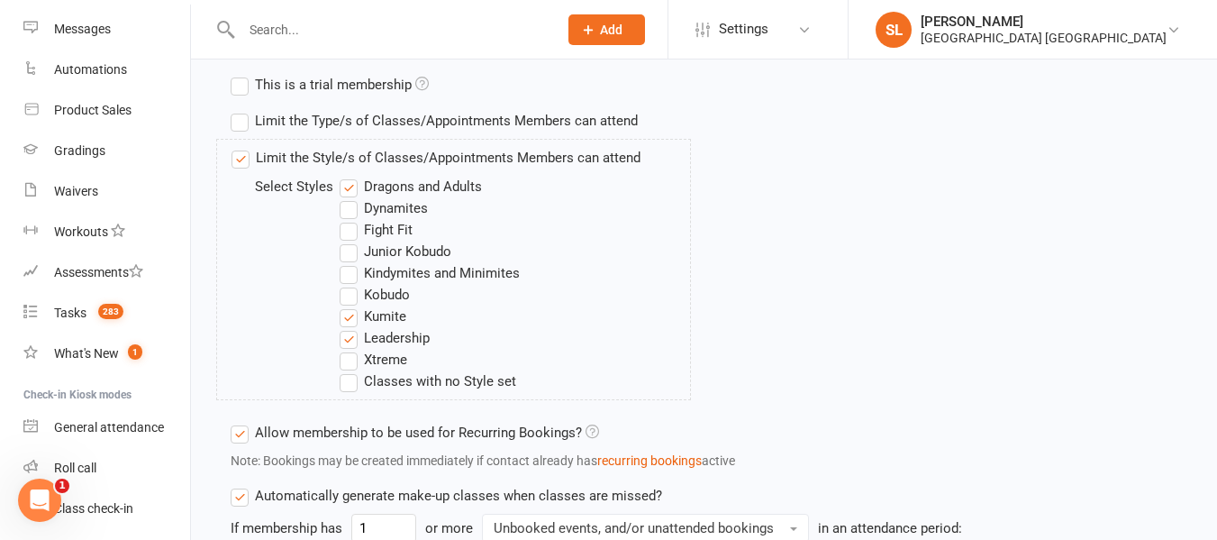
scroll to position [631, 0]
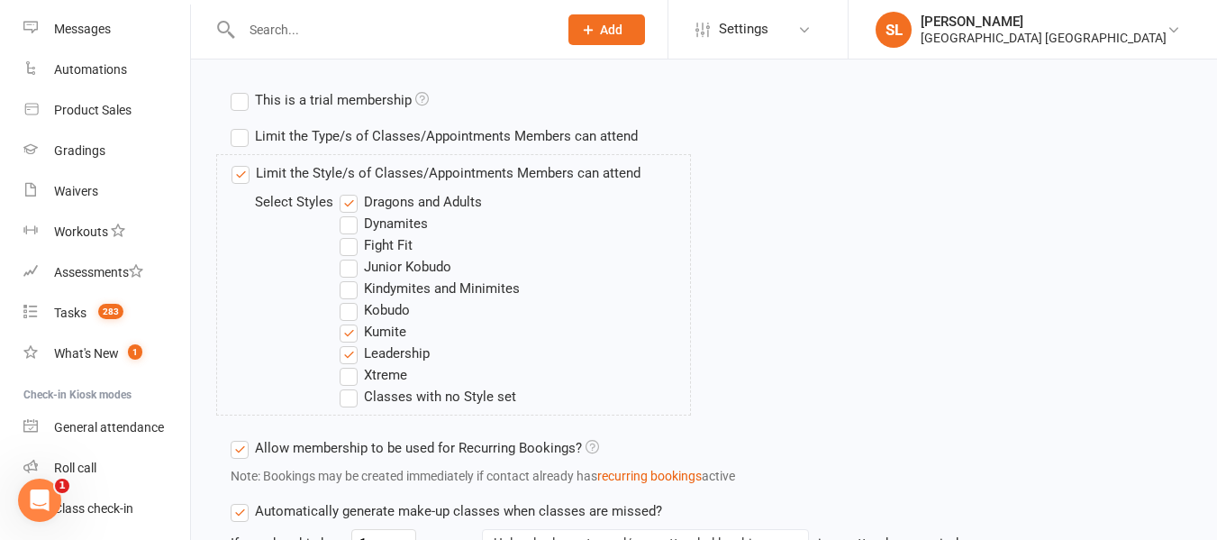
click at [345, 243] on label "Fight Fit" at bounding box center [376, 245] width 73 height 22
click at [345, 234] on input "Fight Fit" at bounding box center [346, 234] width 12 height 0
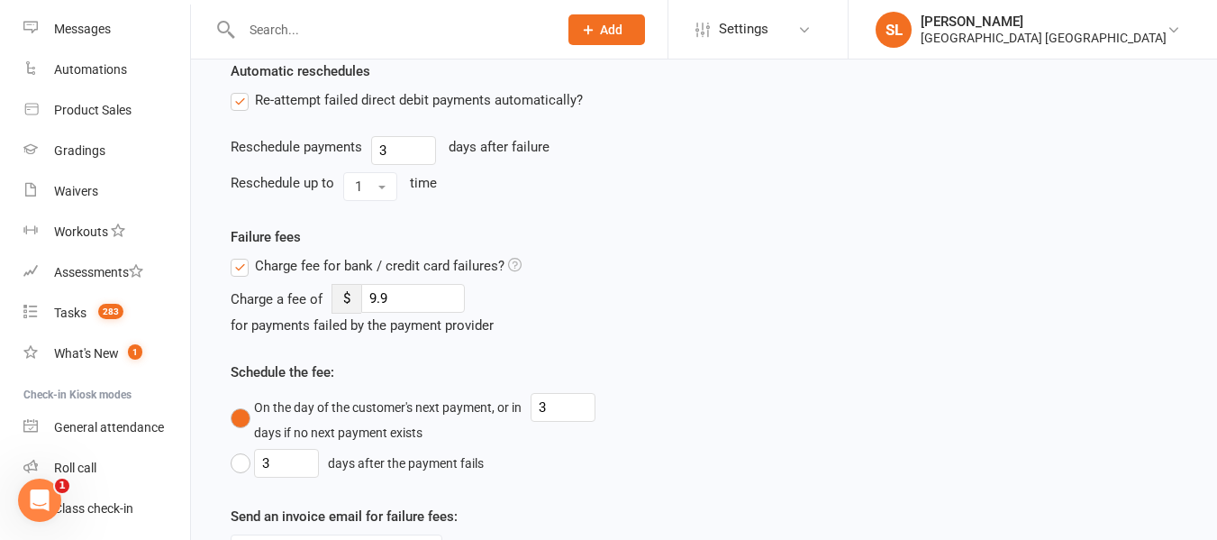
scroll to position [1694, 0]
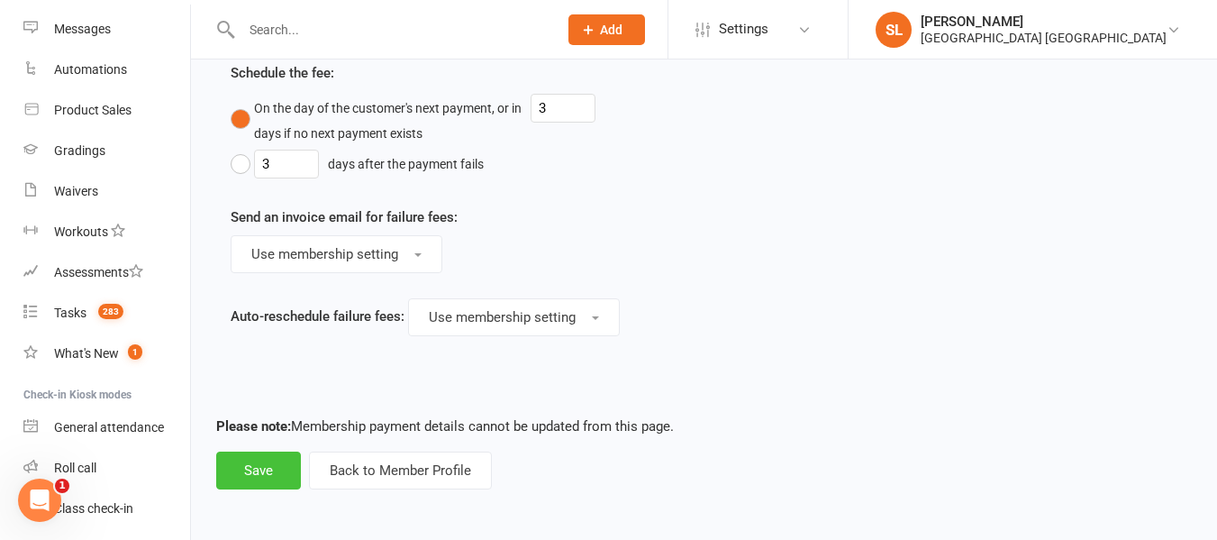
click at [235, 468] on button "Save" at bounding box center [258, 470] width 85 height 38
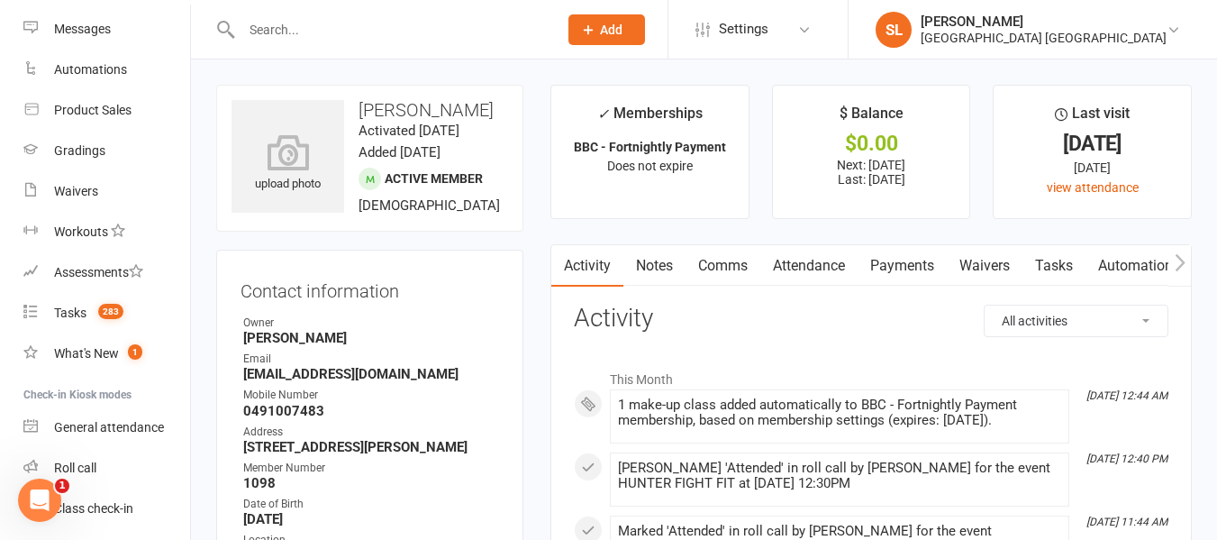
click at [375, 17] on input "text" at bounding box center [390, 29] width 309 height 25
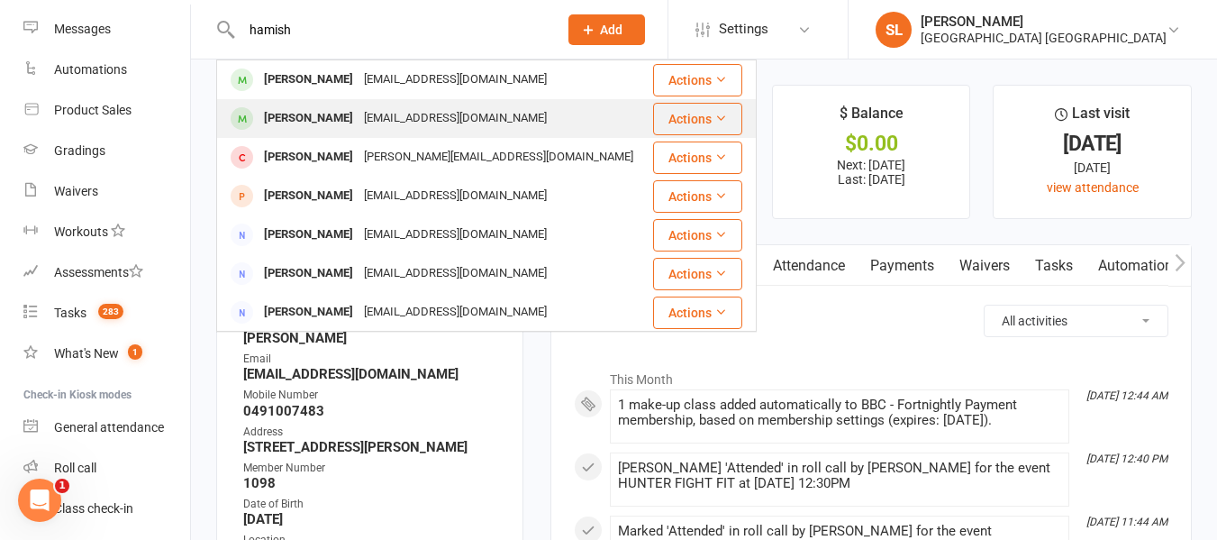
type input "hamish"
click at [385, 114] on div "[EMAIL_ADDRESS][DOMAIN_NAME]" at bounding box center [456, 118] width 194 height 26
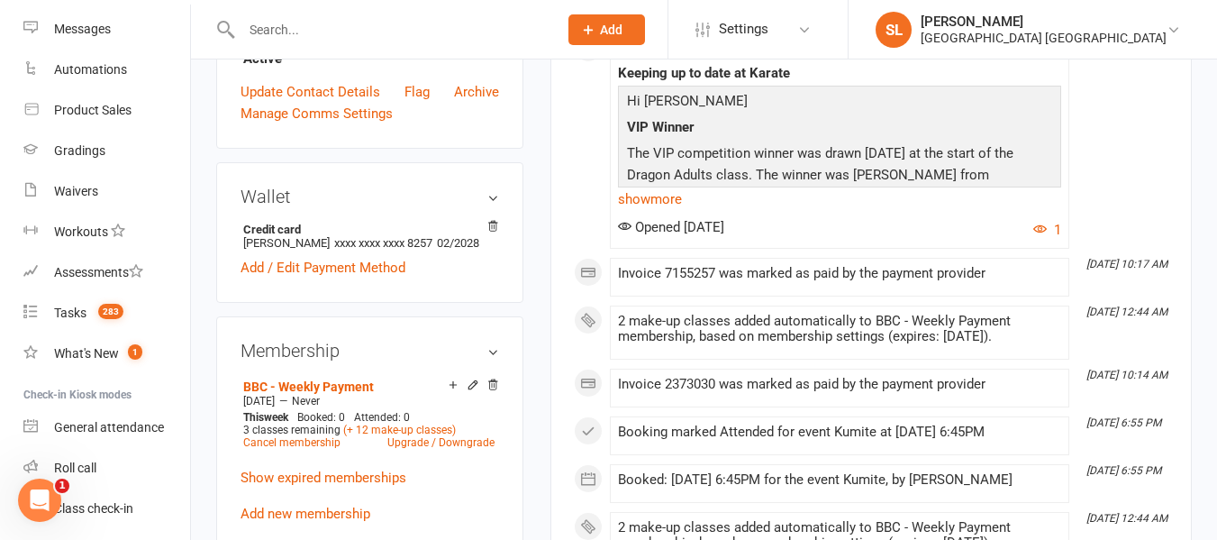
scroll to position [631, 0]
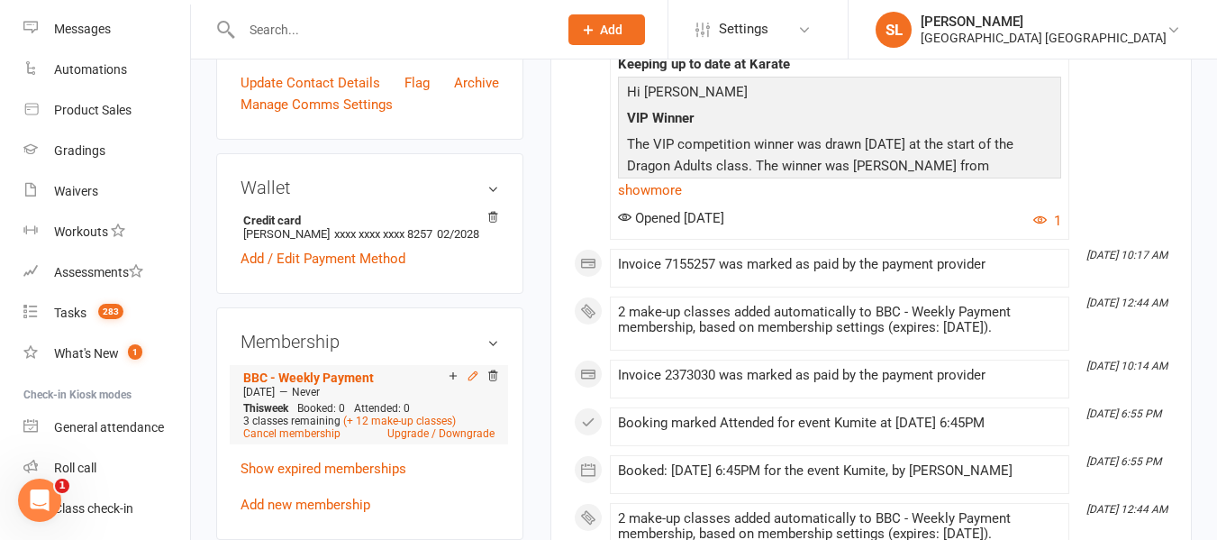
click at [477, 379] on icon at bounding box center [472, 375] width 8 height 8
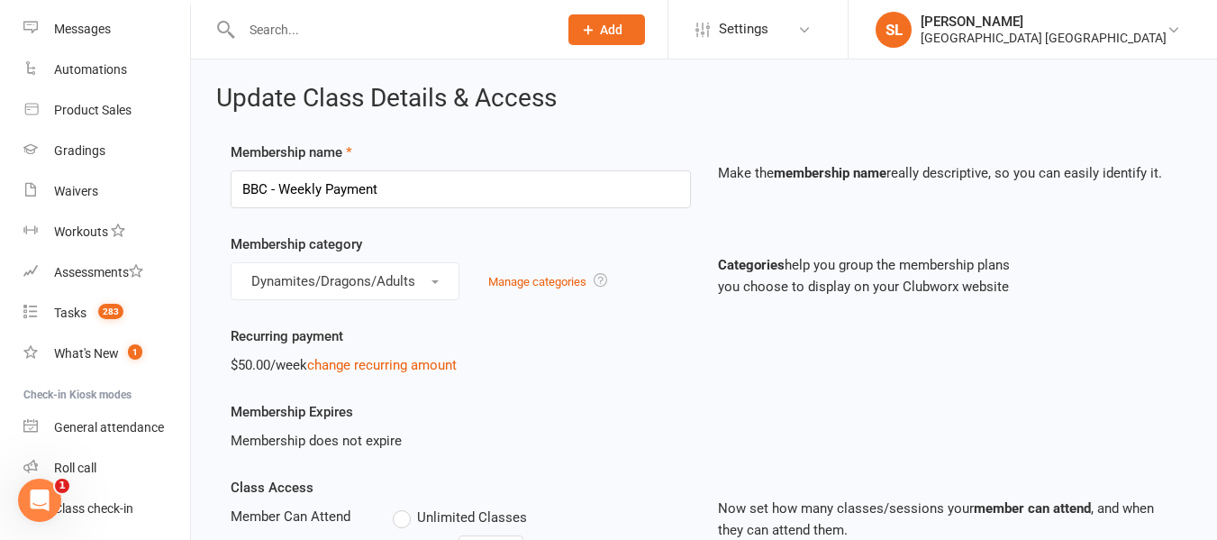
click at [414, 26] on input "text" at bounding box center [390, 29] width 309 height 25
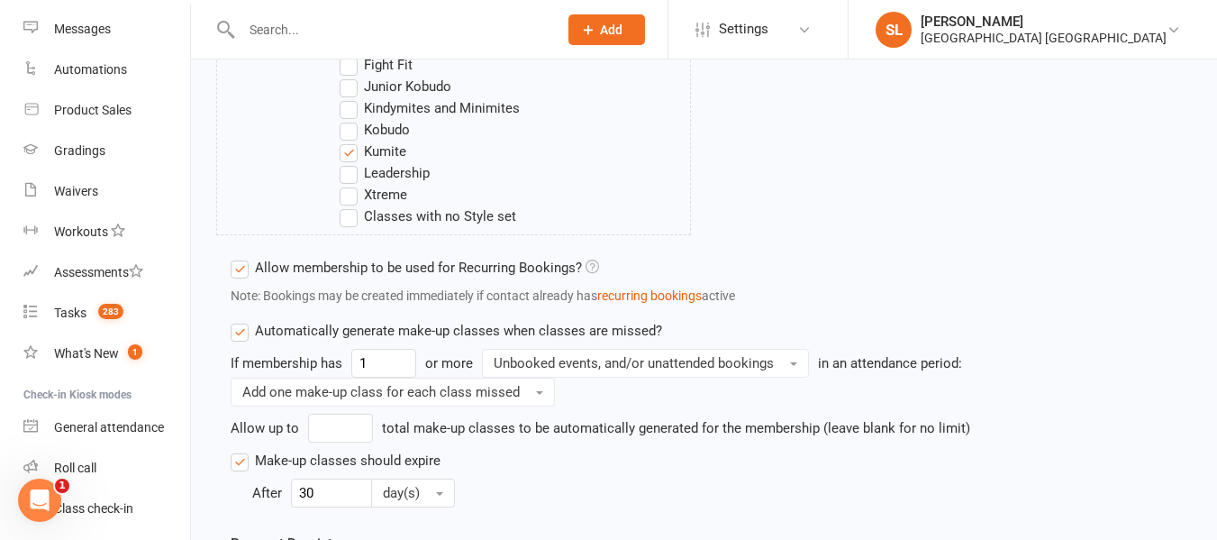
scroll to position [721, 0]
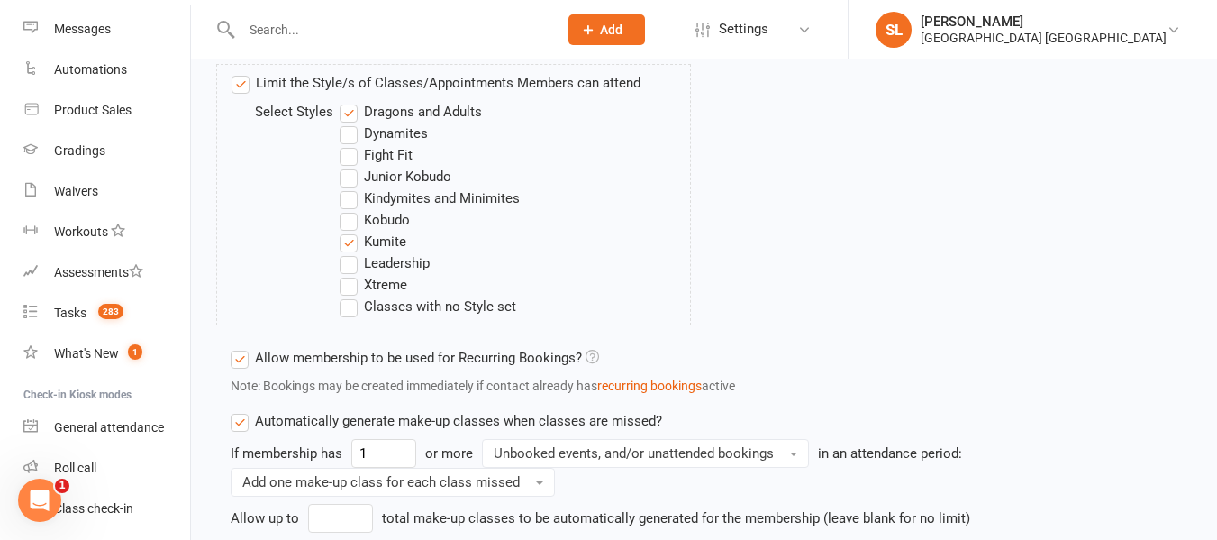
click at [346, 150] on label "Fight Fit" at bounding box center [376, 155] width 73 height 22
click at [346, 144] on input "Fight Fit" at bounding box center [346, 144] width 12 height 0
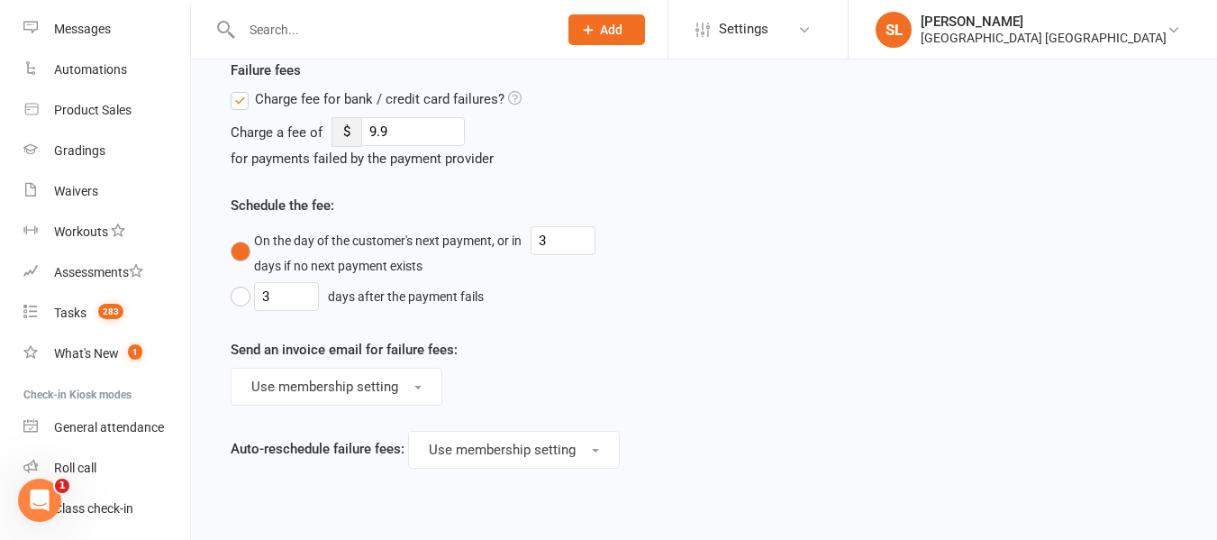
scroll to position [1694, 0]
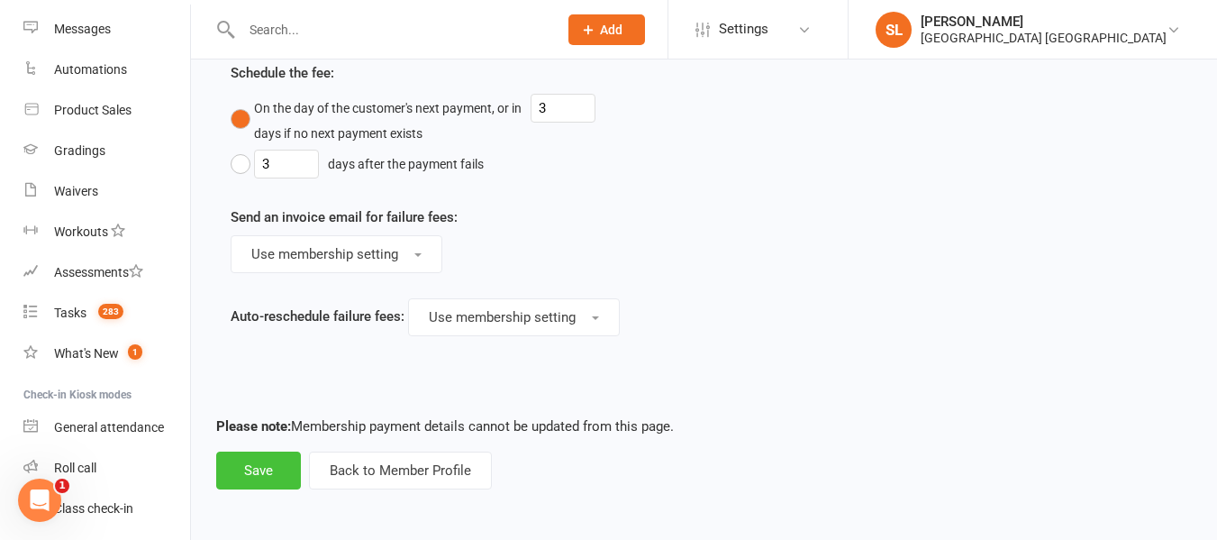
click at [250, 477] on button "Save" at bounding box center [258, 470] width 85 height 38
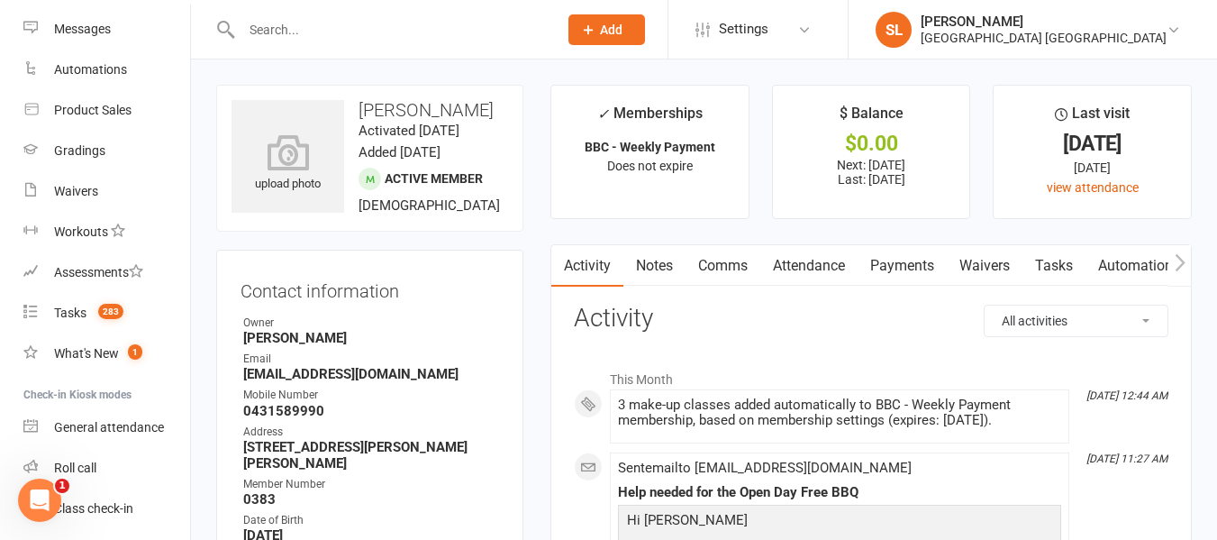
click at [303, 21] on input "text" at bounding box center [390, 29] width 309 height 25
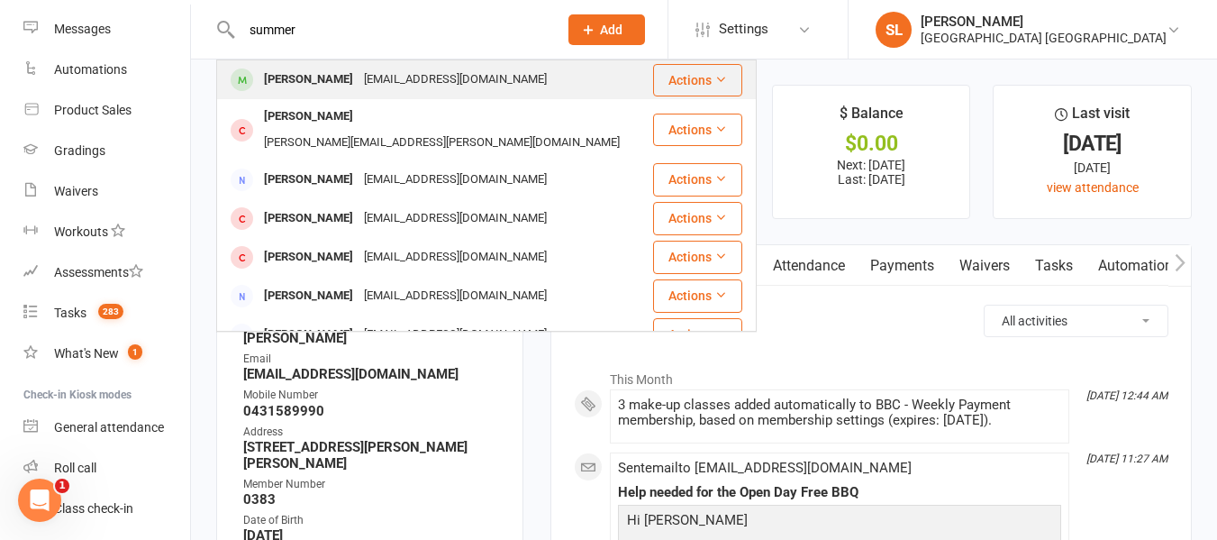
type input "summer"
click at [300, 77] on div "[PERSON_NAME]" at bounding box center [309, 80] width 100 height 26
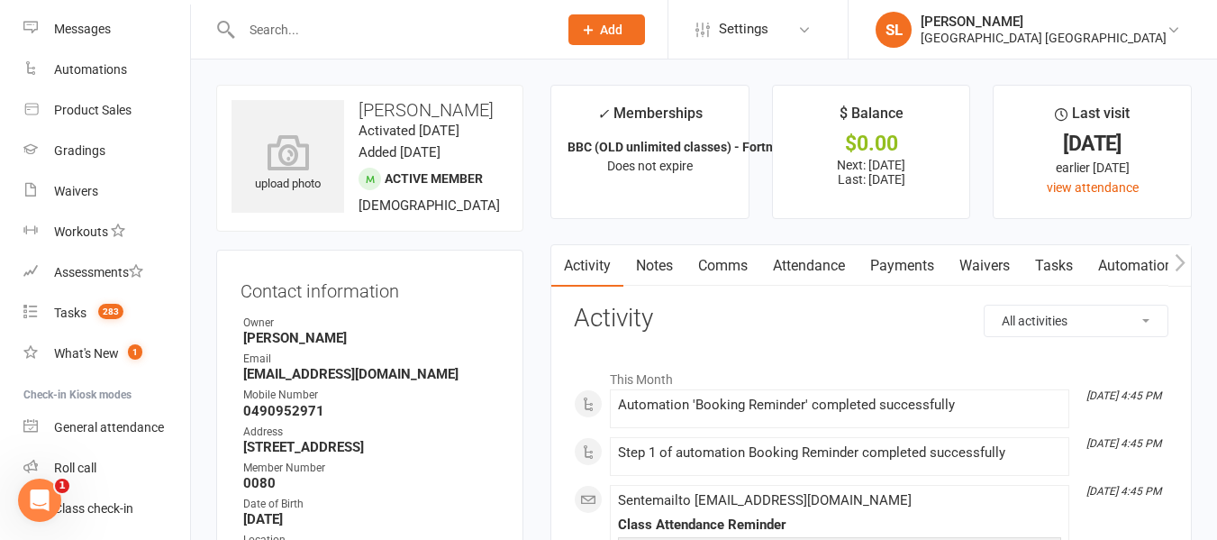
click at [906, 259] on link "Payments" at bounding box center [902, 265] width 89 height 41
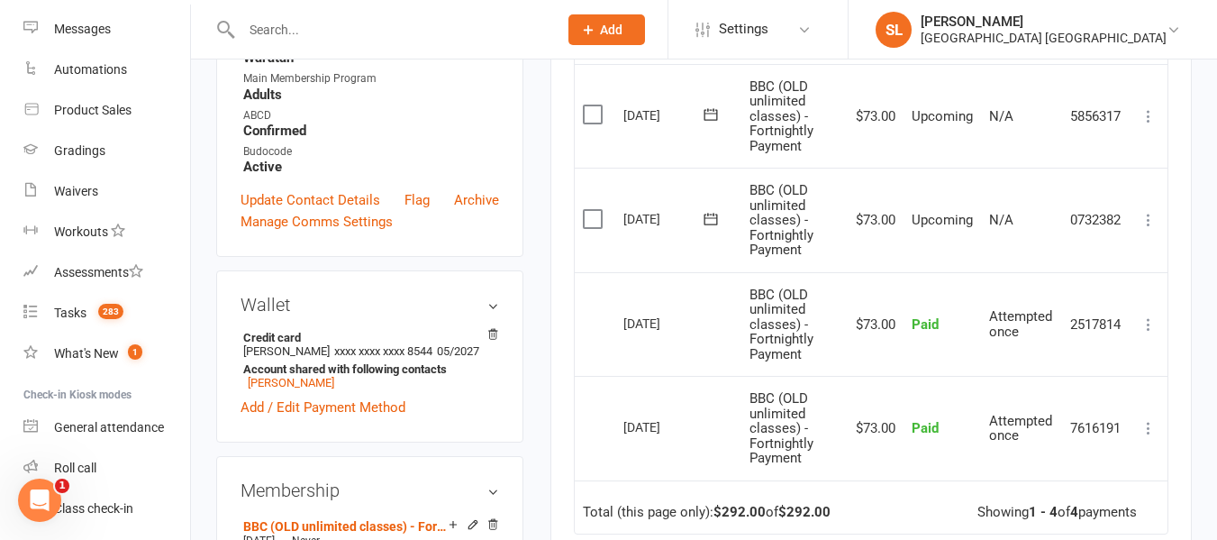
scroll to position [541, 0]
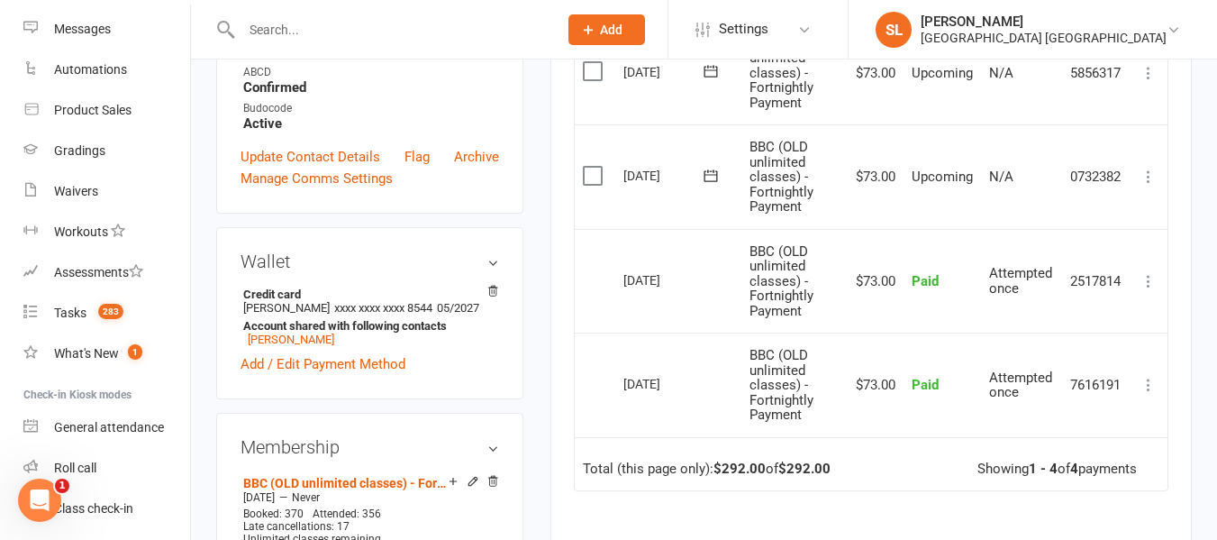
click at [1149, 173] on icon at bounding box center [1149, 177] width 18 height 18
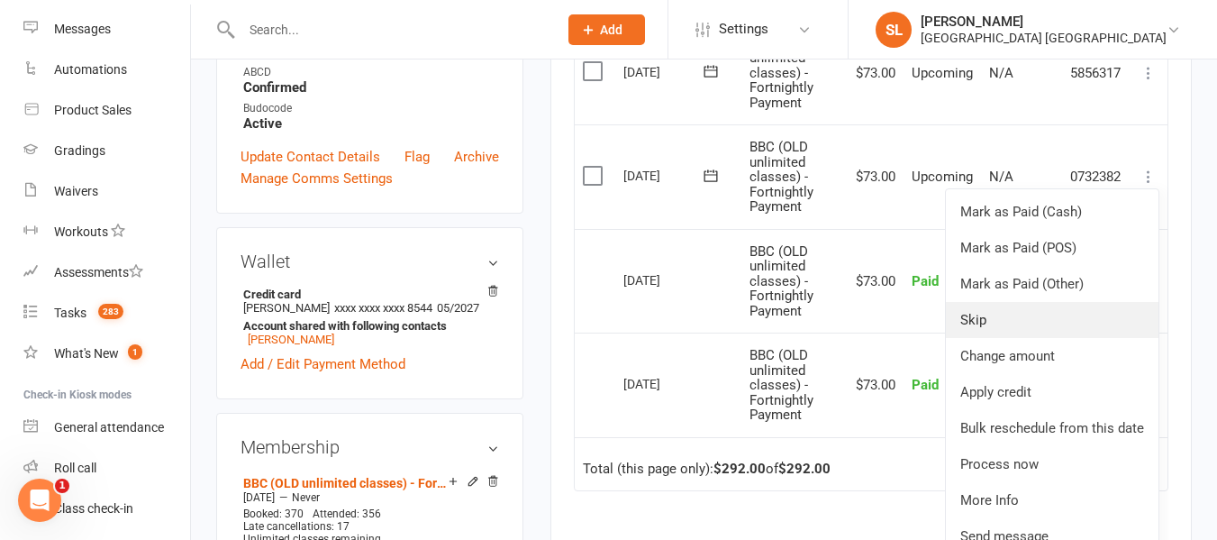
click at [972, 321] on link "Skip" at bounding box center [1052, 320] width 213 height 36
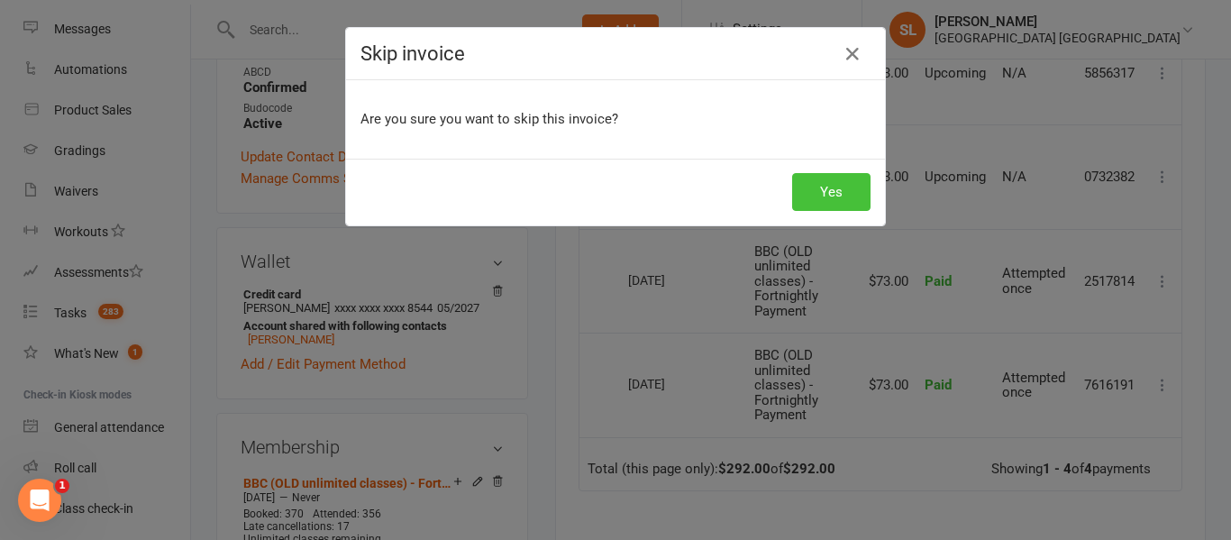
click at [827, 190] on button "Yes" at bounding box center [831, 192] width 78 height 38
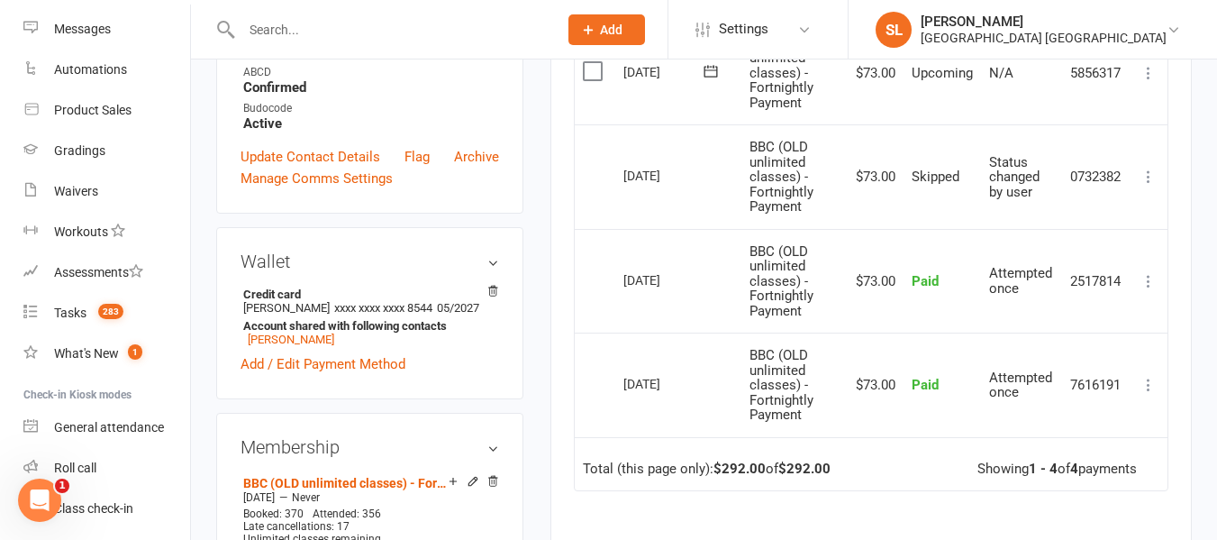
click at [367, 30] on input "text" at bounding box center [390, 29] width 309 height 25
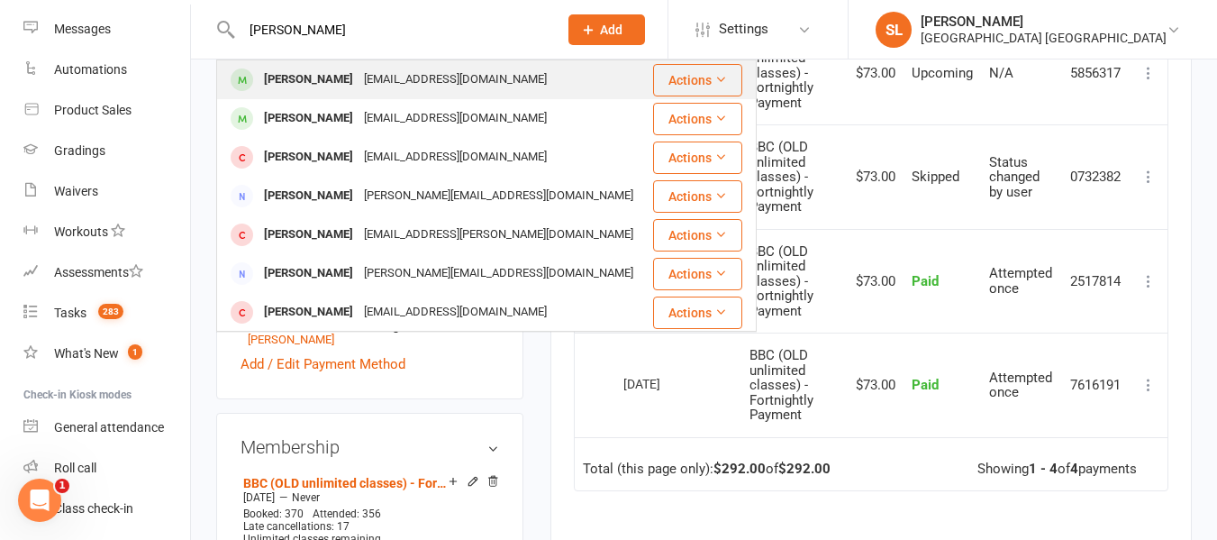
type input "[PERSON_NAME]"
click at [320, 80] on div "[PERSON_NAME]" at bounding box center [309, 80] width 100 height 26
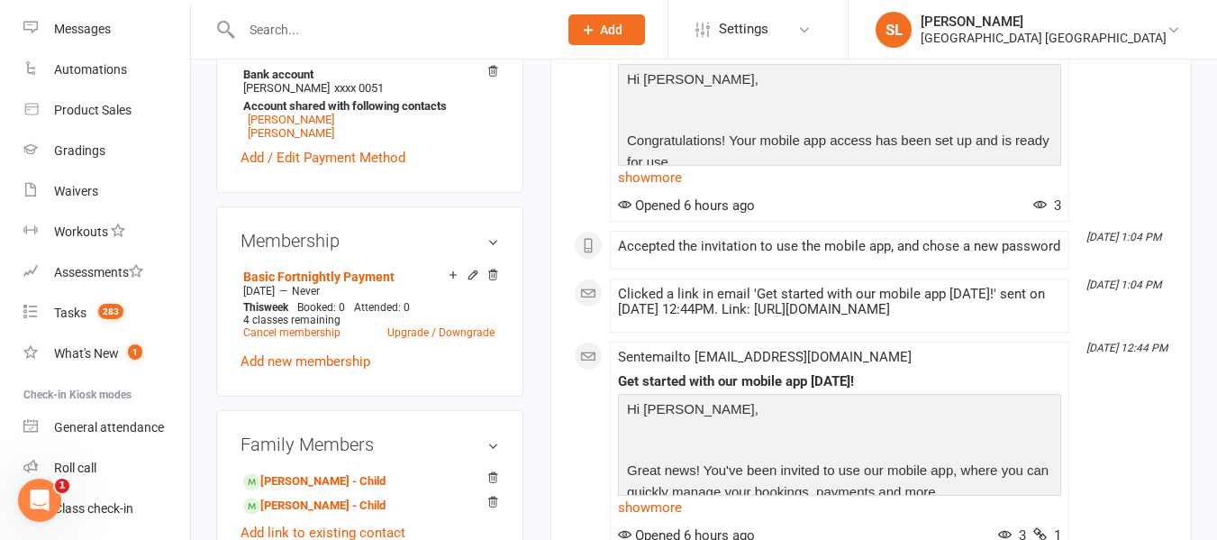
scroll to position [721, 0]
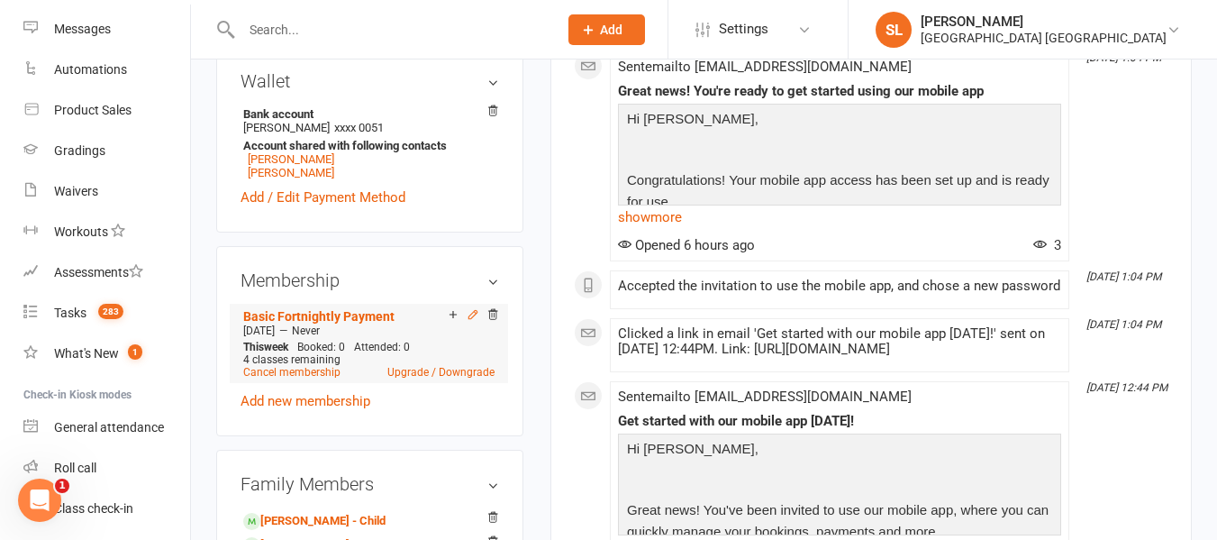
click at [470, 321] on icon at bounding box center [473, 314] width 13 height 13
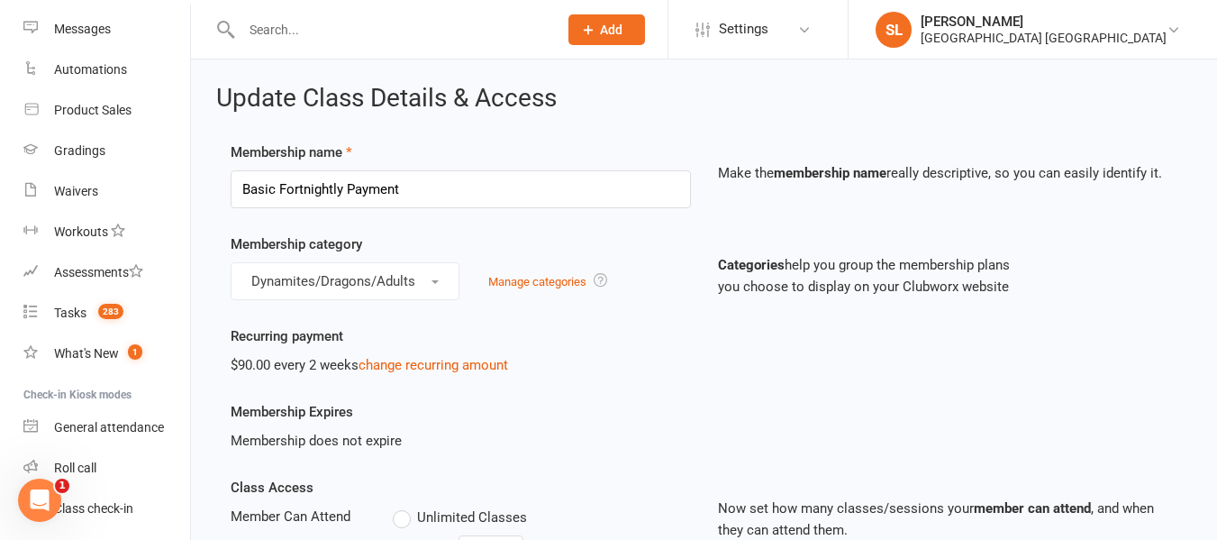
click at [290, 31] on input "text" at bounding box center [390, 29] width 309 height 25
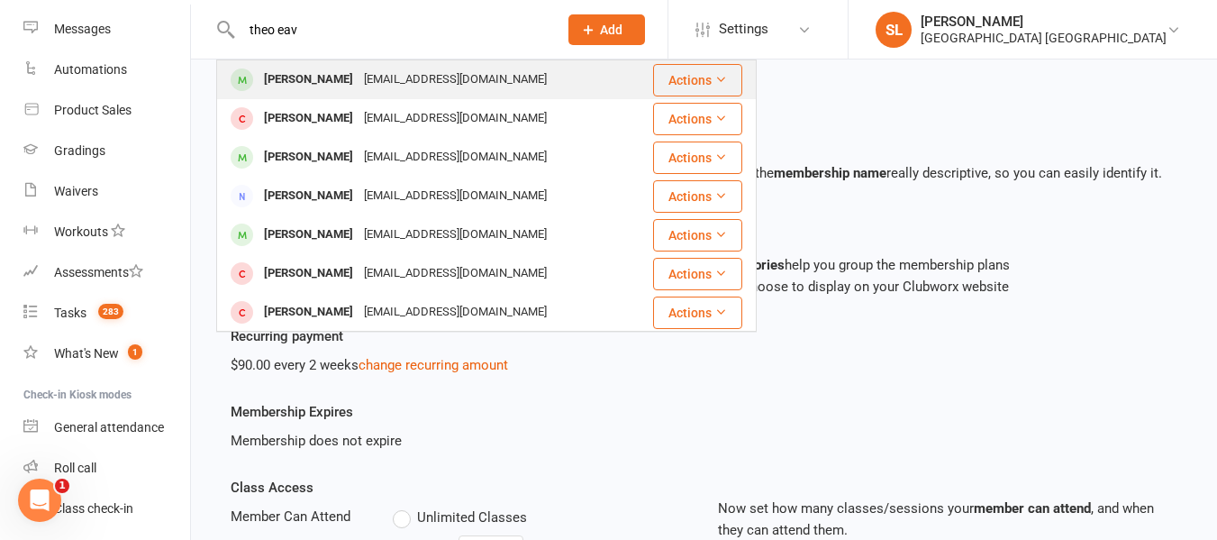
type input "theo eav"
click at [301, 77] on div "[PERSON_NAME]" at bounding box center [309, 80] width 100 height 26
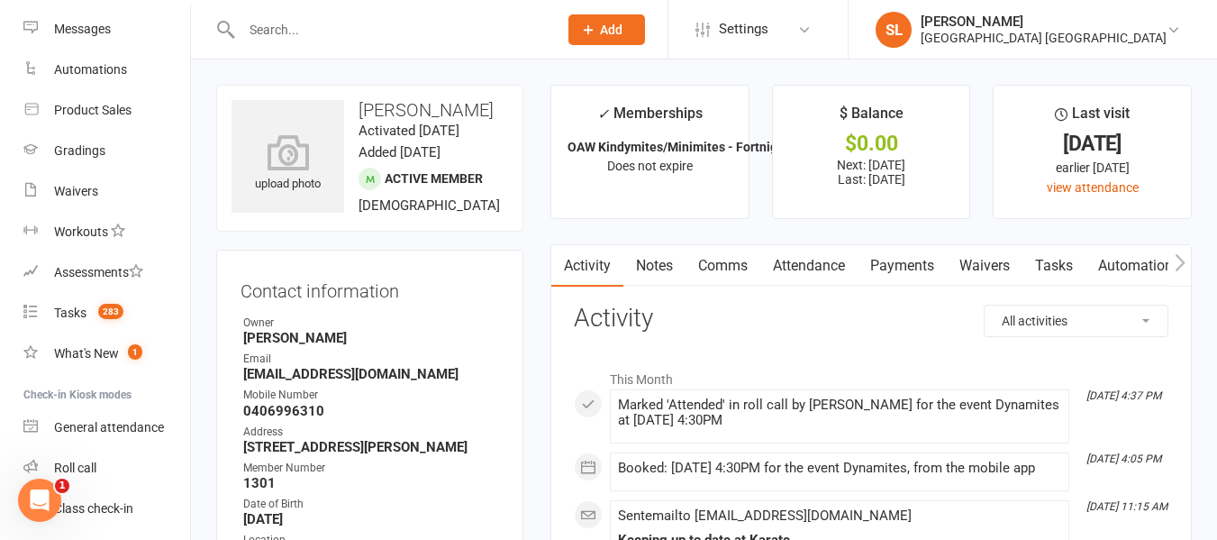
click at [914, 267] on link "Payments" at bounding box center [902, 265] width 89 height 41
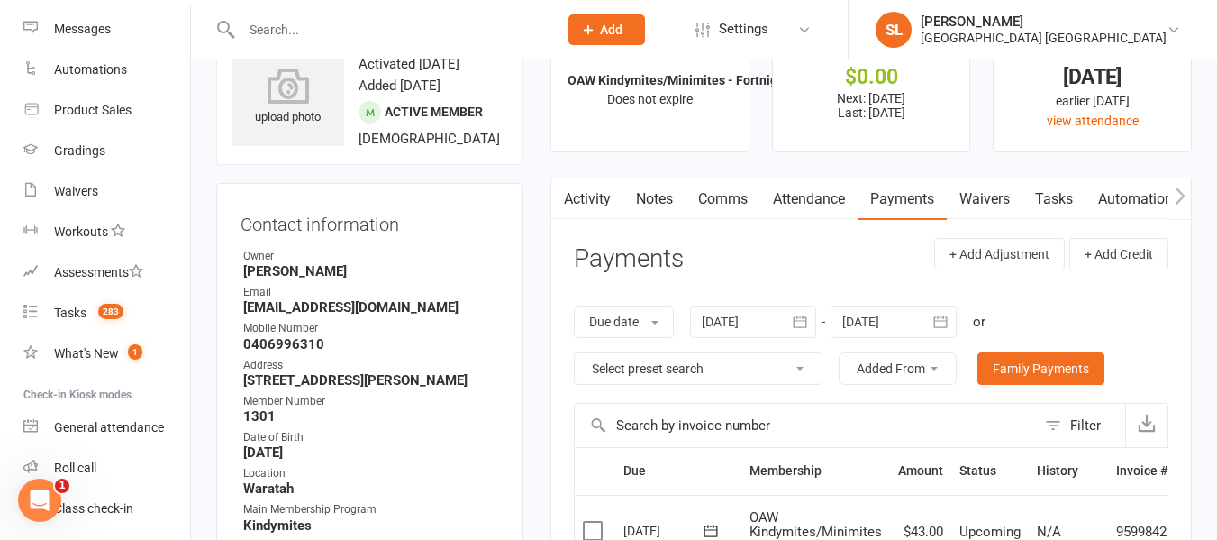
scroll to position [180, 0]
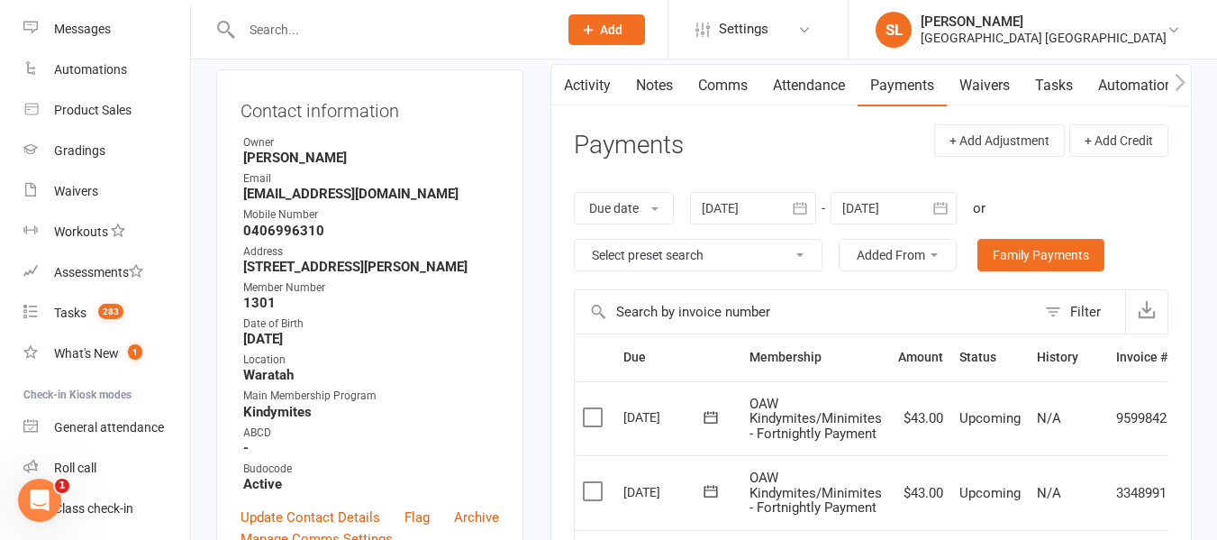
click at [805, 81] on link "Attendance" at bounding box center [808, 85] width 97 height 41
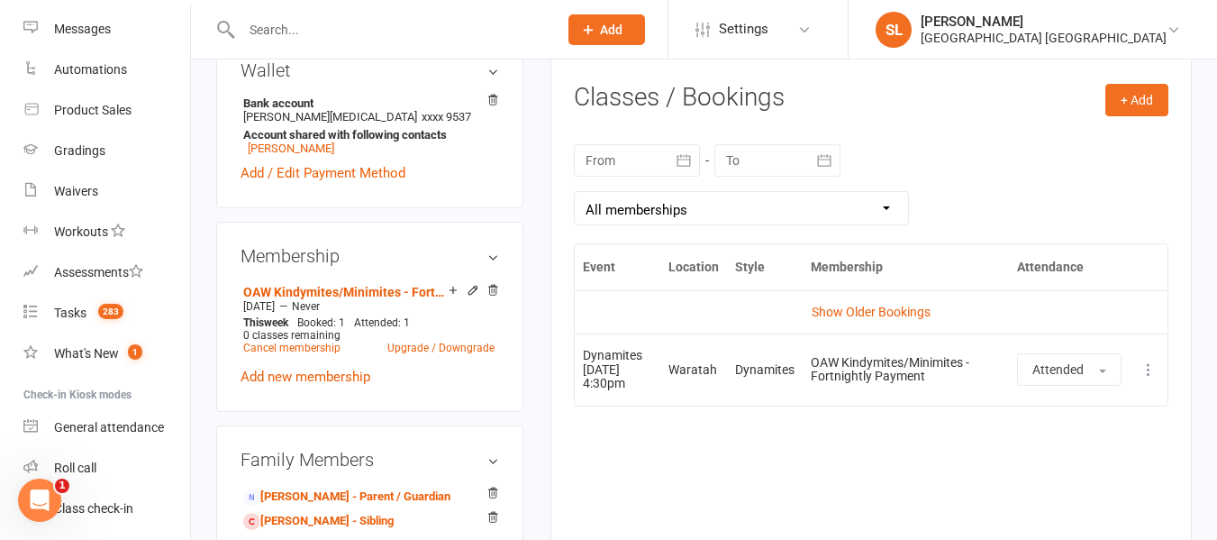
scroll to position [721, 0]
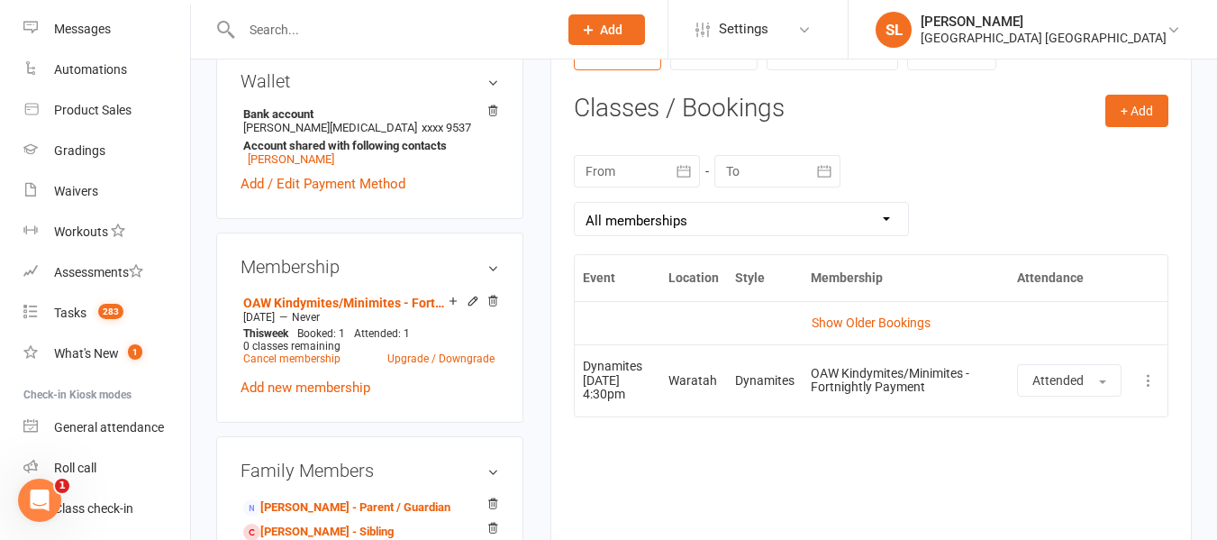
click at [662, 166] on div at bounding box center [637, 171] width 126 height 32
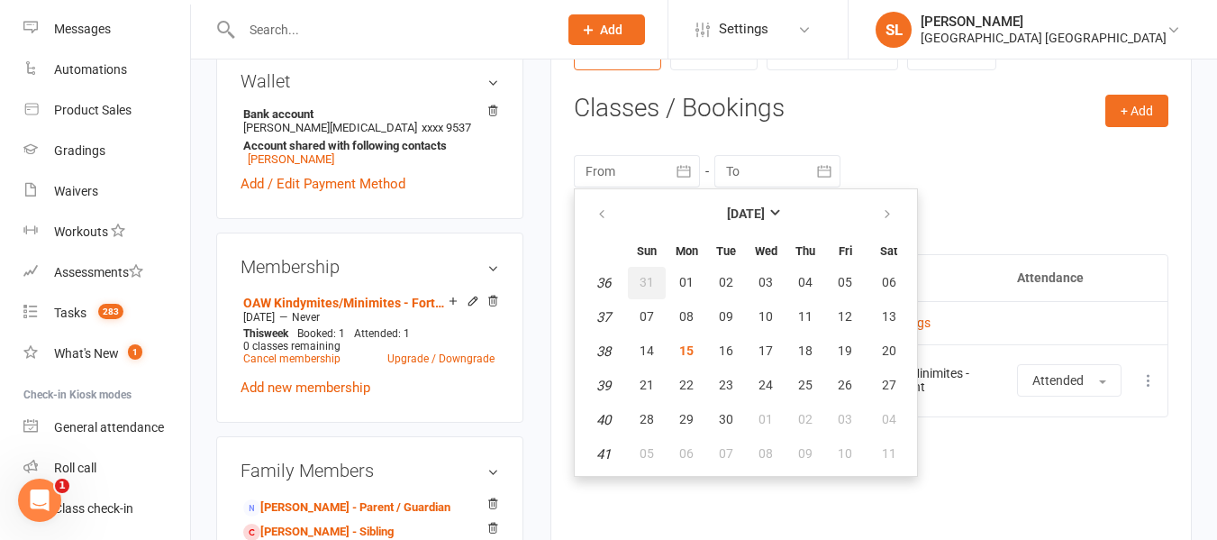
click at [645, 278] on span "31" at bounding box center [647, 282] width 14 height 14
type input "[DATE]"
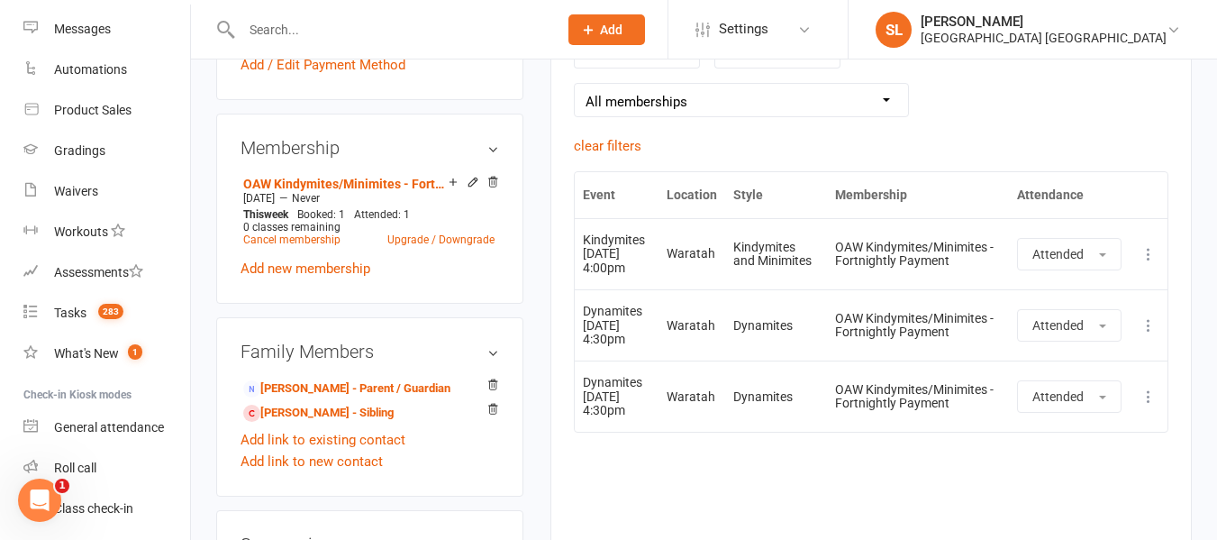
scroll to position [901, 0]
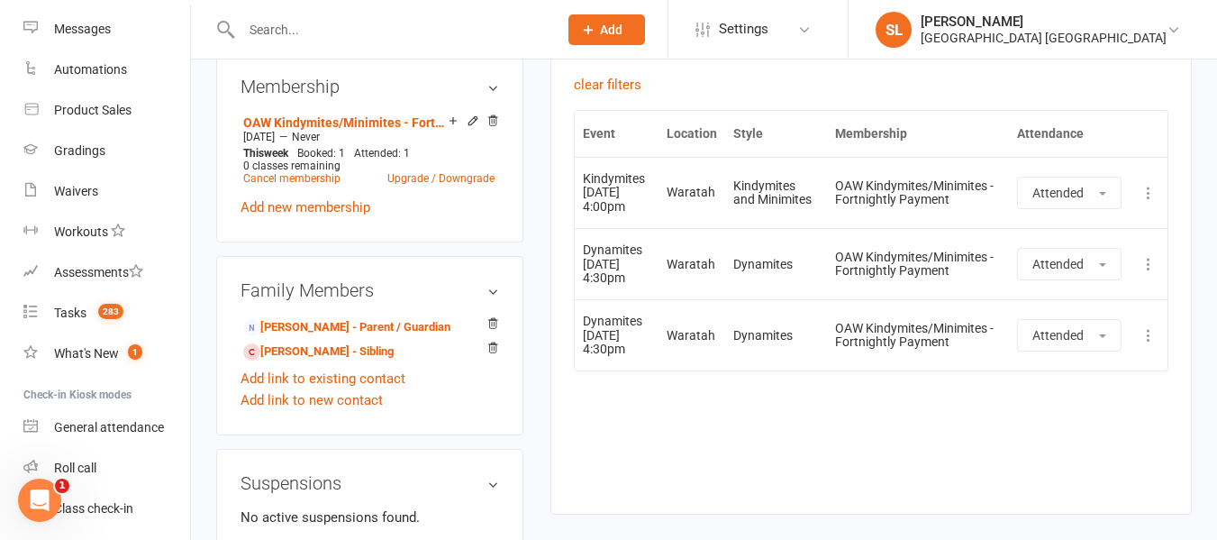
click at [350, 40] on input "text" at bounding box center [390, 29] width 309 height 25
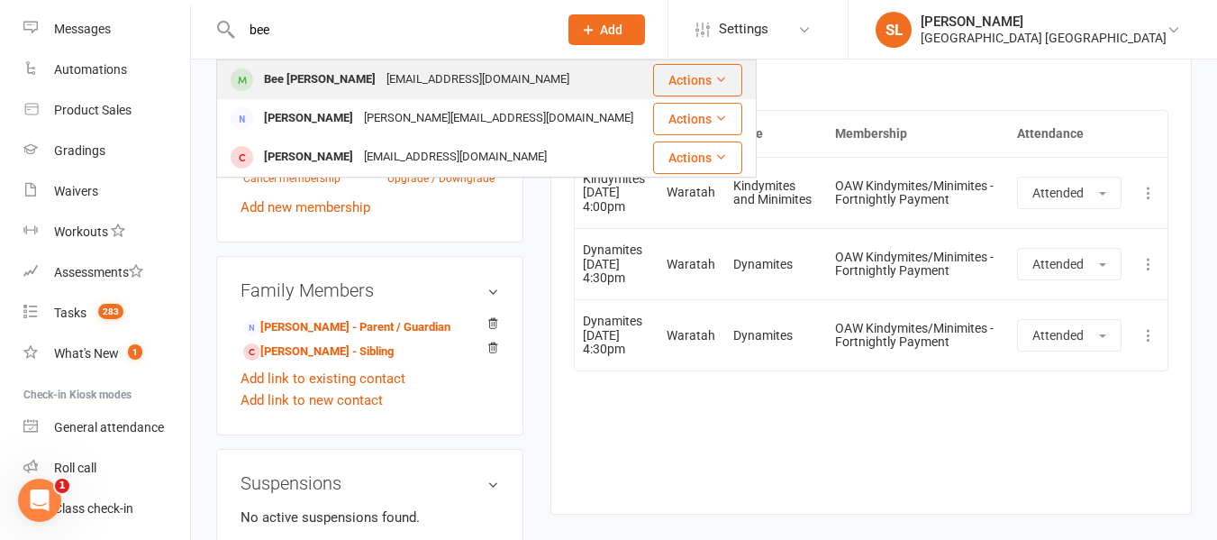
type input "bee"
click at [381, 77] on div "[EMAIL_ADDRESS][DOMAIN_NAME]" at bounding box center [478, 80] width 194 height 26
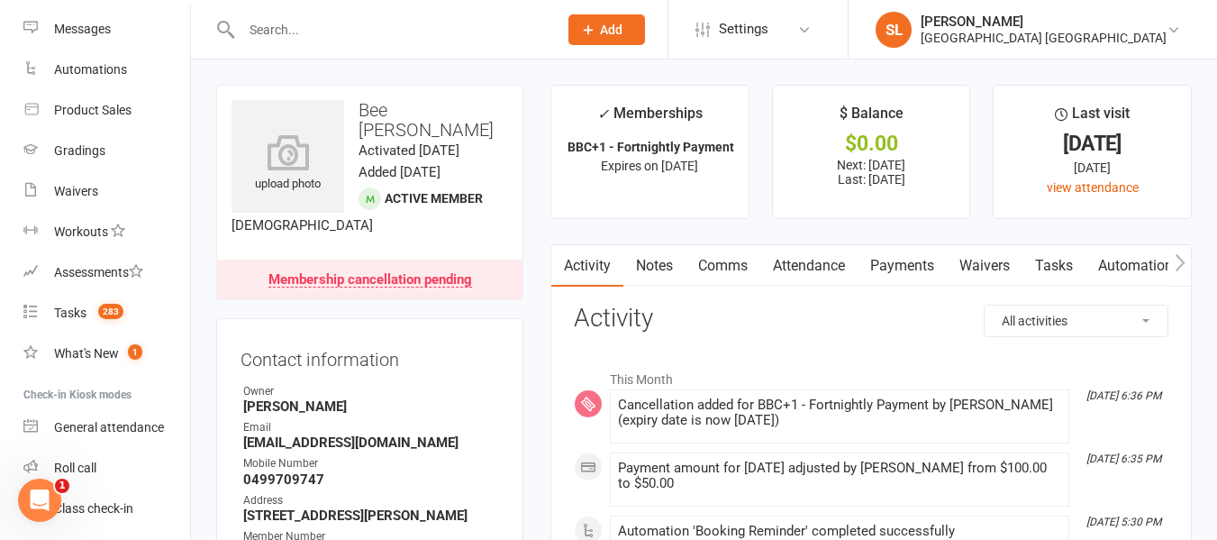
click at [924, 262] on link "Payments" at bounding box center [902, 265] width 89 height 41
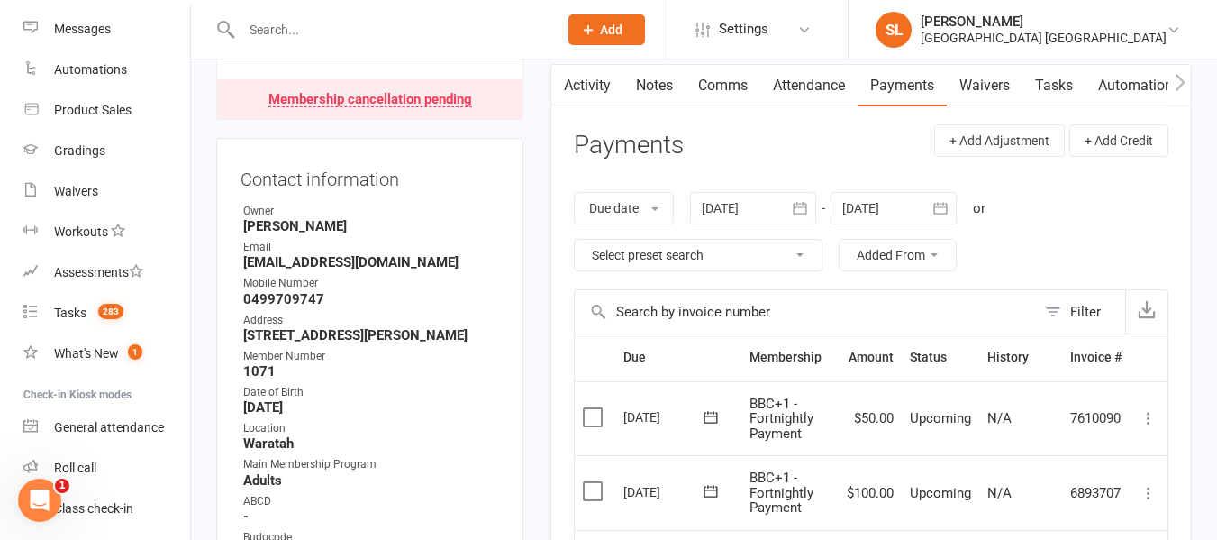
scroll to position [270, 0]
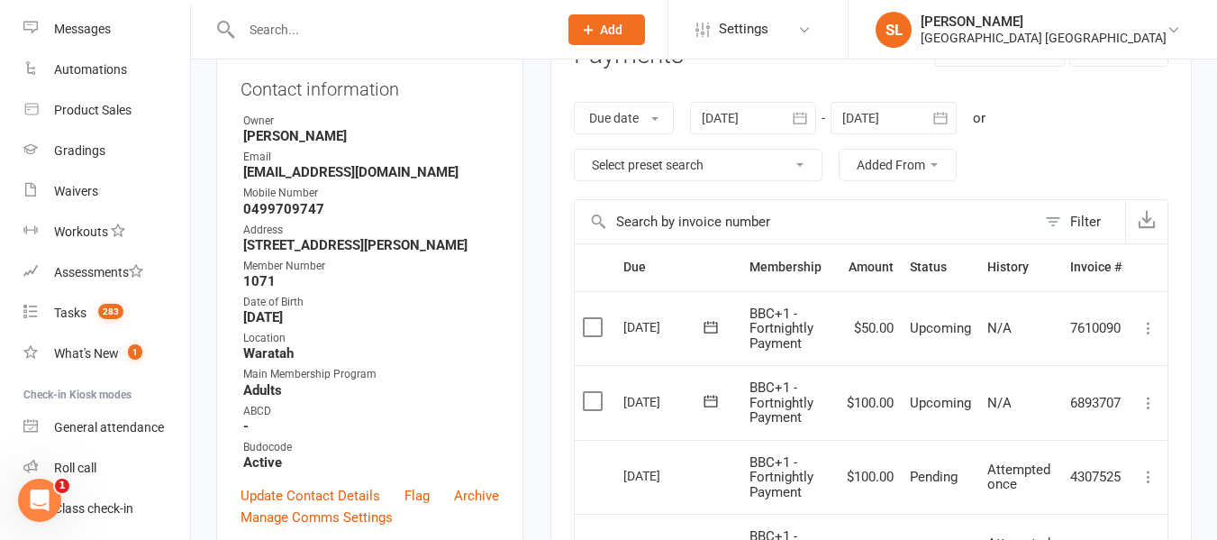
click at [342, 32] on input "text" at bounding box center [390, 29] width 309 height 25
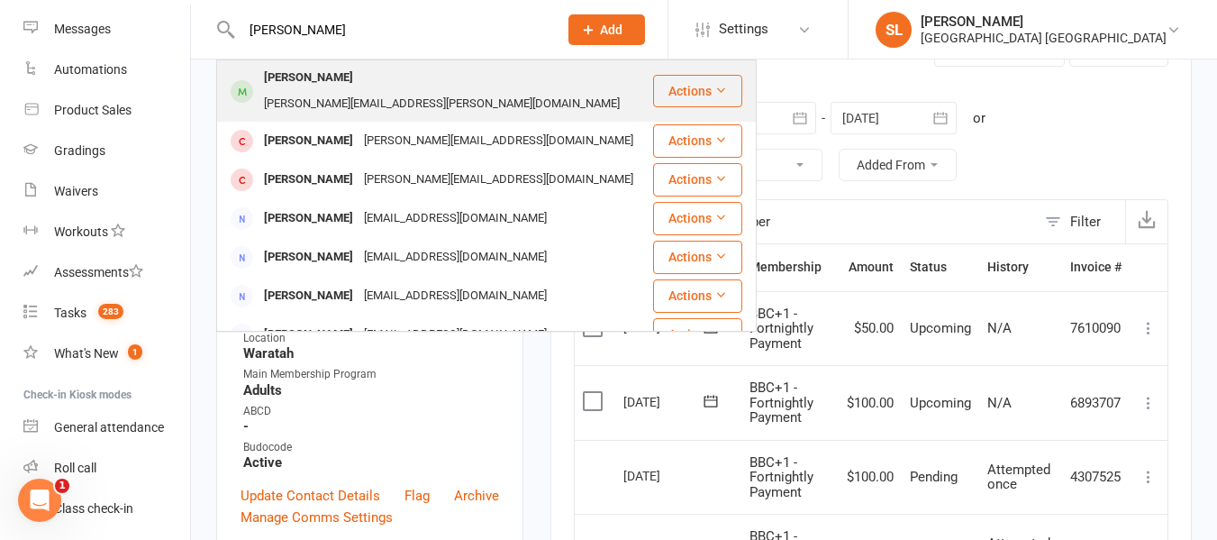
type input "[PERSON_NAME]"
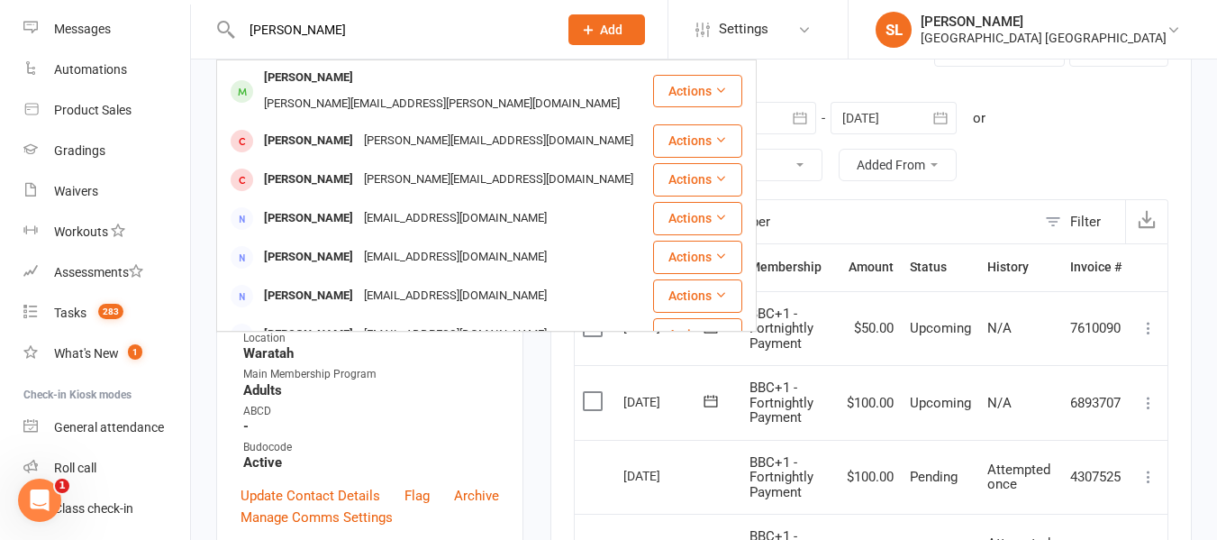
click at [333, 80] on div "[PERSON_NAME]" at bounding box center [309, 78] width 100 height 26
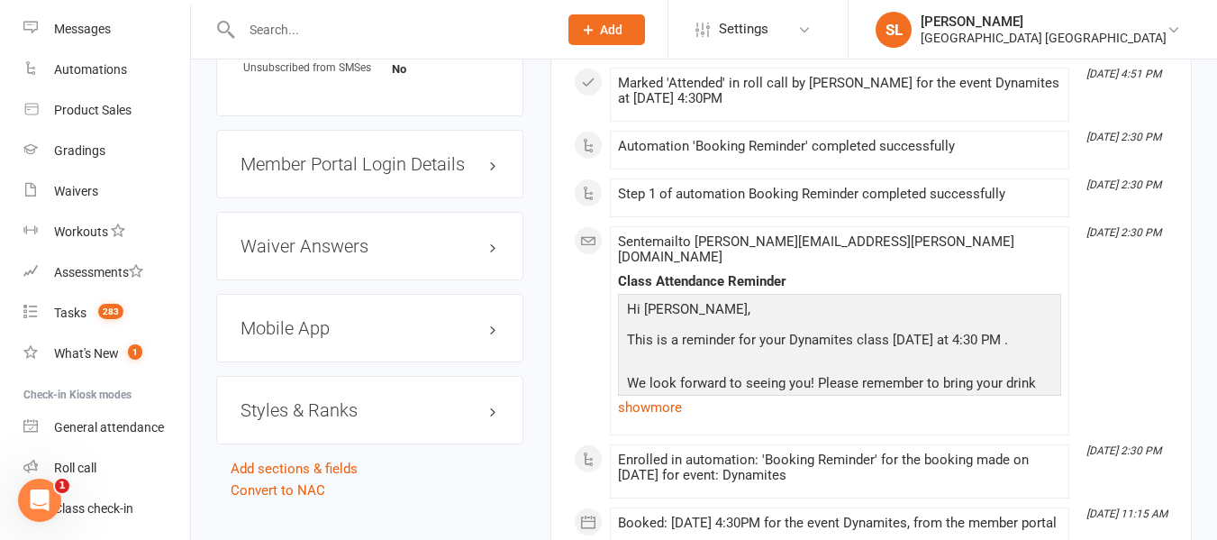
scroll to position [1622, 0]
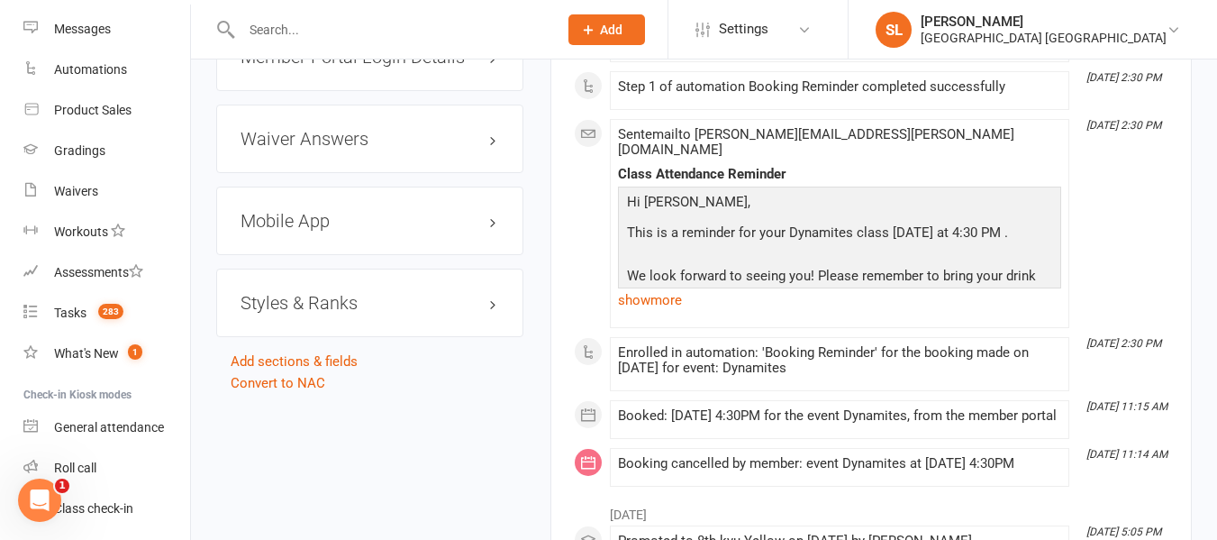
click at [326, 231] on h3 "Mobile App" at bounding box center [370, 221] width 259 height 20
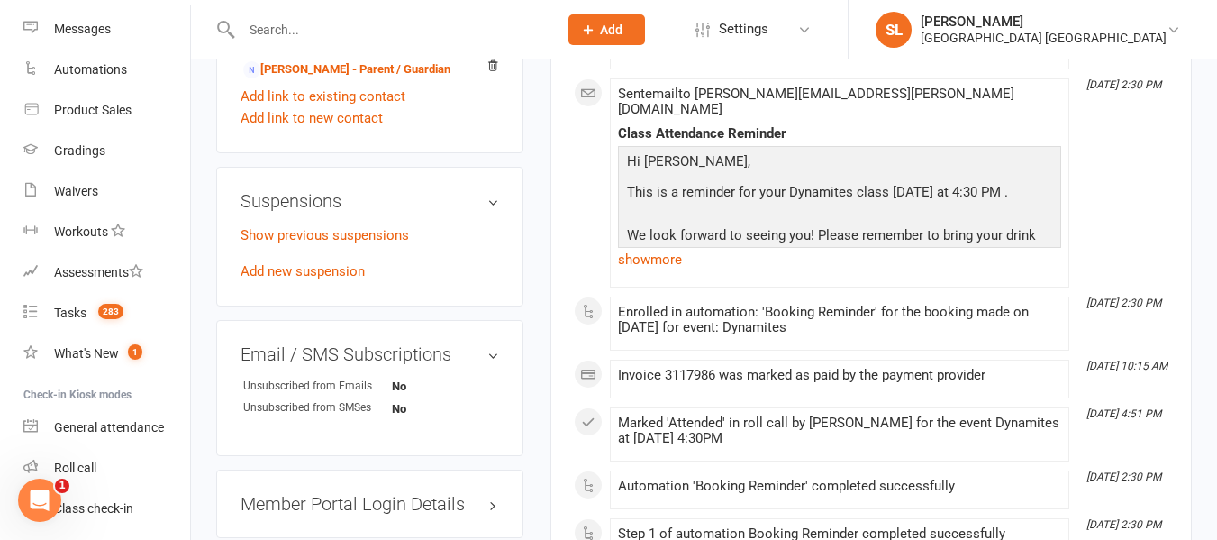
scroll to position [1171, 0]
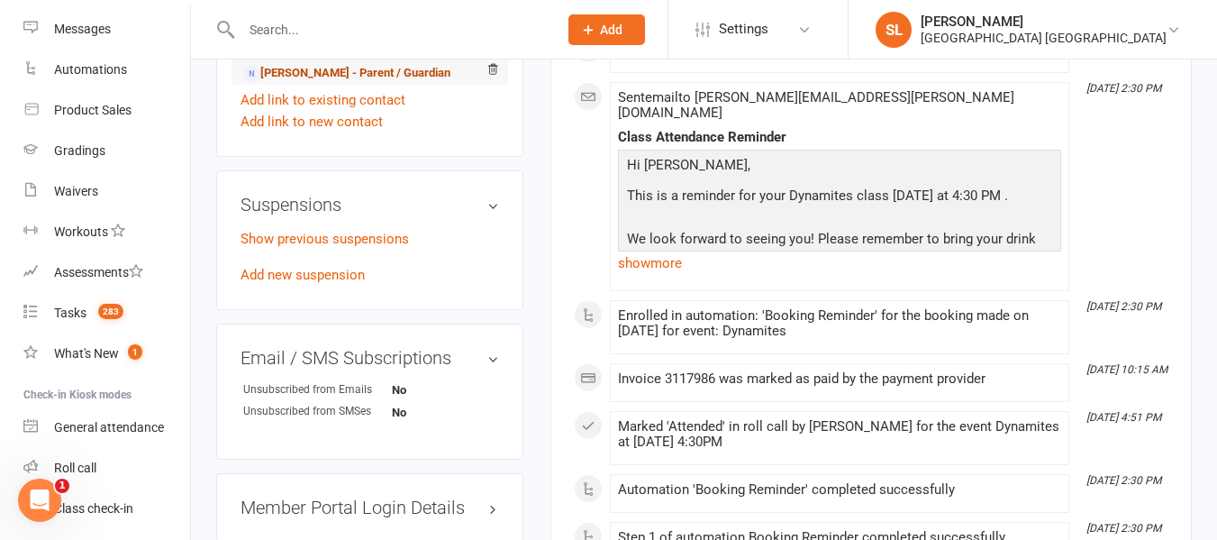
click at [330, 83] on link "[PERSON_NAME] - Parent / Guardian" at bounding box center [346, 73] width 207 height 19
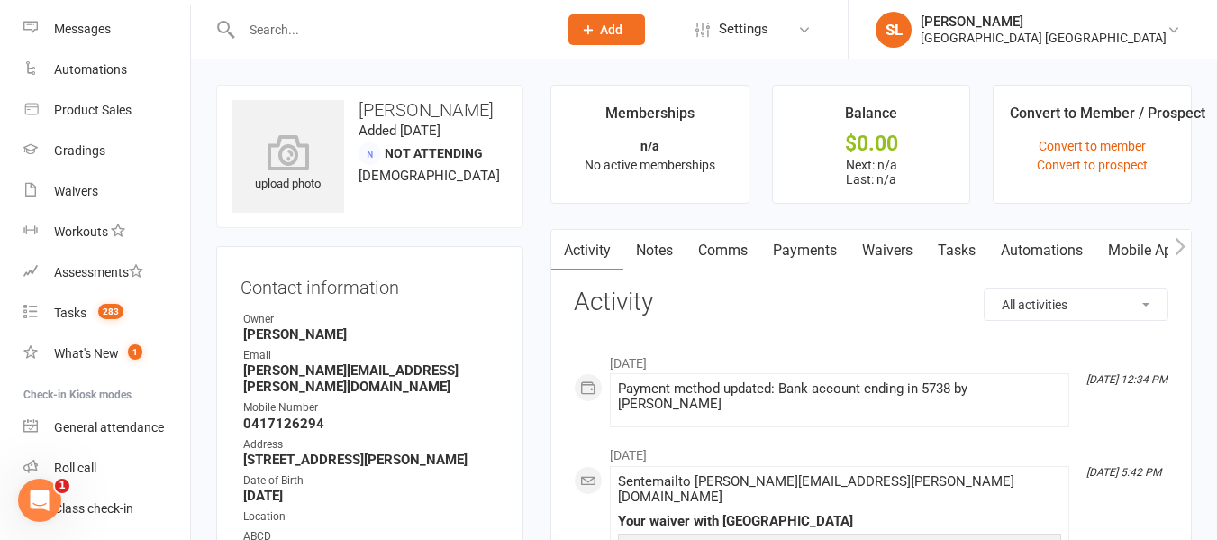
click at [1147, 251] on link "Mobile App" at bounding box center [1144, 250] width 97 height 41
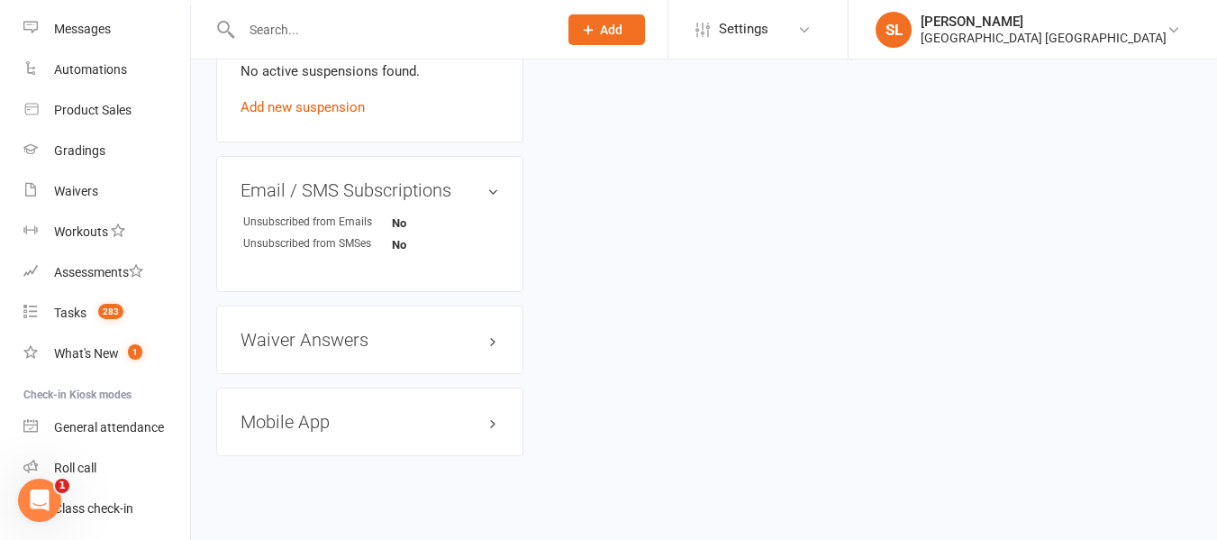
scroll to position [1166, 0]
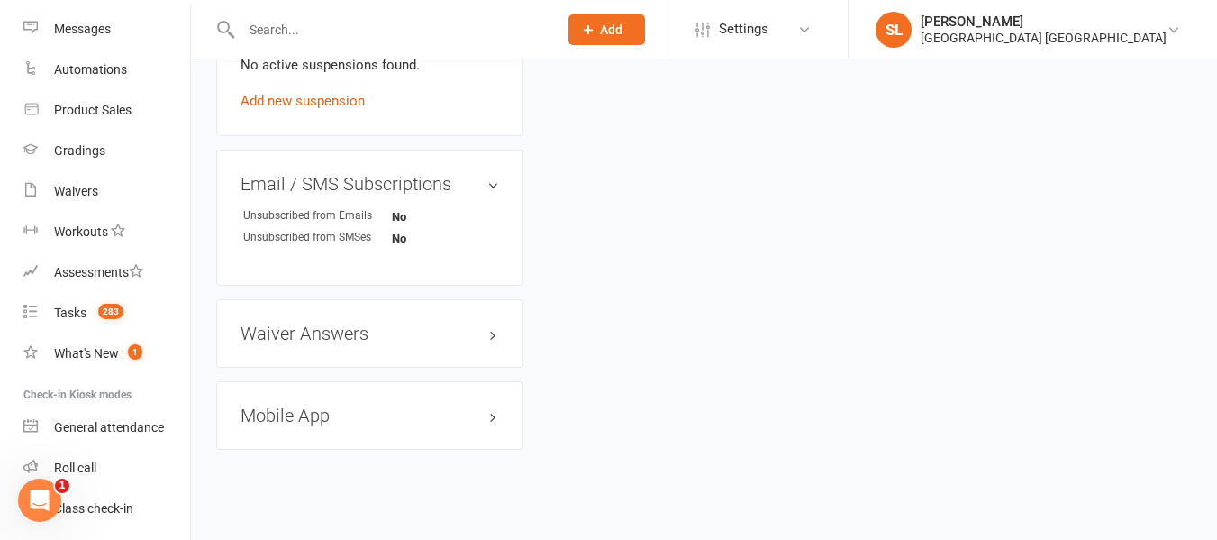
click at [314, 405] on h3 "Mobile App" at bounding box center [370, 415] width 259 height 20
click at [302, 443] on span at bounding box center [300, 452] width 18 height 18
click at [294, 450] on input "checkbox" at bounding box center [294, 450] width 0 height 0
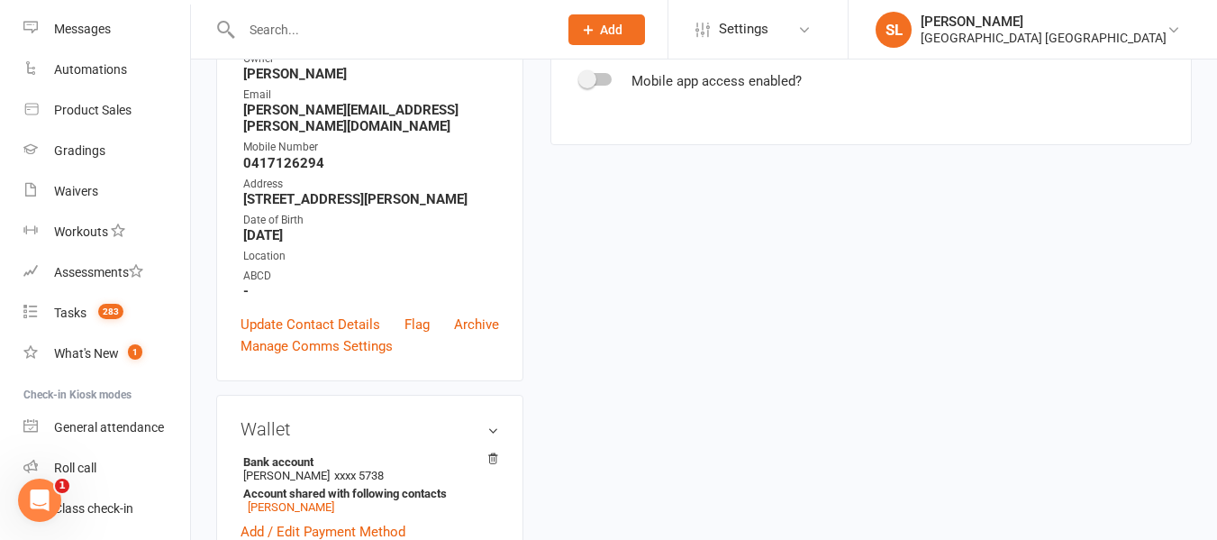
scroll to position [0, 0]
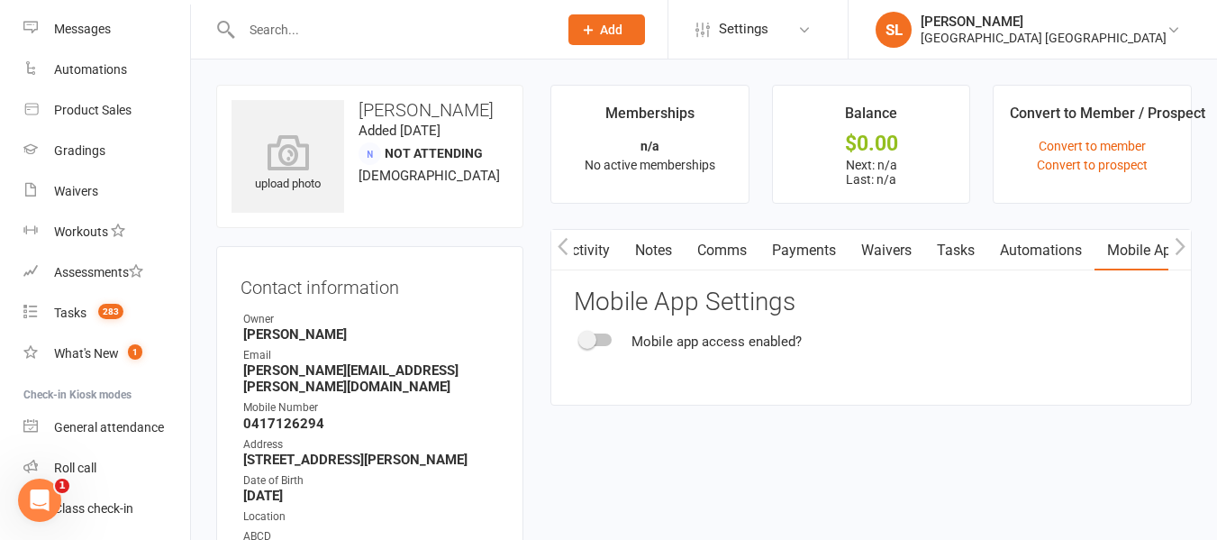
click at [1136, 248] on link "Mobile App" at bounding box center [1143, 250] width 97 height 41
click at [600, 335] on div at bounding box center [596, 339] width 31 height 13
click at [581, 337] on input "checkbox" at bounding box center [581, 337] width 0 height 0
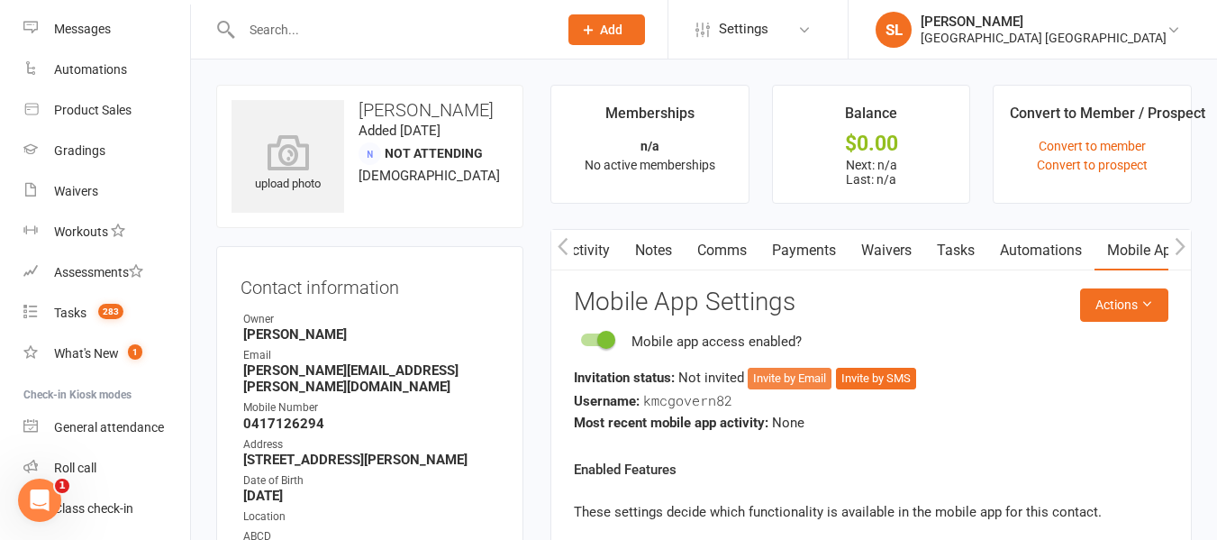
click at [775, 378] on button "Invite by Email" at bounding box center [790, 379] width 84 height 22
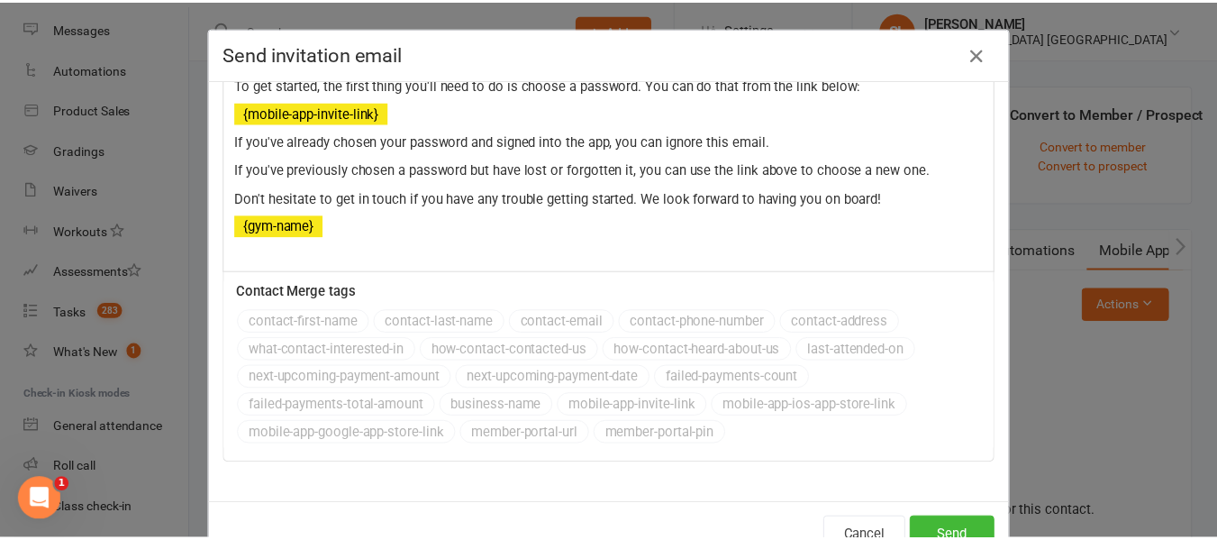
scroll to position [59, 0]
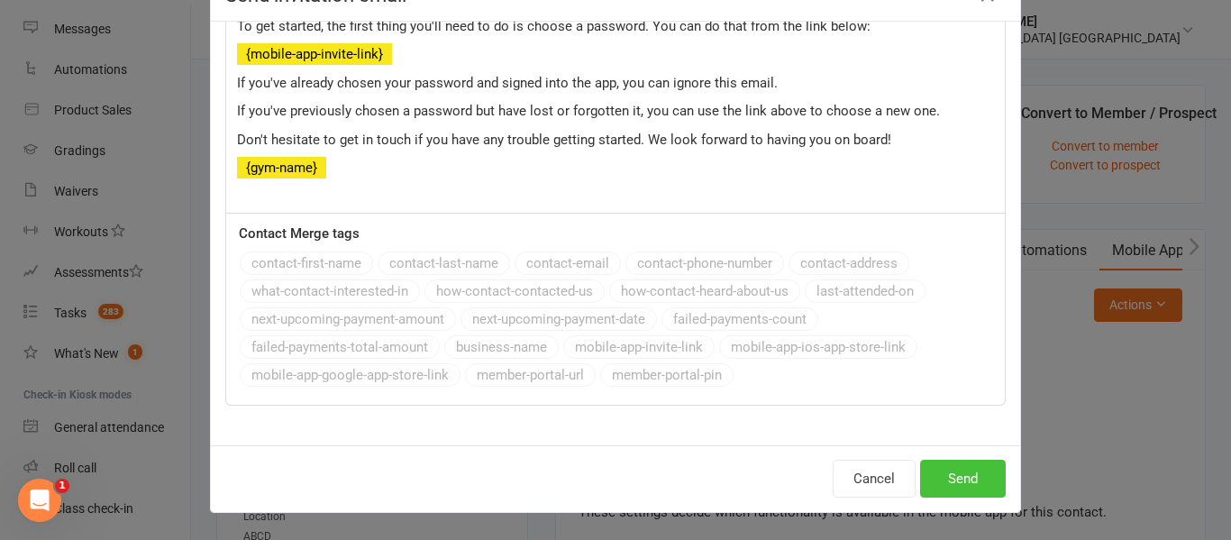
click at [956, 475] on button "Send" at bounding box center [963, 478] width 86 height 38
